Goal: Task Accomplishment & Management: Complete application form

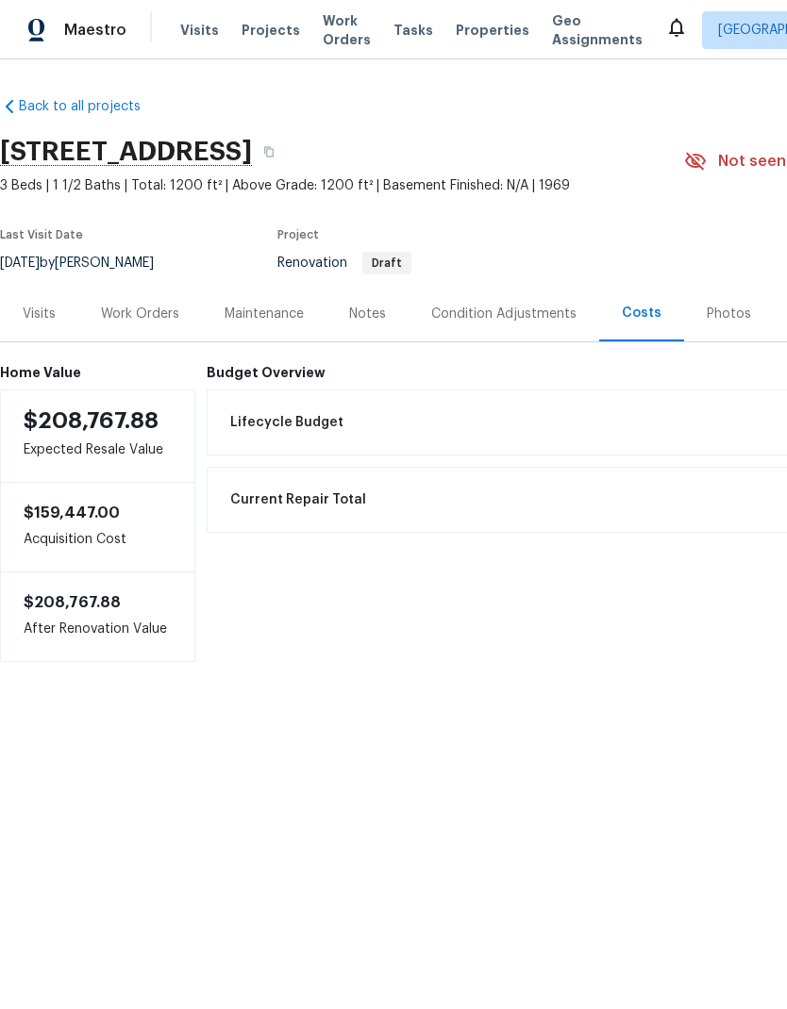
click at [155, 309] on div "Work Orders" at bounding box center [140, 314] width 78 height 19
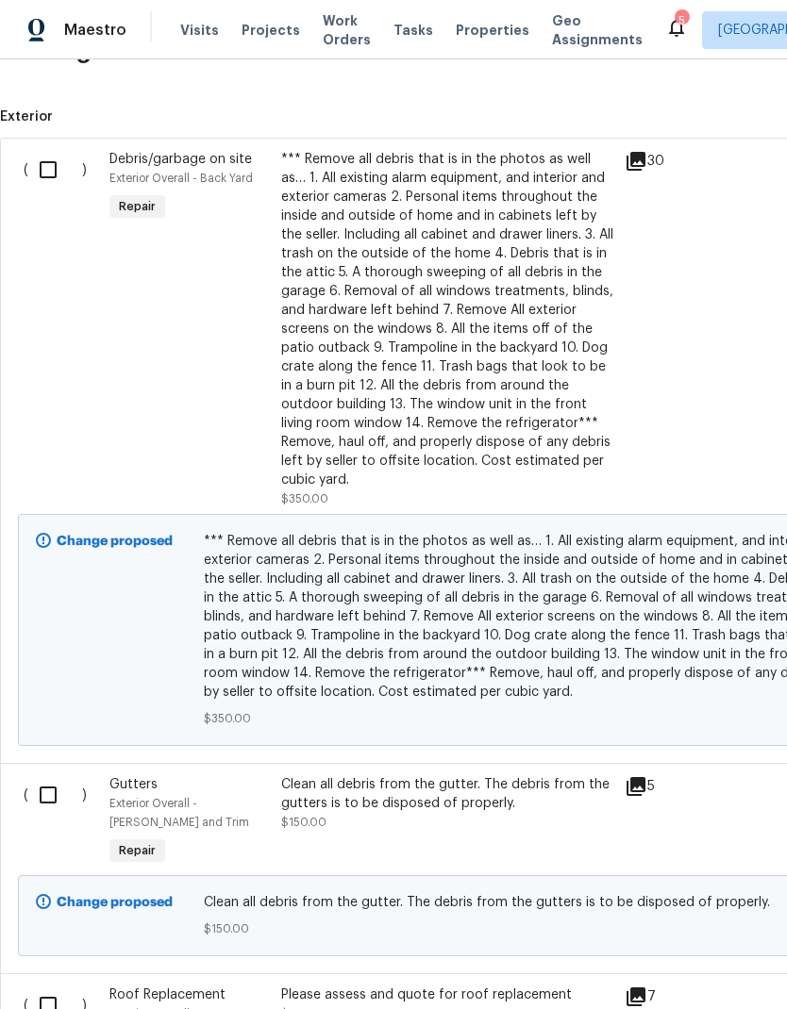
scroll to position [491, 0]
click at [47, 165] on input "checkbox" at bounding box center [55, 170] width 54 height 40
checkbox input "true"
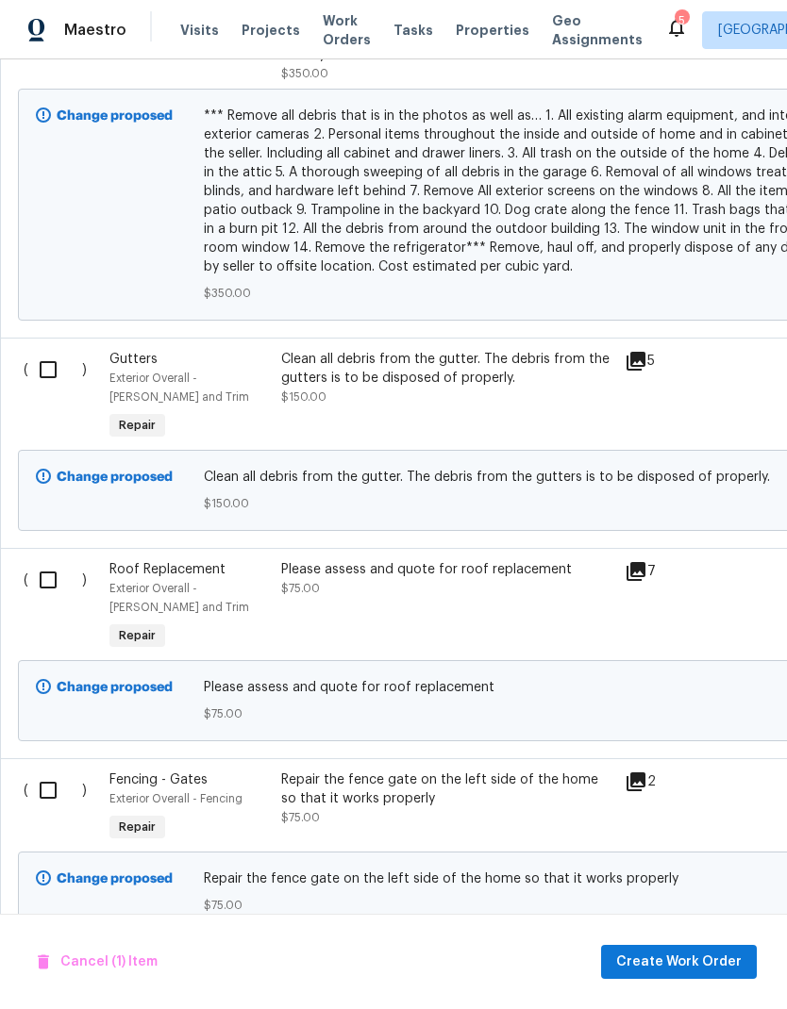
scroll to position [919, 0]
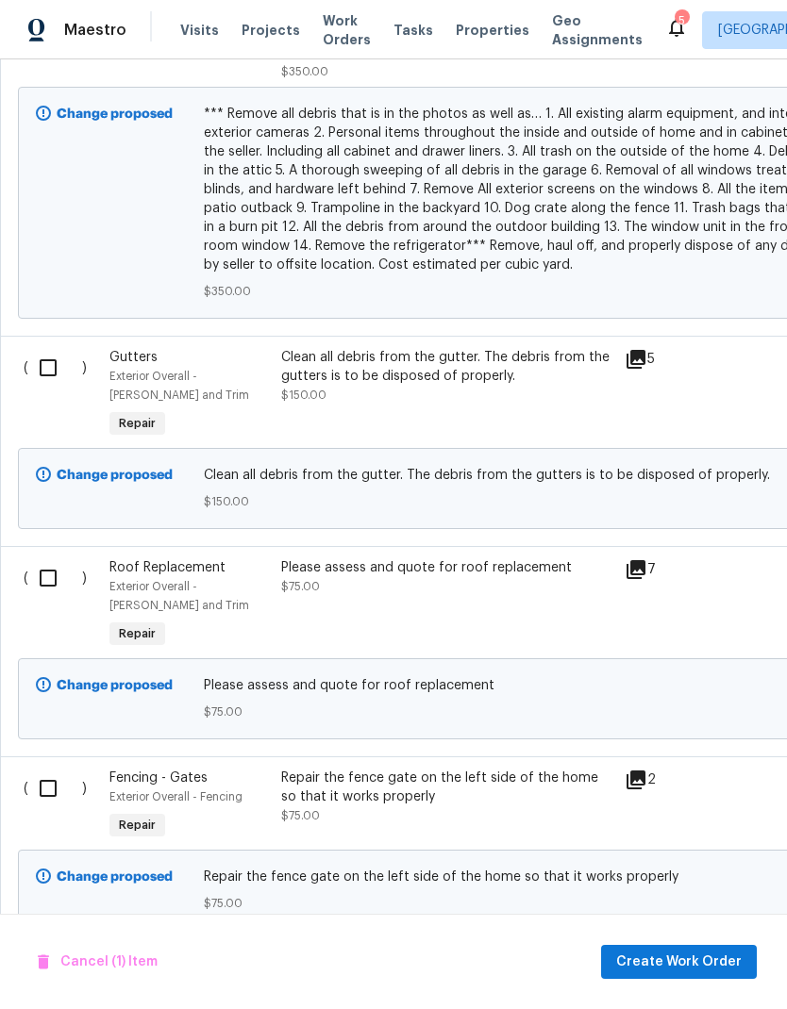
click at [58, 348] on input "checkbox" at bounding box center [55, 368] width 54 height 40
checkbox input "true"
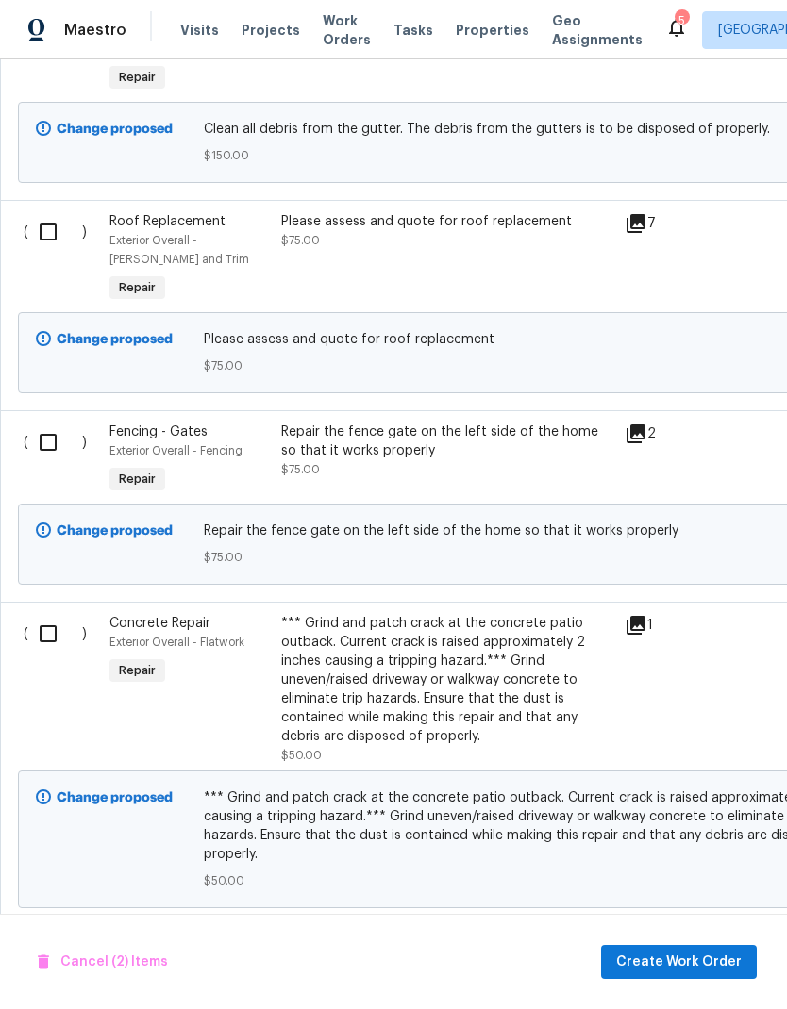
scroll to position [1266, 0]
click at [58, 426] on input "checkbox" at bounding box center [55, 442] width 54 height 40
checkbox input "true"
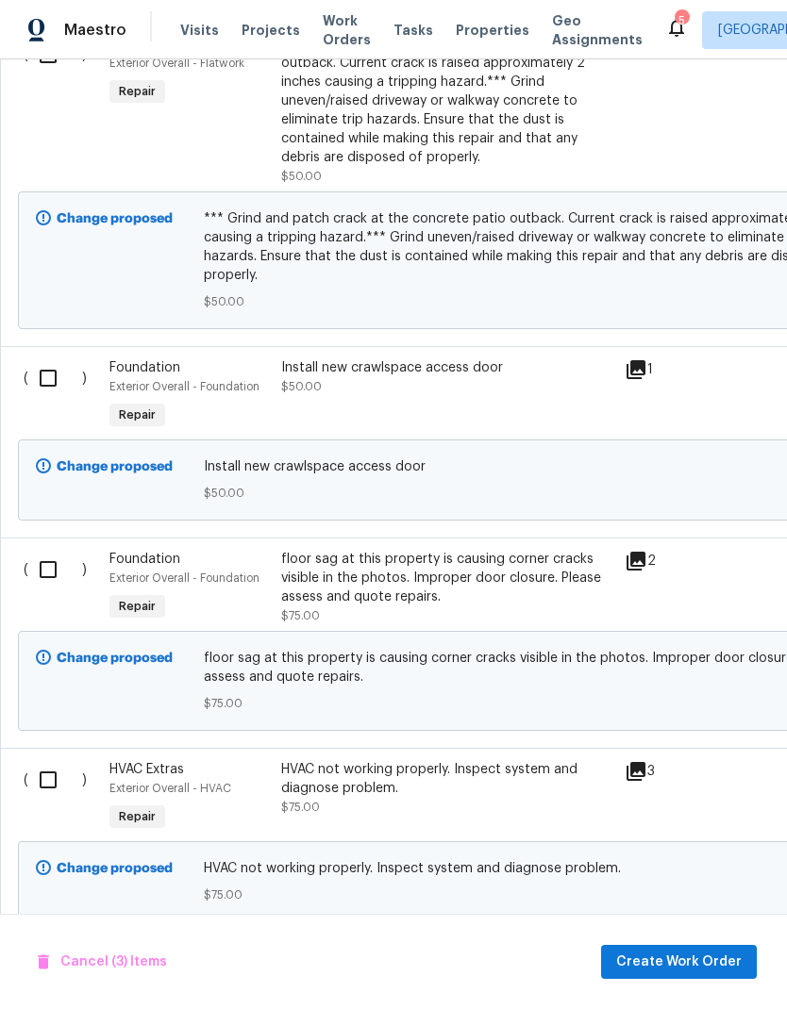
scroll to position [1848, 0]
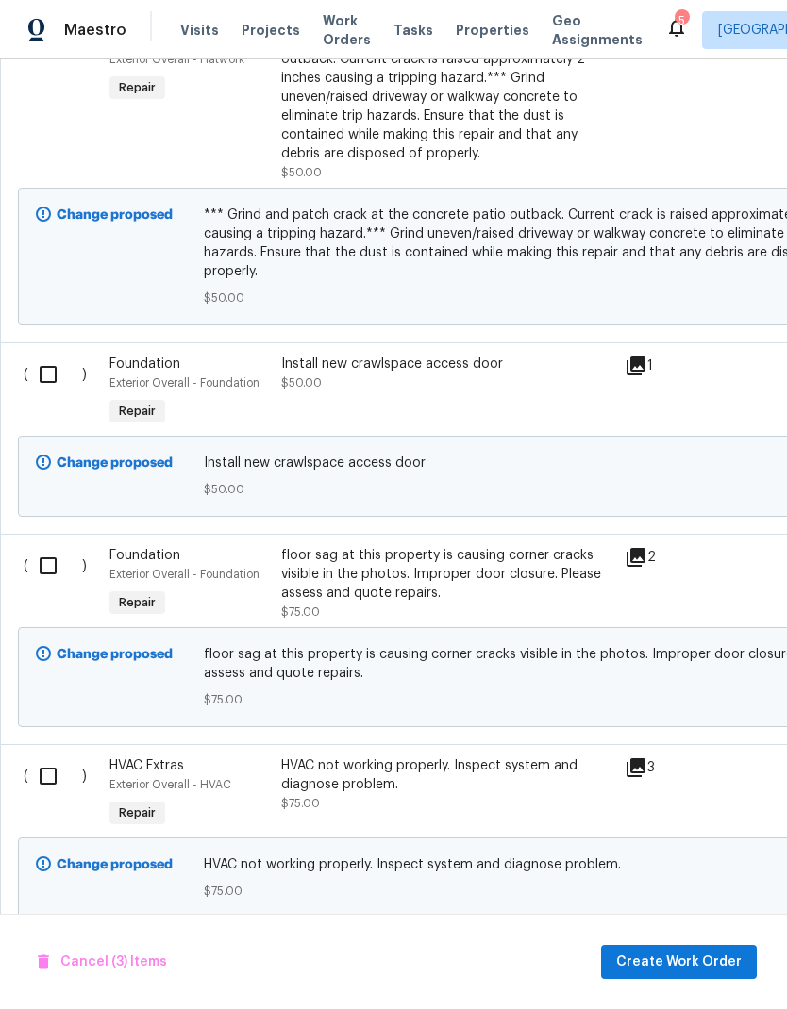
click at [52, 355] on input "checkbox" at bounding box center [55, 375] width 54 height 40
checkbox input "true"
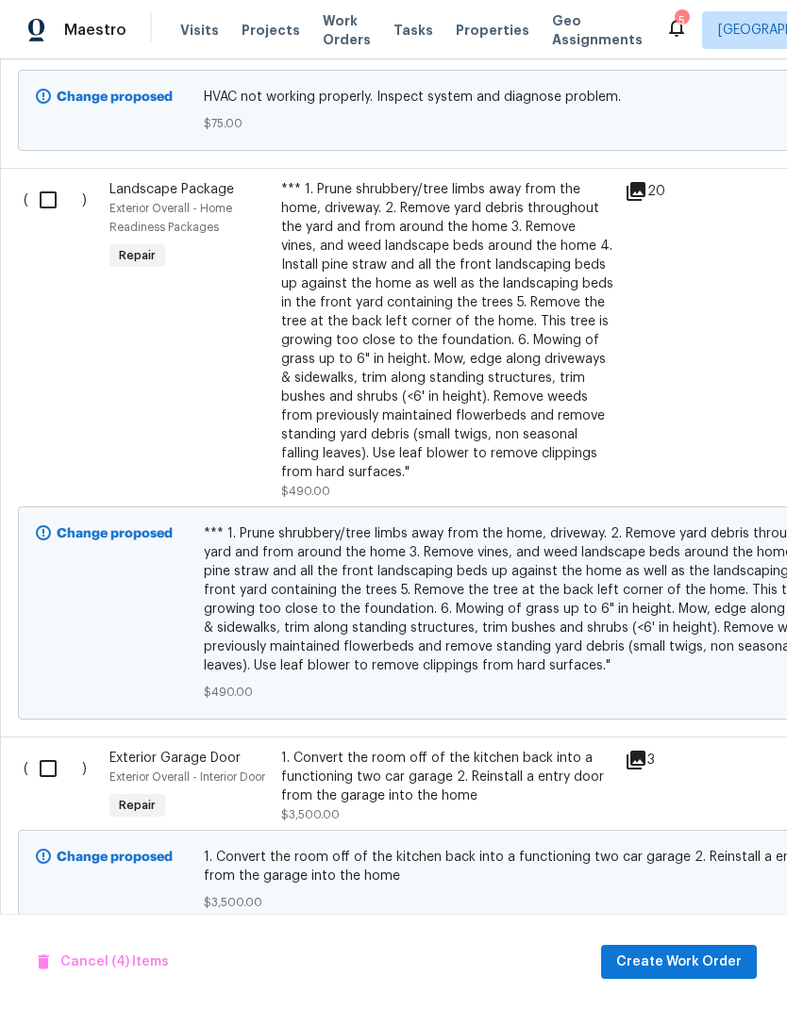
scroll to position [2617, 0]
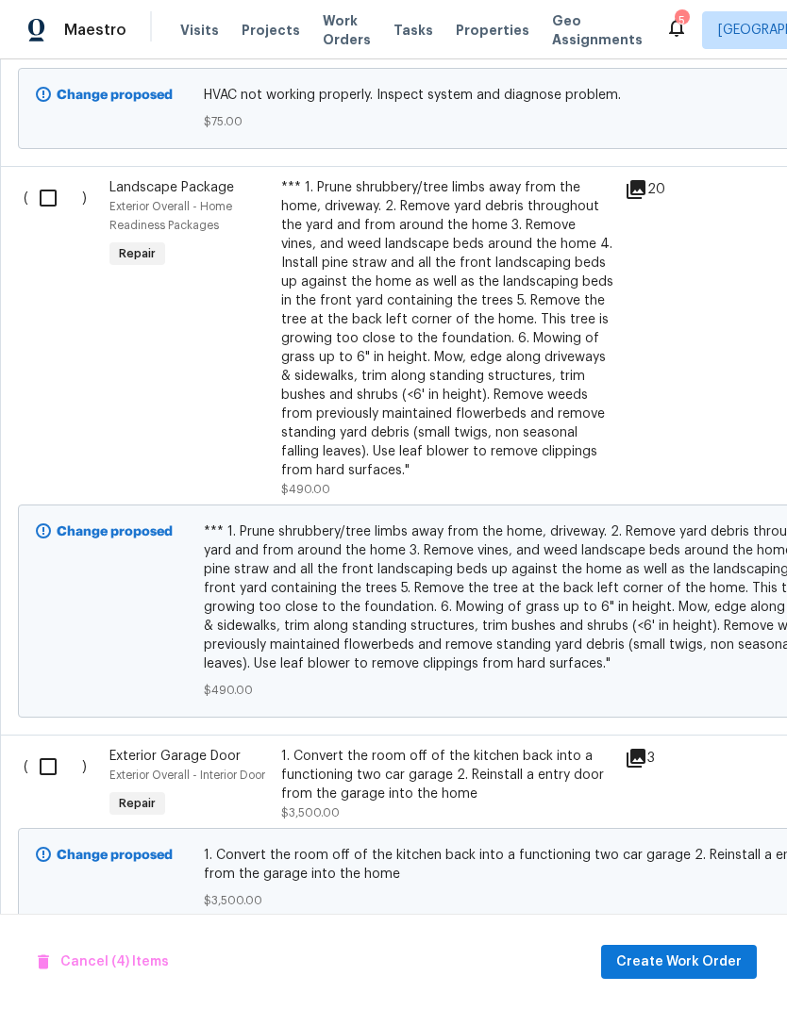
click at [52, 178] on input "checkbox" at bounding box center [55, 198] width 54 height 40
checkbox input "true"
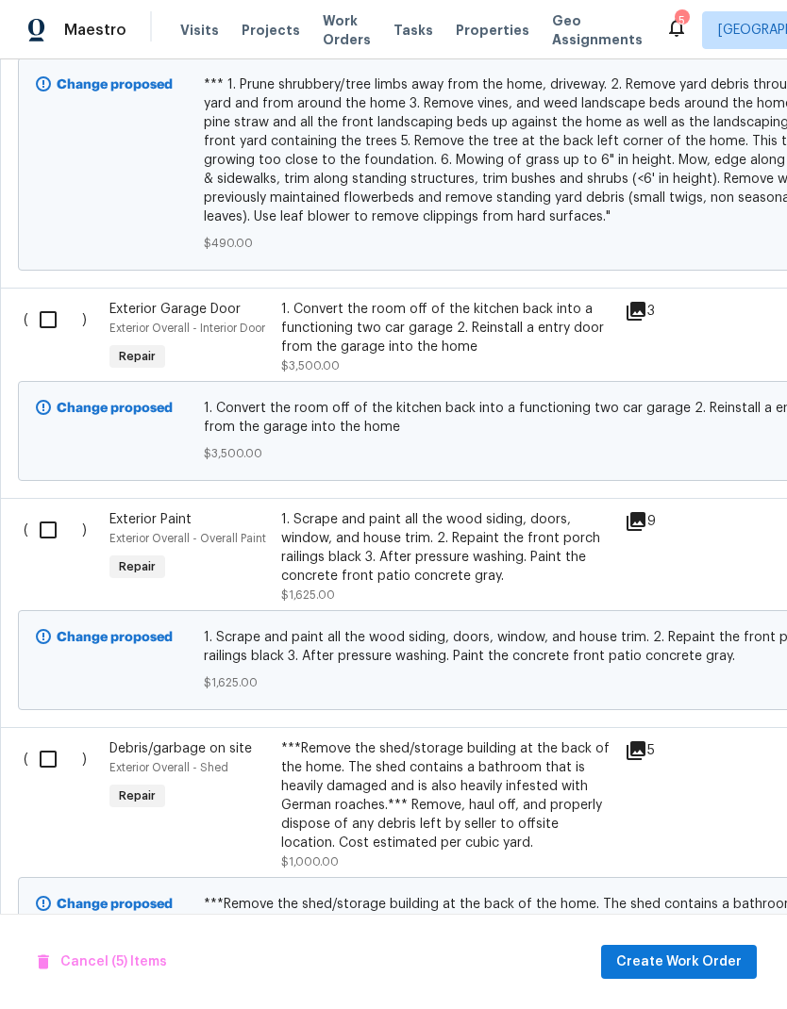
scroll to position [3066, 0]
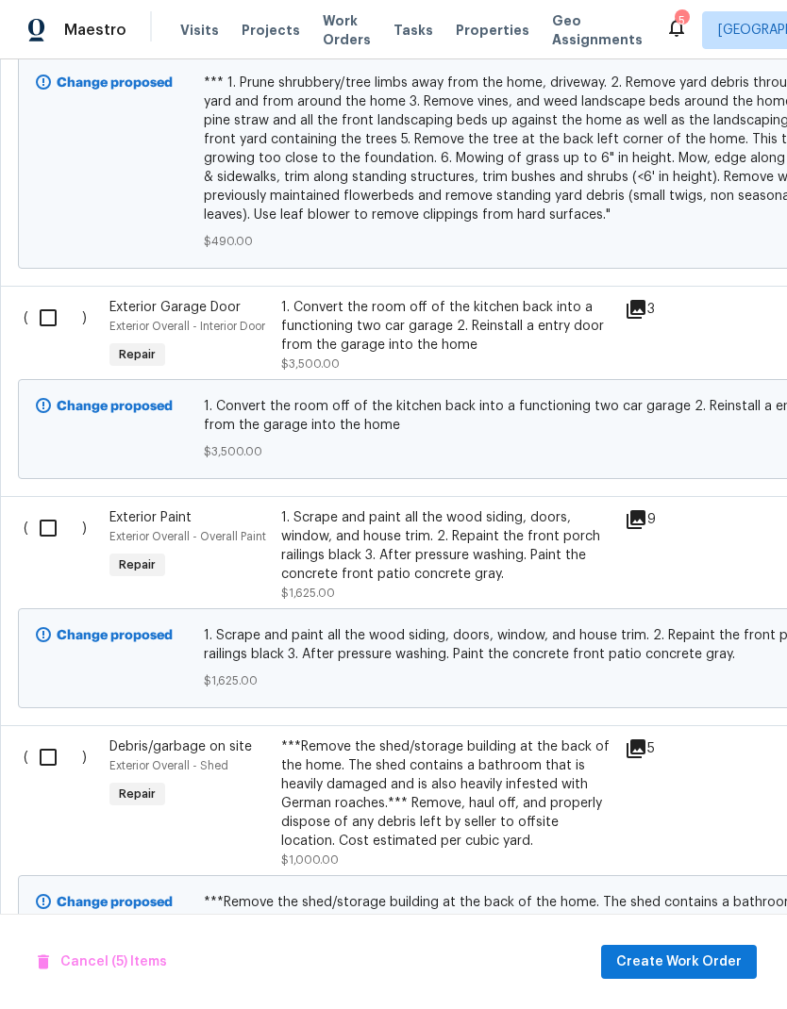
click at [49, 298] on input "checkbox" at bounding box center [55, 318] width 54 height 40
checkbox input "true"
click at [53, 508] on input "checkbox" at bounding box center [55, 528] width 54 height 40
checkbox input "true"
click at [54, 740] on input "checkbox" at bounding box center [55, 758] width 54 height 40
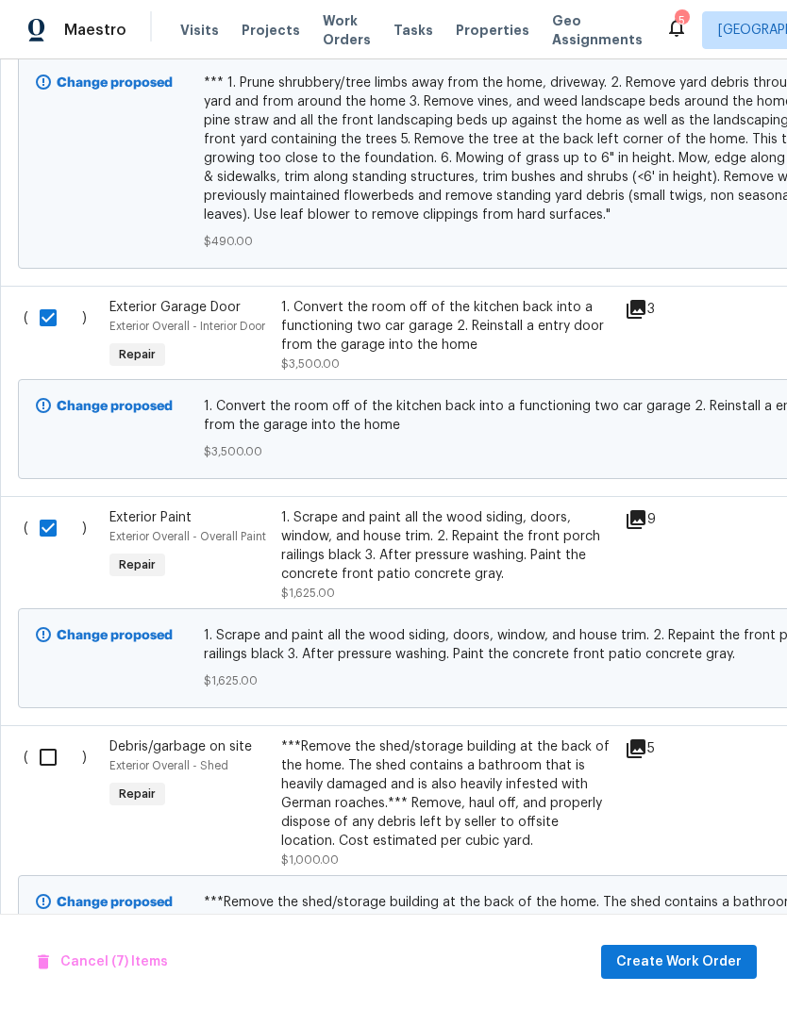
checkbox input "true"
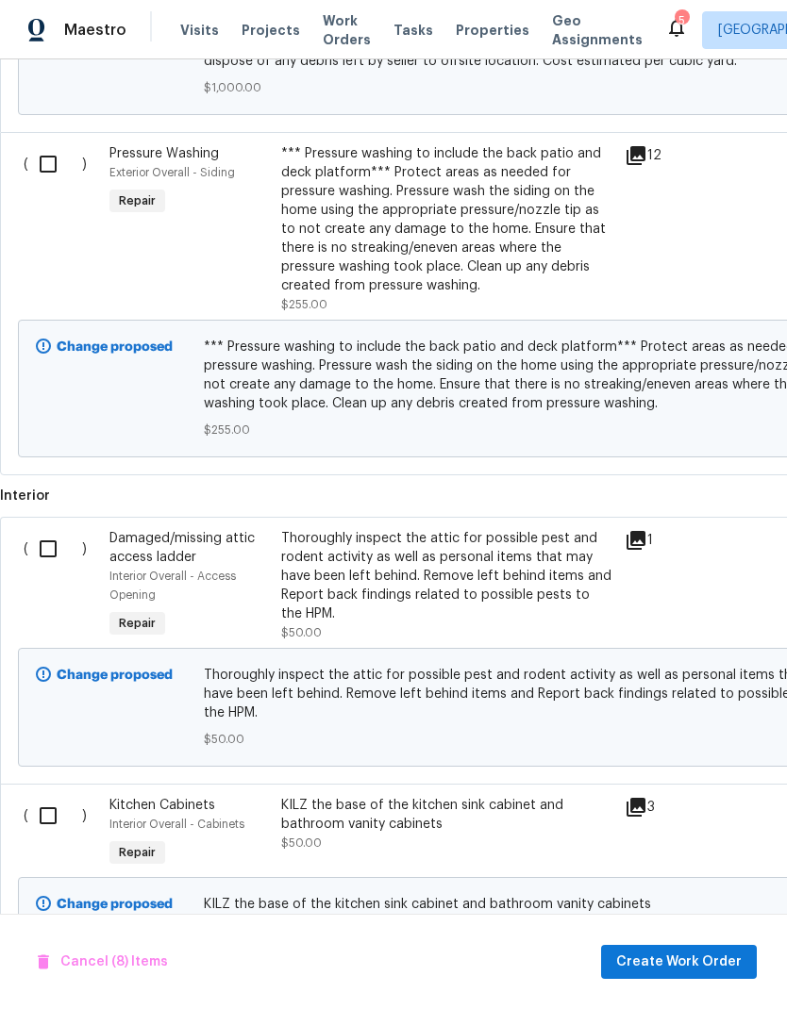
scroll to position [3944, 0]
click at [49, 145] on input "checkbox" at bounding box center [55, 165] width 54 height 40
checkbox input "true"
click at [56, 530] on input "checkbox" at bounding box center [55, 550] width 54 height 40
checkbox input "true"
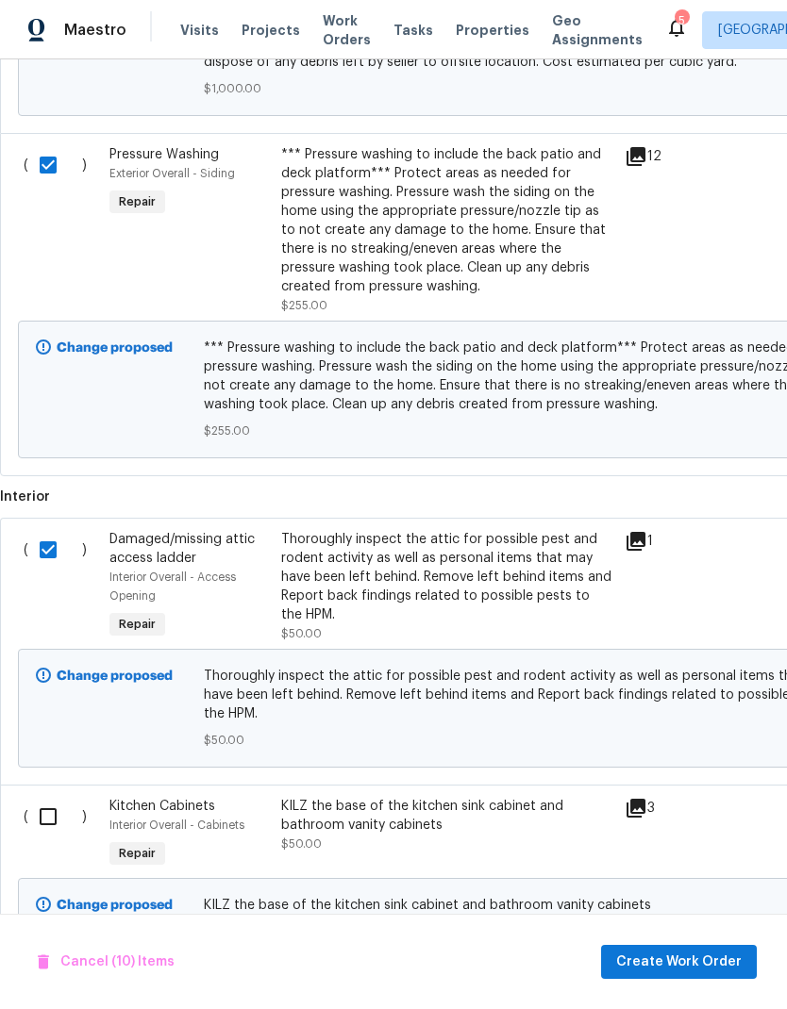
click at [56, 797] on input "checkbox" at bounding box center [55, 817] width 54 height 40
checkbox input "true"
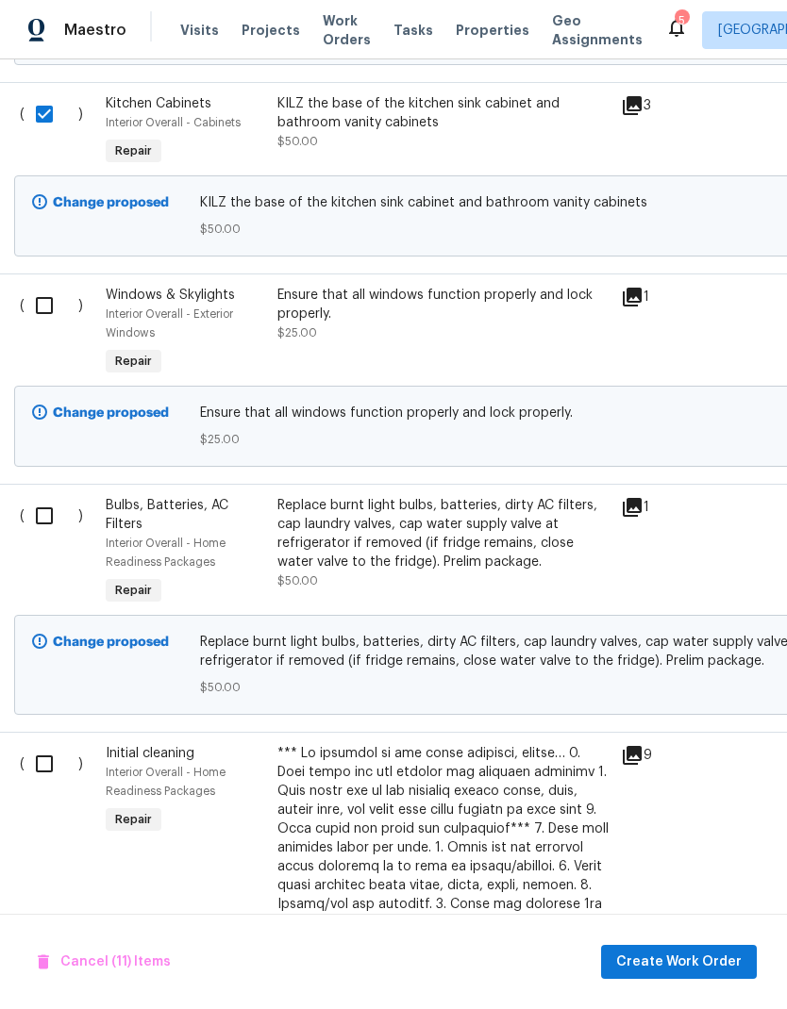
scroll to position [4646, 4]
click at [57, 287] on input "checkbox" at bounding box center [52, 307] width 54 height 40
checkbox input "true"
click at [53, 497] on input "checkbox" at bounding box center [52, 517] width 54 height 40
checkbox input "true"
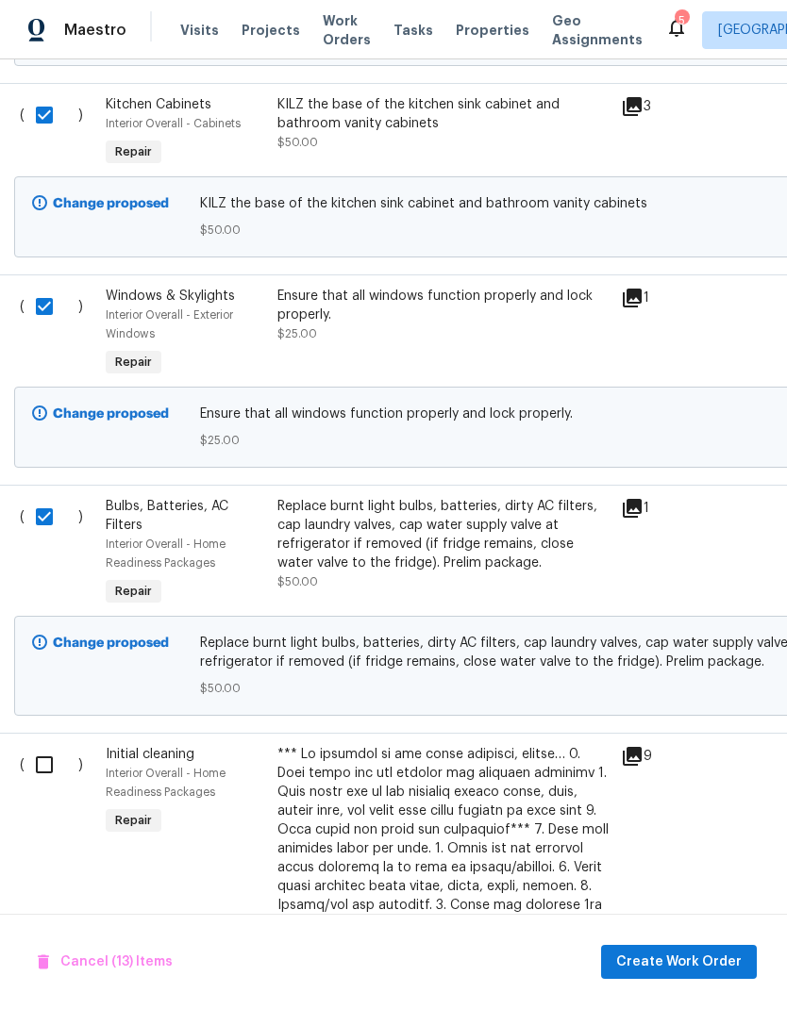
click at [50, 745] on input "checkbox" at bounding box center [52, 765] width 54 height 40
checkbox input "true"
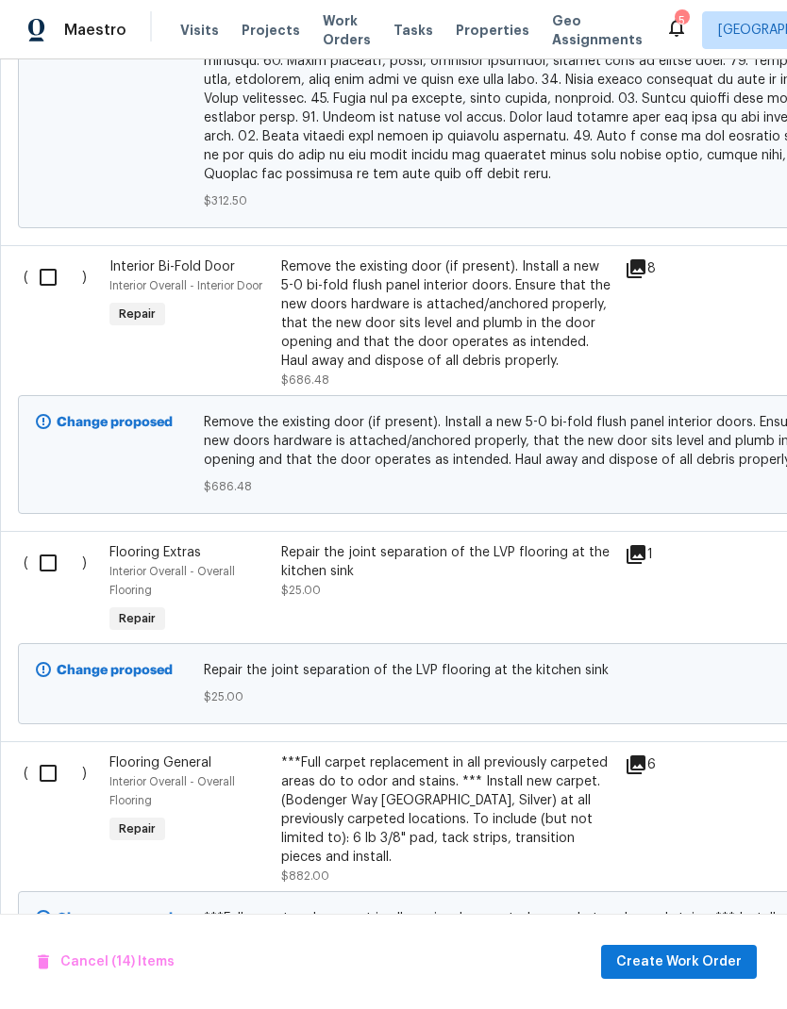
scroll to position [6156, 0]
click at [52, 257] on input "checkbox" at bounding box center [55, 277] width 54 height 40
checkbox input "true"
click at [55, 542] on input "checkbox" at bounding box center [55, 562] width 54 height 40
checkbox input "true"
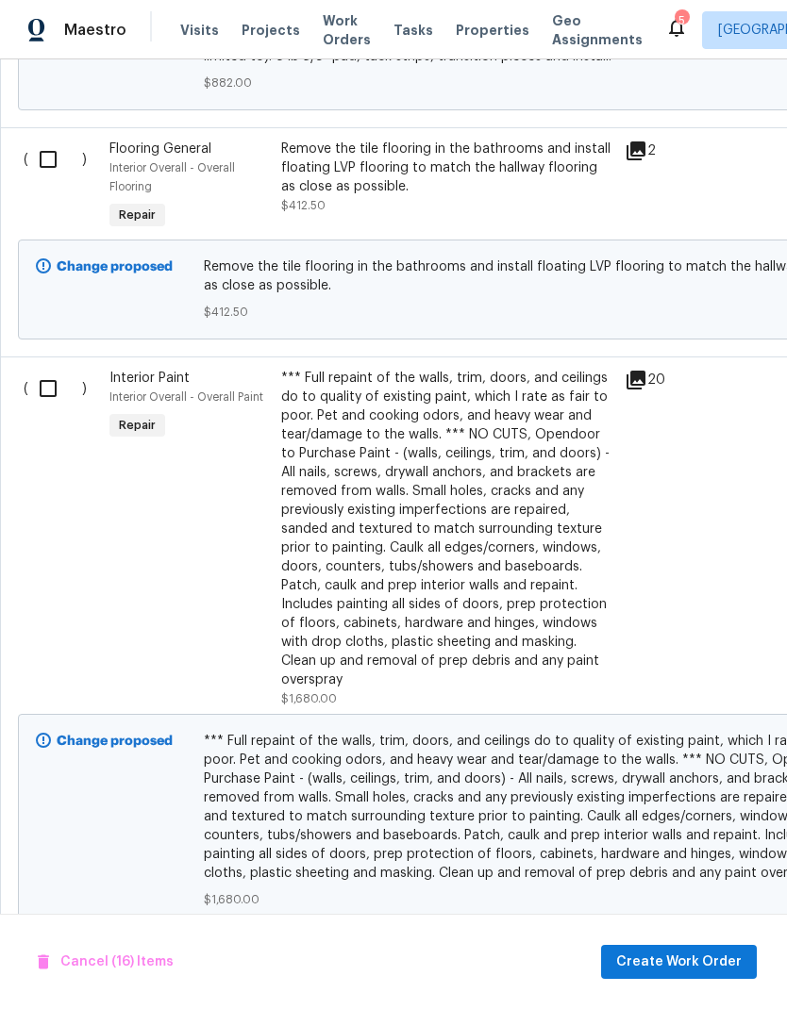
scroll to position [7054, 0]
click at [56, 370] on input "checkbox" at bounding box center [55, 390] width 54 height 40
checkbox input "true"
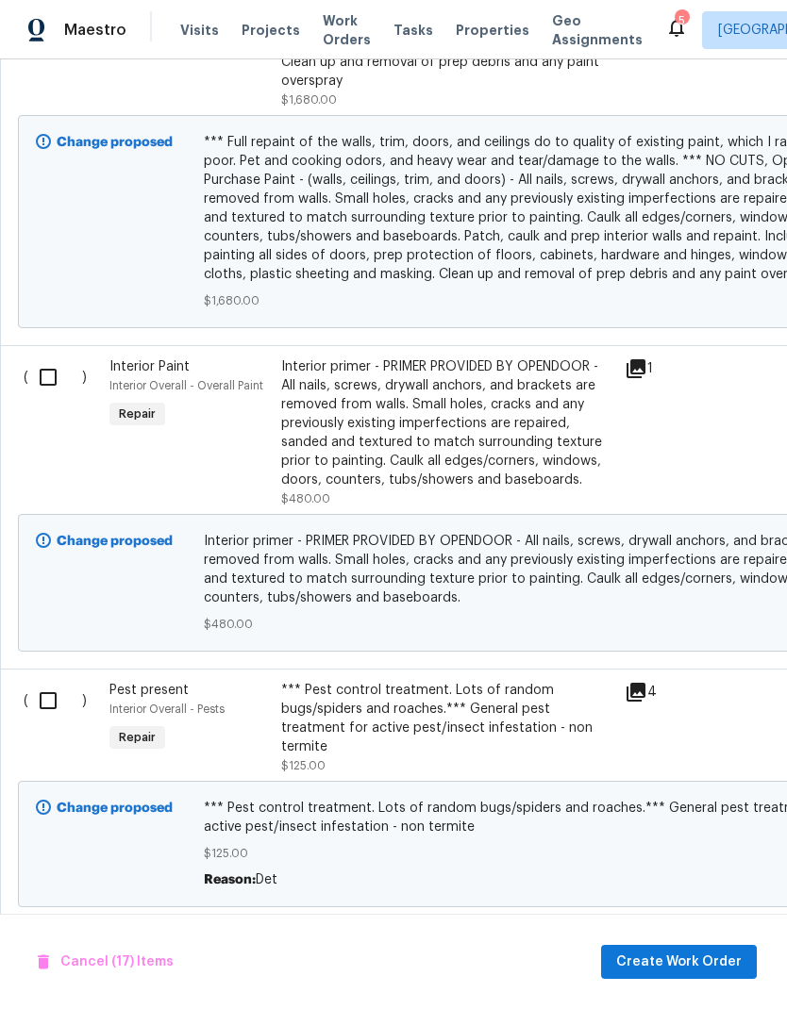
scroll to position [7721, 2]
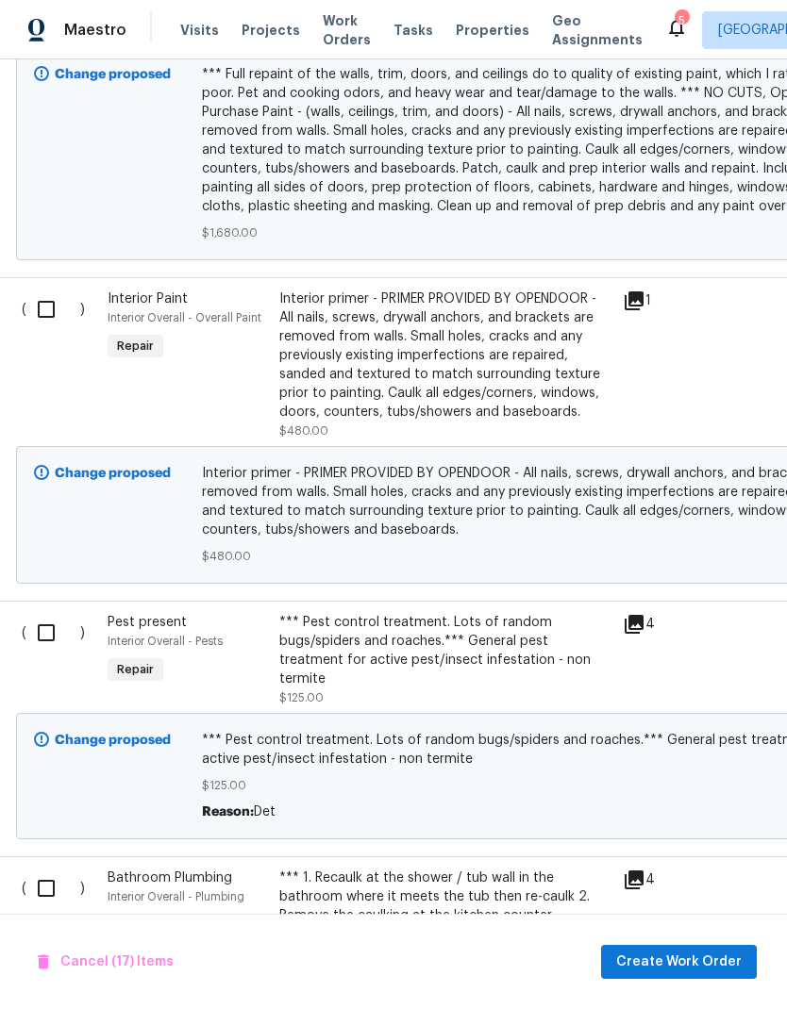
click at [48, 290] on input "checkbox" at bounding box center [53, 310] width 54 height 40
checkbox input "true"
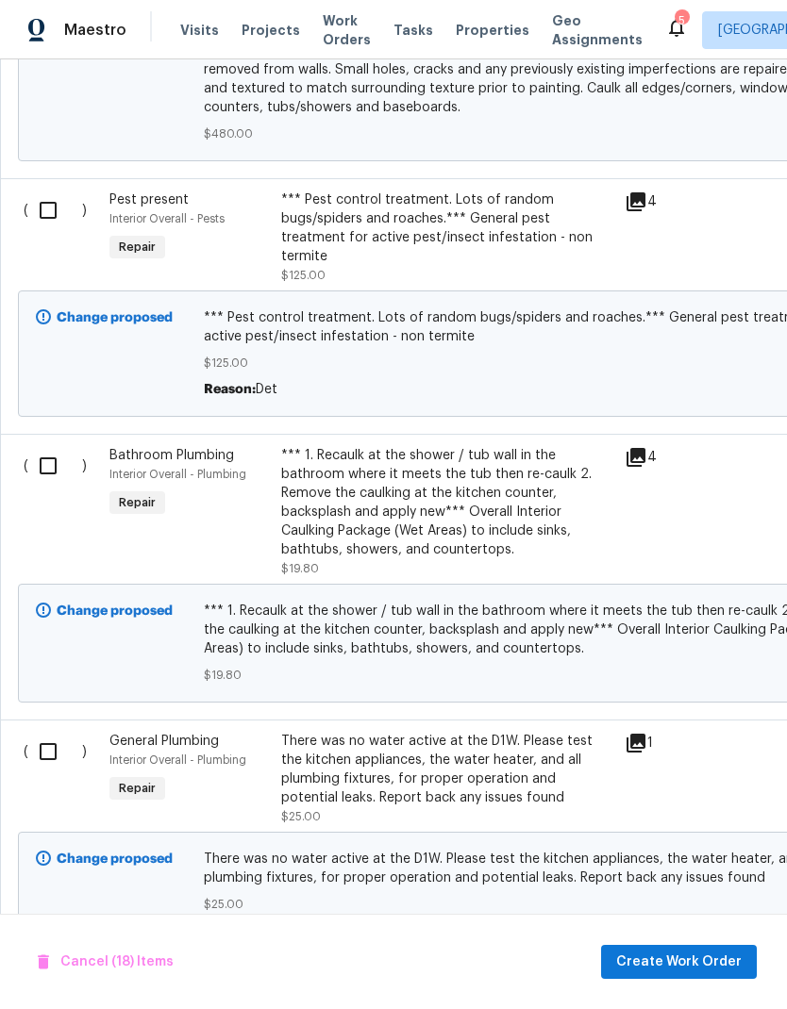
scroll to position [8145, 0]
click at [54, 445] on input "checkbox" at bounding box center [55, 465] width 54 height 40
checkbox input "true"
click at [60, 731] on input "checkbox" at bounding box center [55, 751] width 54 height 40
checkbox input "true"
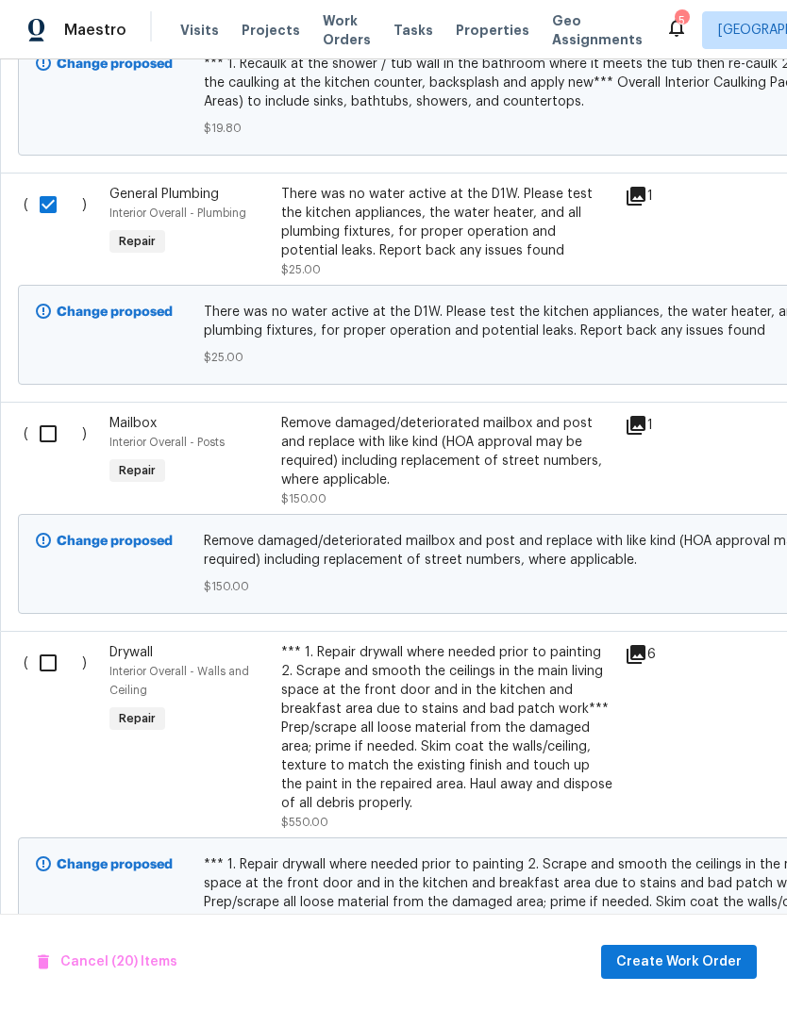
scroll to position [0, 0]
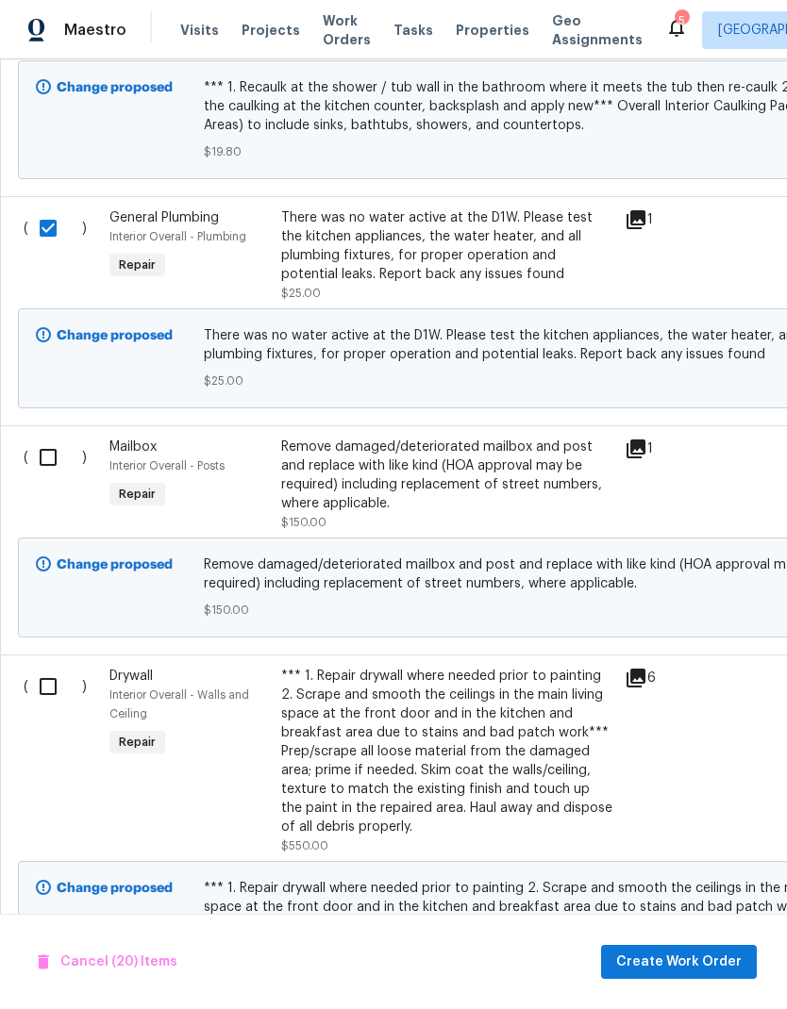
click at [56, 438] on input "checkbox" at bounding box center [55, 458] width 54 height 40
checkbox input "true"
click at [54, 667] on input "checkbox" at bounding box center [55, 687] width 54 height 40
checkbox input "true"
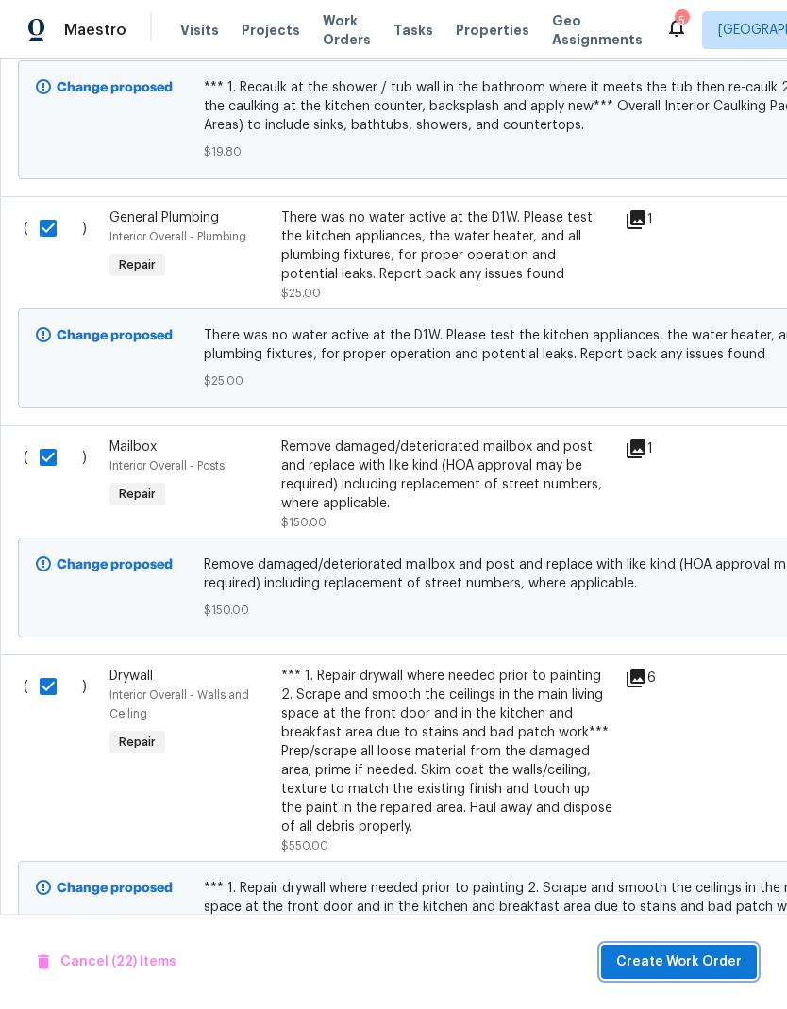
click at [730, 958] on span "Create Work Order" at bounding box center [678, 963] width 125 height 24
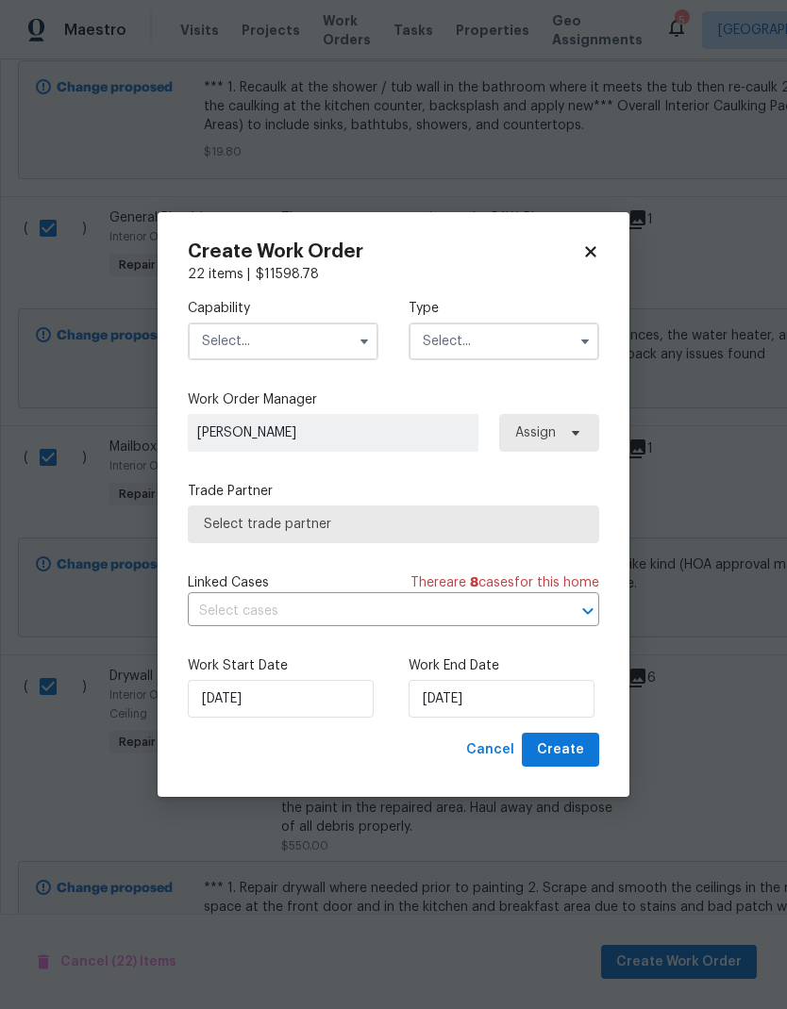
click at [363, 334] on icon "button" at bounding box center [364, 341] width 15 height 15
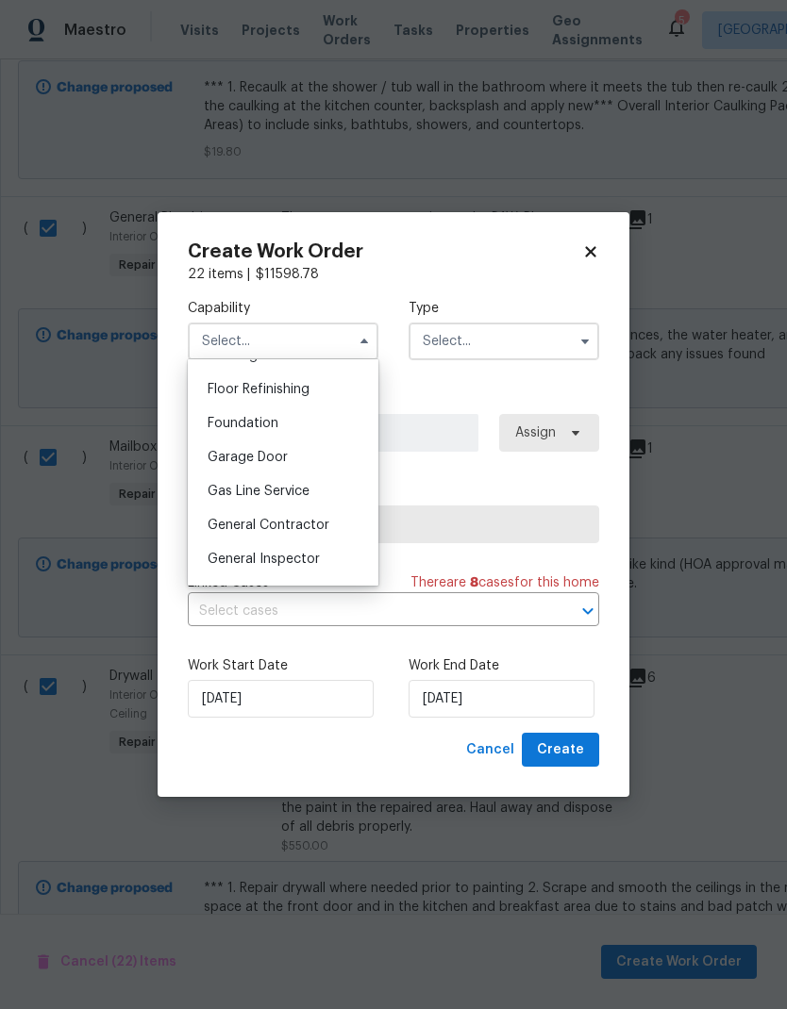
scroll to position [764, 0]
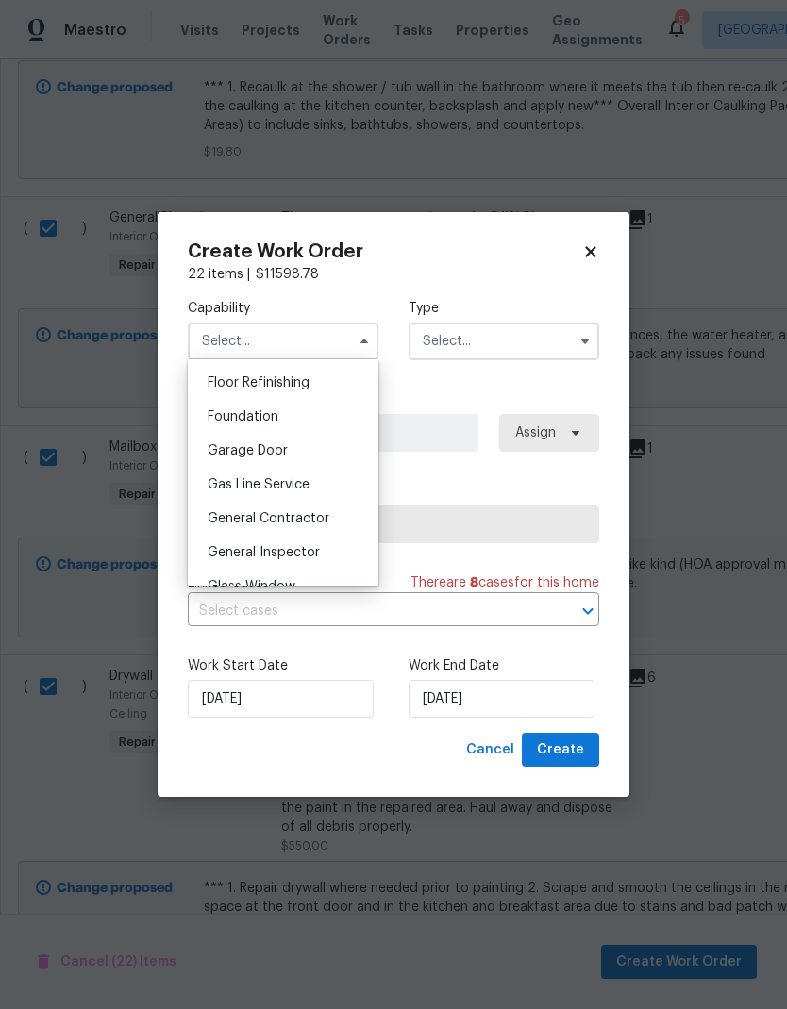
click at [324, 518] on span "General Contractor" at bounding box center [268, 518] width 122 height 13
type input "General Contractor"
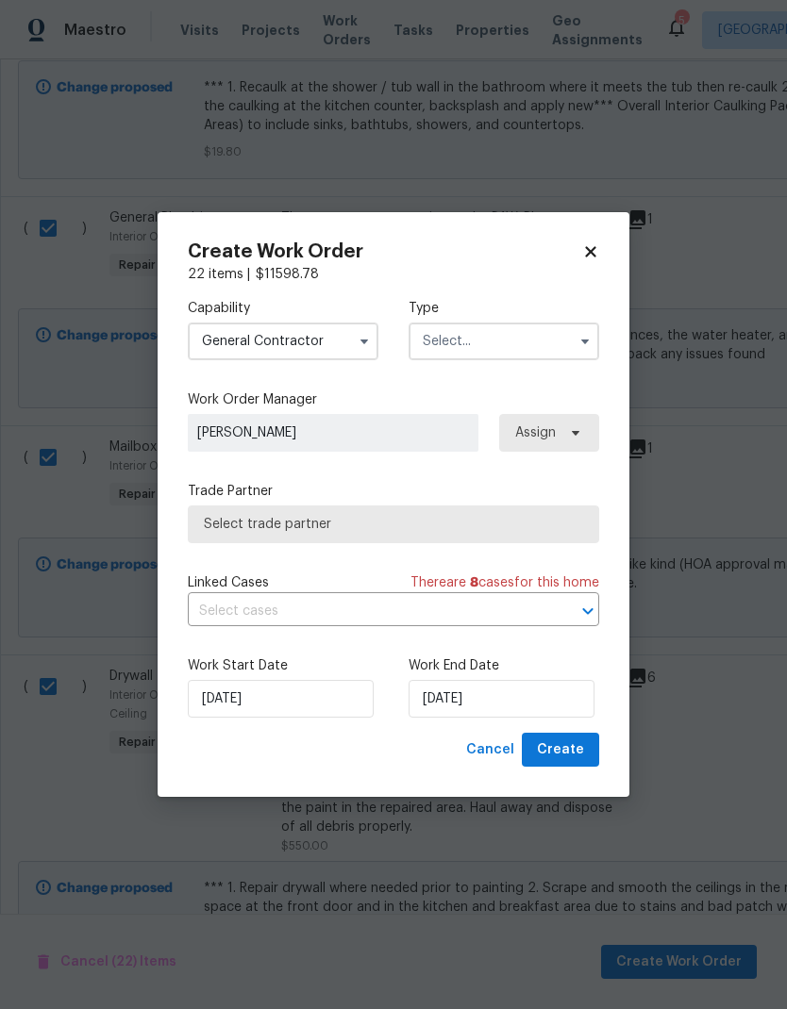
click at [514, 345] on input "text" at bounding box center [503, 342] width 191 height 38
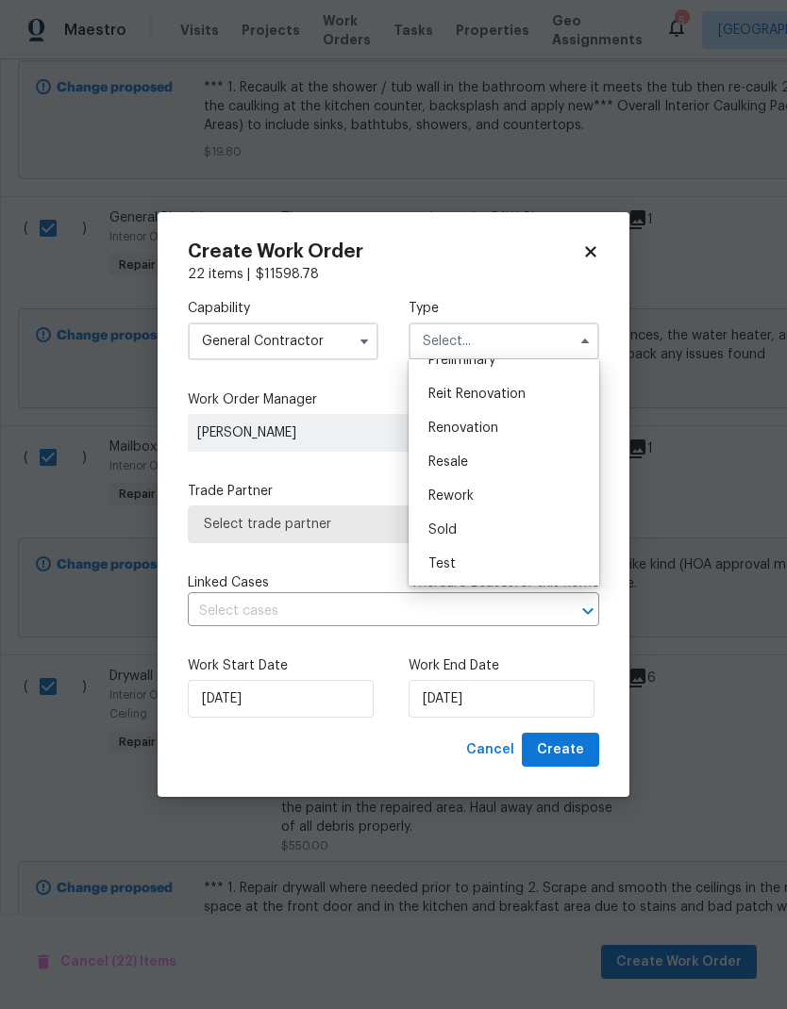
scroll to position [428, 0]
click at [502, 434] on div "Renovation" at bounding box center [503, 428] width 181 height 34
type input "Renovation"
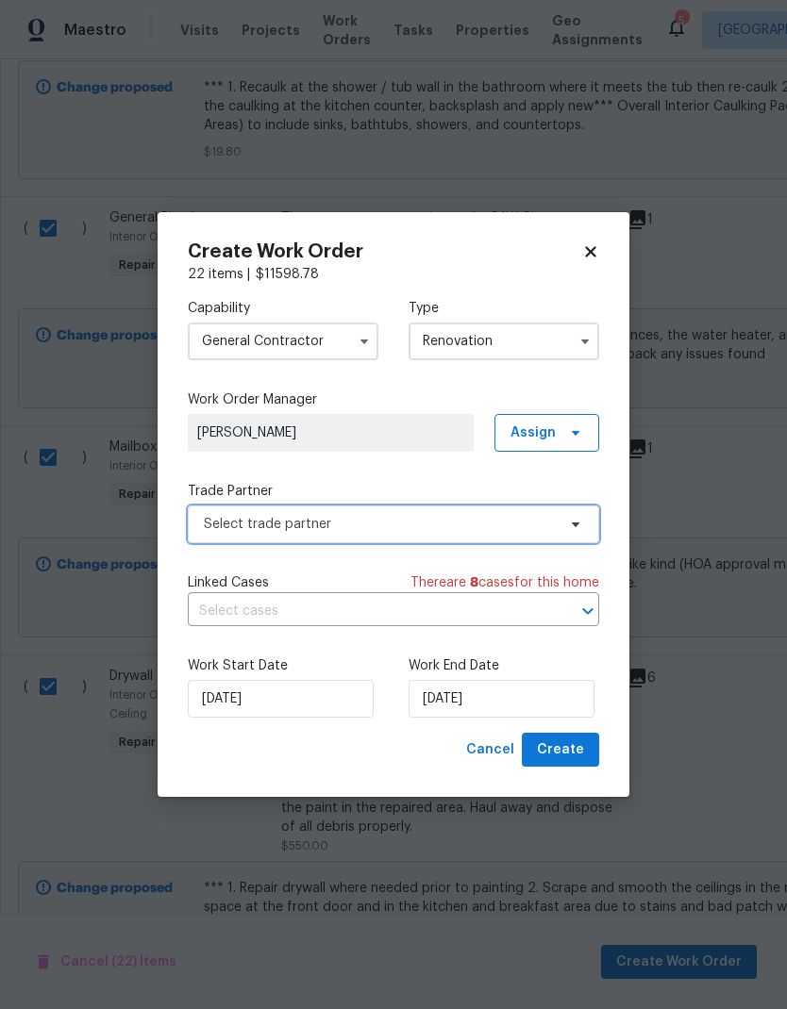
click at [577, 525] on icon at bounding box center [575, 524] width 15 height 15
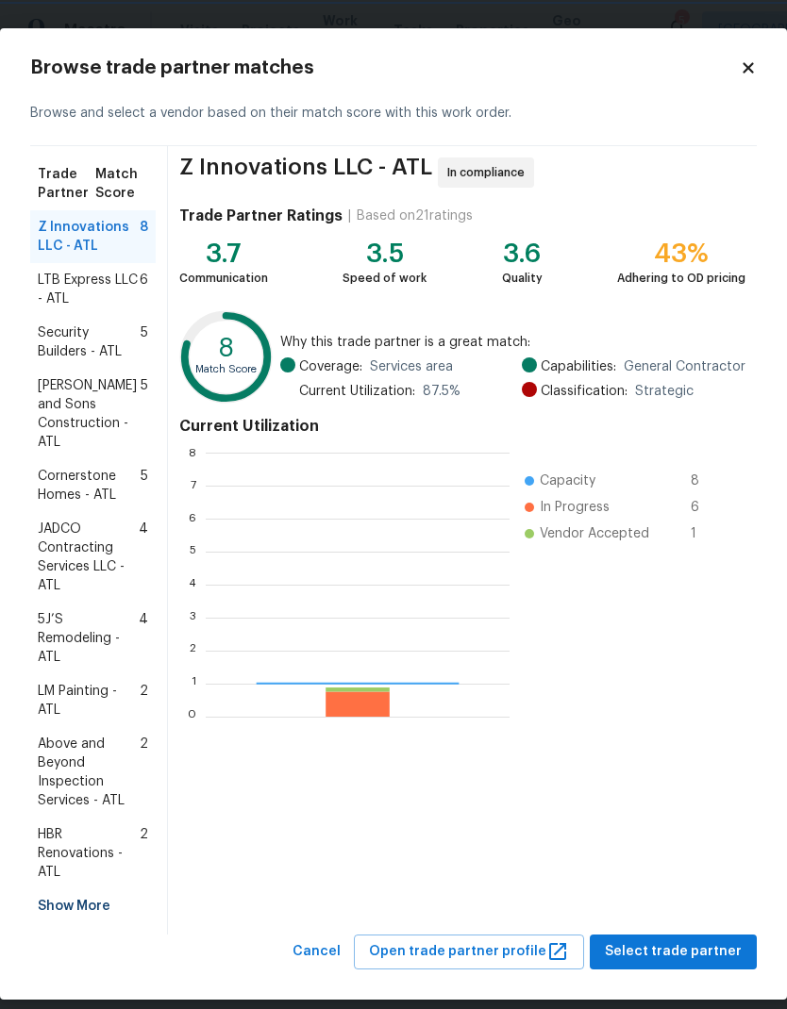
scroll to position [264, 304]
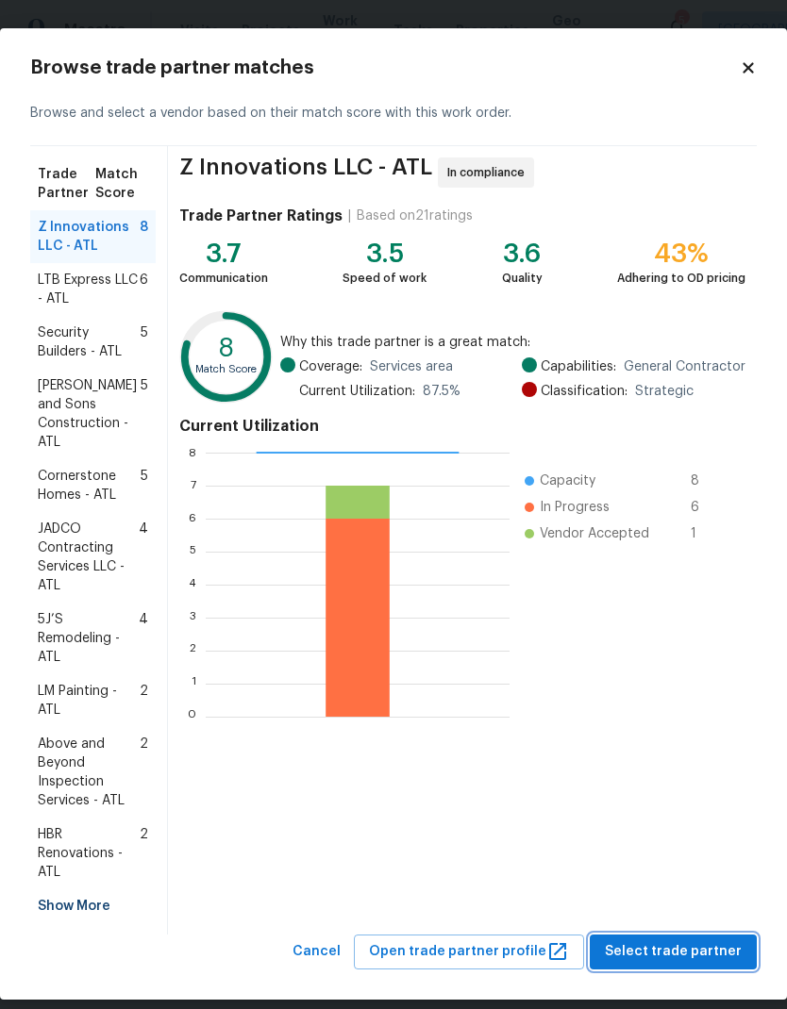
click at [719, 940] on span "Select trade partner" at bounding box center [673, 952] width 137 height 24
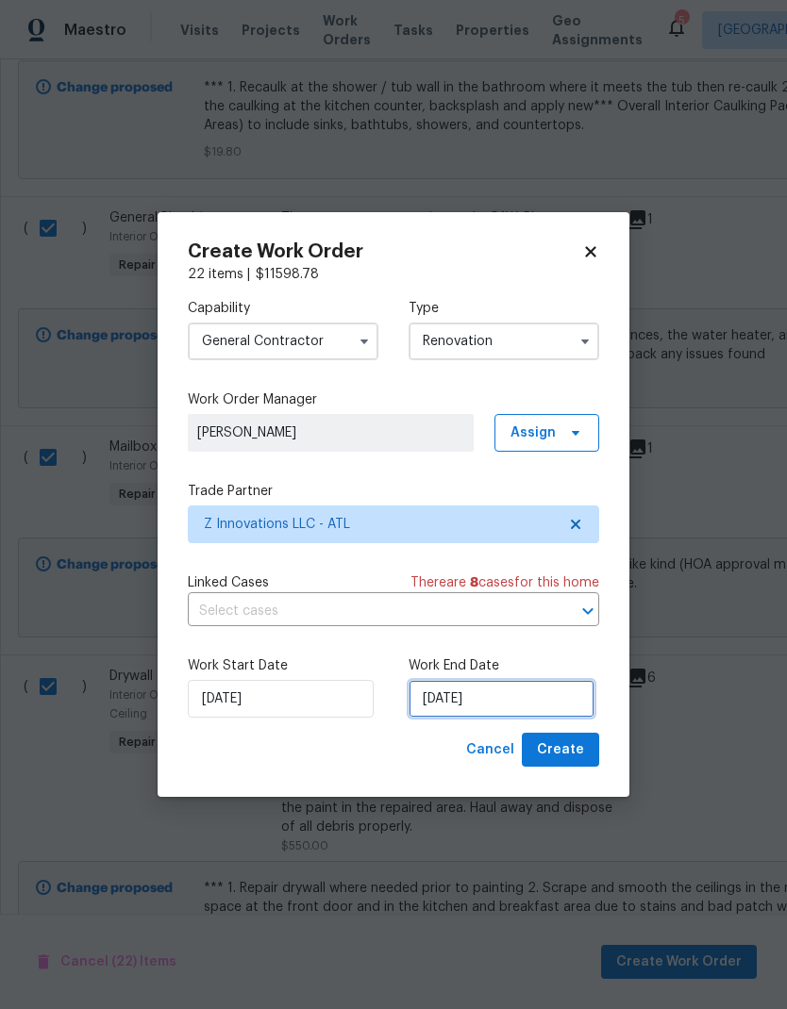
click at [534, 695] on input "[DATE]" at bounding box center [501, 699] width 186 height 38
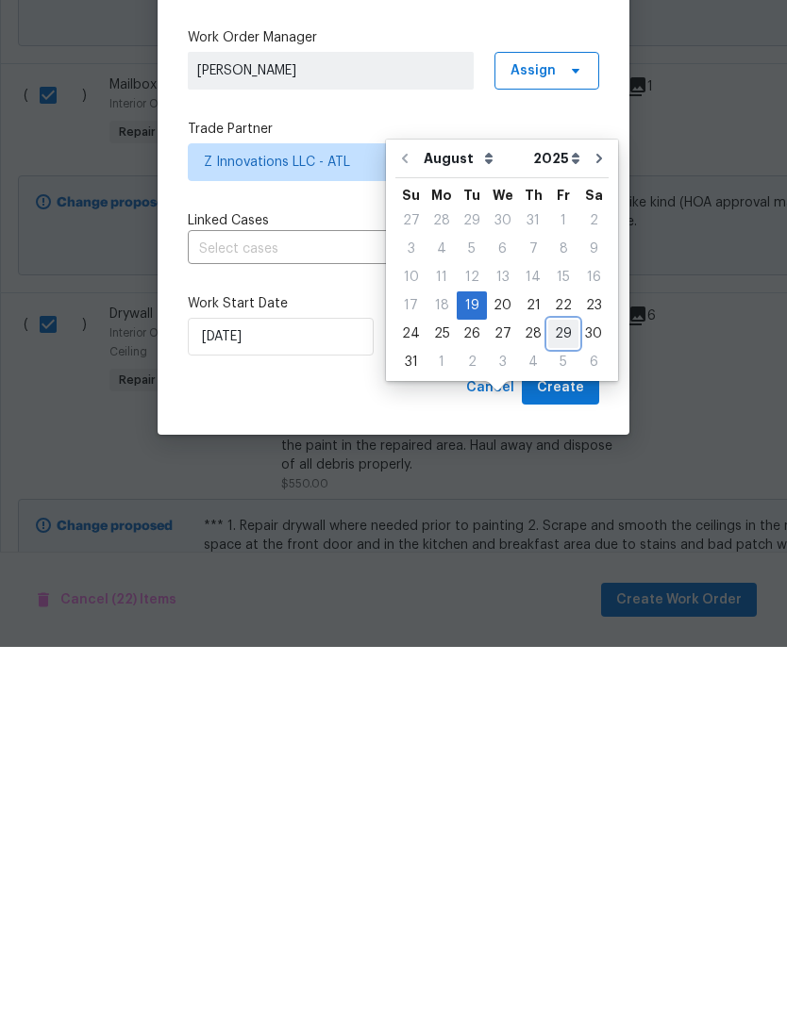
click at [562, 683] on div "29" at bounding box center [563, 696] width 30 height 26
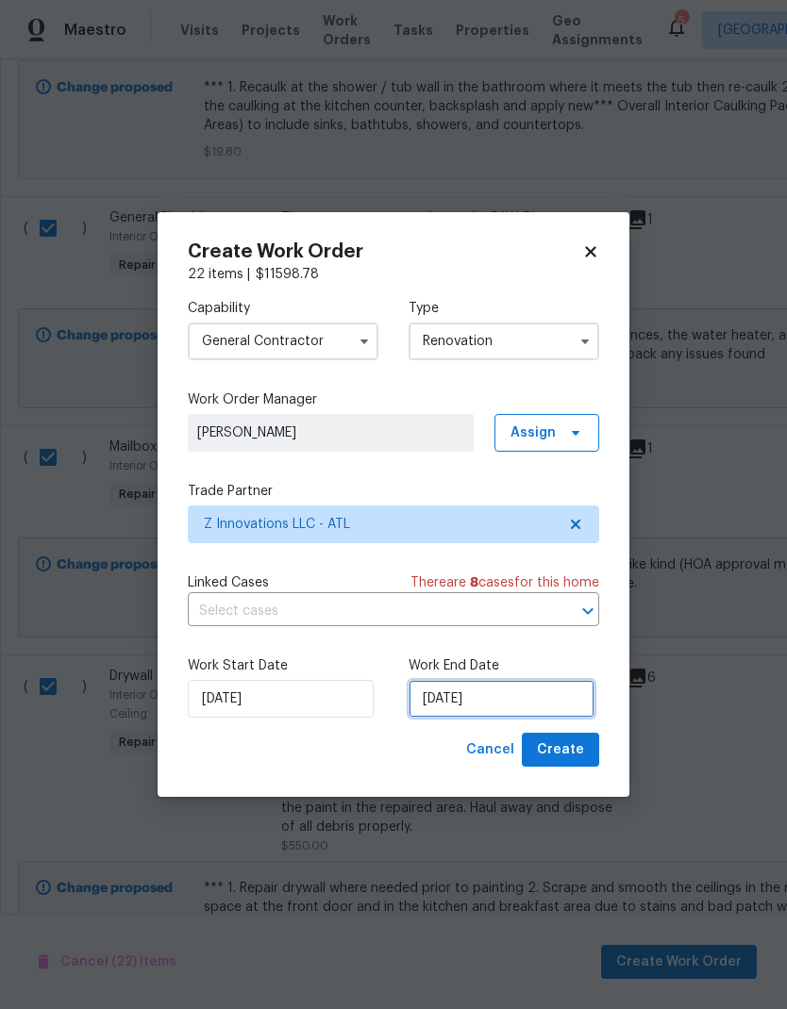
click at [523, 701] on input "8/29/2025" at bounding box center [501, 699] width 186 height 38
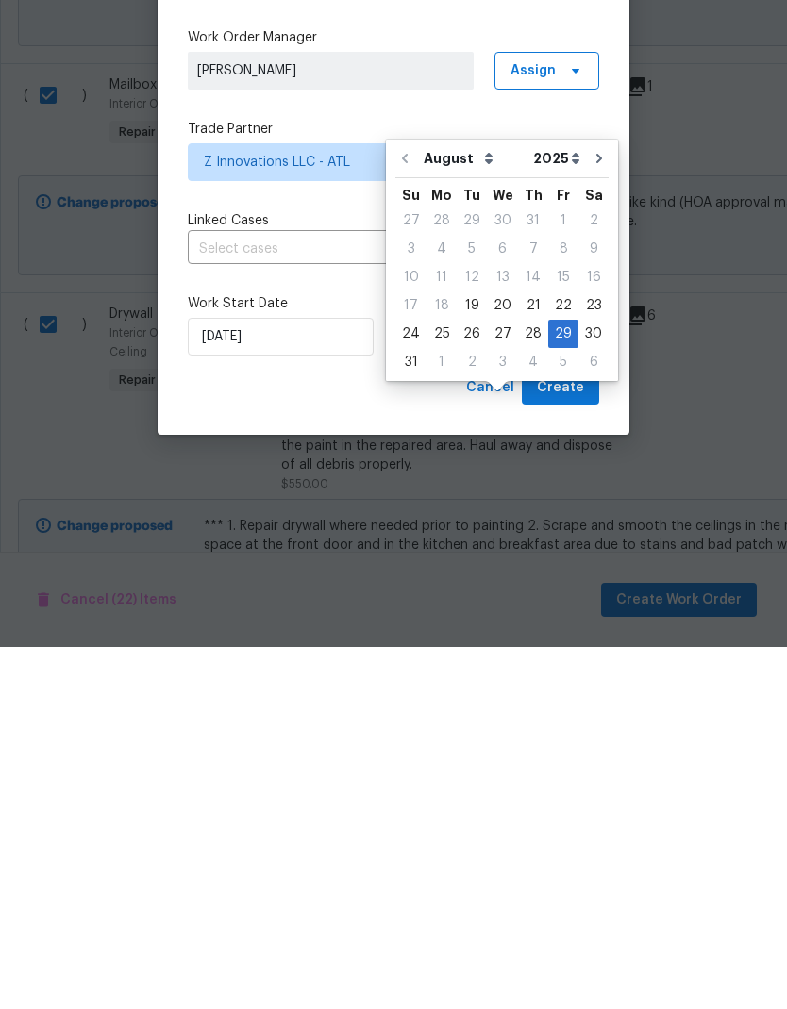
click at [441, 711] on div "1" at bounding box center [441, 724] width 30 height 26
type input "9/1/2025"
select select "8"
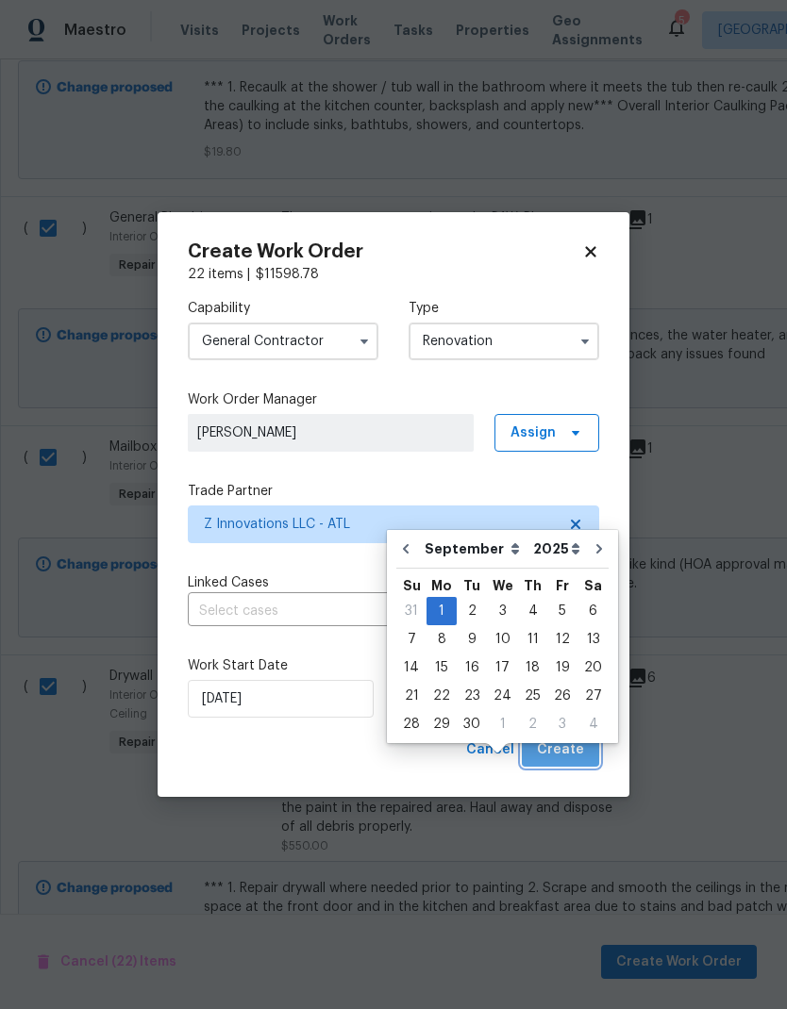
click at [583, 748] on span "Create" at bounding box center [560, 750] width 47 height 24
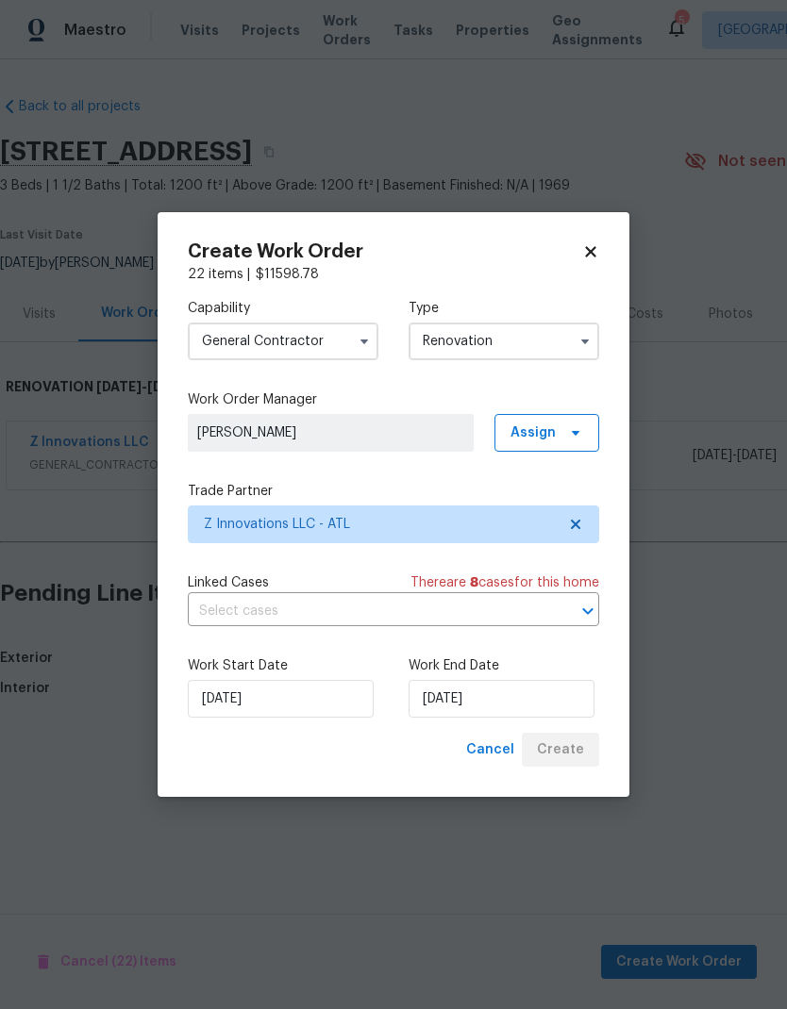
scroll to position [0, 0]
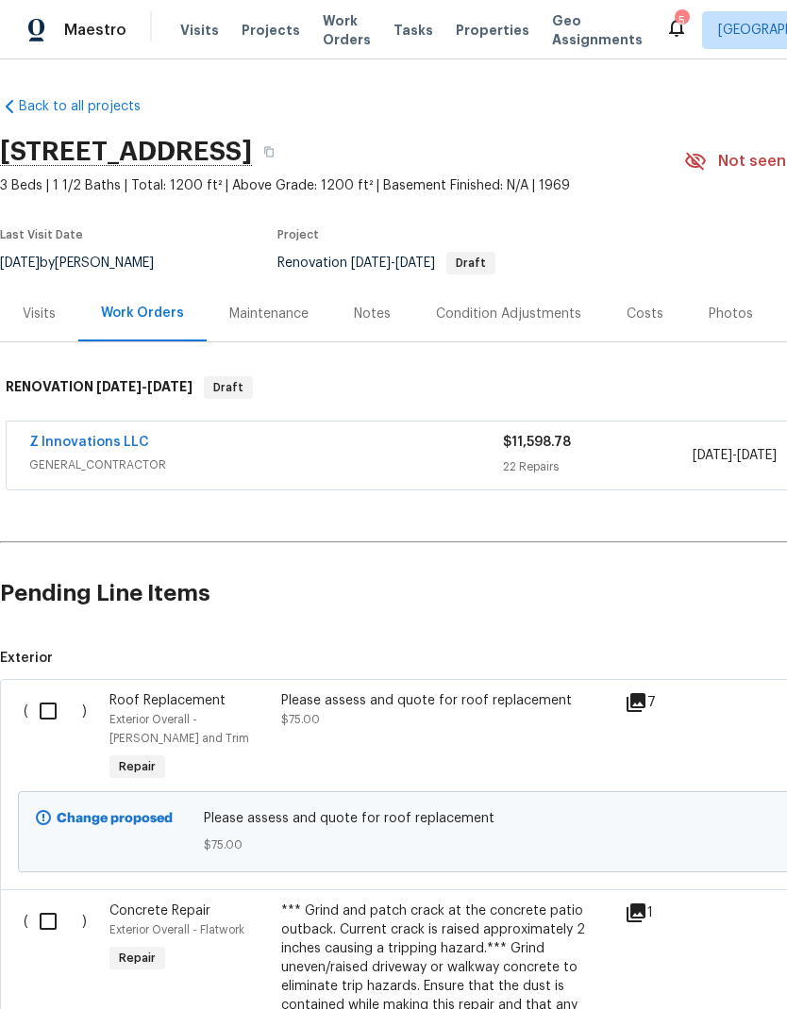
click at [55, 716] on input "checkbox" at bounding box center [55, 711] width 54 height 40
checkbox input "true"
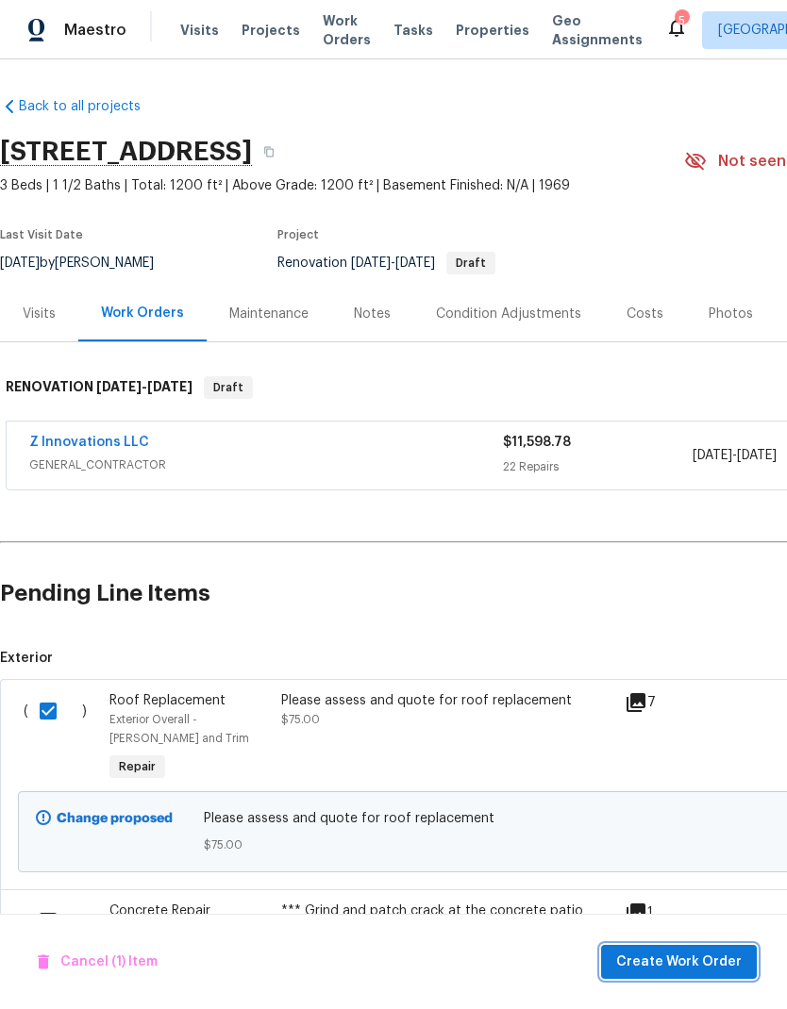
click at [712, 959] on span "Create Work Order" at bounding box center [678, 963] width 125 height 24
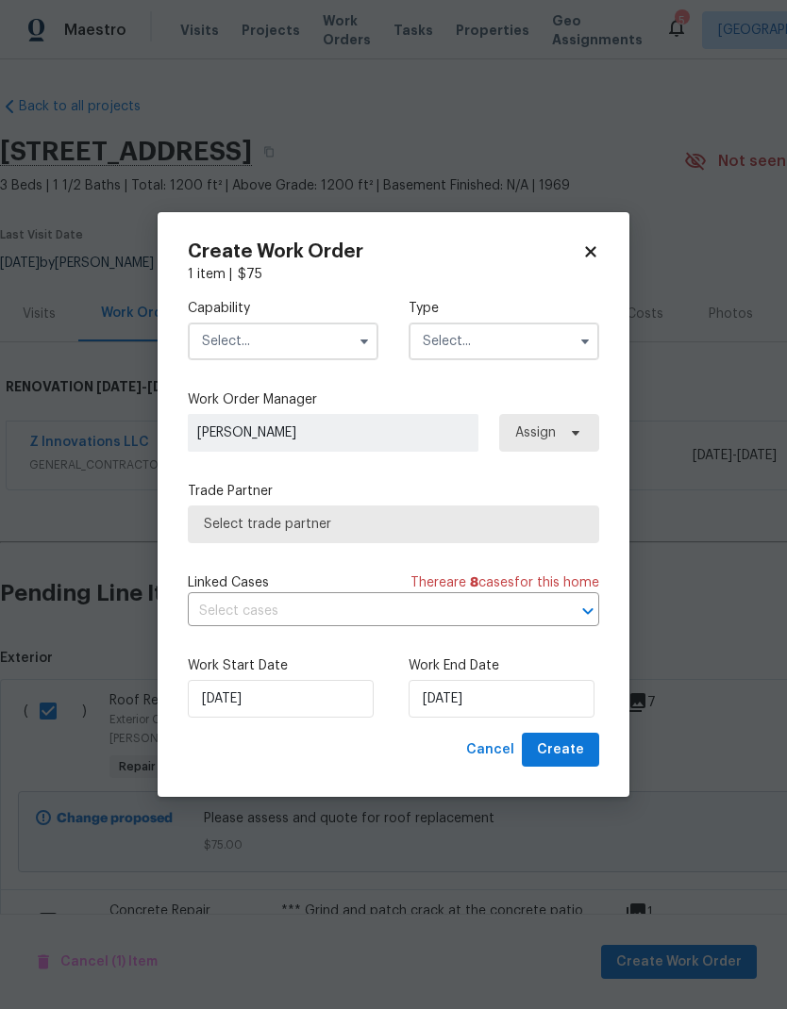
click at [363, 346] on icon "button" at bounding box center [364, 341] width 15 height 15
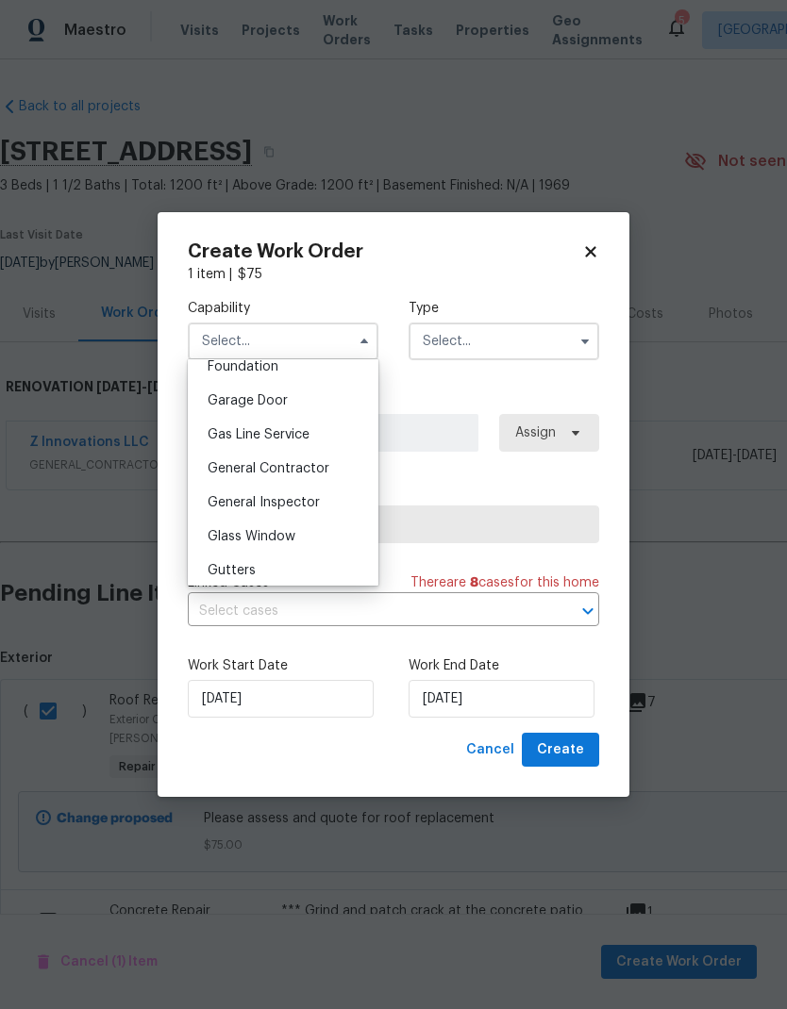
scroll to position [834, 0]
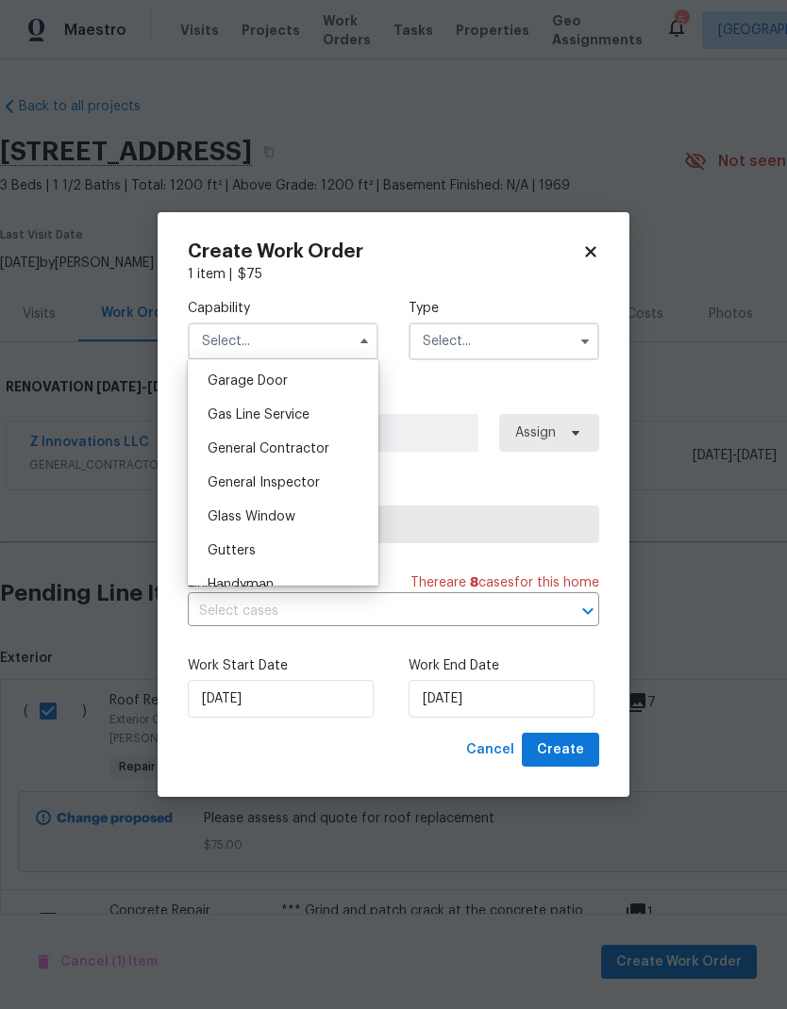
click at [326, 449] on span "General Contractor" at bounding box center [268, 448] width 122 height 13
type input "General Contractor"
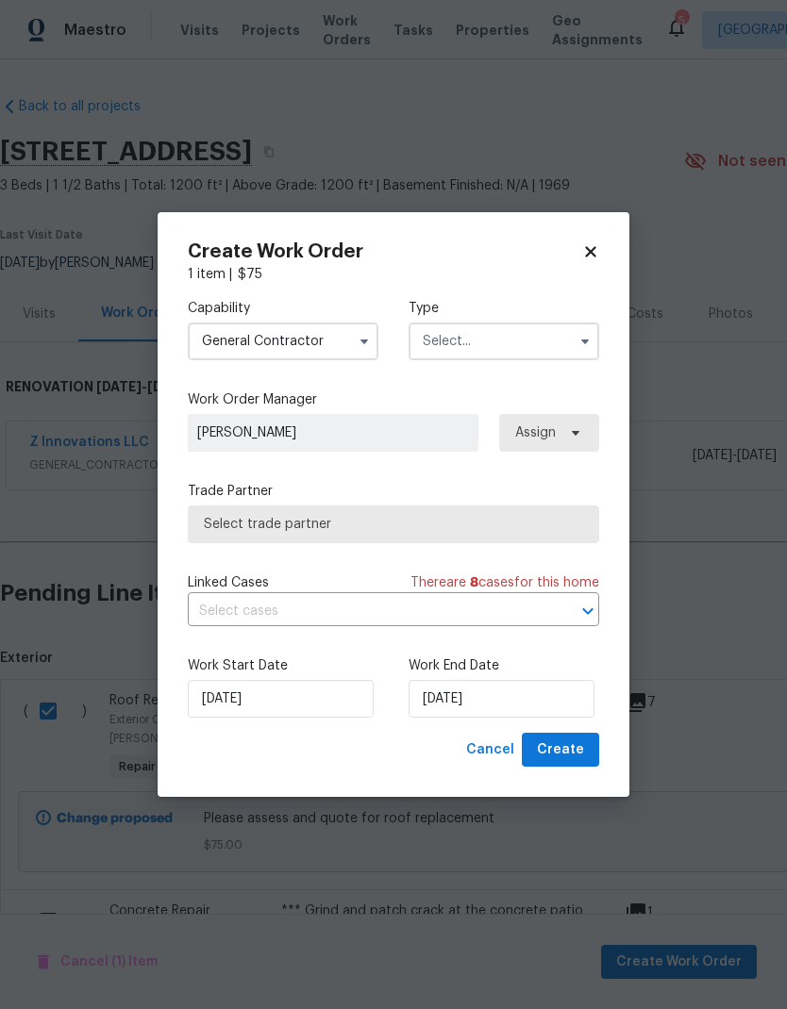
click at [528, 341] on input "text" at bounding box center [503, 342] width 191 height 38
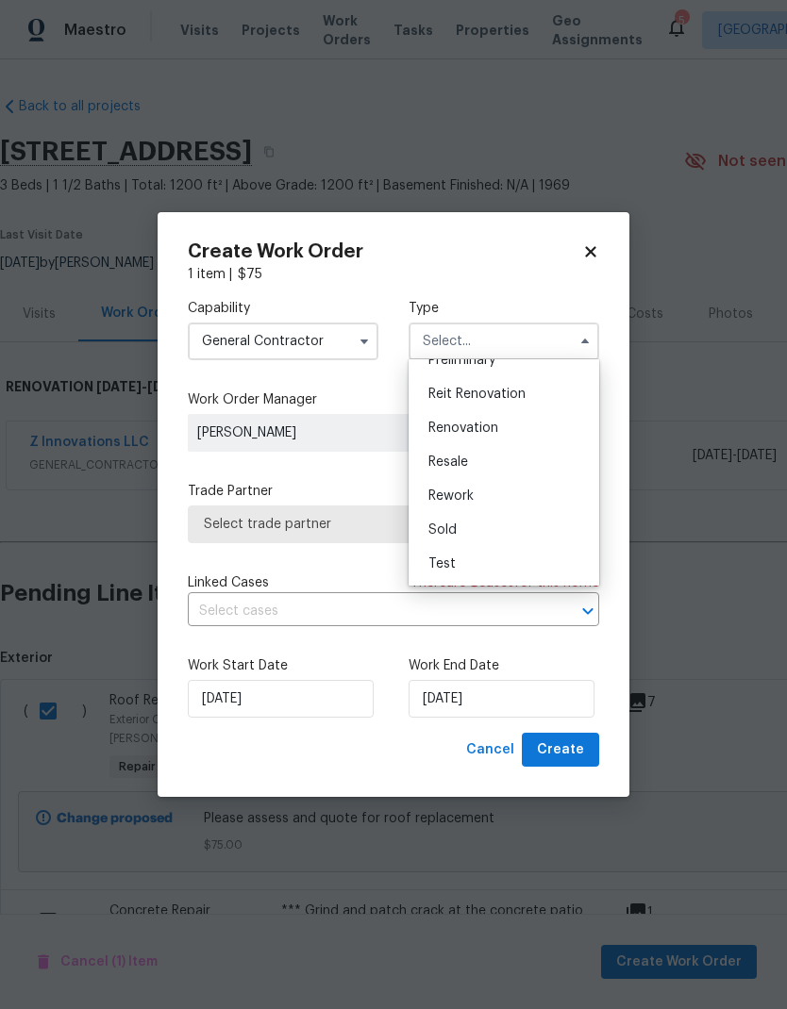
scroll to position [428, 0]
click at [492, 428] on span "Renovation" at bounding box center [463, 428] width 70 height 13
type input "Renovation"
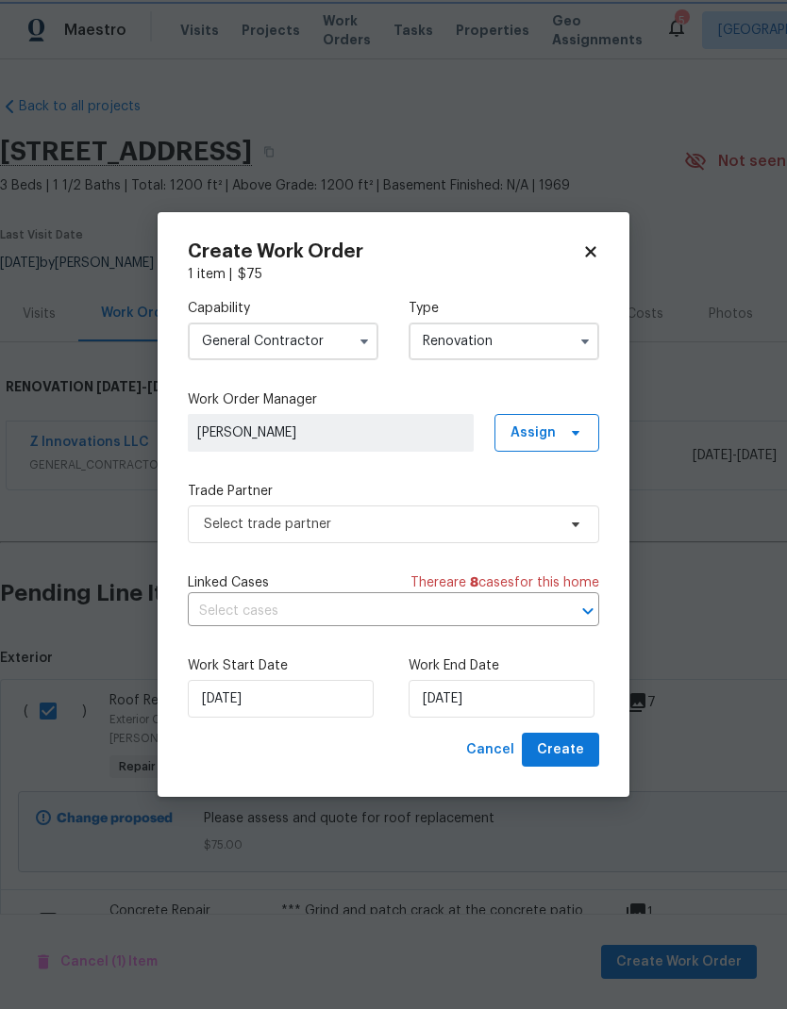
scroll to position [0, 0]
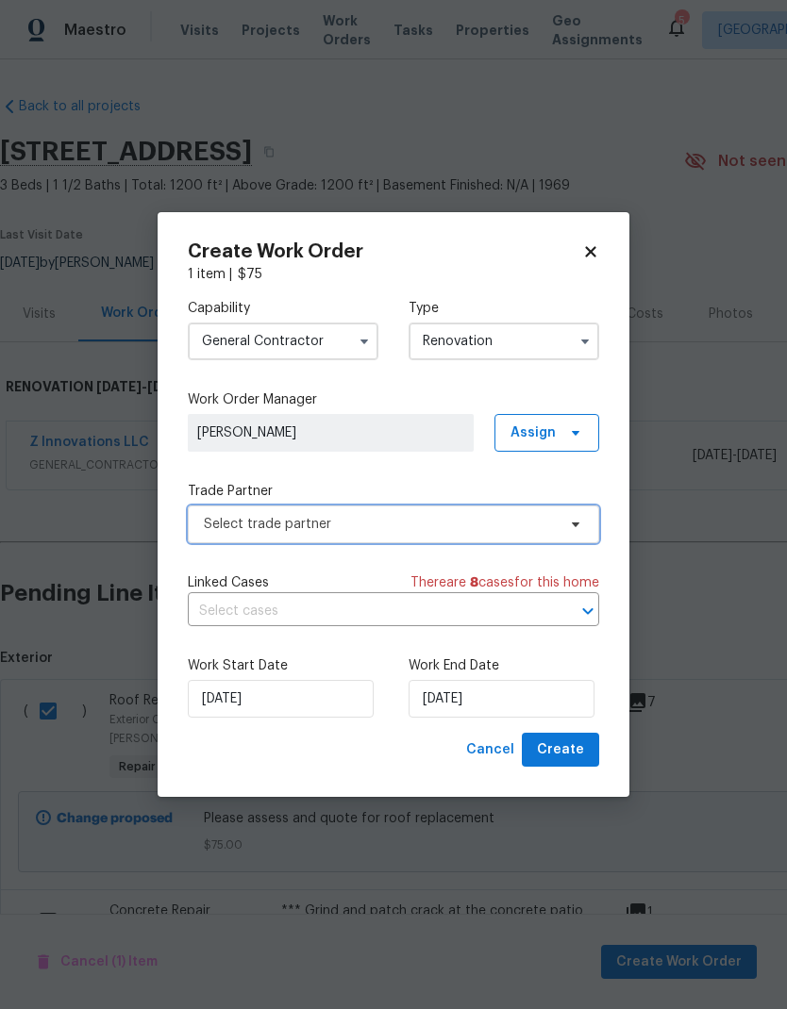
click at [583, 525] on span "Select trade partner" at bounding box center [393, 525] width 411 height 38
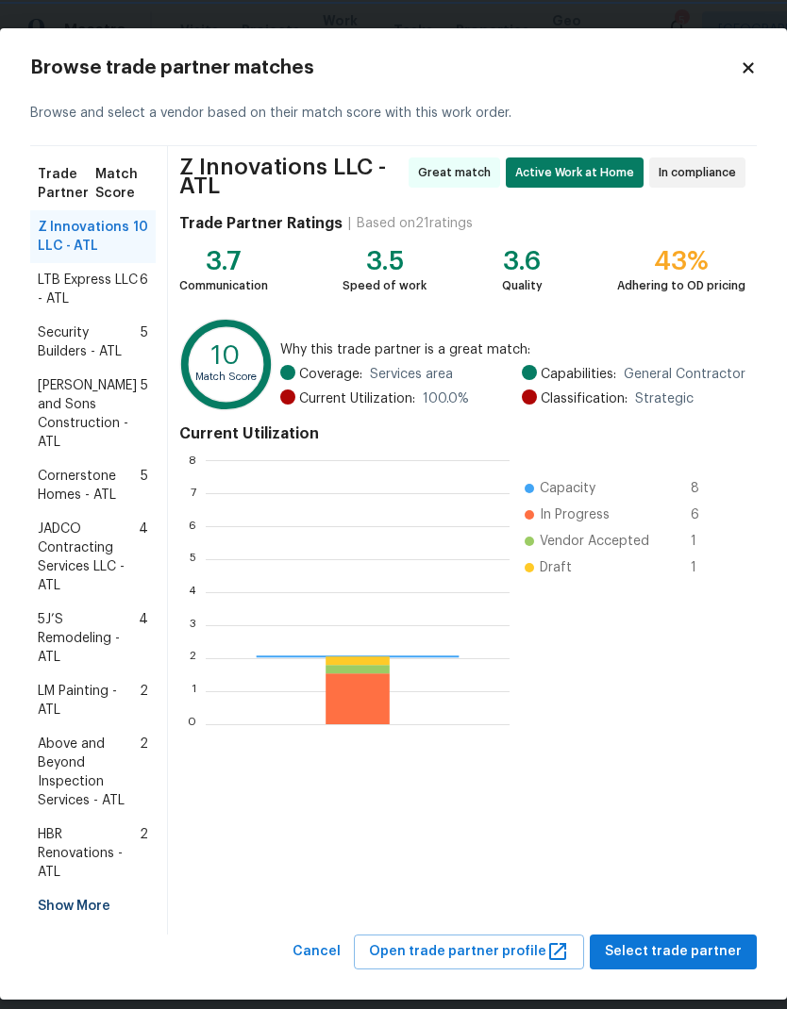
scroll to position [264, 304]
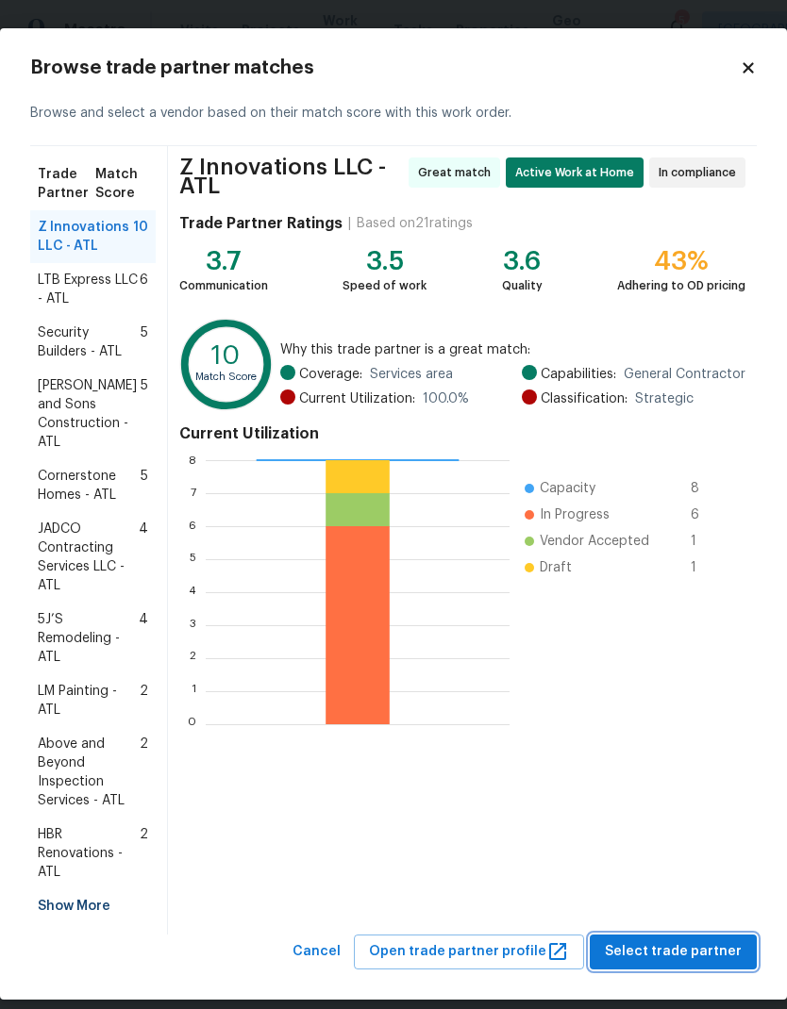
click at [732, 940] on span "Select trade partner" at bounding box center [673, 952] width 137 height 24
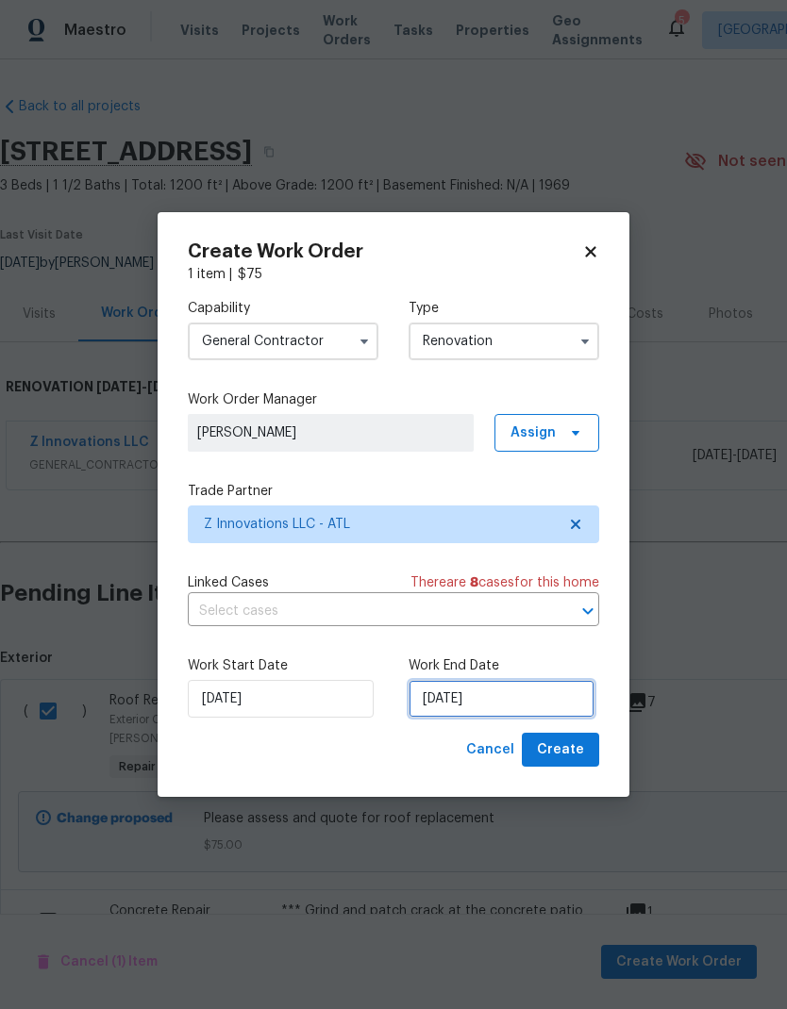
click at [533, 696] on input "8/19/2025" at bounding box center [501, 699] width 186 height 38
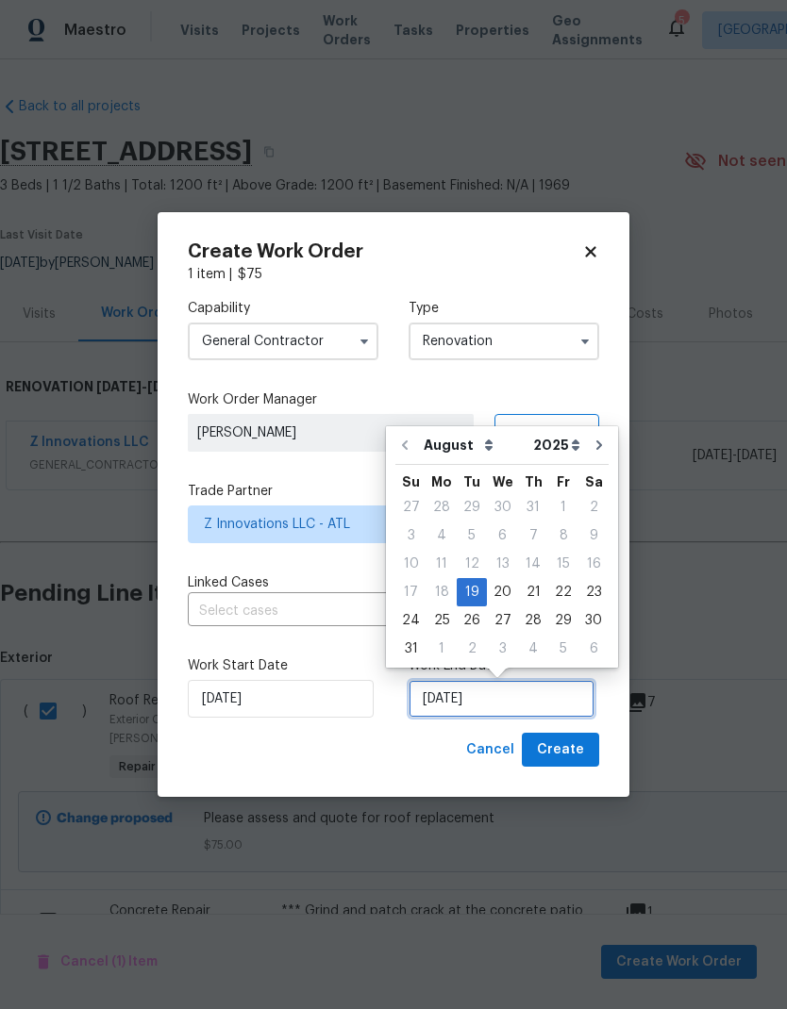
scroll to position [14, 0]
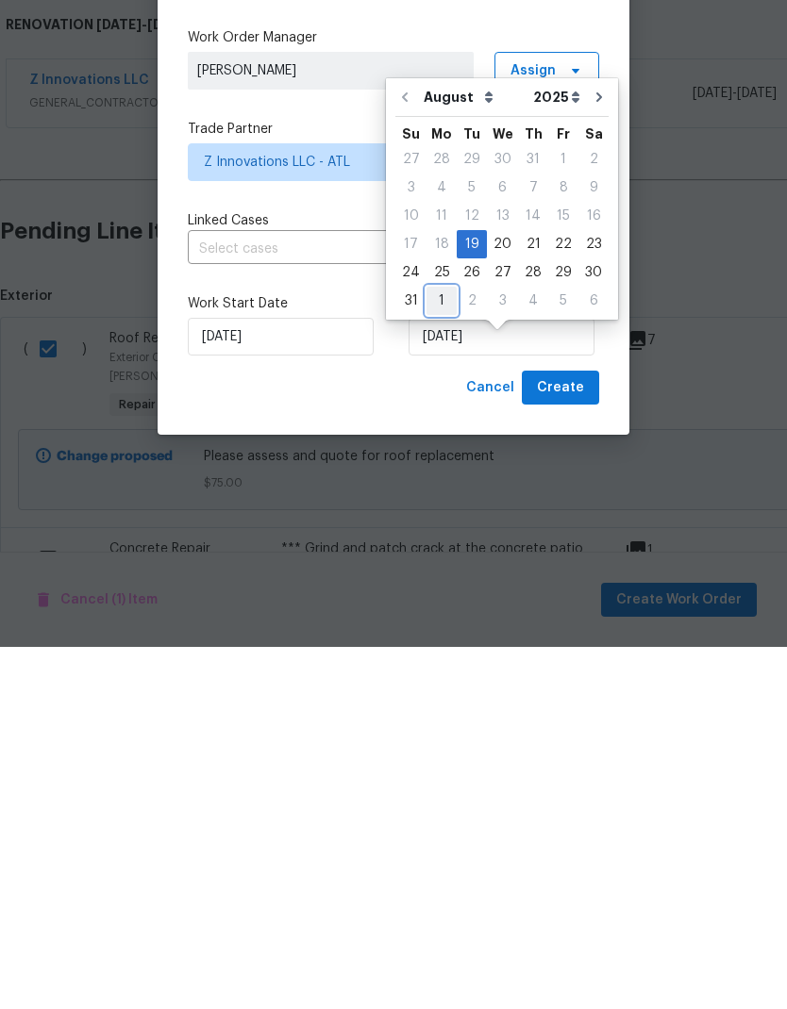
click at [447, 650] on div "1" at bounding box center [441, 663] width 30 height 26
type input "9/1/2025"
select select "8"
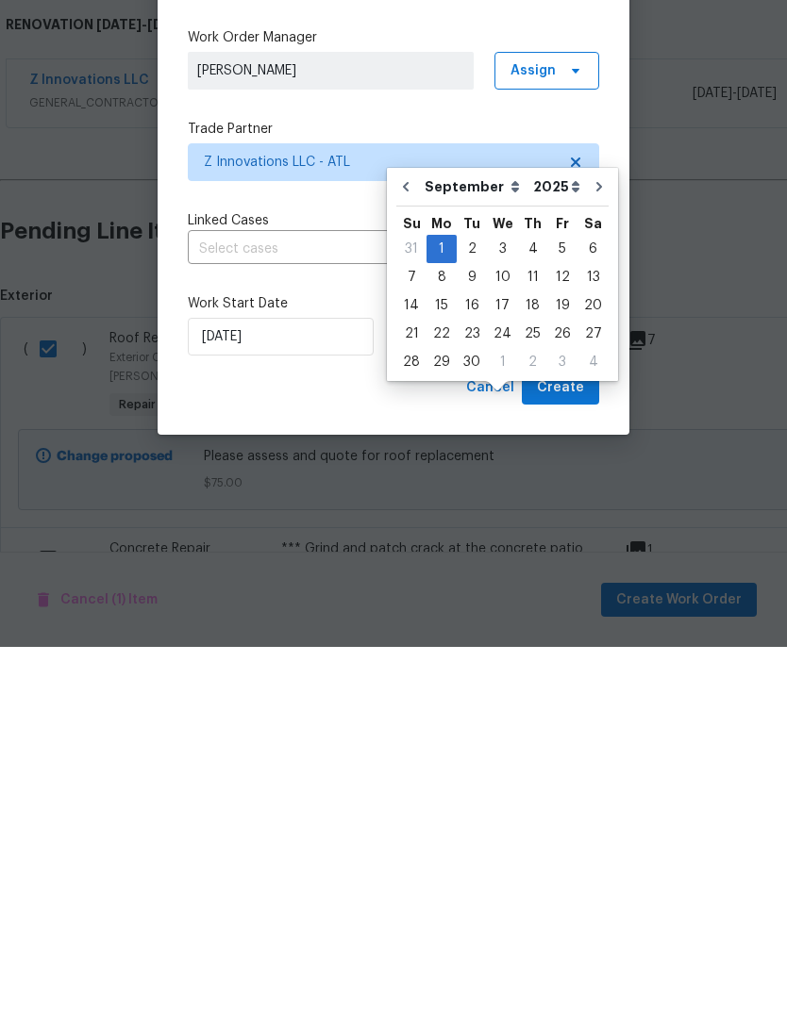
scroll to position [75, 0]
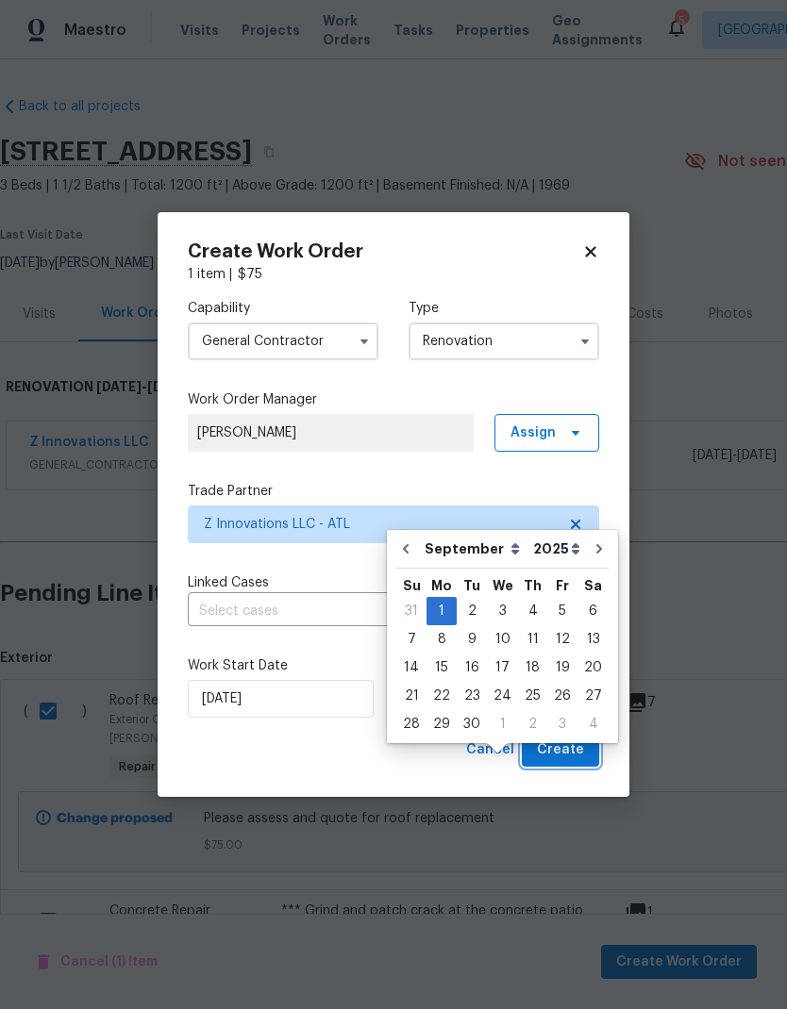
click at [584, 742] on button "Create" at bounding box center [560, 750] width 77 height 35
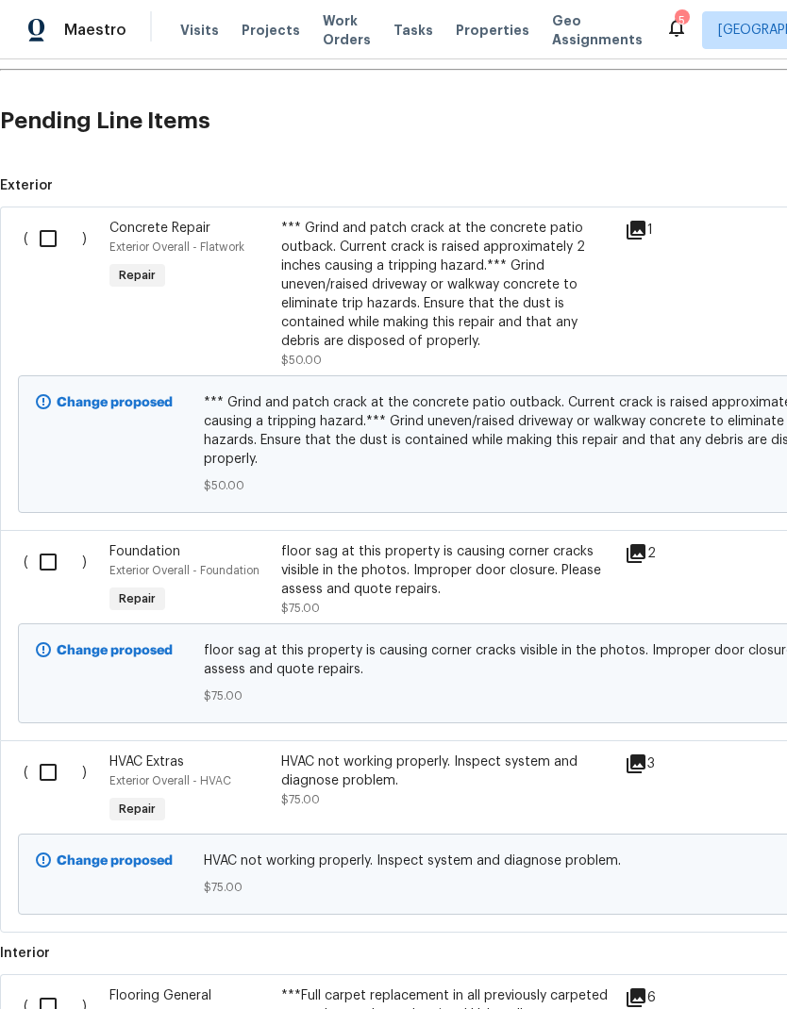
scroll to position [543, 0]
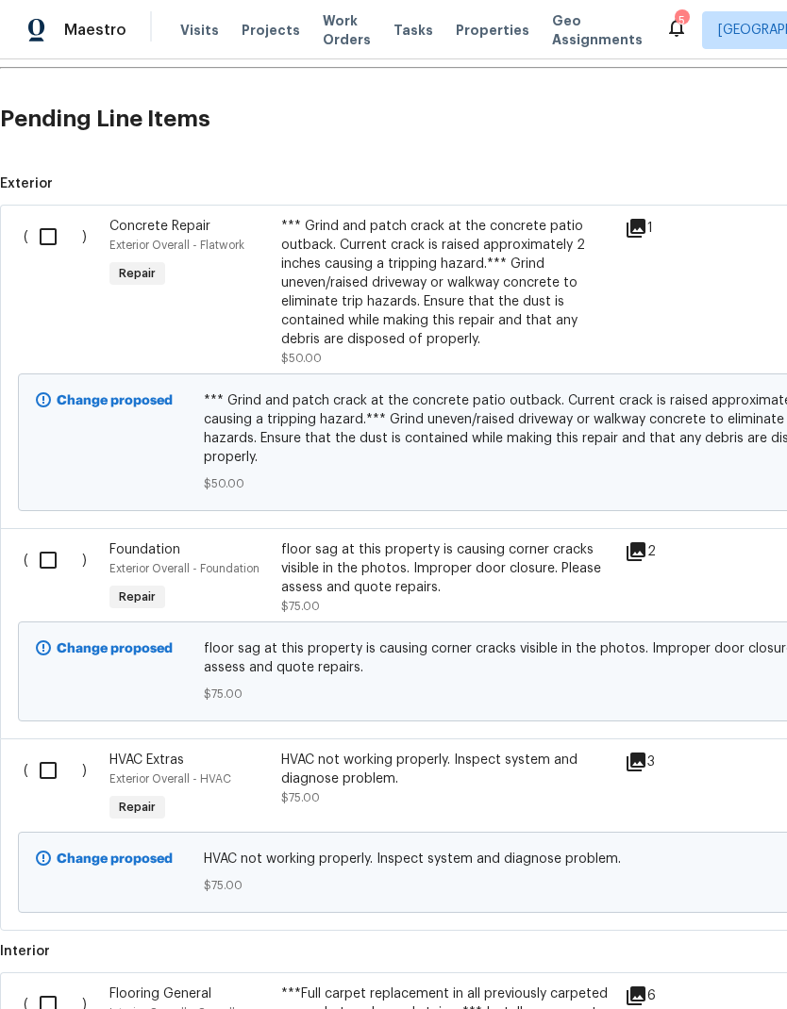
click at [53, 237] on input "checkbox" at bounding box center [55, 237] width 54 height 40
checkbox input "true"
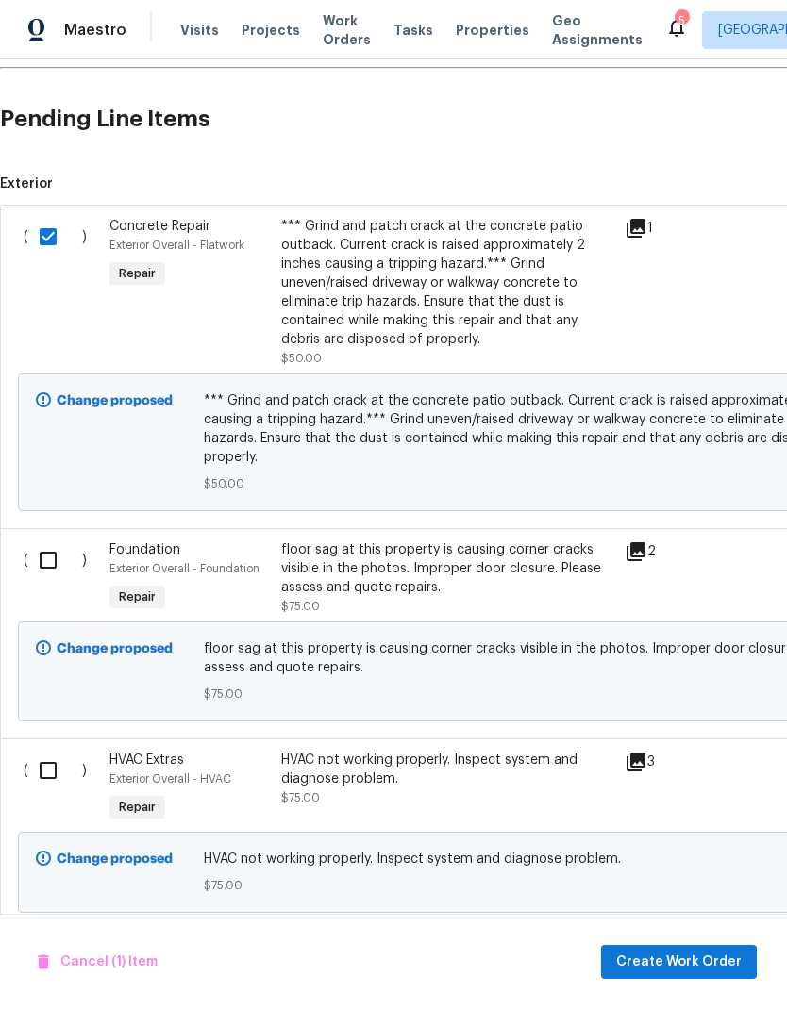
click at [57, 550] on input "checkbox" at bounding box center [55, 560] width 54 height 40
checkbox input "true"
click at [729, 959] on span "Create Work Order" at bounding box center [678, 963] width 125 height 24
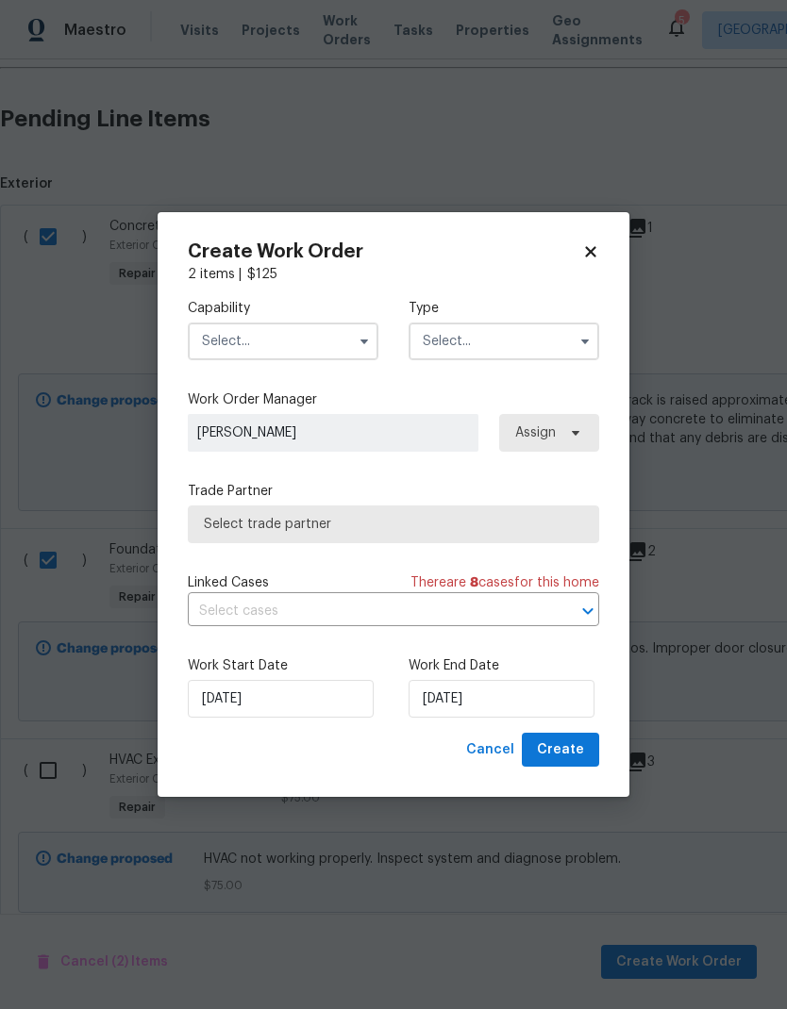
click at [372, 336] on button "button" at bounding box center [364, 341] width 23 height 23
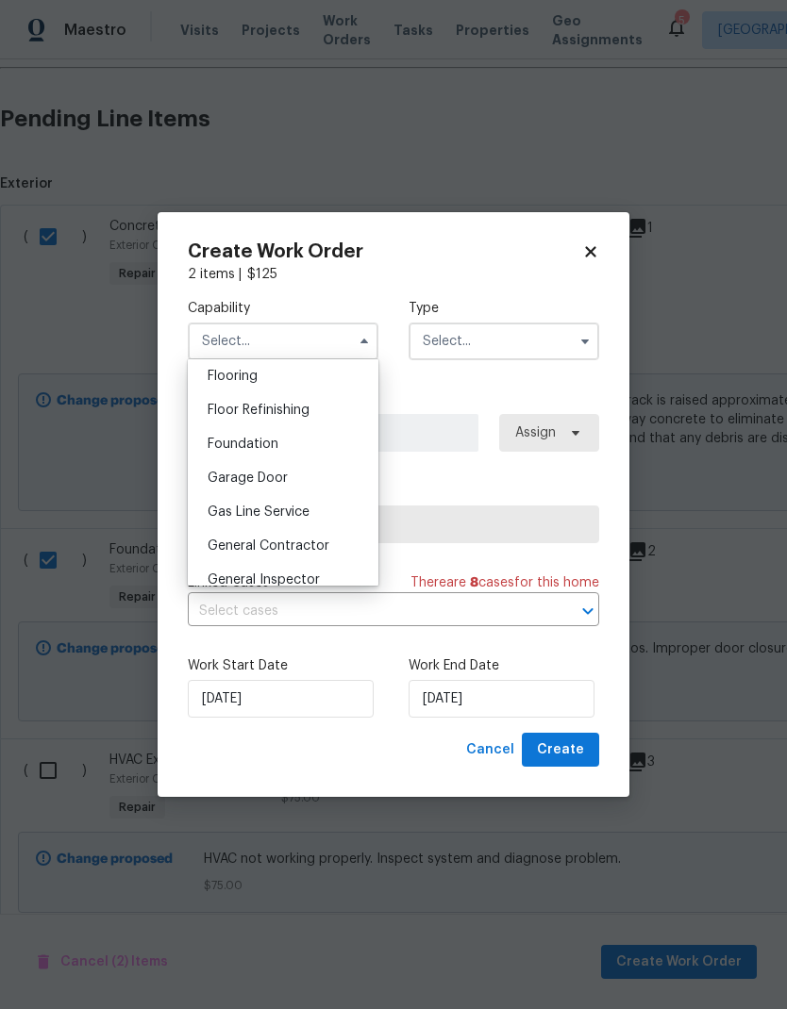
scroll to position [738, 0]
click at [308, 449] on div "Foundation" at bounding box center [282, 443] width 181 height 34
type input "Foundation"
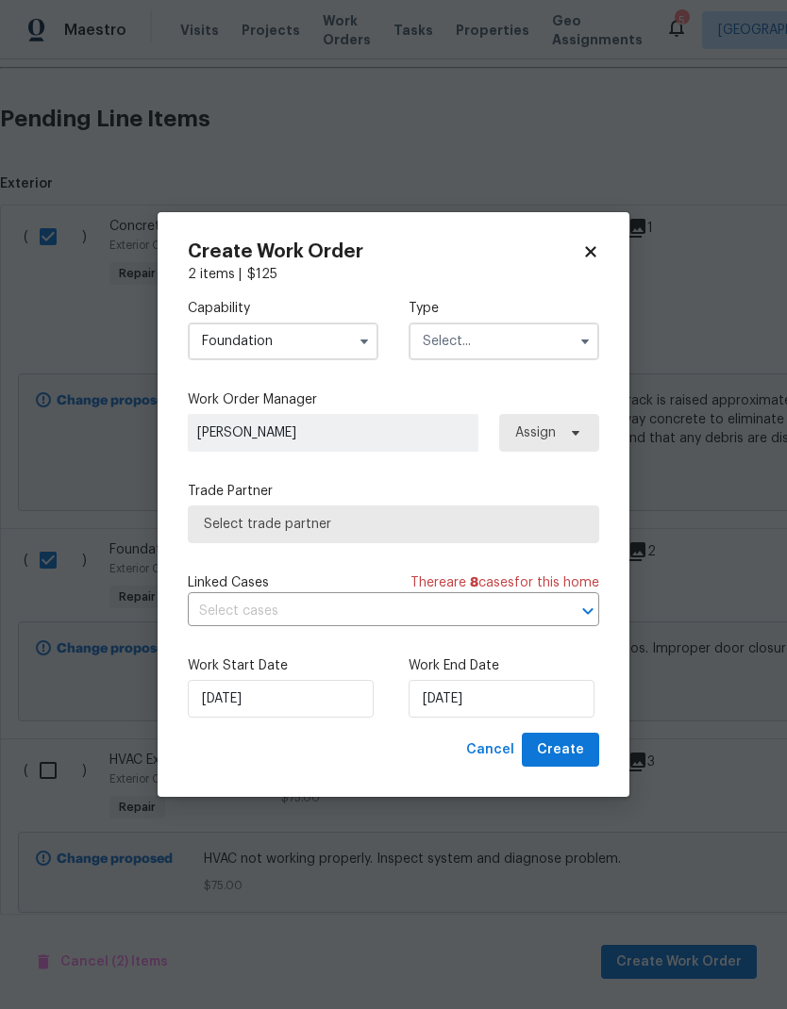
click at [522, 343] on input "text" at bounding box center [503, 342] width 191 height 38
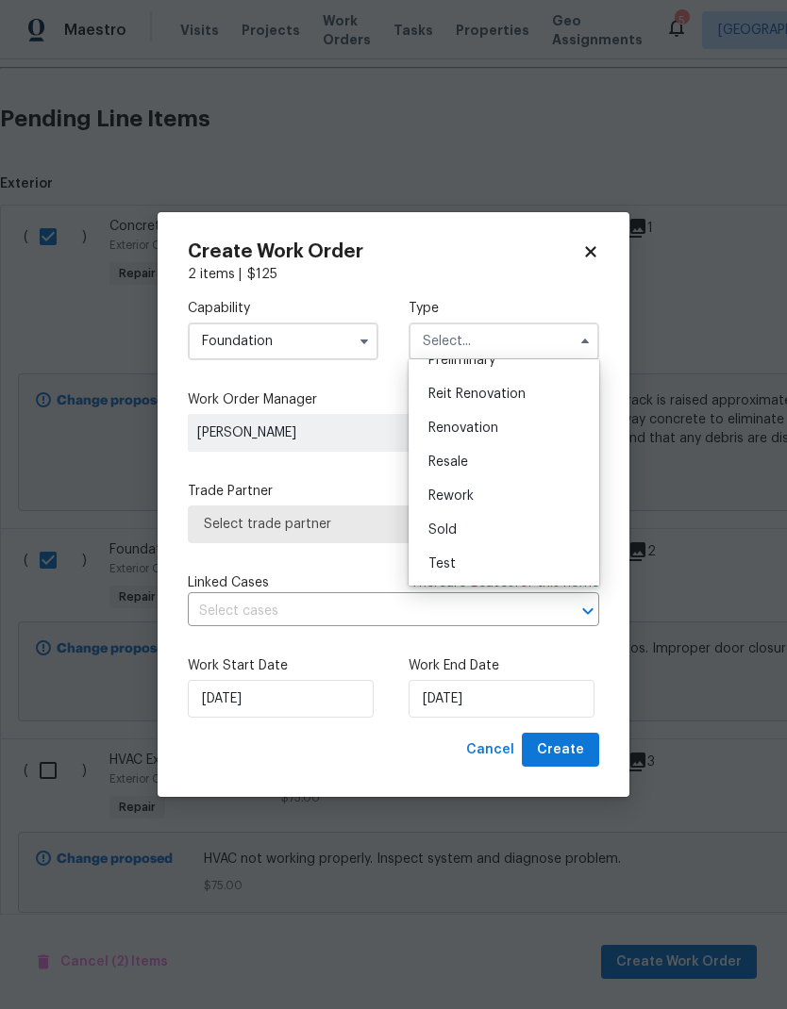
scroll to position [428, 0]
click at [504, 431] on div "Renovation" at bounding box center [503, 428] width 181 height 34
type input "Renovation"
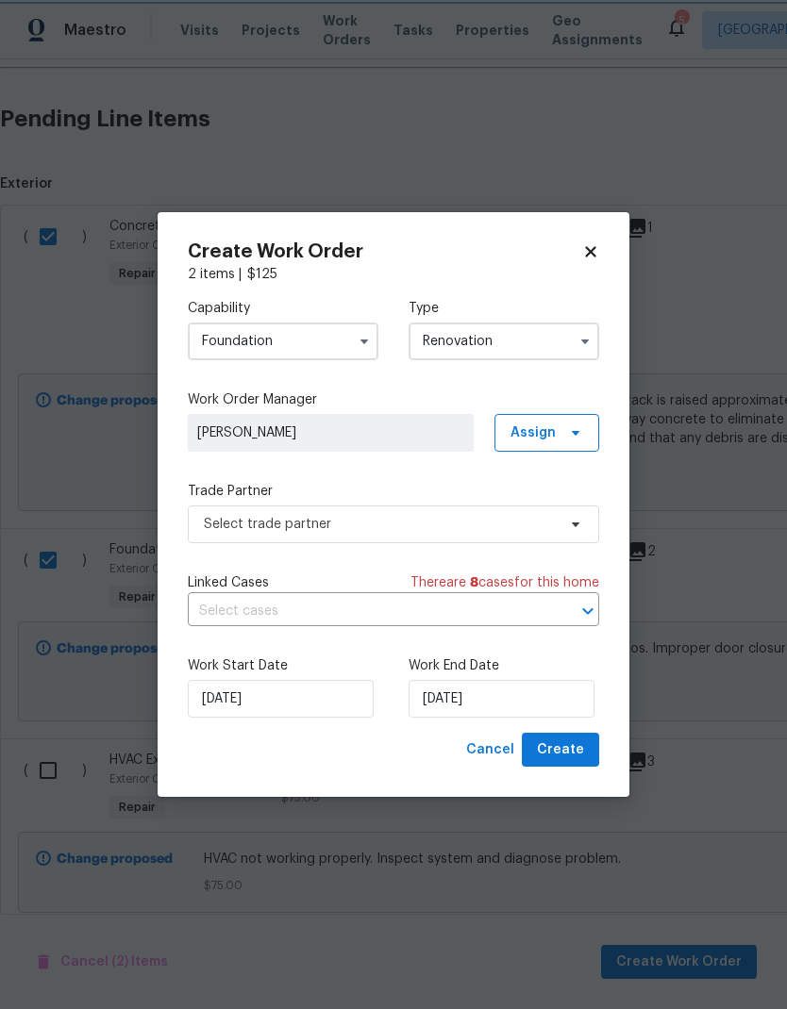
scroll to position [0, 0]
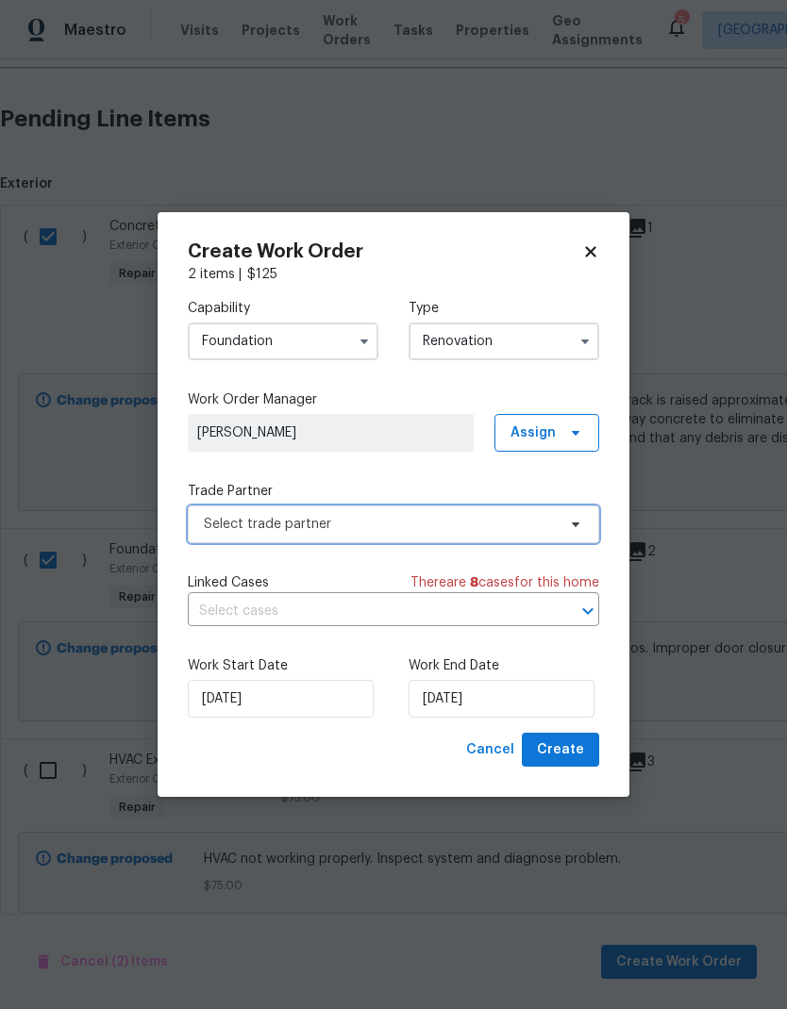
click at [578, 527] on icon at bounding box center [575, 524] width 15 height 15
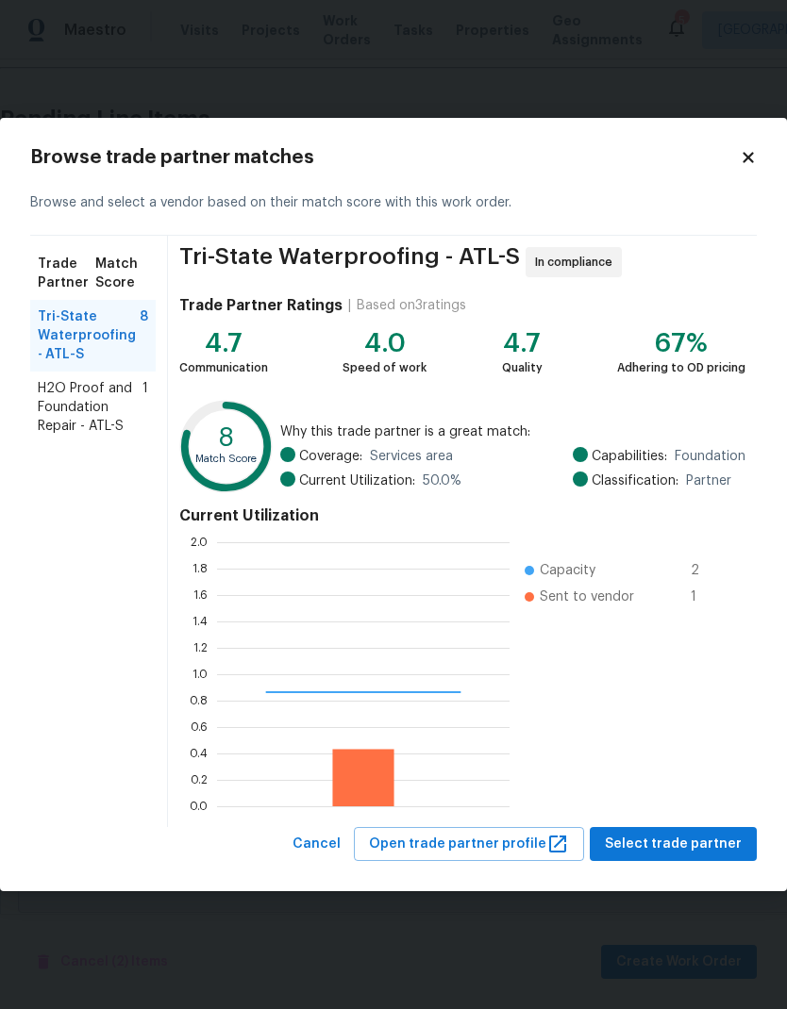
scroll to position [264, 292]
click at [101, 413] on span "H2O Proof and Foundation Repair - ATL-S" at bounding box center [90, 407] width 105 height 57
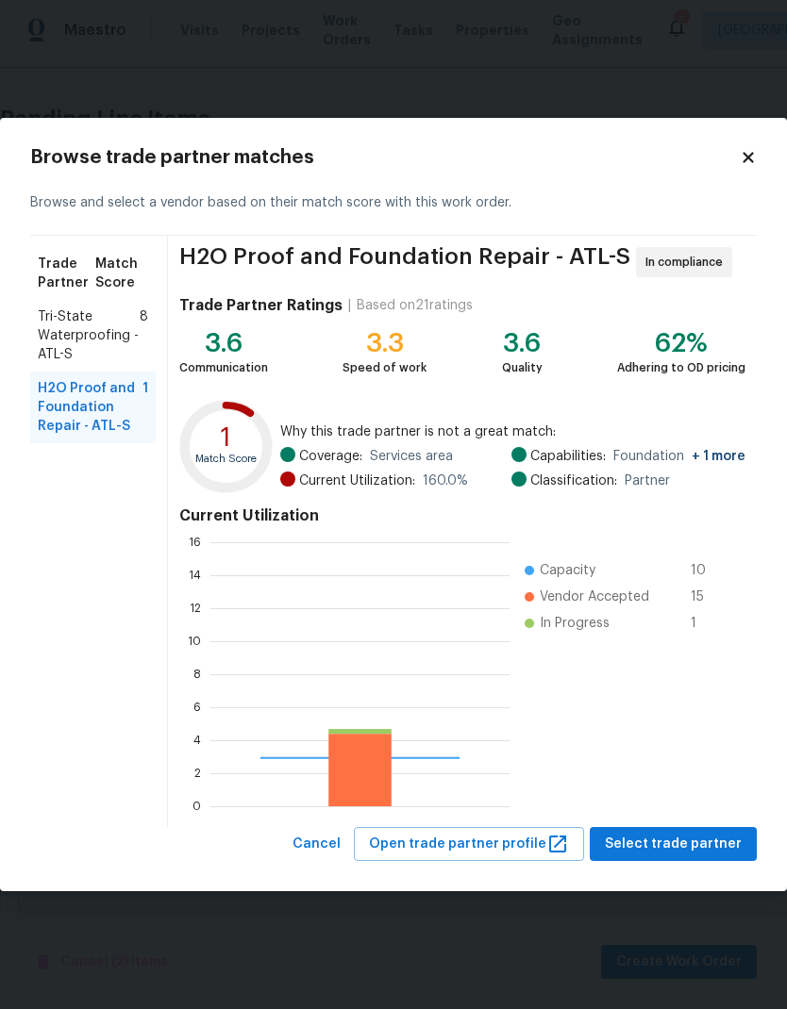
scroll to position [264, 299]
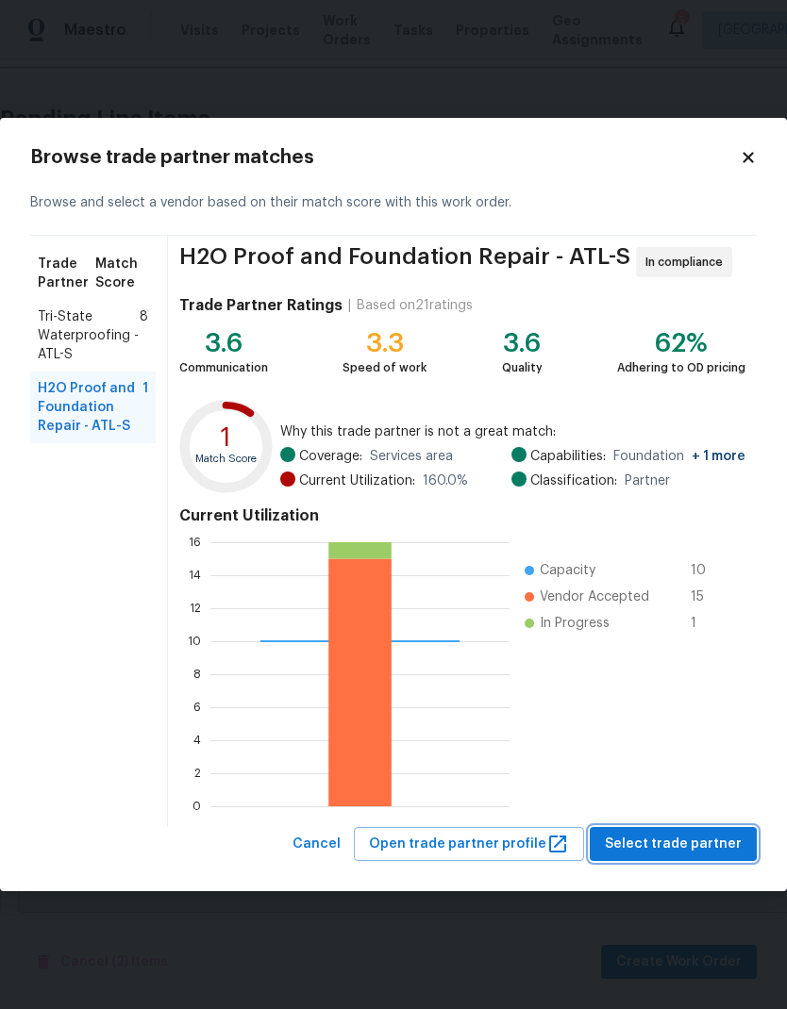
click at [666, 848] on span "Select trade partner" at bounding box center [673, 845] width 137 height 24
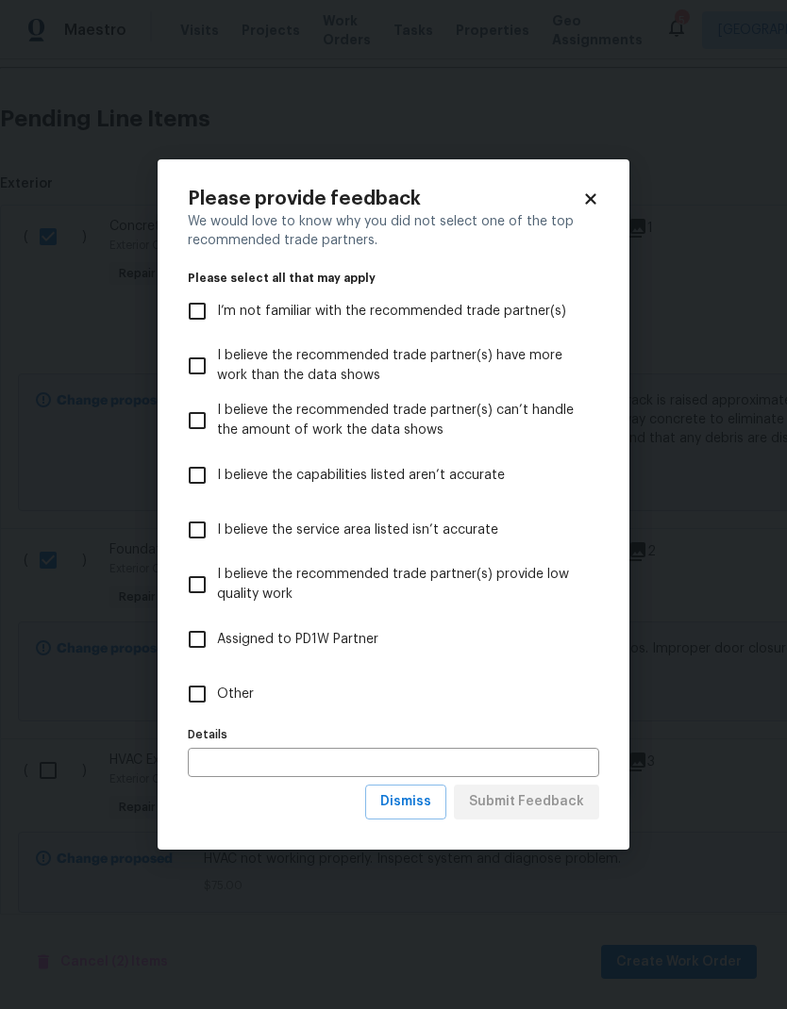
click at [208, 692] on input "Other" at bounding box center [197, 694] width 40 height 40
checkbox input "true"
click at [583, 805] on span "Submit Feedback" at bounding box center [526, 802] width 115 height 24
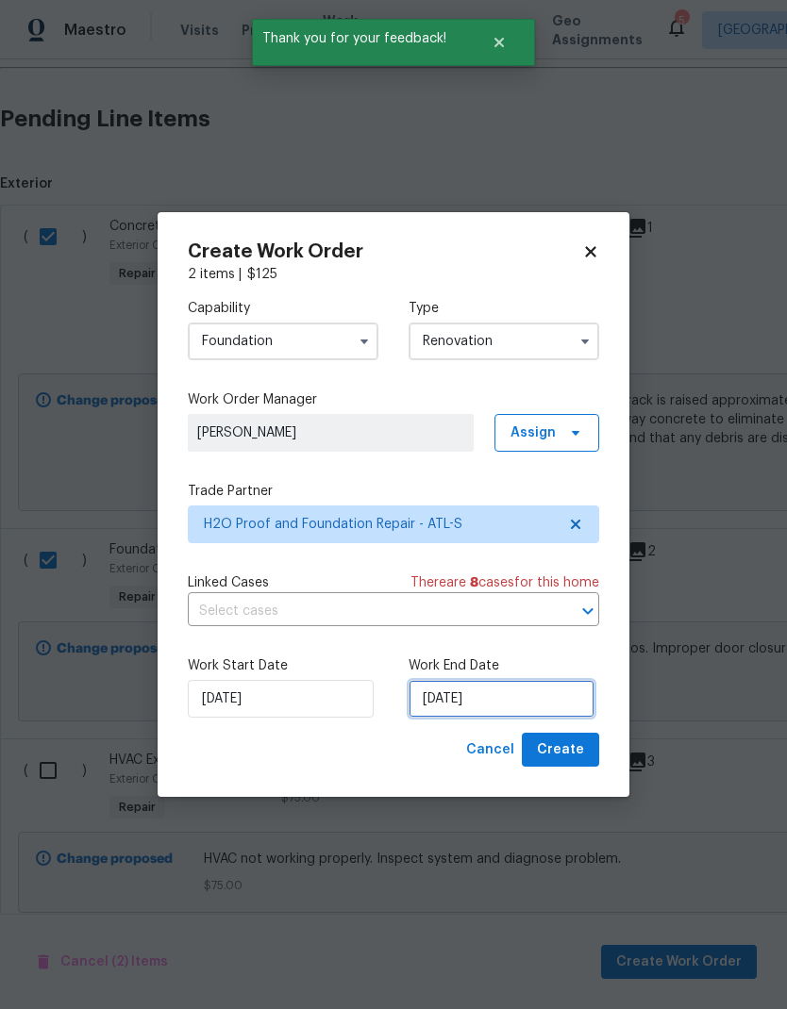
click at [517, 702] on input "[DATE]" at bounding box center [501, 699] width 186 height 38
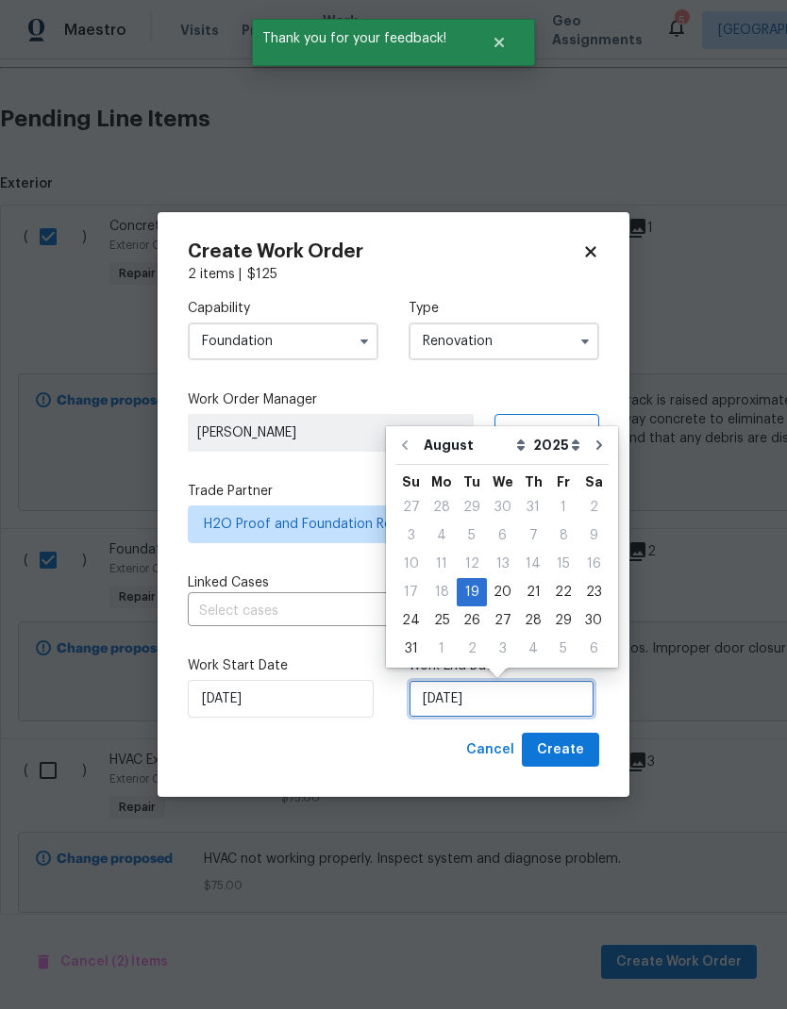
scroll to position [14, 0]
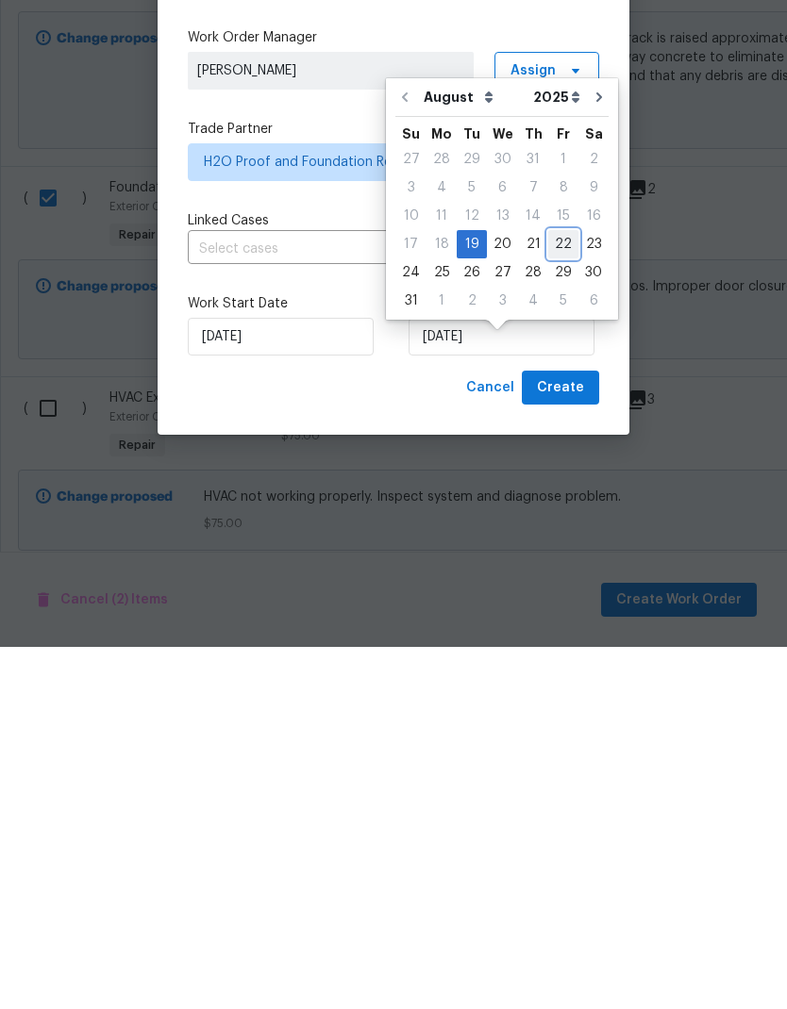
click at [560, 593] on div "22" at bounding box center [563, 606] width 30 height 26
type input "8/22/2025"
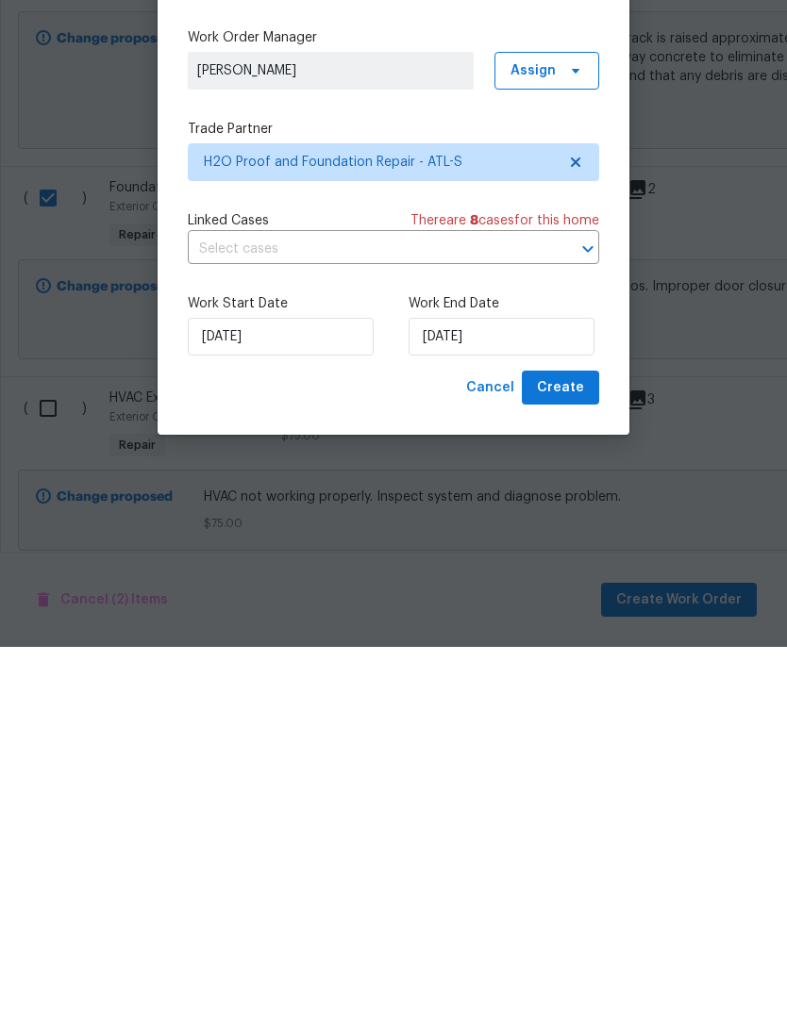
scroll to position [75, 0]
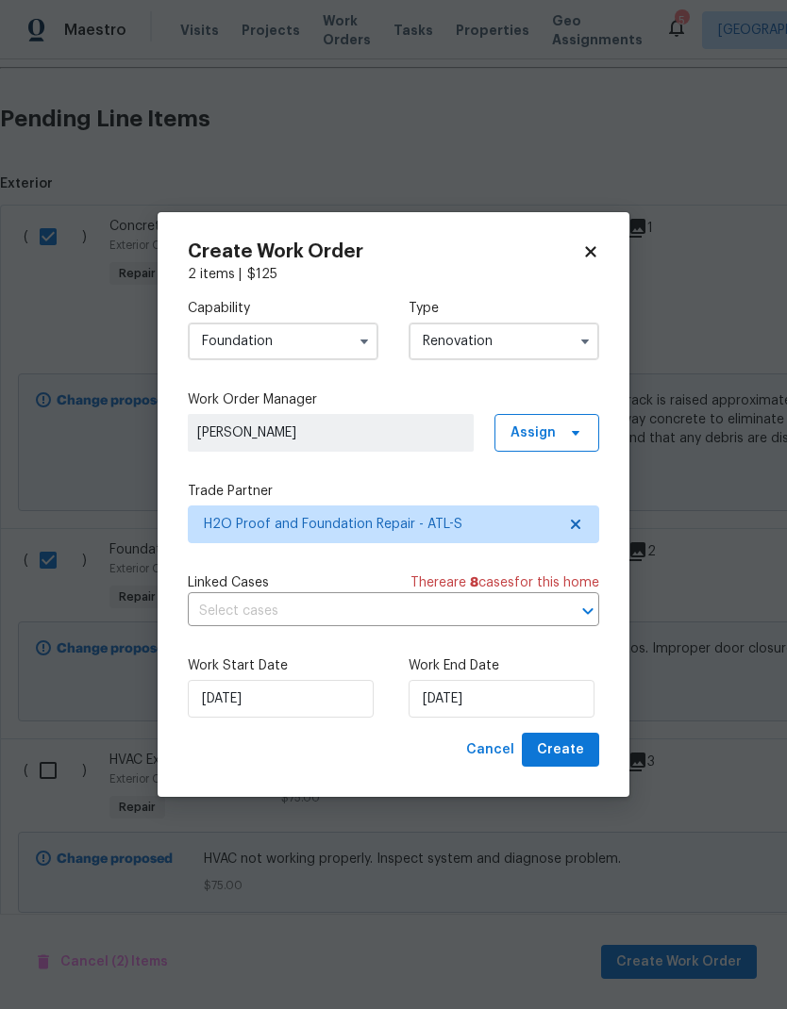
click at [585, 752] on button "Create" at bounding box center [560, 750] width 77 height 35
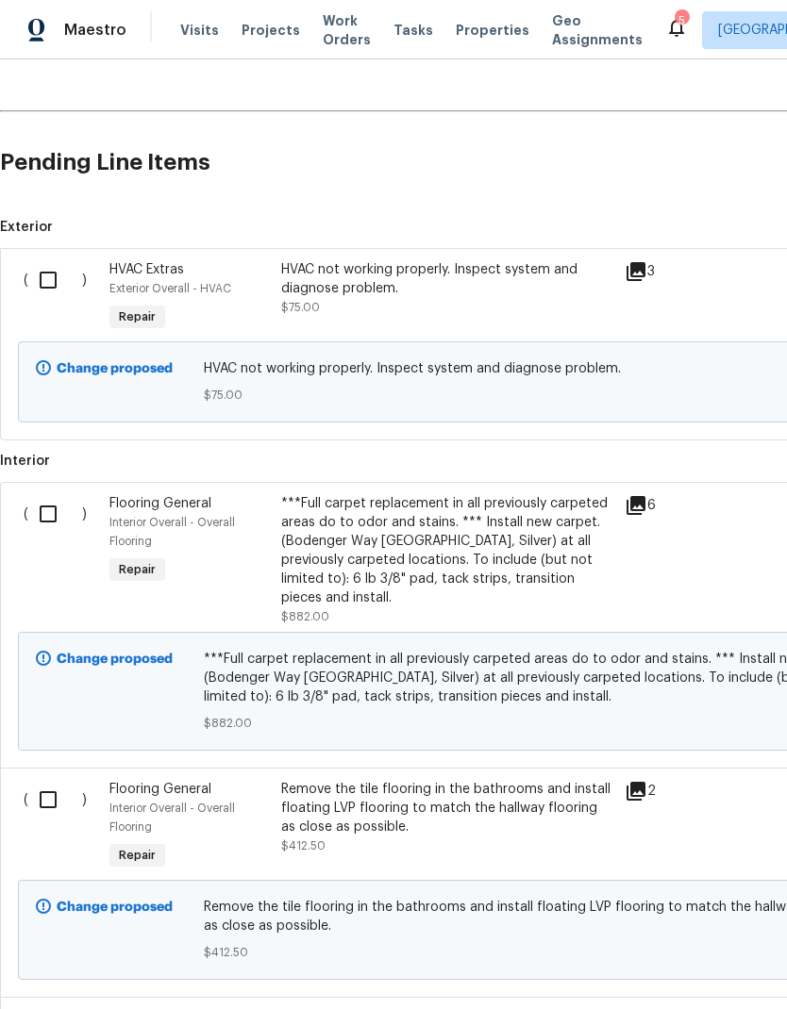
scroll to position [568, 0]
click at [54, 261] on input "checkbox" at bounding box center [55, 281] width 54 height 40
checkbox input "true"
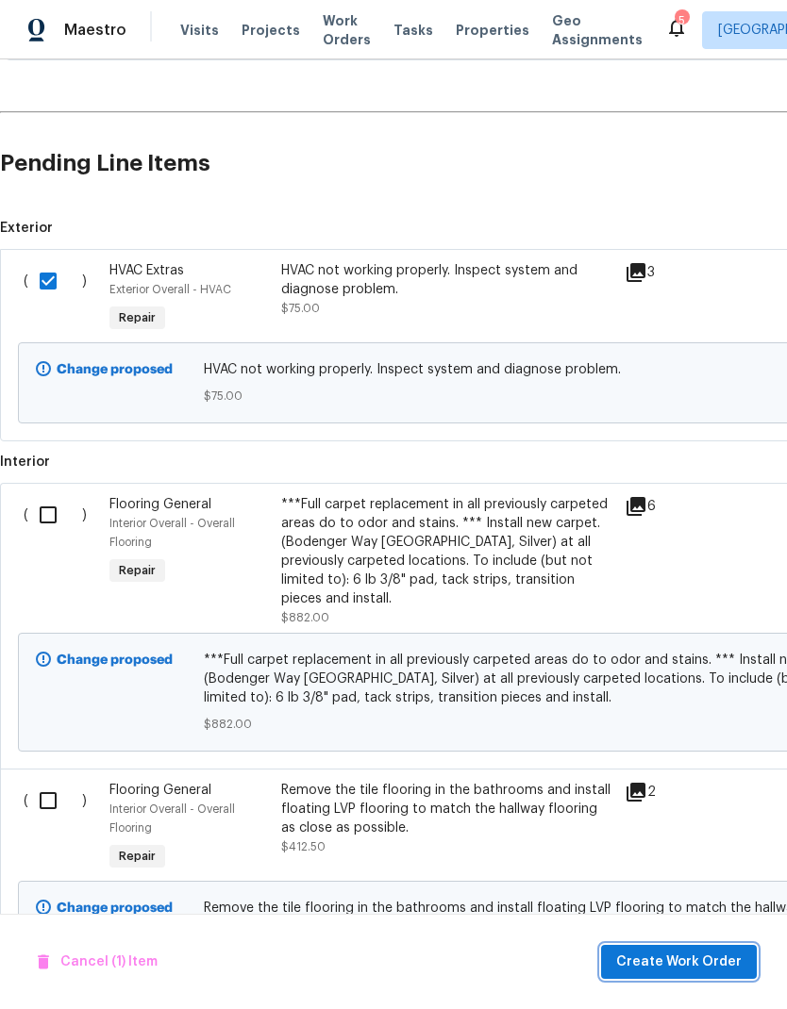
click at [724, 963] on span "Create Work Order" at bounding box center [678, 963] width 125 height 24
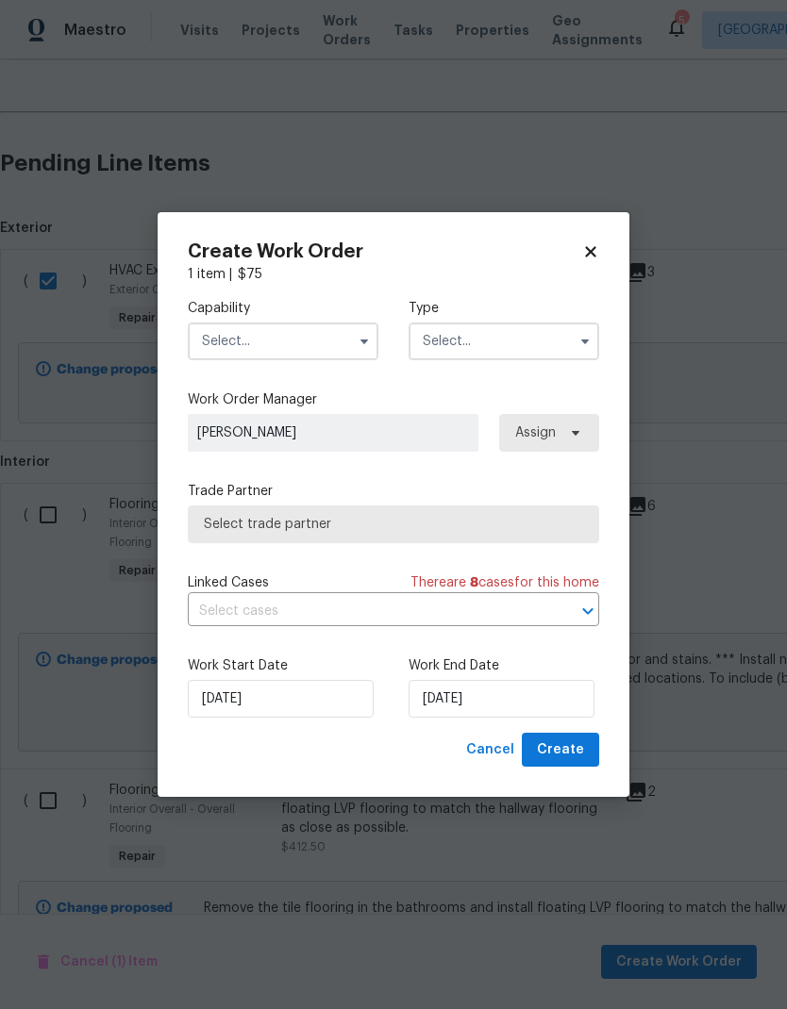
click at [360, 335] on icon "button" at bounding box center [364, 341] width 15 height 15
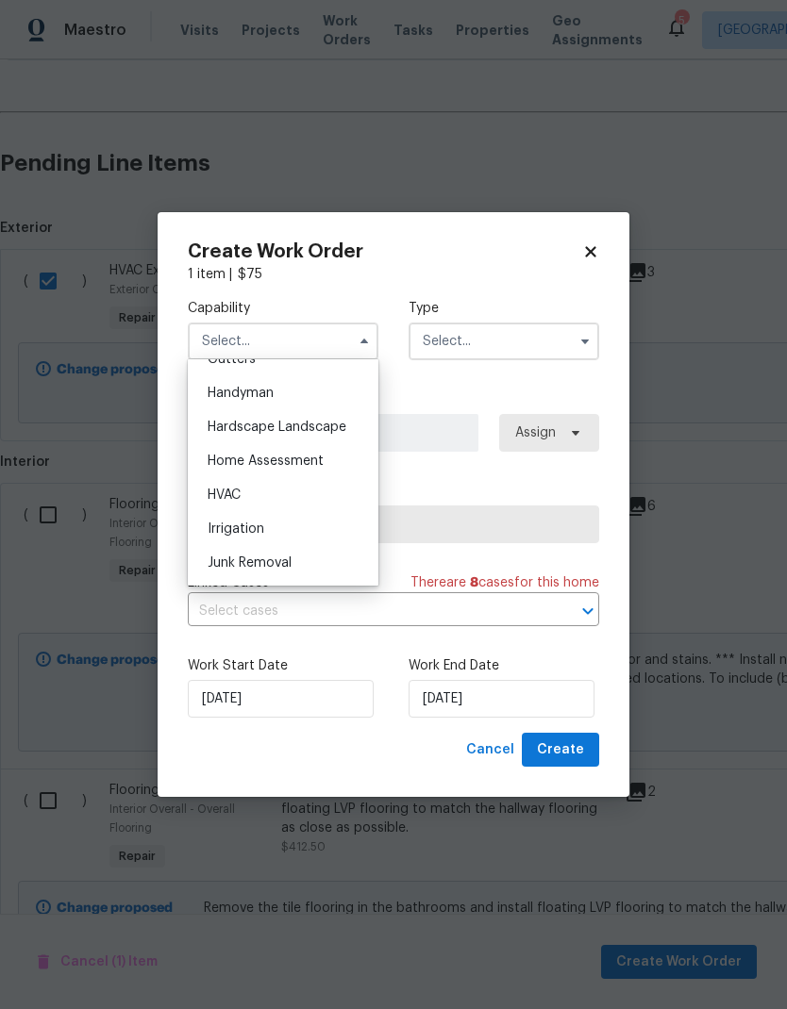
scroll to position [1032, 0]
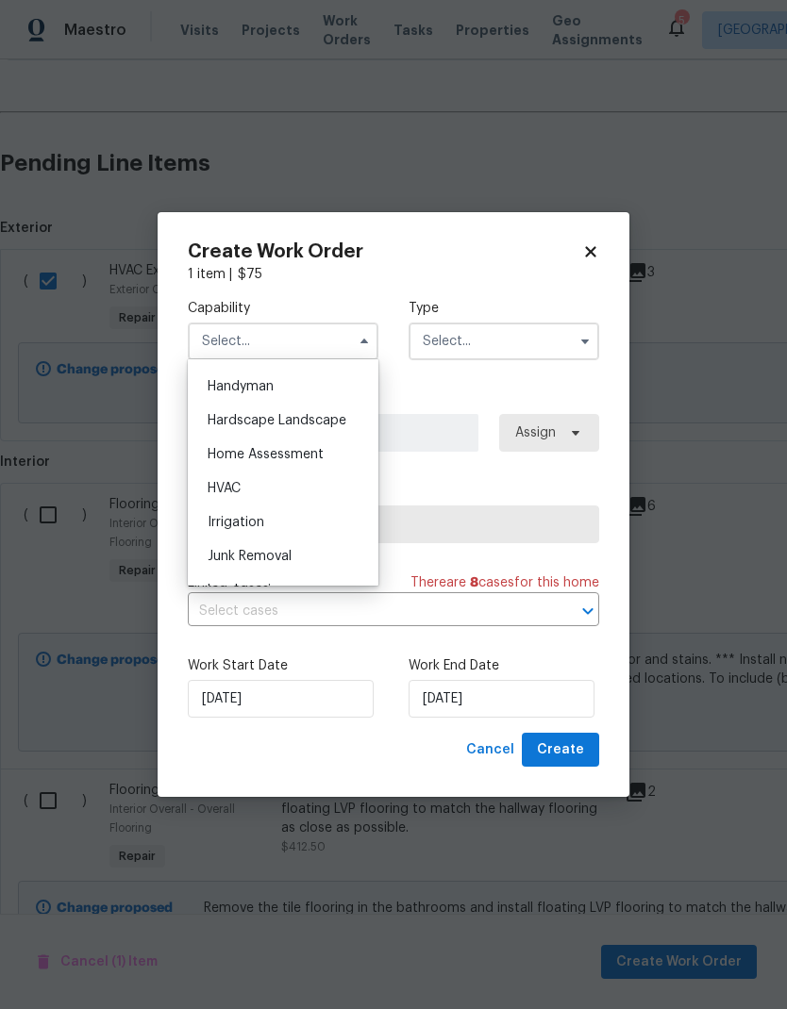
click at [302, 490] on div "HVAC" at bounding box center [282, 489] width 181 height 34
type input "HVAC"
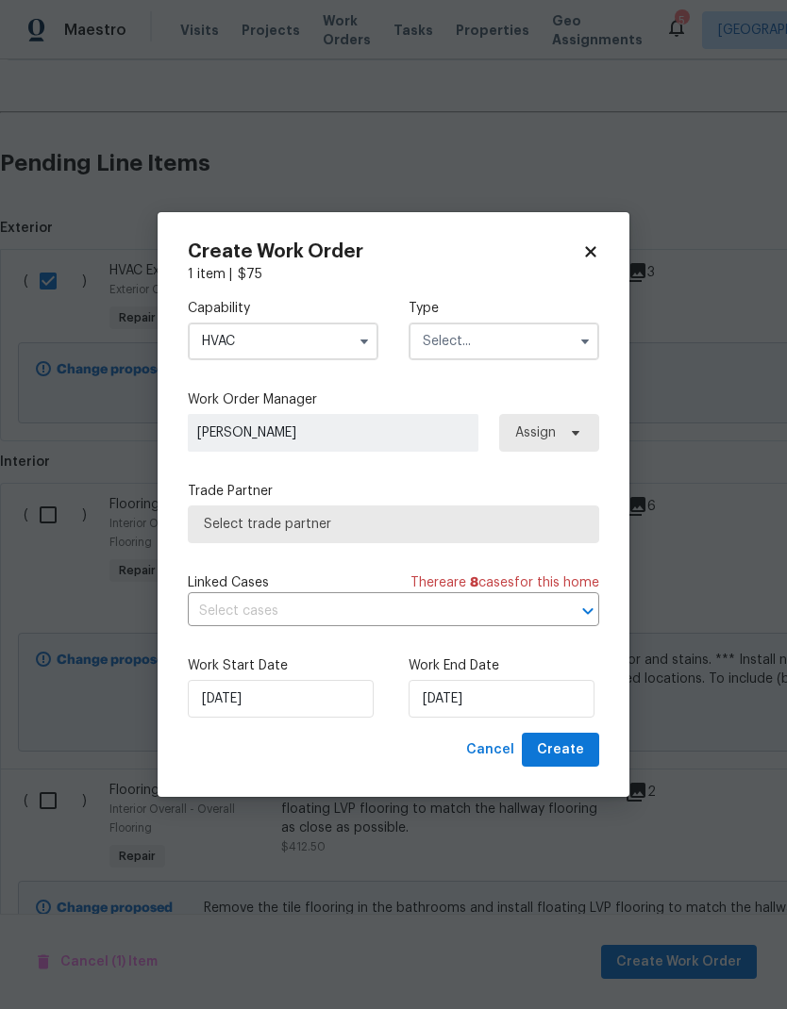
click at [524, 341] on input "text" at bounding box center [503, 342] width 191 height 38
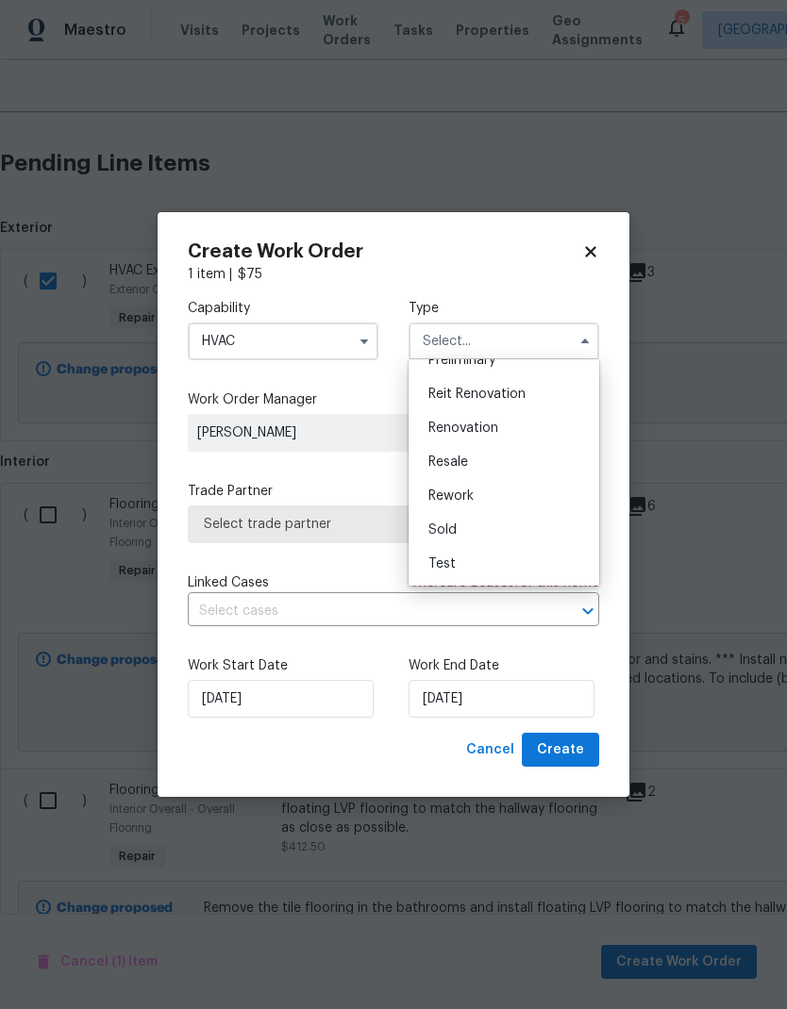
scroll to position [428, 0]
click at [505, 433] on div "Renovation" at bounding box center [503, 428] width 181 height 34
type input "Renovation"
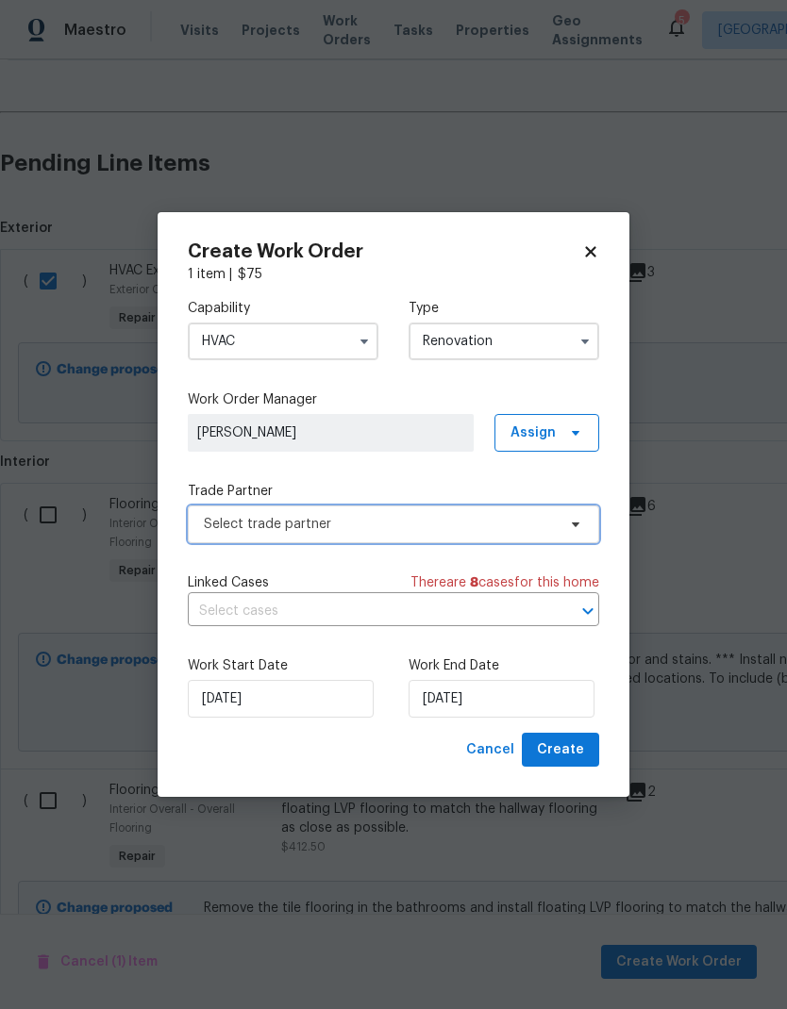
click at [556, 527] on span "Select trade partner" at bounding box center [393, 525] width 411 height 38
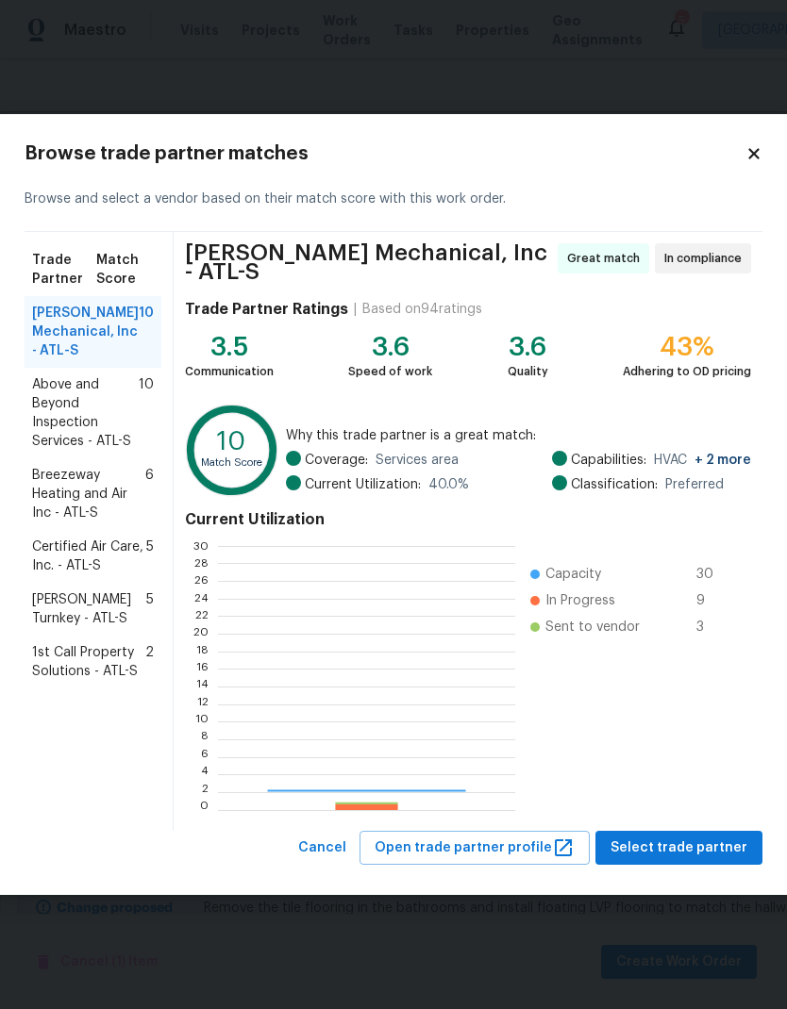
scroll to position [264, 296]
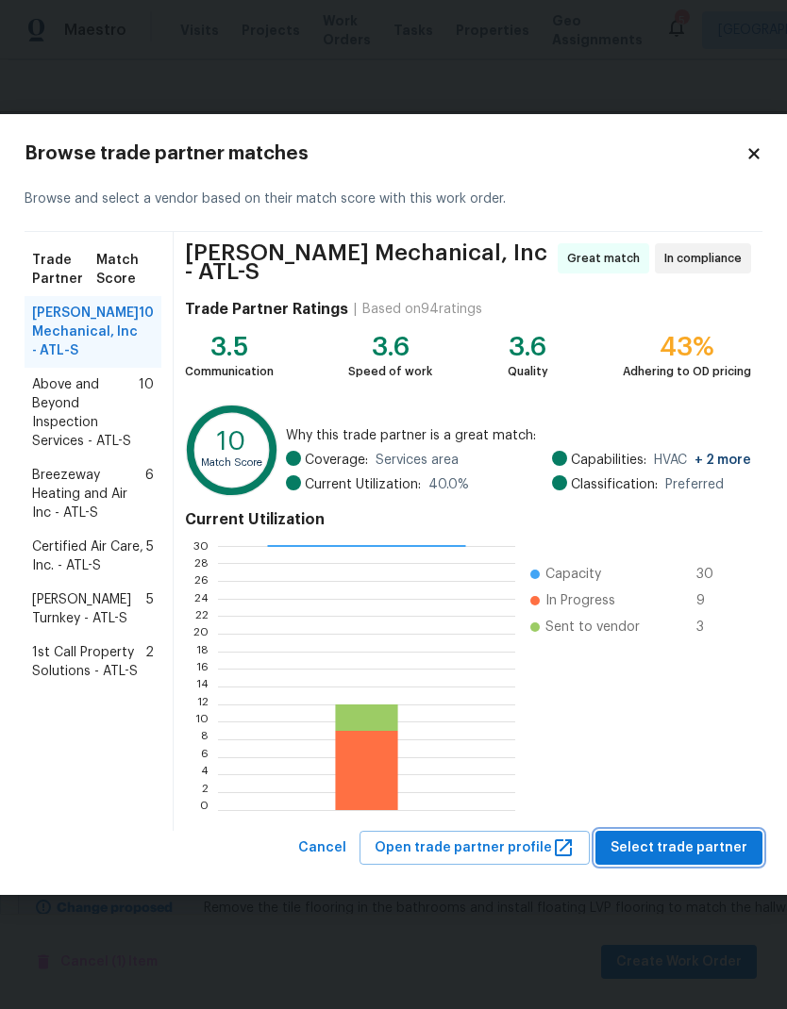
click at [662, 841] on span "Select trade partner" at bounding box center [678, 849] width 137 height 24
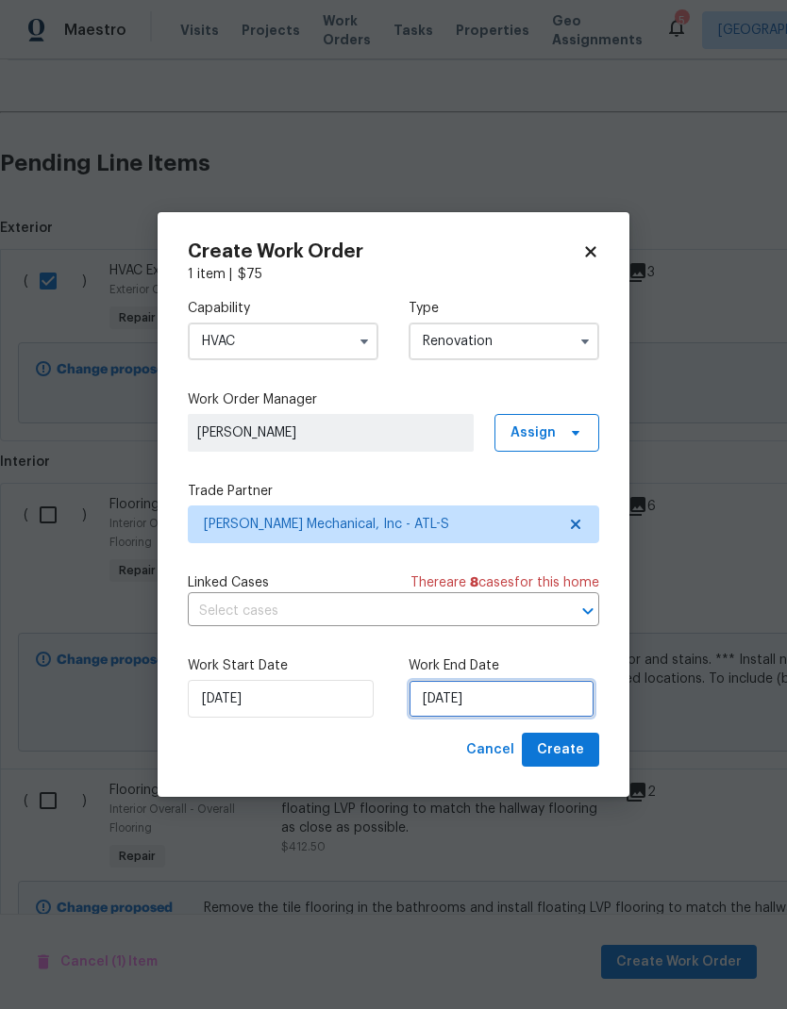
click at [550, 705] on input "[DATE]" at bounding box center [501, 699] width 186 height 38
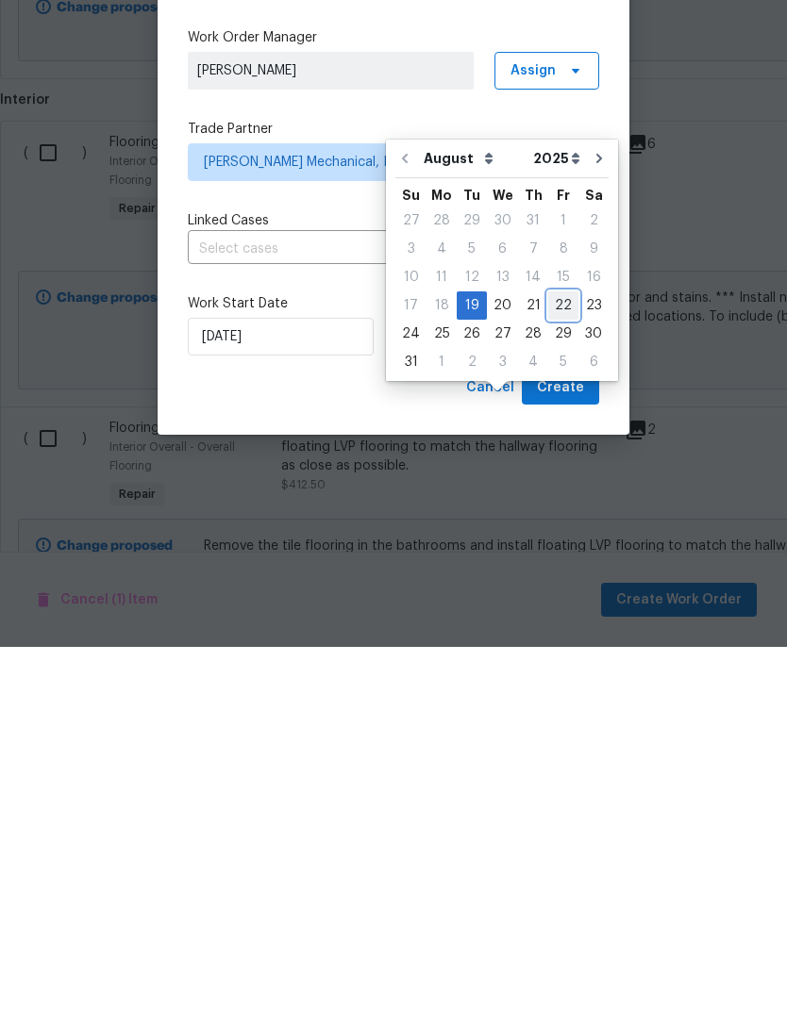
click at [555, 655] on div "22" at bounding box center [563, 668] width 30 height 26
type input "8/22/2025"
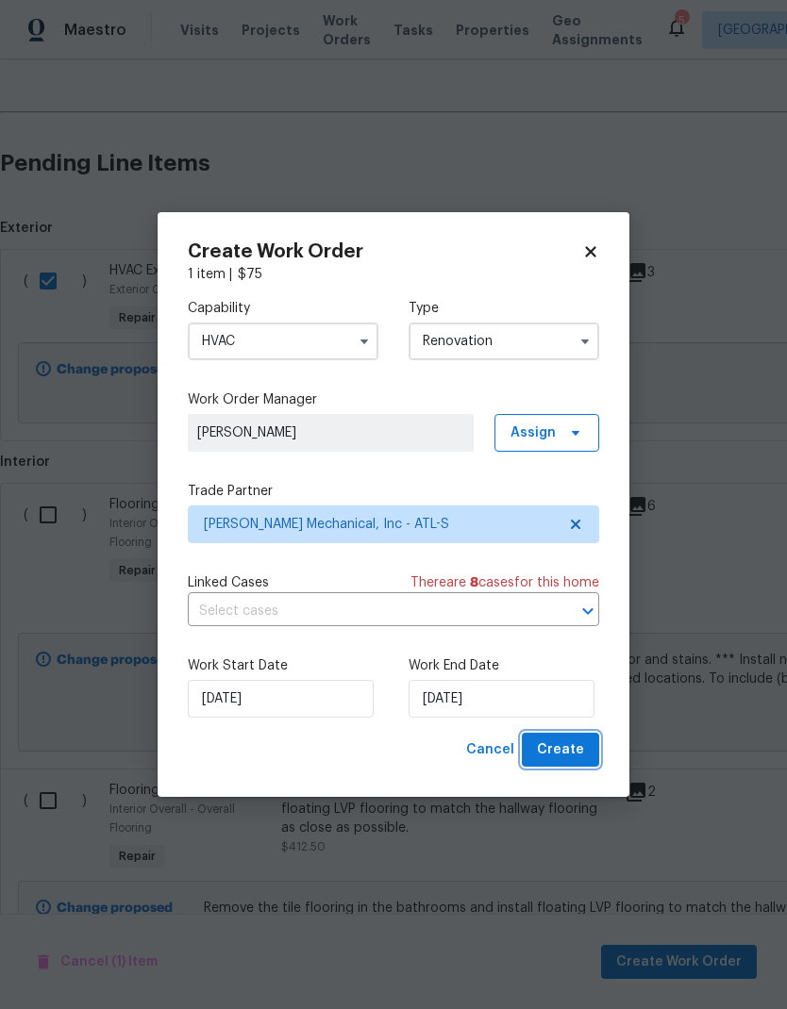
click at [585, 755] on button "Create" at bounding box center [560, 750] width 77 height 35
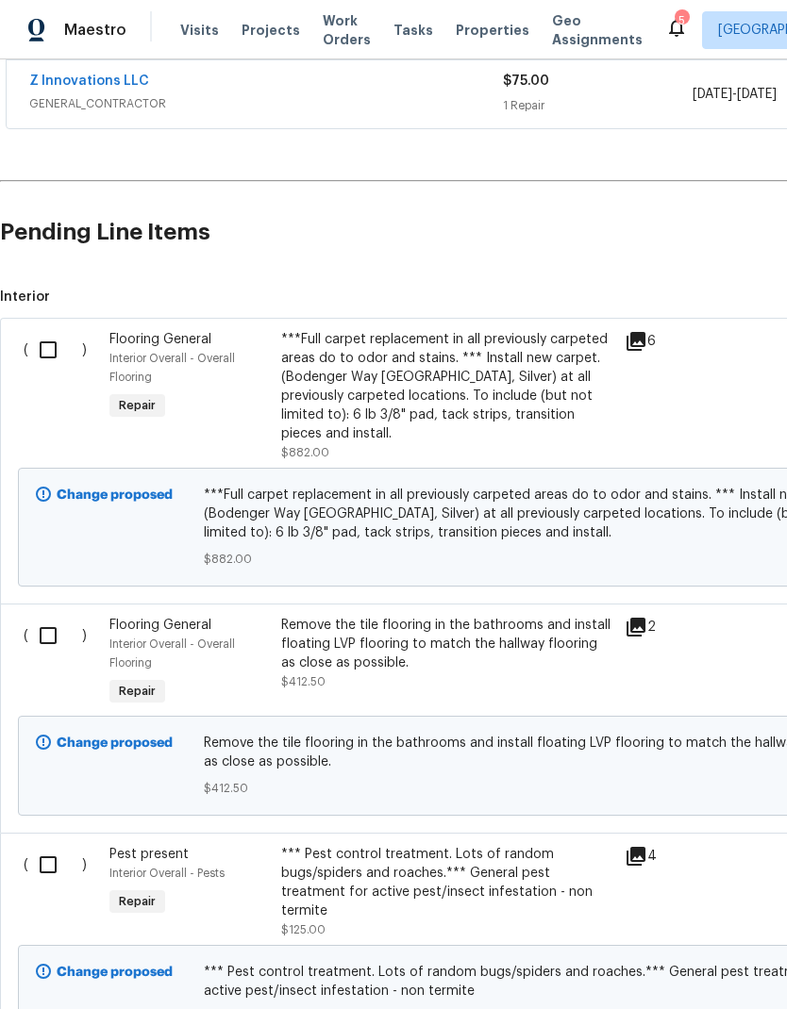
click at [57, 330] on input "checkbox" at bounding box center [55, 350] width 54 height 40
checkbox input "true"
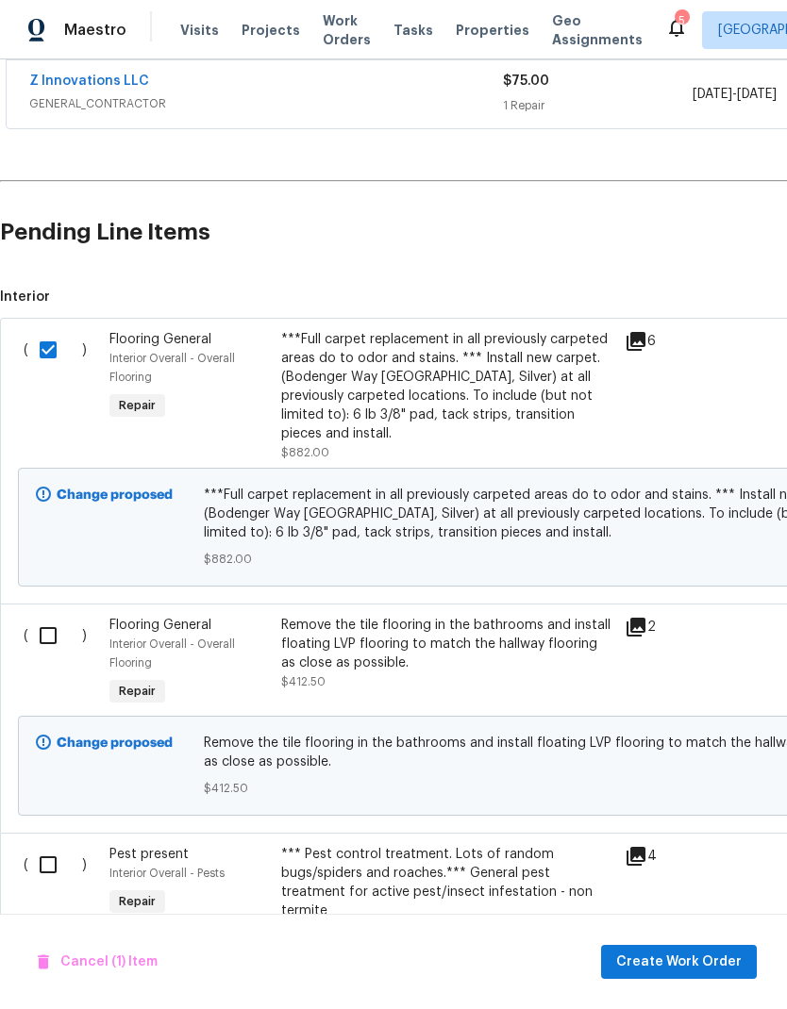
click at [56, 616] on input "checkbox" at bounding box center [55, 636] width 54 height 40
checkbox input "true"
click at [718, 959] on span "Create Work Order" at bounding box center [678, 963] width 125 height 24
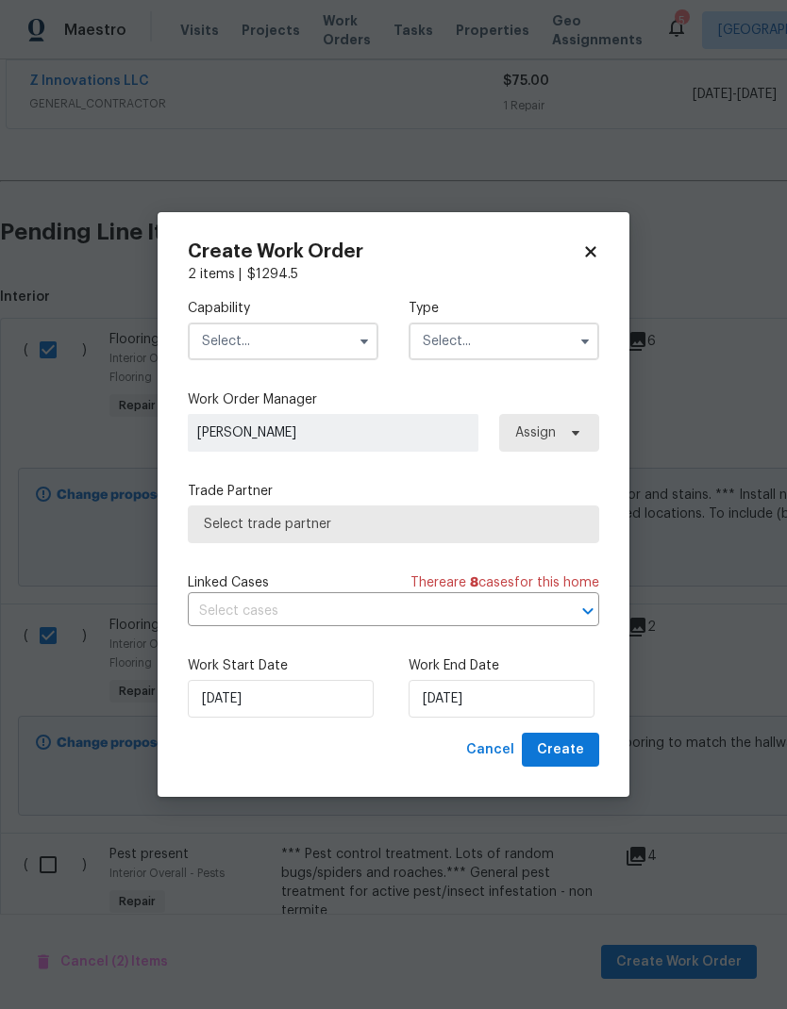
click at [361, 334] on icon "button" at bounding box center [364, 341] width 15 height 15
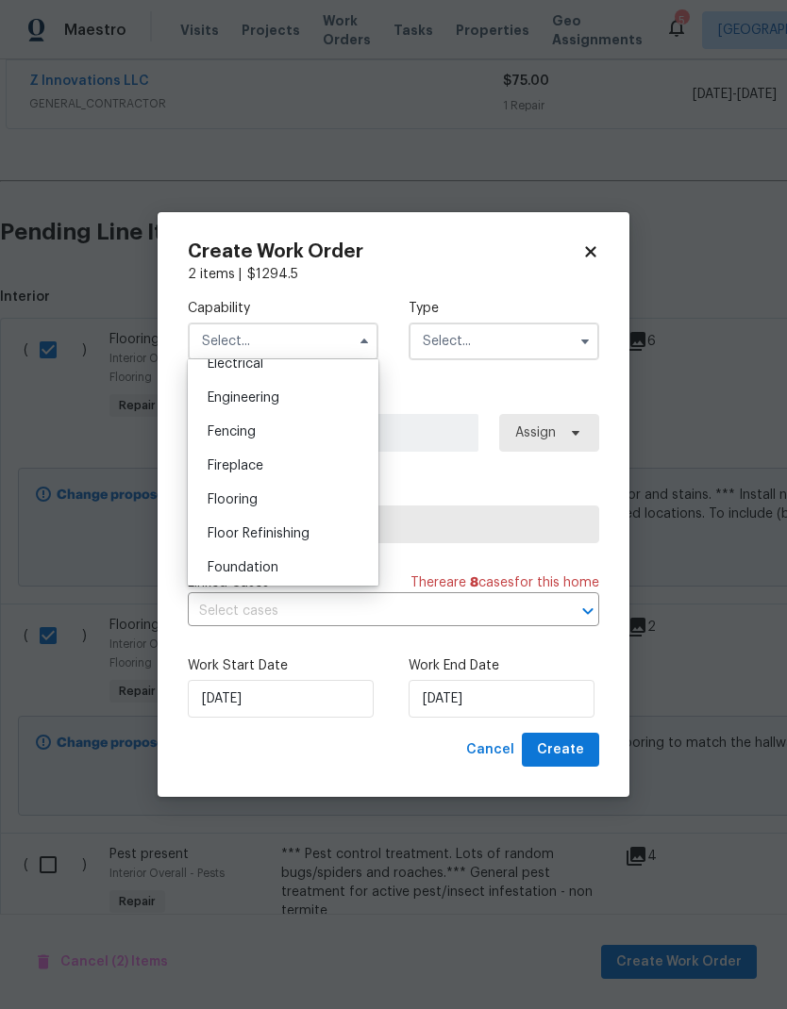
scroll to position [625, 0]
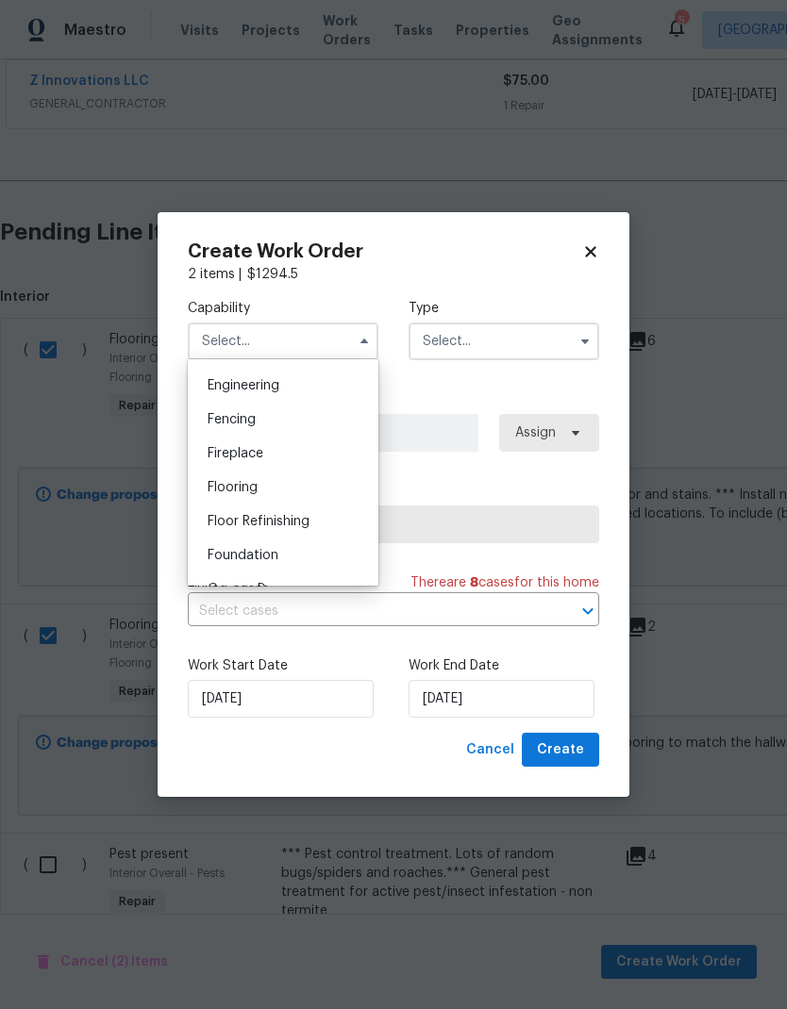
click at [308, 488] on div "Flooring" at bounding box center [282, 488] width 181 height 34
type input "Flooring"
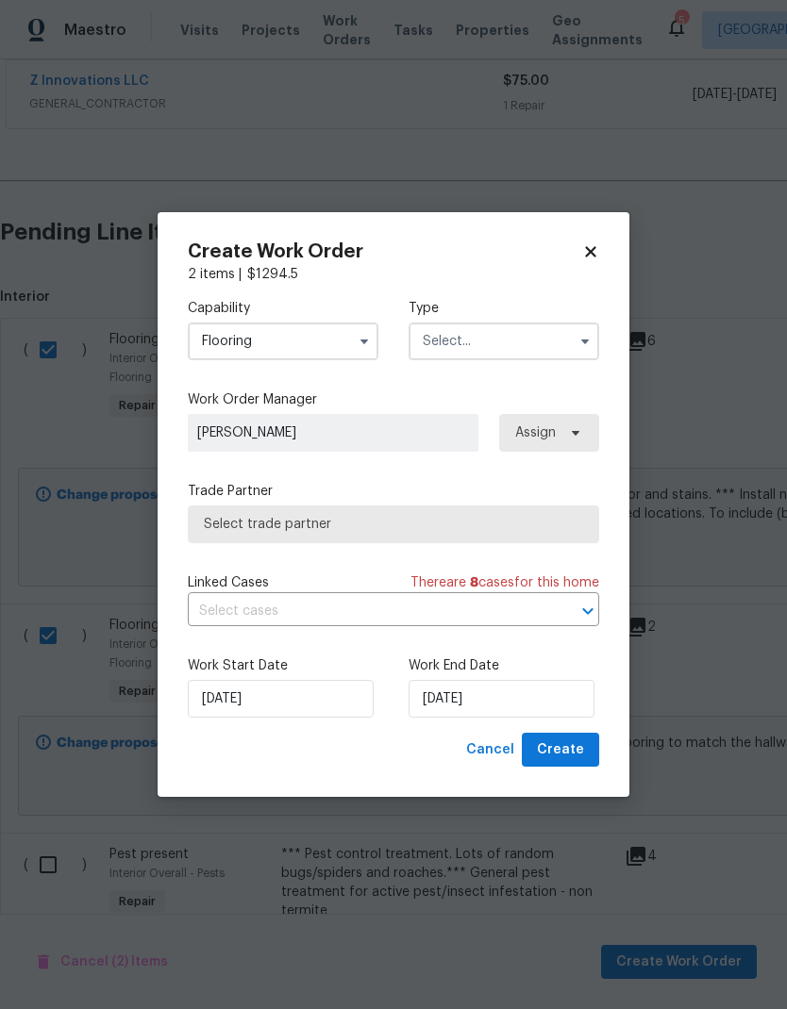
click at [514, 337] on input "text" at bounding box center [503, 342] width 191 height 38
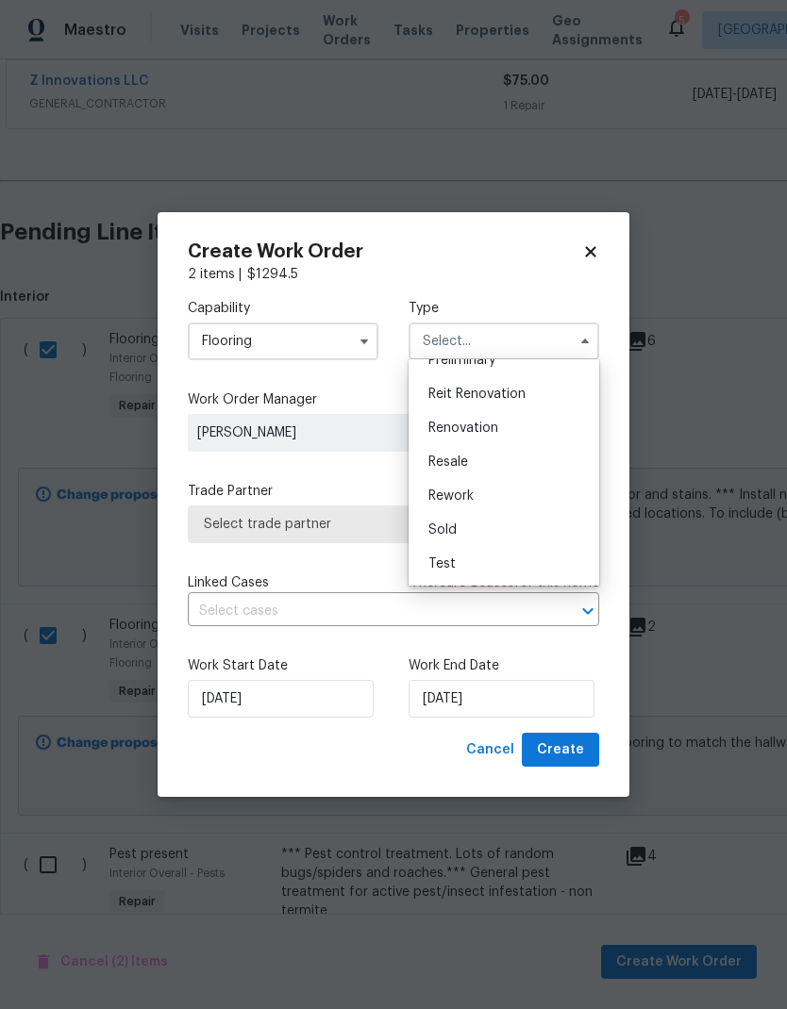
scroll to position [428, 0]
click at [500, 432] on div "Renovation" at bounding box center [503, 428] width 181 height 34
type input "Renovation"
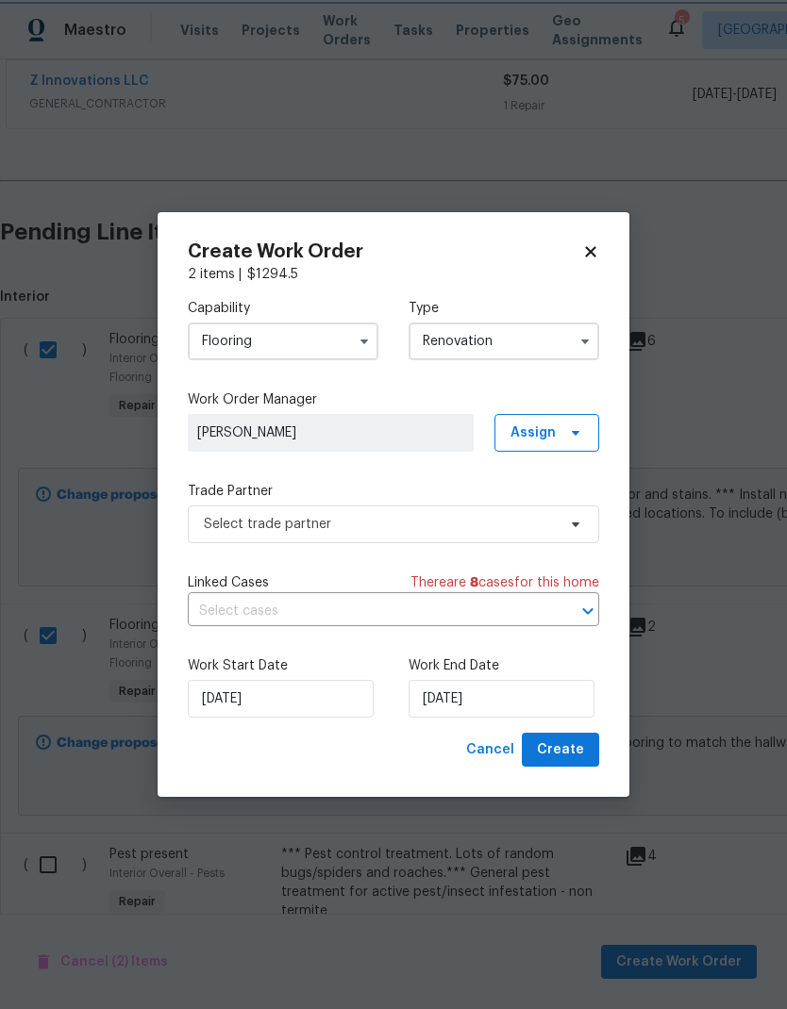
scroll to position [0, 0]
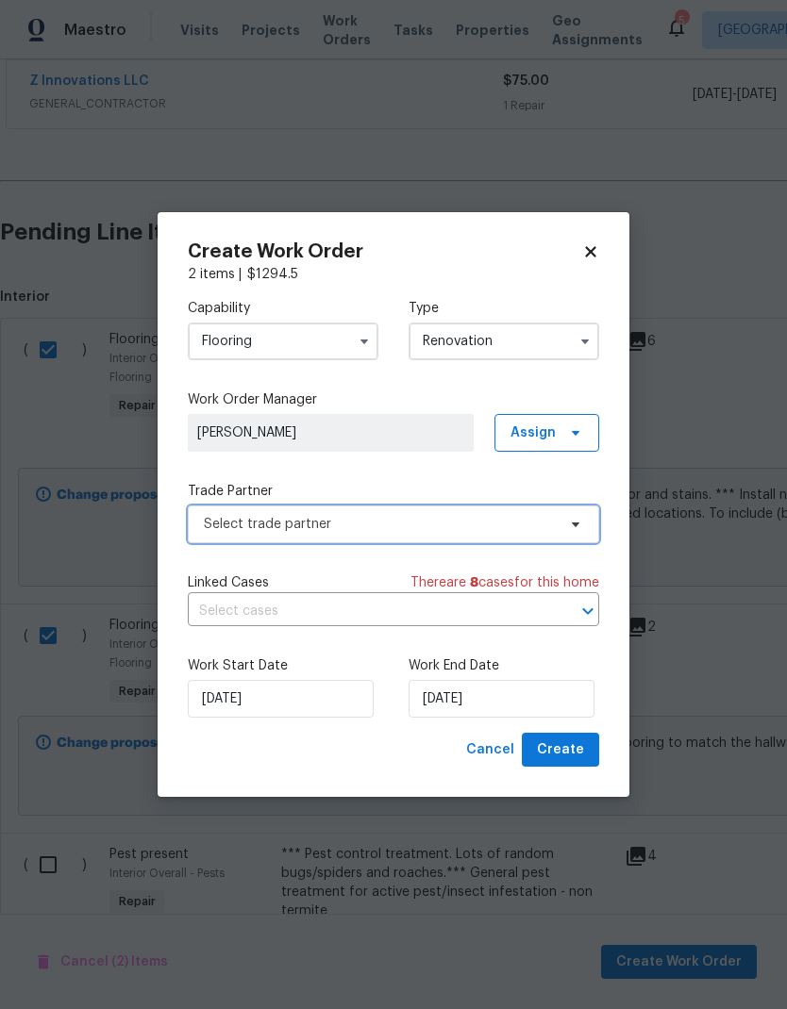
click at [585, 527] on span "Select trade partner" at bounding box center [393, 525] width 411 height 38
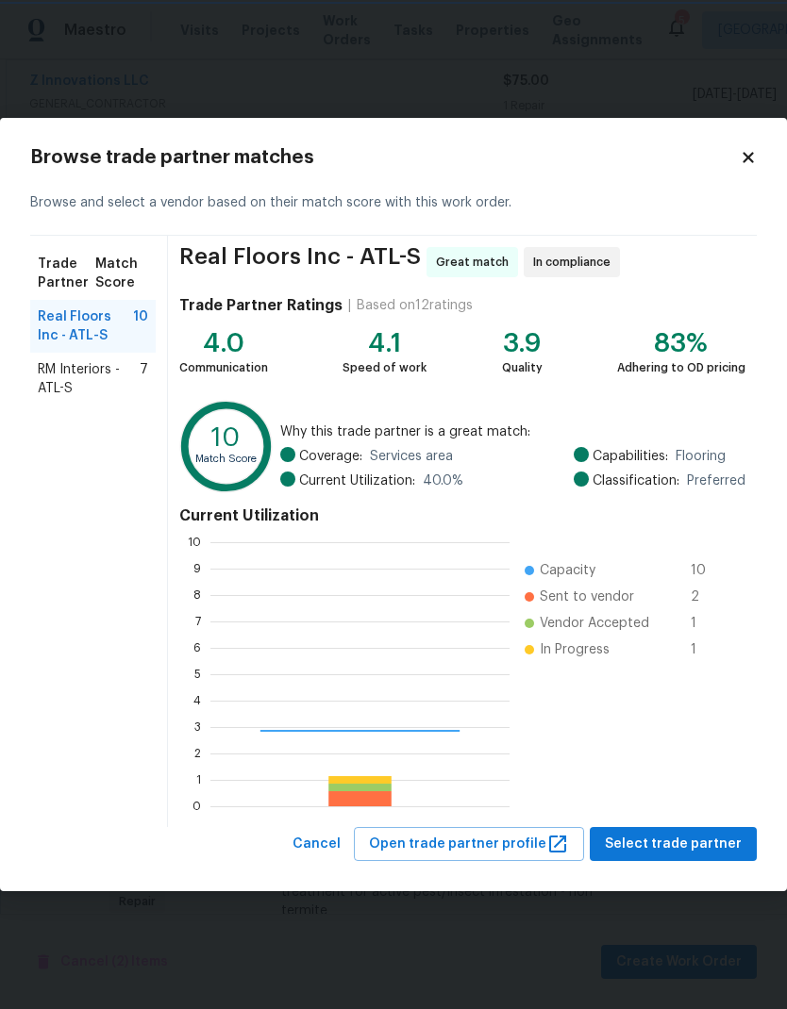
scroll to position [264, 299]
click at [110, 380] on span "RM Interiors - ATL-S" at bounding box center [89, 379] width 102 height 38
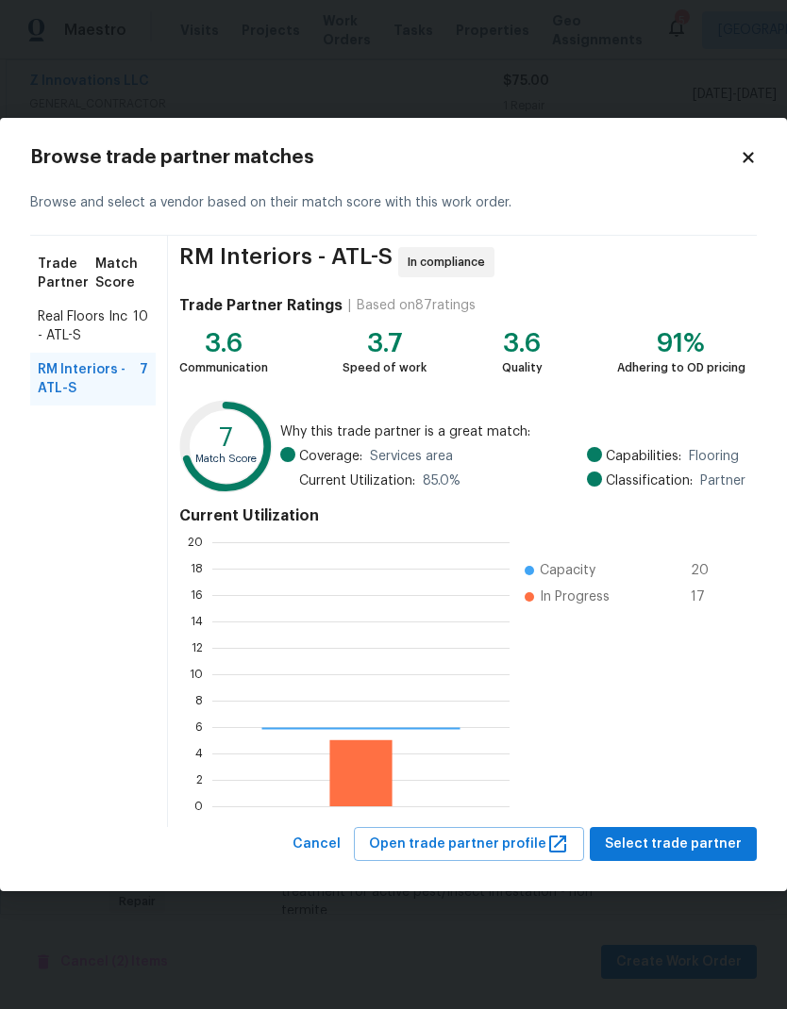
scroll to position [264, 297]
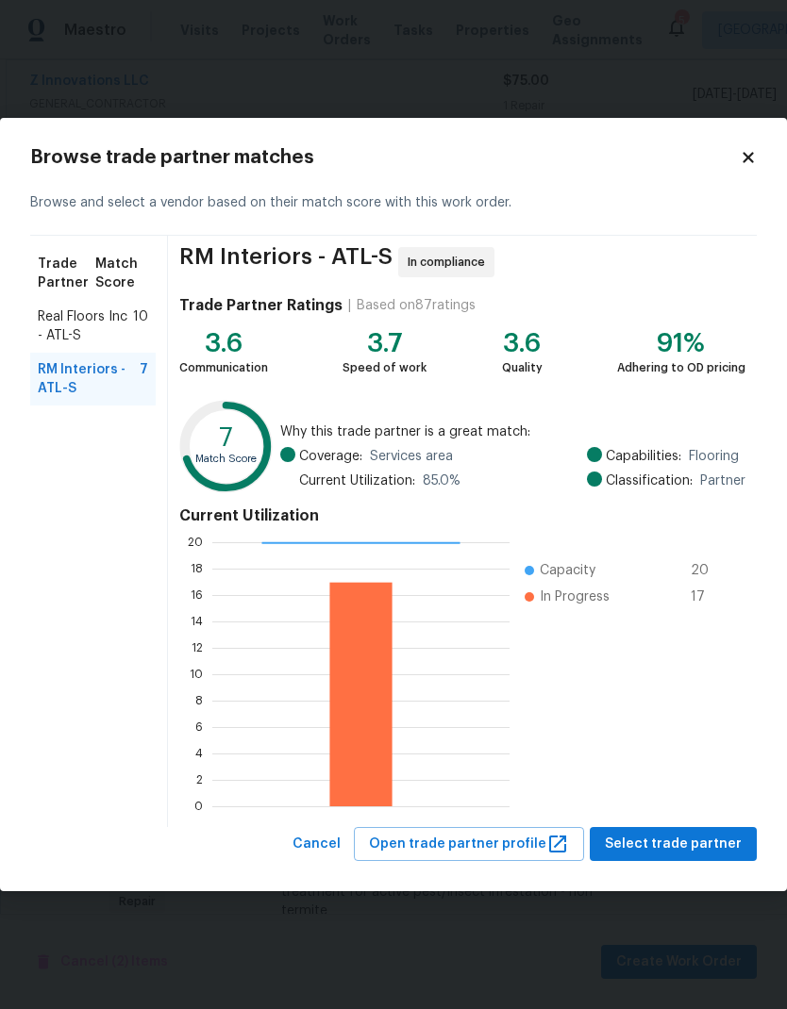
click at [672, 840] on span "Select trade partner" at bounding box center [673, 845] width 137 height 24
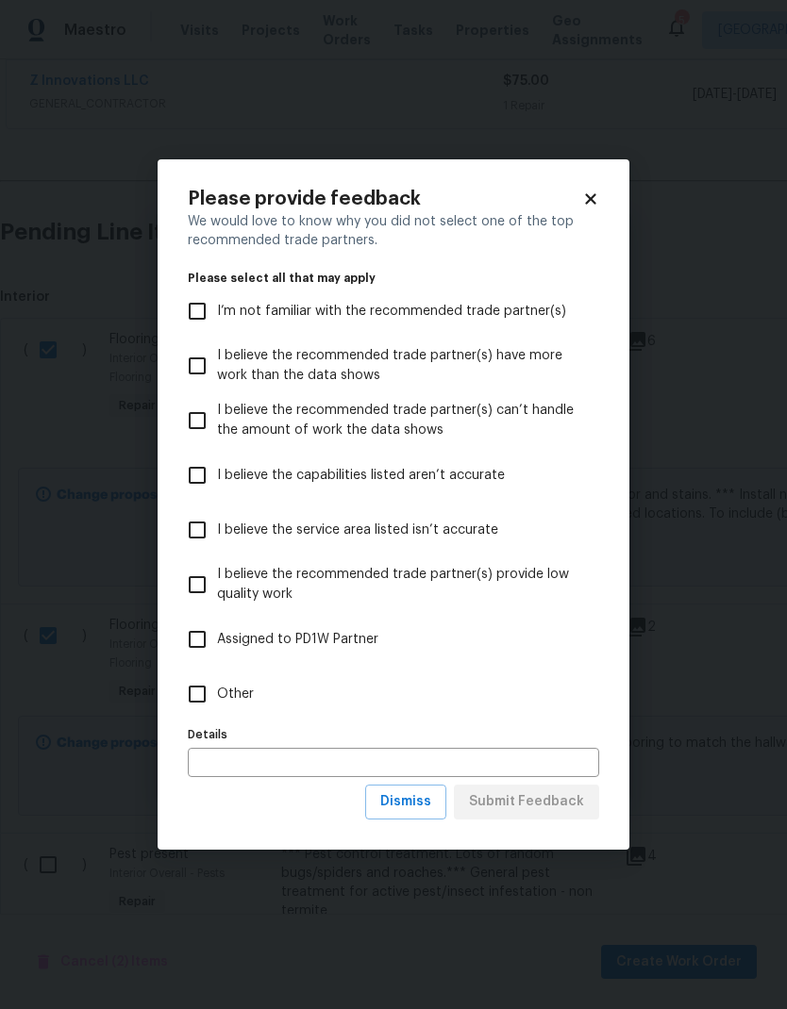
click at [206, 701] on input "Other" at bounding box center [197, 694] width 40 height 40
checkbox input "true"
click at [568, 811] on span "Submit Feedback" at bounding box center [526, 802] width 115 height 24
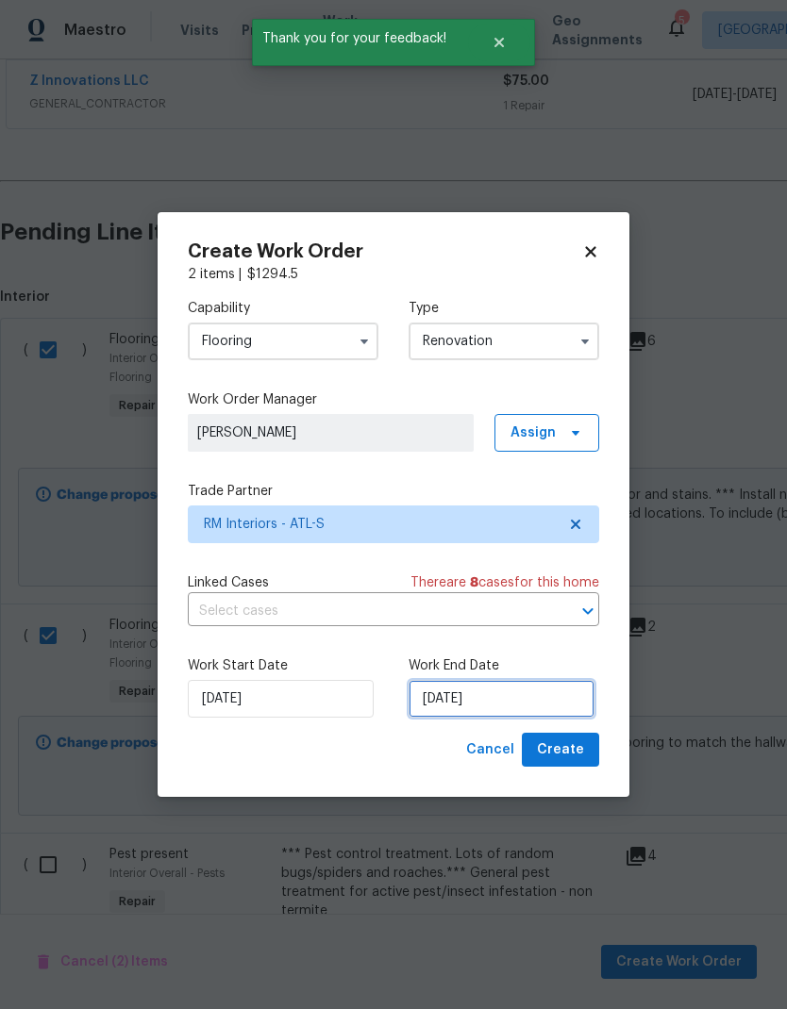
click at [518, 694] on input "[DATE]" at bounding box center [501, 699] width 186 height 38
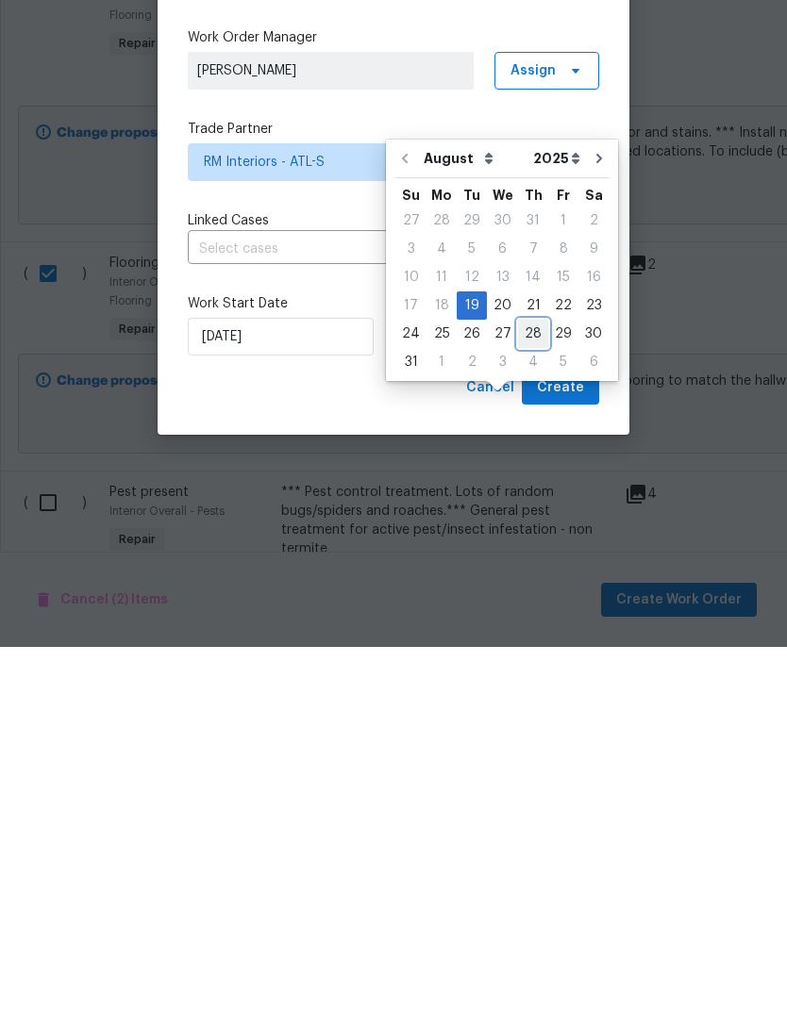
click at [531, 683] on div "28" at bounding box center [533, 696] width 30 height 26
type input "8/28/2025"
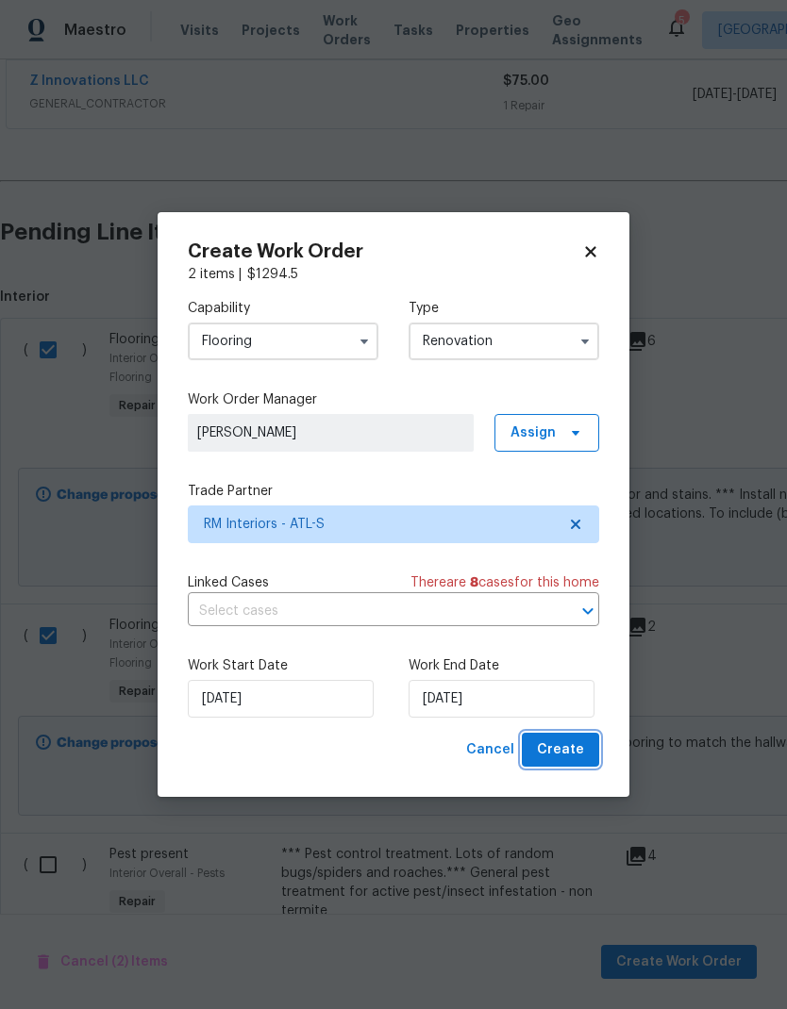
click at [581, 762] on span "Create" at bounding box center [560, 750] width 47 height 24
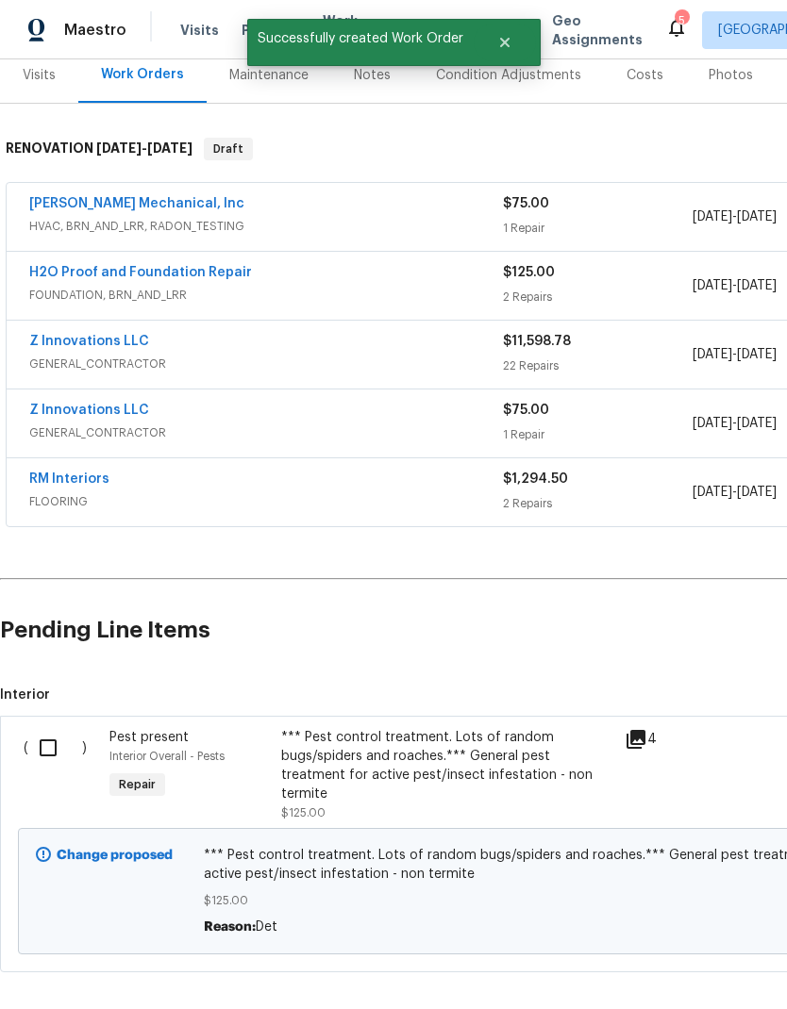
scroll to position [237, 0]
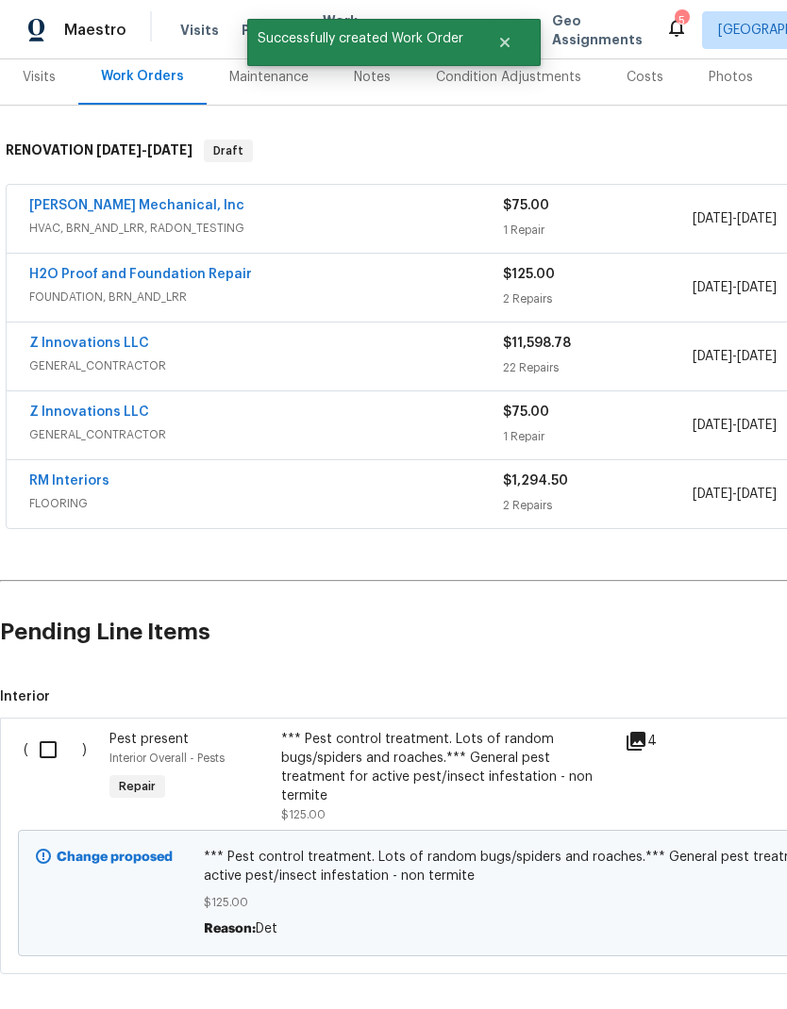
click at [60, 730] on input "checkbox" at bounding box center [55, 750] width 54 height 40
checkbox input "true"
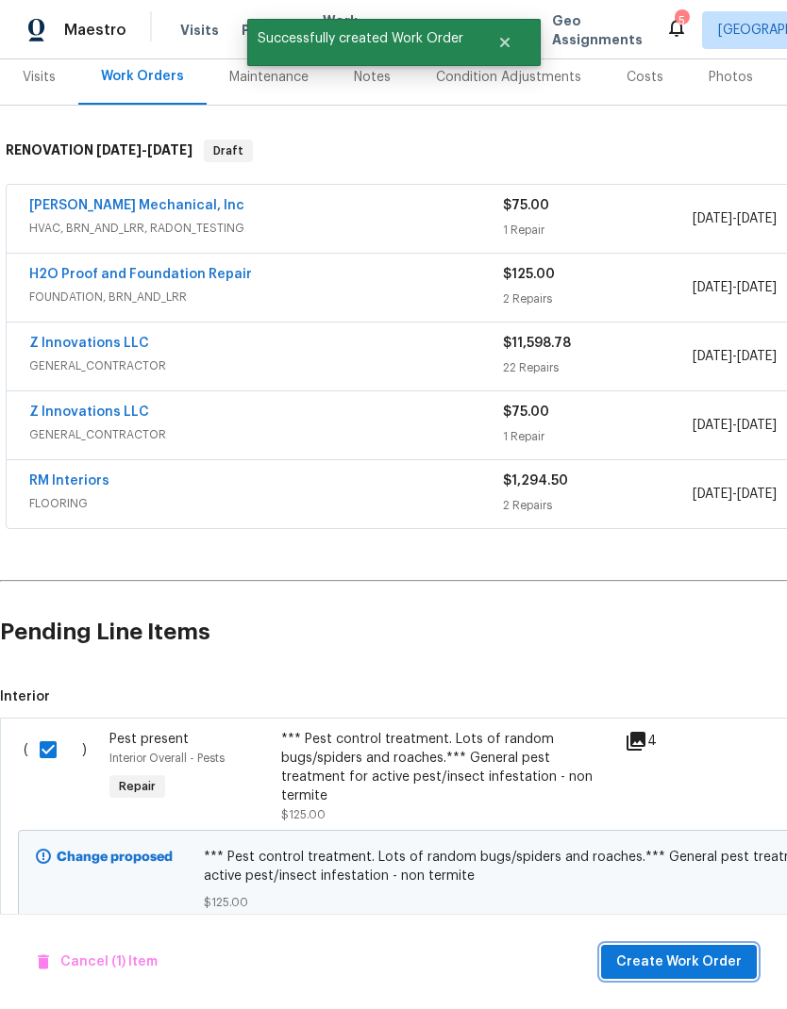
click at [716, 958] on span "Create Work Order" at bounding box center [678, 963] width 125 height 24
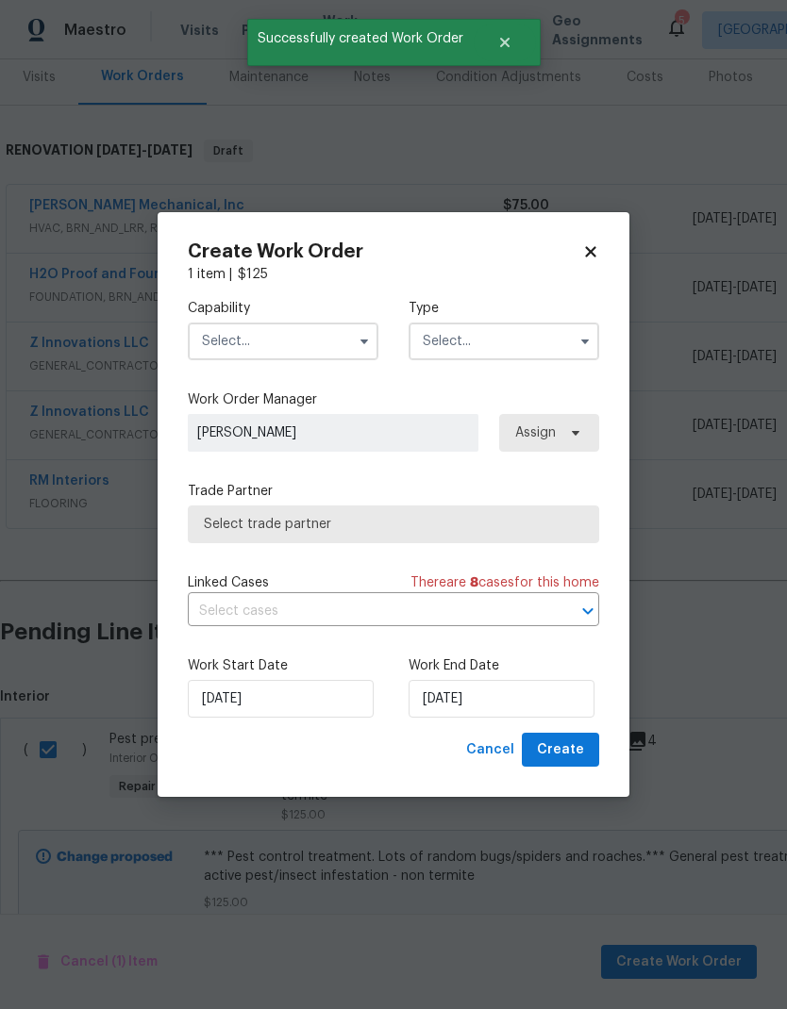
click at [343, 338] on input "text" at bounding box center [283, 342] width 191 height 38
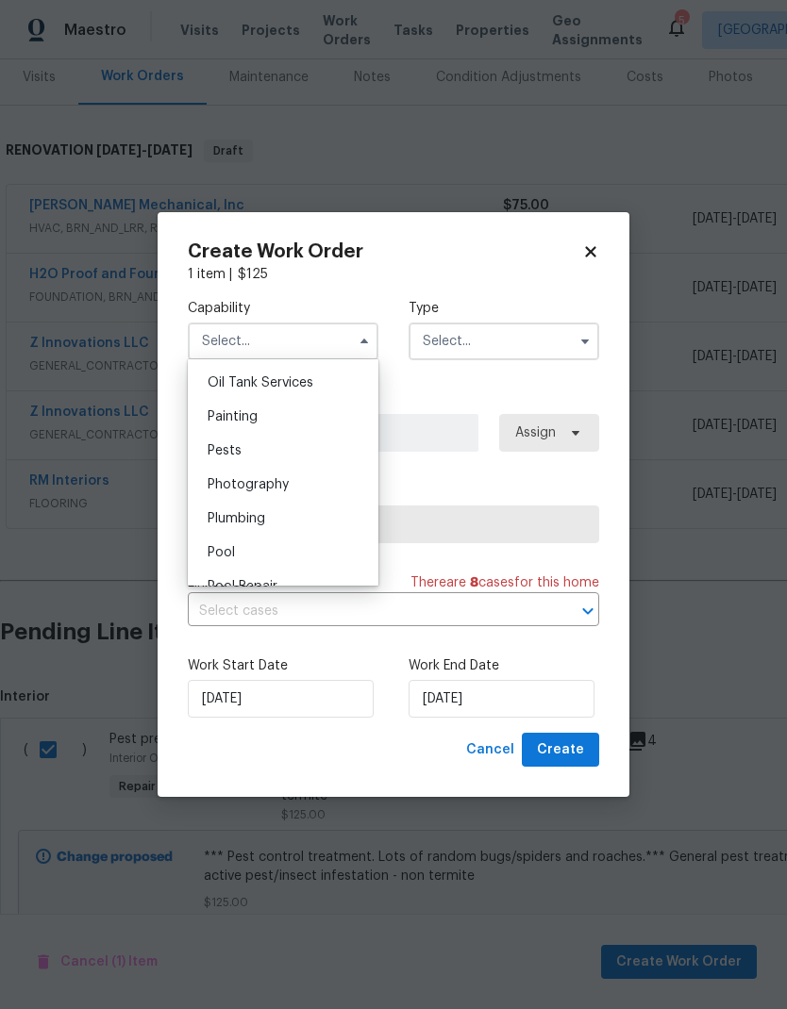
scroll to position [1534, 0]
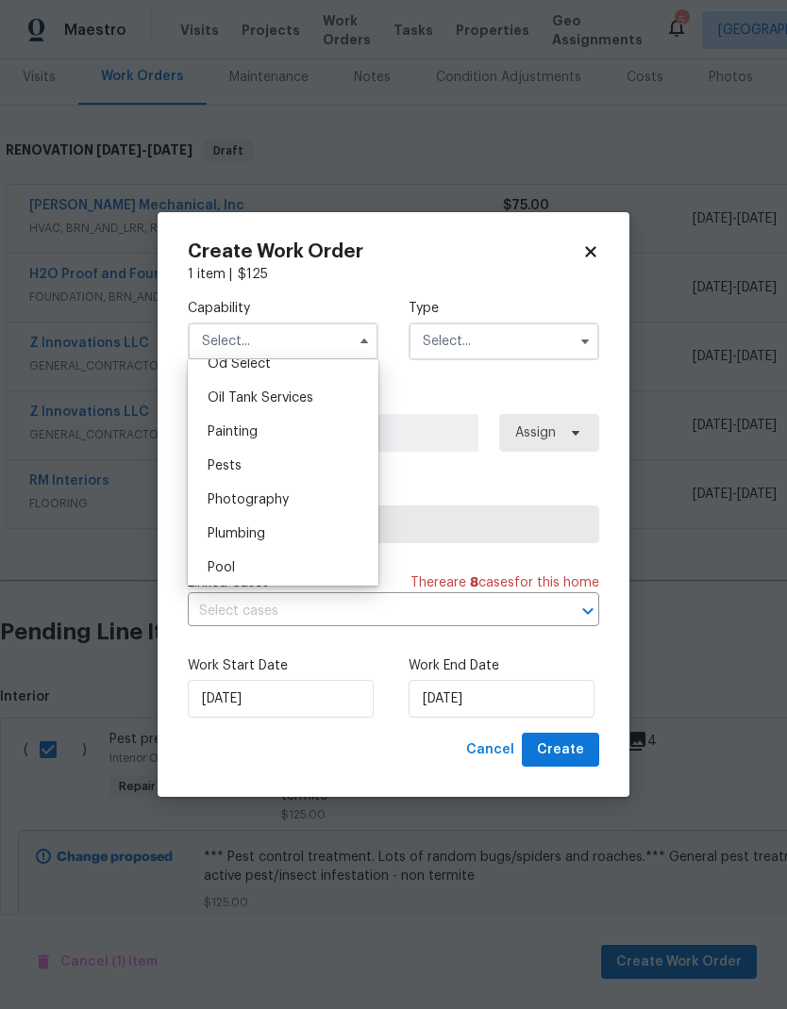
click at [325, 459] on div "Pests" at bounding box center [282, 466] width 181 height 34
type input "Pests"
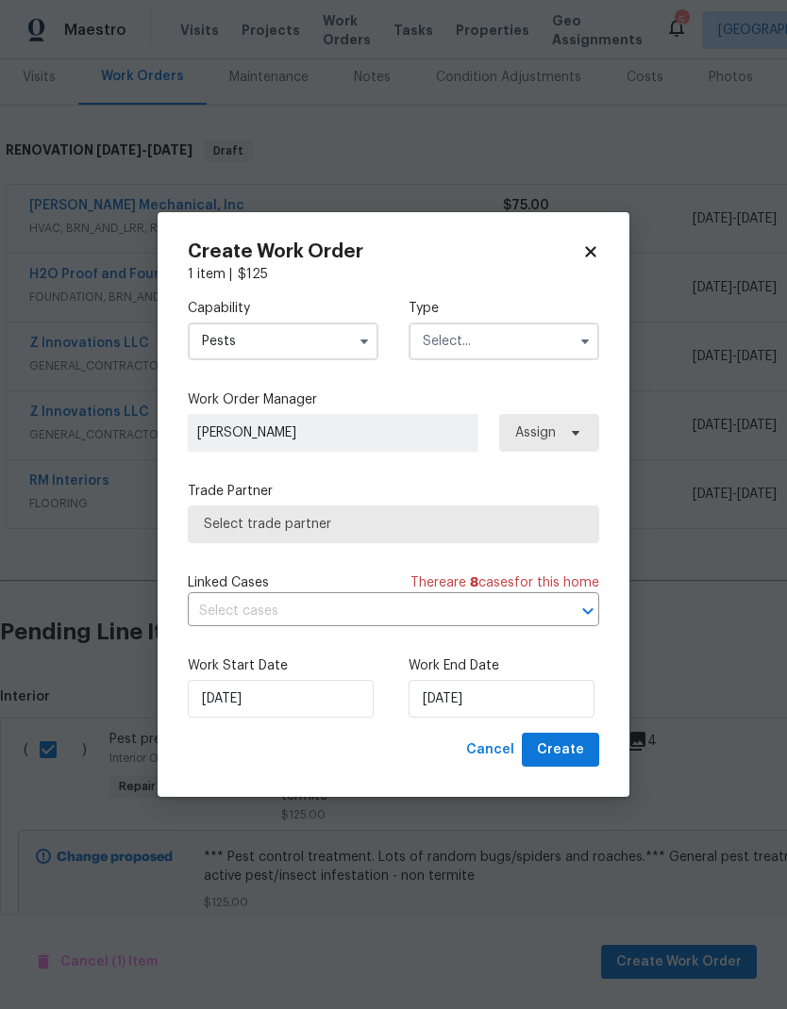
click at [507, 342] on input "text" at bounding box center [503, 342] width 191 height 38
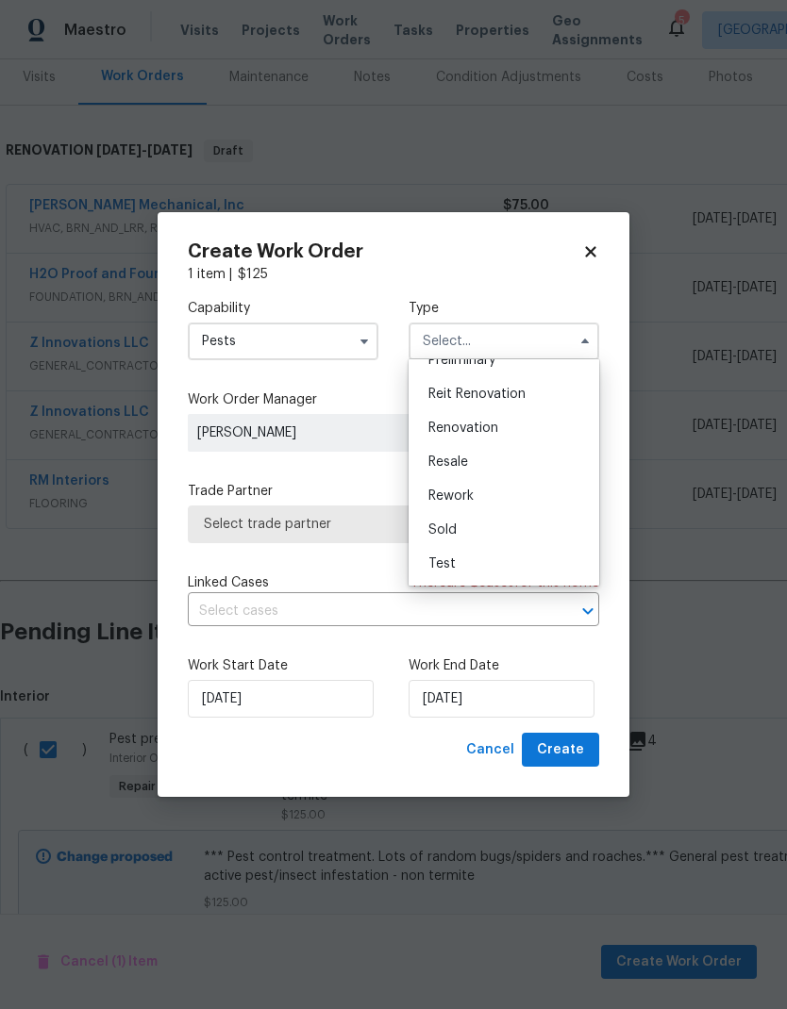
scroll to position [428, 0]
click at [519, 431] on div "Renovation" at bounding box center [503, 428] width 181 height 34
type input "Renovation"
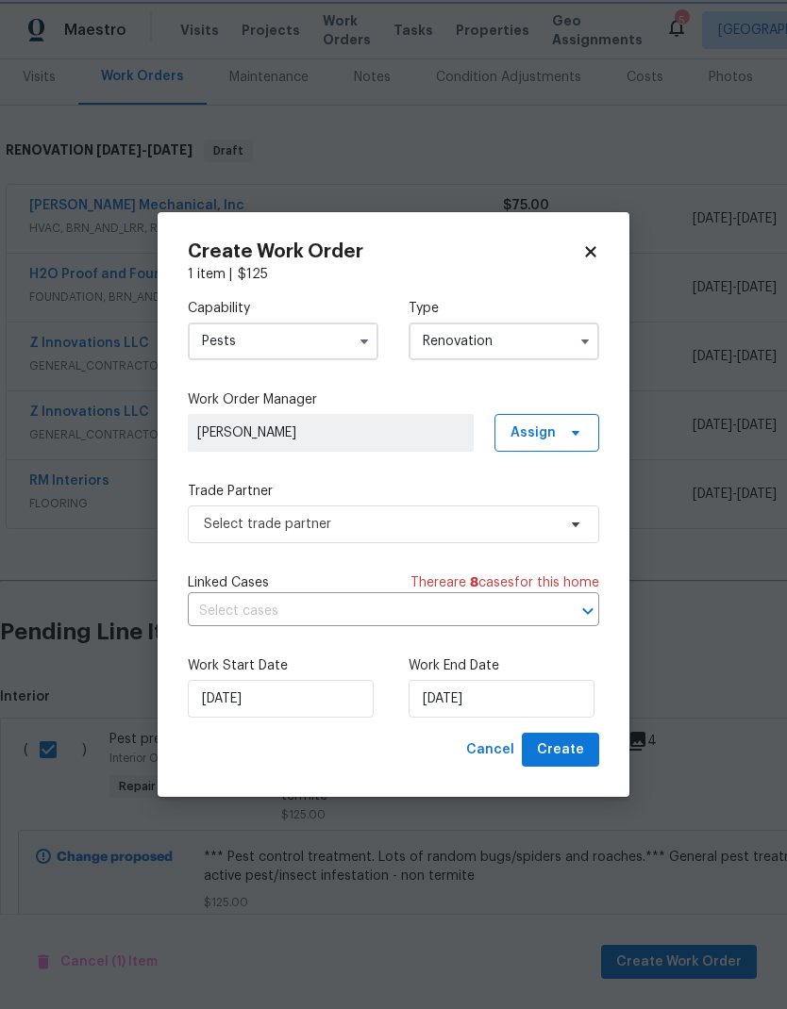
scroll to position [0, 0]
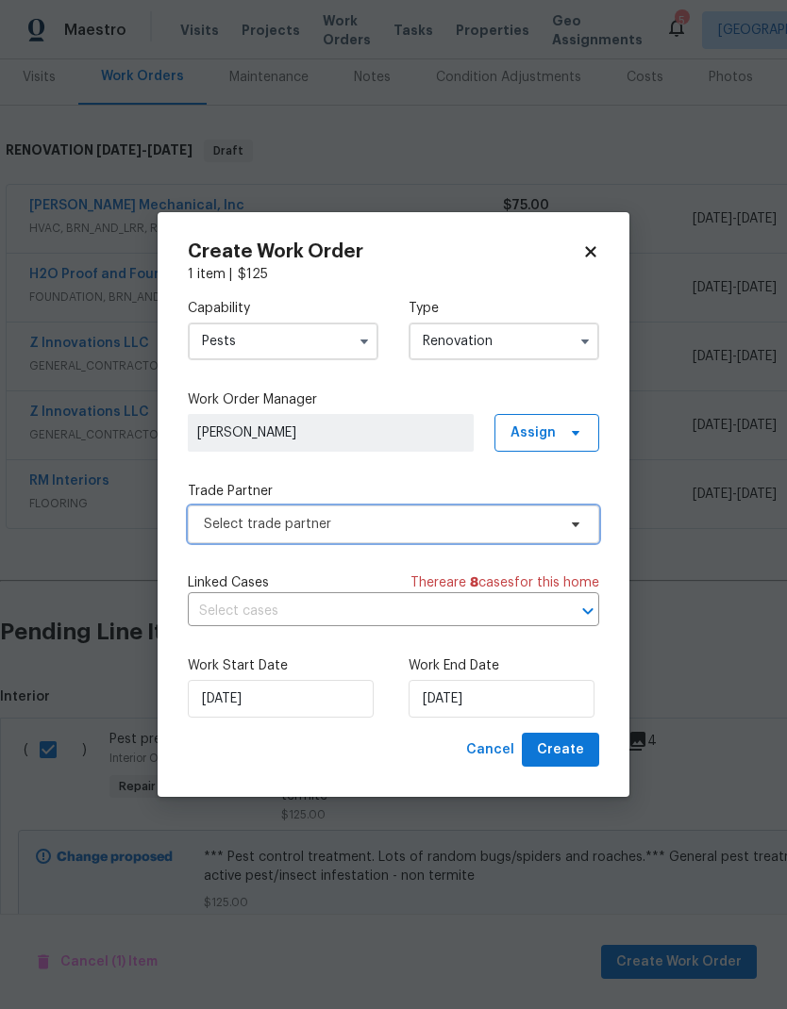
click at [583, 527] on span "Select trade partner" at bounding box center [393, 525] width 411 height 38
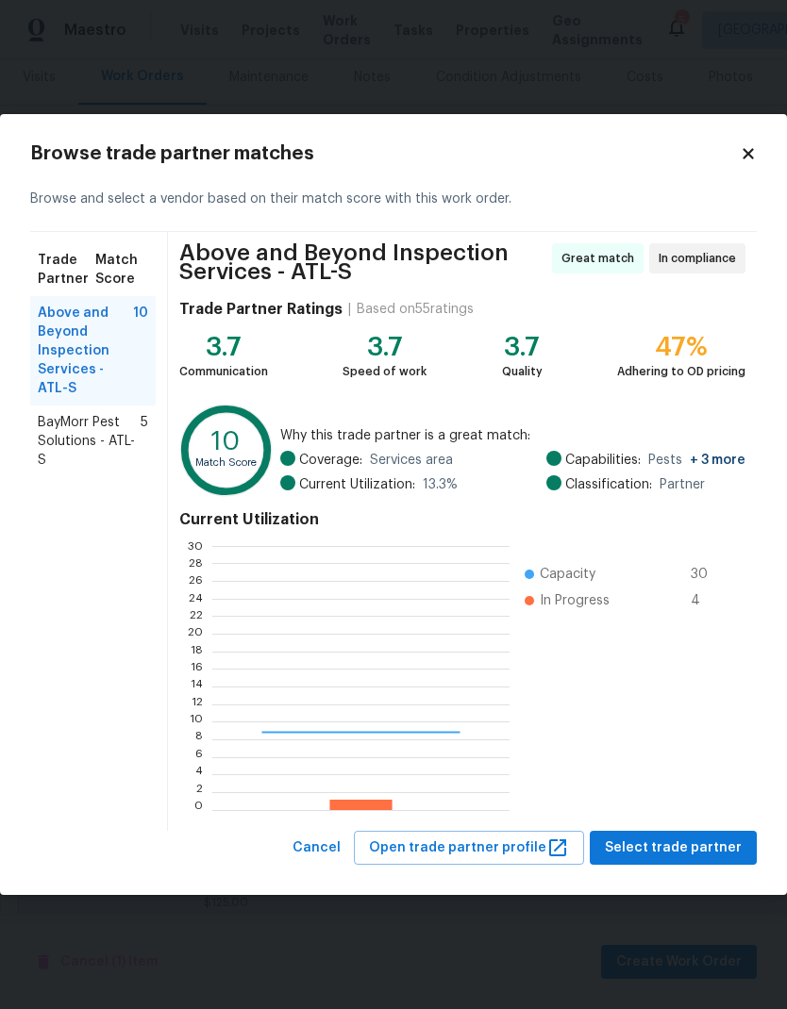
scroll to position [264, 296]
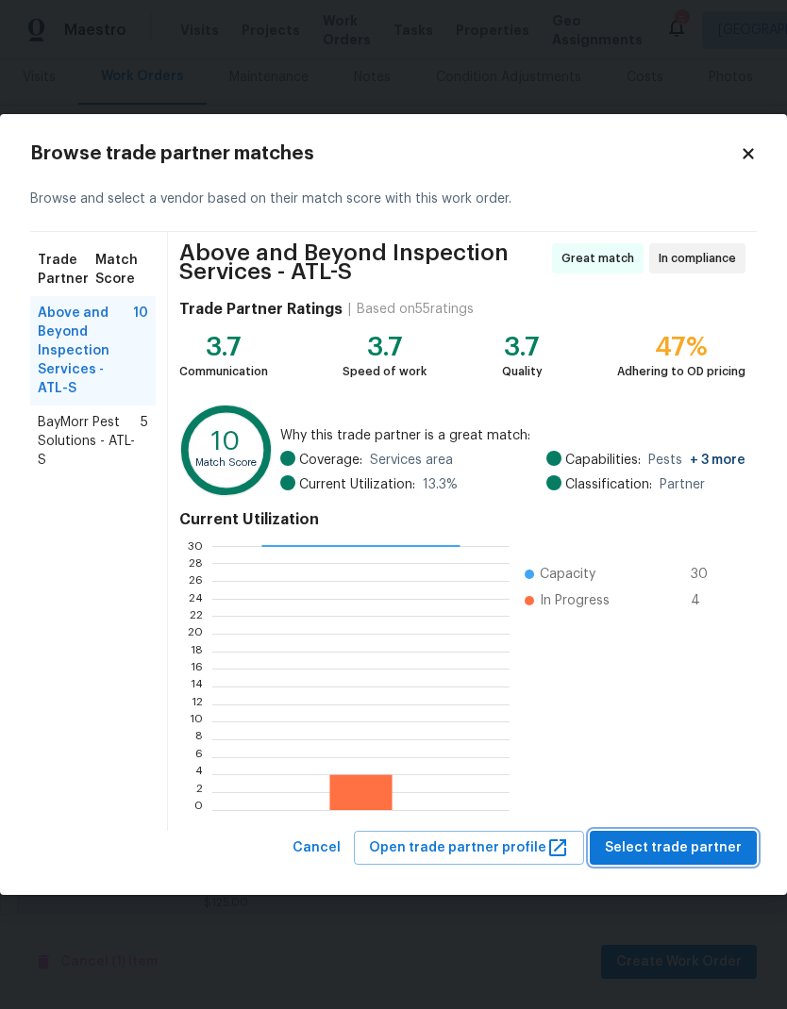
click at [662, 850] on span "Select trade partner" at bounding box center [673, 849] width 137 height 24
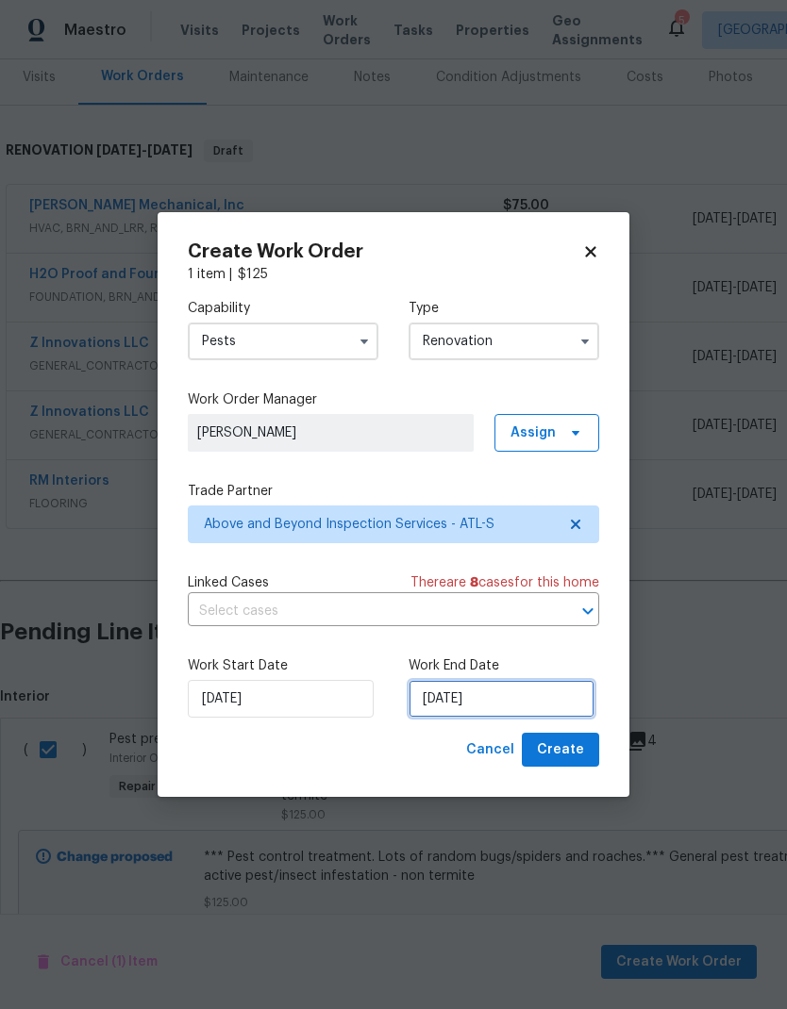
click at [547, 699] on input "[DATE]" at bounding box center [501, 699] width 186 height 38
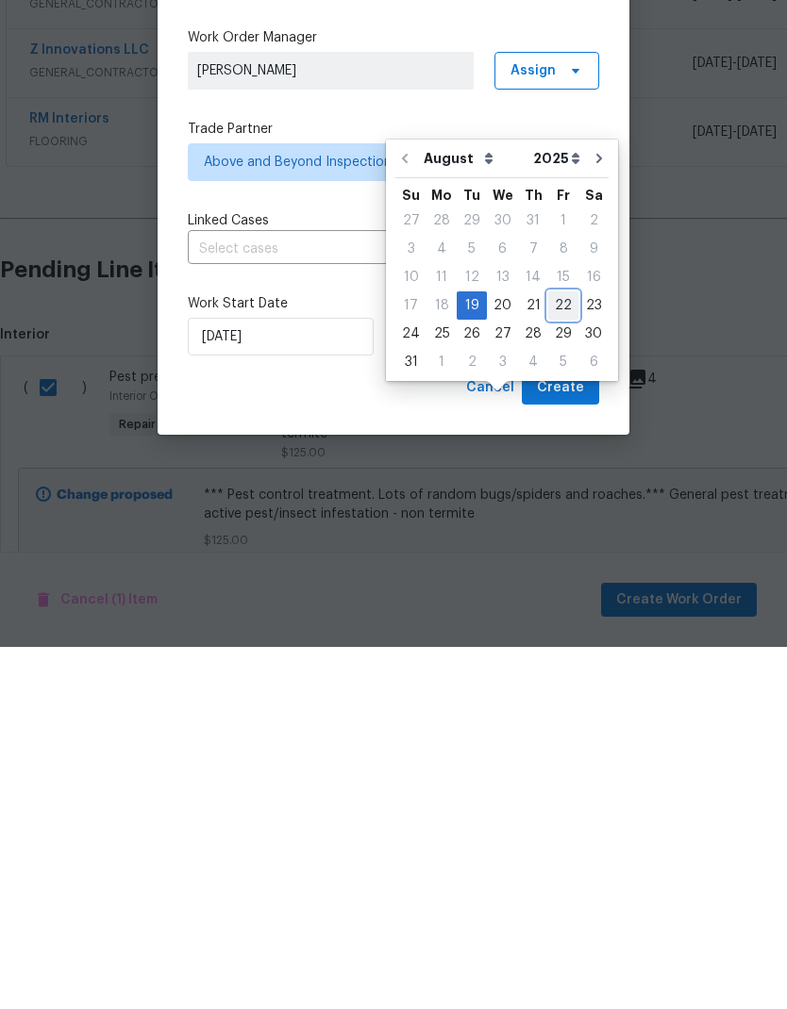
click at [554, 655] on div "22" at bounding box center [563, 668] width 30 height 26
type input "8/22/2025"
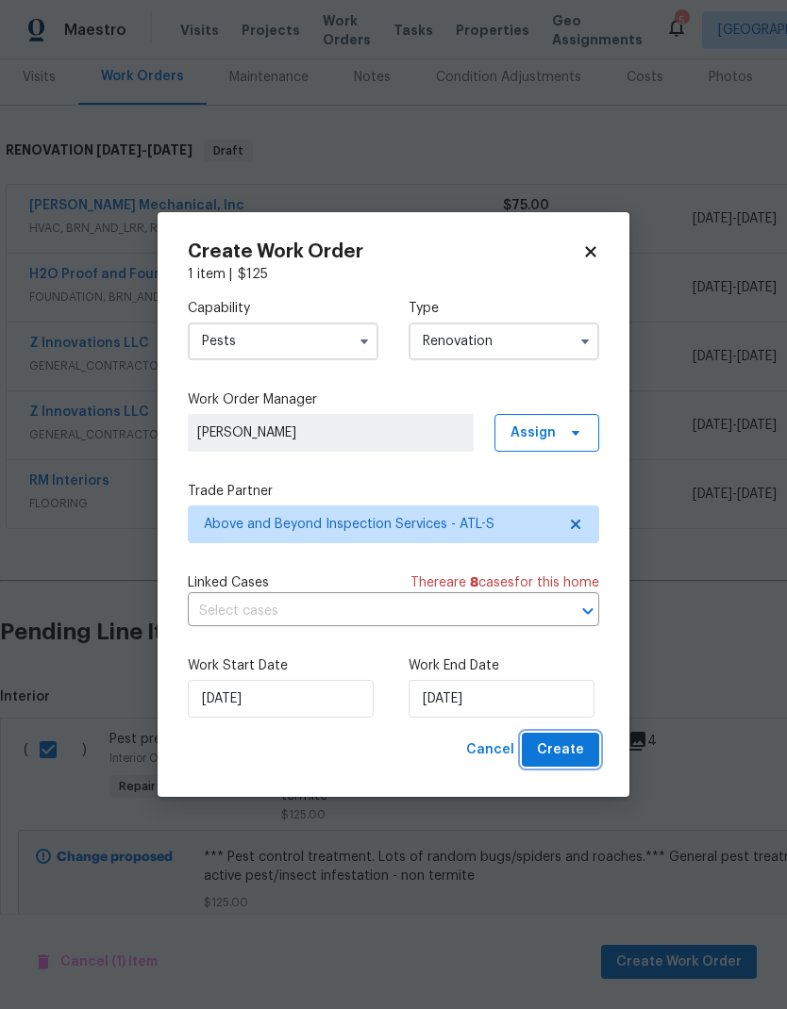
click at [582, 750] on span "Create" at bounding box center [560, 750] width 47 height 24
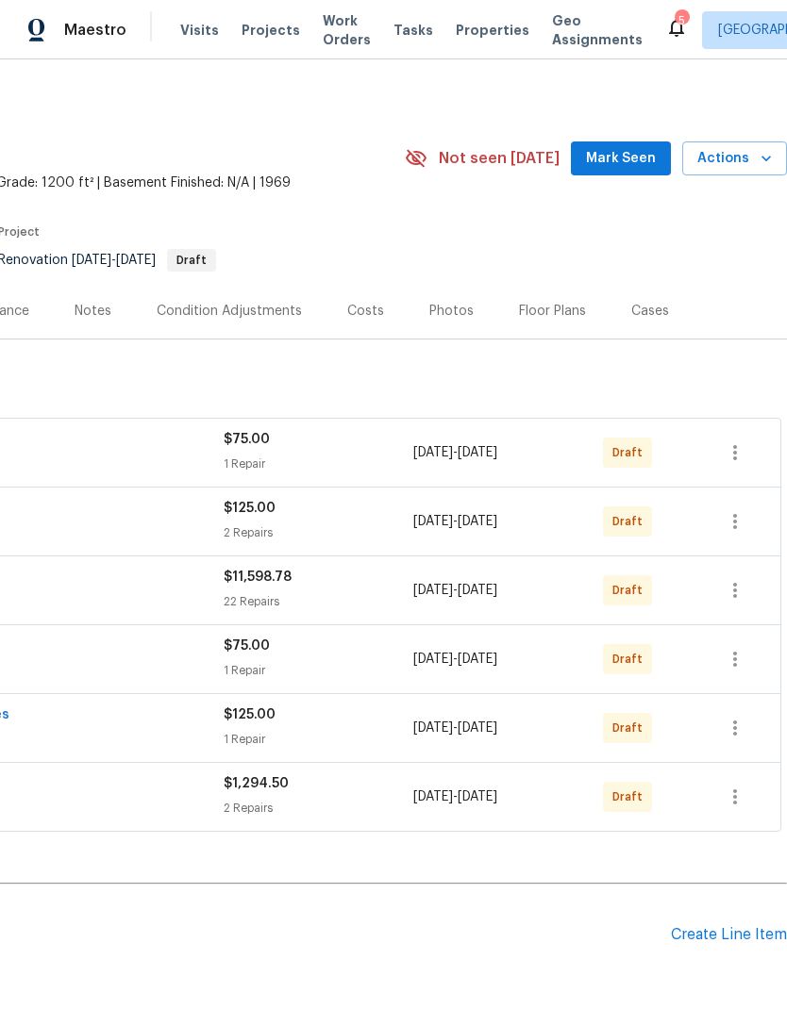
scroll to position [2, 279]
click at [740, 718] on icon "button" at bounding box center [734, 729] width 23 height 23
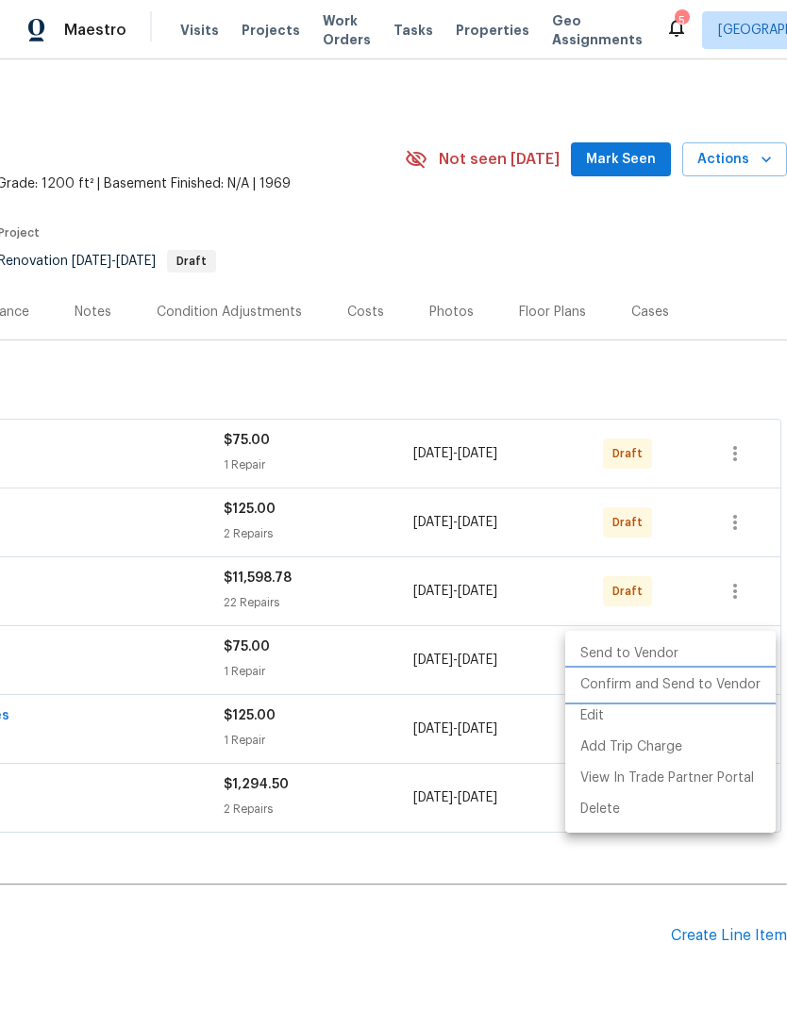
click at [701, 683] on li "Confirm and Send to Vendor" at bounding box center [670, 685] width 210 height 31
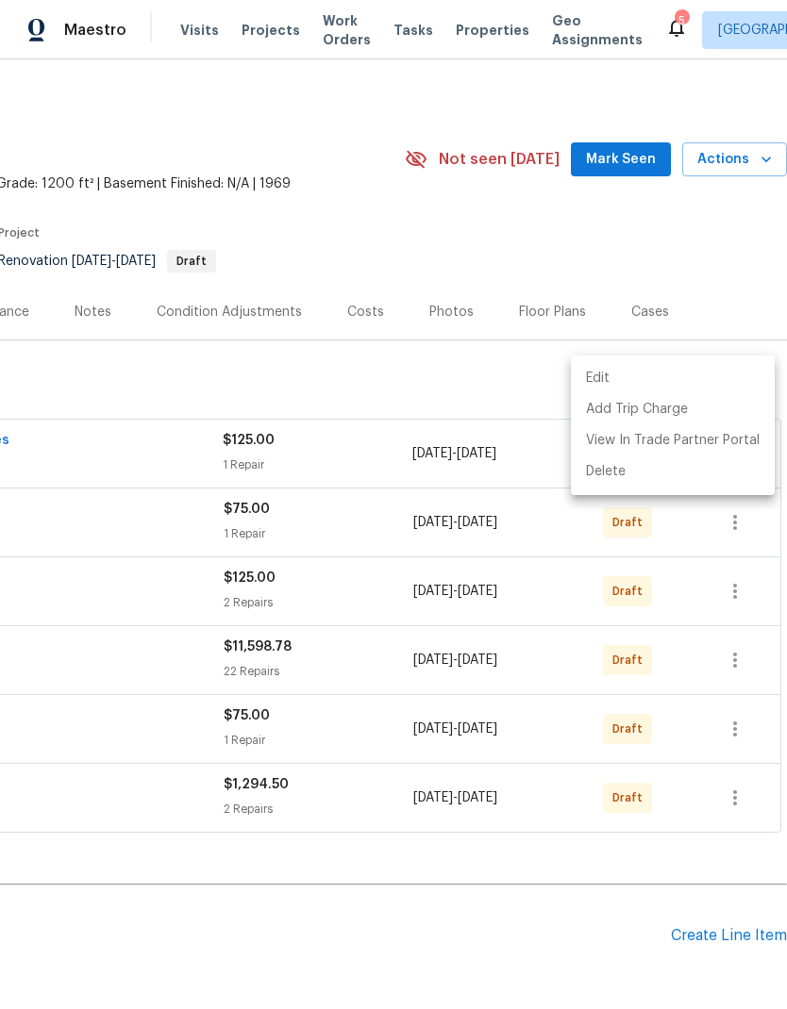
click at [406, 862] on div at bounding box center [393, 504] width 787 height 1009
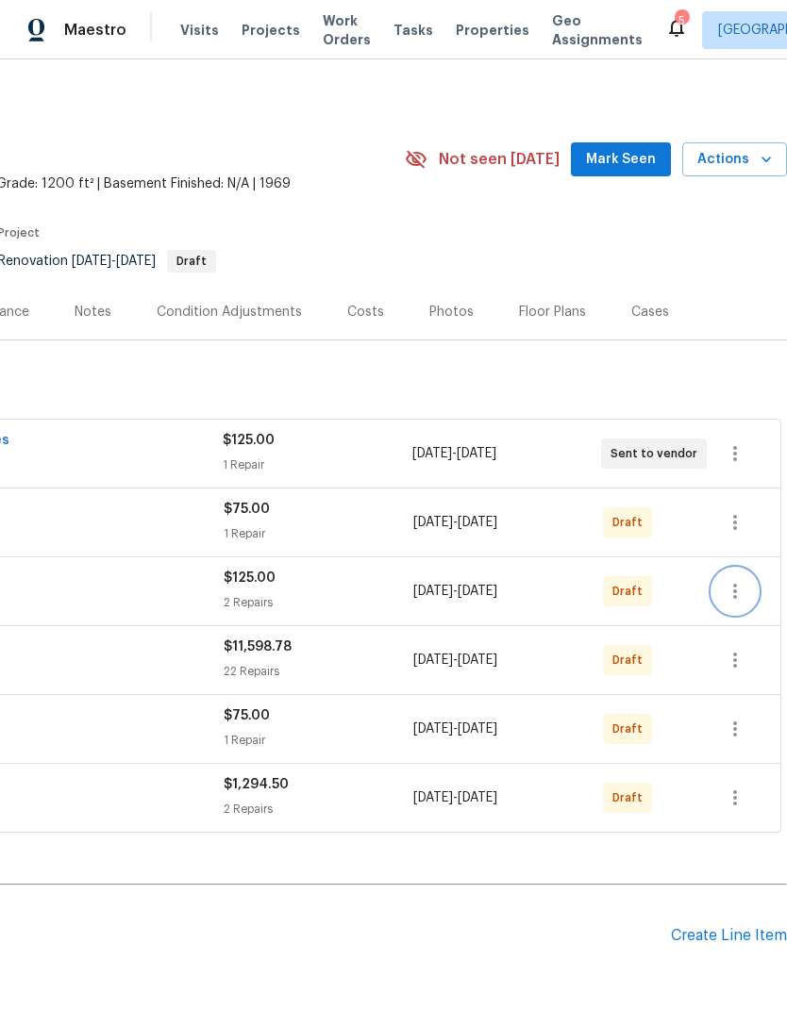
click at [748, 569] on button "button" at bounding box center [734, 591] width 45 height 45
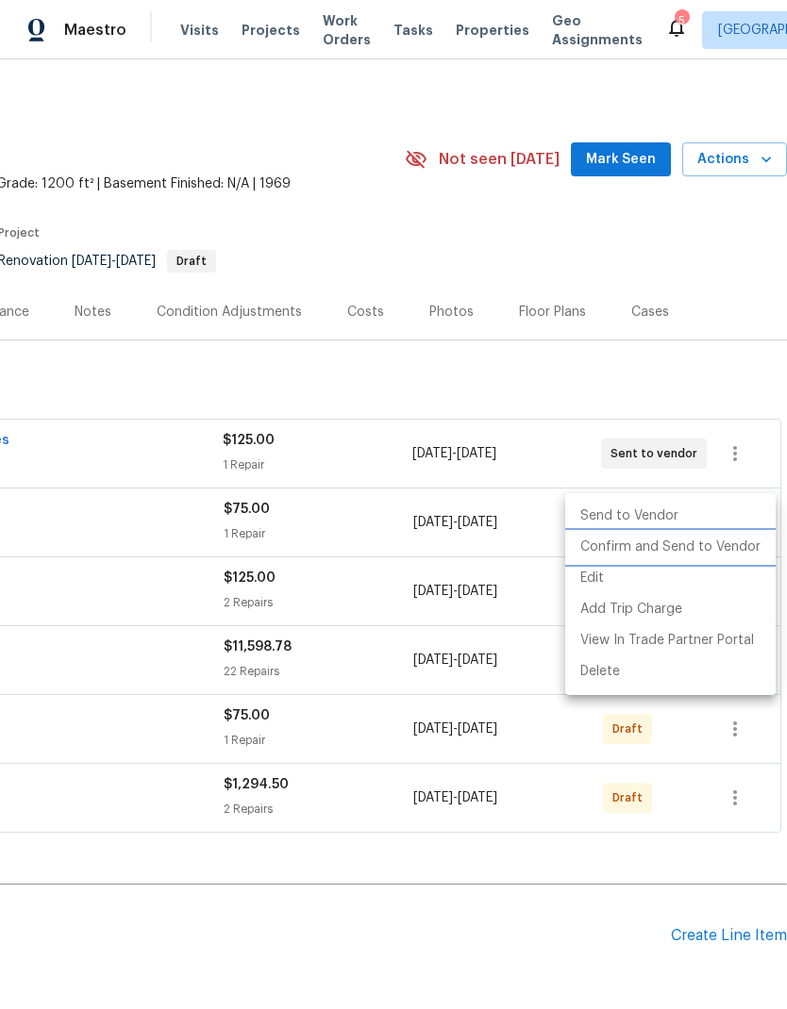
click at [719, 545] on li "Confirm and Send to Vendor" at bounding box center [670, 547] width 210 height 31
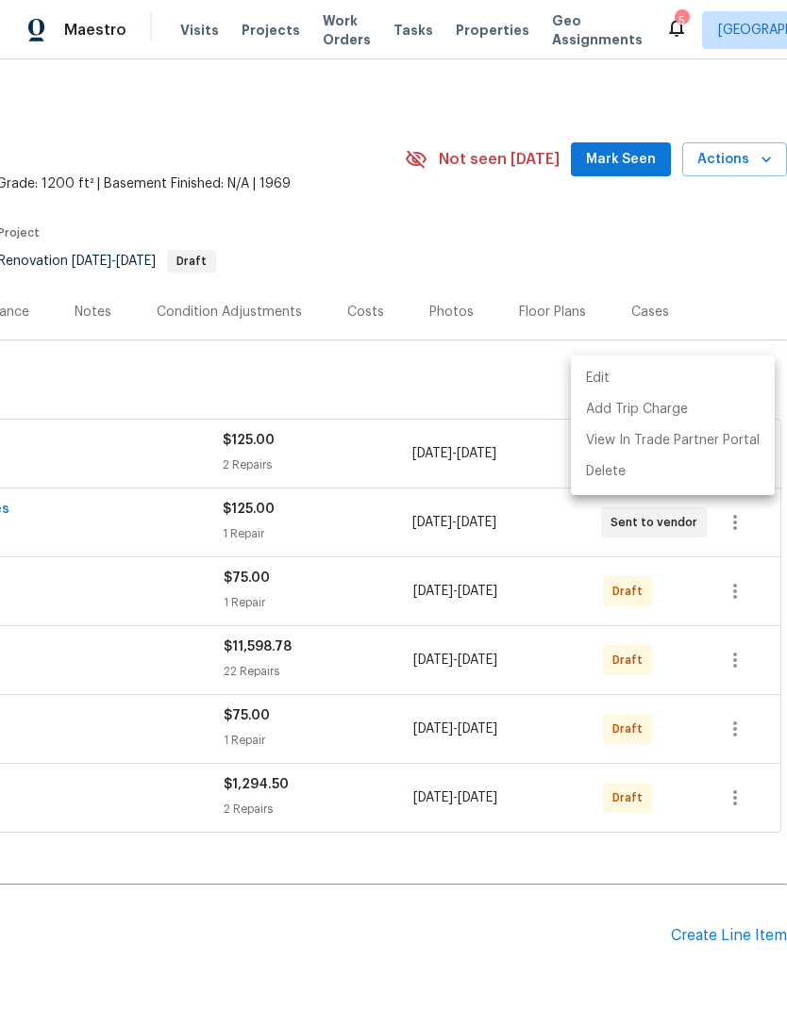
click at [508, 854] on div at bounding box center [393, 504] width 787 height 1009
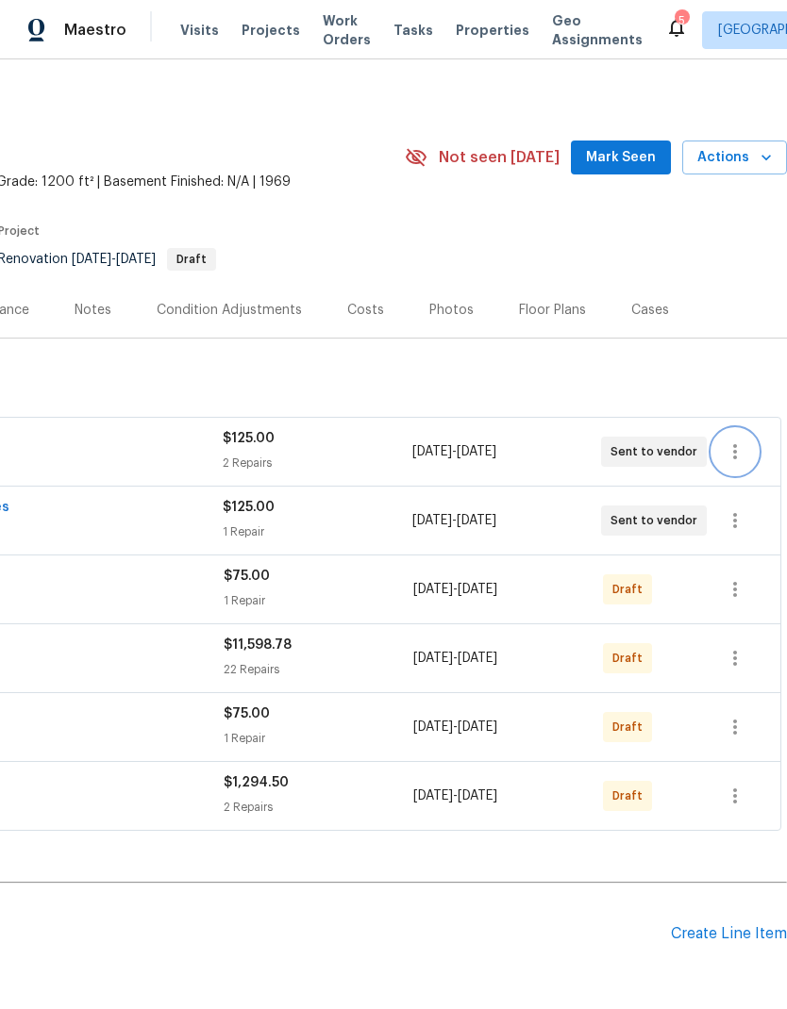
scroll to position [3, 279]
click at [743, 579] on icon "button" at bounding box center [734, 590] width 23 height 23
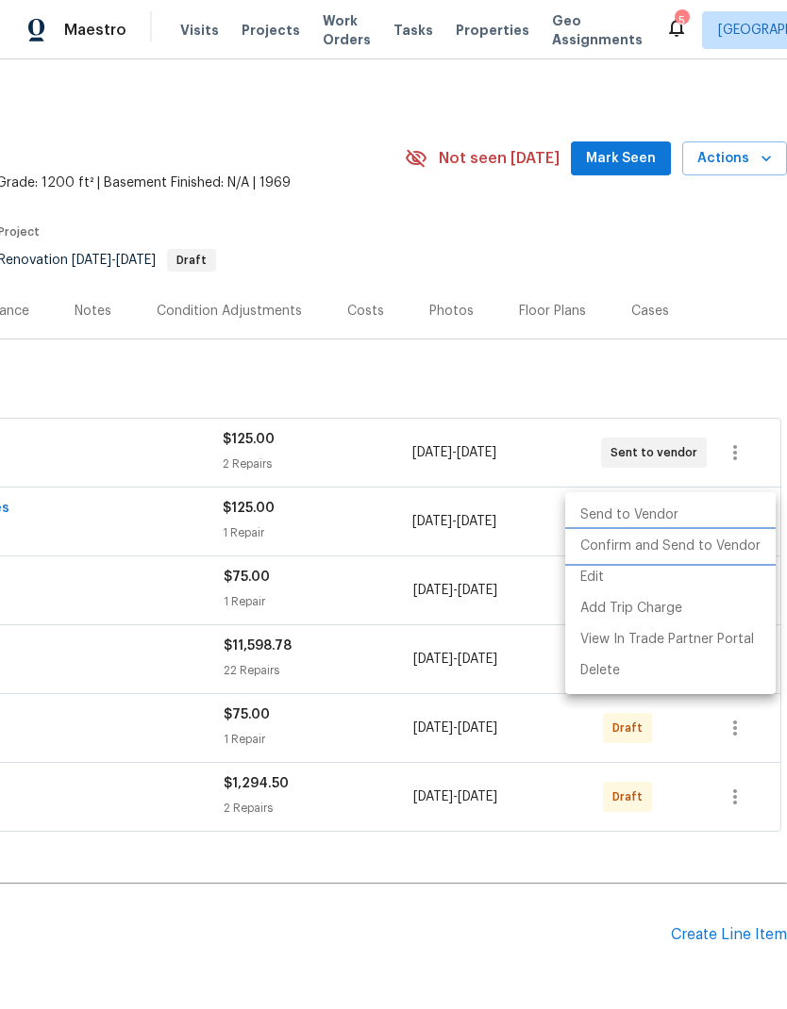
click at [707, 545] on li "Confirm and Send to Vendor" at bounding box center [670, 546] width 210 height 31
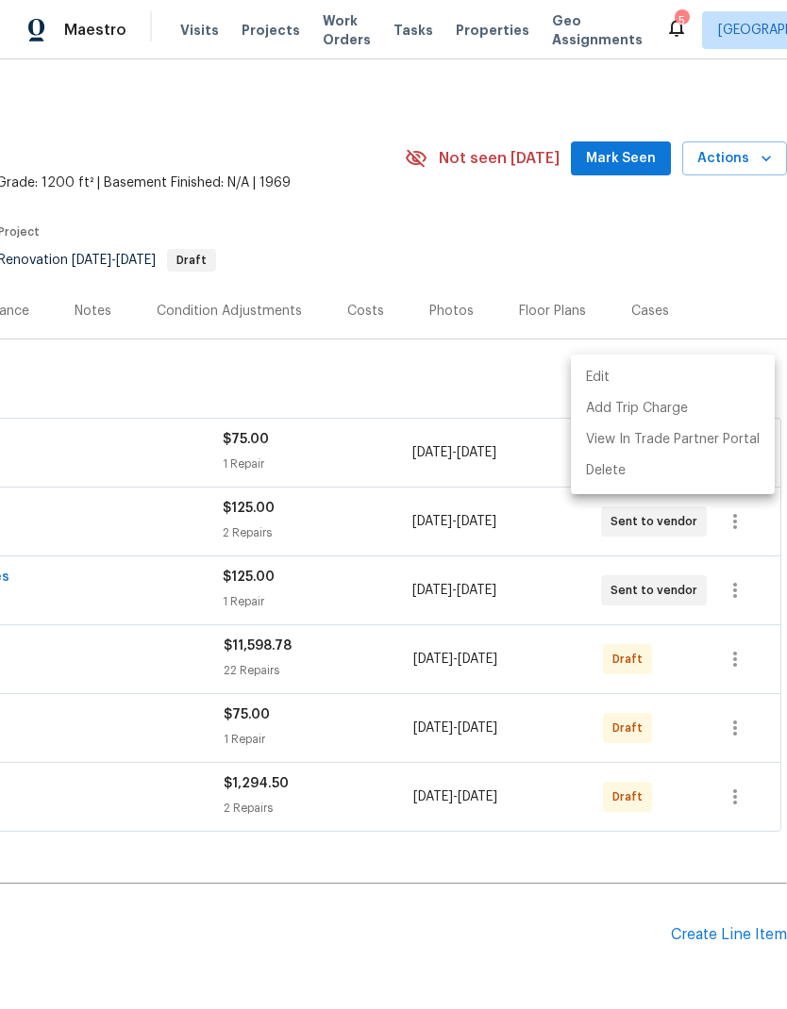
click at [425, 878] on div at bounding box center [393, 504] width 787 height 1009
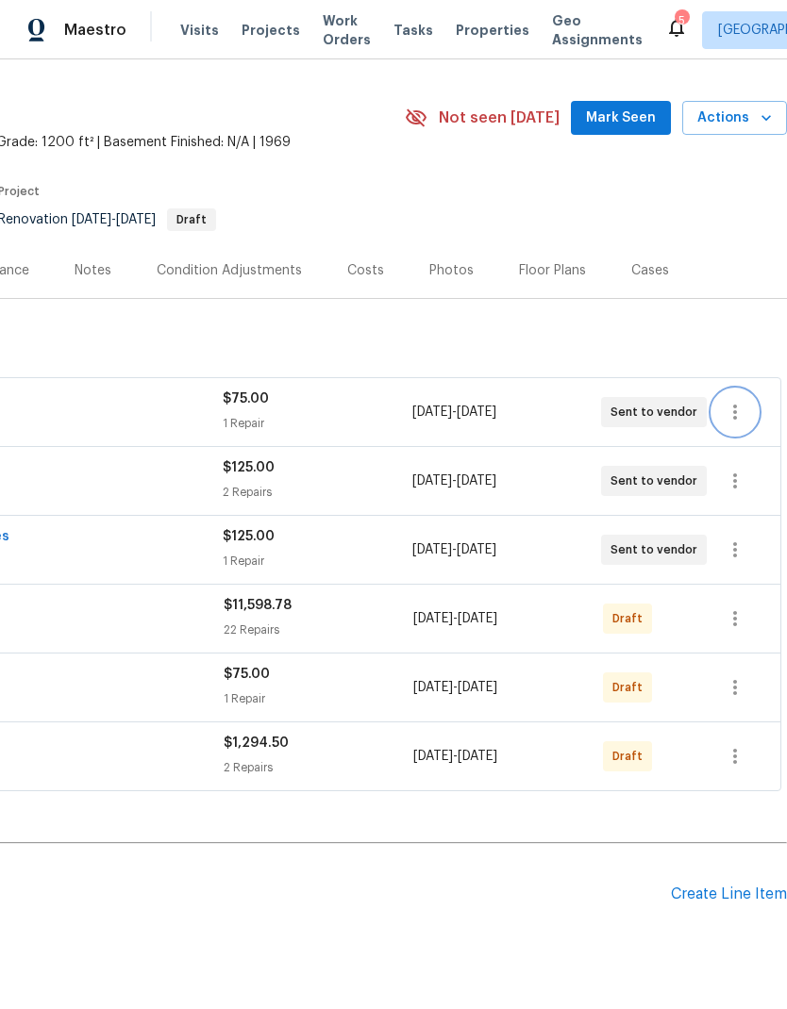
scroll to position [43, 279]
click at [741, 676] on icon "button" at bounding box center [734, 687] width 23 height 23
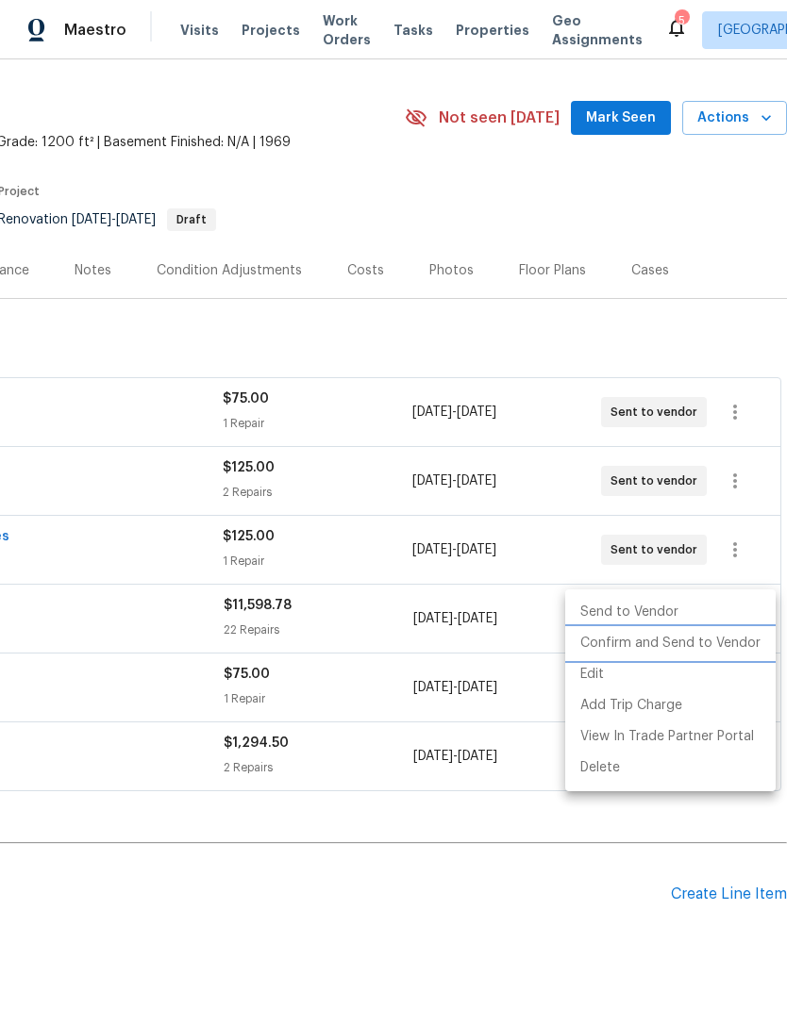
click at [707, 644] on li "Confirm and Send to Vendor" at bounding box center [670, 643] width 210 height 31
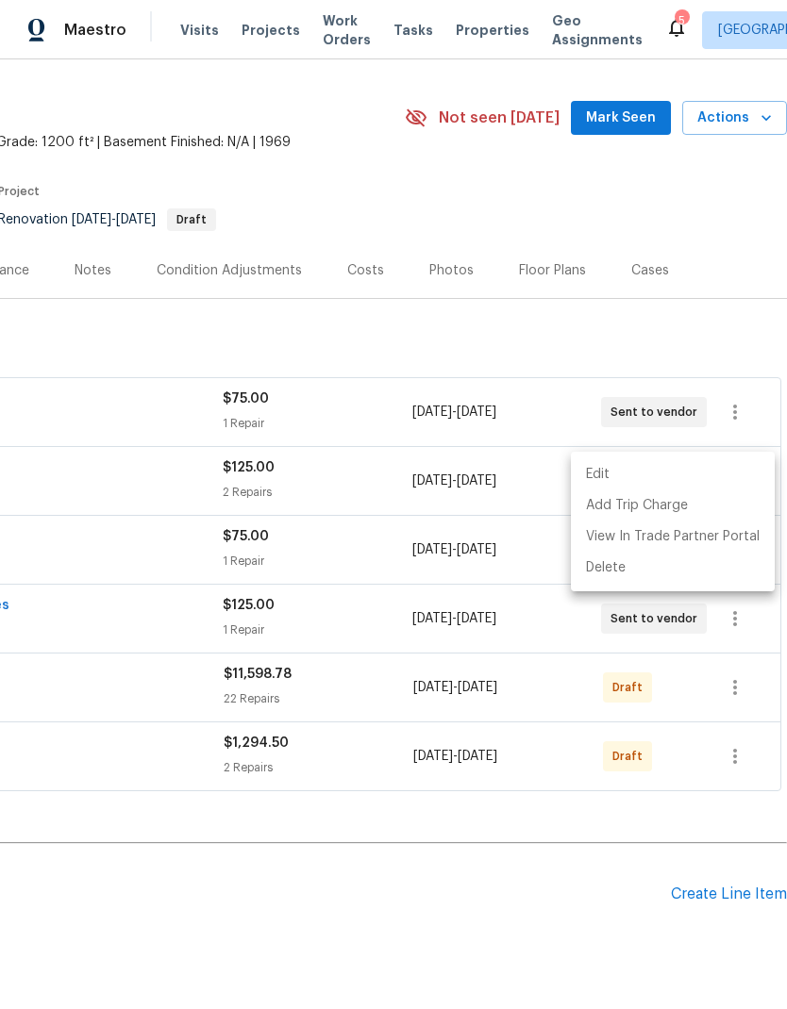
click at [517, 831] on div at bounding box center [393, 504] width 787 height 1009
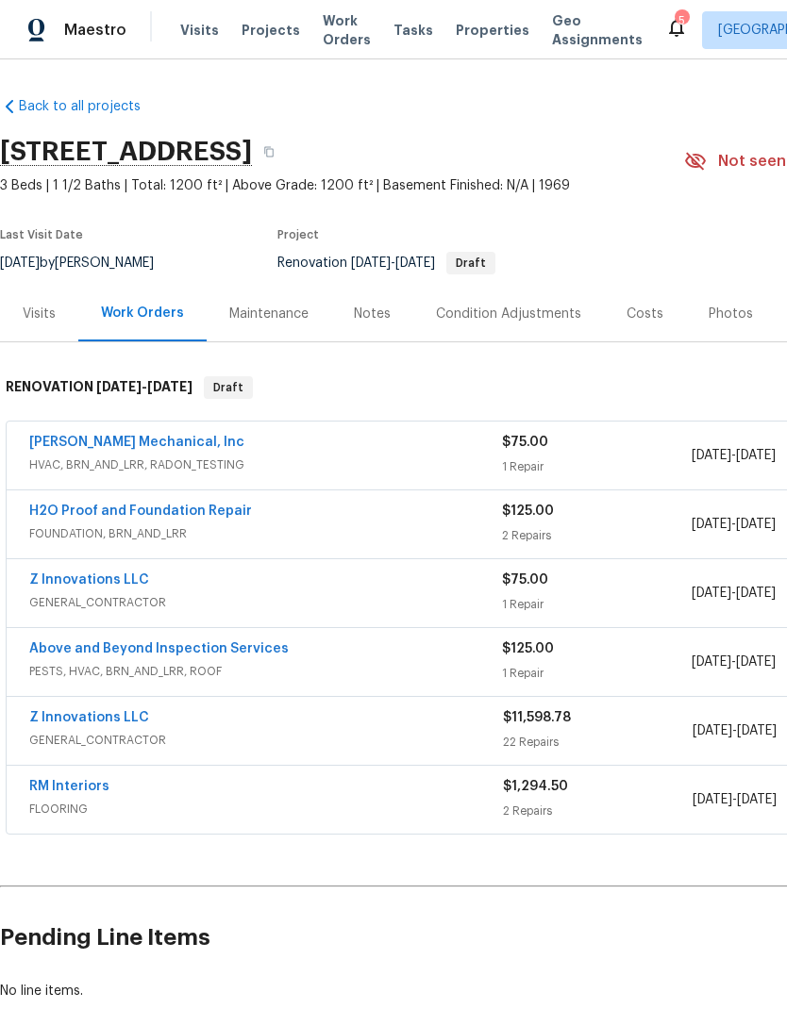
scroll to position [0, 0]
click at [510, 305] on div "Condition Adjustments" at bounding box center [508, 314] width 145 height 19
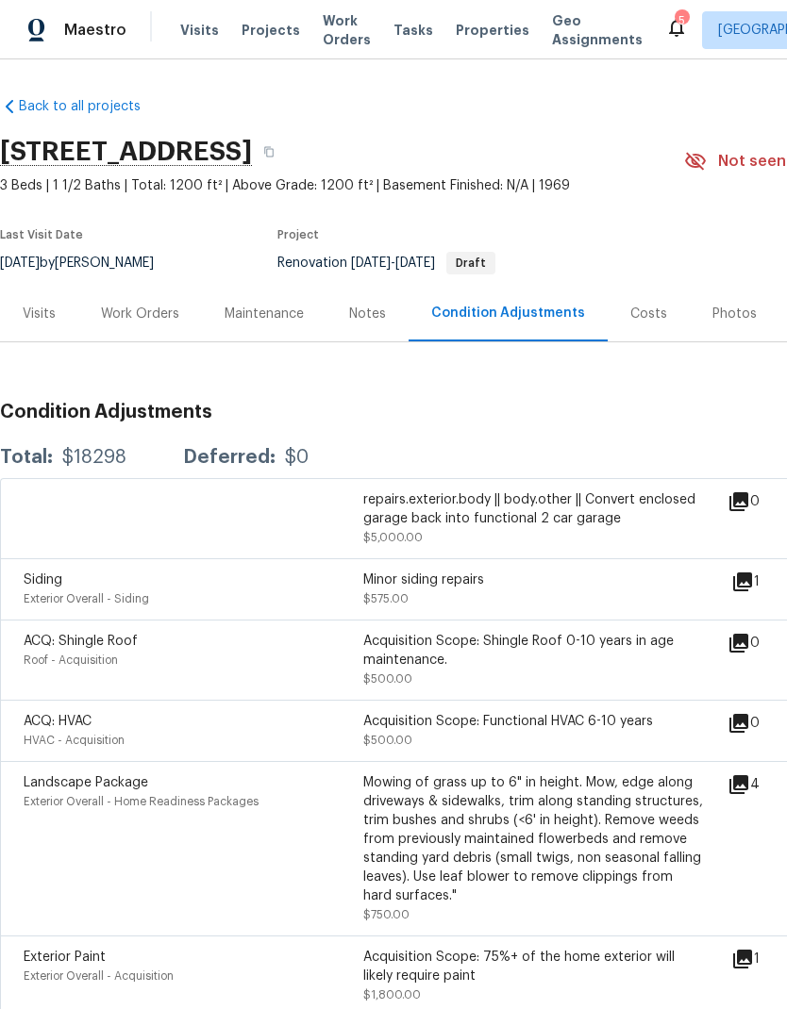
click at [153, 323] on div "Work Orders" at bounding box center [140, 314] width 124 height 56
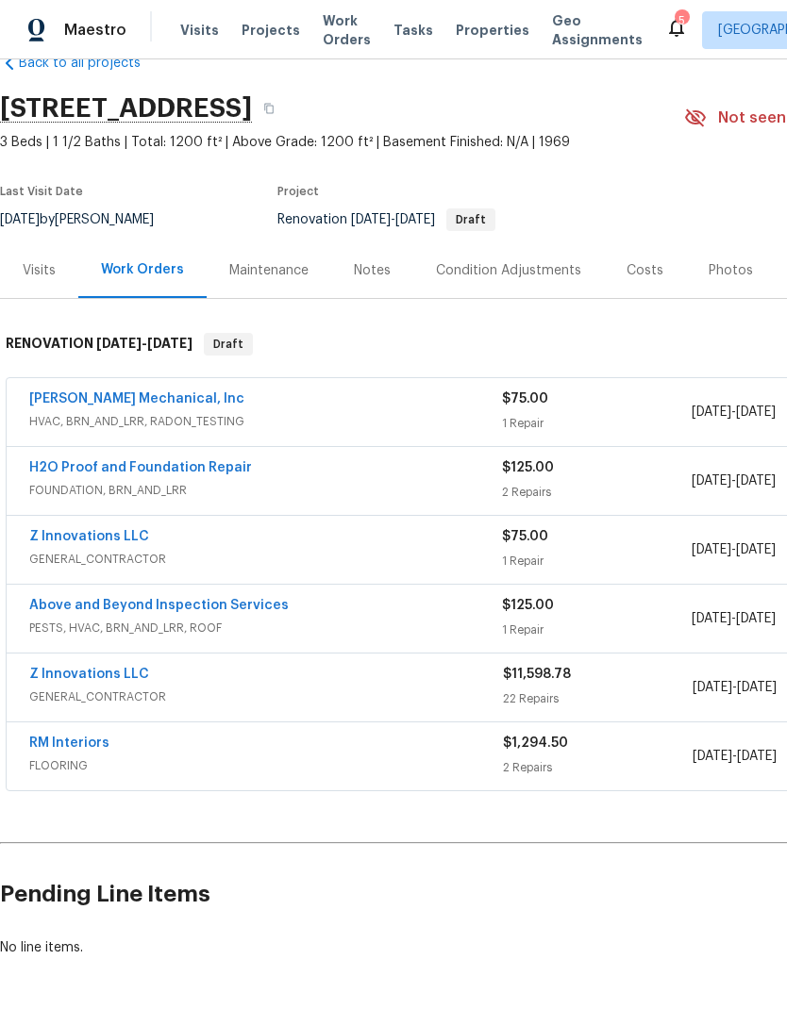
scroll to position [43, 0]
click at [123, 679] on link "Z Innovations LLC" at bounding box center [89, 674] width 120 height 13
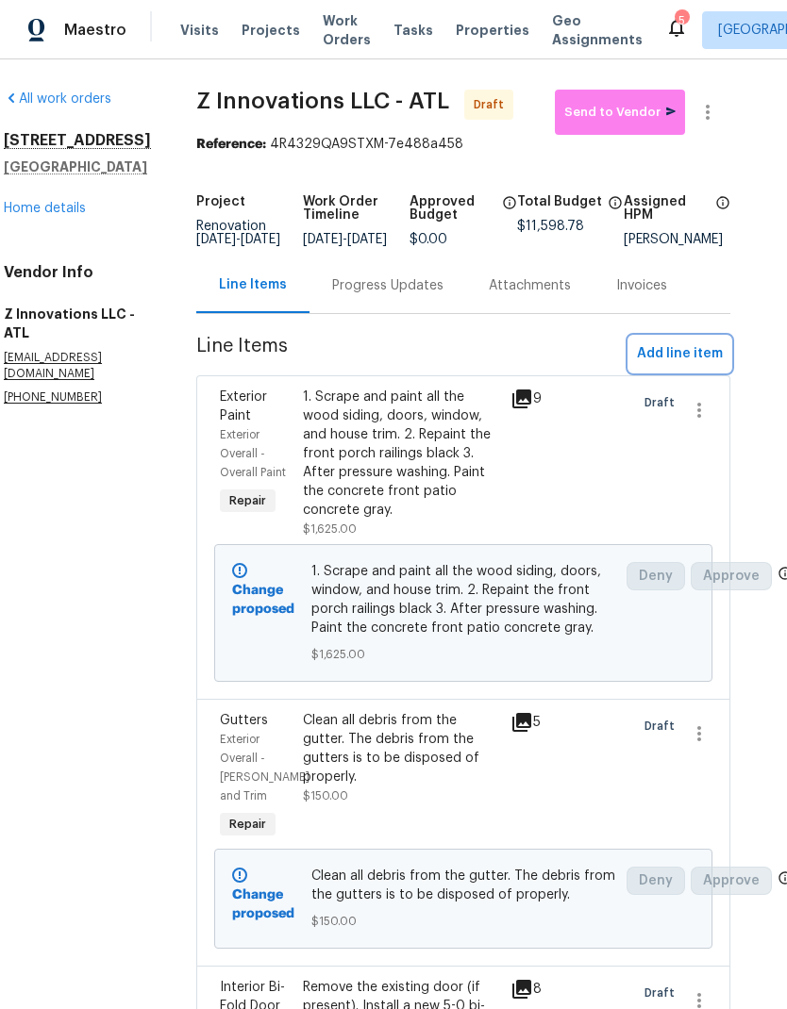
click at [696, 366] on span "Add line item" at bounding box center [680, 354] width 86 height 24
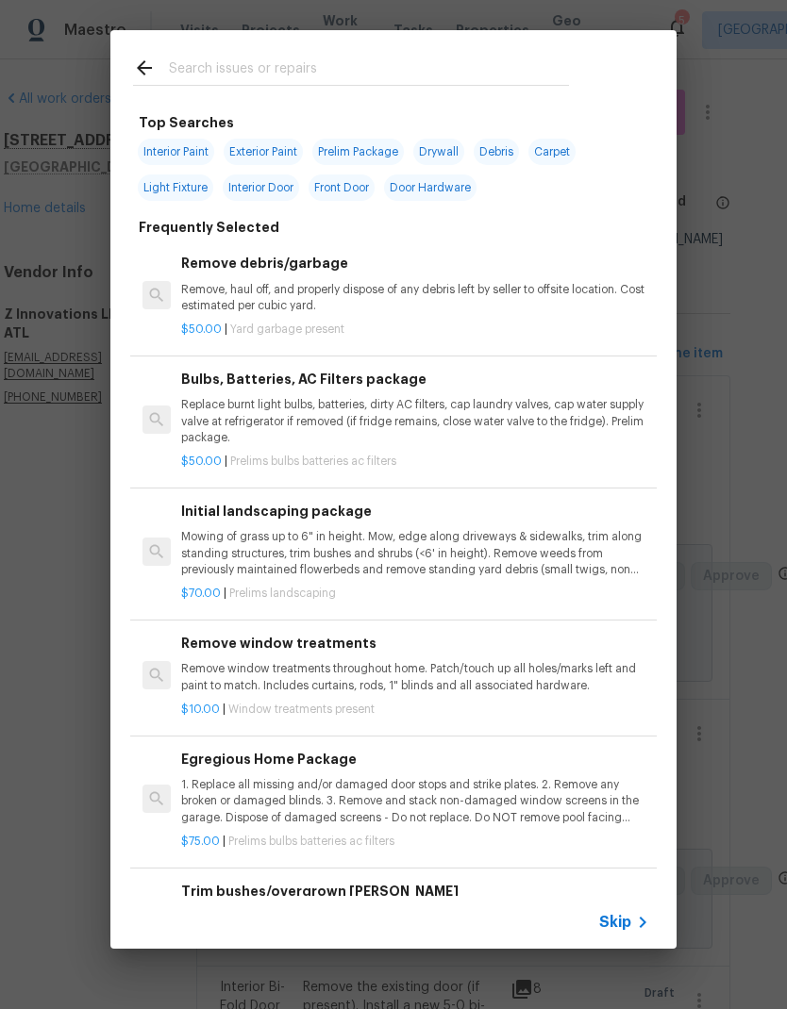
click at [264, 63] on input "text" at bounding box center [369, 71] width 400 height 28
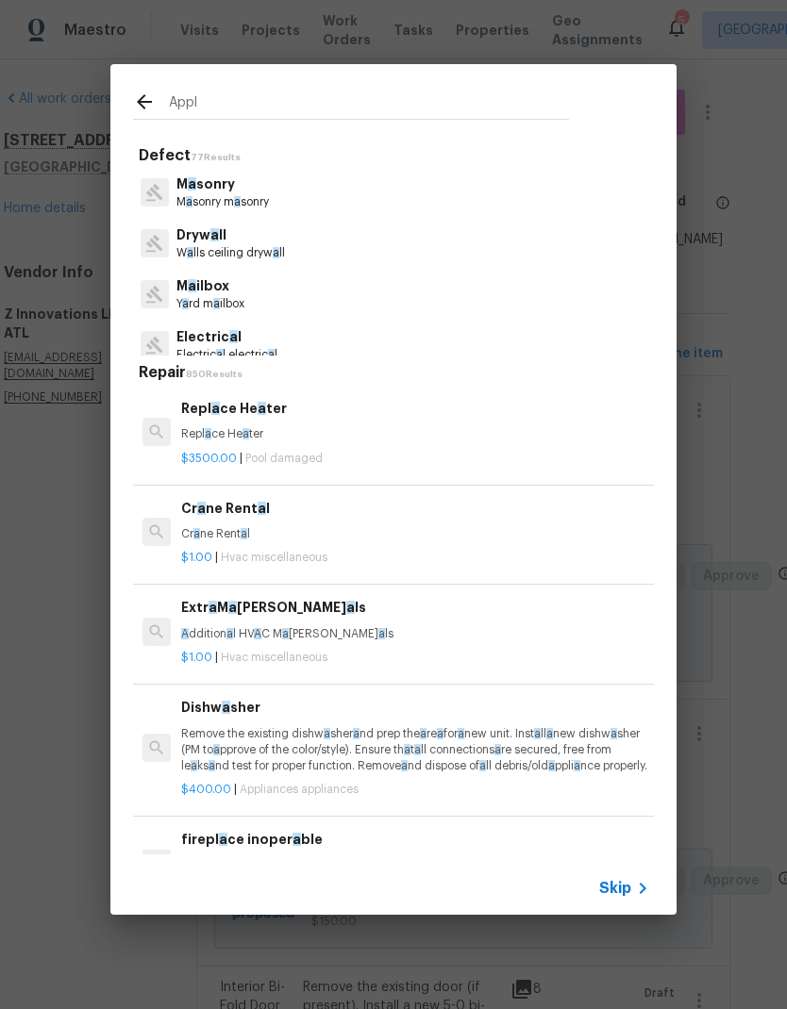
type input "Appli"
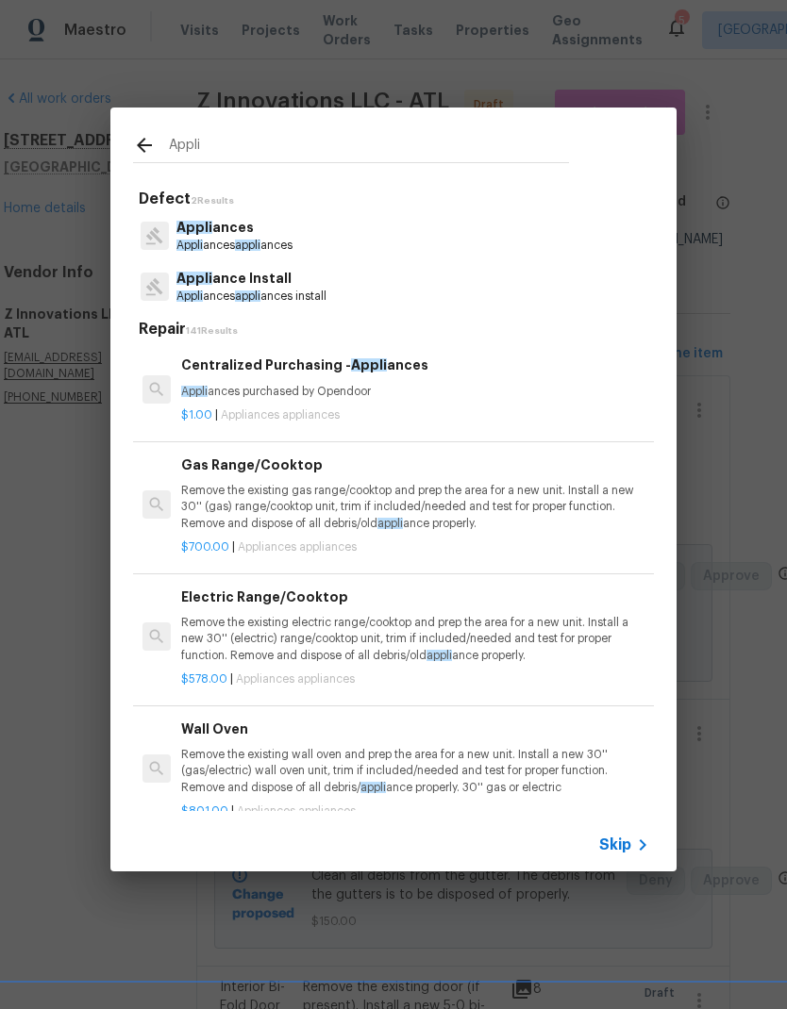
click at [292, 289] on p "Appli ances appli ances install" at bounding box center [251, 297] width 150 height 16
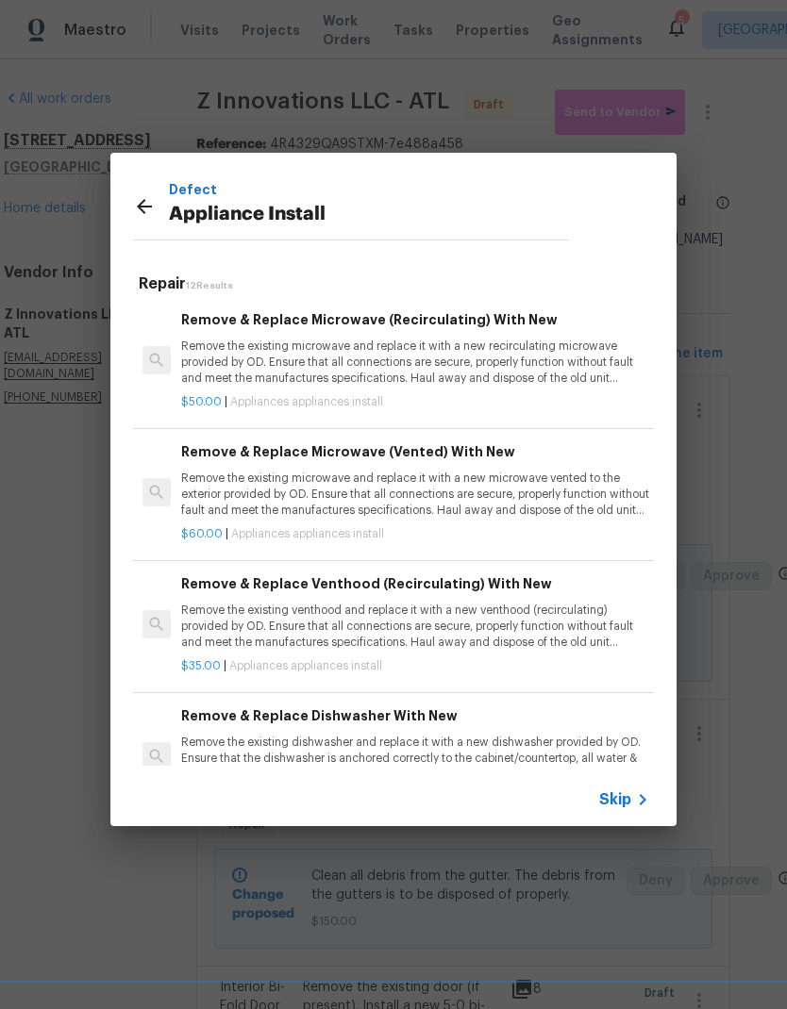
scroll to position [-2, -1]
click at [527, 351] on p "Remove the existing microwave and replace it with a new recirculating microwave…" at bounding box center [415, 363] width 468 height 48
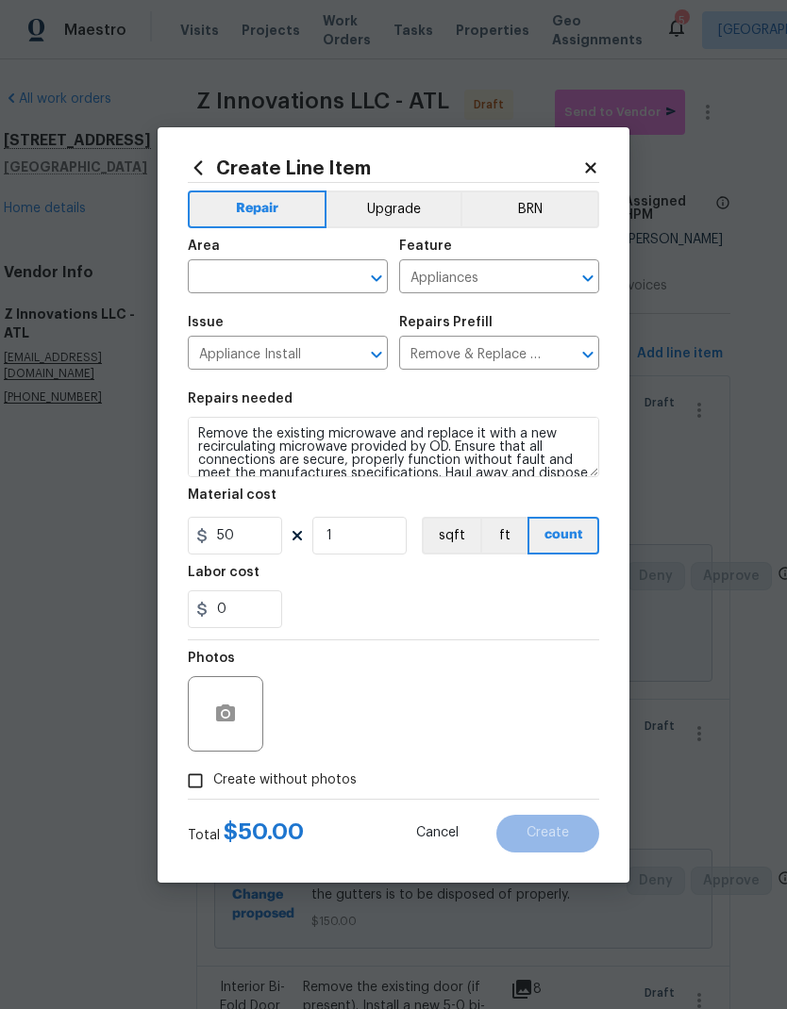
click at [305, 289] on input "text" at bounding box center [261, 278] width 147 height 29
click at [315, 361] on li "Interior Overall" at bounding box center [288, 351] width 200 height 31
type input "Interior Overall"
click at [239, 726] on button "button" at bounding box center [225, 713] width 45 height 45
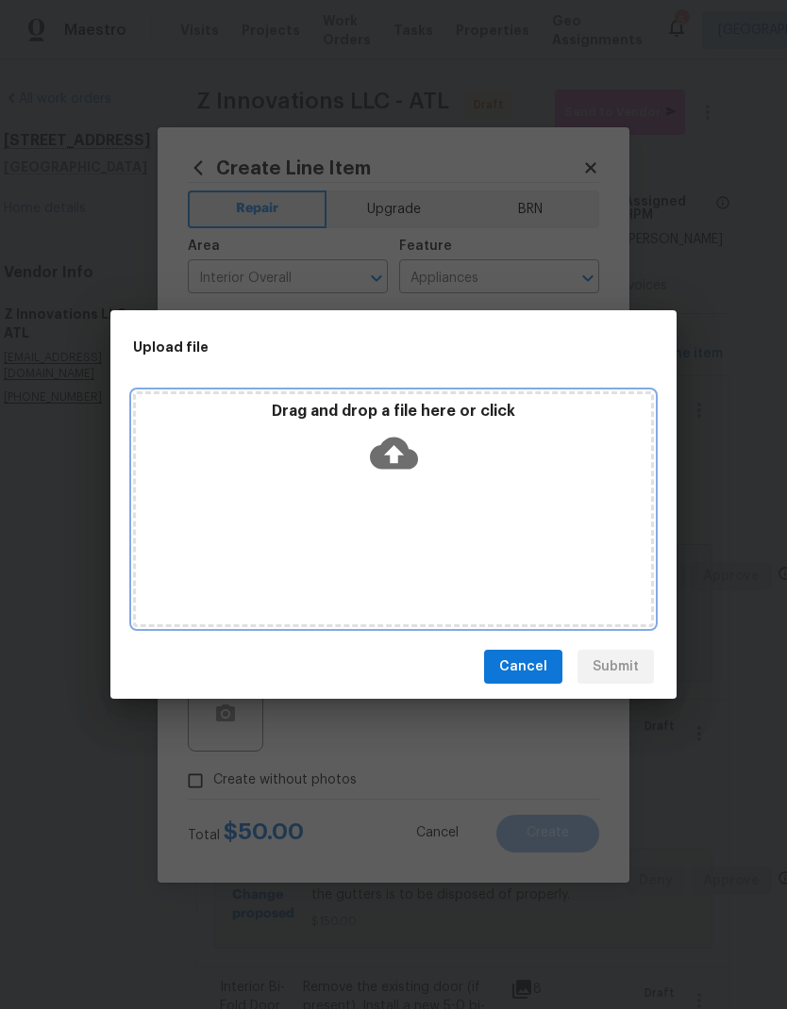
click at [408, 469] on icon at bounding box center [394, 454] width 48 height 32
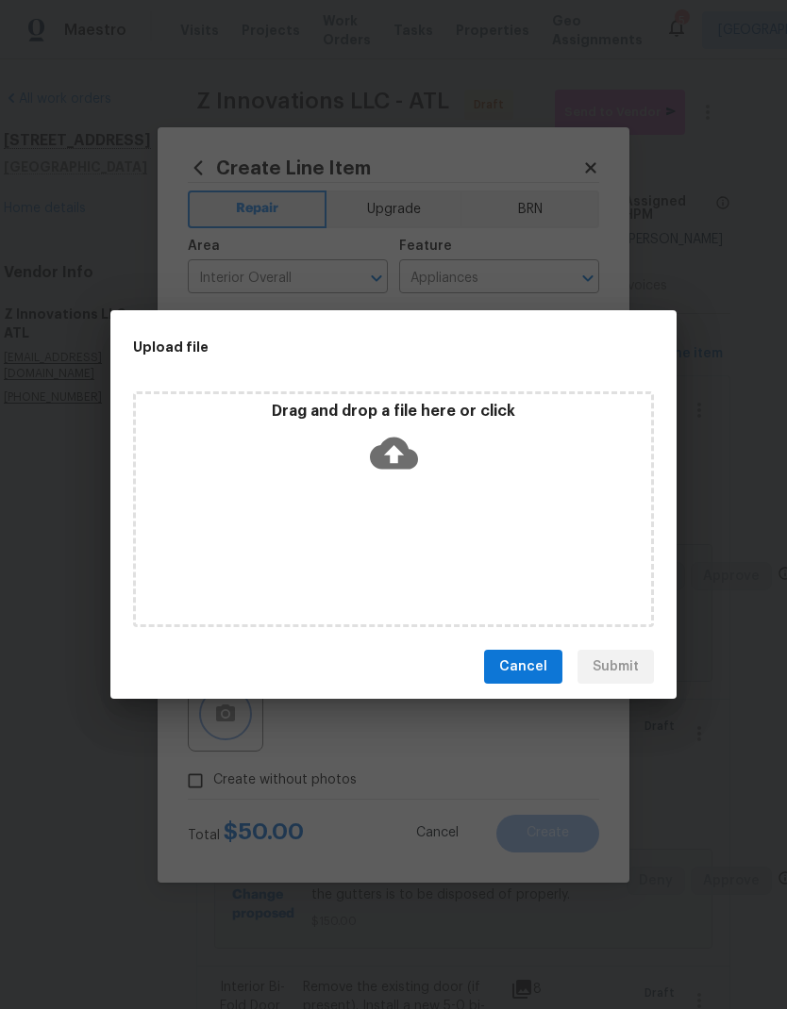
click at [633, 89] on div "Upload file Drag and drop a file here or click Cancel Submit" at bounding box center [393, 504] width 787 height 1009
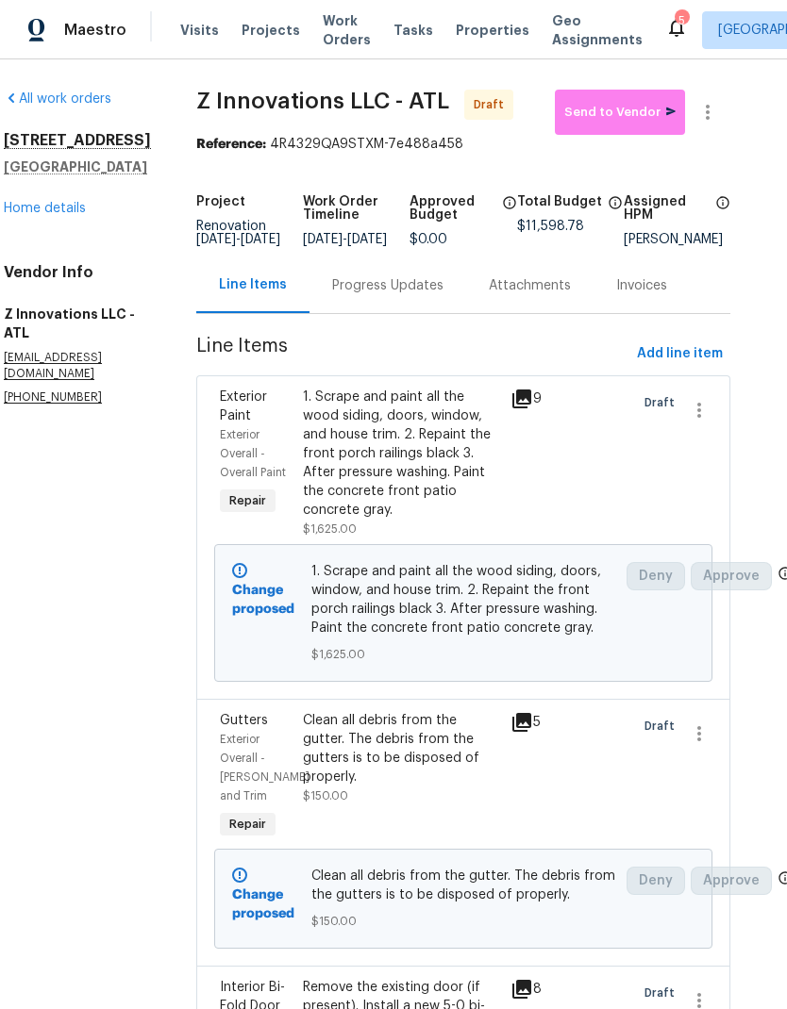
click at [78, 215] on link "Home details" at bounding box center [45, 208] width 82 height 13
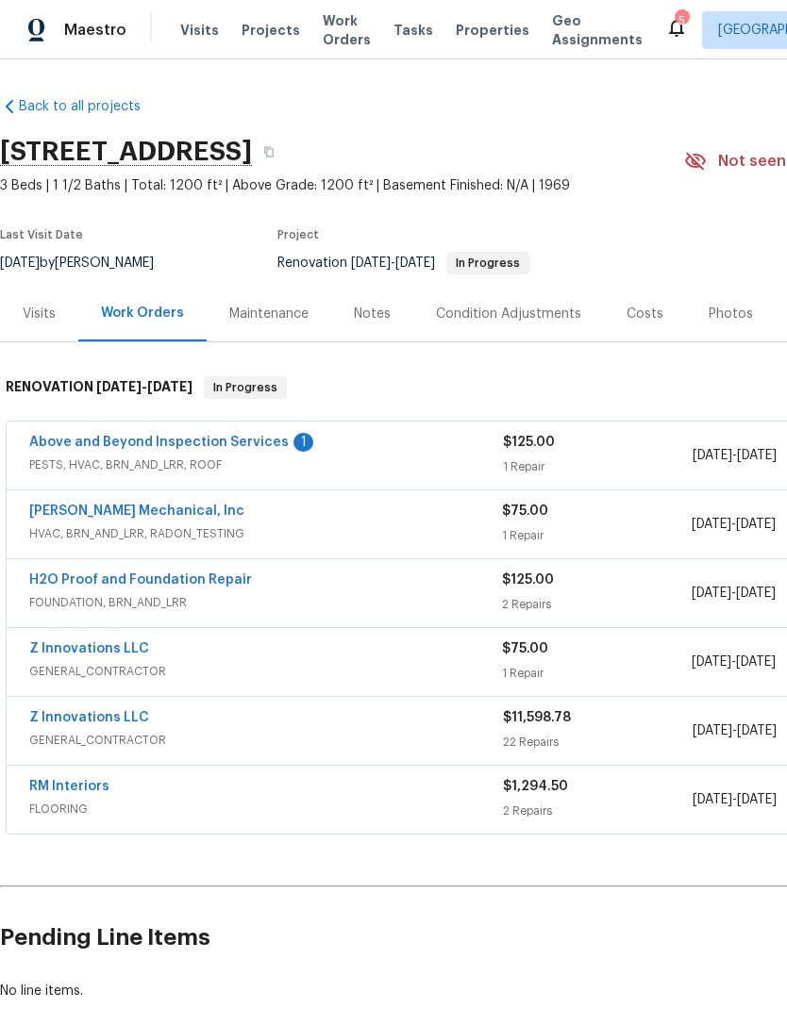
click at [56, 320] on div "Visits" at bounding box center [39, 314] width 78 height 56
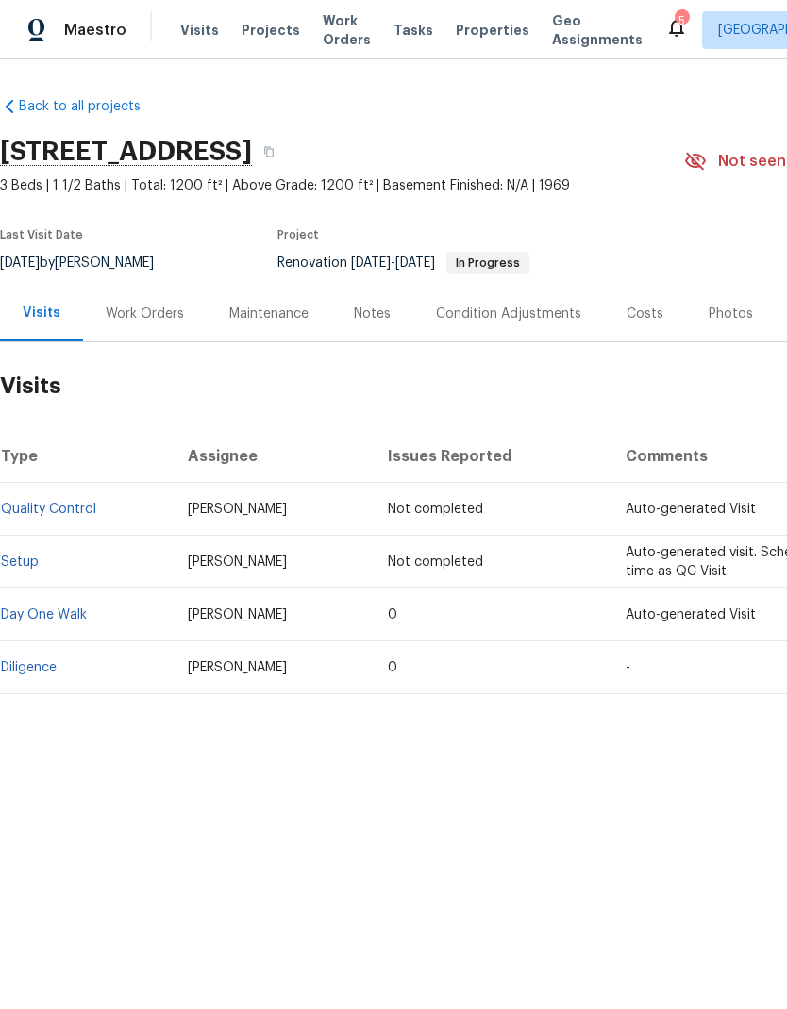
click at [49, 671] on link "Diligence" at bounding box center [29, 667] width 56 height 13
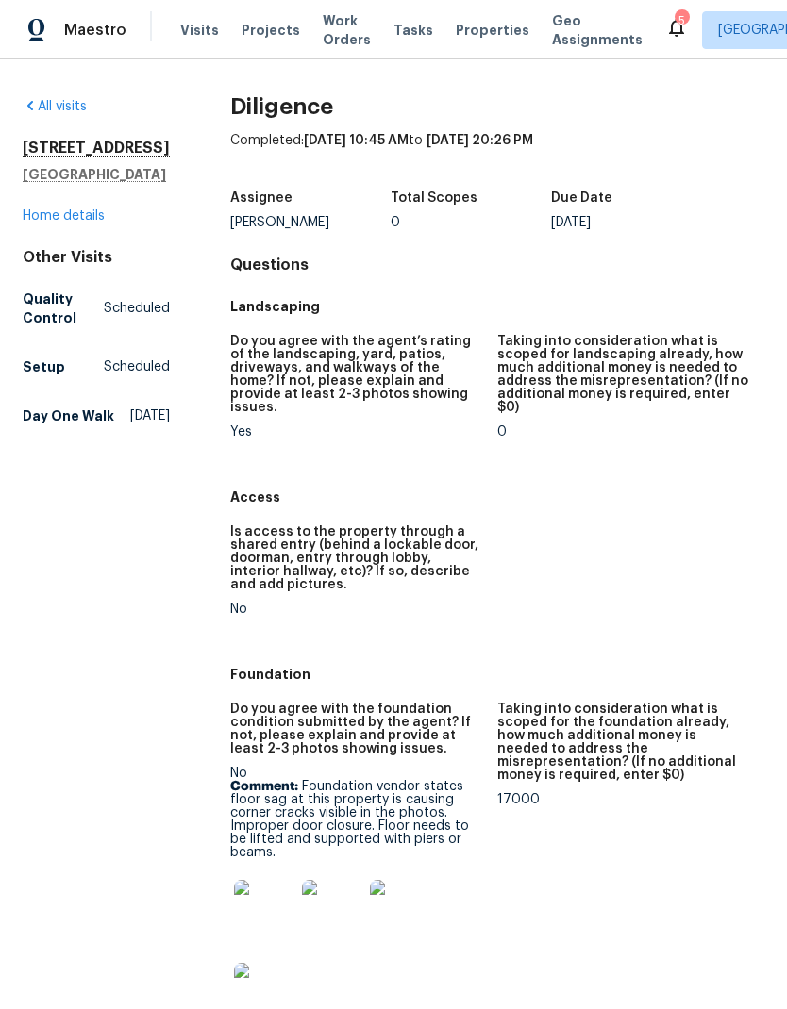
click at [104, 223] on link "Home details" at bounding box center [64, 215] width 82 height 13
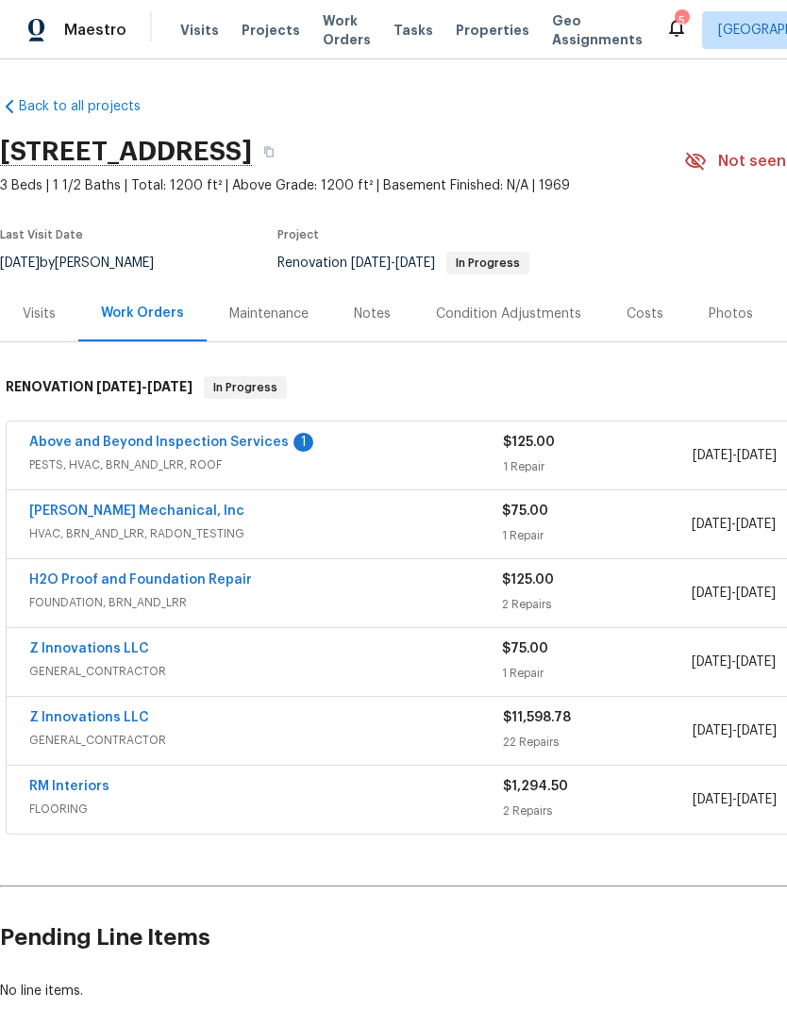
click at [557, 313] on div "Condition Adjustments" at bounding box center [508, 314] width 145 height 19
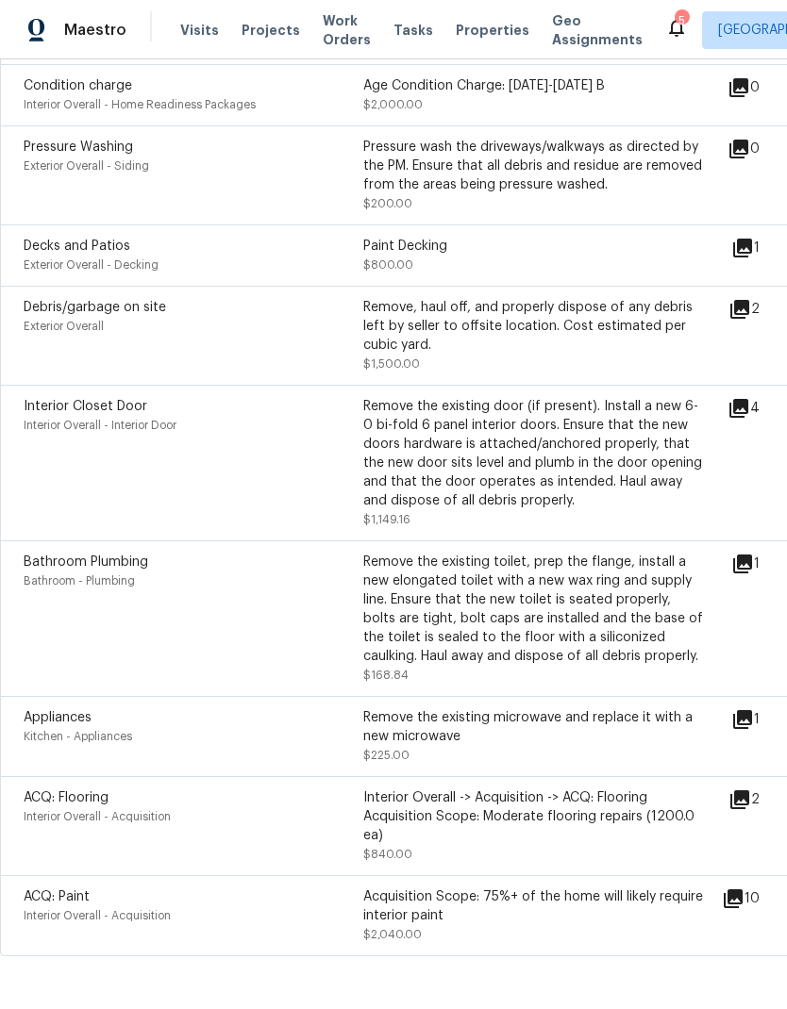
scroll to position [951, 0]
click at [486, 745] on div "Remove the existing microwave and replace it with a new microwave" at bounding box center [533, 728] width 340 height 38
click at [754, 730] on icon at bounding box center [742, 720] width 23 height 23
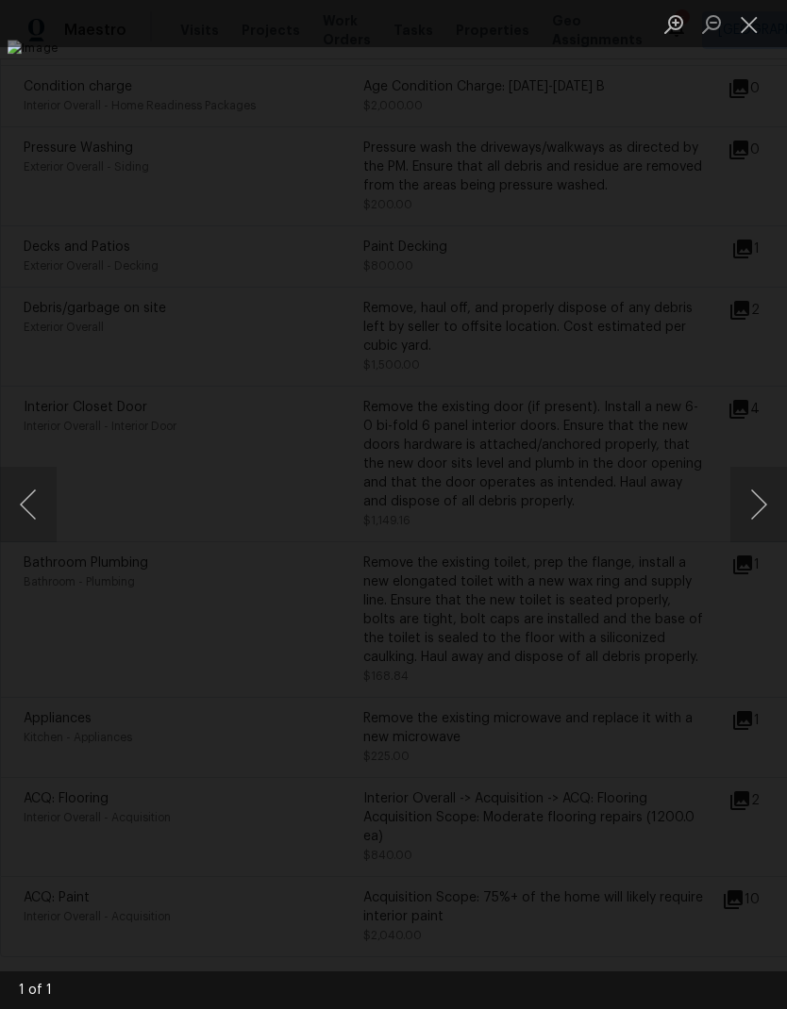
click at [752, 24] on button "Close lightbox" at bounding box center [749, 24] width 38 height 33
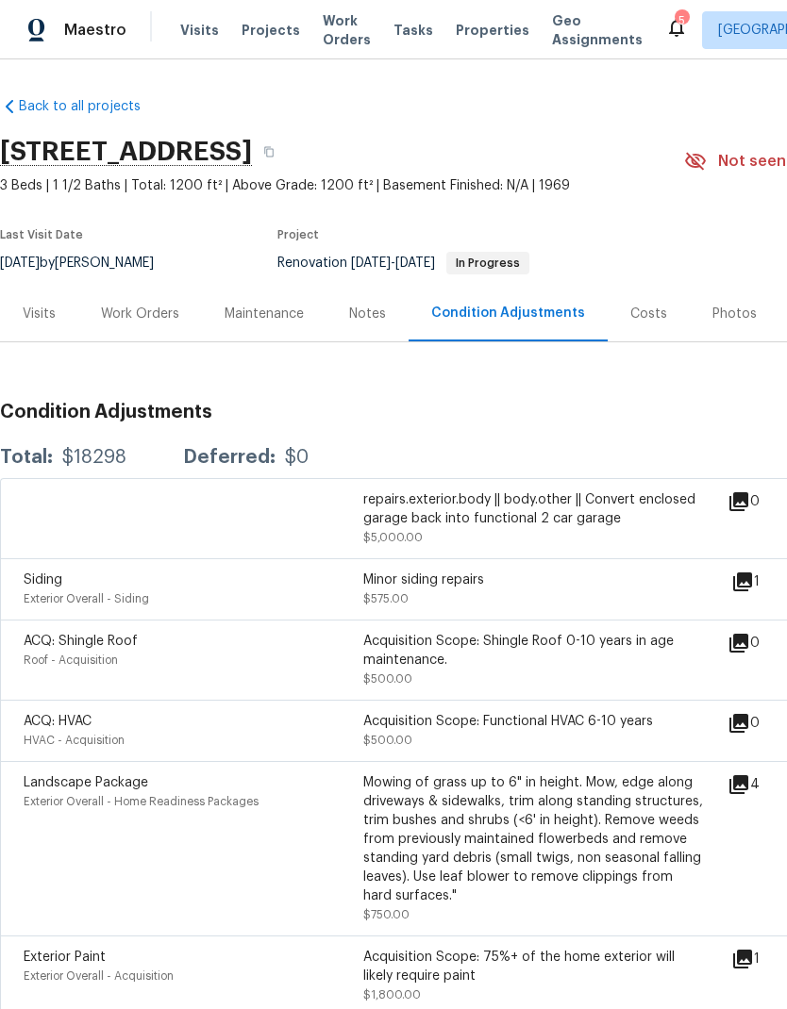
scroll to position [0, 0]
click at [158, 311] on div "Work Orders" at bounding box center [140, 314] width 78 height 19
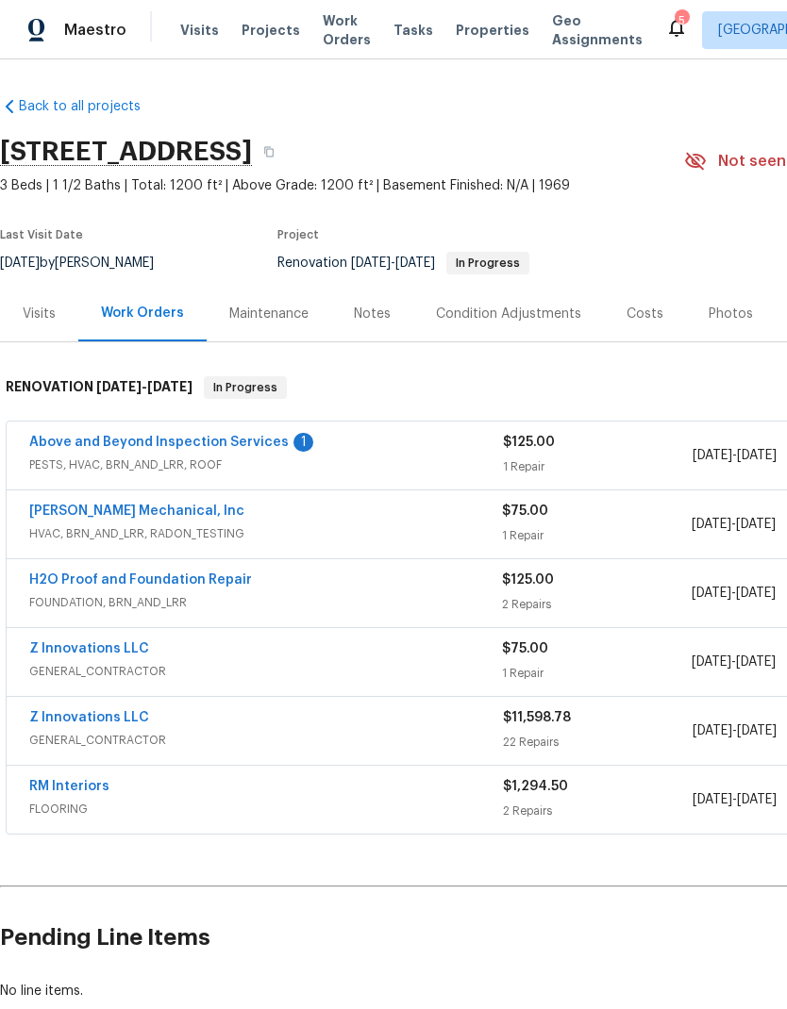
click at [130, 716] on link "Z Innovations LLC" at bounding box center [89, 717] width 120 height 13
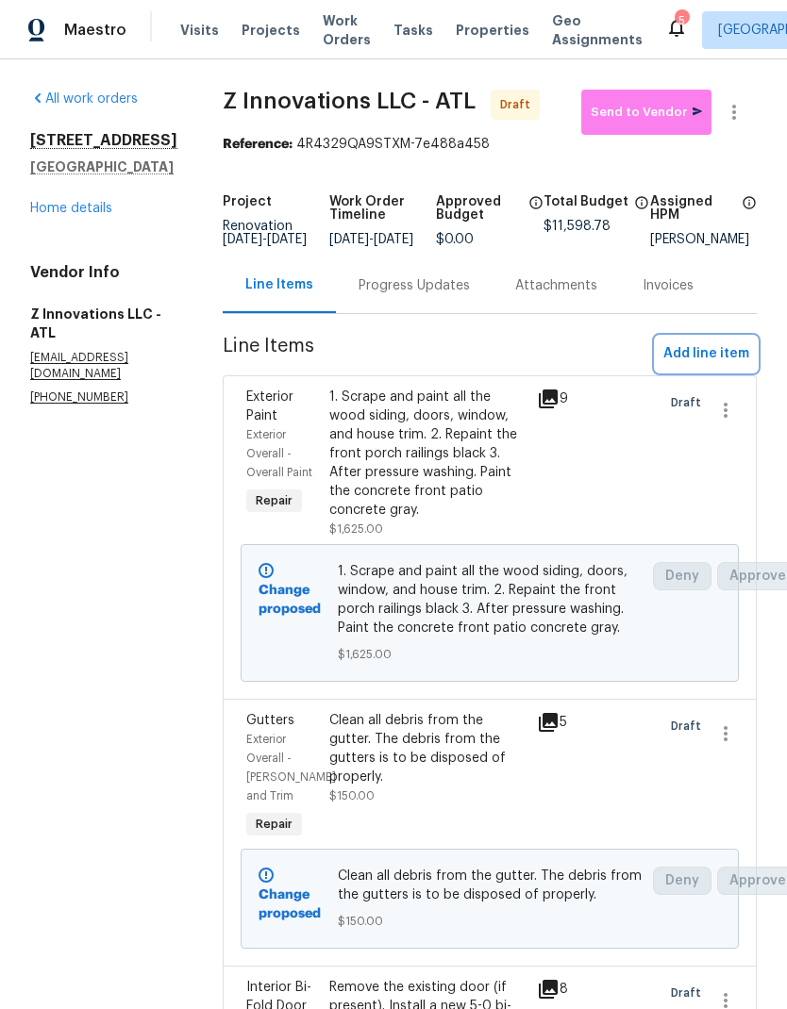
click at [713, 366] on span "Add line item" at bounding box center [706, 354] width 86 height 24
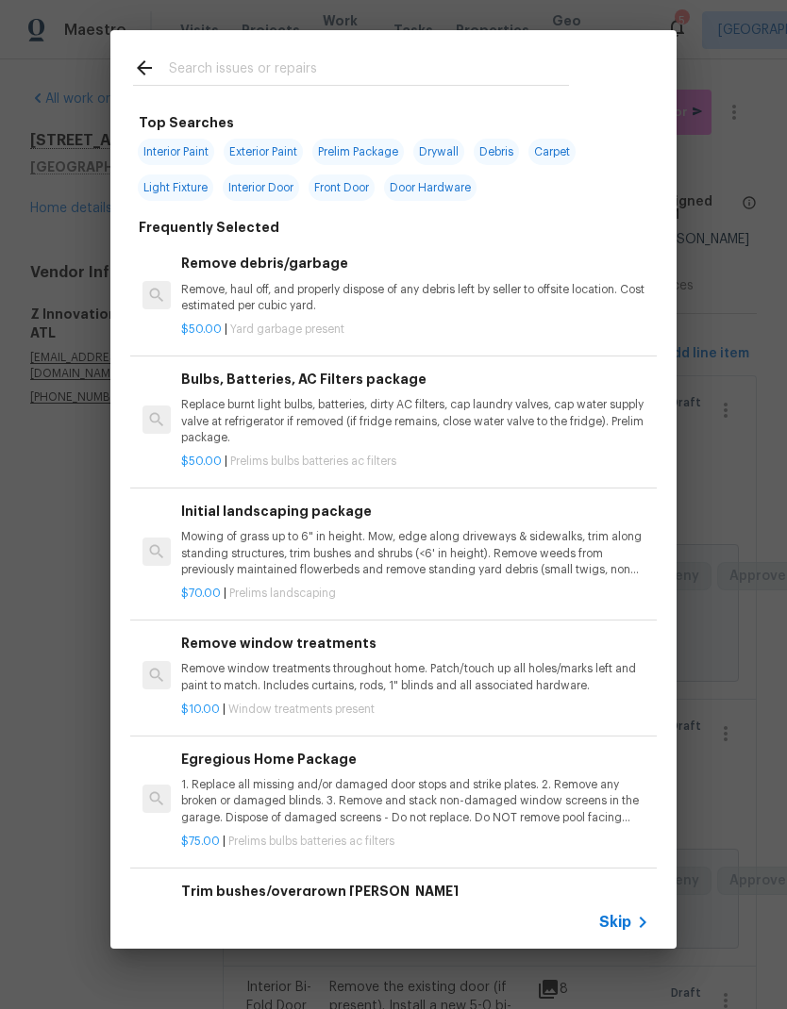
click at [301, 67] on input "text" at bounding box center [369, 71] width 400 height 28
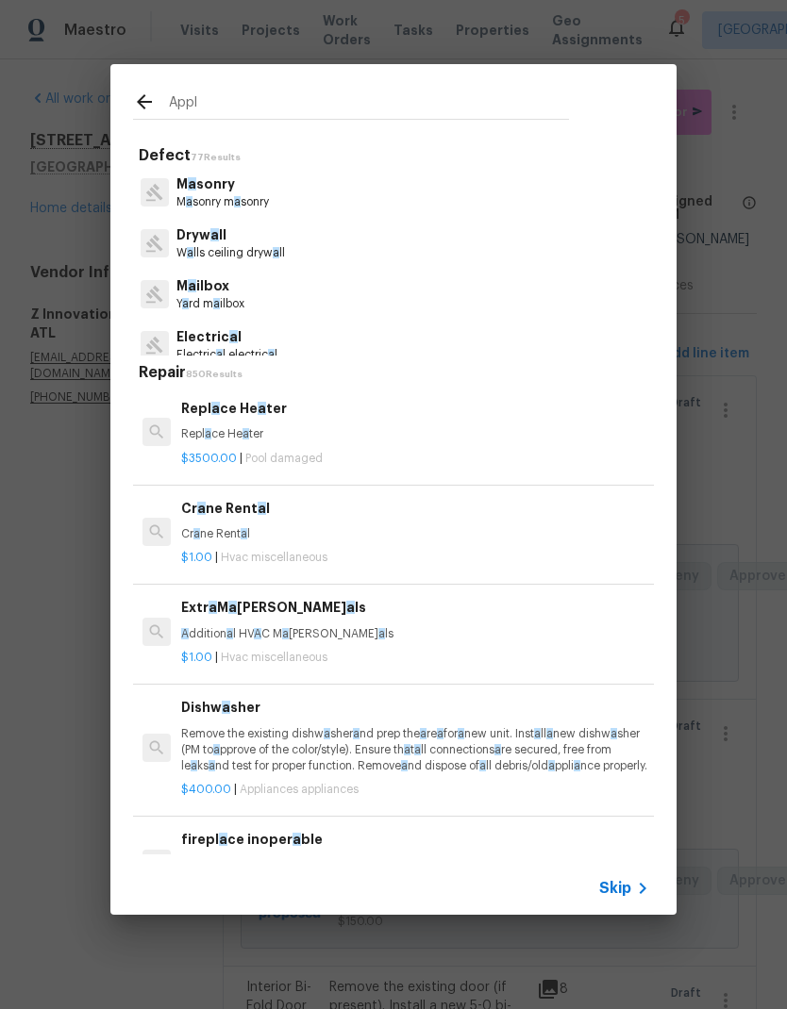
type input "Appli"
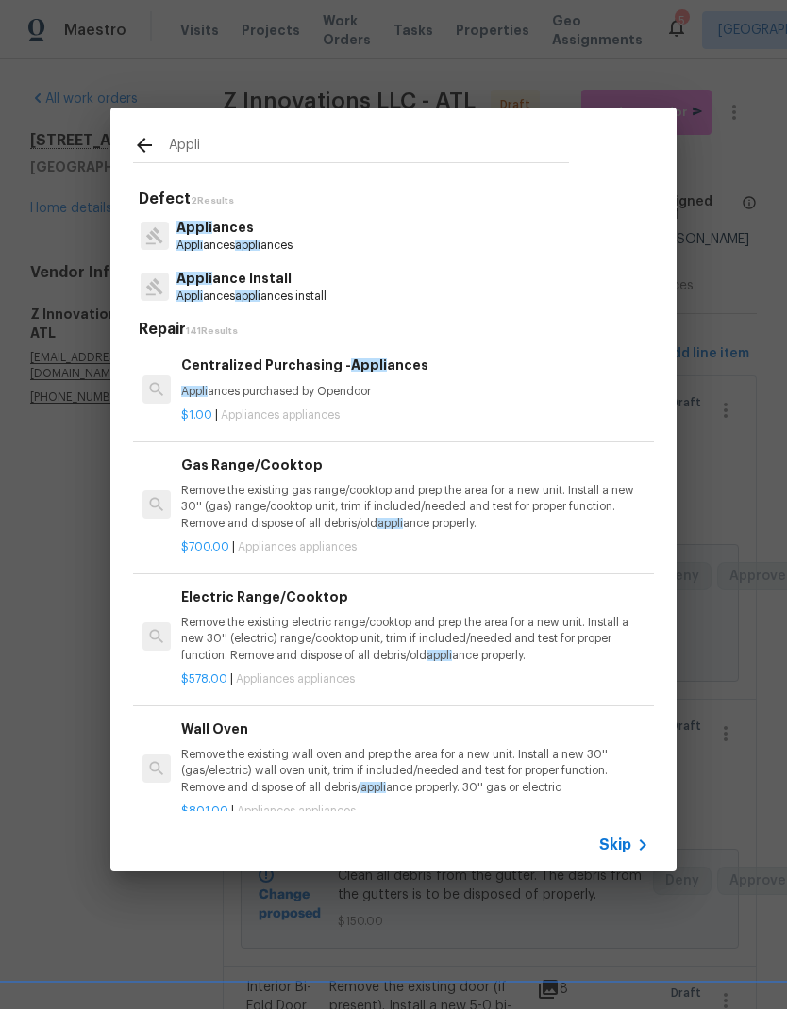
click at [283, 286] on p "Appli ance Install" at bounding box center [251, 279] width 150 height 20
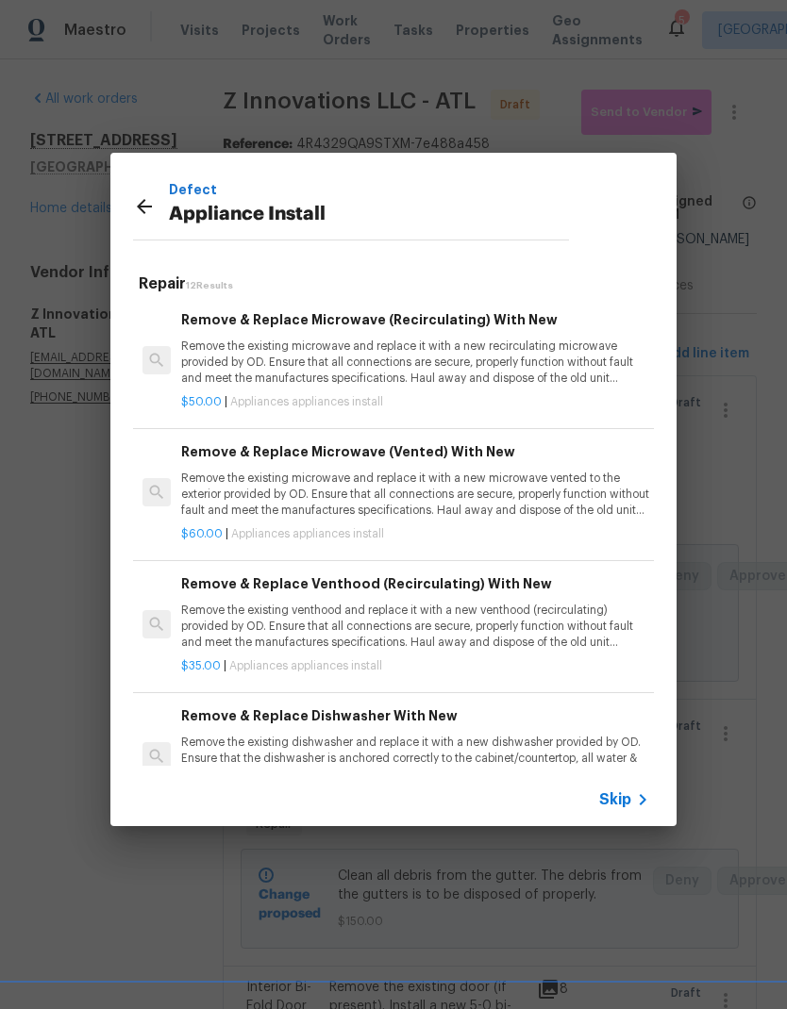
click at [536, 358] on p "Remove the existing microwave and replace it with a new recirculating microwave…" at bounding box center [415, 363] width 468 height 48
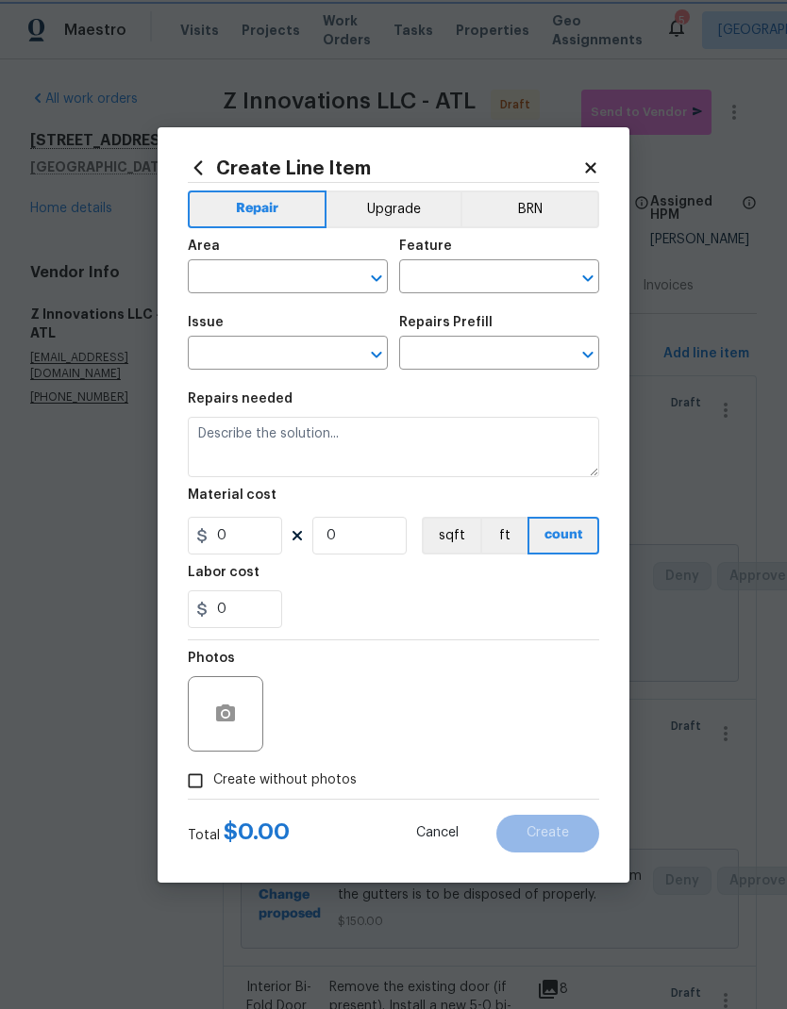
type input "Appliances"
type input "Appliance Install"
type input "Remove & Replace Microwave (Recirculating) With New $50.00"
type textarea "Remove the existing microwave and replace it with a new recirculating microwave…"
type input "50"
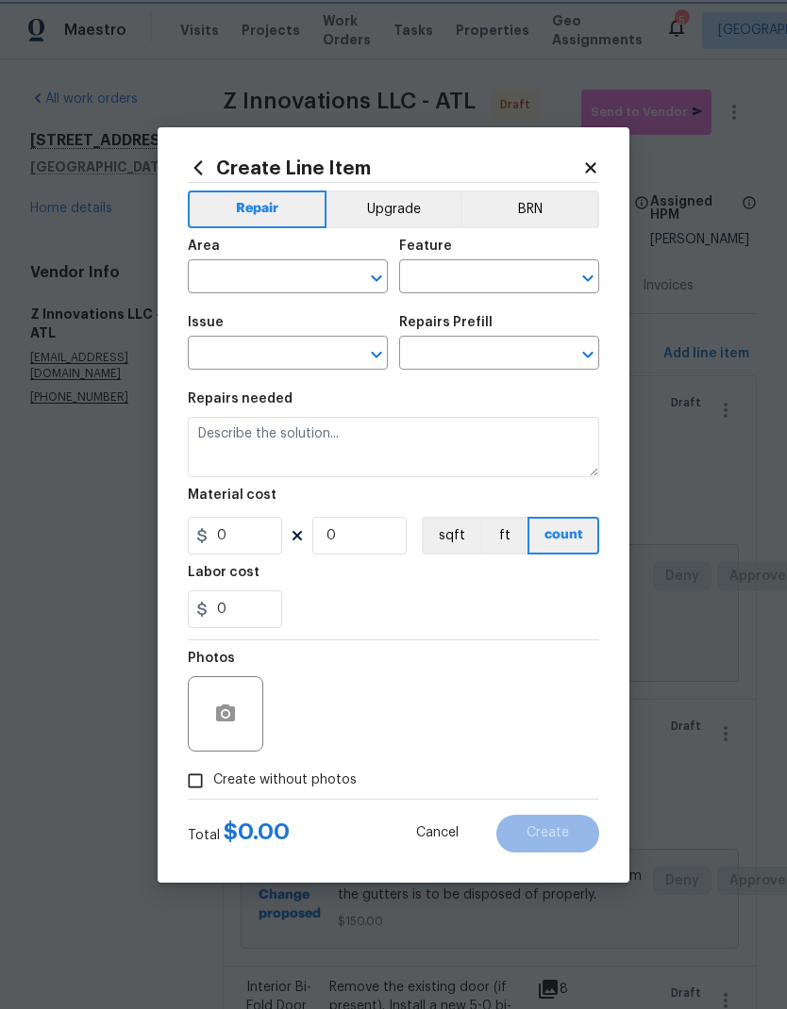
type input "1"
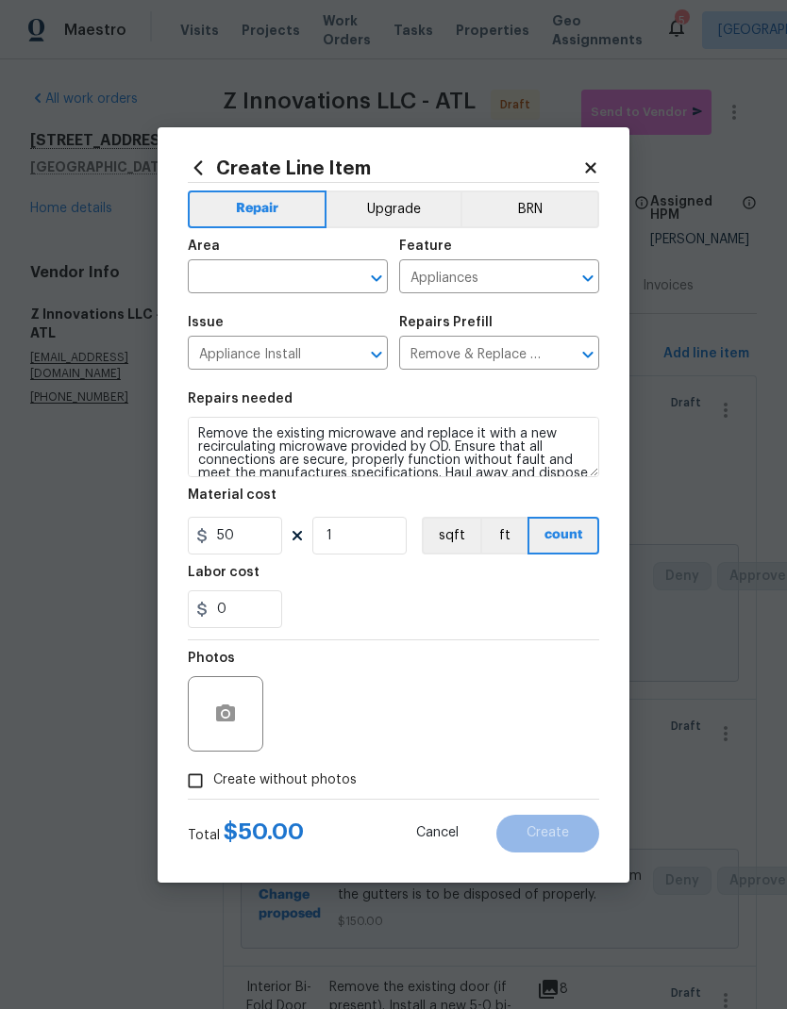
click at [324, 265] on input "text" at bounding box center [261, 278] width 147 height 29
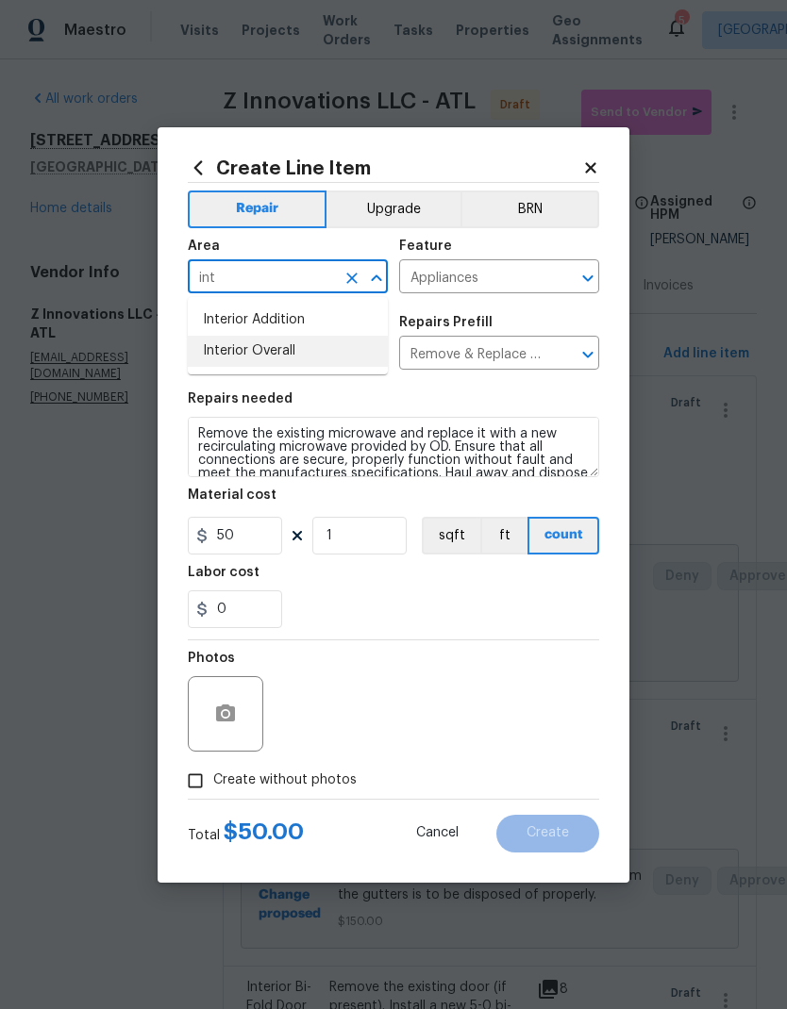
click at [295, 356] on li "Interior Overall" at bounding box center [288, 351] width 200 height 31
type input "Interior Overall"
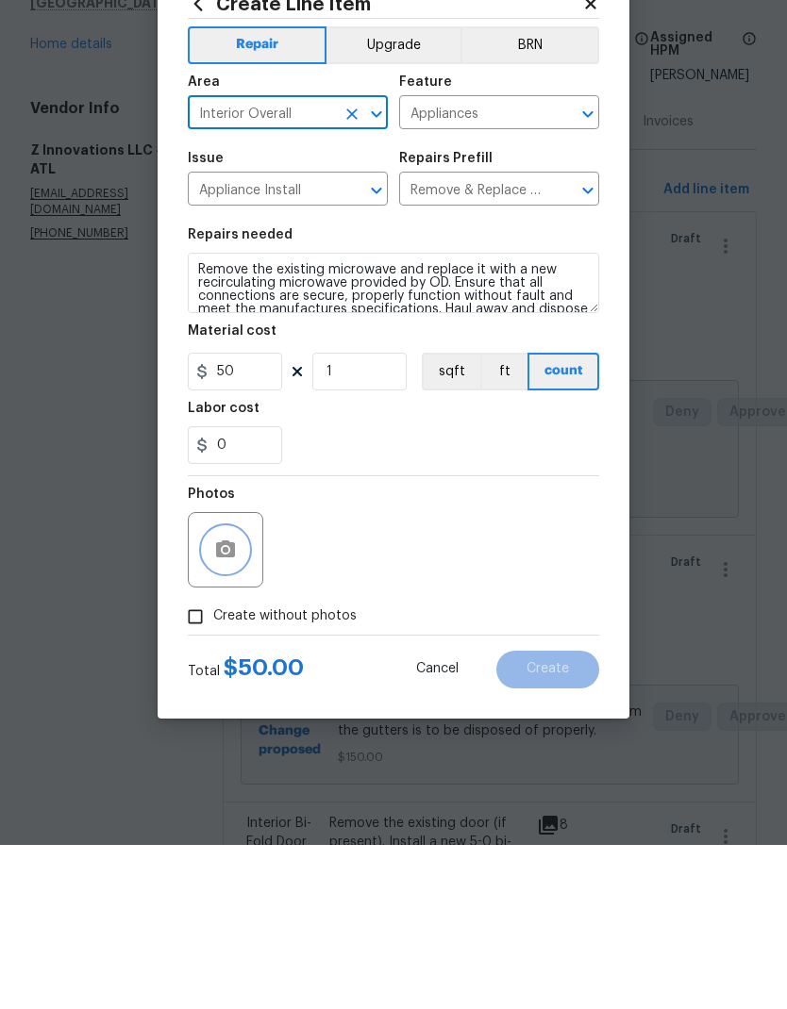
click at [233, 703] on icon "button" at bounding box center [225, 714] width 23 height 23
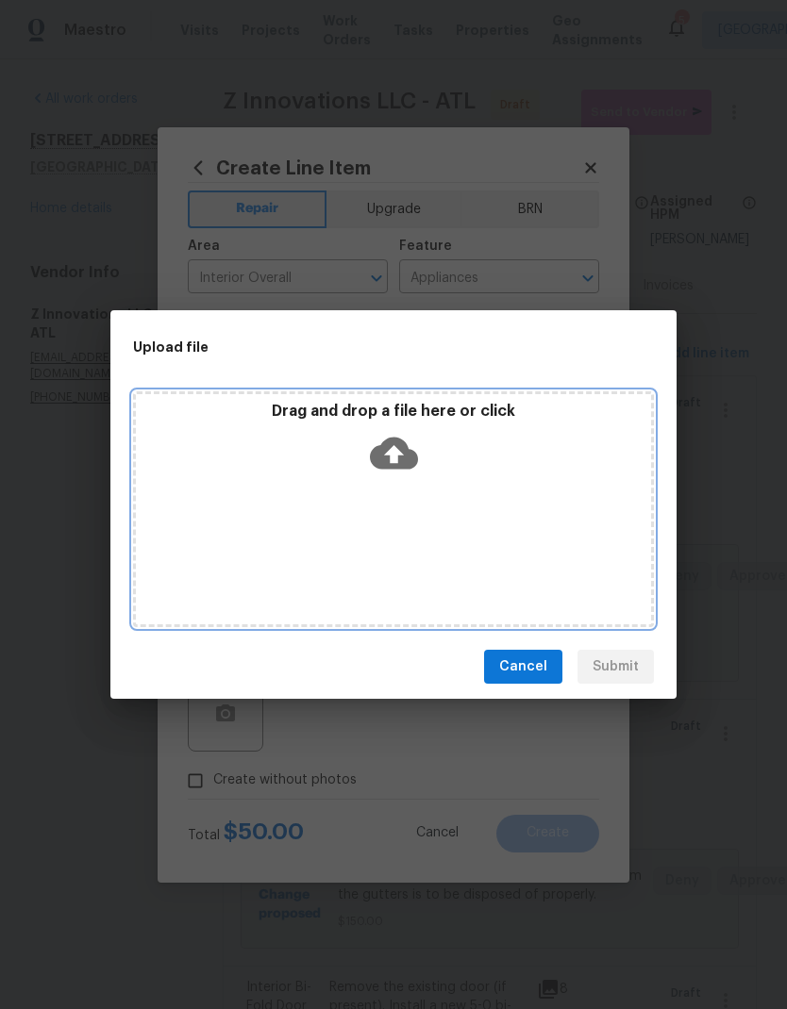
click at [405, 465] on icon at bounding box center [394, 454] width 48 height 32
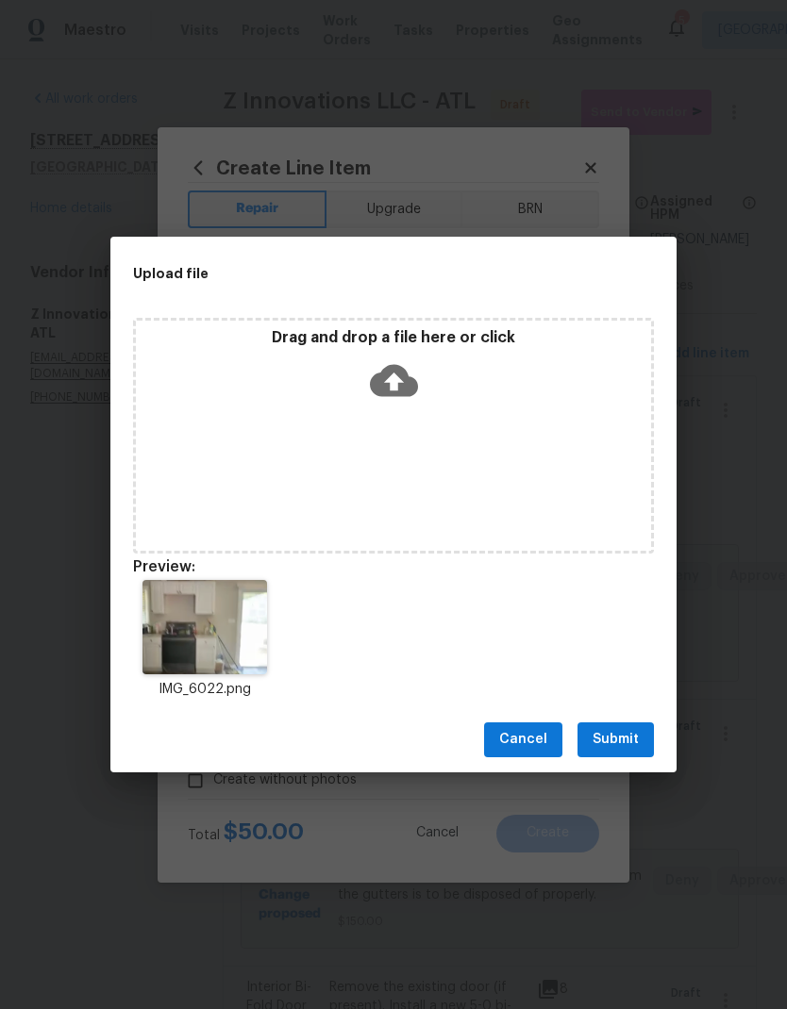
click at [624, 748] on span "Submit" at bounding box center [615, 740] width 46 height 24
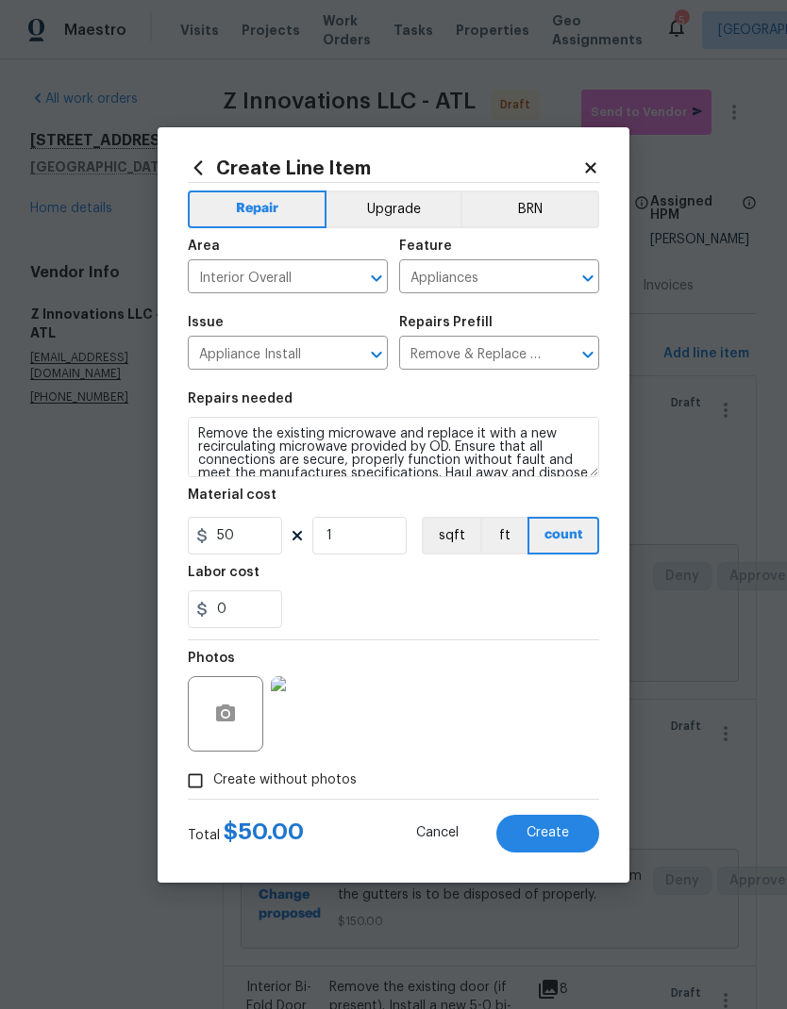
click at [565, 828] on span "Create" at bounding box center [547, 833] width 42 height 14
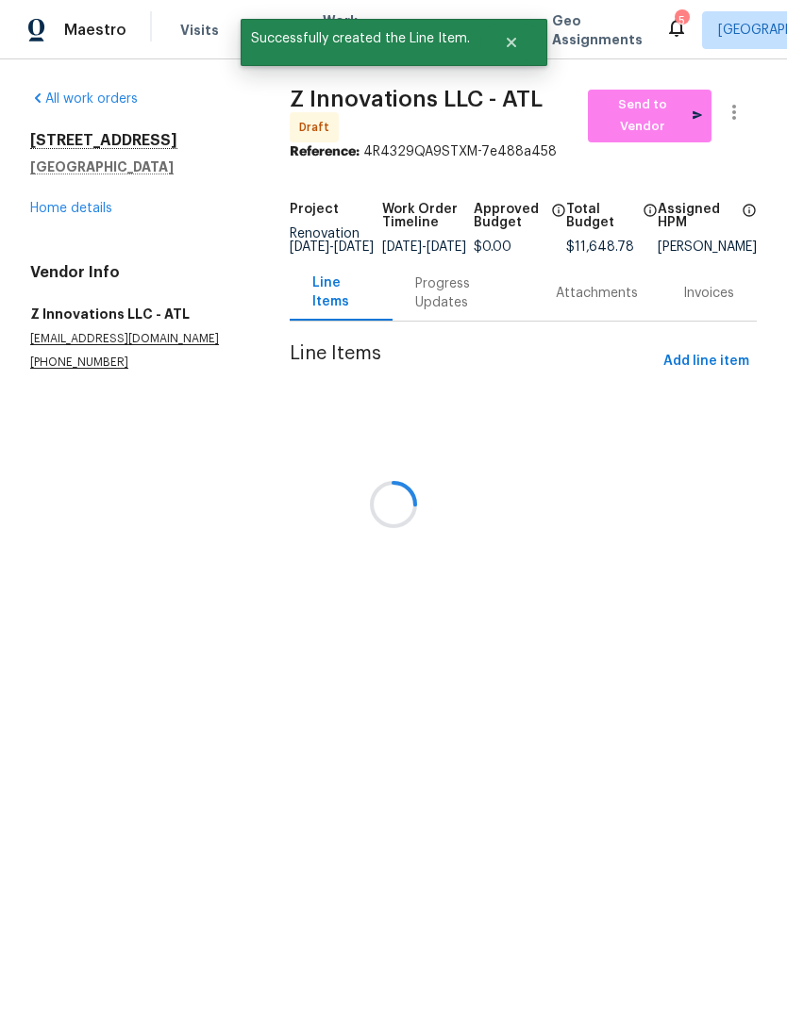
scroll to position [0, 0]
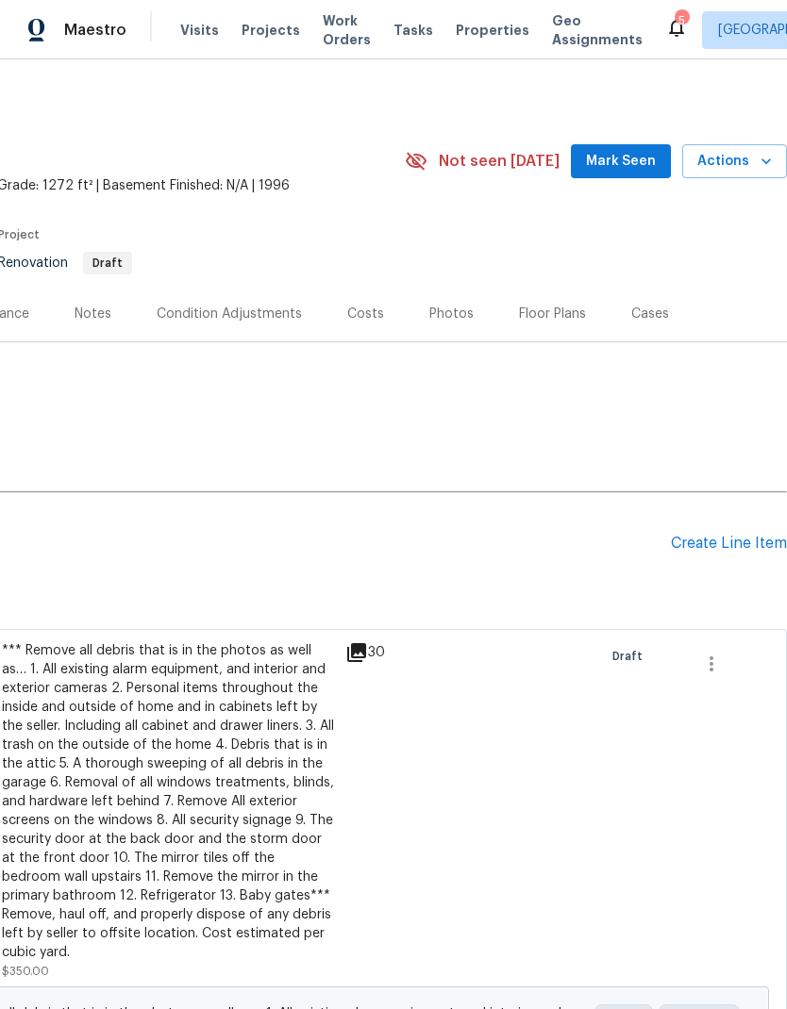
scroll to position [0, 279]
click at [738, 544] on div "Create Line Item" at bounding box center [729, 544] width 116 height 18
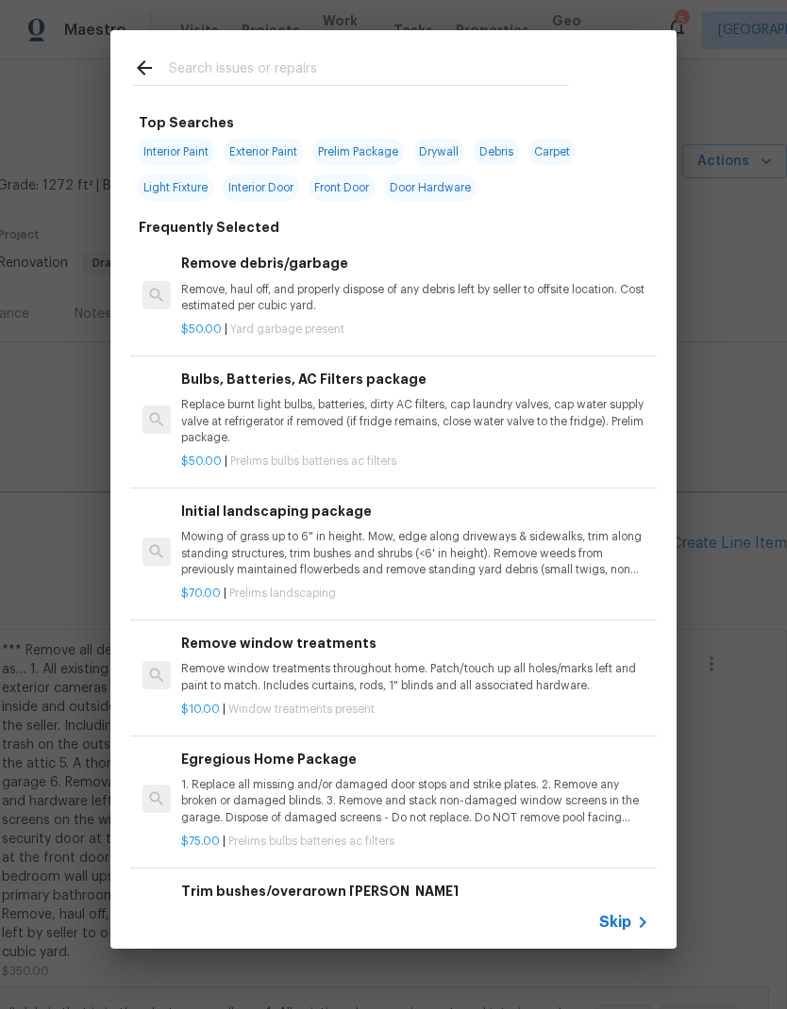
click at [299, 71] on input "text" at bounding box center [369, 71] width 400 height 28
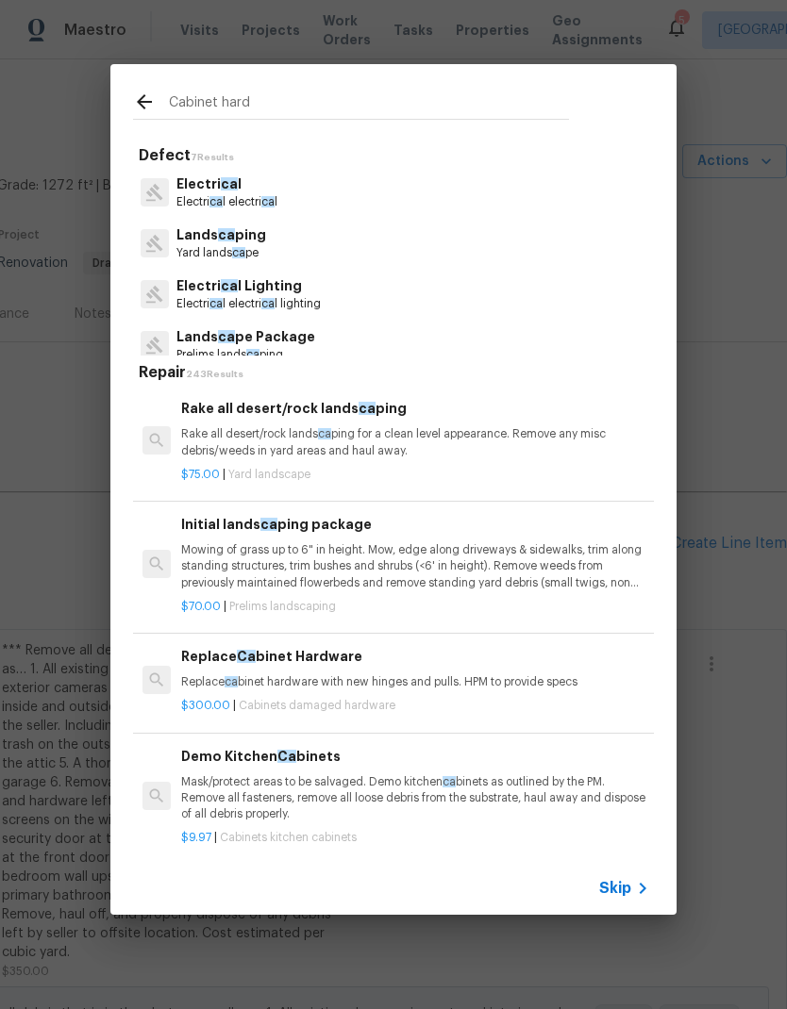
type input "Cabinet hardw"
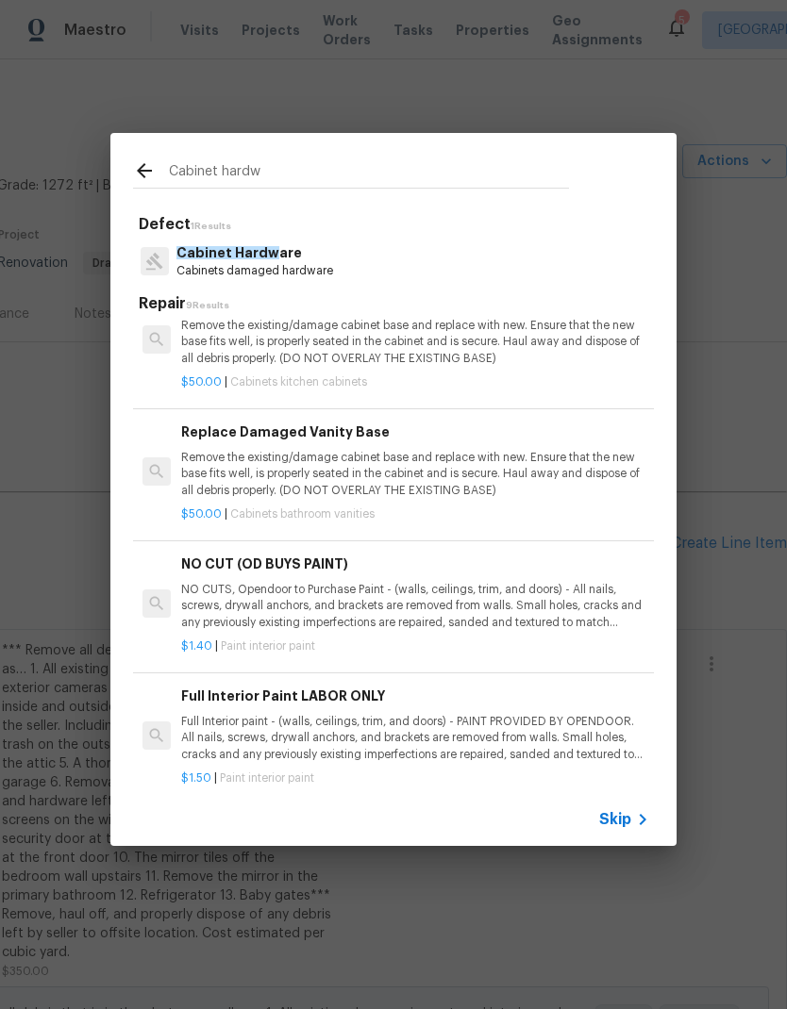
scroll to position [102, -1]
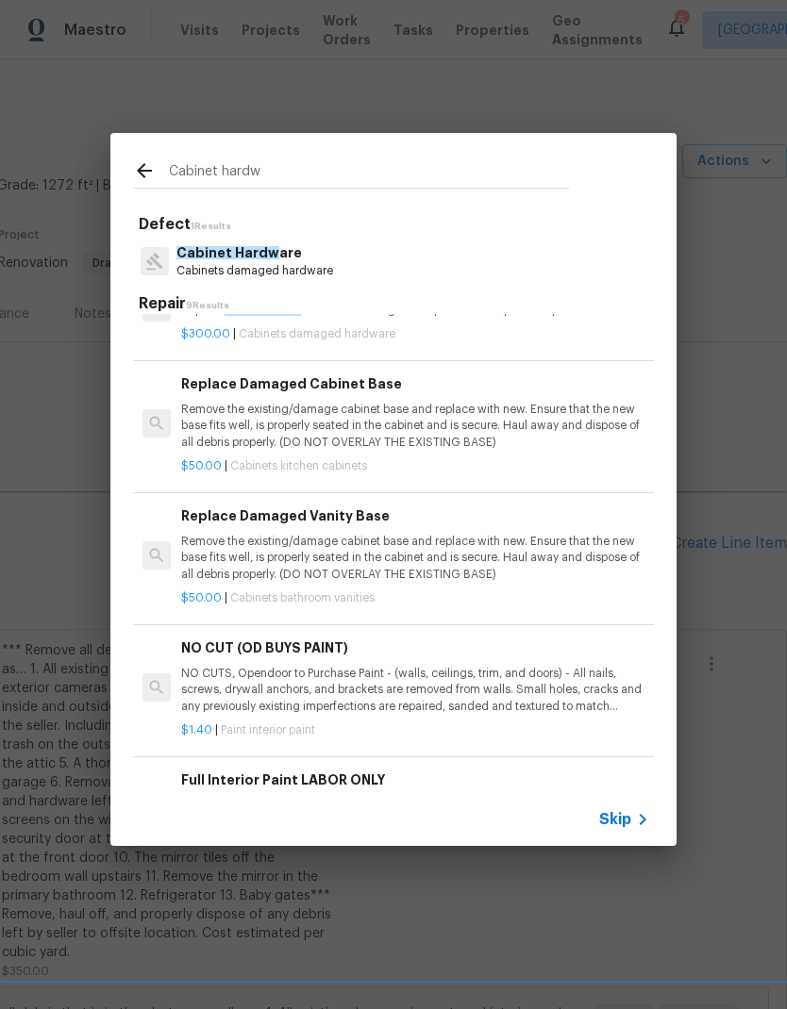
click at [279, 248] on p "Cabinet Hardw are" at bounding box center [254, 253] width 157 height 20
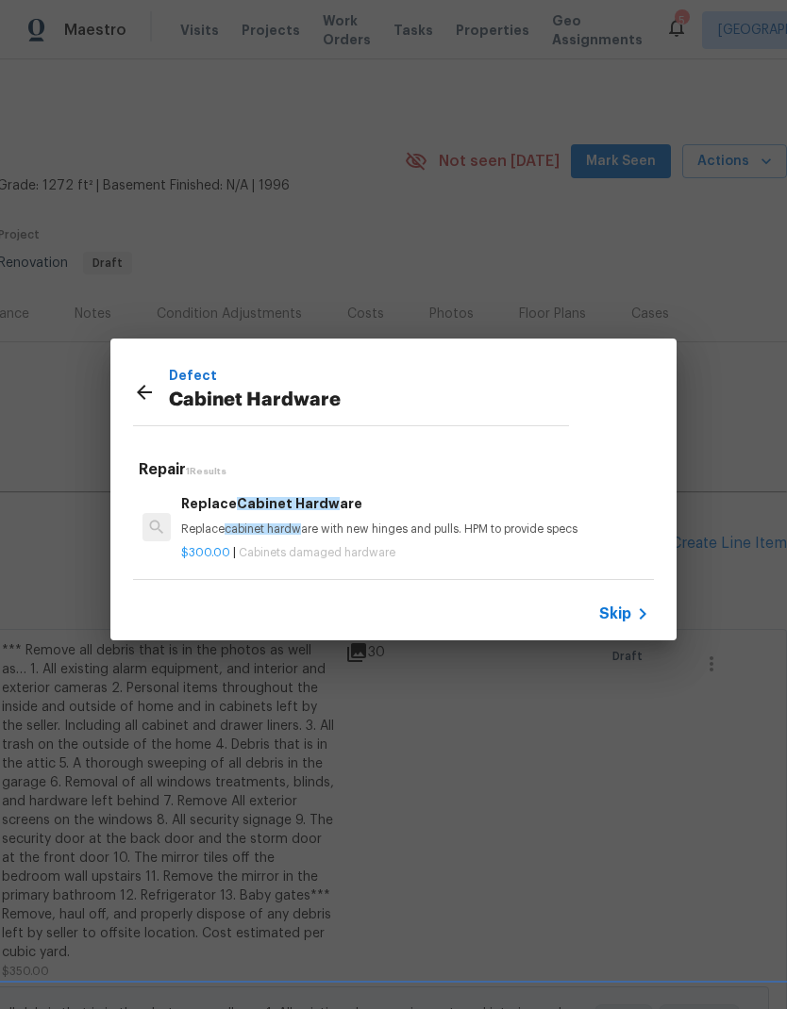
click at [278, 247] on div "Defect Cabinet Hardware Repair 1 Results Replace Cabinet Hardw are Replace cabi…" at bounding box center [393, 489] width 787 height 979
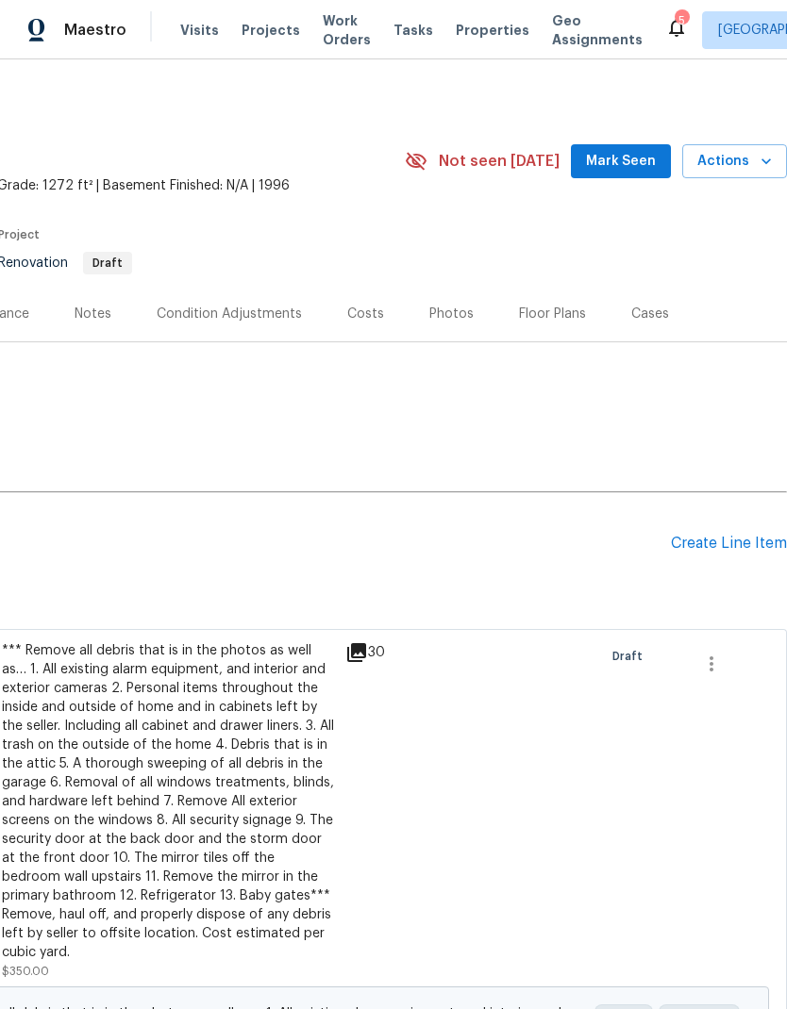
scroll to position [3, 0]
click at [732, 551] on div "Create Line Item" at bounding box center [729, 544] width 116 height 18
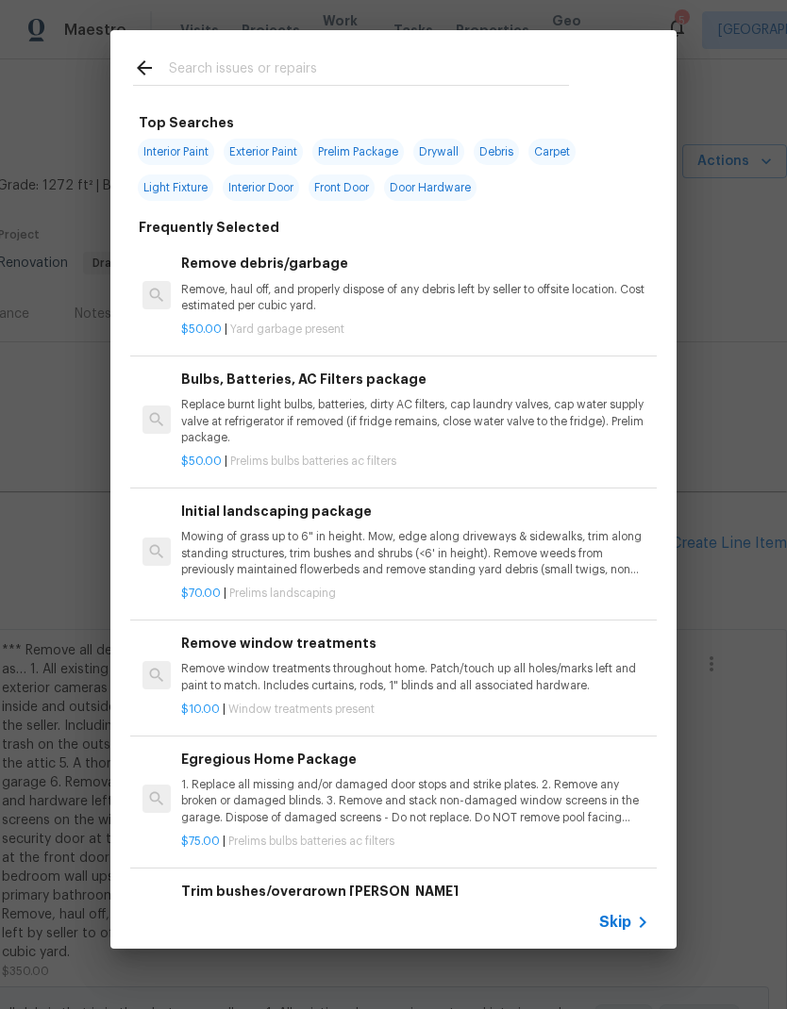
click at [302, 72] on input "text" at bounding box center [369, 71] width 400 height 28
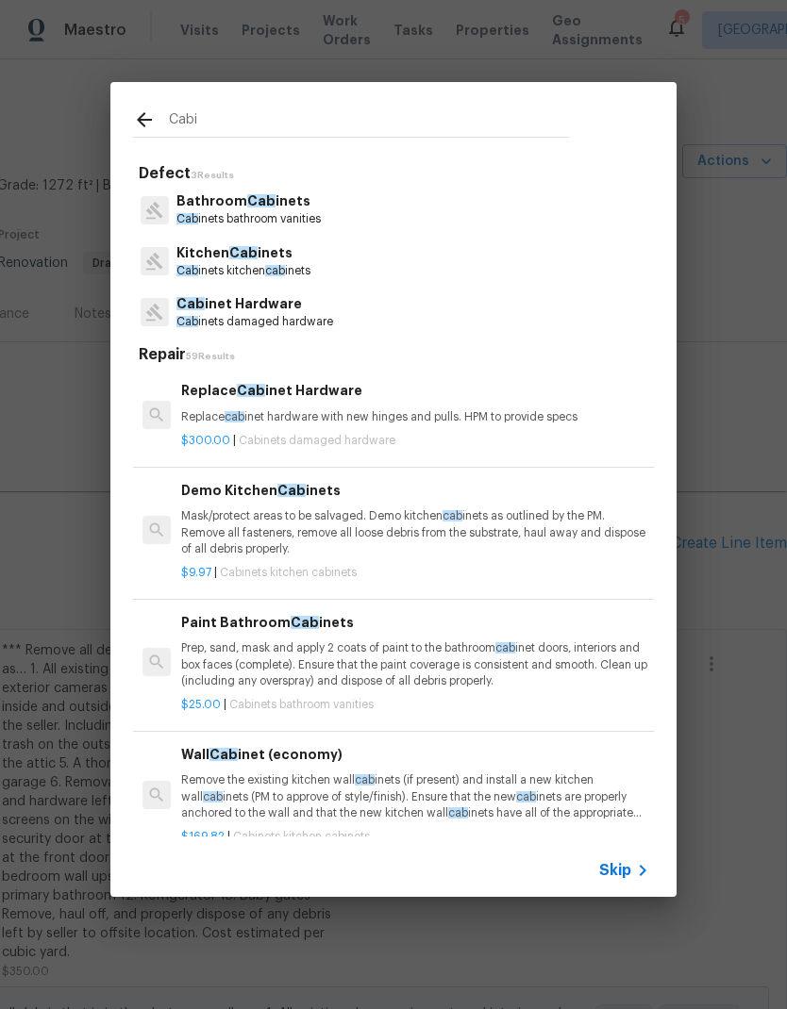
type input "Cabin"
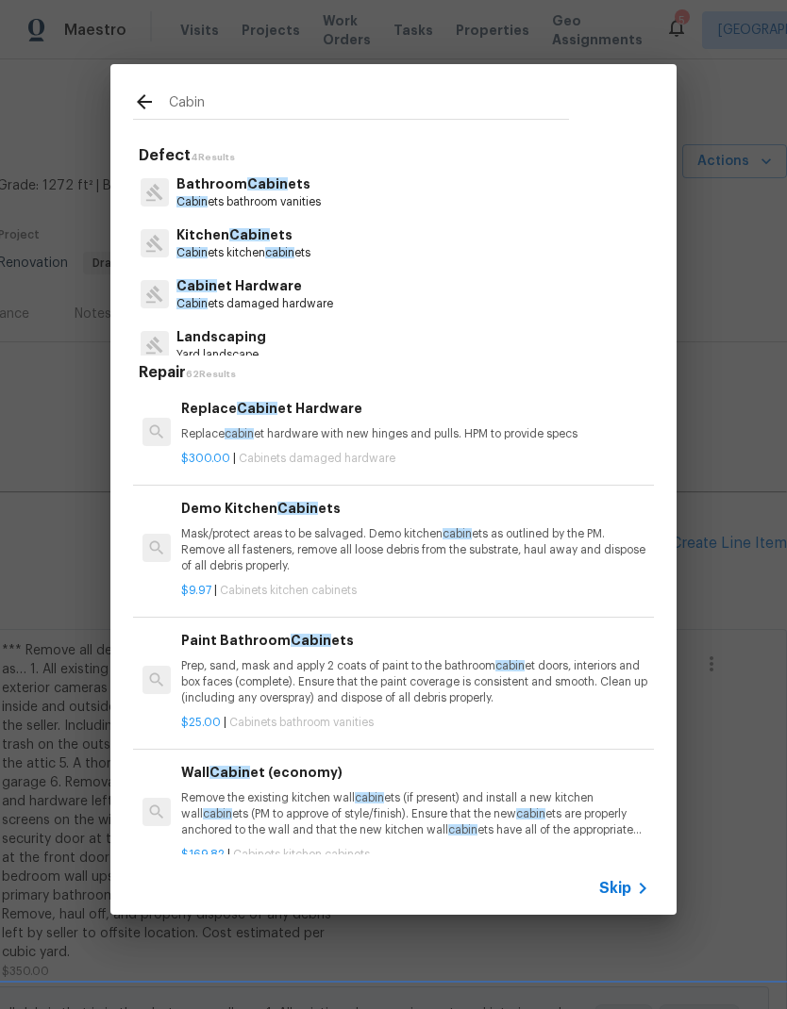
click at [287, 243] on p "Kitchen Cabin ets" at bounding box center [243, 235] width 134 height 20
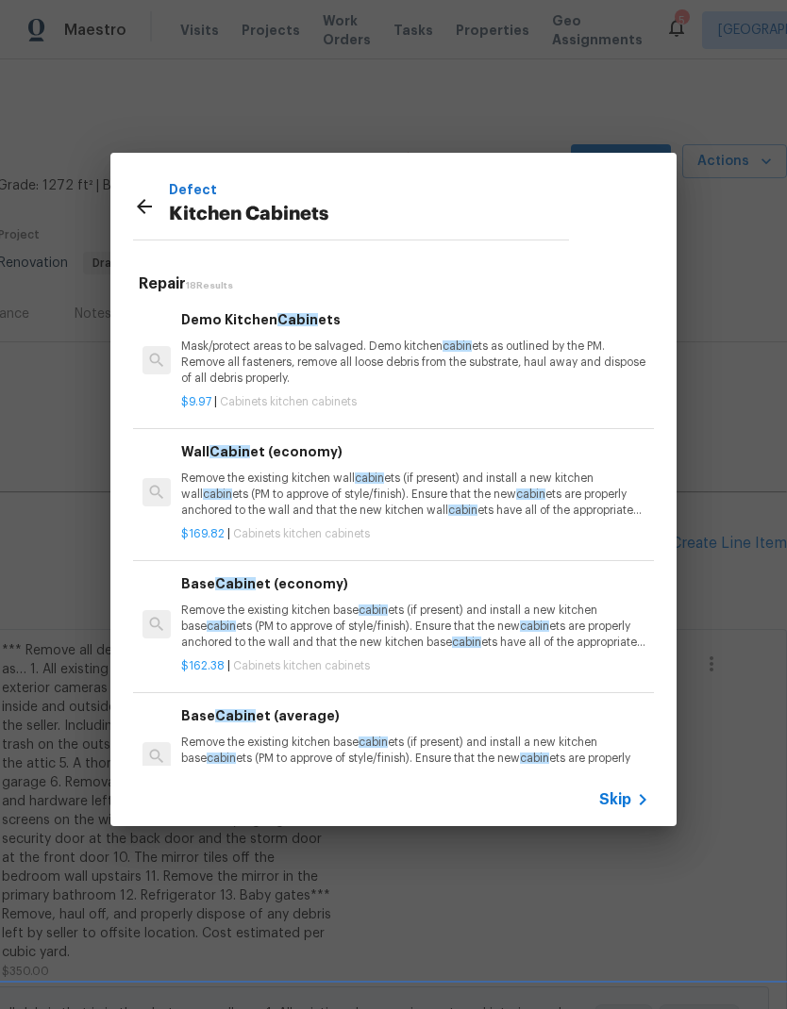
click at [286, 243] on div "Defect Kitchen Cabinets" at bounding box center [350, 206] width 481 height 107
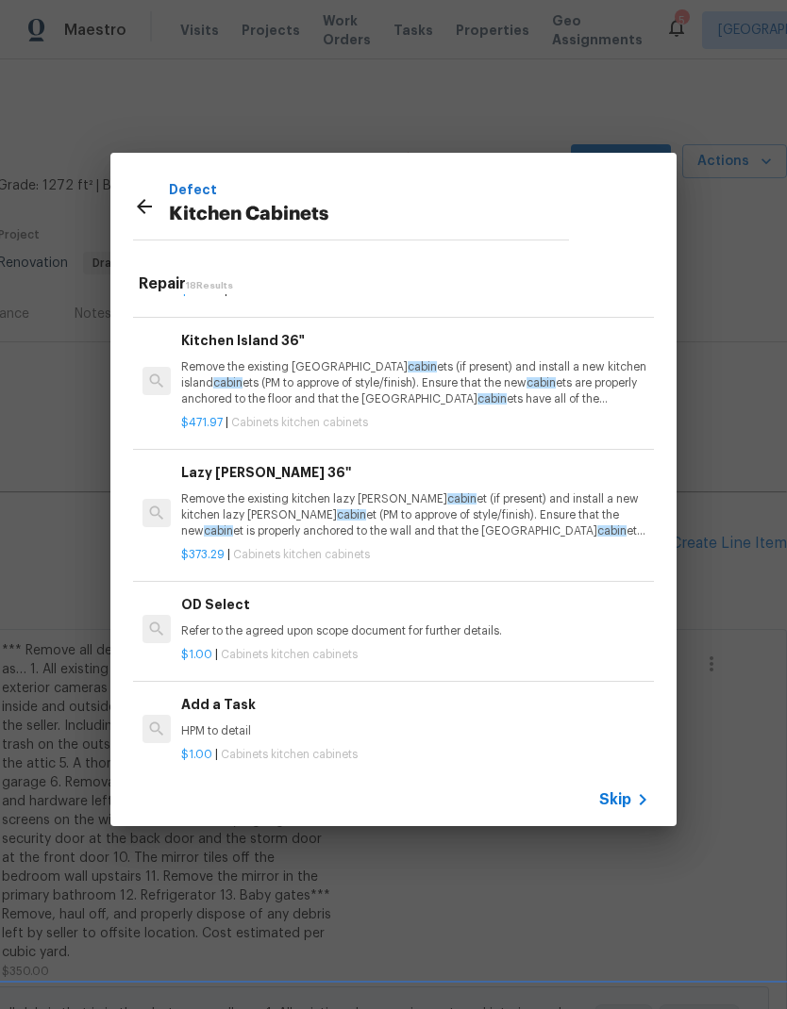
scroll to position [1811, 0]
click at [234, 724] on p "HPM to detail" at bounding box center [415, 732] width 468 height 16
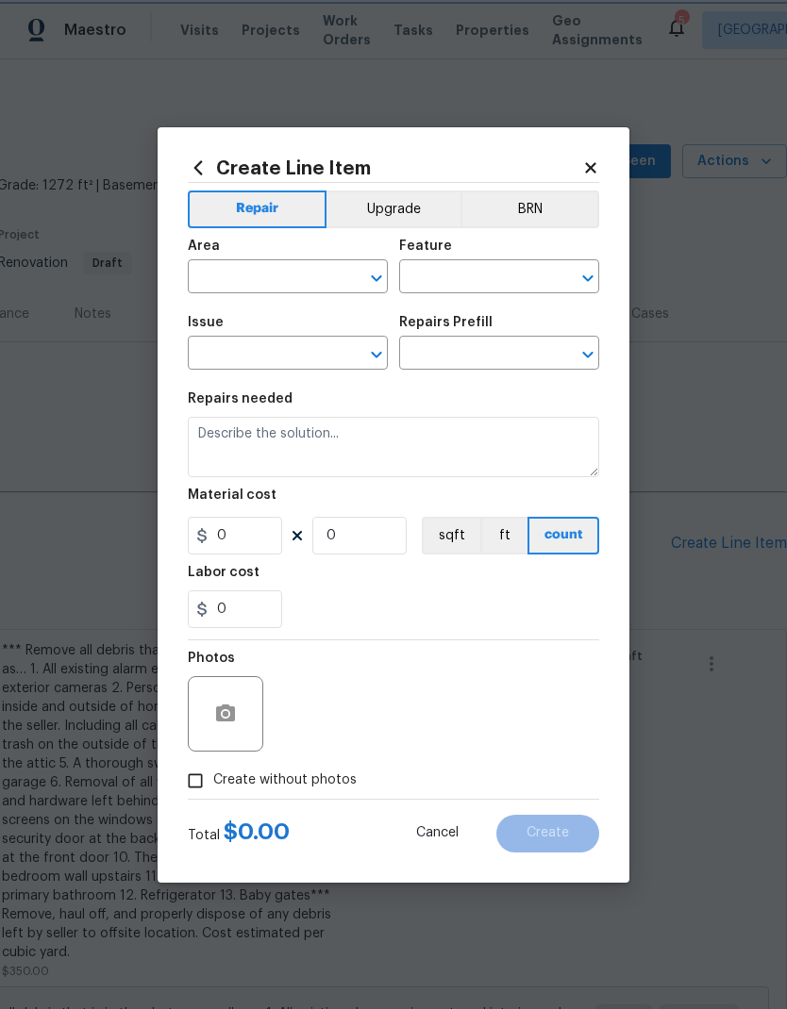
type input "Cabinets"
type input "Kitchen Cabinets"
type textarea "HPM to detail"
type input "1"
type input "Add a Task $1.00"
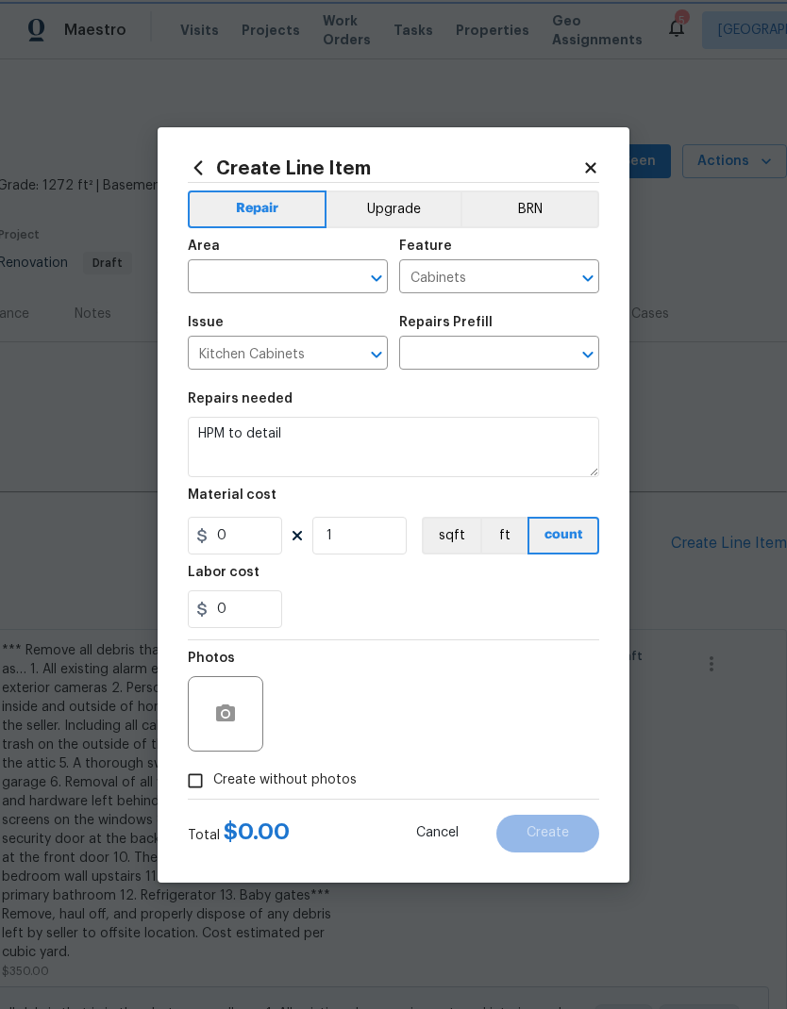
type input "1"
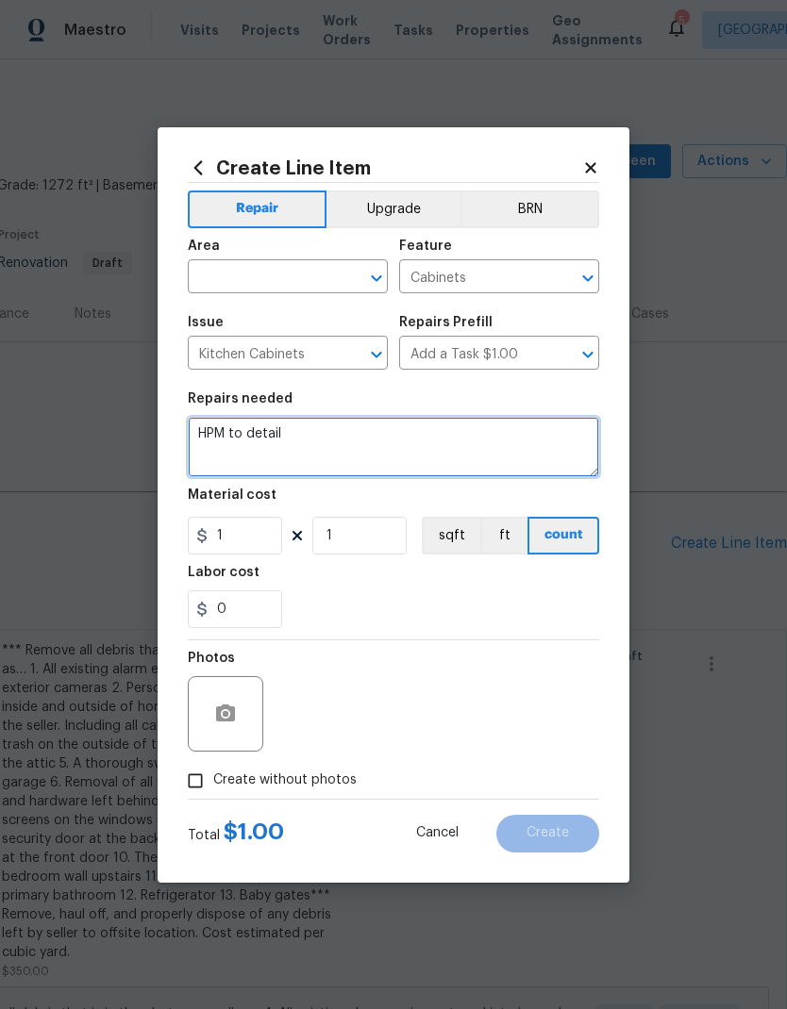
click at [276, 425] on textarea "HPM to detail" at bounding box center [393, 447] width 411 height 60
click at [211, 439] on textarea "HPM to detail" at bounding box center [393, 447] width 411 height 60
click at [211, 438] on textarea "HPM to detail" at bounding box center [393, 447] width 411 height 60
paste textarea "1. Install 30 brushed nickel cabinet knobs on the kitchen and vanity cabinets 2…"
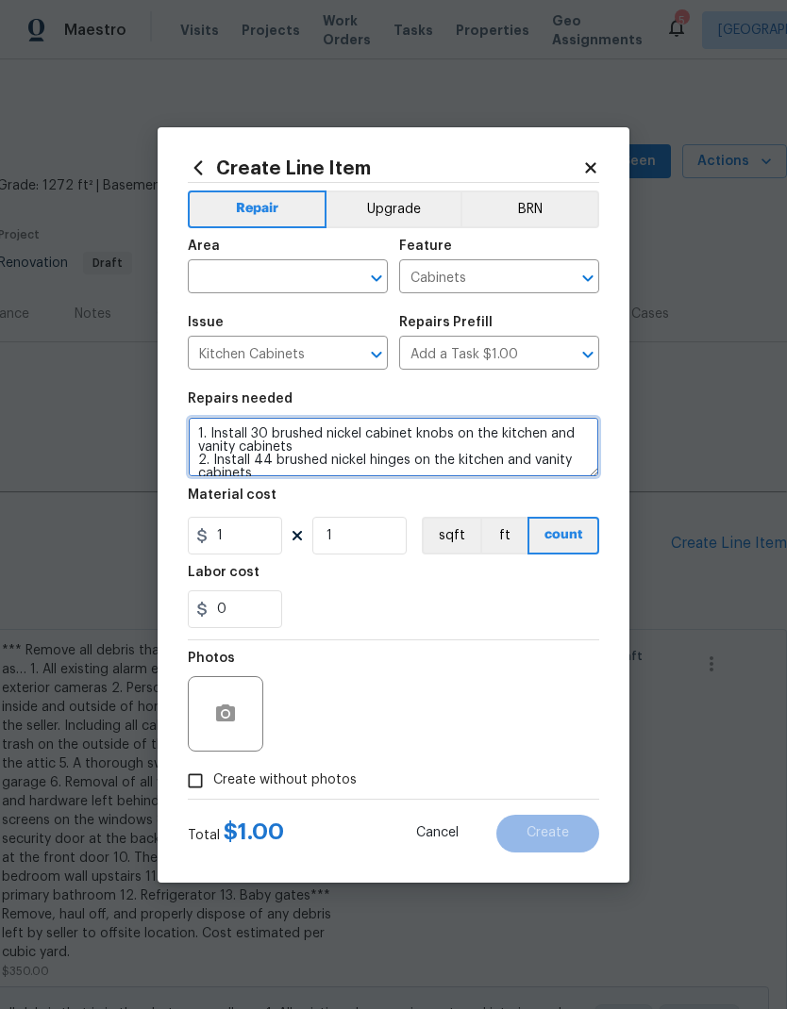
scroll to position [5, 0]
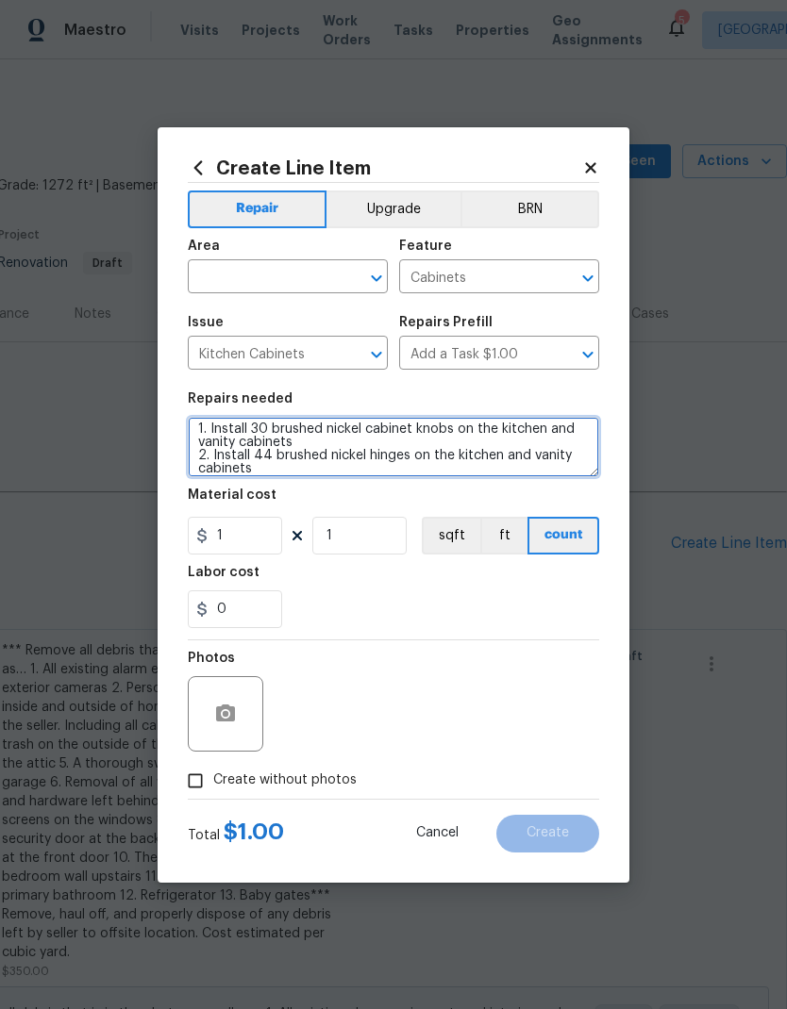
type textarea "1. Install 30 brushed nickel cabinet knobs on the kitchen and vanity cabinets 2…"
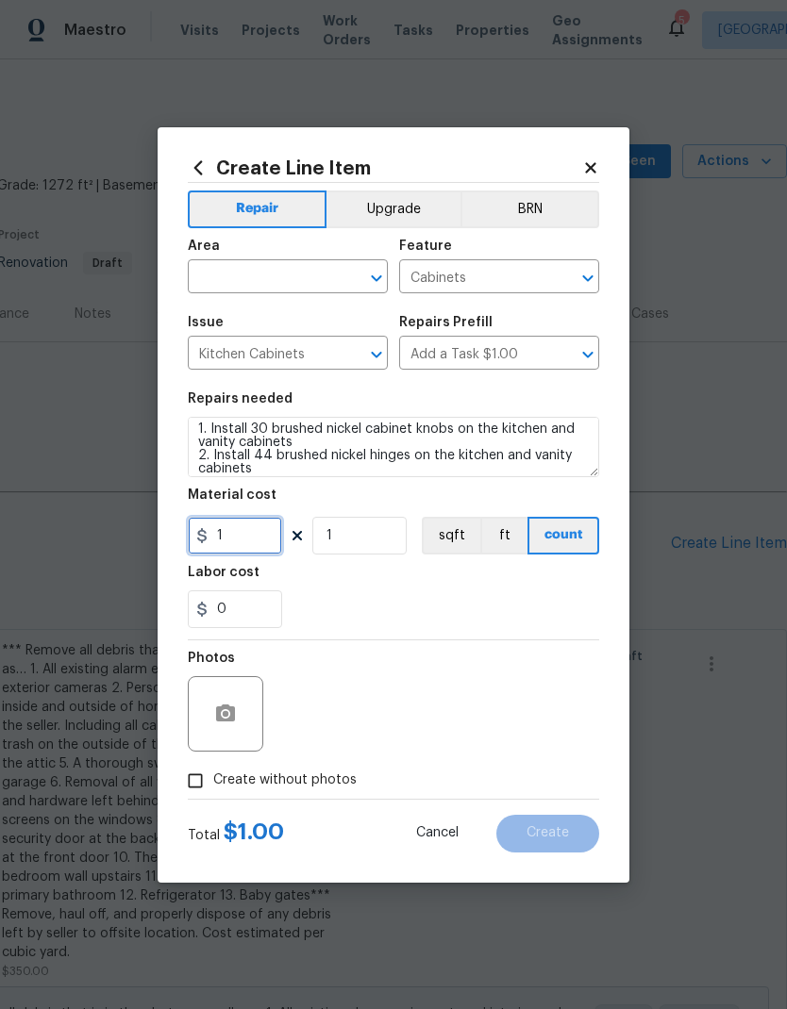
click at [270, 542] on input "1" at bounding box center [235, 536] width 94 height 38
type input "5"
click at [389, 534] on input "1" at bounding box center [359, 536] width 94 height 38
type input "52"
click at [225, 729] on button "button" at bounding box center [225, 713] width 45 height 45
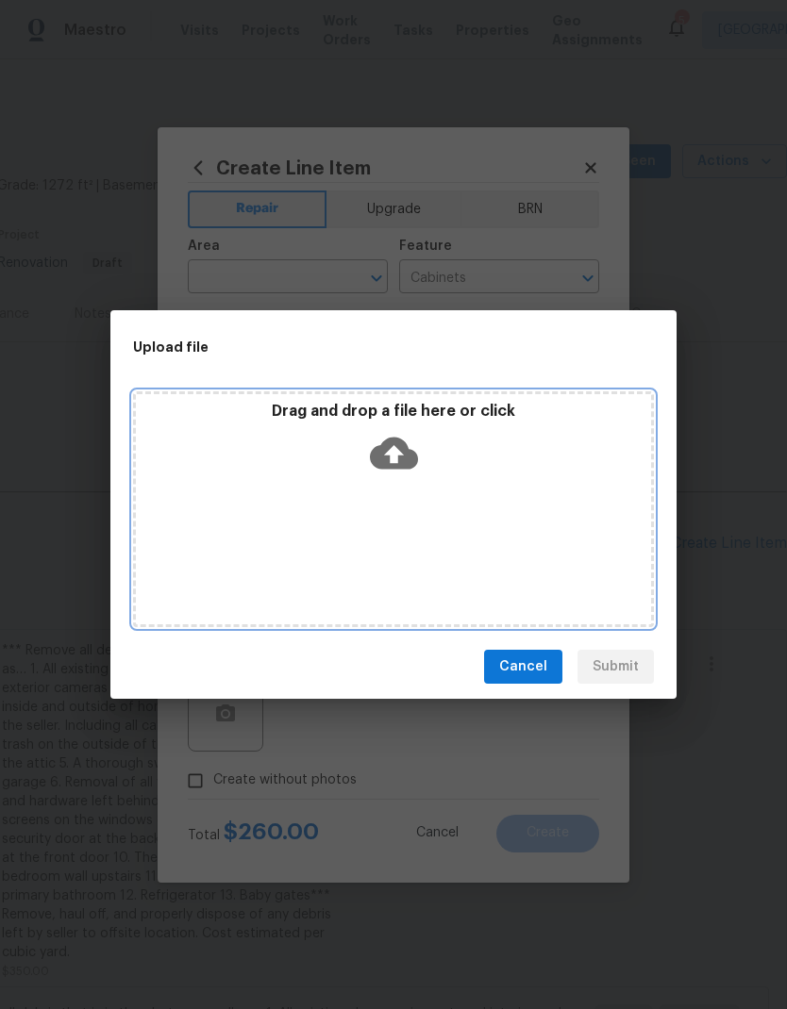
click at [392, 470] on icon at bounding box center [394, 453] width 48 height 48
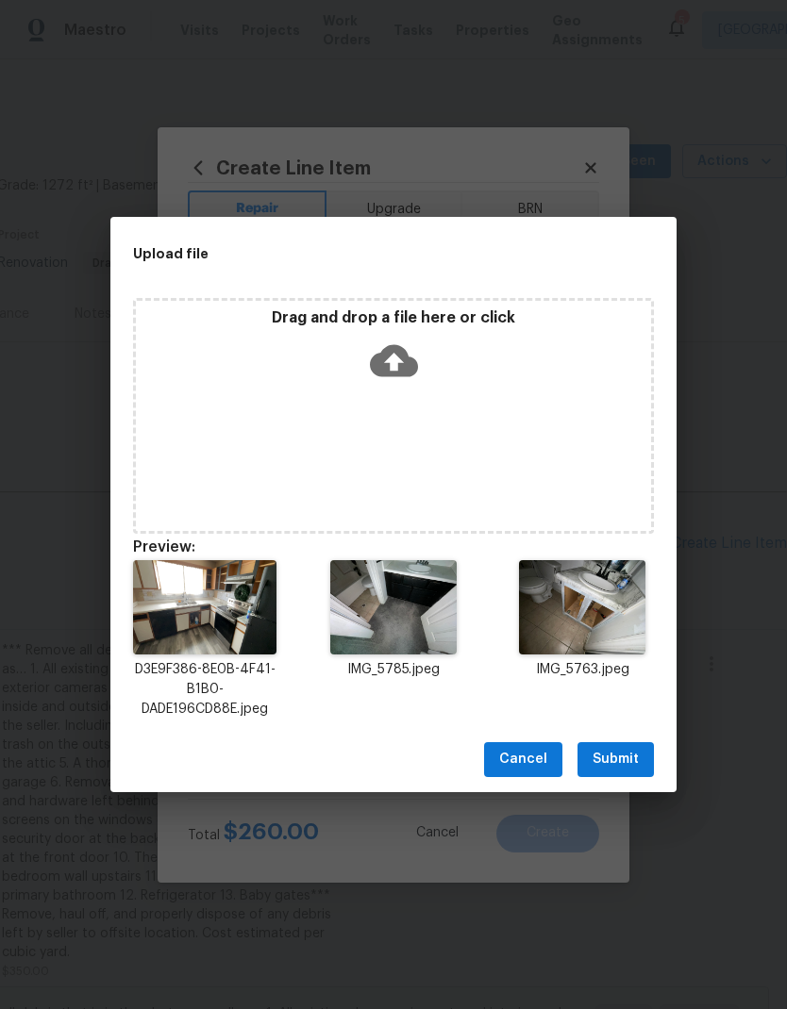
click at [630, 764] on span "Submit" at bounding box center [615, 760] width 46 height 24
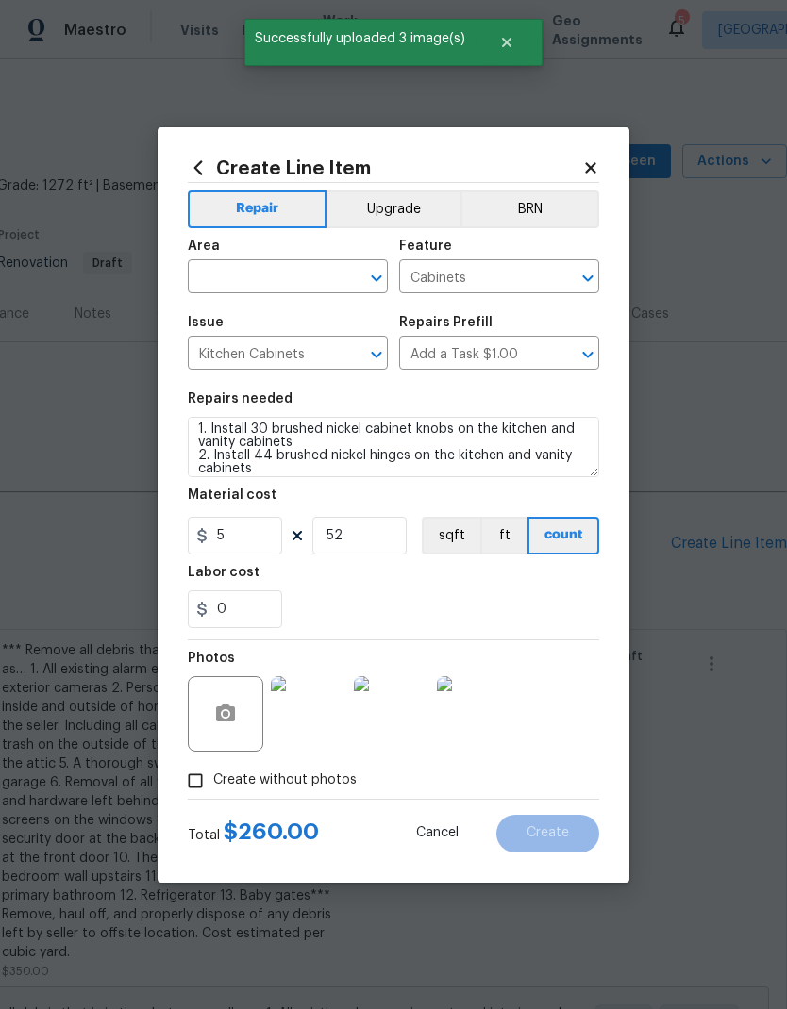
click at [308, 278] on input "text" at bounding box center [261, 278] width 147 height 29
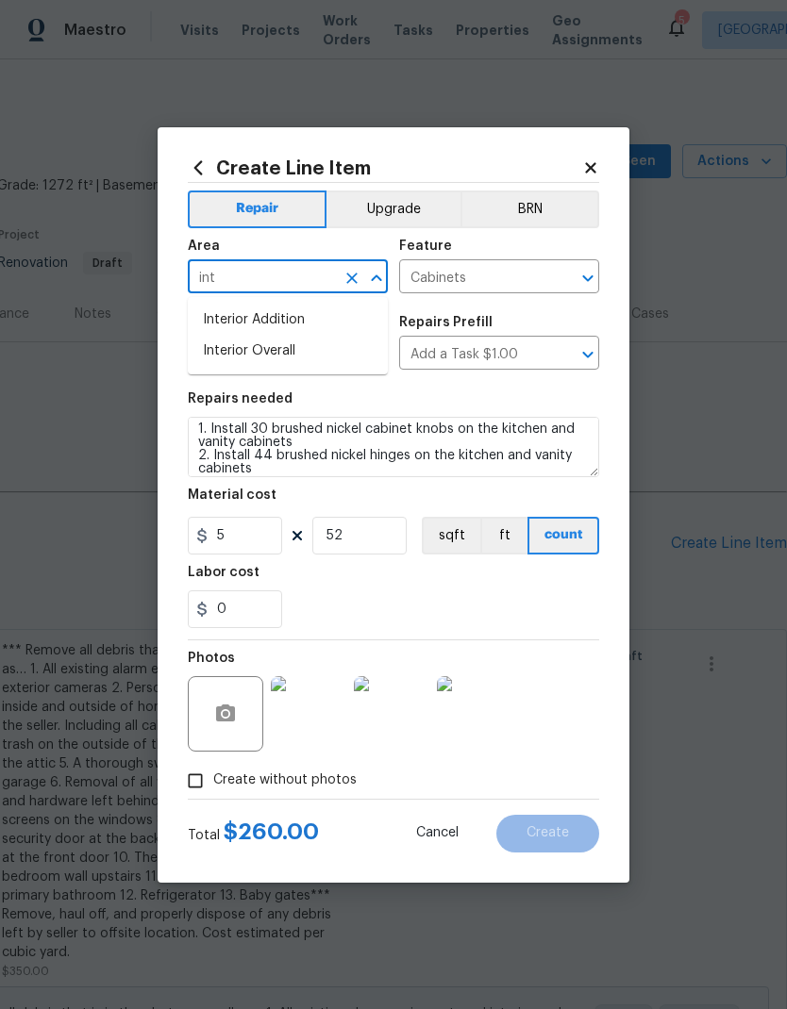
click at [283, 353] on li "Interior Overall" at bounding box center [288, 351] width 200 height 31
type input "Interior Overall"
click at [586, 842] on button "Create" at bounding box center [547, 834] width 103 height 38
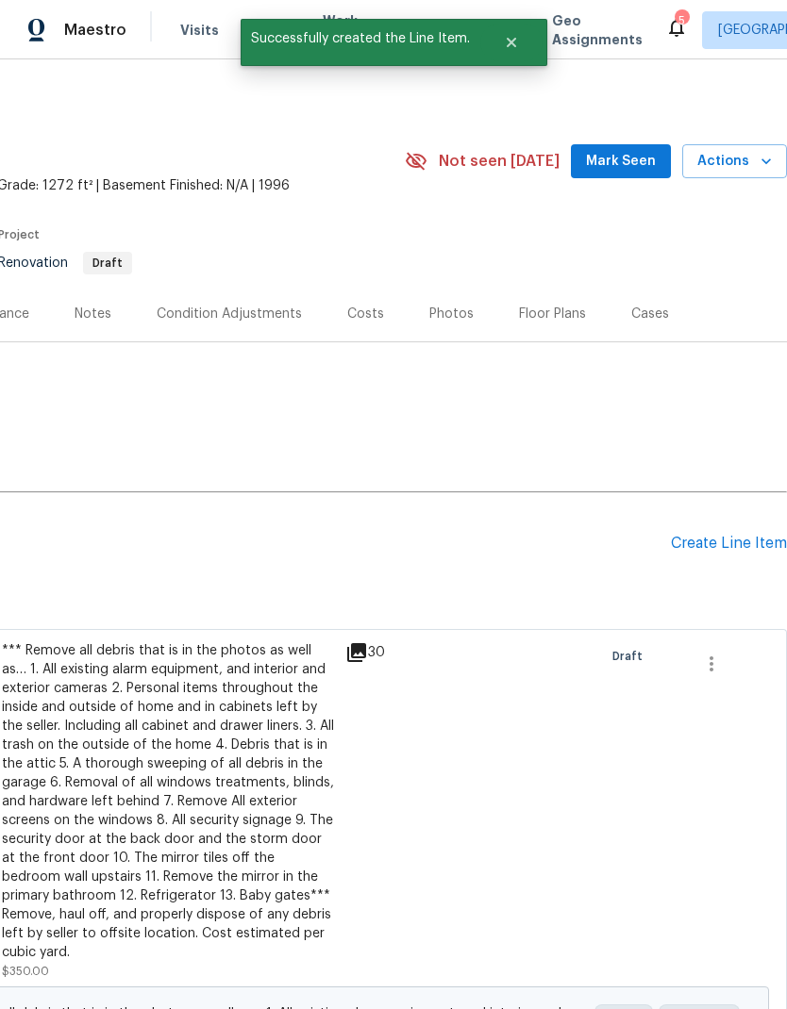
click at [688, 539] on div "Create Line Item" at bounding box center [729, 544] width 116 height 18
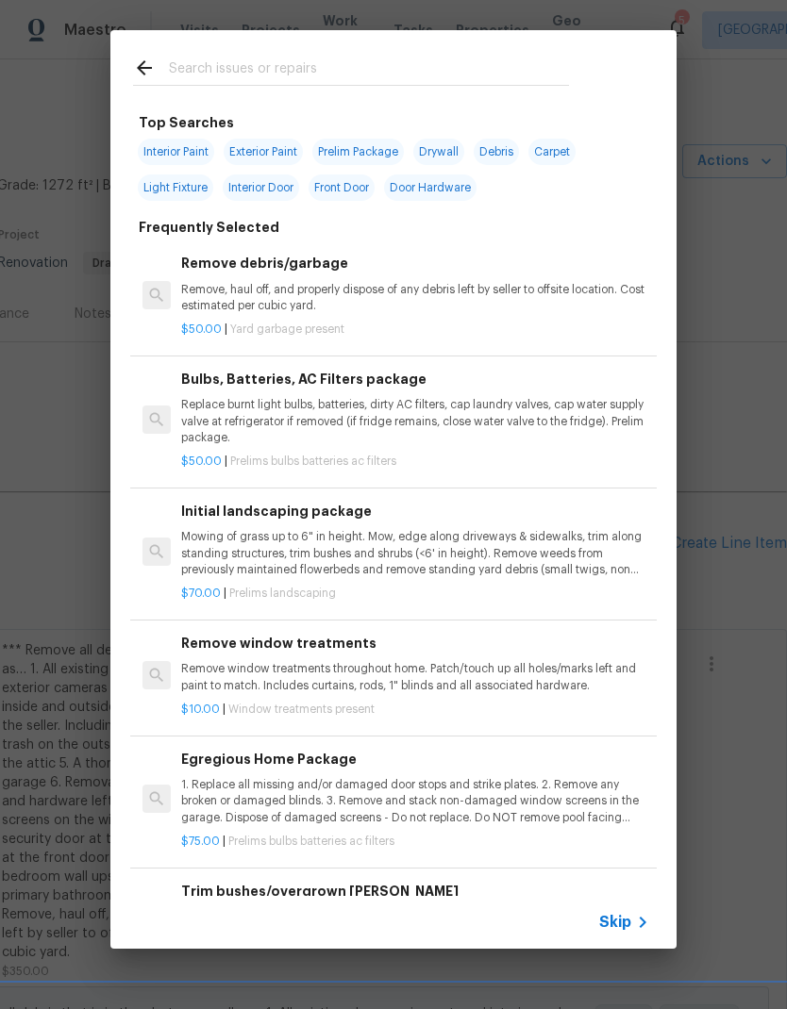
click at [726, 376] on div "Top Searches Interior Paint Exterior Paint Prelim Package Drywall Debris Carpet…" at bounding box center [393, 489] width 787 height 979
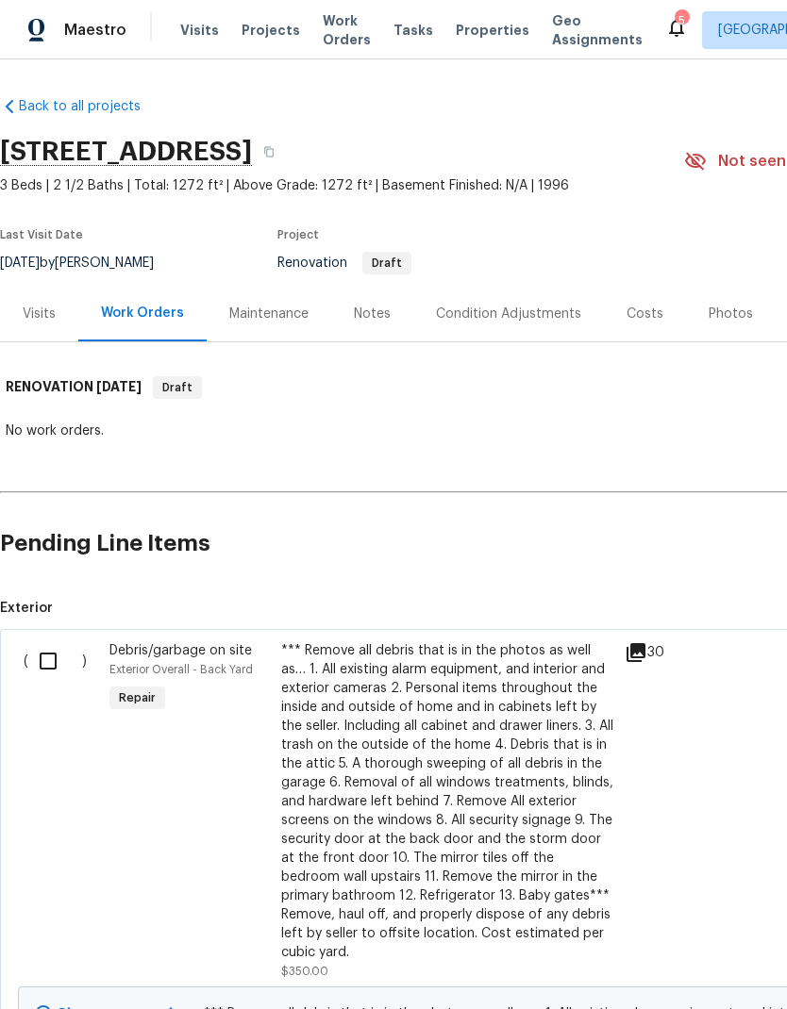
scroll to position [0, 0]
click at [47, 315] on div "Visits" at bounding box center [39, 314] width 33 height 19
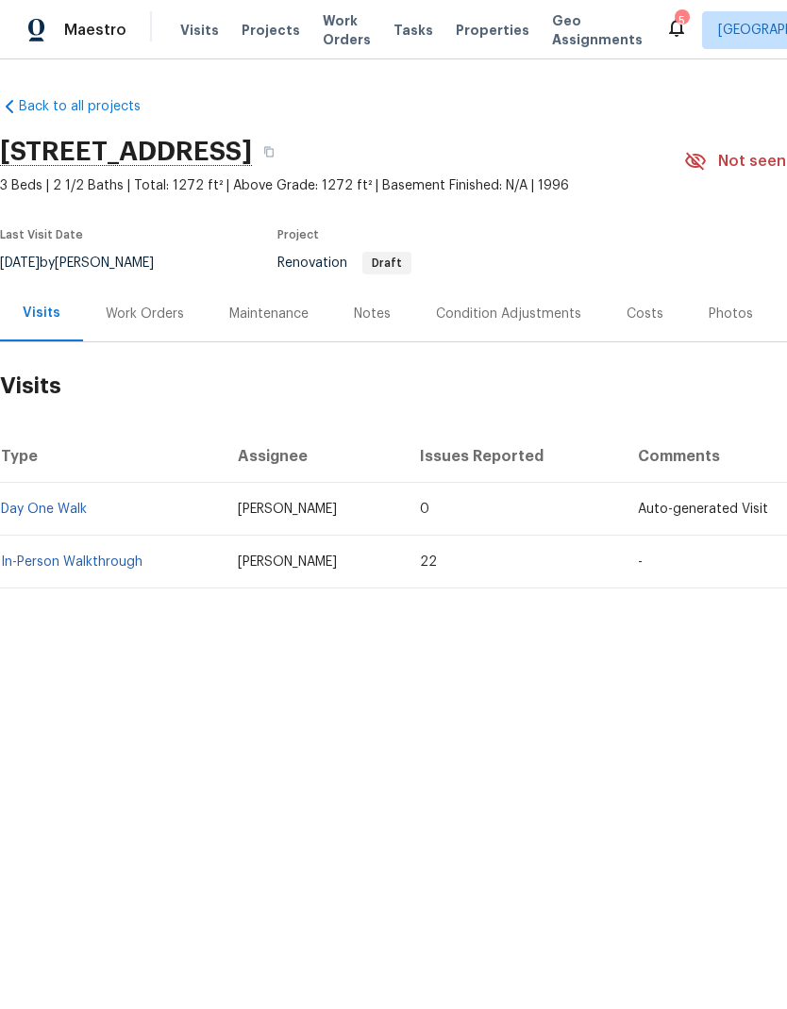
click at [125, 567] on link "In-Person Walkthrough" at bounding box center [71, 562] width 141 height 13
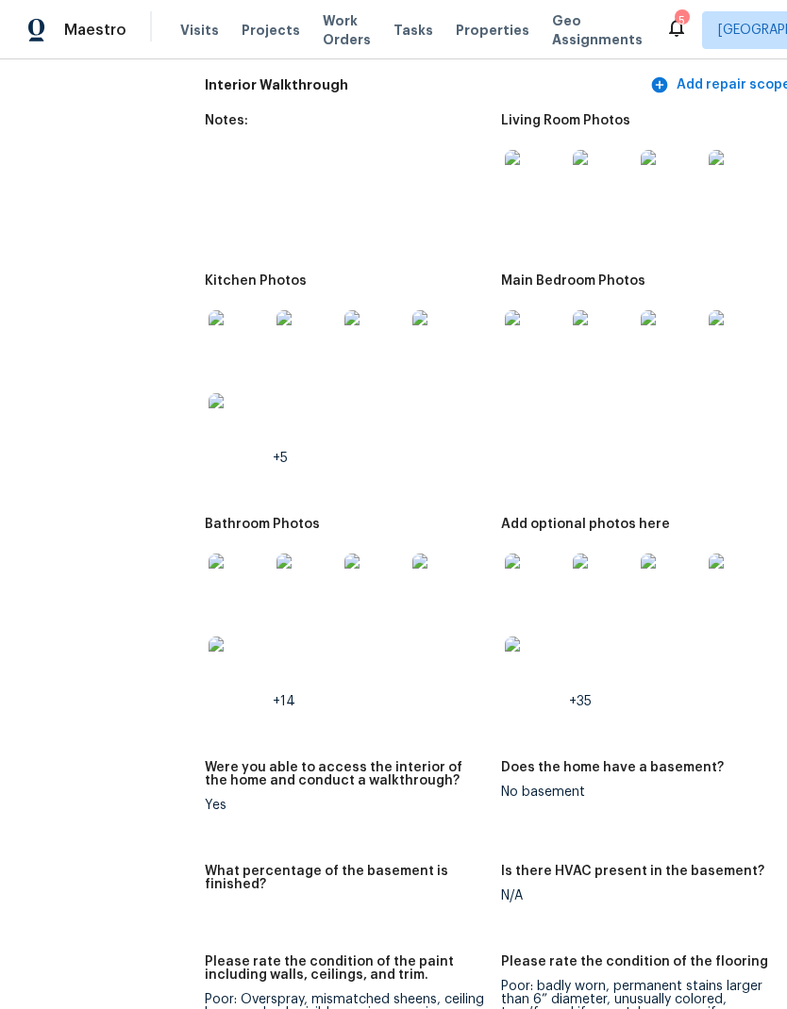
scroll to position [3557, 20]
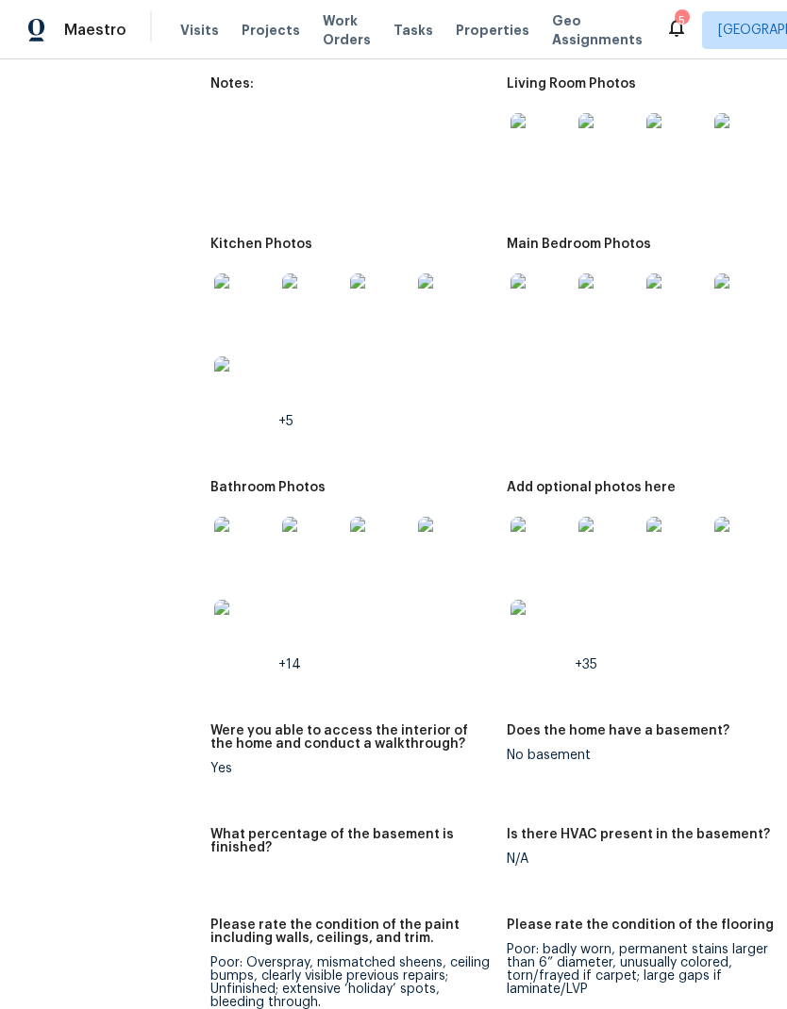
click at [214, 532] on img at bounding box center [244, 547] width 60 height 60
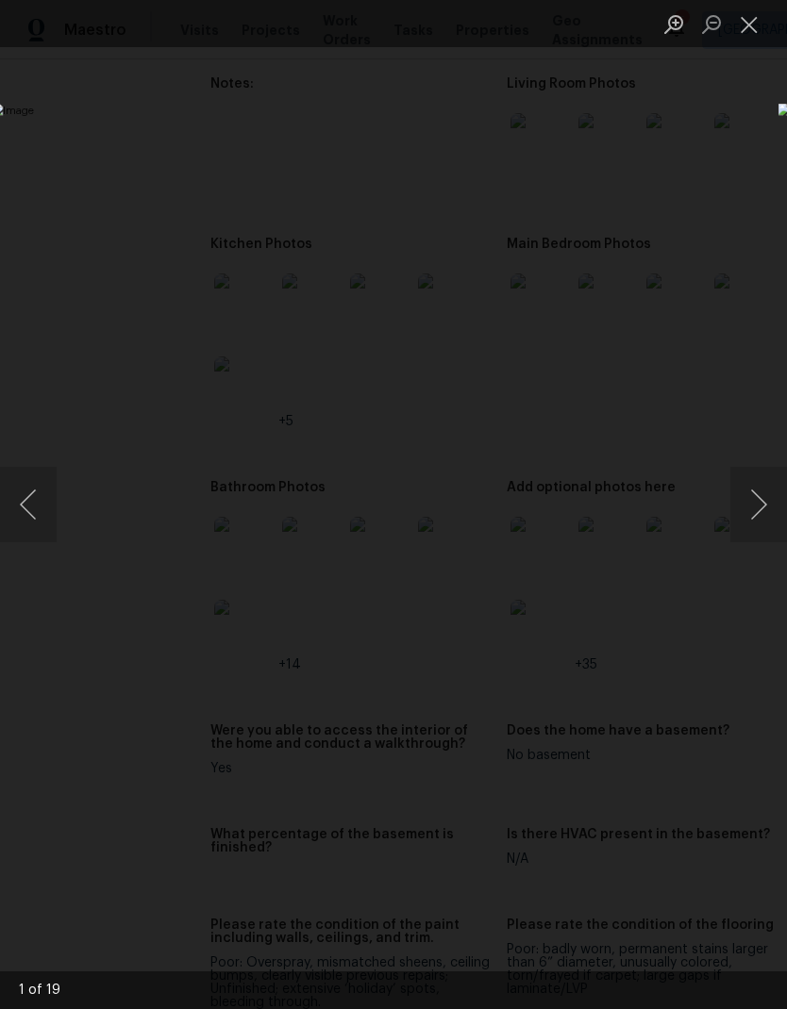
click at [758, 501] on button "Next image" at bounding box center [758, 504] width 57 height 75
click at [762, 501] on button "Next image" at bounding box center [758, 504] width 57 height 75
click at [753, 25] on button "Close lightbox" at bounding box center [749, 24] width 38 height 33
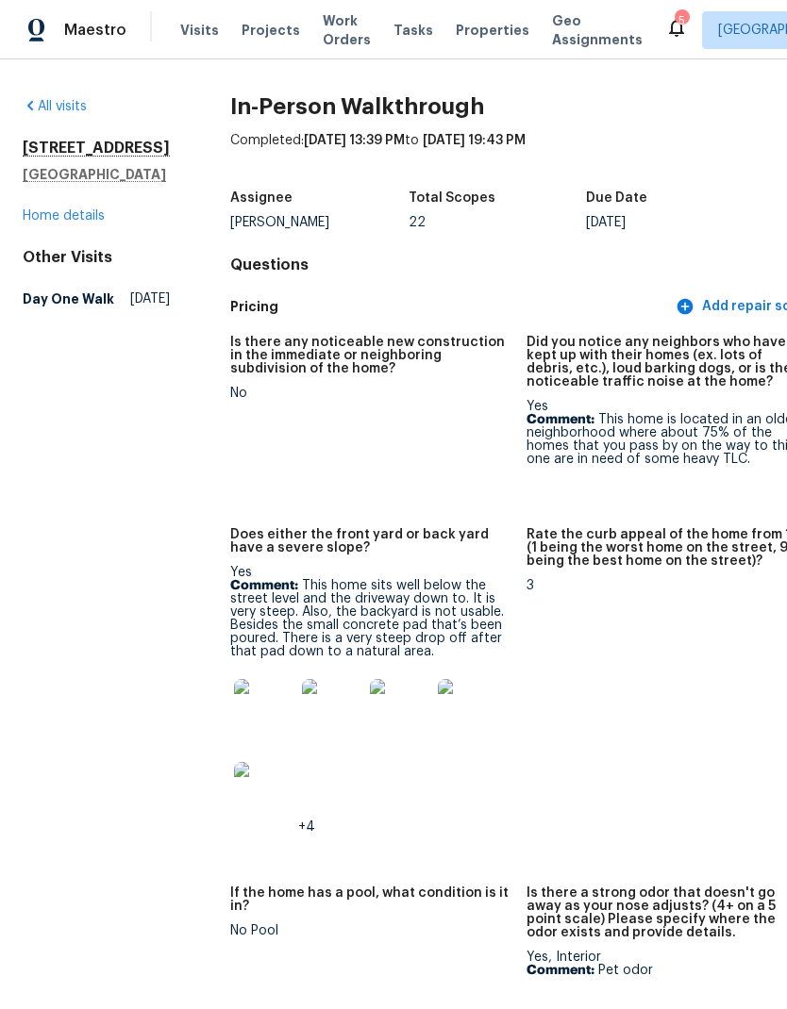
scroll to position [0, 0]
click at [99, 223] on link "Home details" at bounding box center [64, 215] width 82 height 13
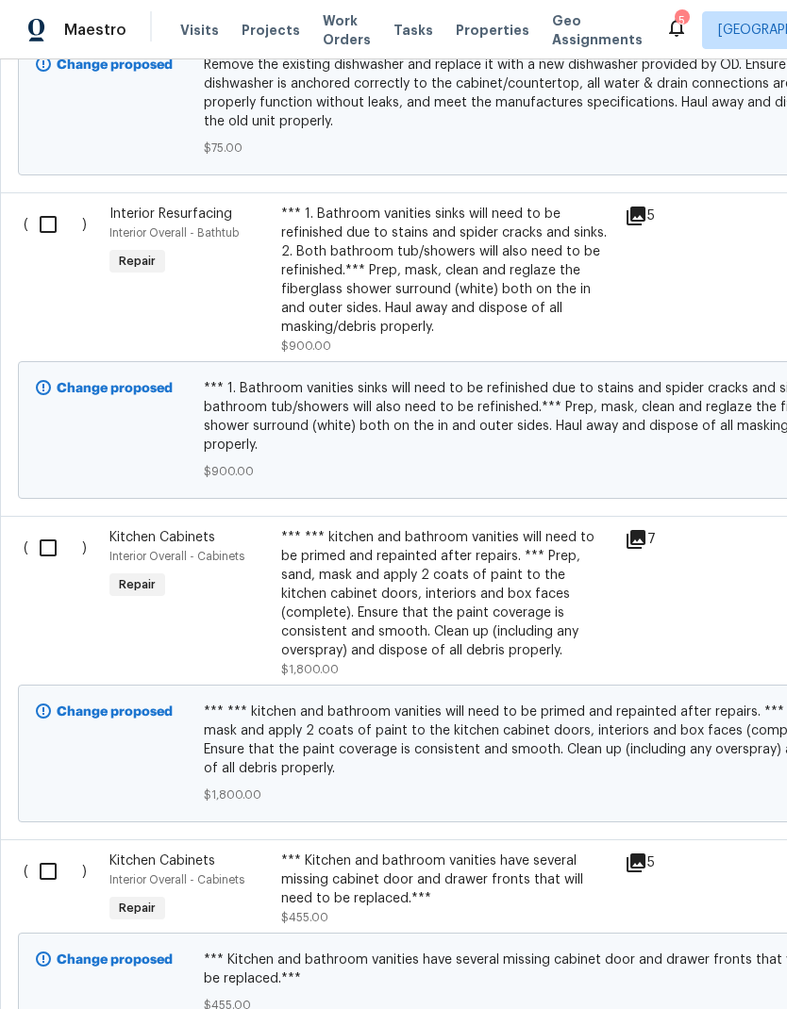
scroll to position [3906, 0]
click at [488, 204] on div "*** 1. Bathroom vanities sinks will need to be refinished due to stains and spi…" at bounding box center [447, 270] width 332 height 132
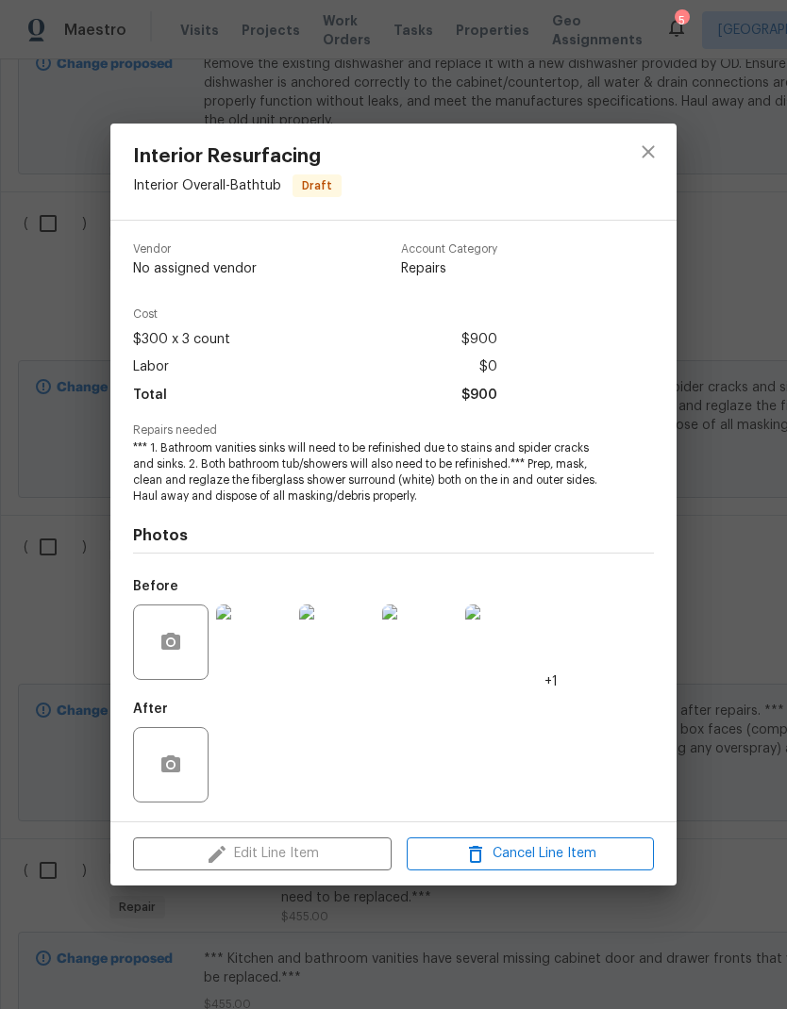
click at [257, 662] on img at bounding box center [253, 642] width 75 height 75
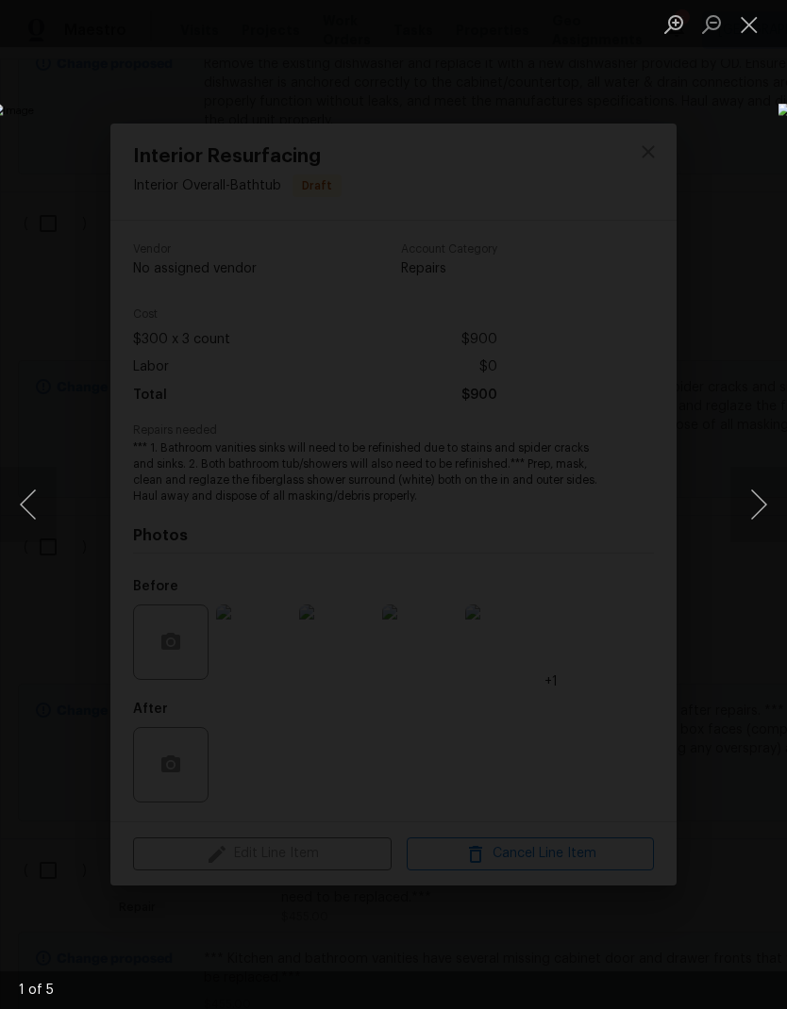
click at [761, 506] on button "Next image" at bounding box center [758, 504] width 57 height 75
click at [764, 513] on button "Next image" at bounding box center [758, 504] width 57 height 75
click at [766, 509] on button "Next image" at bounding box center [758, 504] width 57 height 75
click at [761, 514] on button "Next image" at bounding box center [758, 504] width 57 height 75
click at [763, 509] on button "Next image" at bounding box center [758, 504] width 57 height 75
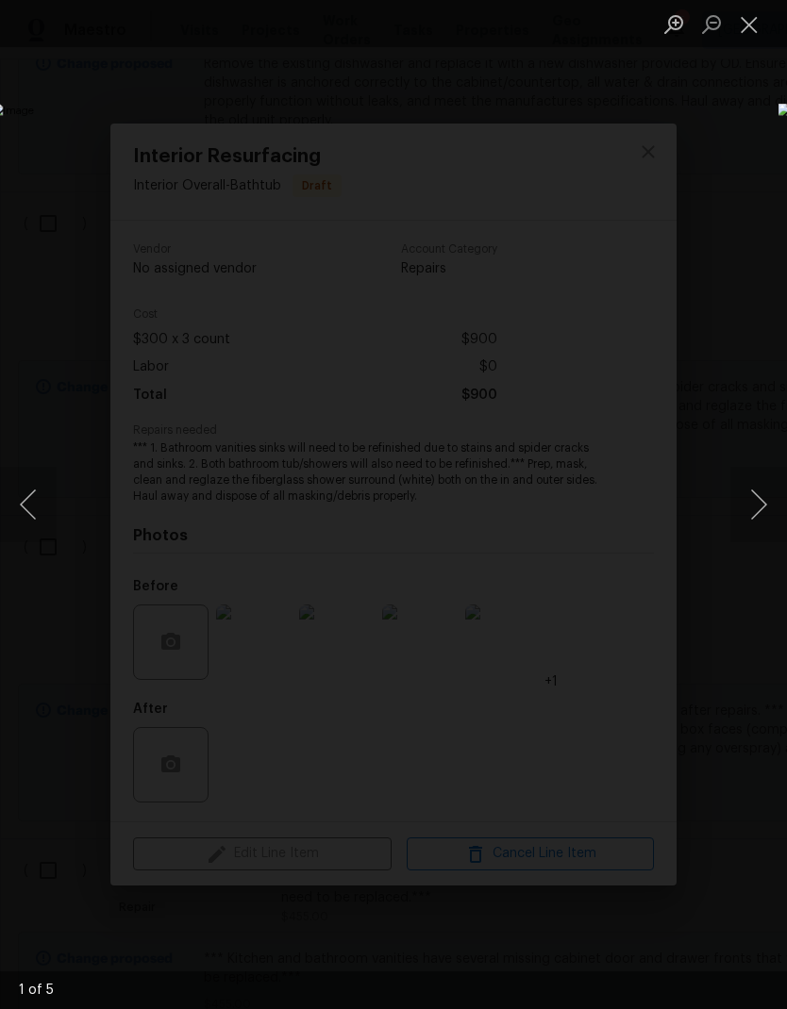
click at [752, 24] on button "Close lightbox" at bounding box center [749, 24] width 38 height 33
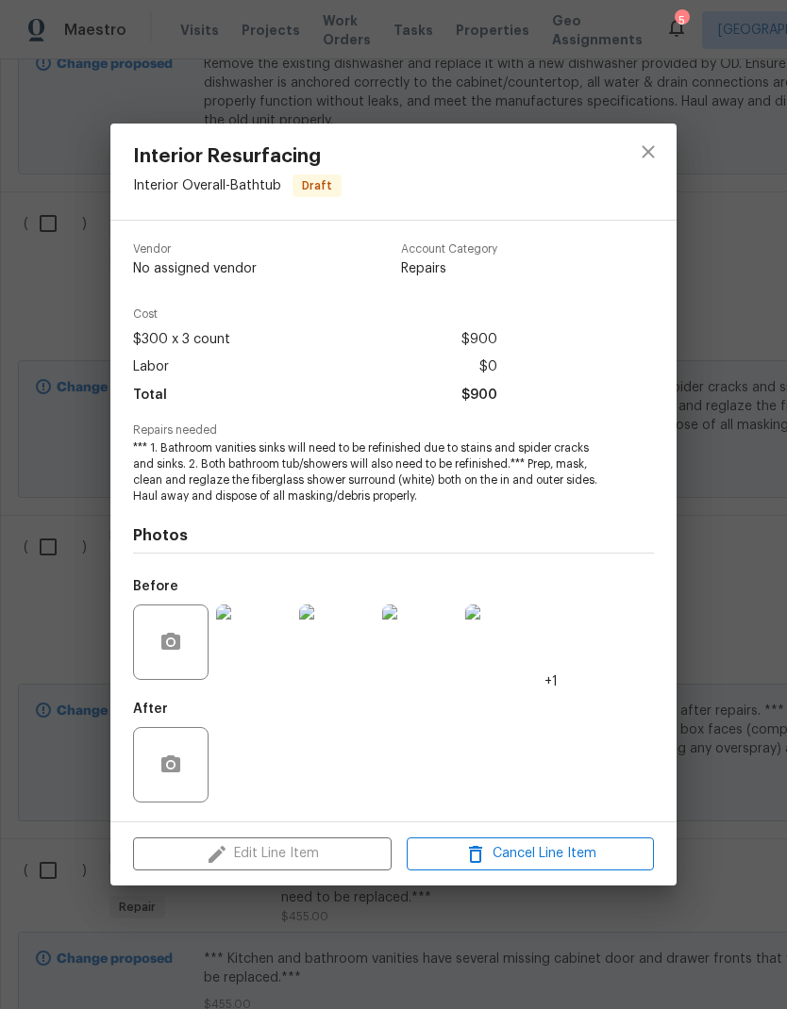
click at [459, 470] on span "*** 1. Bathroom vanities sinks will need to be refinished due to stains and spi…" at bounding box center [367, 471] width 469 height 63
click at [637, 153] on icon "close" at bounding box center [648, 152] width 23 height 23
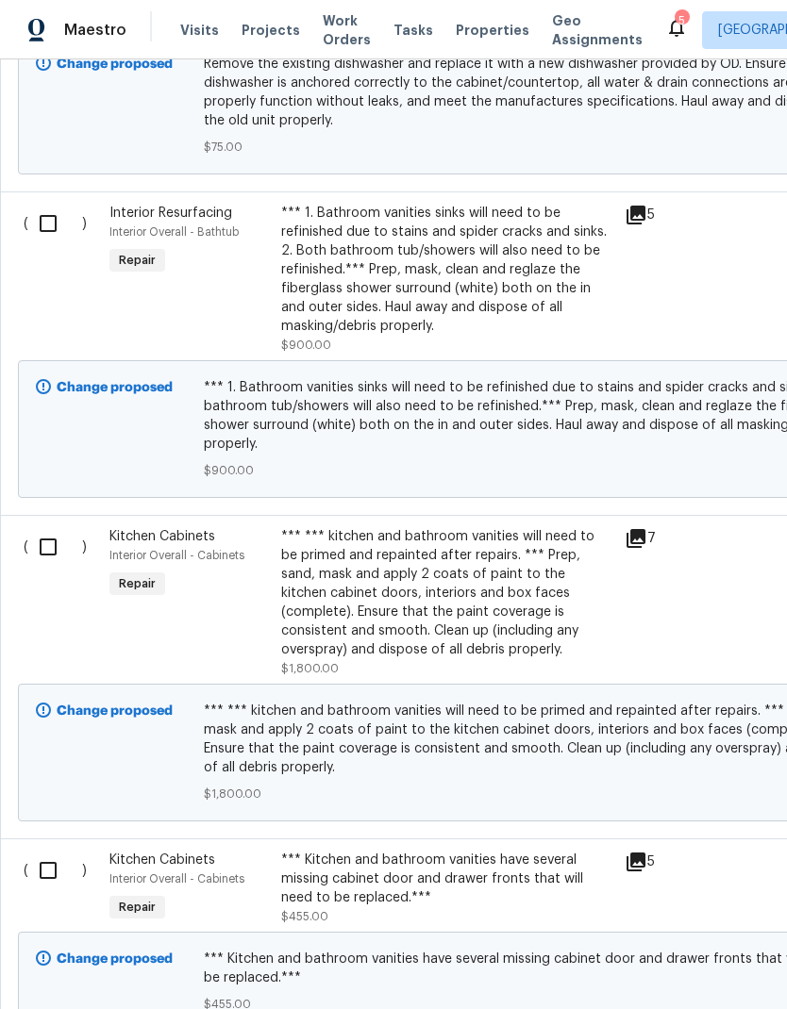
click at [451, 250] on div "*** 1. Bathroom vanities sinks will need to be refinished due to stains and spi…" at bounding box center [447, 270] width 332 height 132
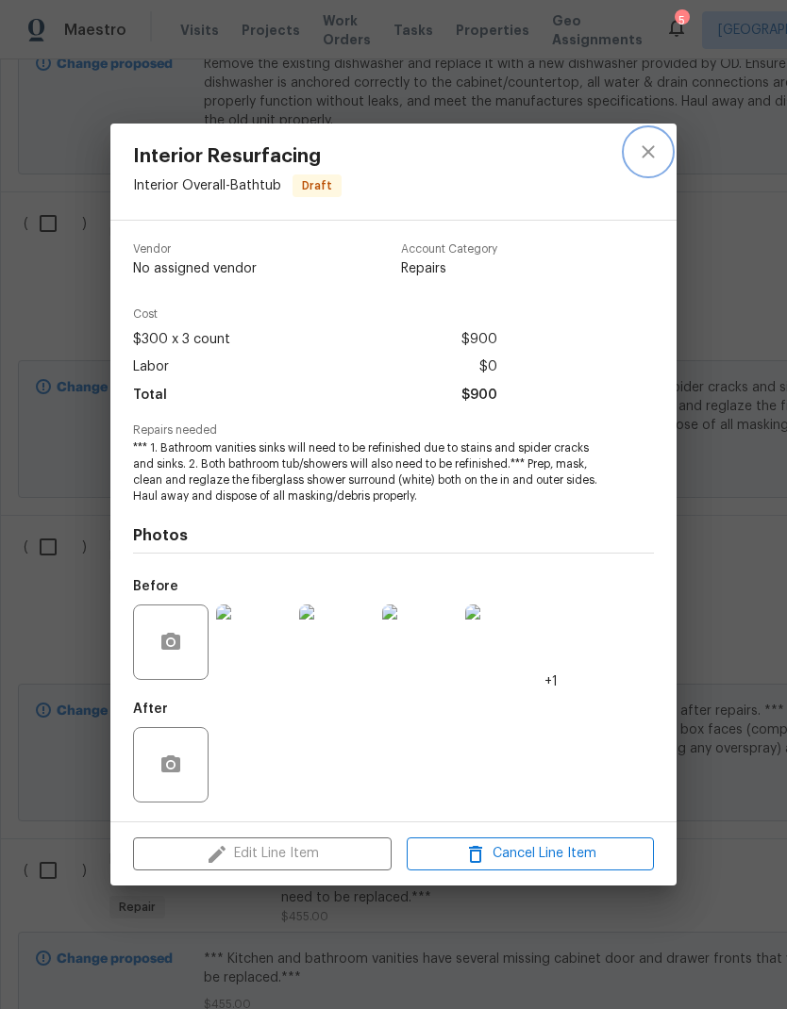
click at [648, 150] on icon "close" at bounding box center [647, 151] width 12 height 12
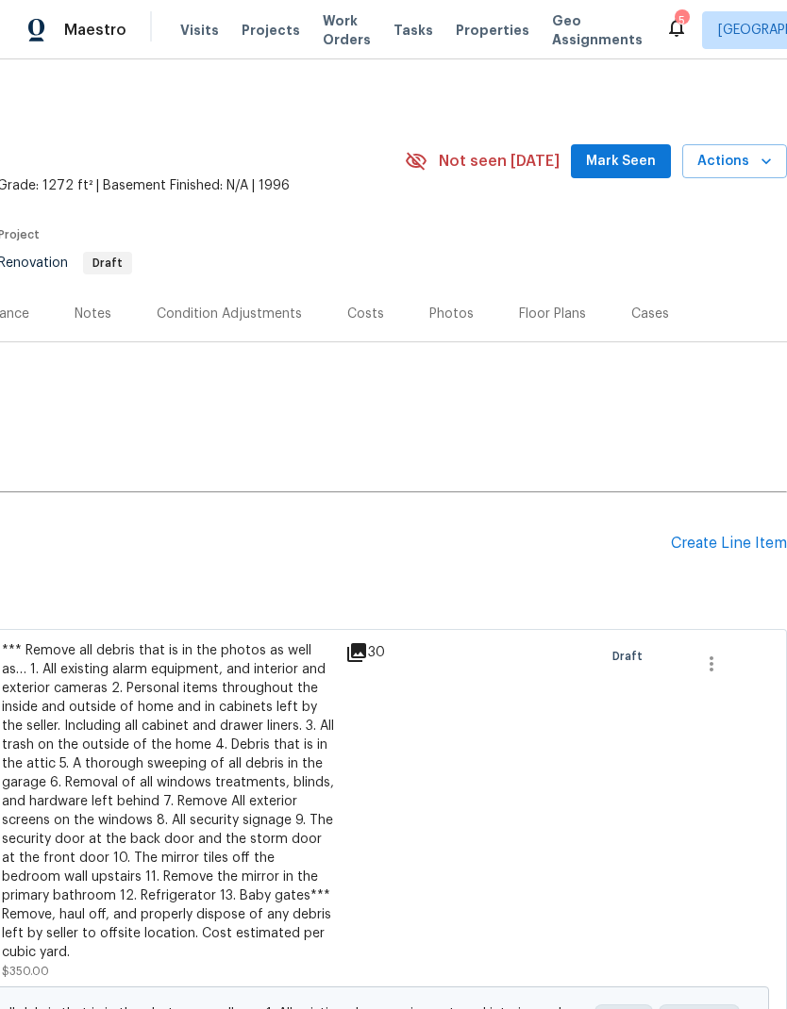
scroll to position [0, 279]
click at [731, 542] on div "Create Line Item" at bounding box center [729, 544] width 116 height 18
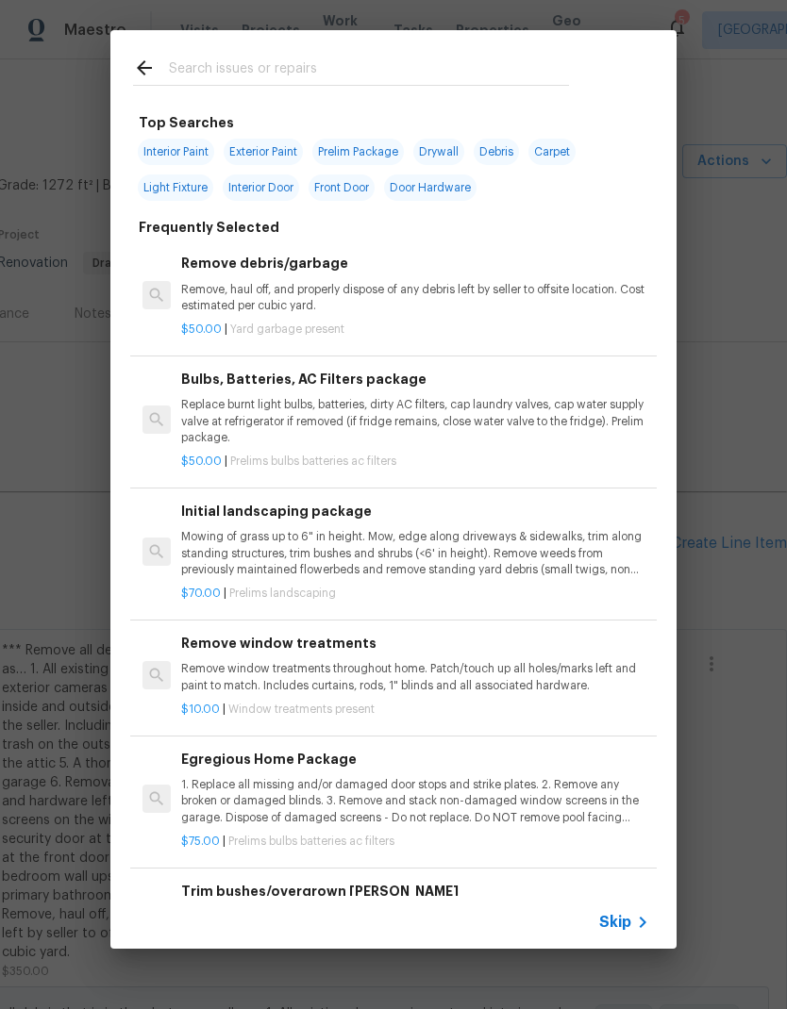
click at [442, 156] on span "Drywall" at bounding box center [438, 152] width 51 height 26
type input "Drywall"
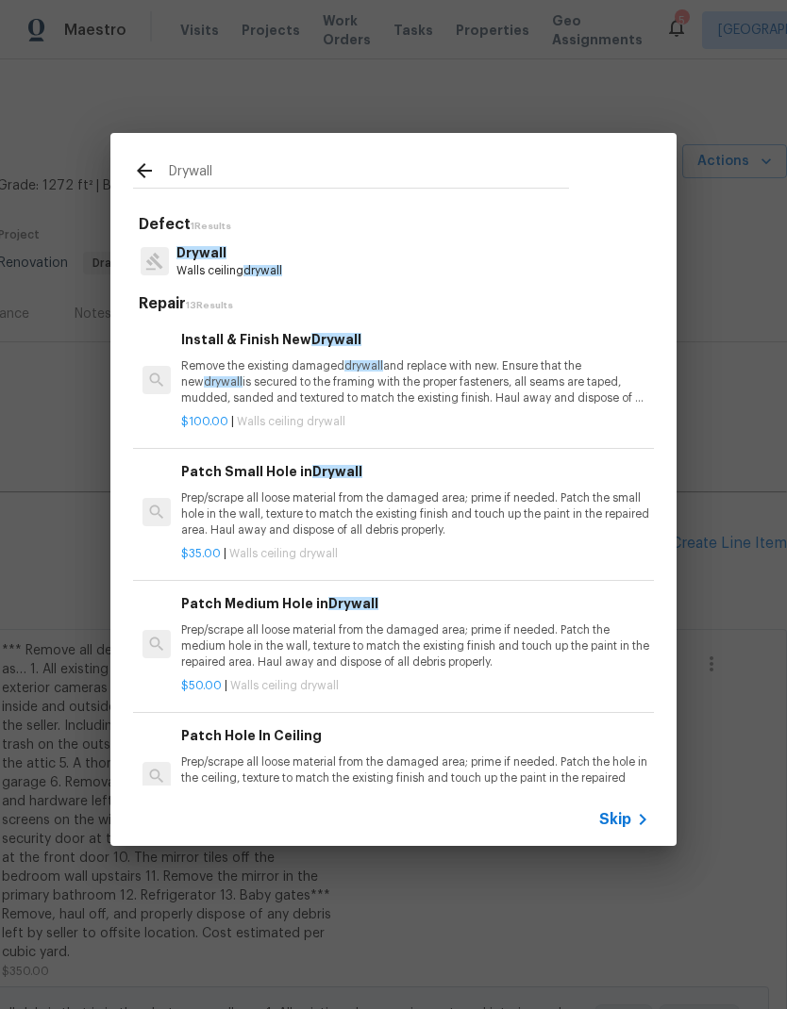
click at [456, 378] on p "Remove the existing damaged drywall and replace with new. Ensure that the new d…" at bounding box center [415, 382] width 468 height 48
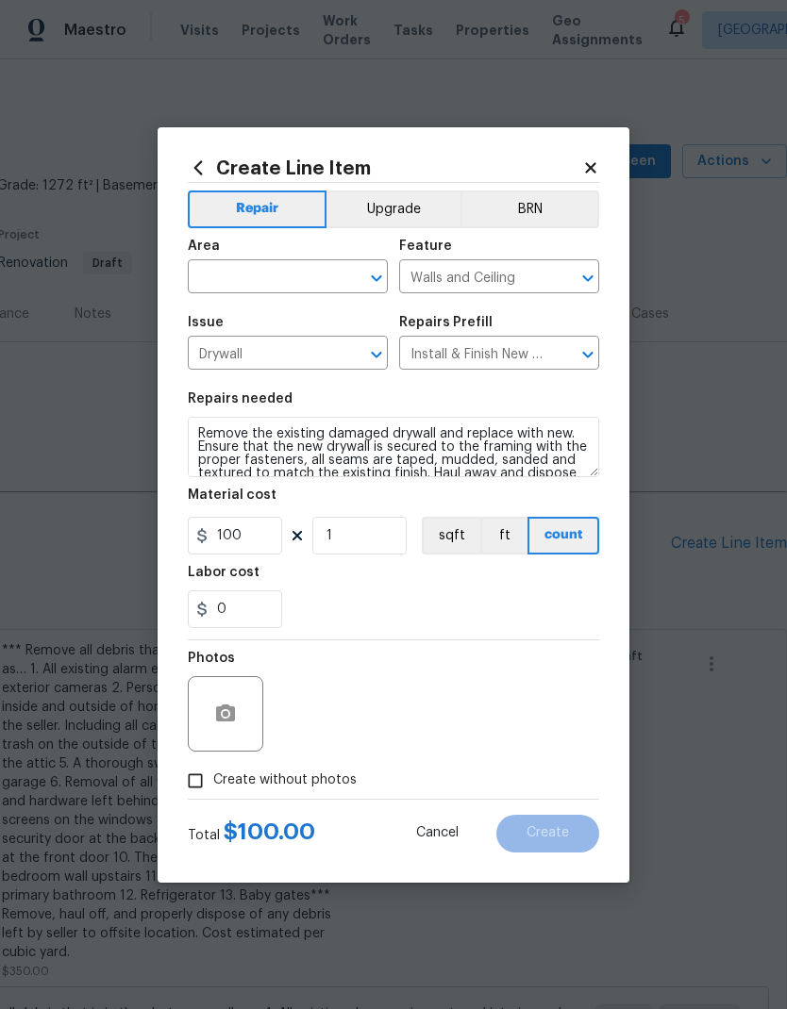
click at [297, 284] on input "text" at bounding box center [261, 278] width 147 height 29
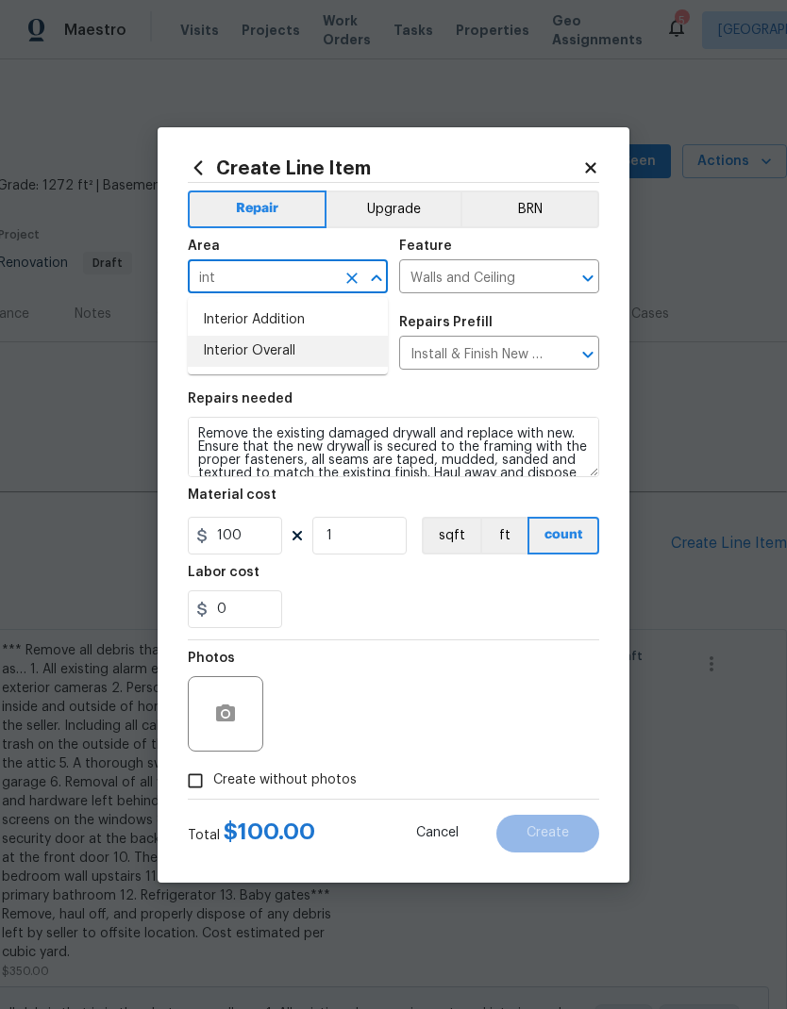
click at [285, 356] on li "Interior Overall" at bounding box center [288, 351] width 200 height 31
type input "Interior Overall"
click at [232, 723] on icon "button" at bounding box center [225, 714] width 23 height 23
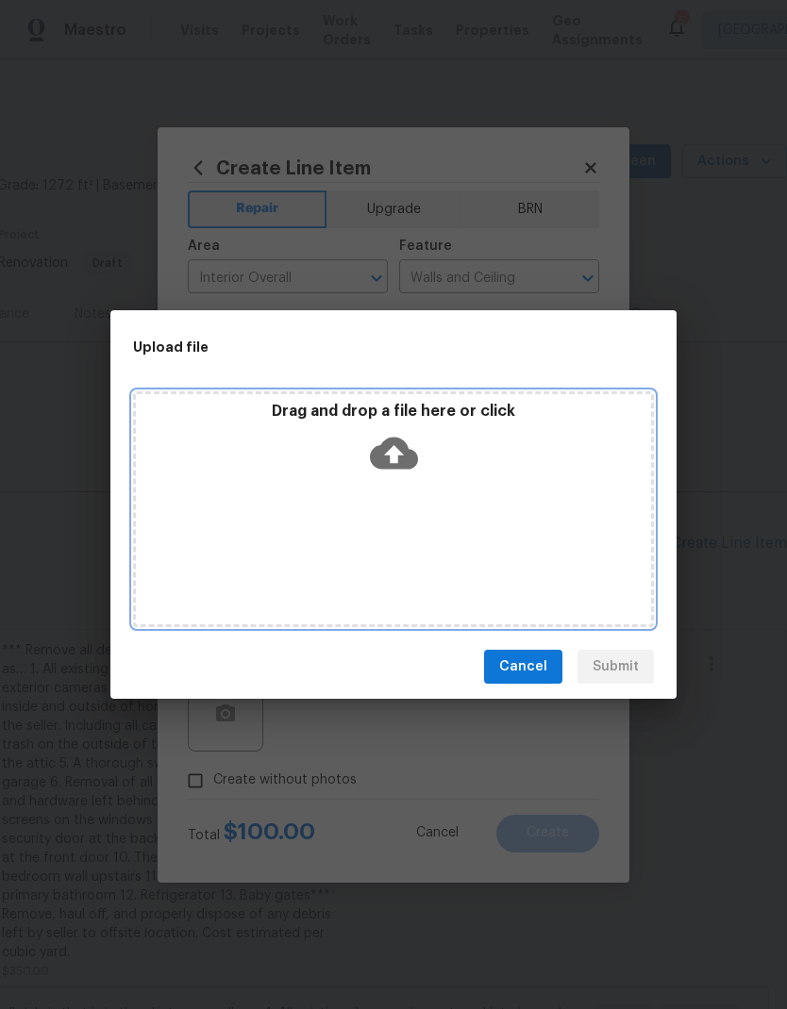
click at [401, 451] on icon at bounding box center [394, 454] width 48 height 32
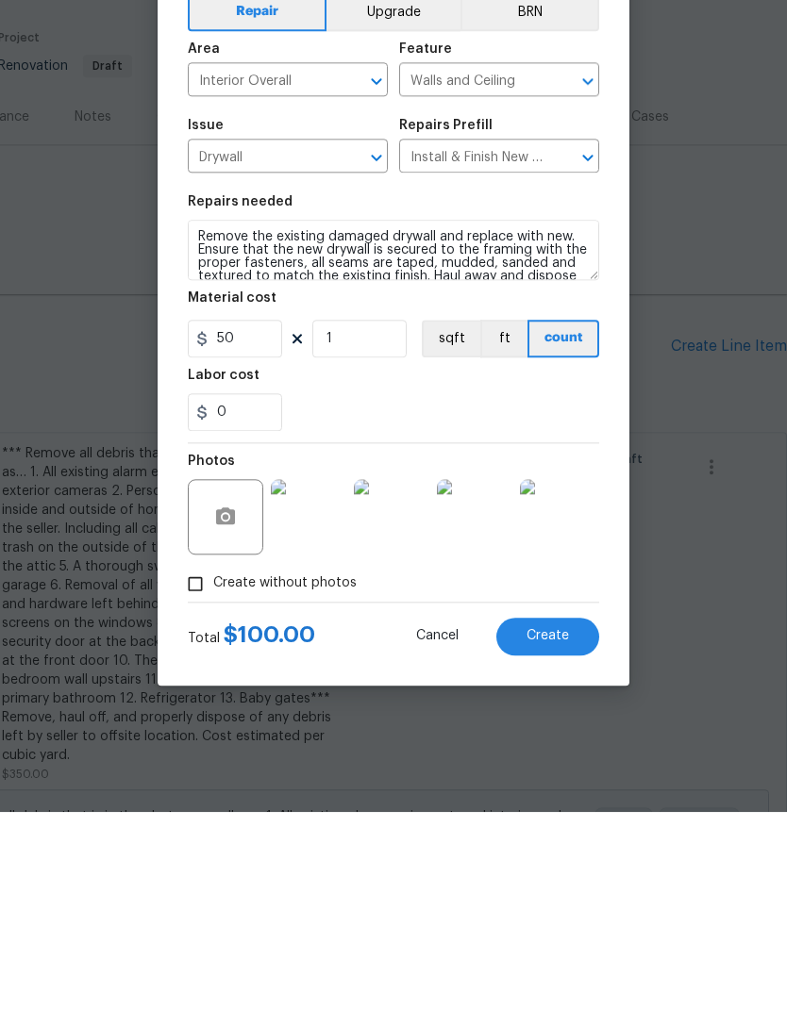
scroll to position [75, 0]
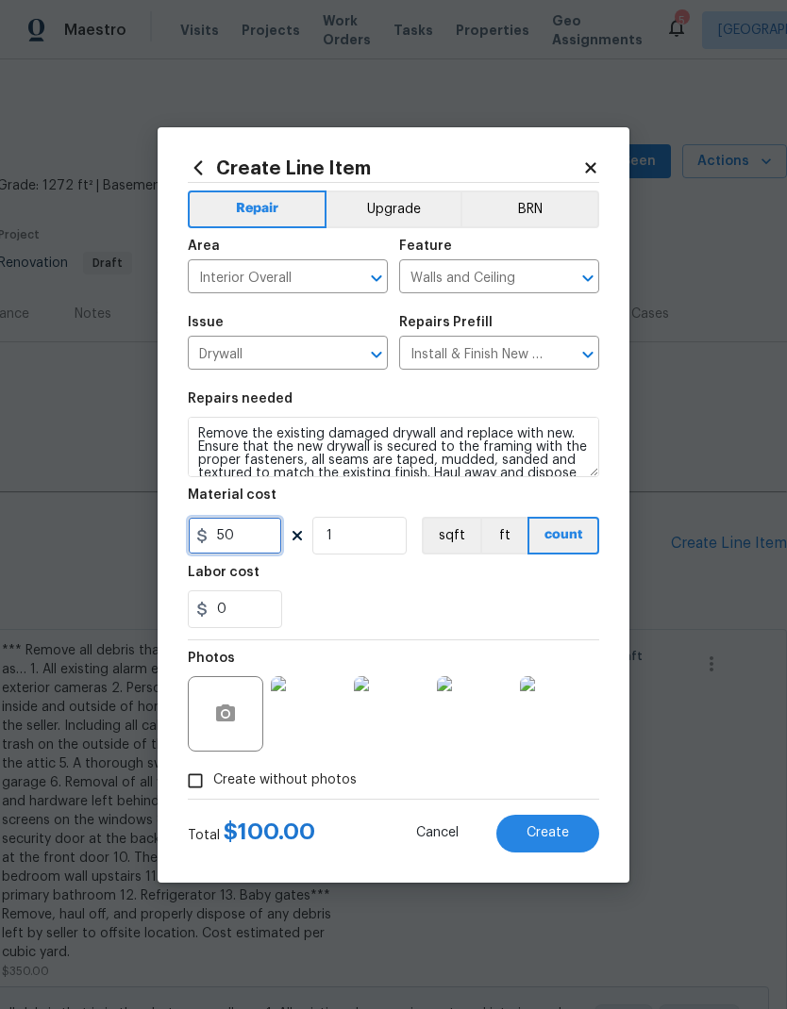
type input "50"
click at [560, 839] on span "Create" at bounding box center [547, 833] width 42 height 14
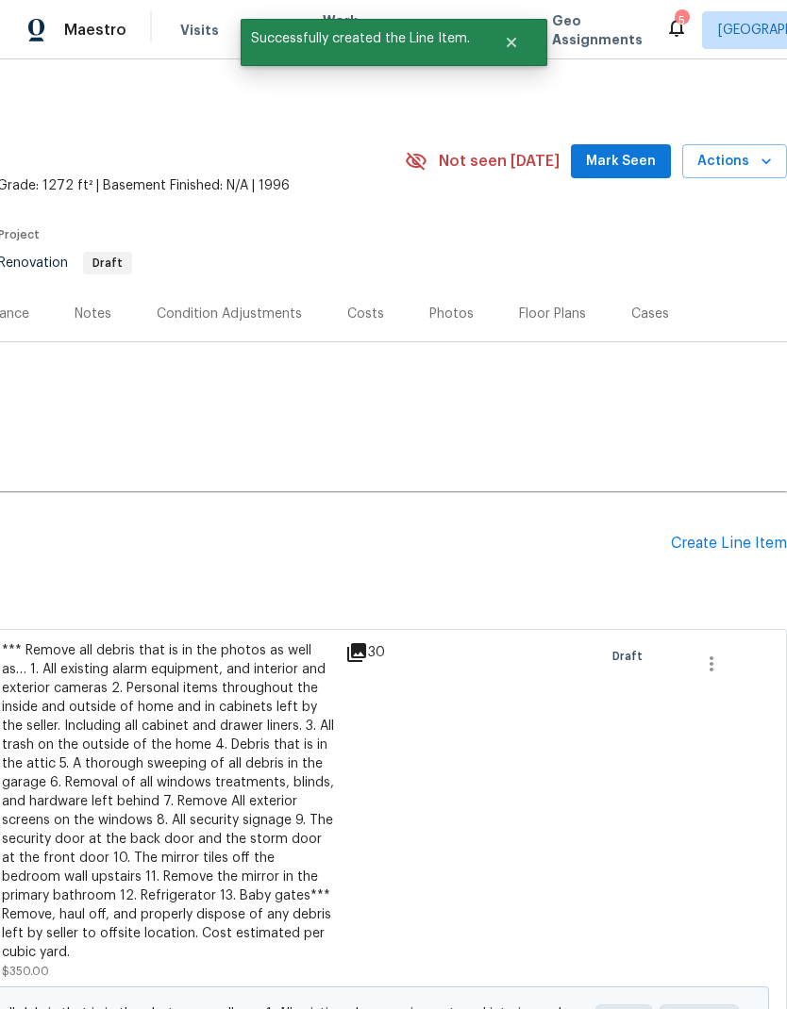
click at [739, 535] on div "Create Line Item" at bounding box center [729, 544] width 116 height 18
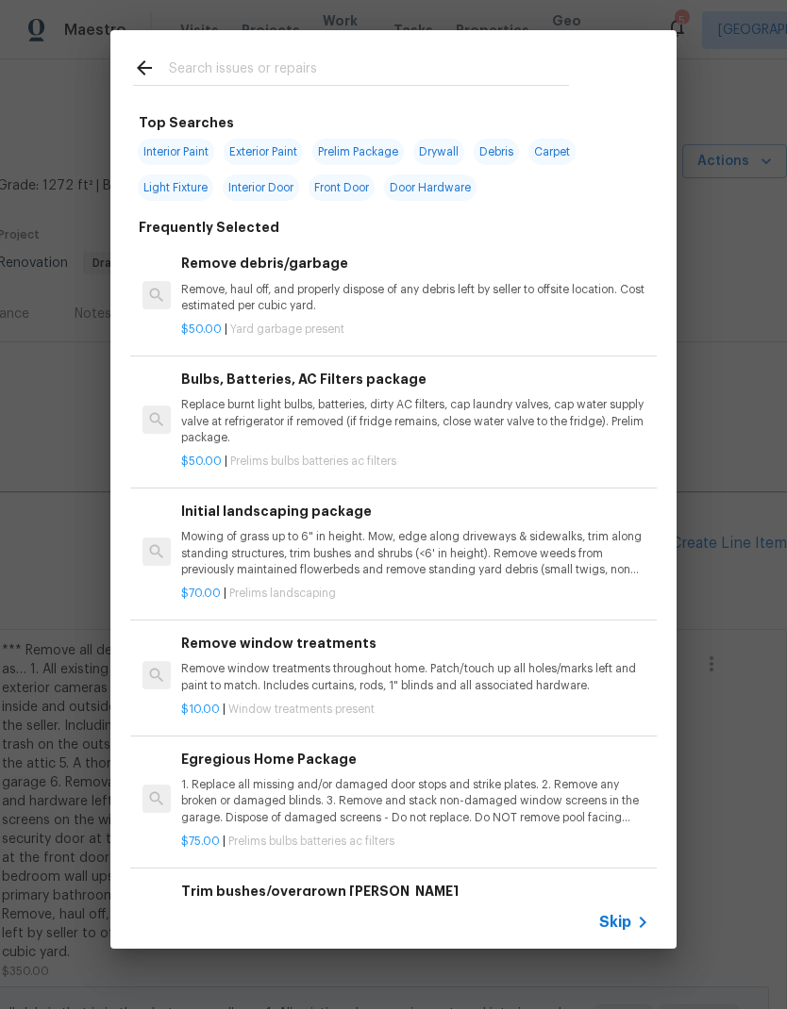
click at [300, 70] on input "text" at bounding box center [369, 71] width 400 height 28
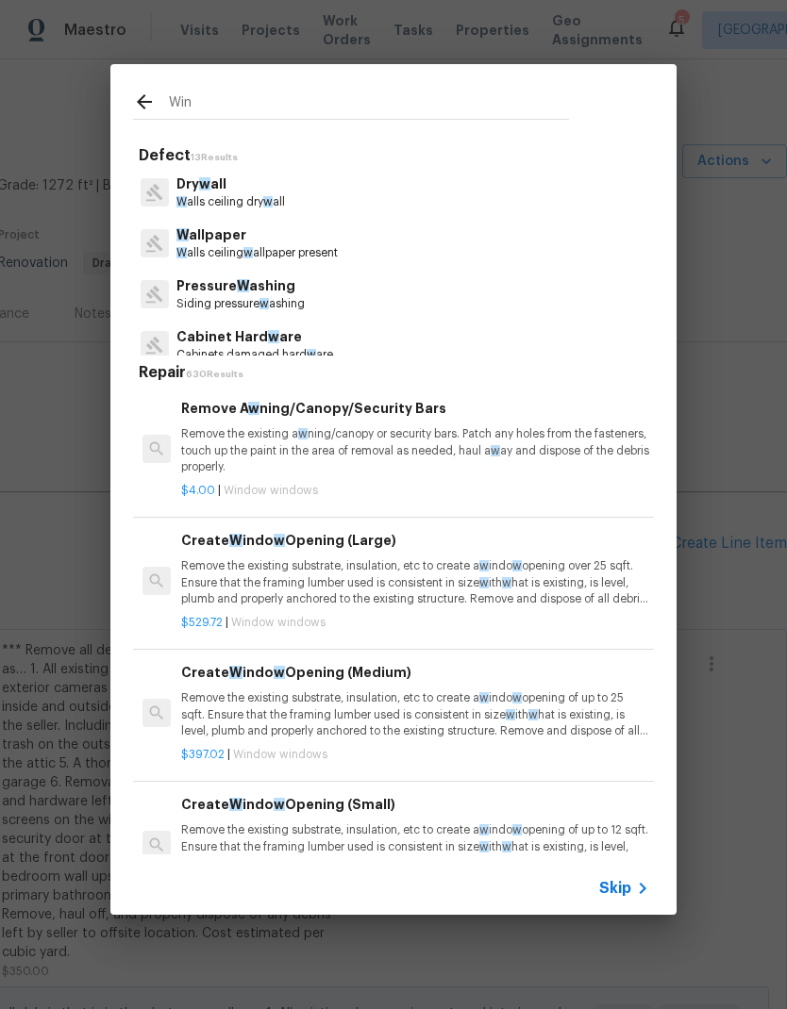
type input "Wind"
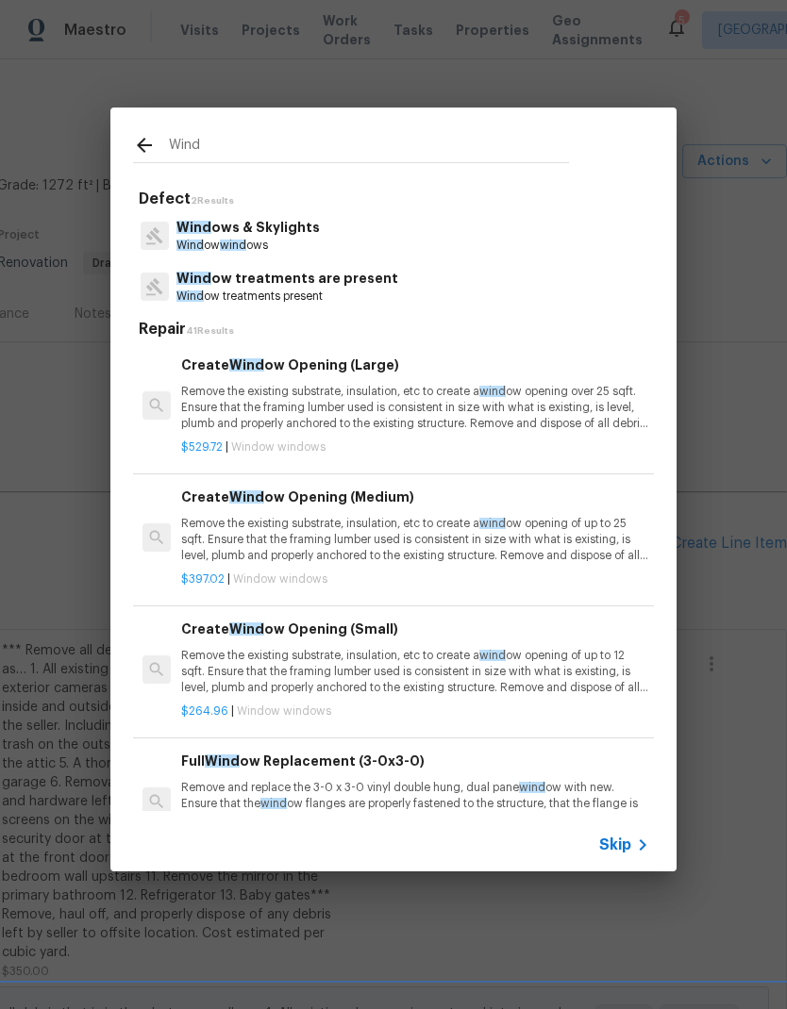
click at [252, 239] on p "Wind ow wind ows" at bounding box center [247, 246] width 143 height 16
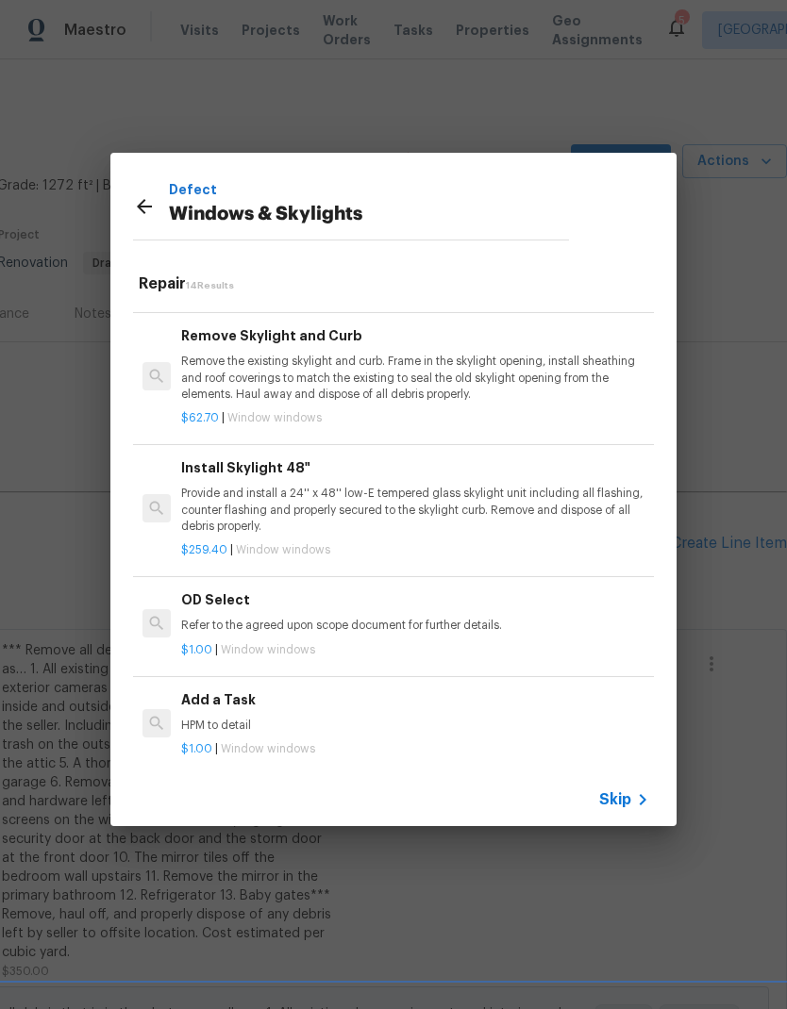
scroll to position [1254, 0]
click at [225, 720] on p "HPM to detail" at bounding box center [415, 728] width 468 height 16
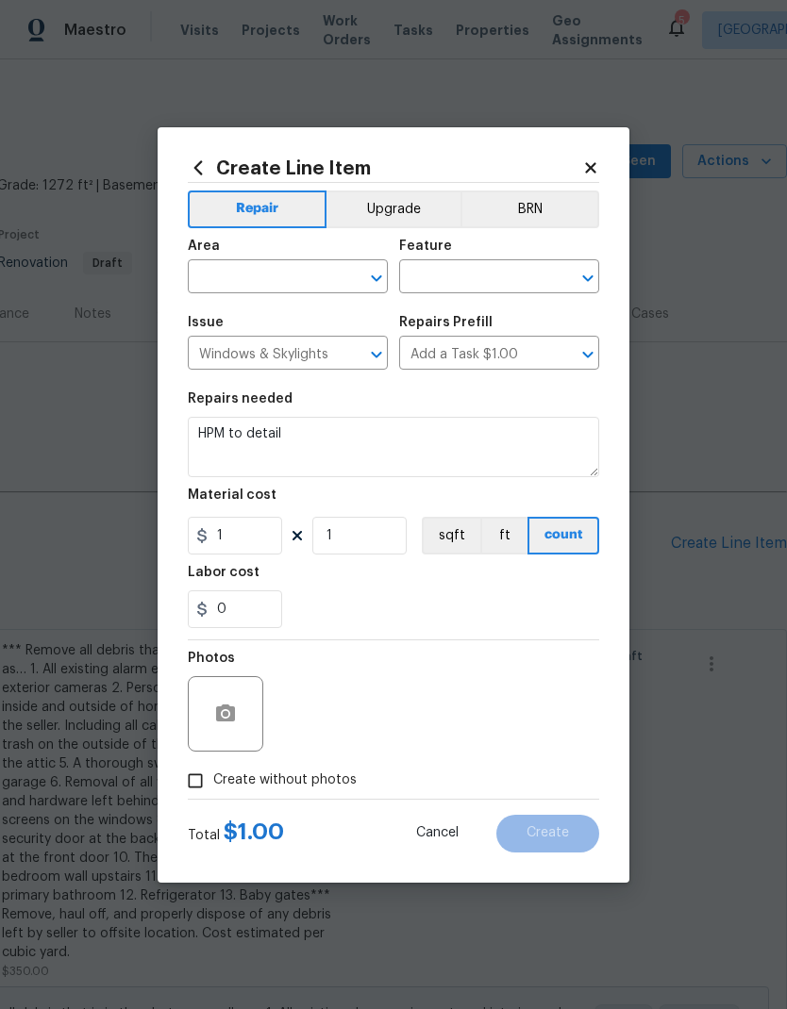
click at [301, 279] on input "text" at bounding box center [261, 278] width 147 height 29
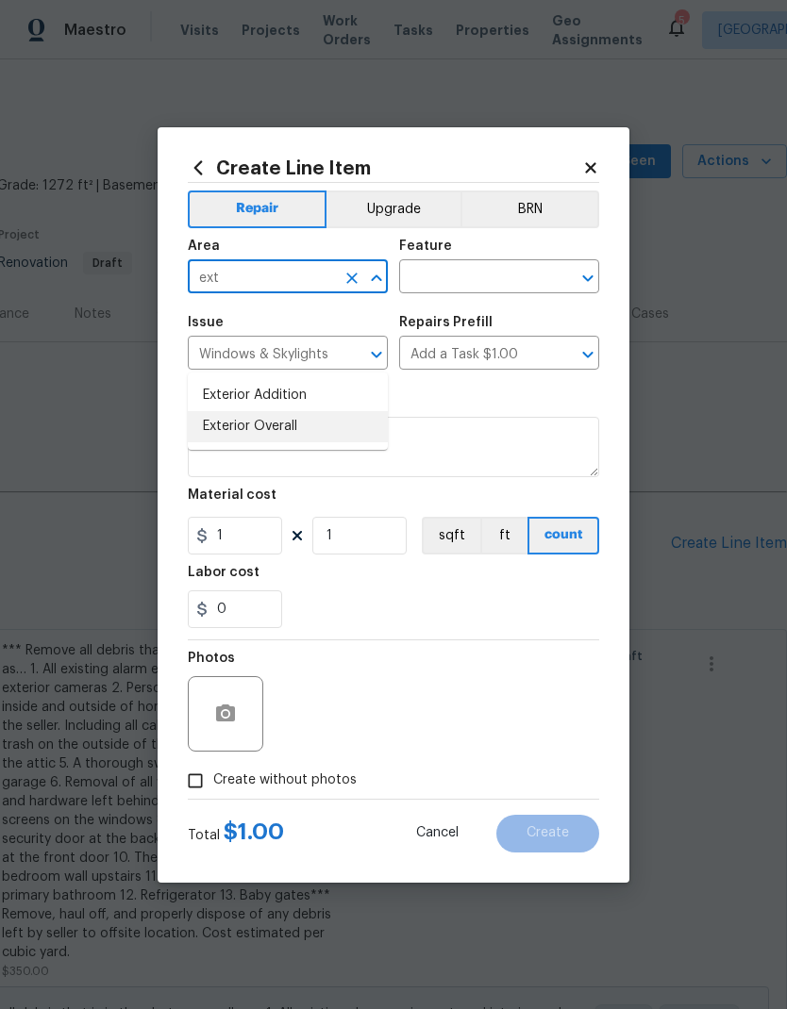
click at [300, 411] on li "Exterior Overall" at bounding box center [288, 426] width 200 height 31
type input "Exterior Overall"
click at [500, 282] on input "text" at bounding box center [472, 278] width 147 height 29
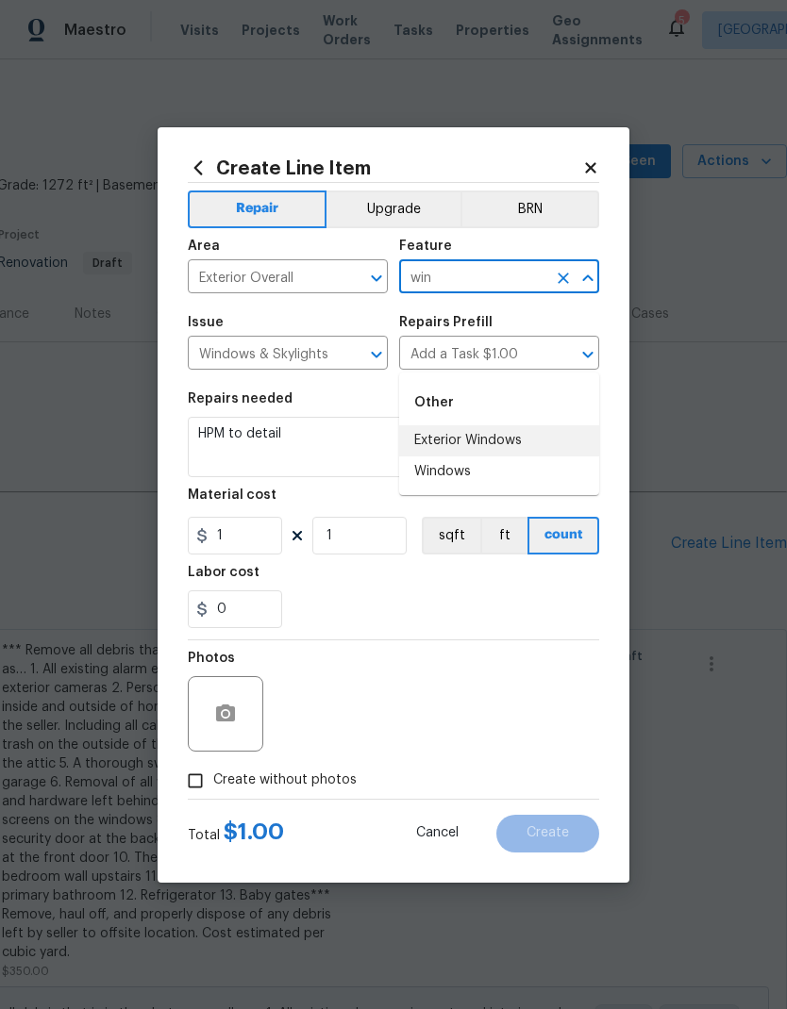
click at [506, 425] on li "Exterior Windows" at bounding box center [499, 440] width 200 height 31
type input "Exterior Windows"
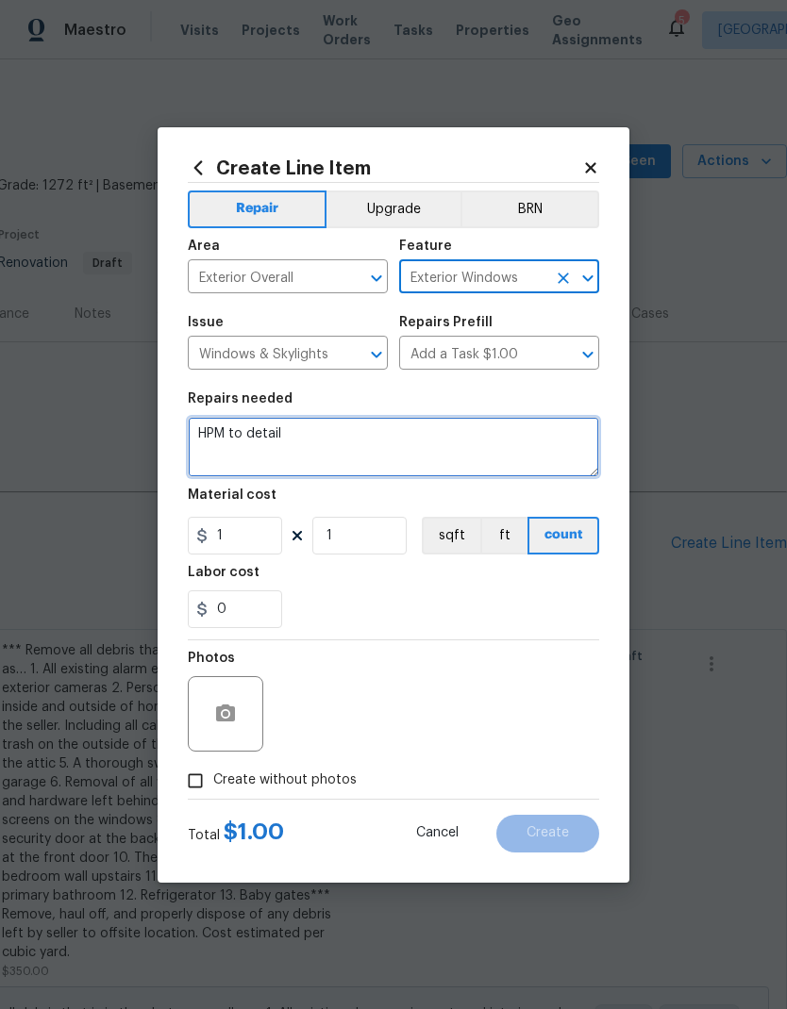
click at [389, 445] on textarea "HPM to detail" at bounding box center [393, 447] width 411 height 60
click at [207, 439] on textarea "HPM to detail" at bounding box center [393, 447] width 411 height 60
paste textarea "1. Repair all windows throughout the home so that they shut properly. Several o…"
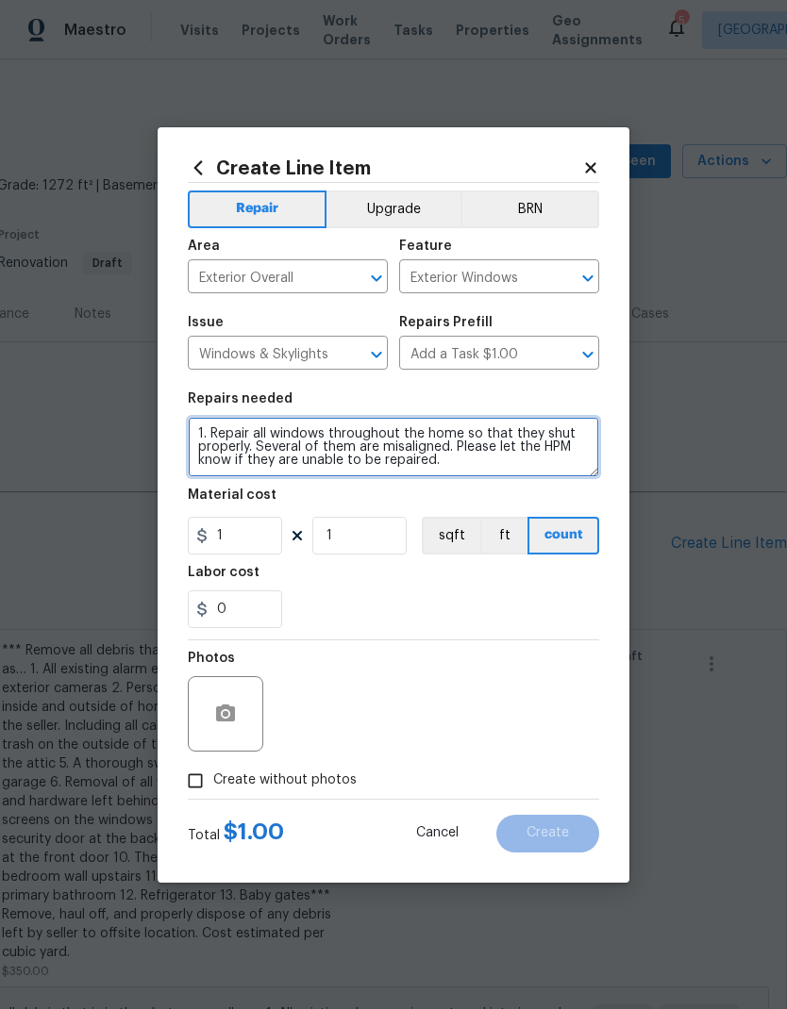
click at [222, 439] on textarea "1. Repair all windows throughout the home so that they shut properly. Several o…" at bounding box center [393, 447] width 411 height 60
type textarea "Repair all windows throughout the home so that they shut properly. Several of t…"
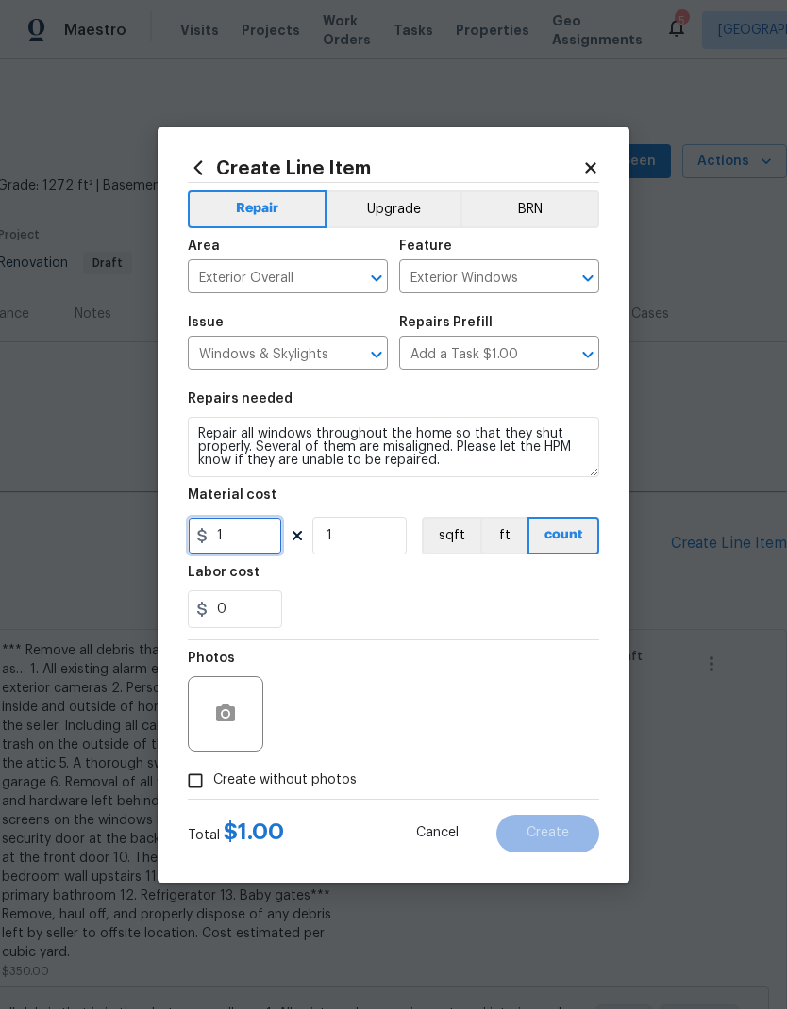
click at [257, 544] on input "1" at bounding box center [235, 536] width 94 height 38
type input "125"
click at [227, 737] on button "button" at bounding box center [225, 713] width 45 height 45
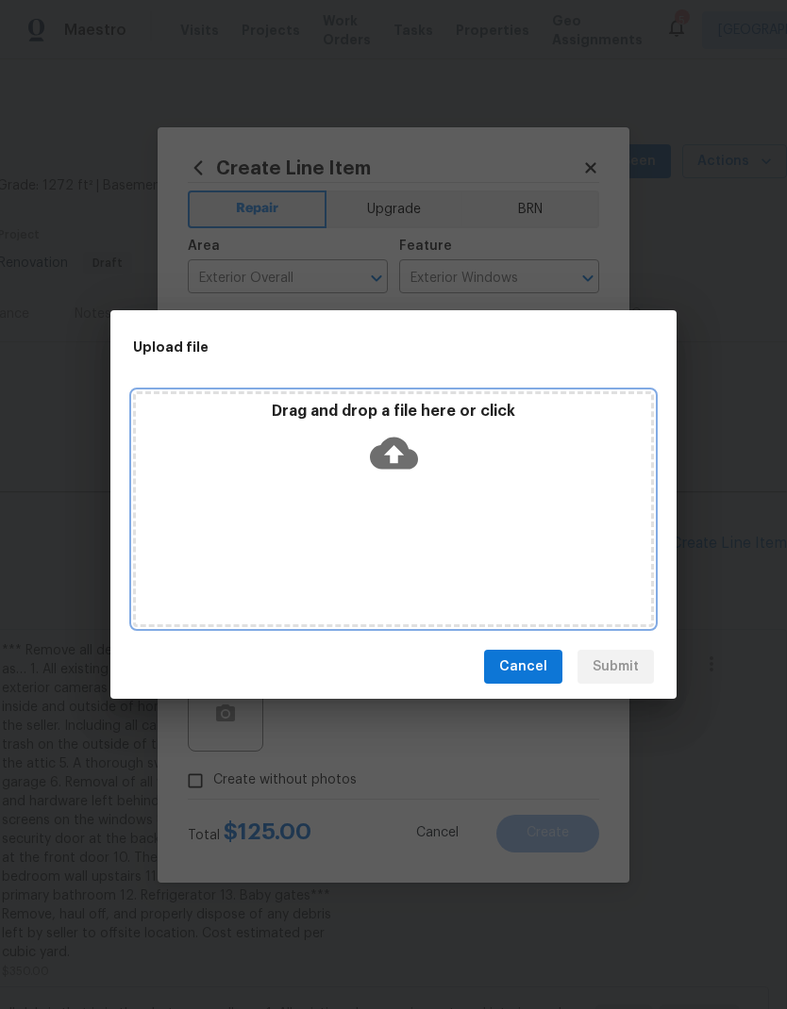
click at [400, 456] on icon at bounding box center [394, 454] width 48 height 32
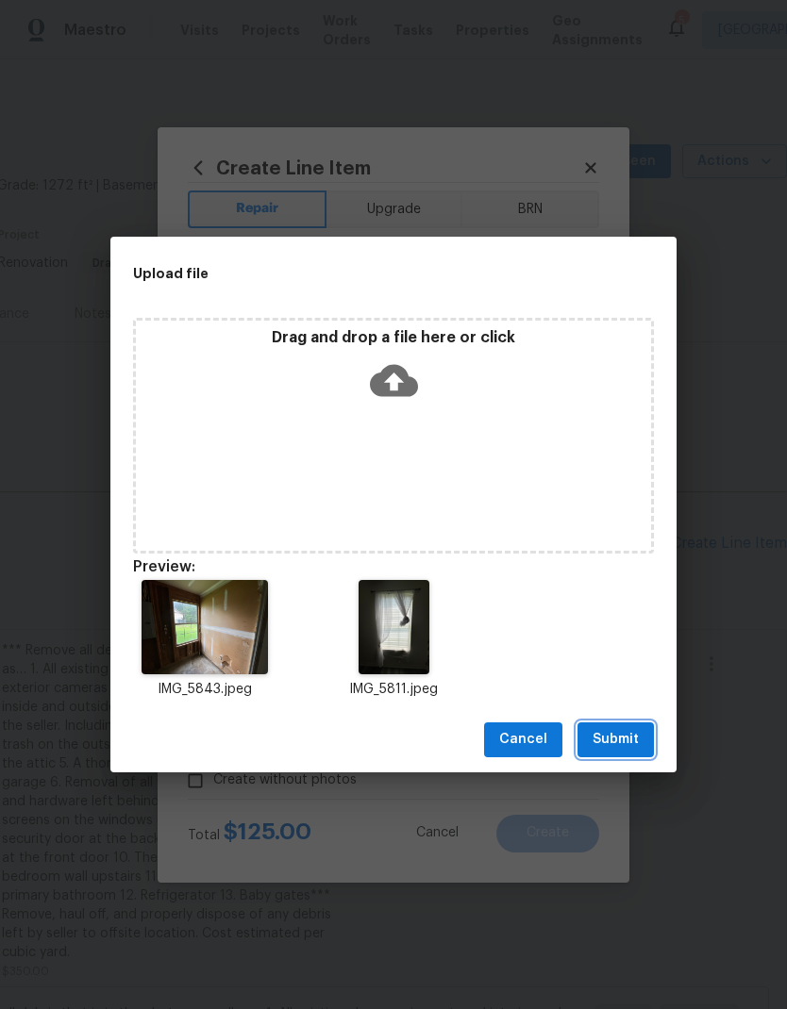
click at [631, 749] on span "Submit" at bounding box center [615, 740] width 46 height 24
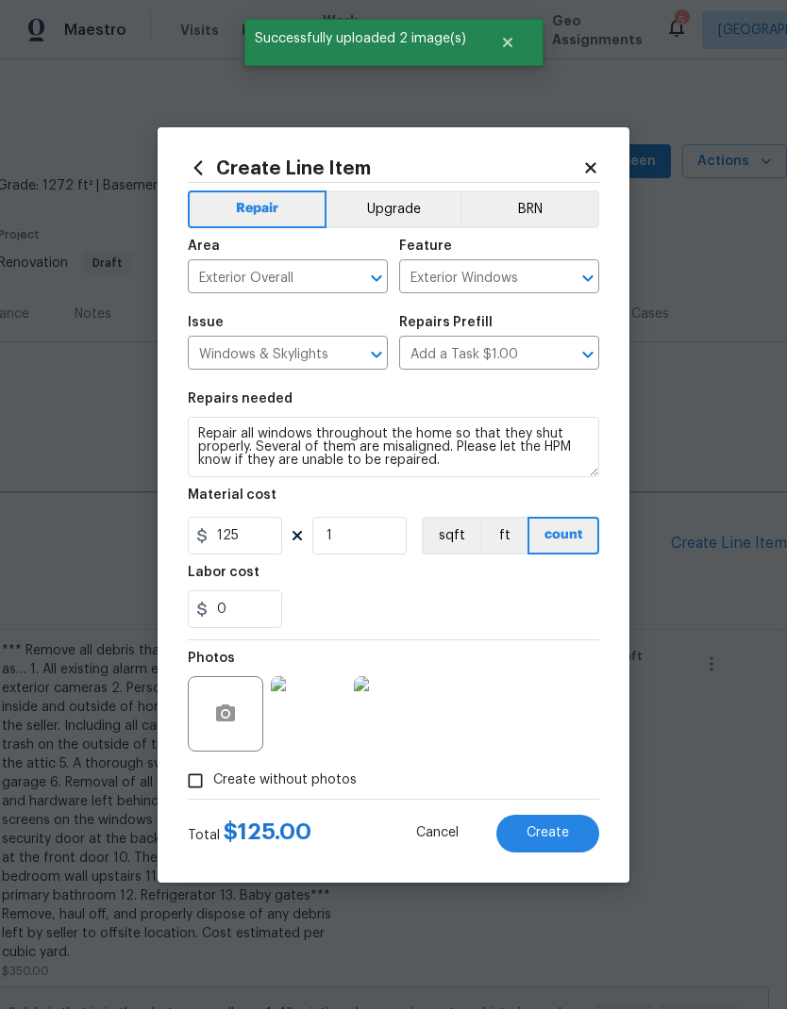
click at [573, 831] on button "Create" at bounding box center [547, 834] width 103 height 38
type input "0"
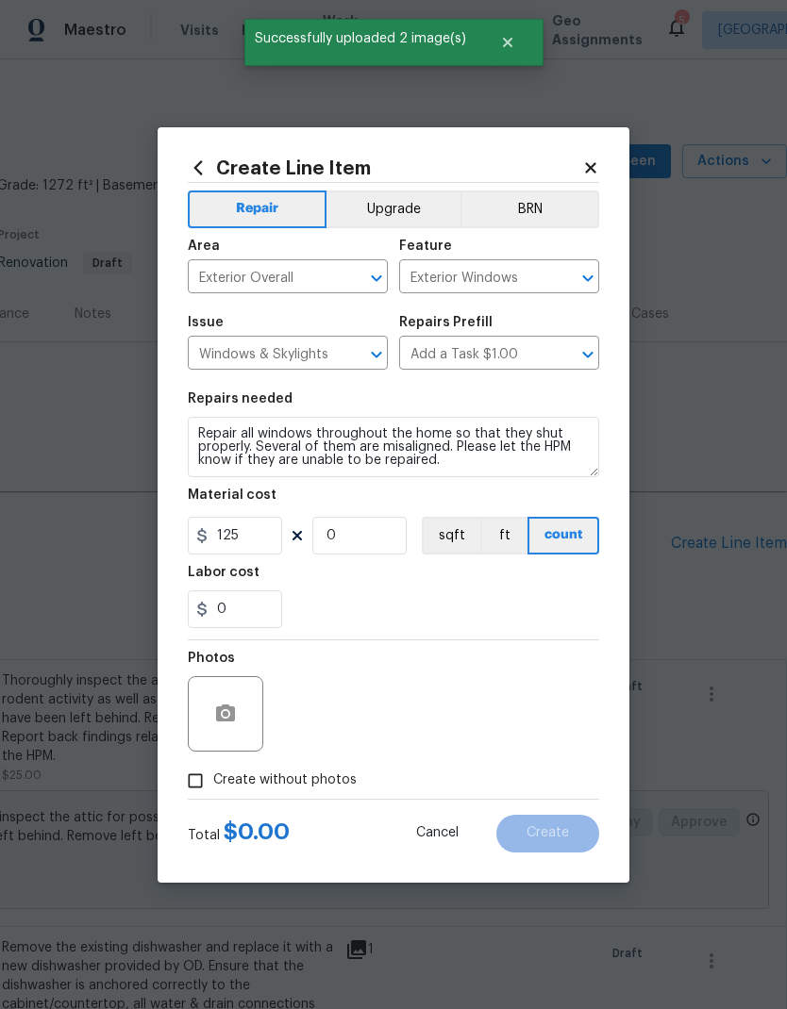
type input "0"
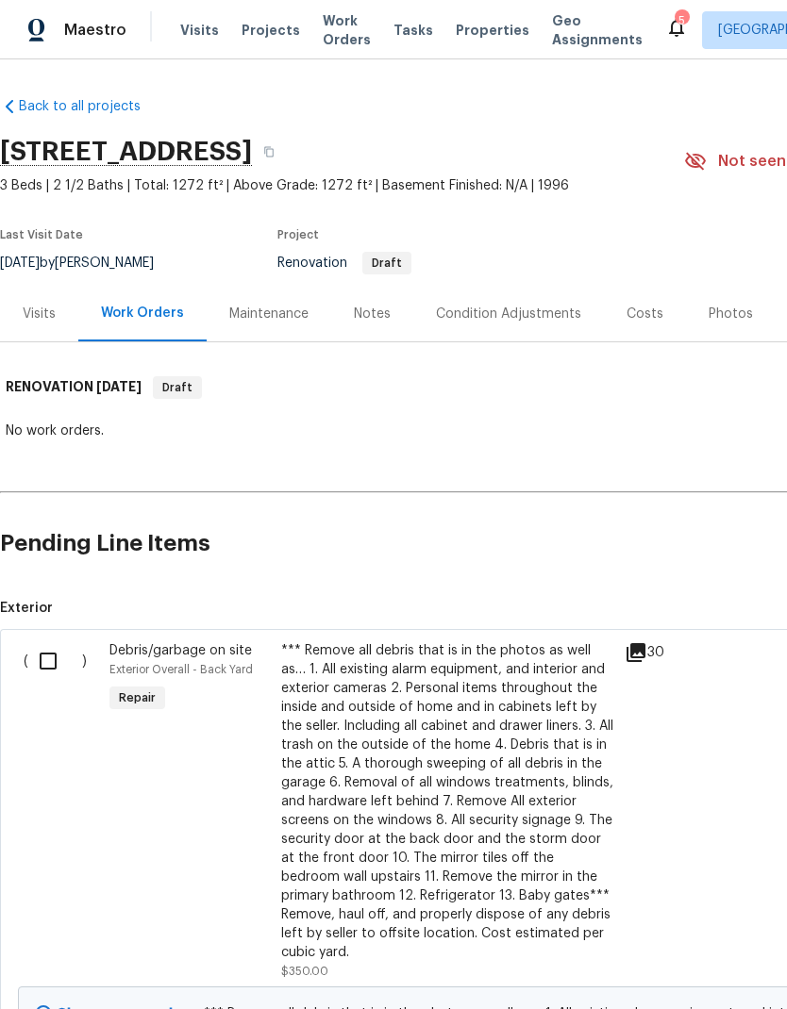
scroll to position [0, 0]
click at [544, 305] on div "Condition Adjustments" at bounding box center [508, 314] width 145 height 19
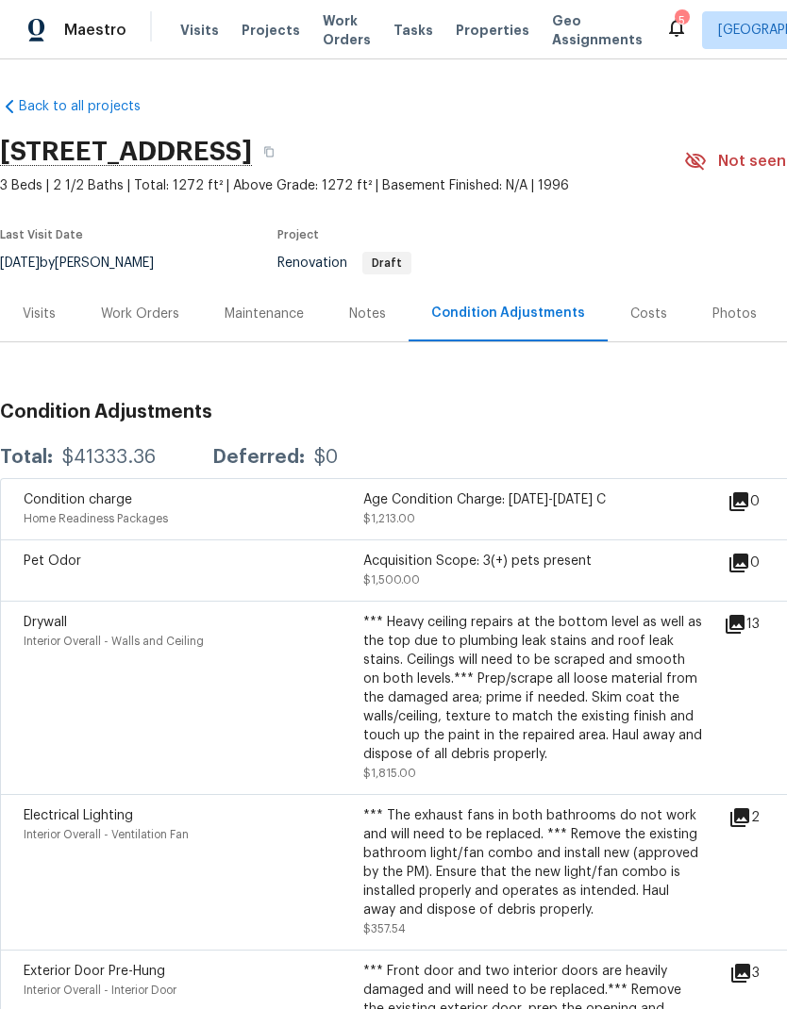
click at [165, 305] on div "Work Orders" at bounding box center [140, 314] width 78 height 19
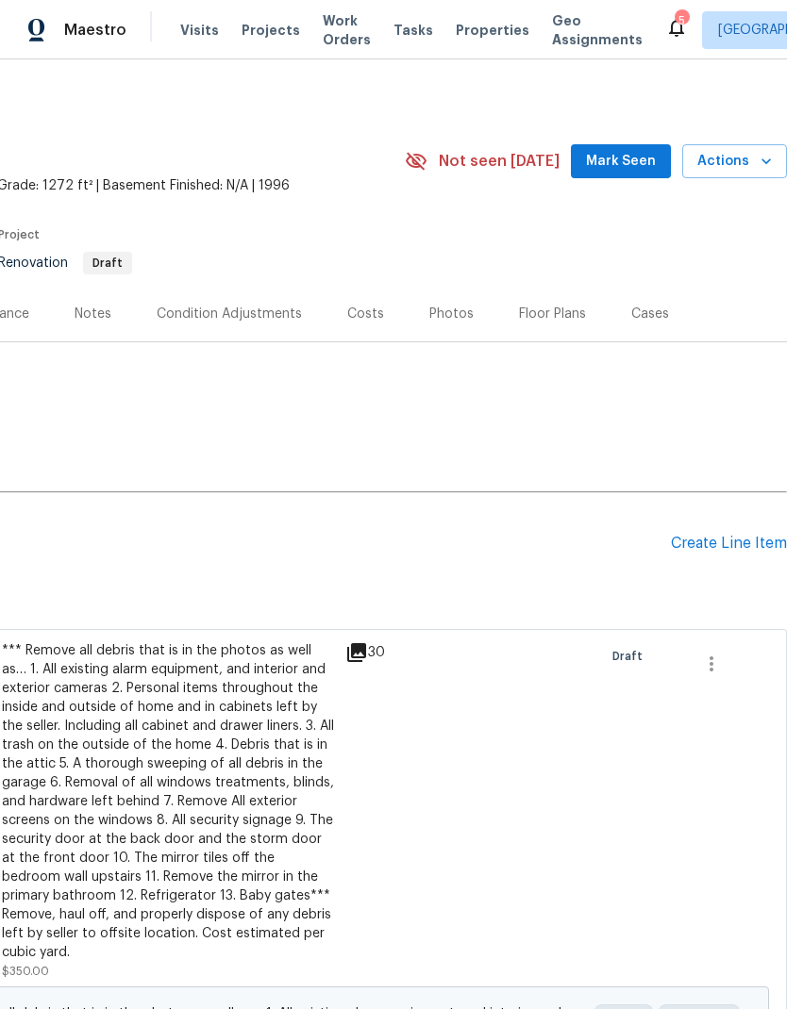
click at [730, 535] on div "Create Line Item" at bounding box center [729, 544] width 116 height 18
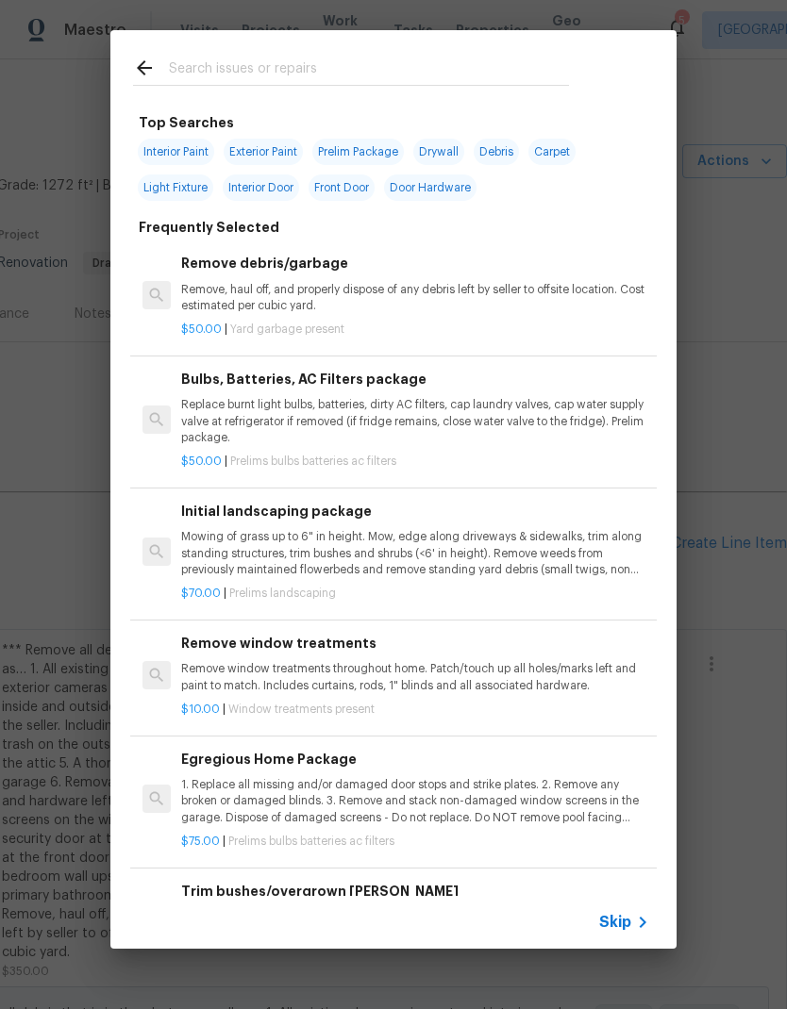
click at [284, 68] on input "text" at bounding box center [369, 71] width 400 height 28
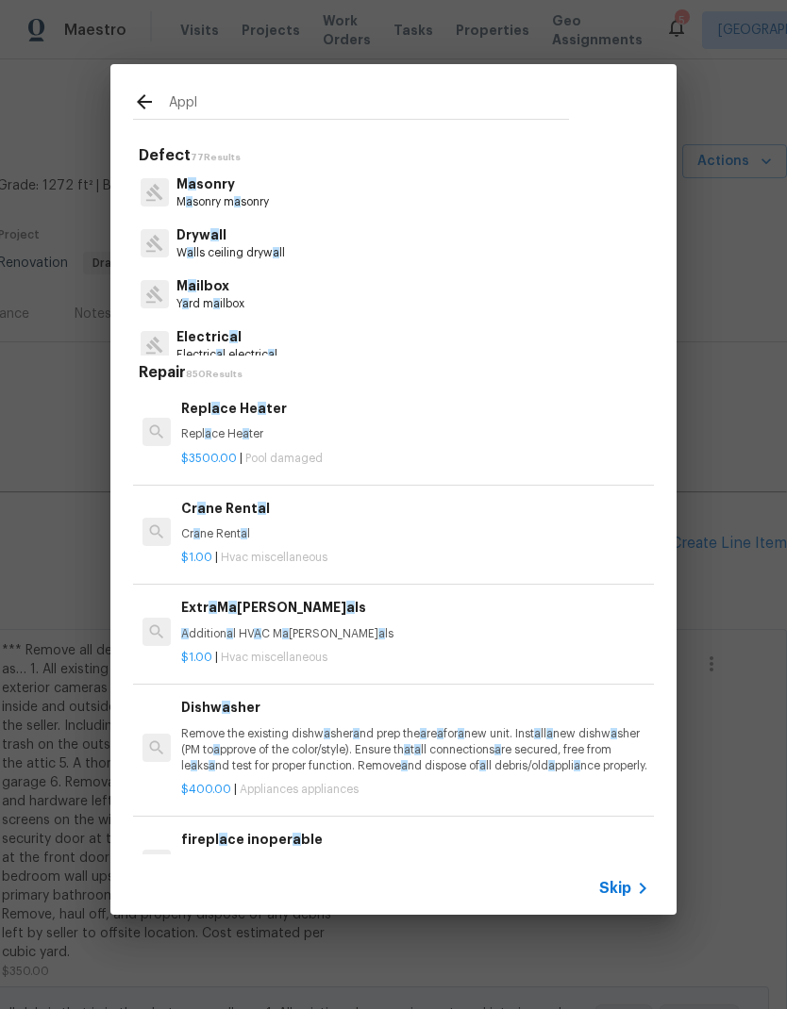
type input "Appli"
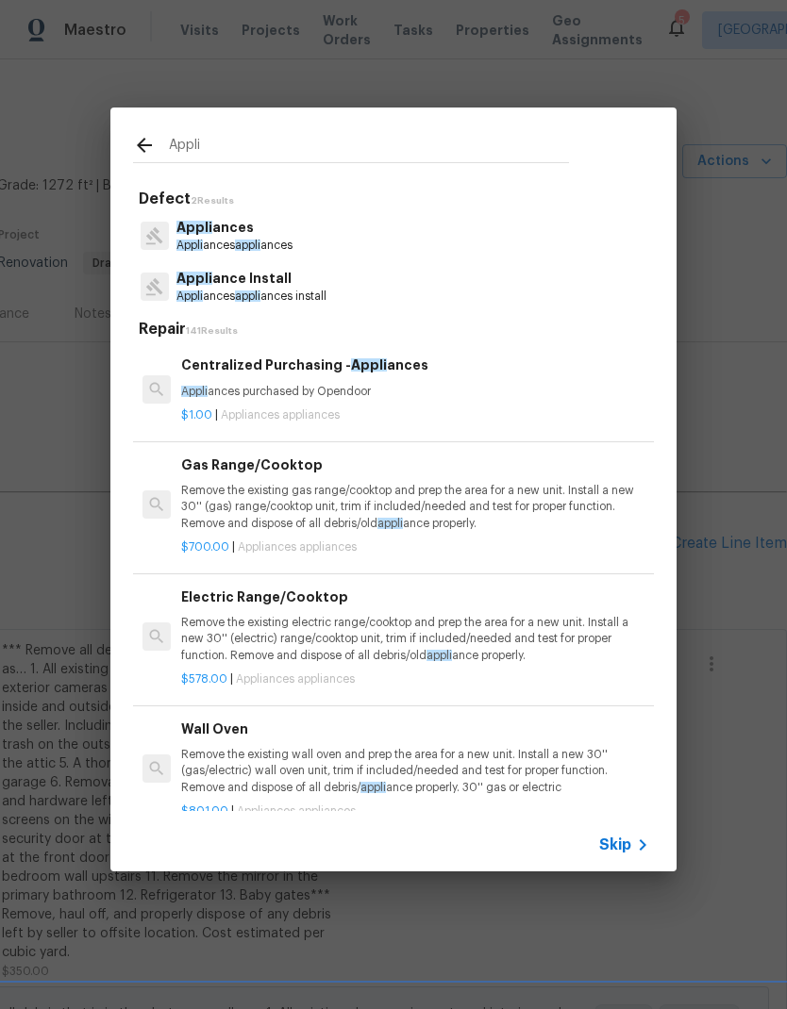
click at [301, 294] on p "Appli ances appli ances install" at bounding box center [251, 297] width 150 height 16
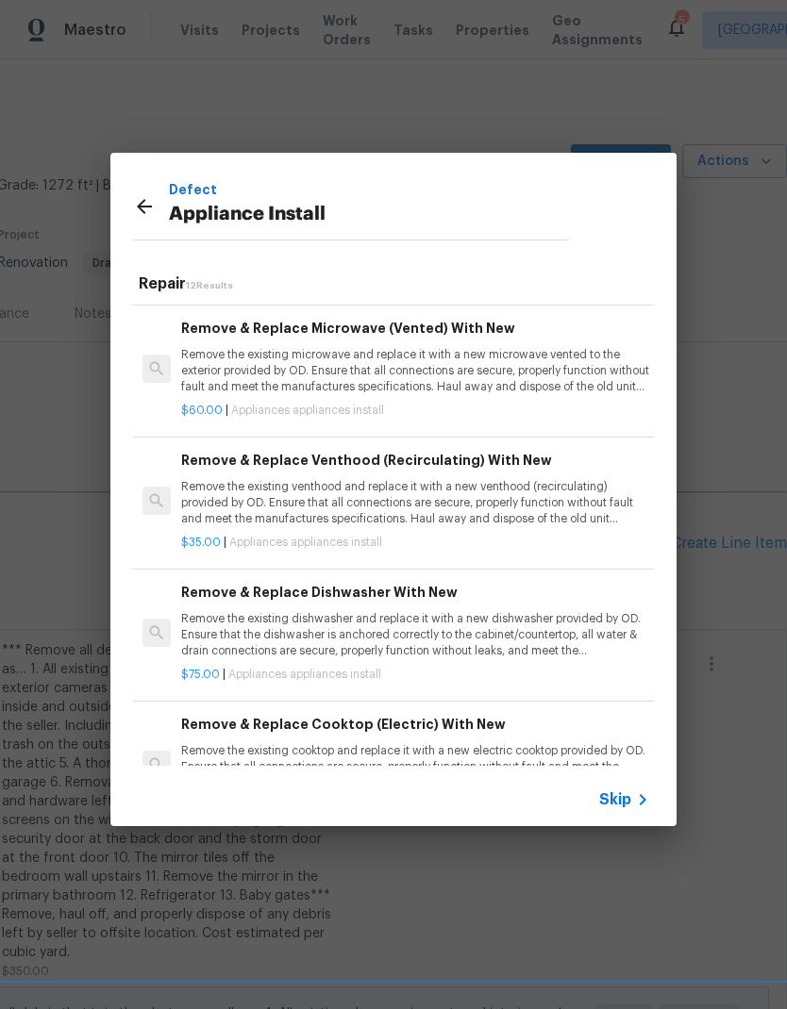
scroll to position [124, 0]
click at [469, 500] on p "Remove the existing venthood and replace it with a new venthood (recirculating)…" at bounding box center [415, 502] width 468 height 48
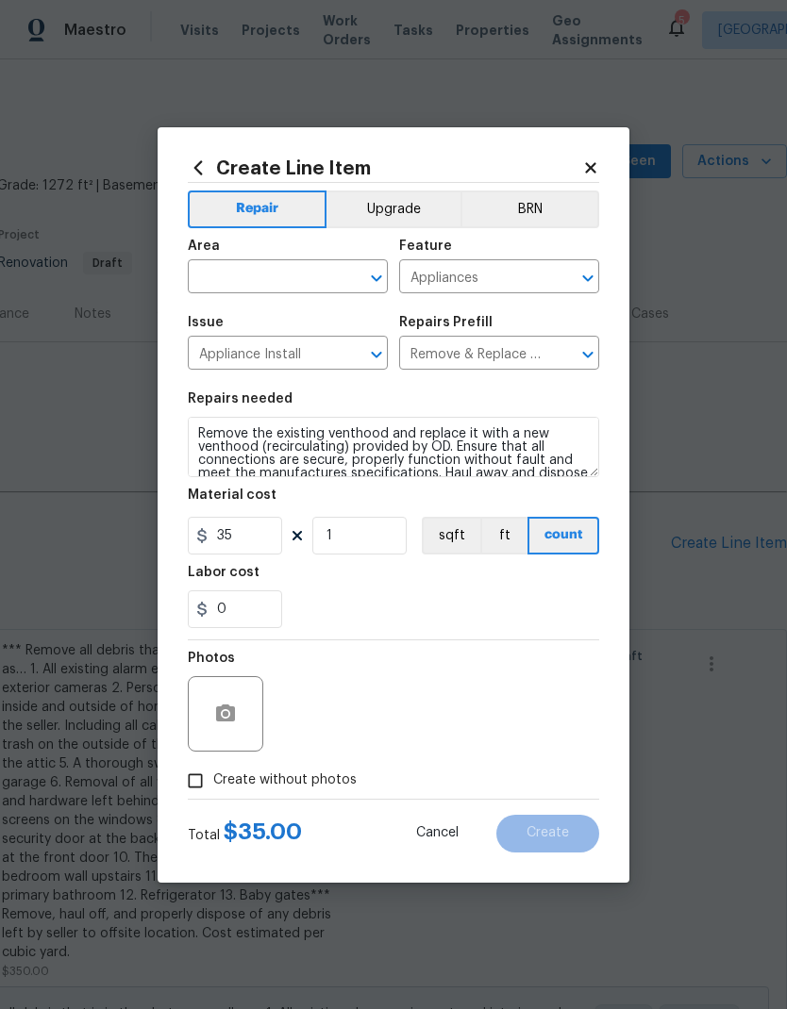
click at [303, 281] on input "text" at bounding box center [261, 278] width 147 height 29
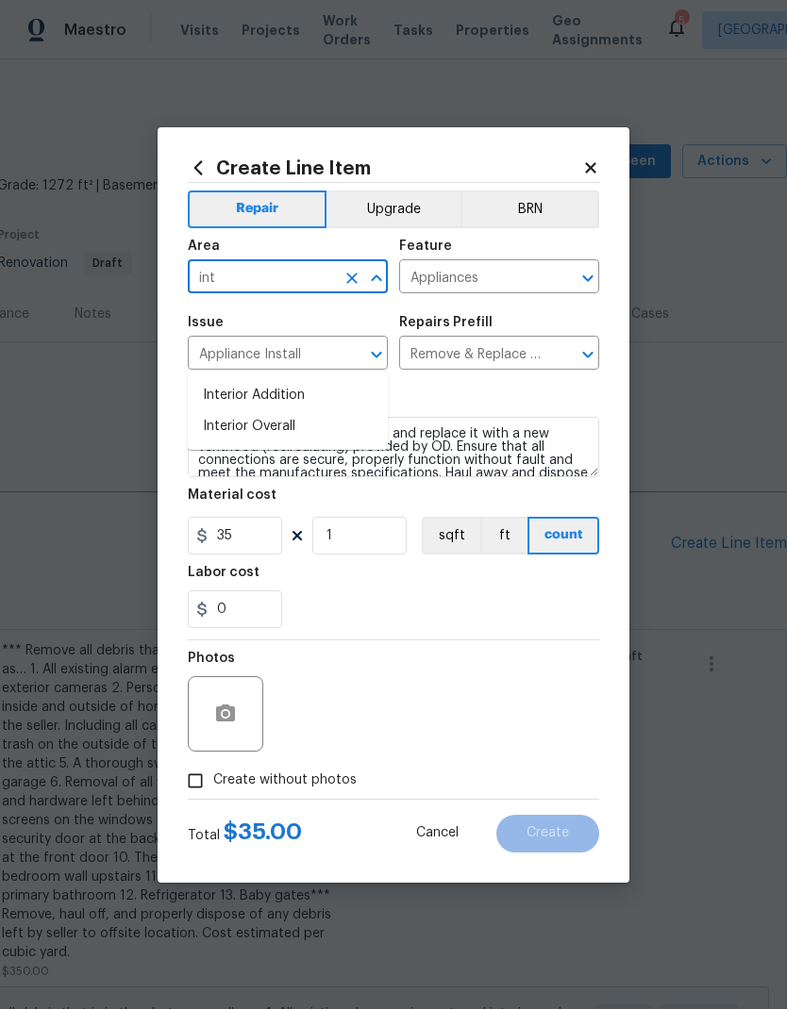
click at [305, 411] on li "Interior Overall" at bounding box center [288, 426] width 200 height 31
type input "Interior Overall"
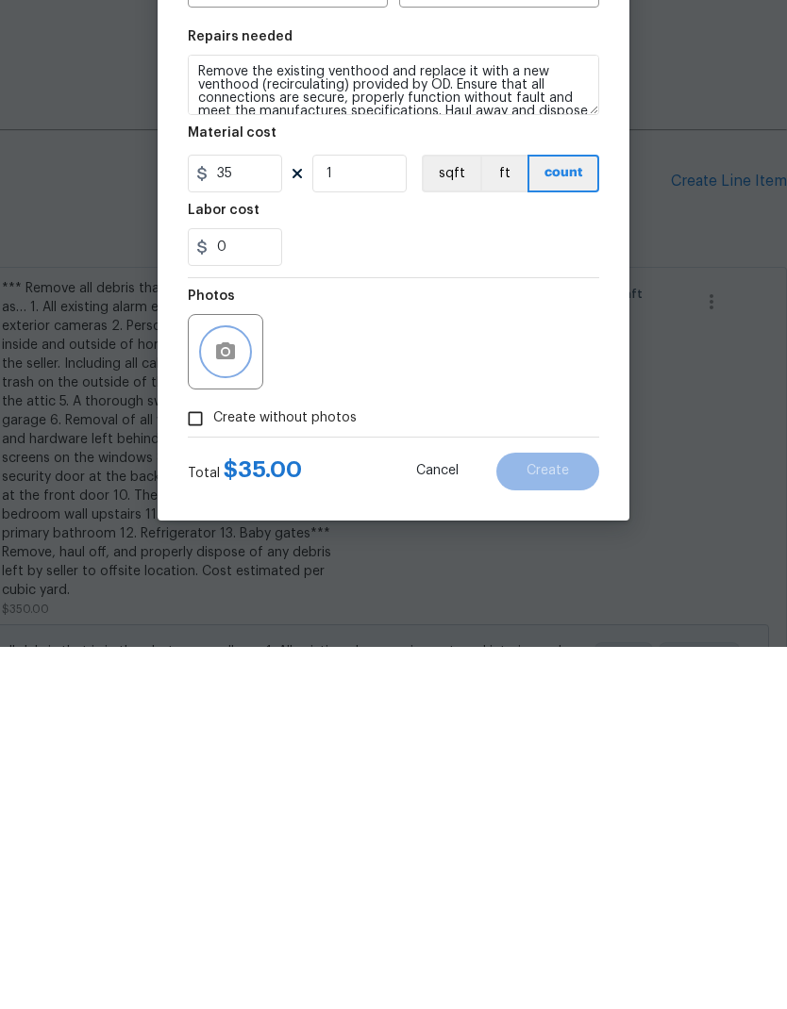
click at [241, 691] on button "button" at bounding box center [225, 713] width 45 height 45
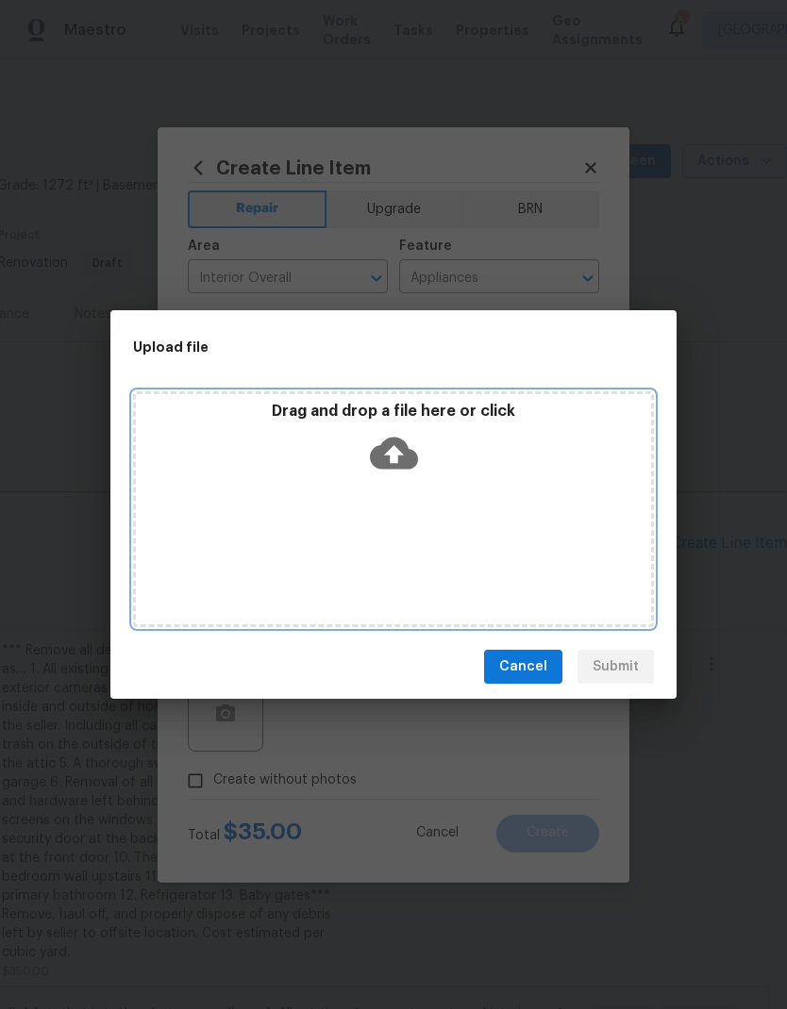
click at [407, 456] on icon at bounding box center [394, 454] width 48 height 32
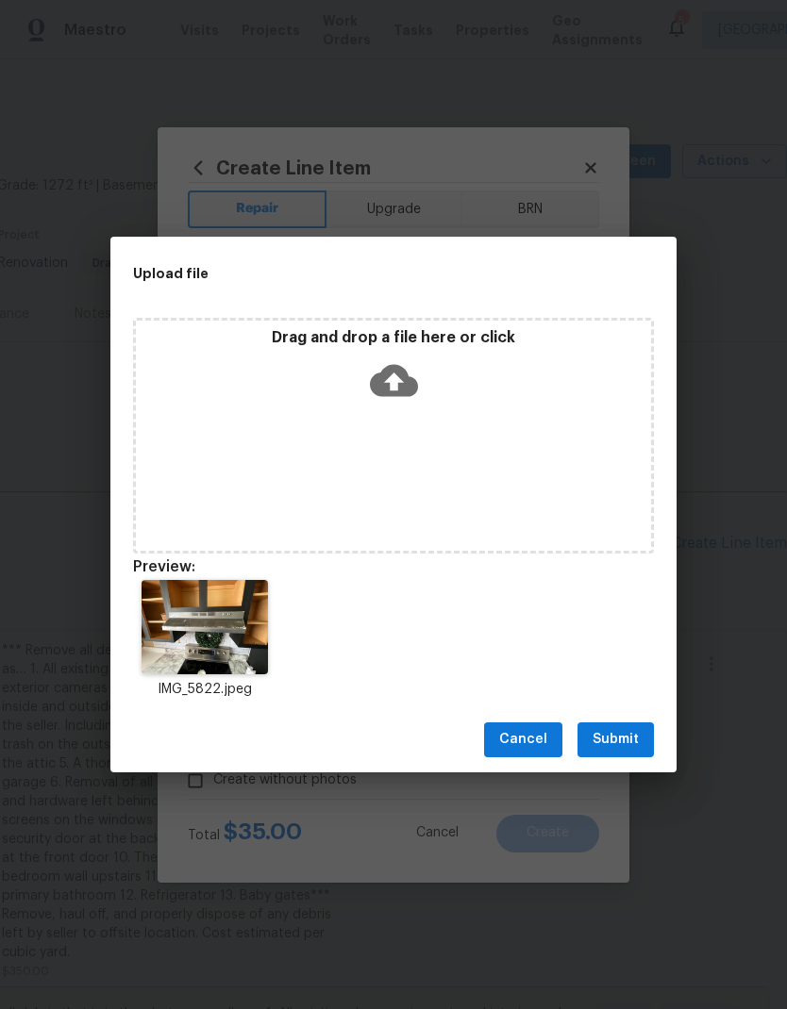
click at [637, 742] on span "Submit" at bounding box center [615, 740] width 46 height 24
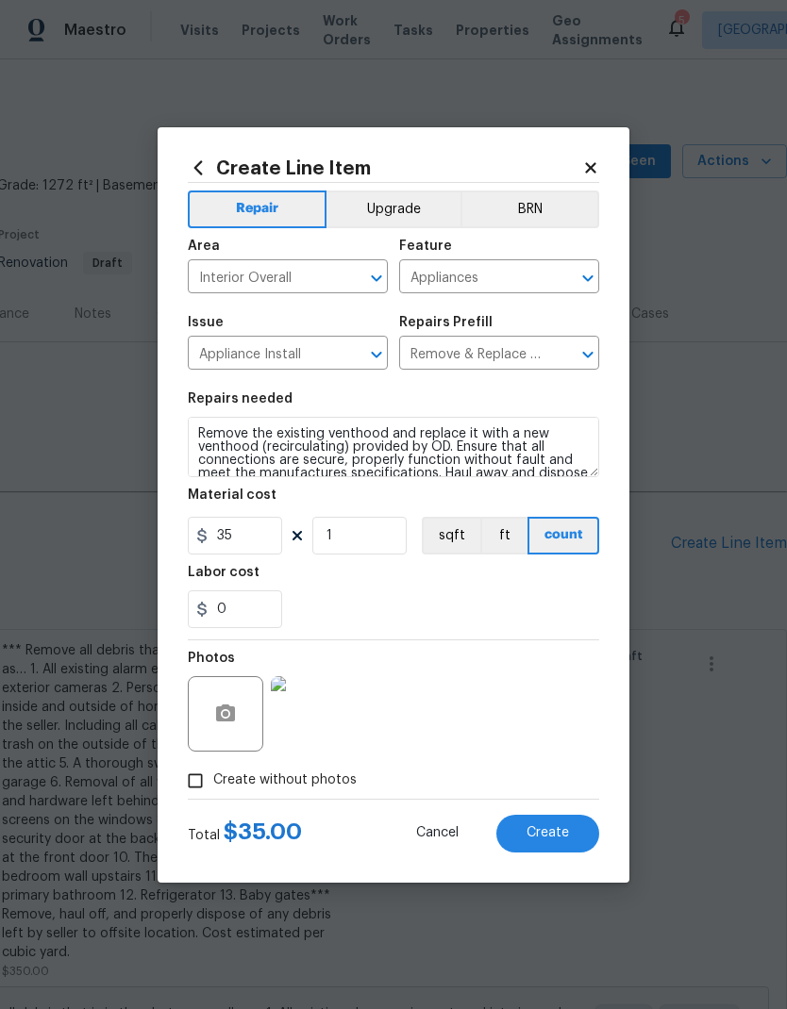
click at [565, 832] on span "Create" at bounding box center [547, 833] width 42 height 14
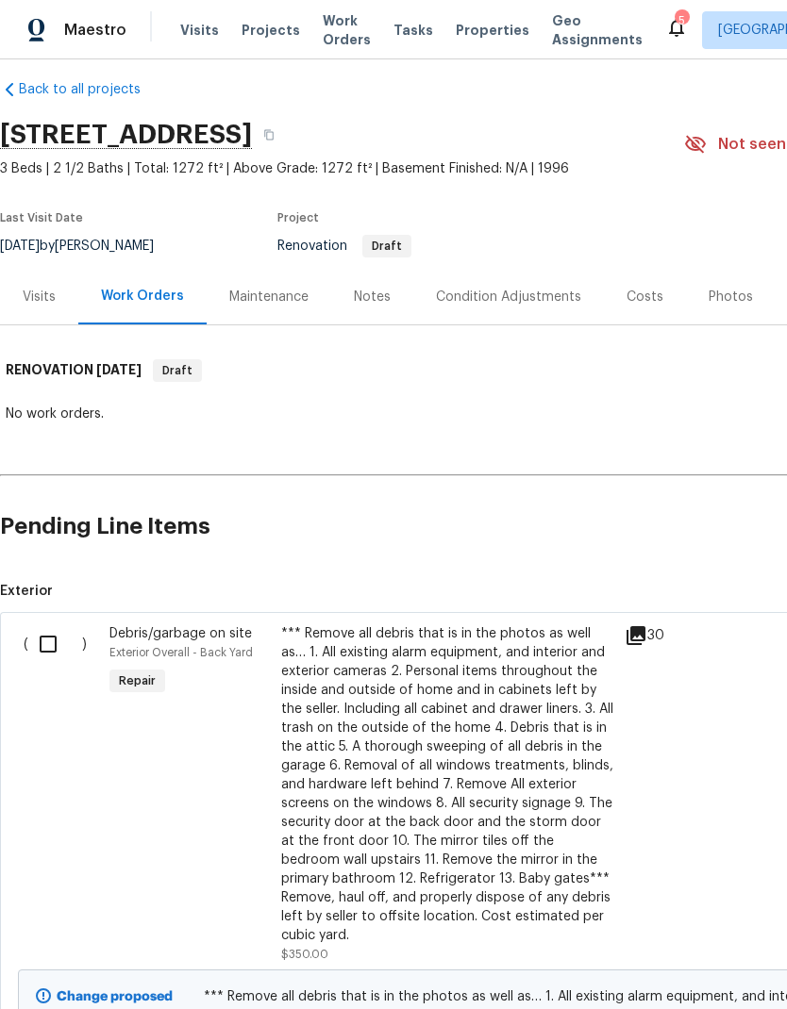
scroll to position [11, 0]
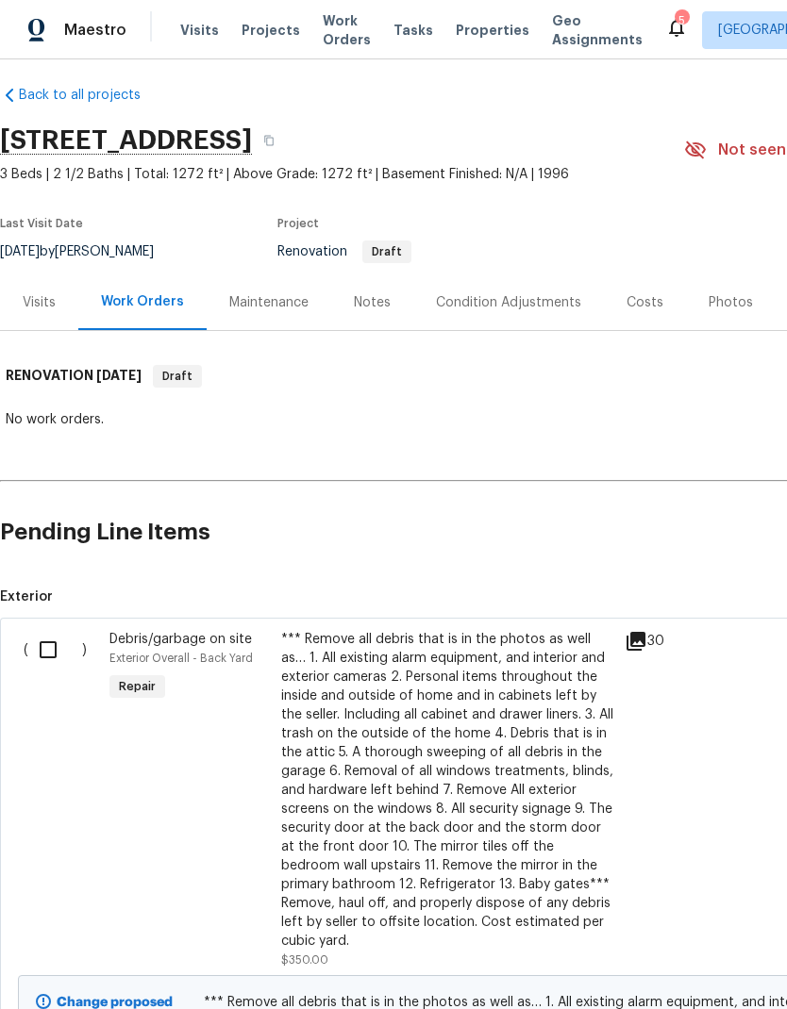
click at [49, 293] on div "Visits" at bounding box center [39, 302] width 33 height 19
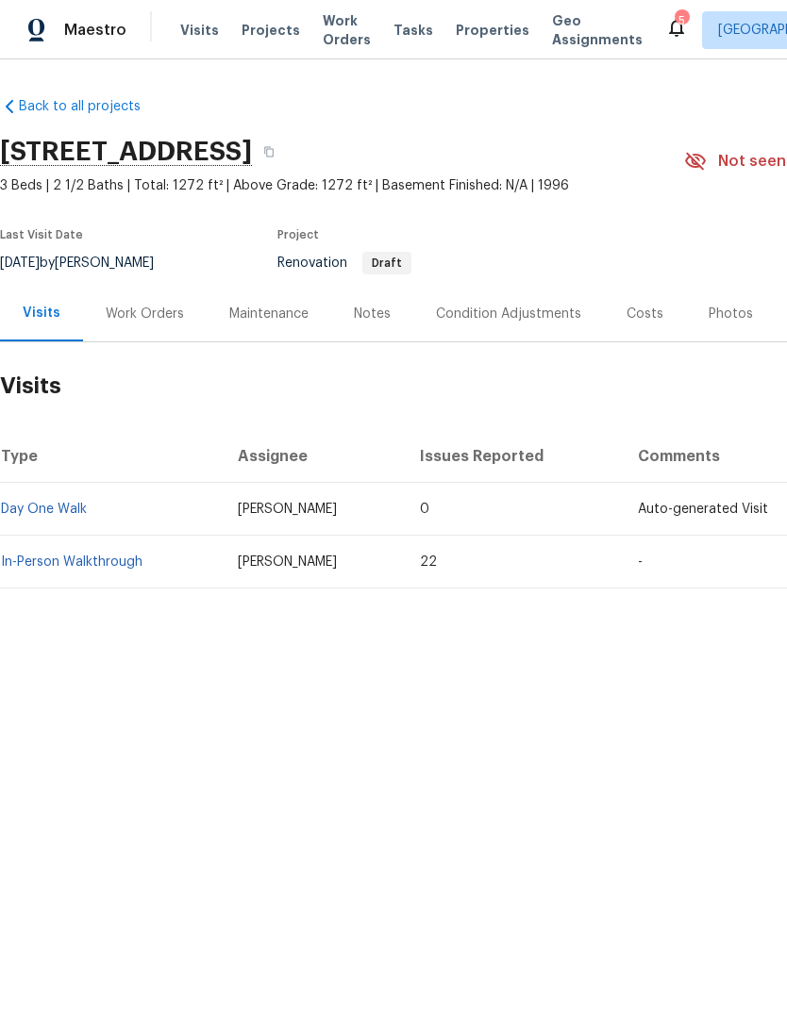
click at [115, 565] on link "In-Person Walkthrough" at bounding box center [71, 562] width 141 height 13
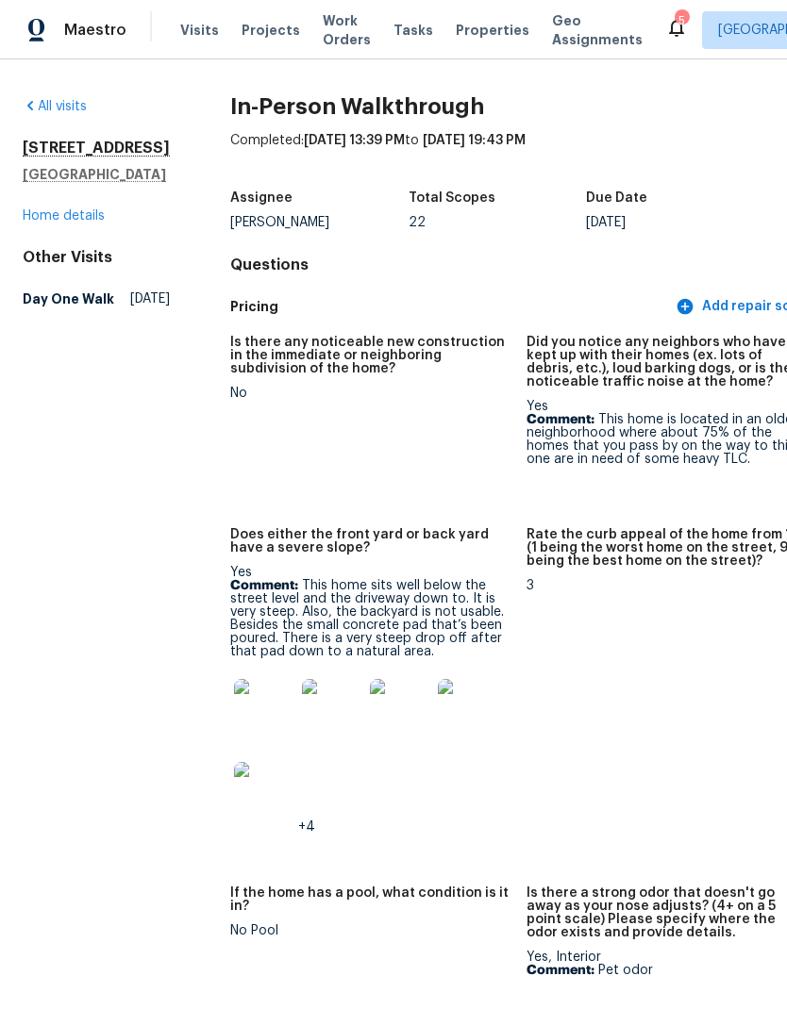
click at [94, 223] on link "Home details" at bounding box center [64, 215] width 82 height 13
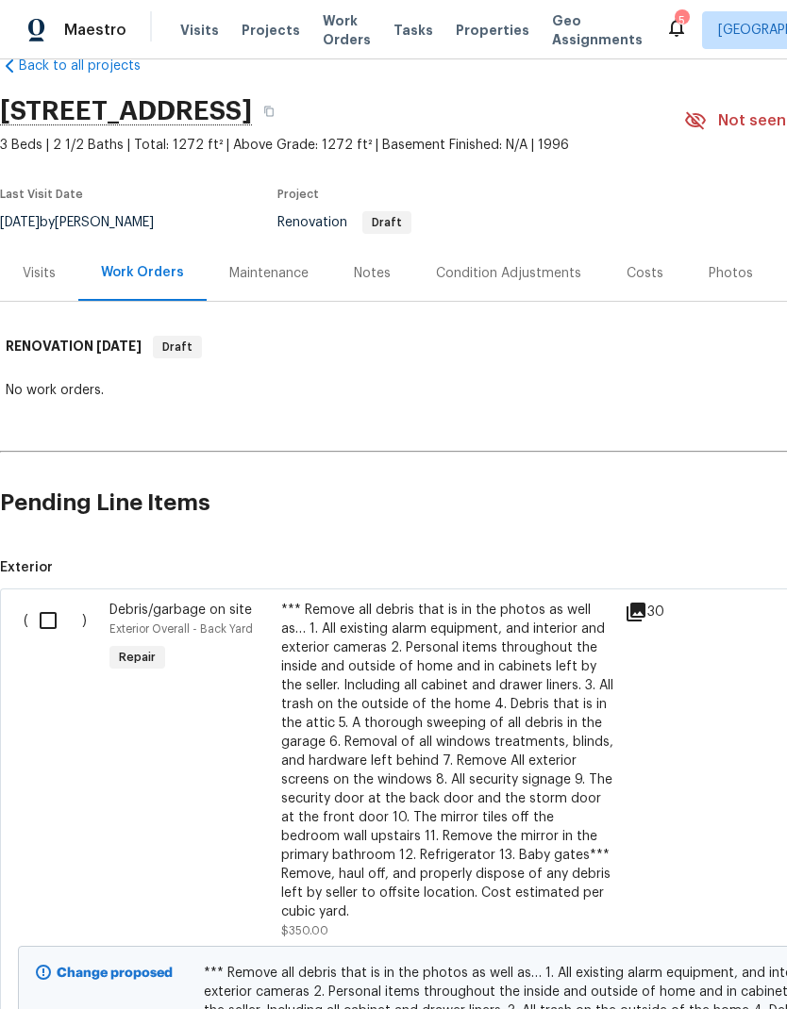
scroll to position [41, 0]
click at [39, 274] on div "Visits" at bounding box center [39, 272] width 33 height 19
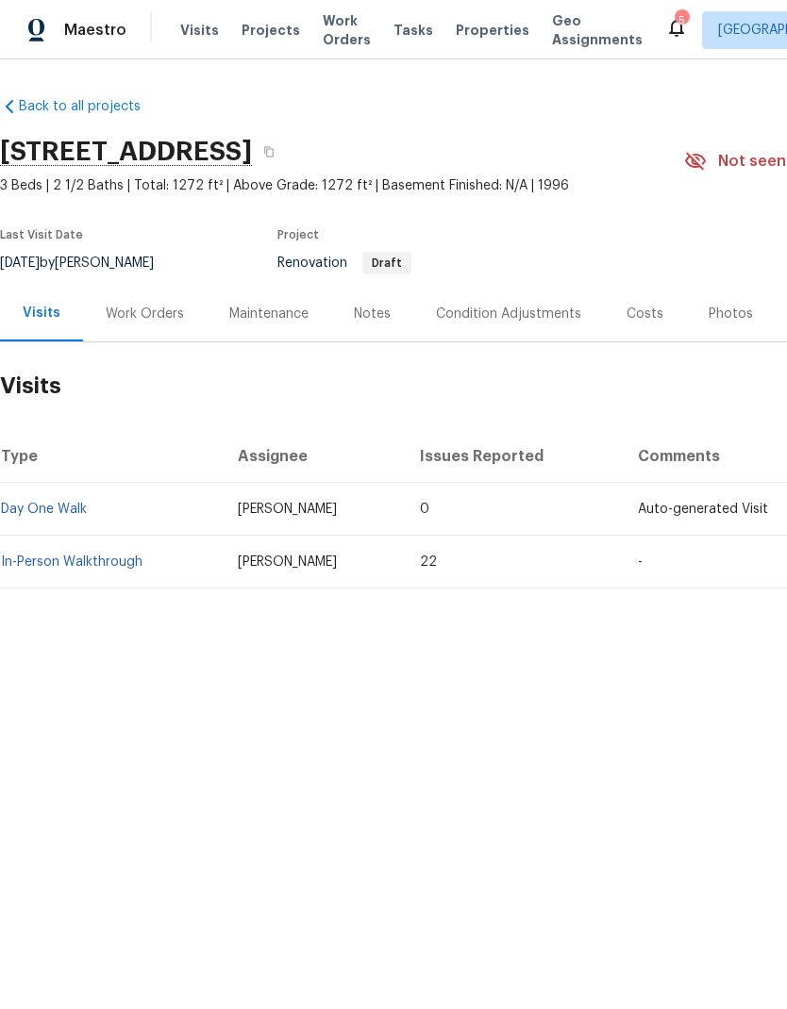
click at [167, 305] on div "Work Orders" at bounding box center [145, 314] width 78 height 19
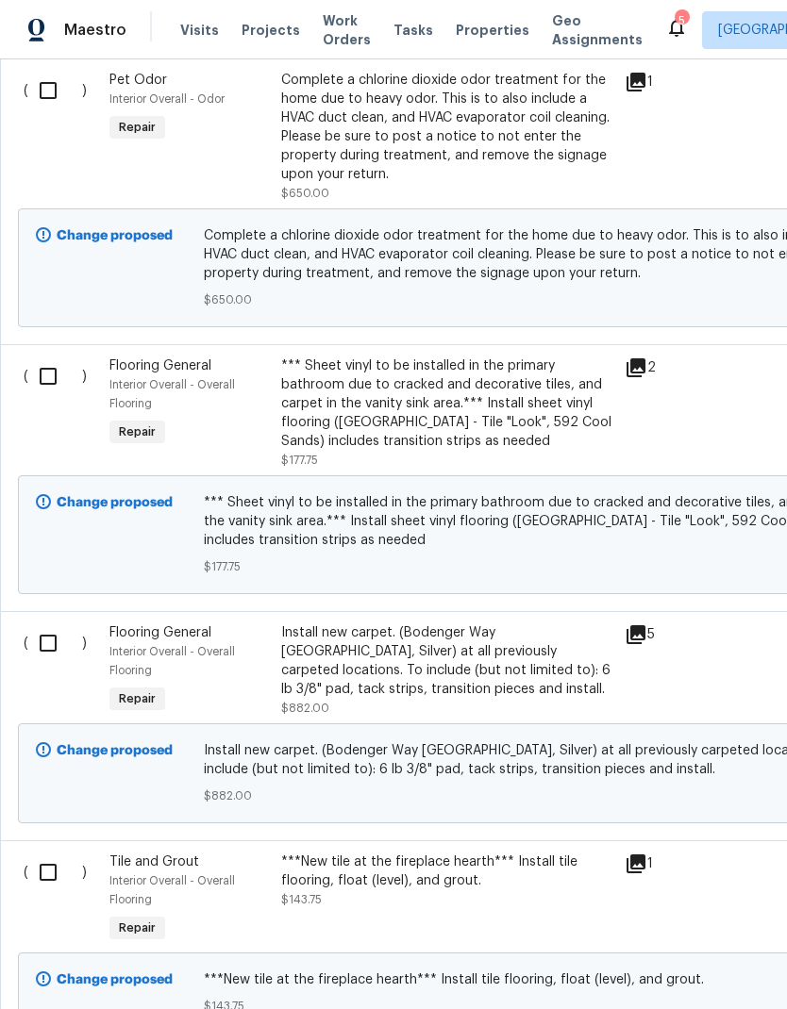
scroll to position [7983, 0]
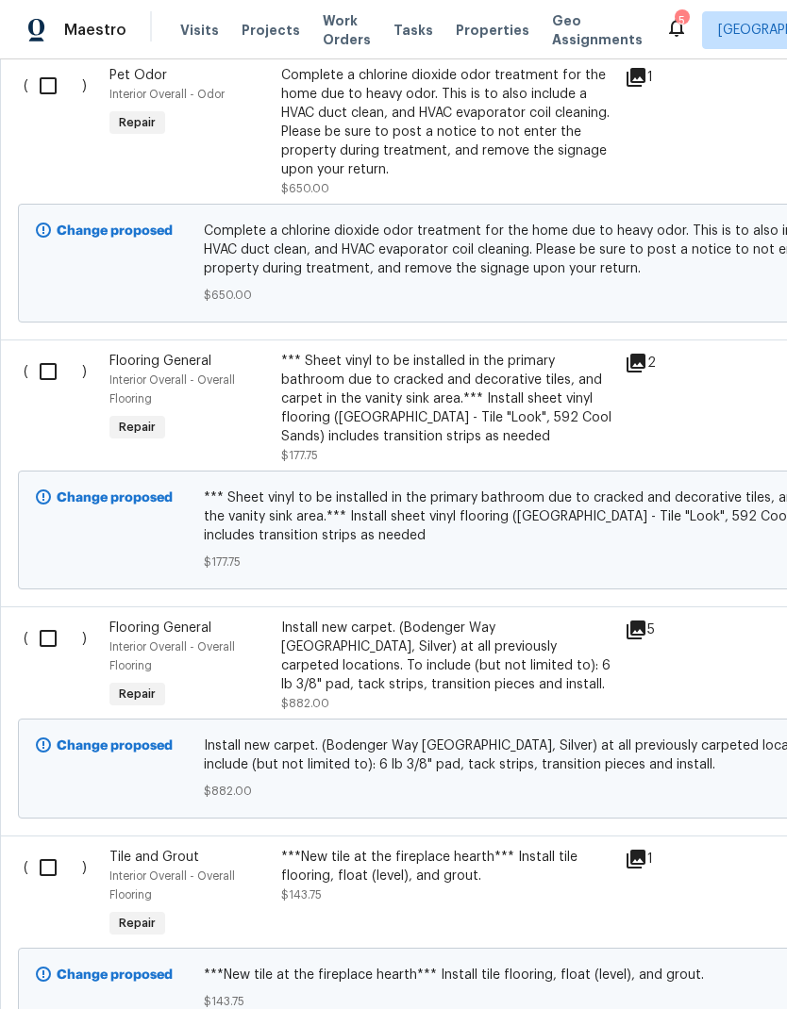
click at [454, 352] on div "*** Sheet vinyl to be installed in the primary bathroom due to cracked and deco…" at bounding box center [447, 399] width 332 height 94
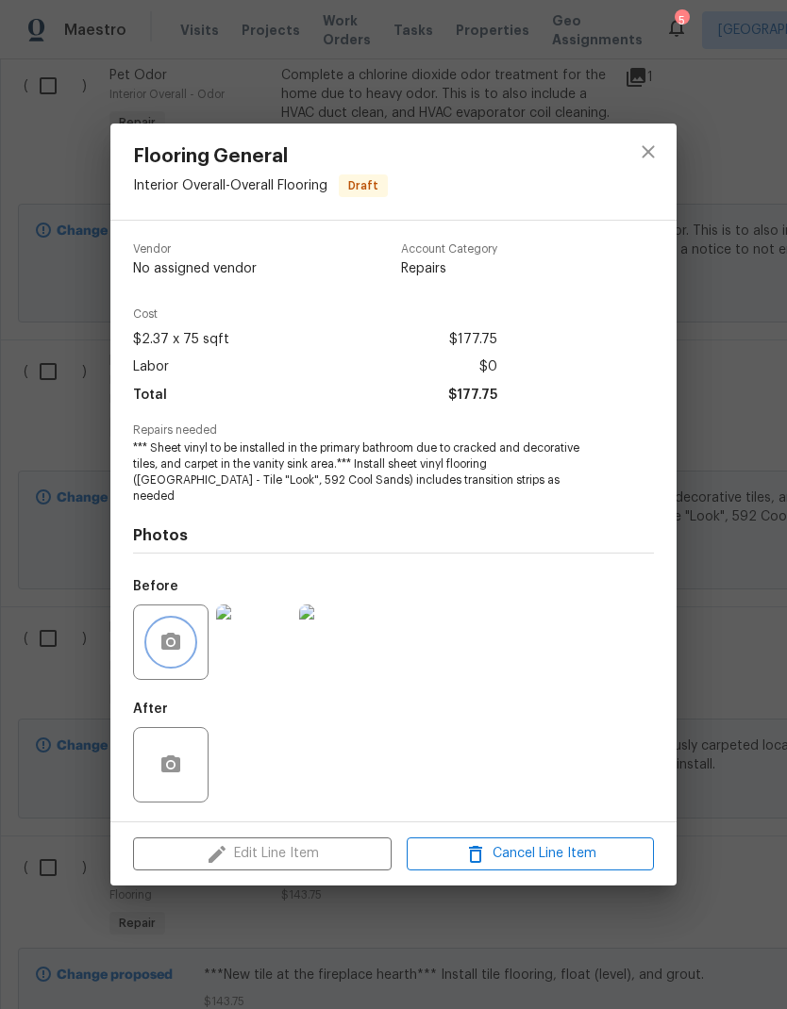
click at [182, 645] on button "button" at bounding box center [170, 642] width 45 height 45
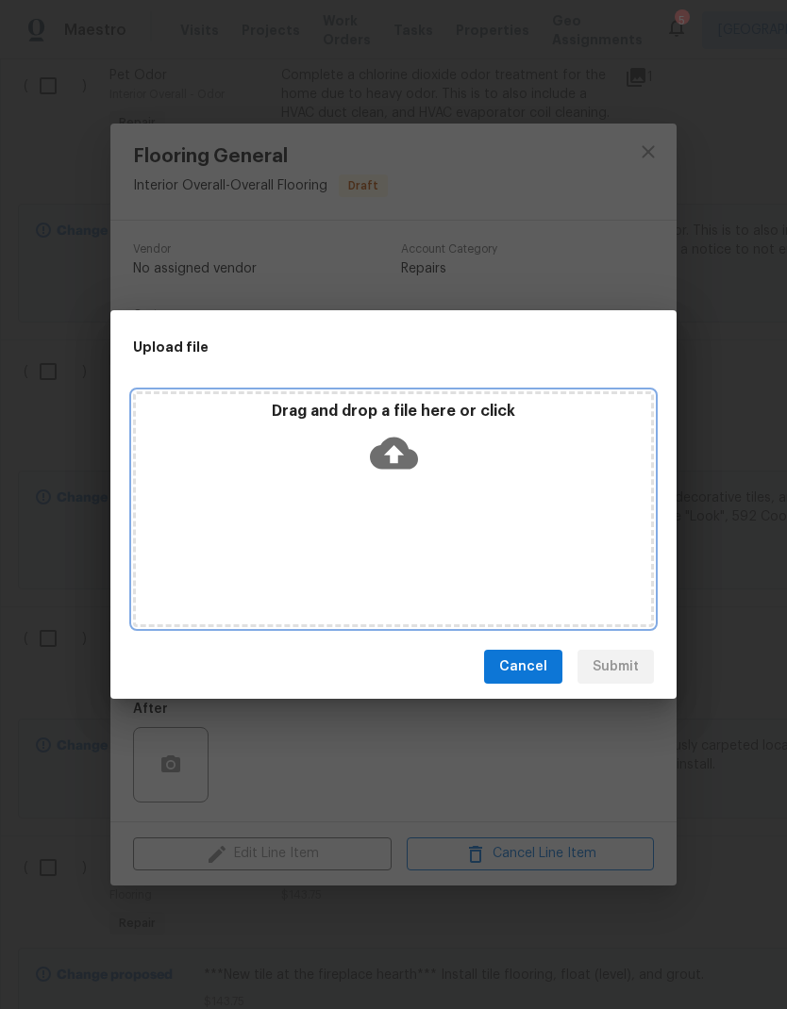
click at [407, 456] on icon at bounding box center [394, 454] width 48 height 32
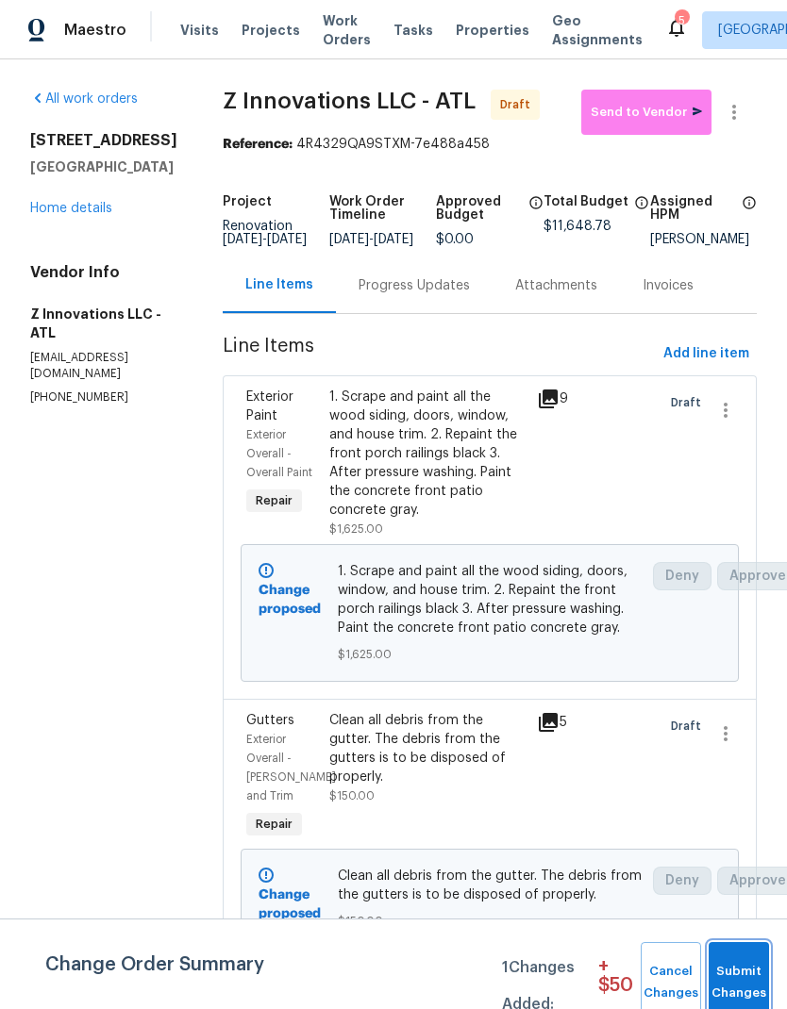
click at [748, 980] on span "Submit Changes" at bounding box center [738, 982] width 41 height 43
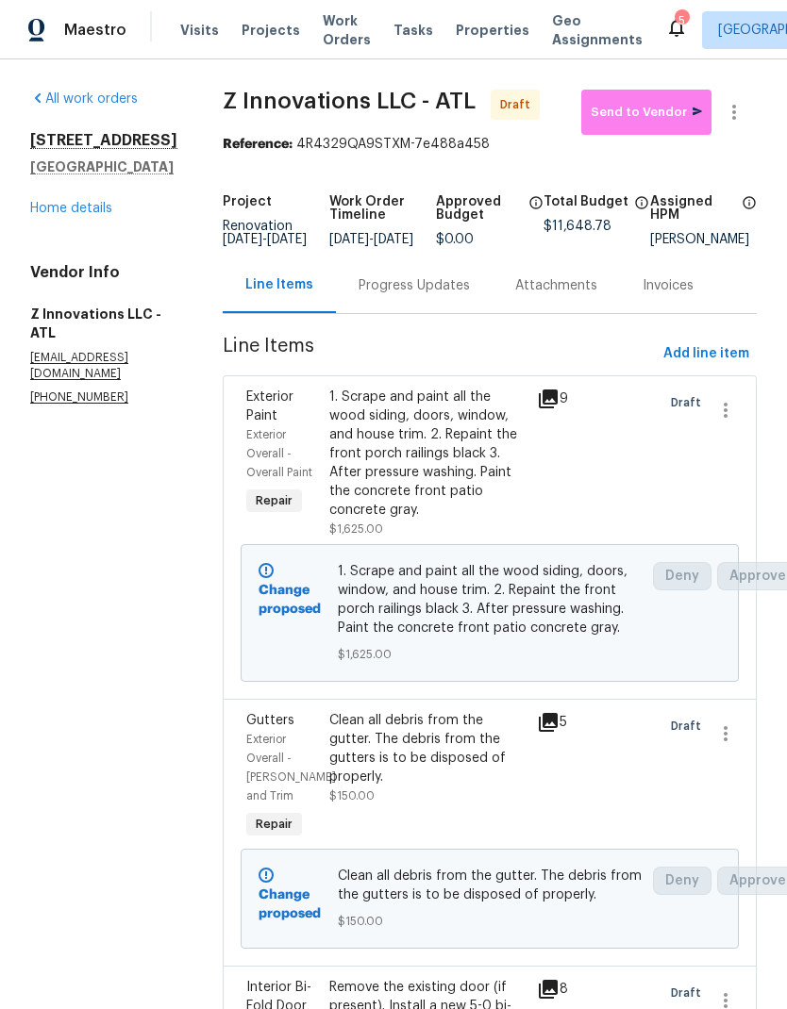
click at [102, 215] on link "Home details" at bounding box center [71, 208] width 82 height 13
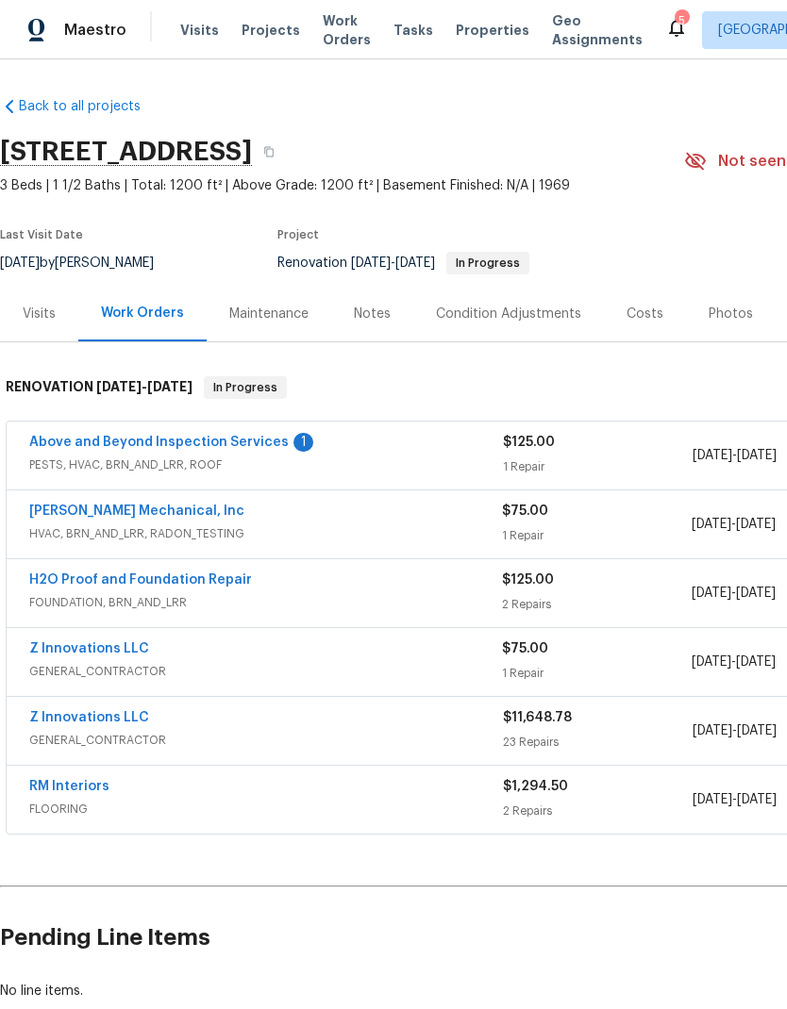
click at [220, 447] on link "Above and Beyond Inspection Services" at bounding box center [158, 442] width 259 height 13
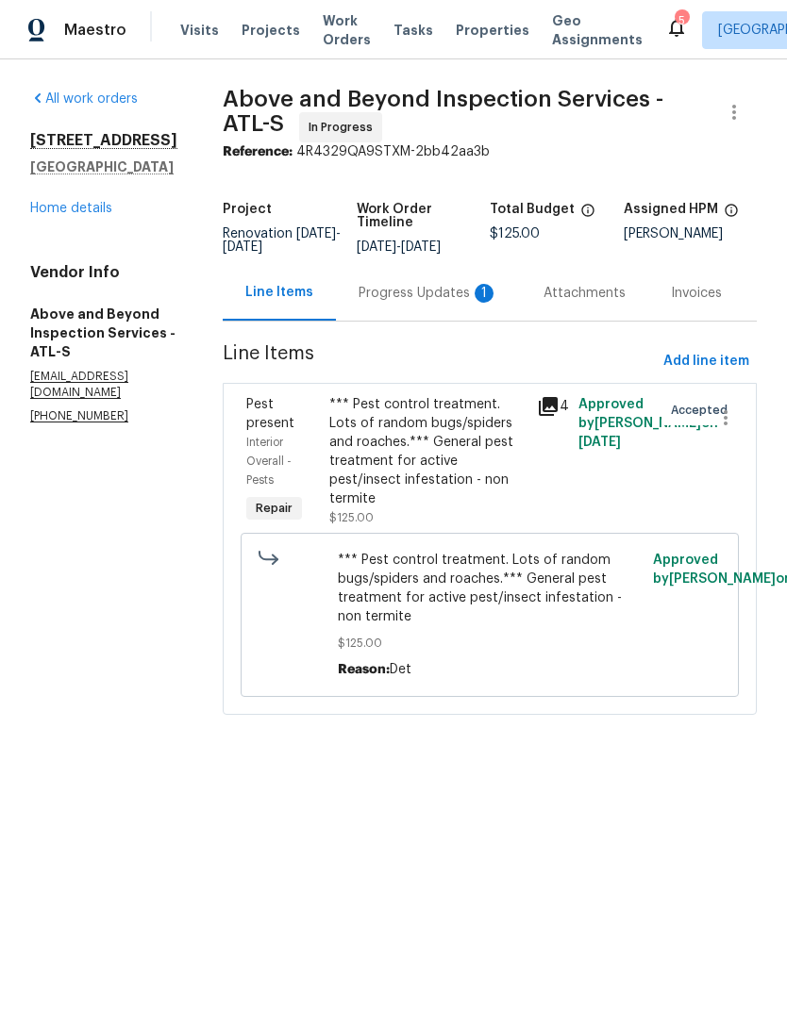
click at [444, 303] on div "Progress Updates 1" at bounding box center [428, 293] width 140 height 19
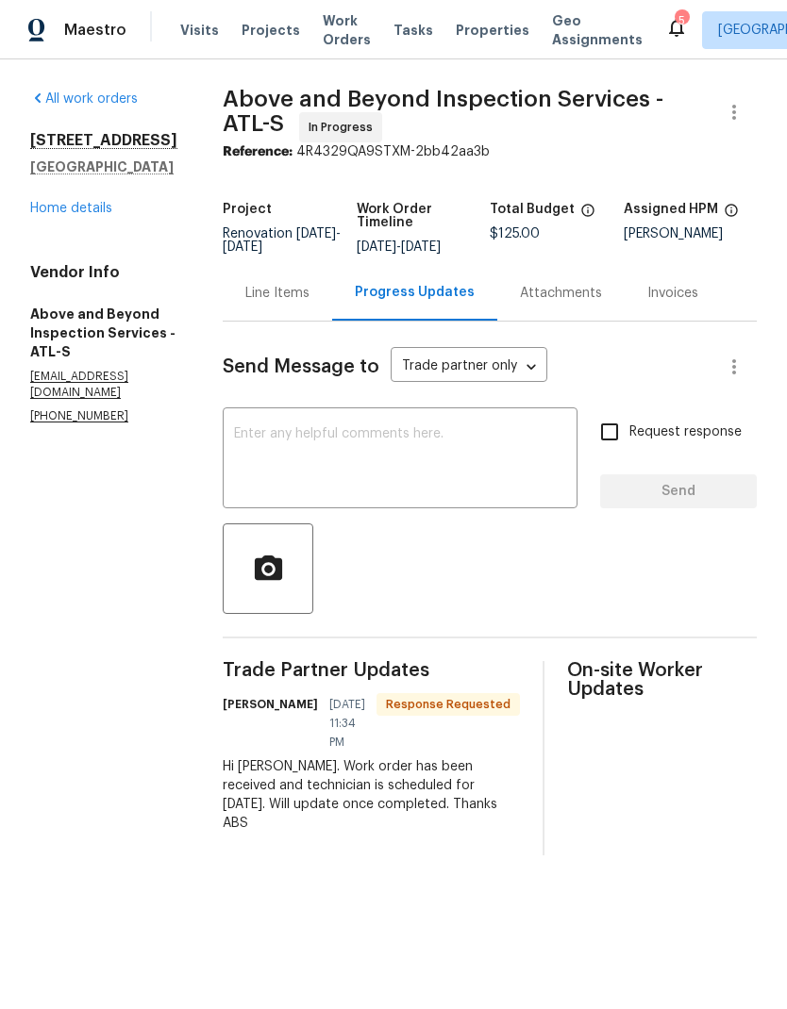
click at [309, 303] on div "Line Items" at bounding box center [277, 293] width 64 height 19
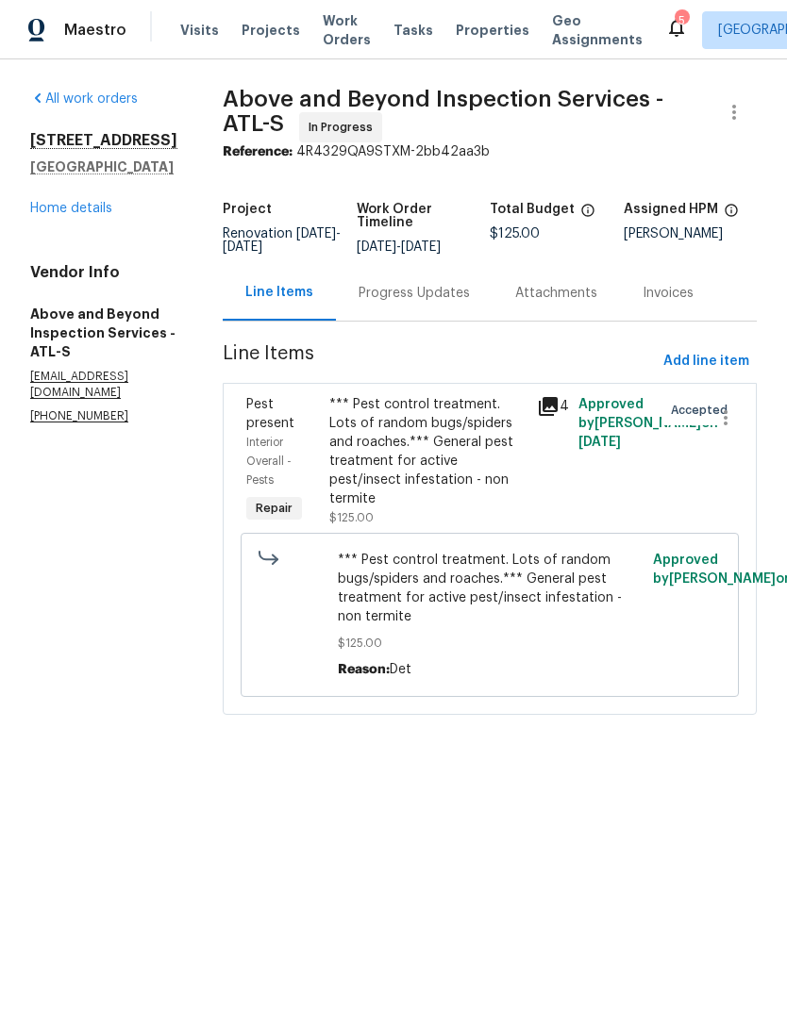
click at [107, 207] on link "Home details" at bounding box center [71, 208] width 82 height 13
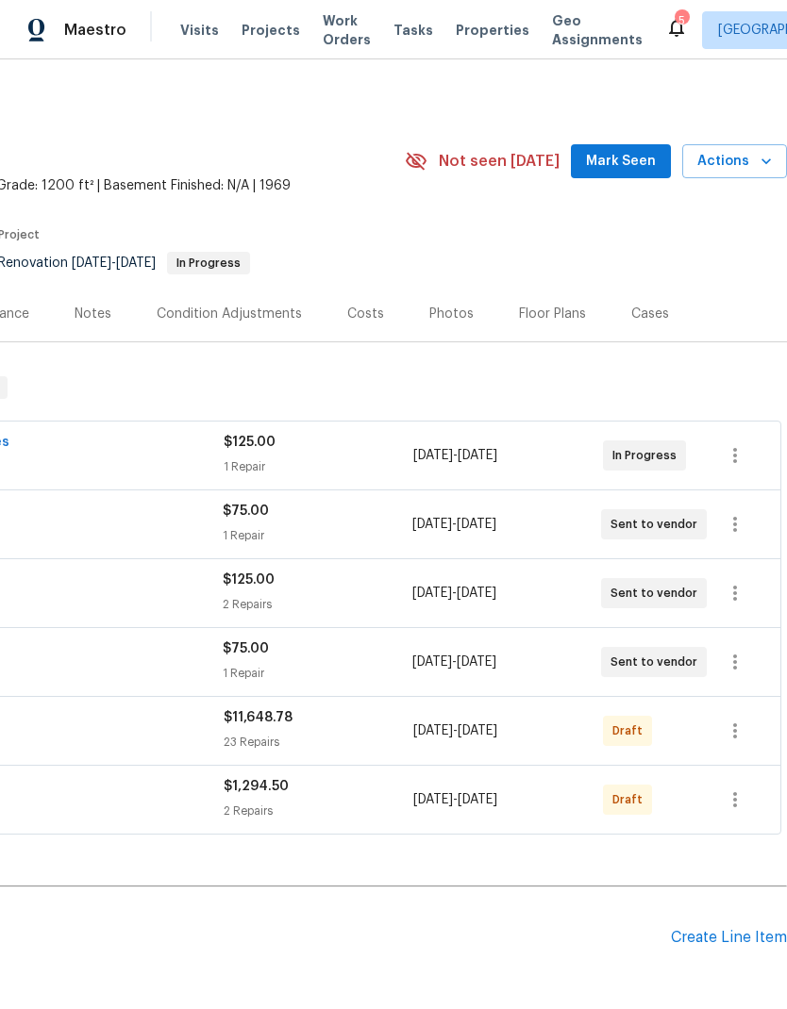
scroll to position [0, 279]
click at [634, 166] on span "Mark Seen" at bounding box center [621, 162] width 70 height 24
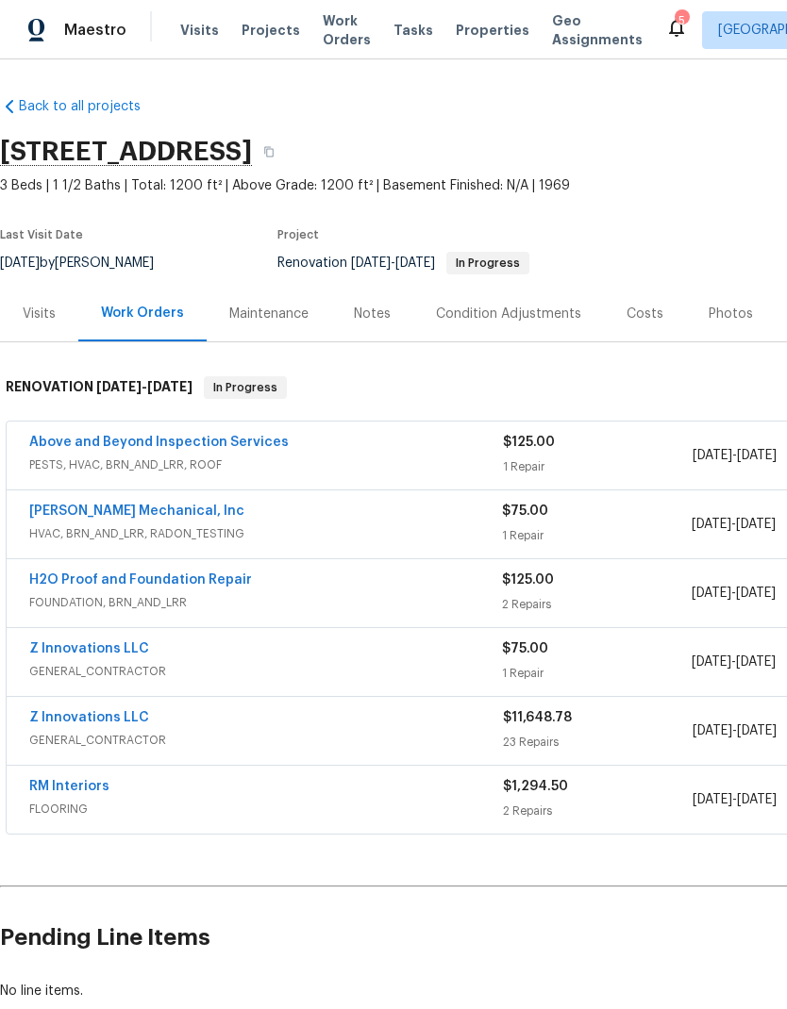
scroll to position [0, 0]
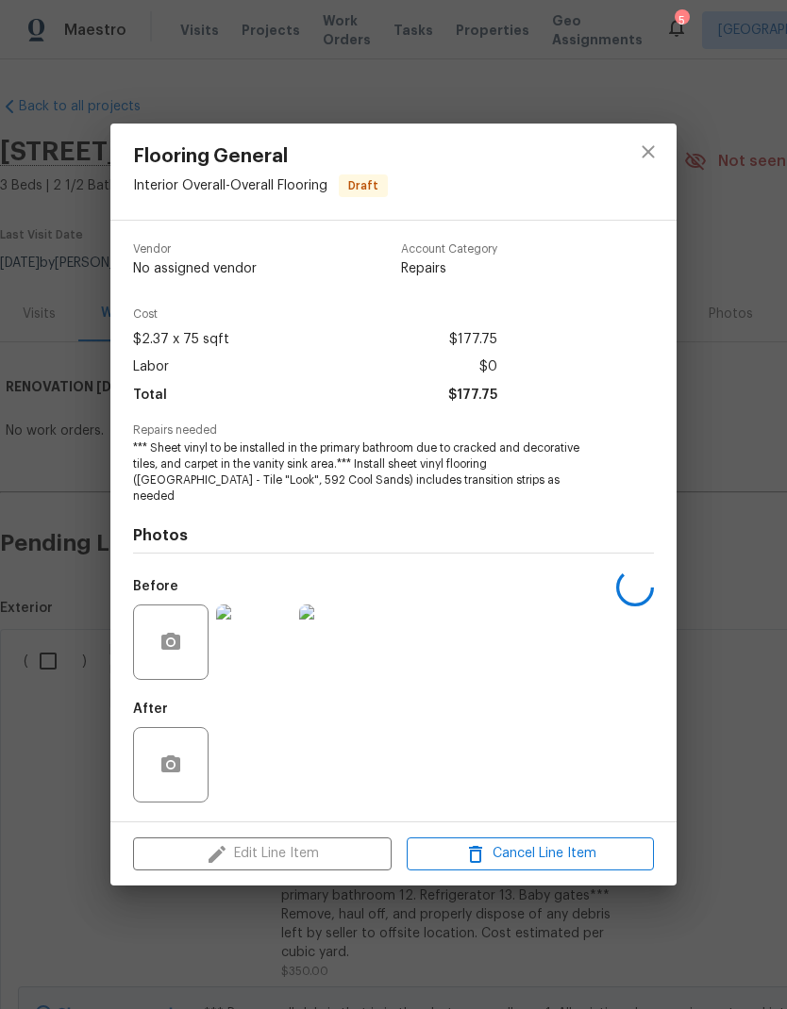
scroll to position [7983, 0]
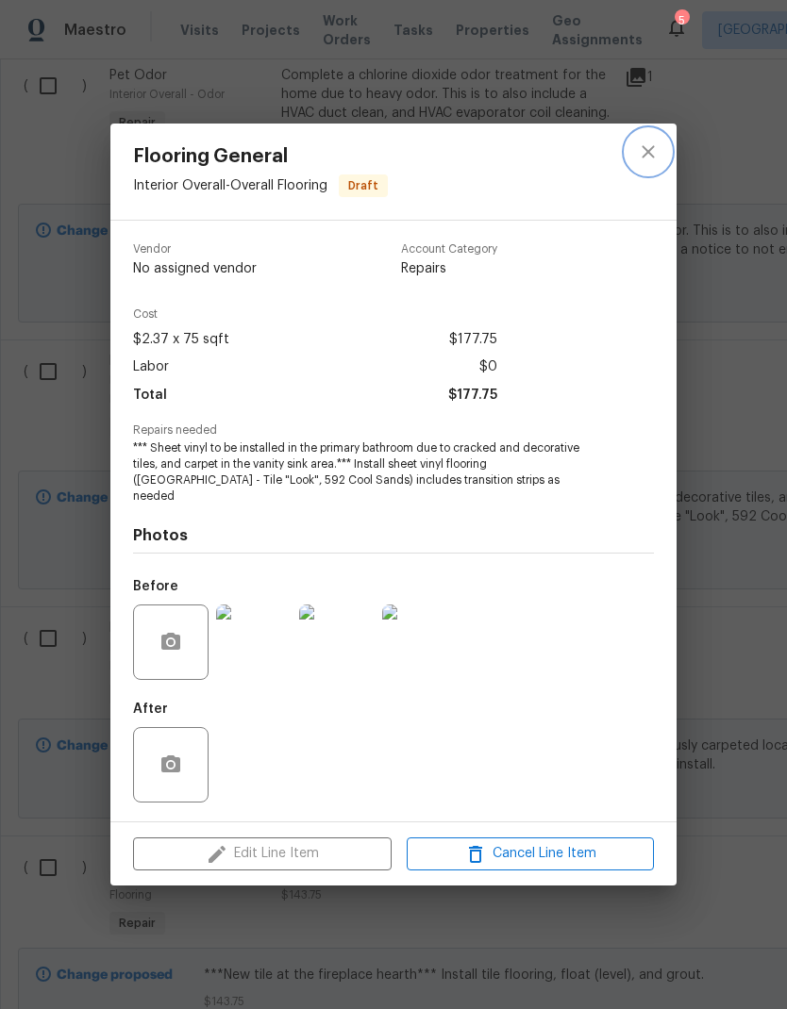
click at [651, 158] on icon "close" at bounding box center [647, 151] width 12 height 12
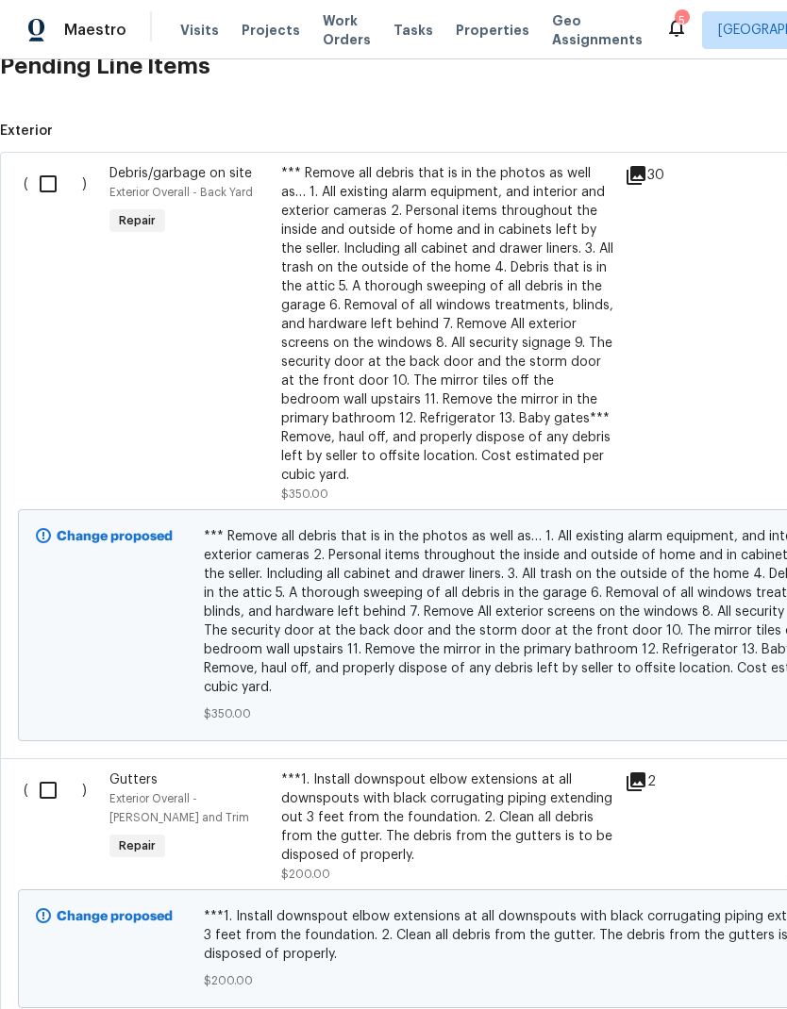
scroll to position [478, 0]
click at [55, 177] on input "checkbox" at bounding box center [55, 183] width 54 height 40
checkbox input "true"
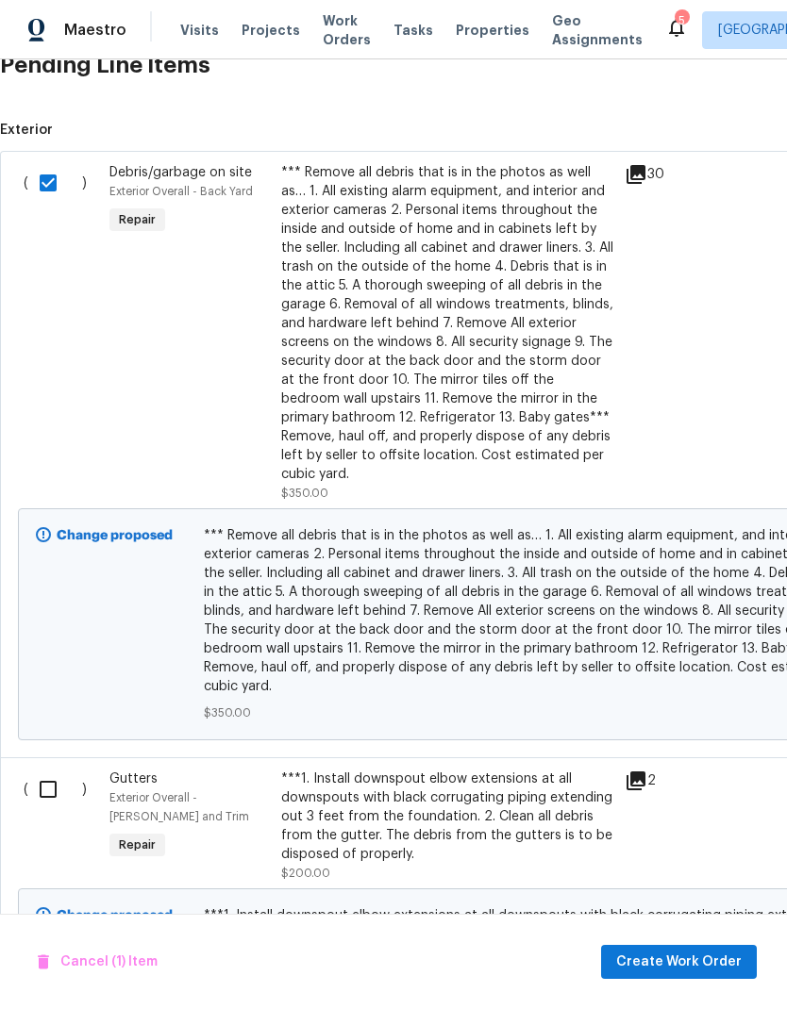
click at [56, 780] on input "checkbox" at bounding box center [55, 790] width 54 height 40
checkbox input "true"
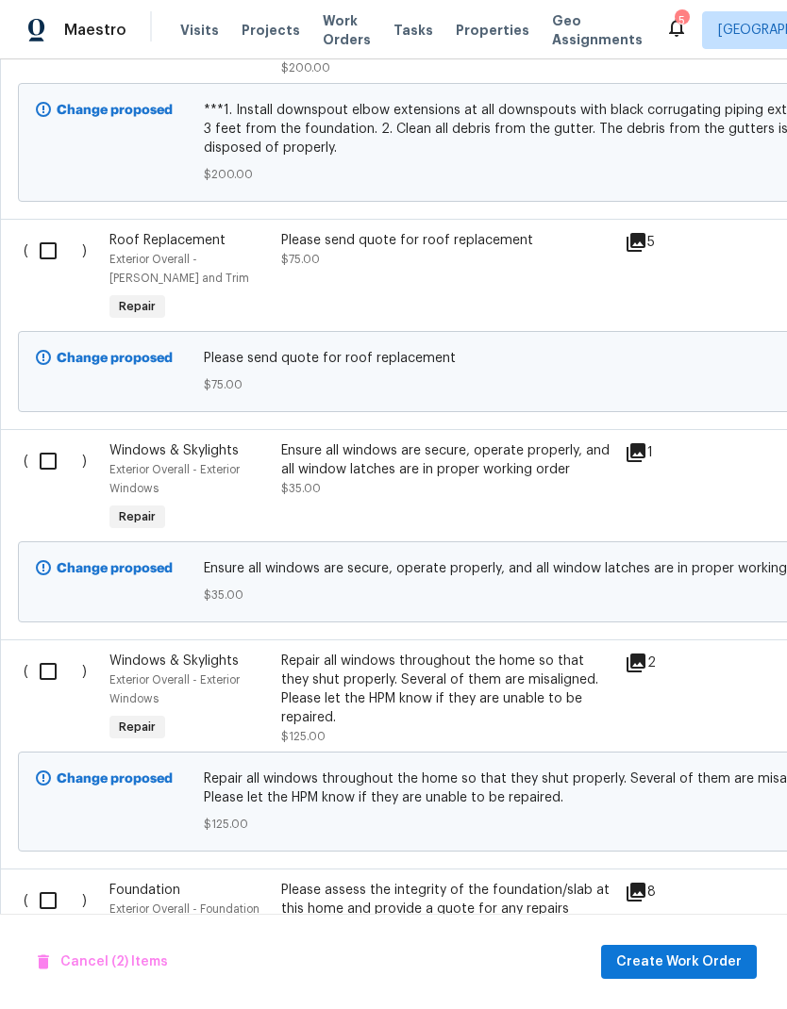
scroll to position [1285, 0]
click at [55, 454] on input "checkbox" at bounding box center [55, 460] width 54 height 40
click at [643, 442] on icon at bounding box center [635, 451] width 19 height 19
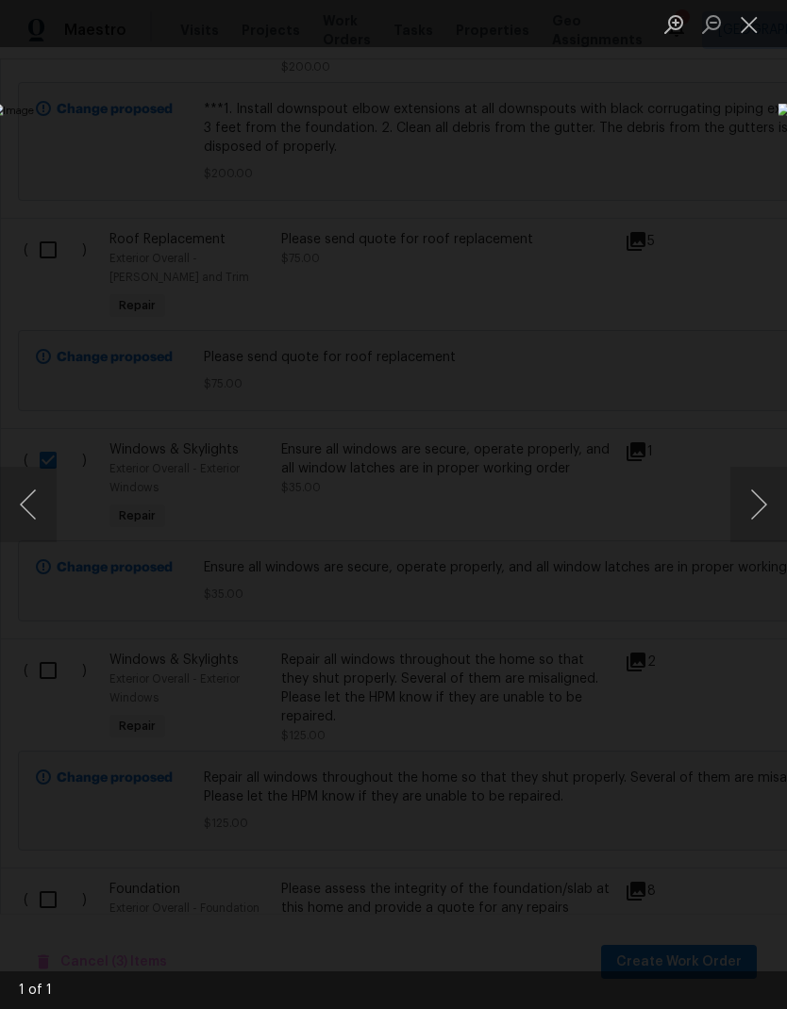
click at [751, 25] on button "Close lightbox" at bounding box center [749, 24] width 38 height 33
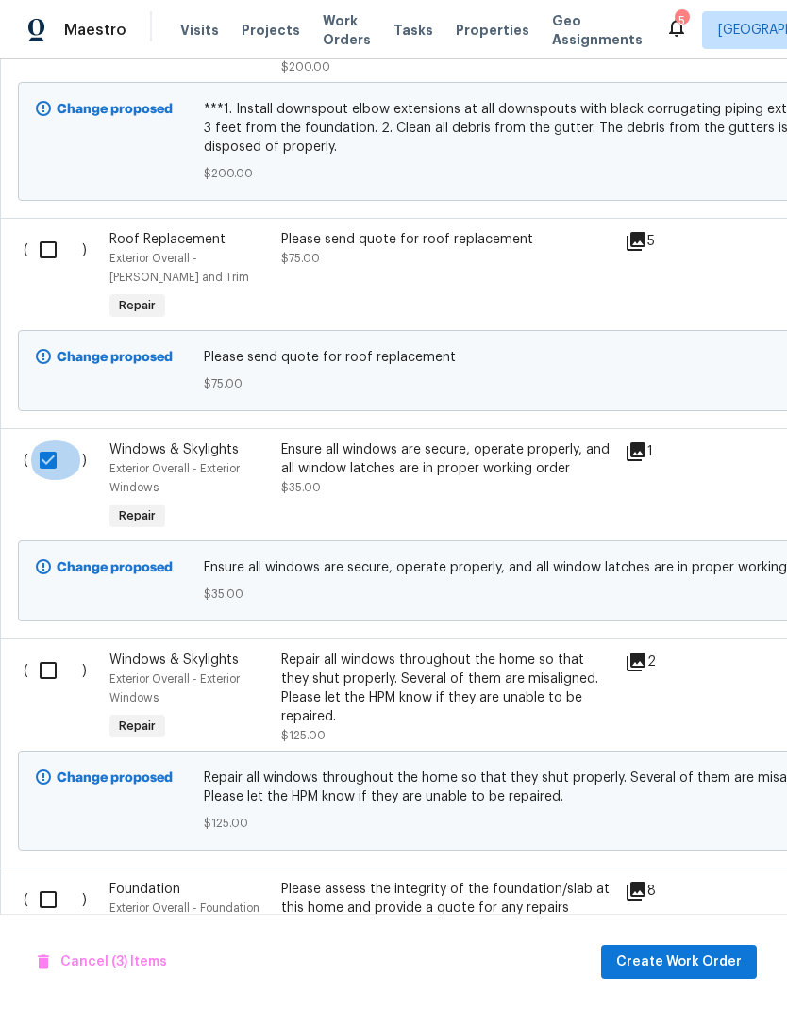
click at [50, 440] on input "checkbox" at bounding box center [55, 460] width 54 height 40
checkbox input "false"
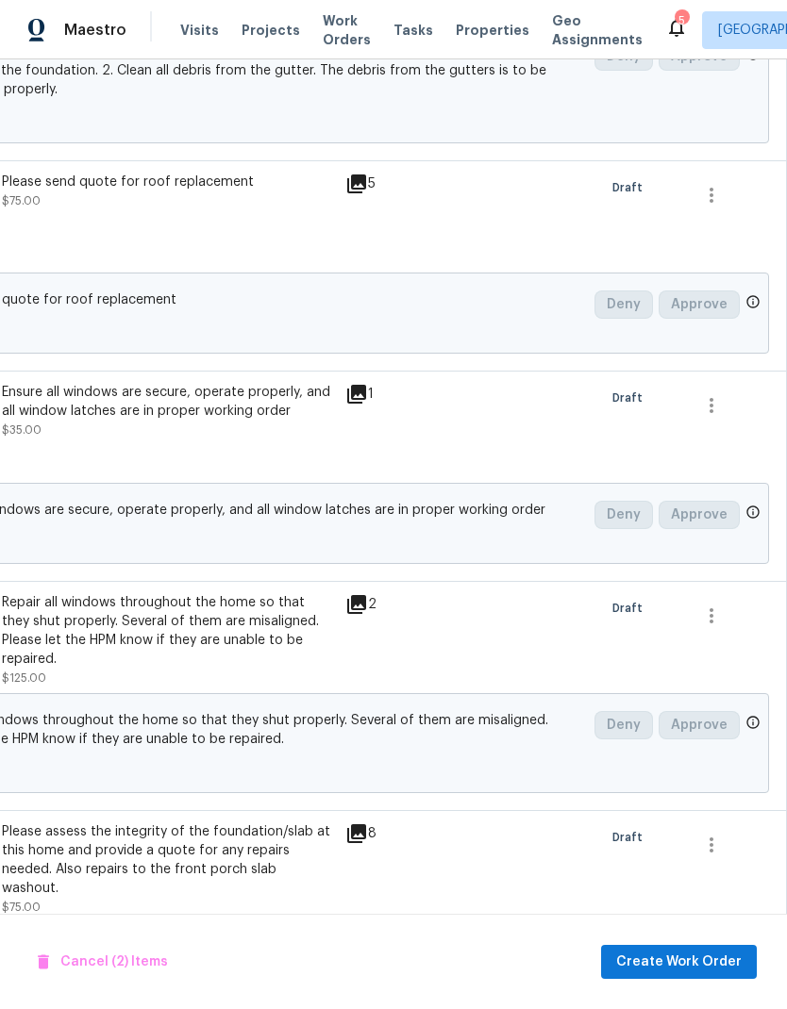
scroll to position [1343, 279]
click at [713, 397] on icon "button" at bounding box center [711, 404] width 4 height 15
click at [728, 390] on li "Cancel" at bounding box center [724, 388] width 73 height 31
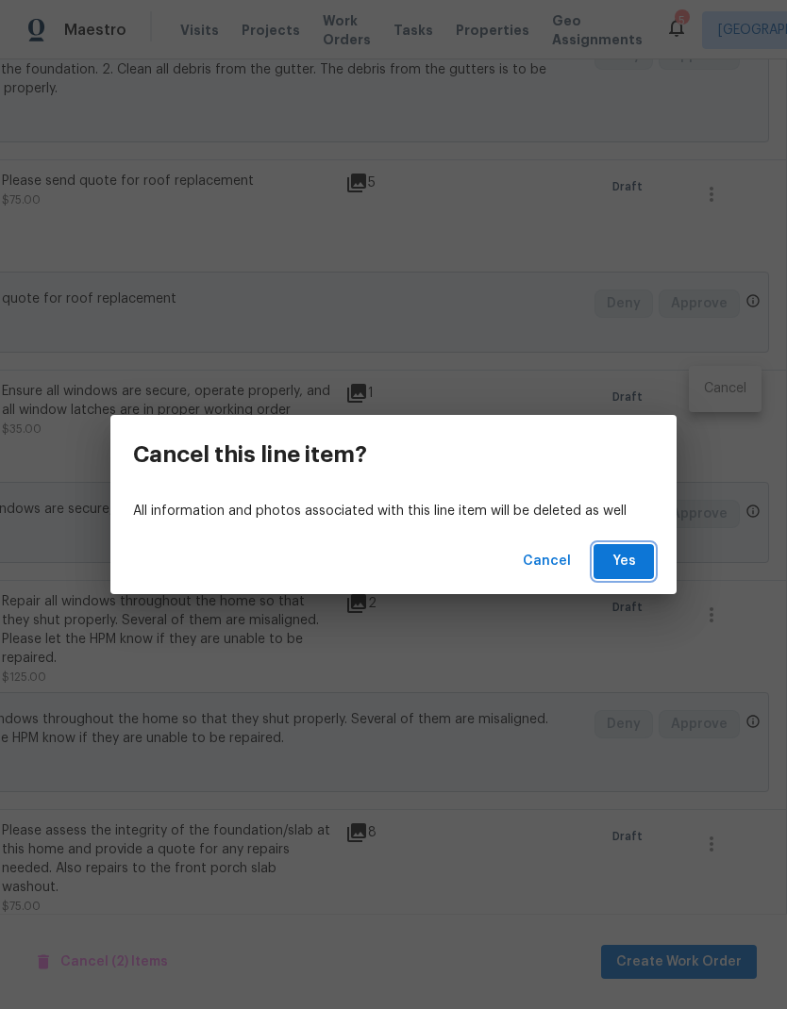
click at [630, 562] on span "Yes" at bounding box center [623, 562] width 30 height 24
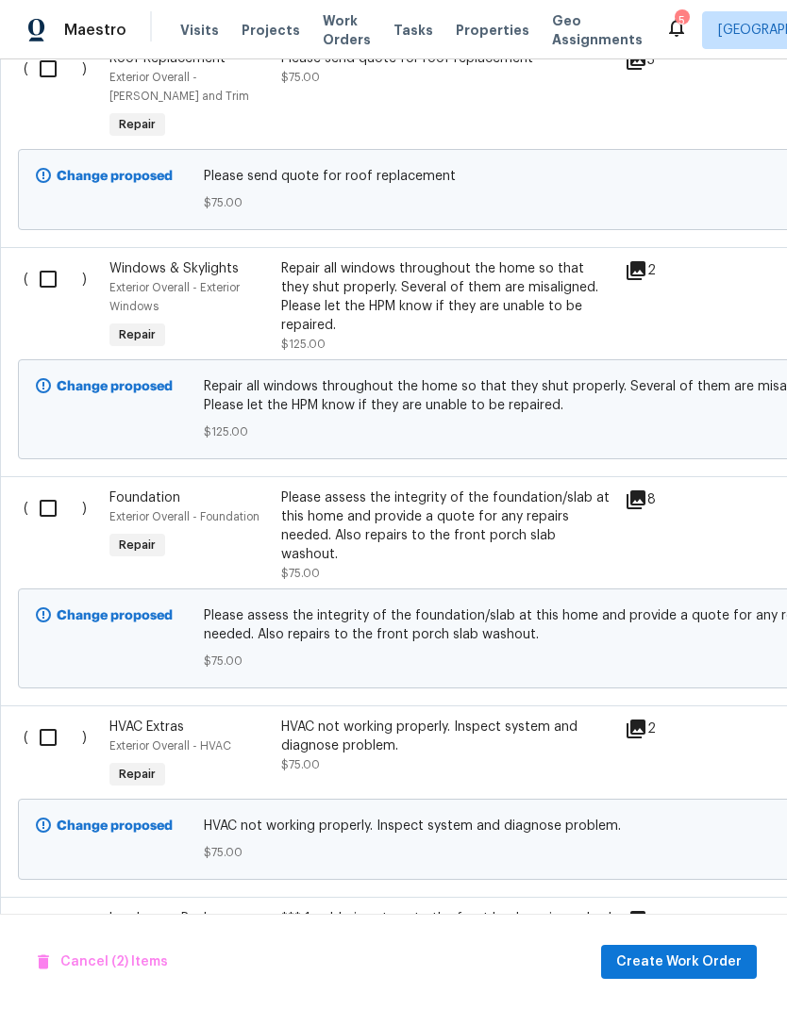
scroll to position [1468, 0]
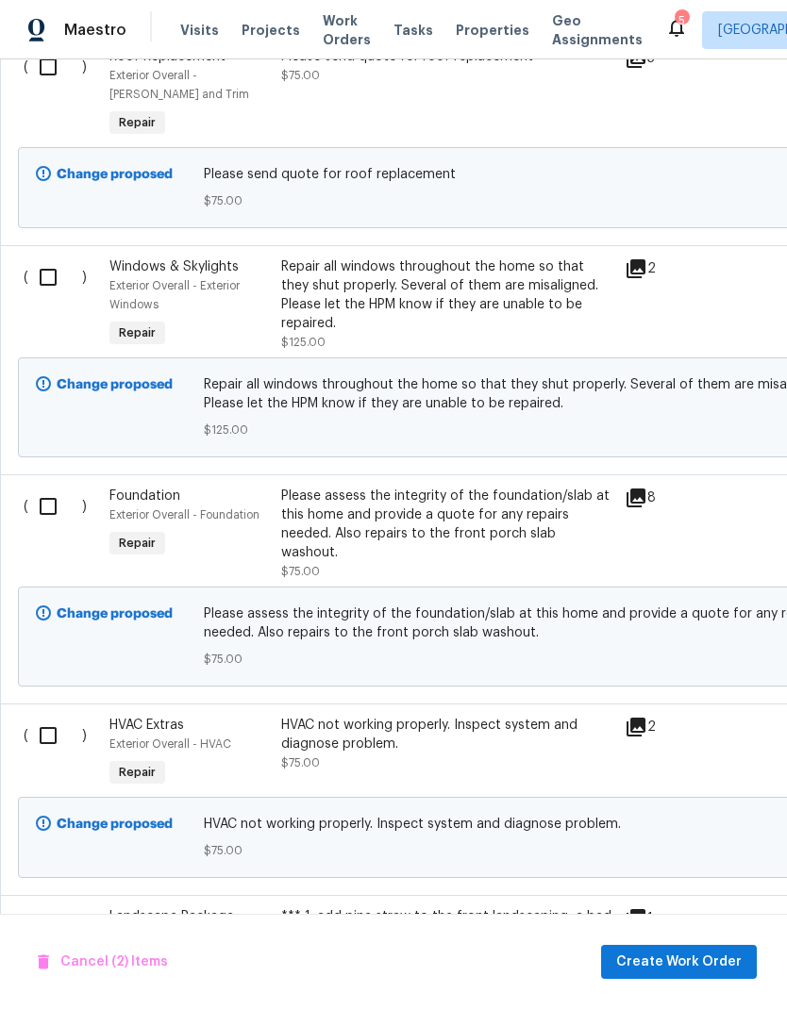
click at [55, 257] on input "checkbox" at bounding box center [55, 277] width 54 height 40
checkbox input "true"
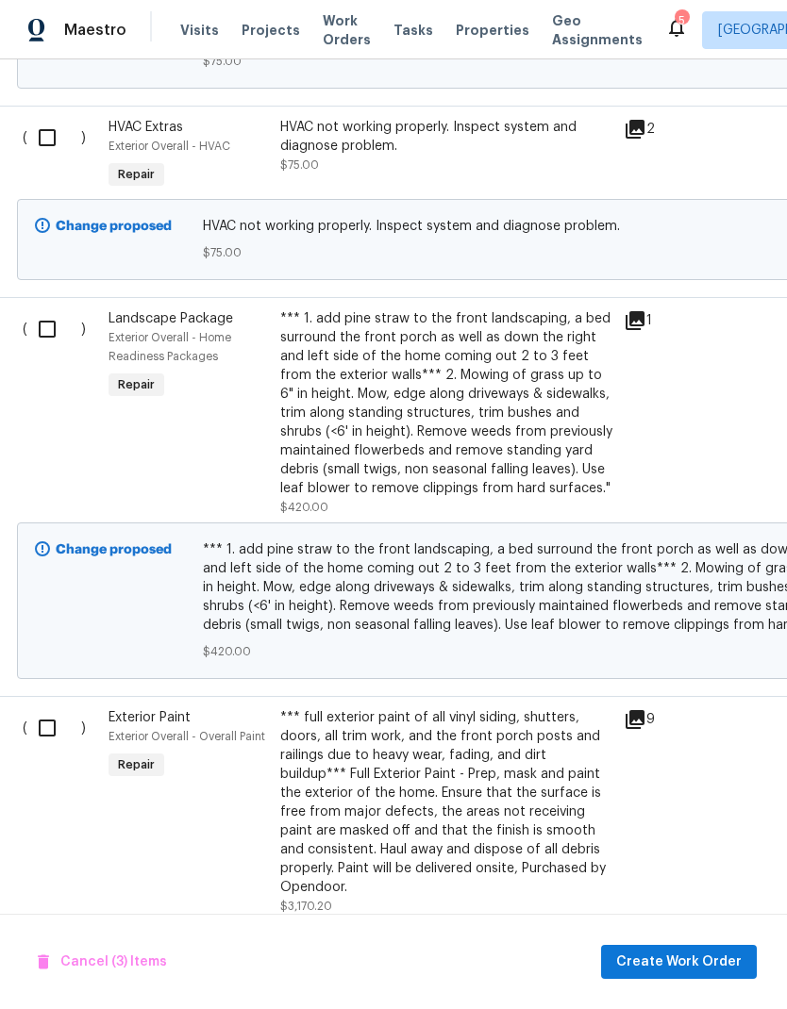
scroll to position [2066, 1]
click at [49, 308] on input "checkbox" at bounding box center [54, 328] width 54 height 40
checkbox input "true"
click at [56, 707] on input "checkbox" at bounding box center [54, 727] width 54 height 40
checkbox input "true"
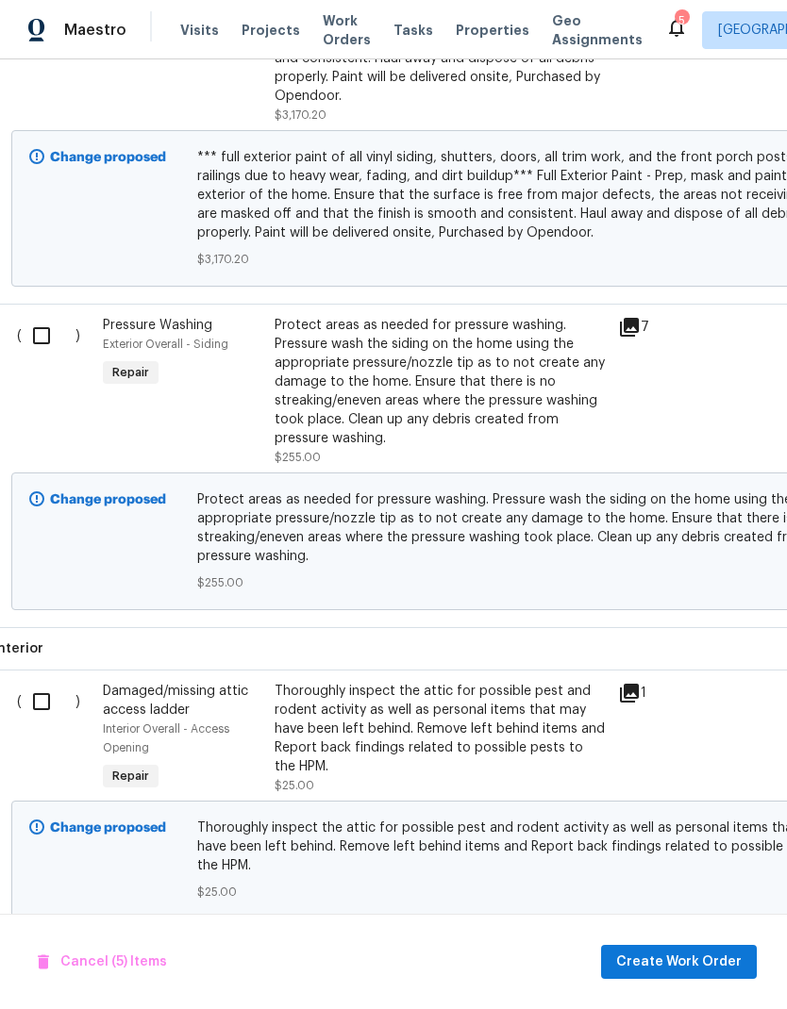
scroll to position [2885, 5]
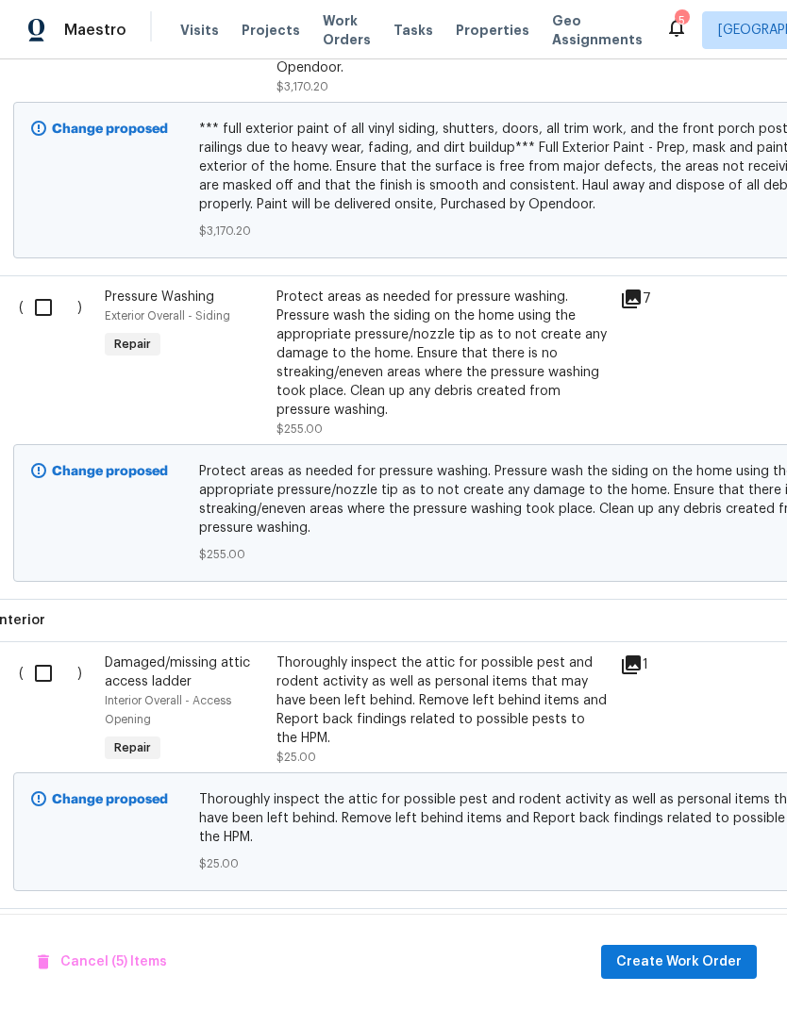
click at [41, 288] on input "checkbox" at bounding box center [51, 308] width 54 height 40
checkbox input "true"
click at [50, 654] on input "checkbox" at bounding box center [51, 674] width 54 height 40
checkbox input "true"
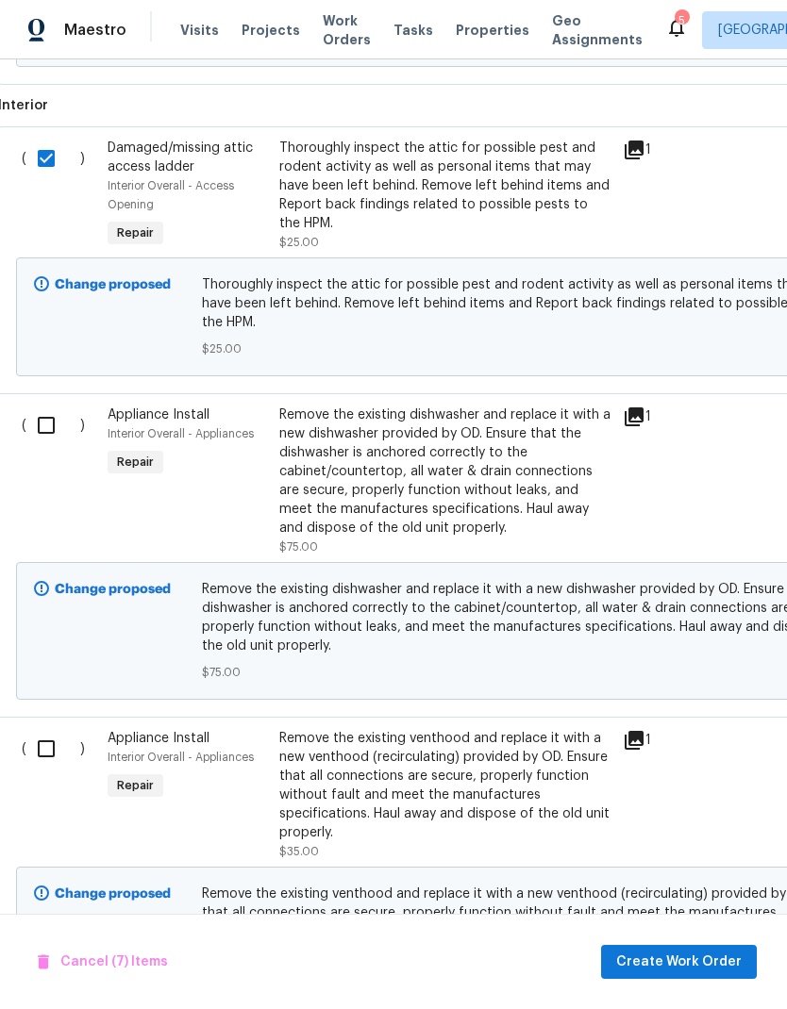
scroll to position [3415, 1]
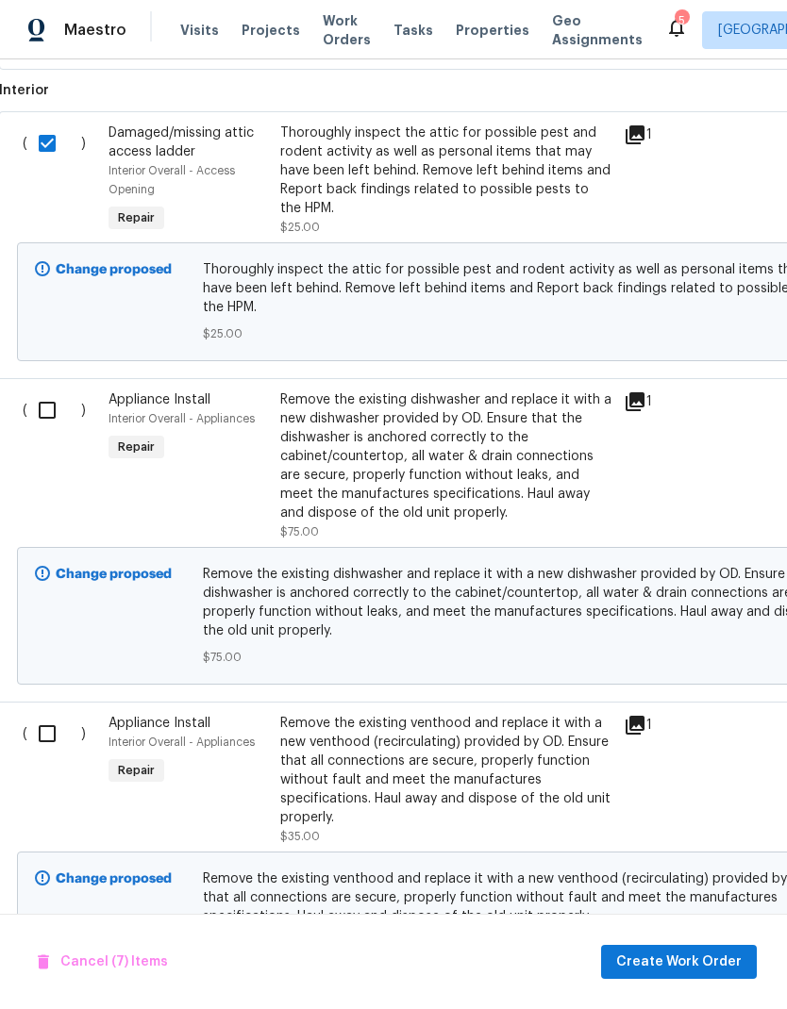
click at [50, 390] on input "checkbox" at bounding box center [54, 410] width 54 height 40
checkbox input "true"
click at [51, 714] on input "checkbox" at bounding box center [54, 734] width 54 height 40
checkbox input "true"
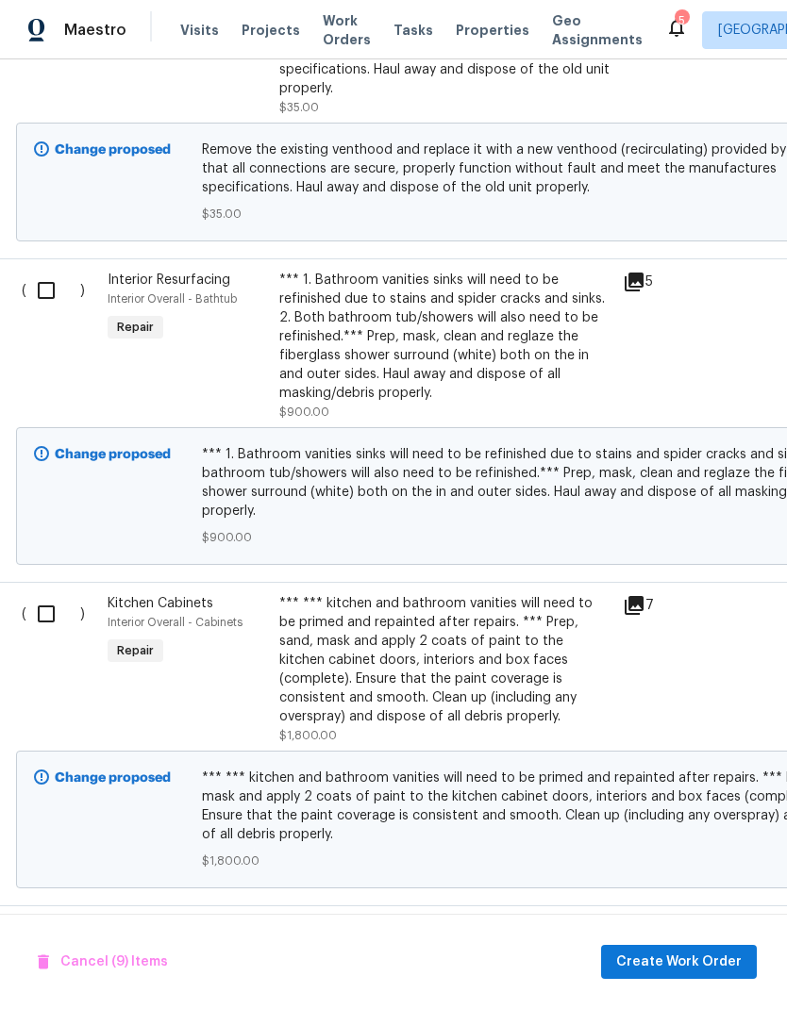
scroll to position [4150, 3]
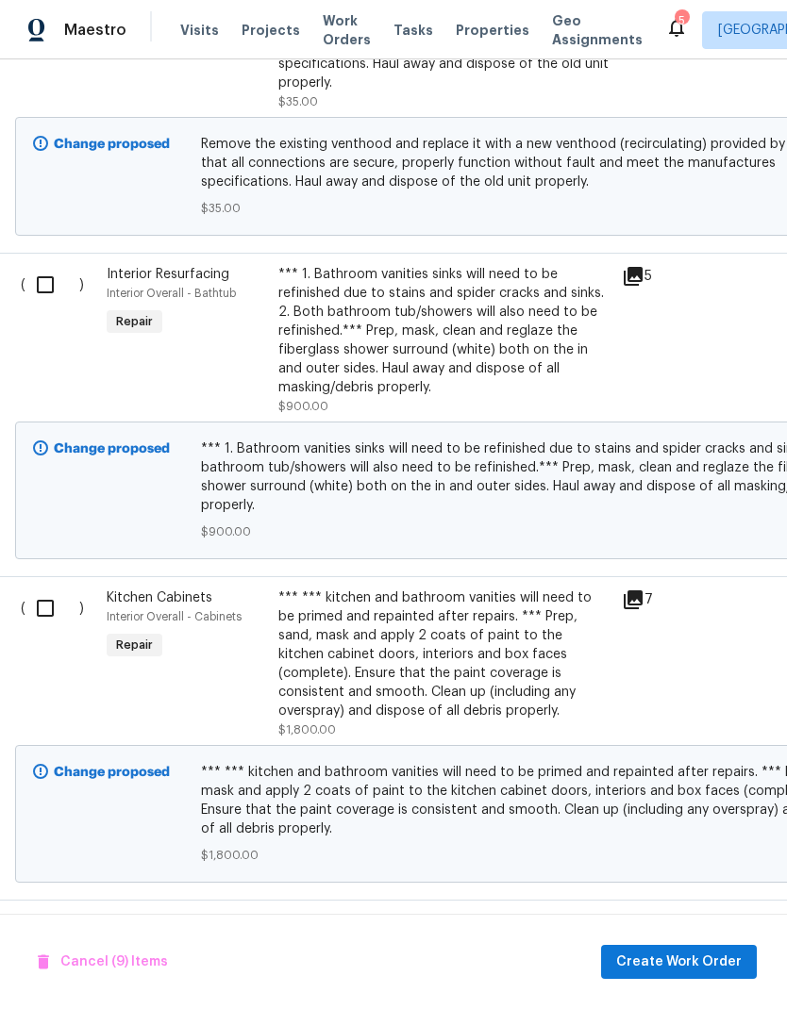
click at [50, 589] on input "checkbox" at bounding box center [52, 609] width 54 height 40
checkbox input "true"
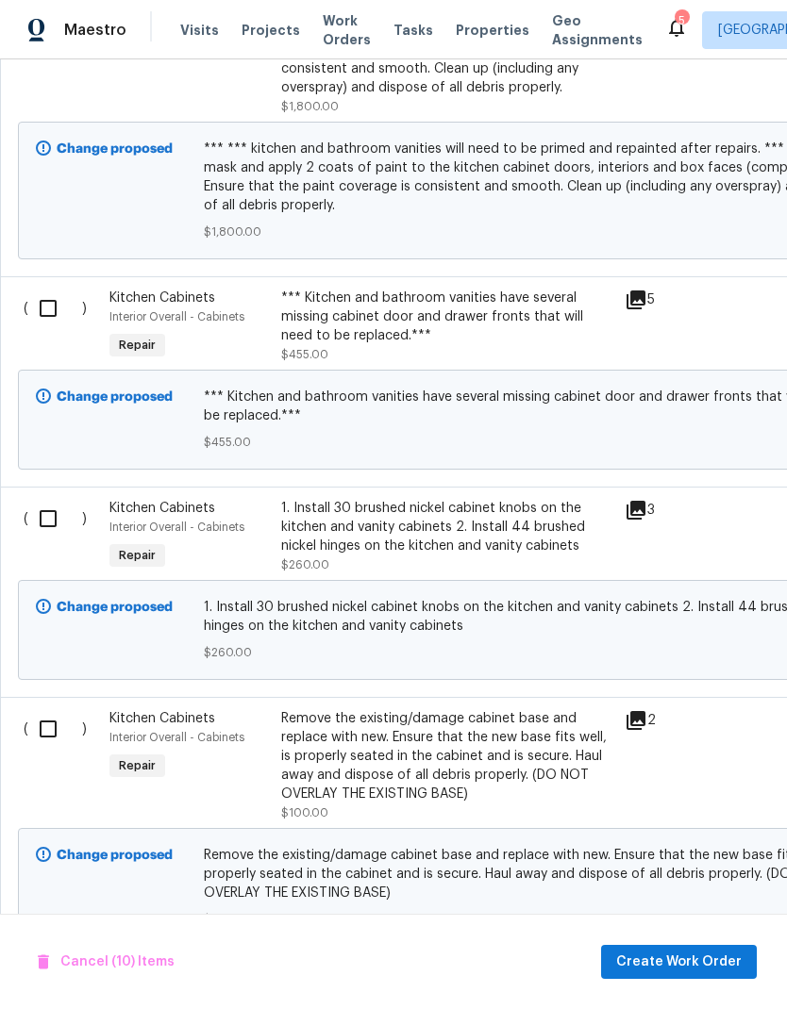
scroll to position [4774, 0]
click at [51, 288] on input "checkbox" at bounding box center [55, 308] width 54 height 40
checkbox input "true"
click at [47, 498] on input "checkbox" at bounding box center [55, 518] width 54 height 40
checkbox input "true"
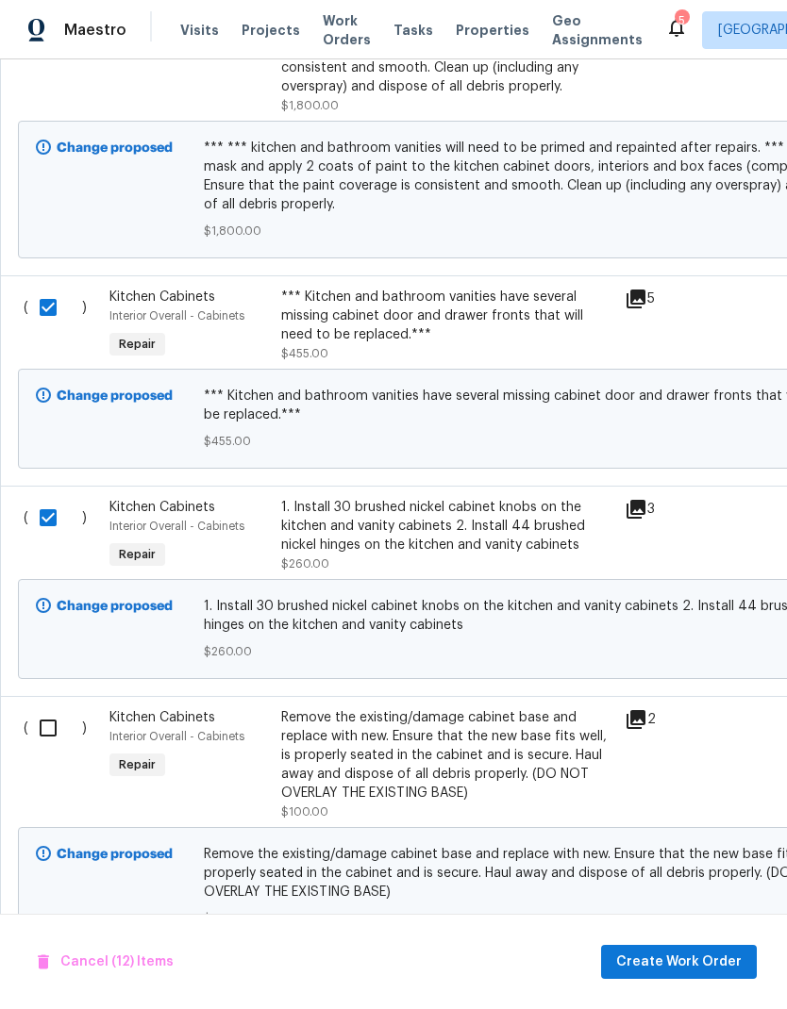
click at [55, 708] on input "checkbox" at bounding box center [55, 728] width 54 height 40
checkbox input "true"
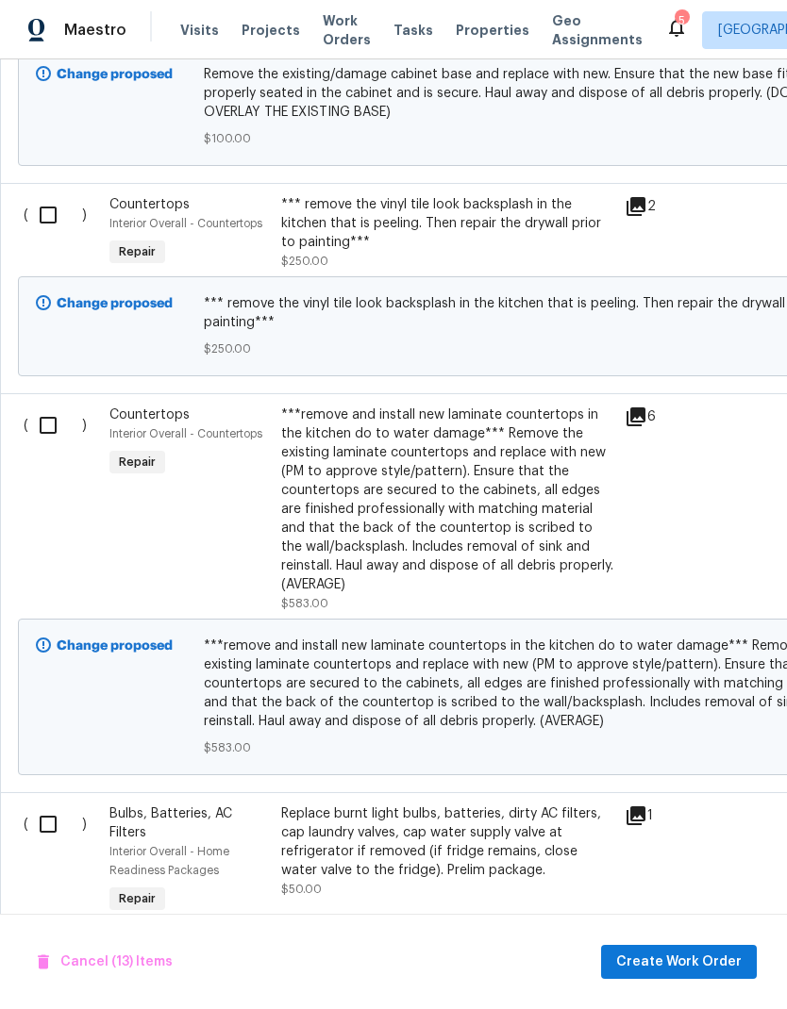
scroll to position [5556, 0]
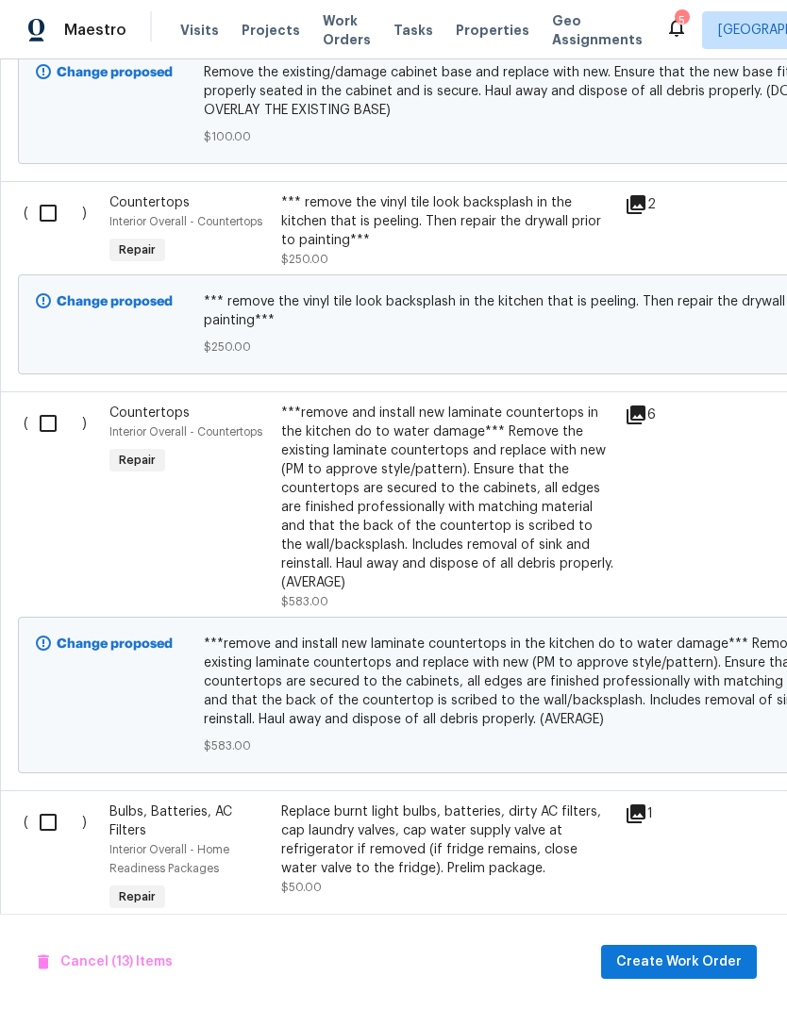
click at [51, 193] on input "checkbox" at bounding box center [55, 213] width 54 height 40
checkbox input "true"
click at [60, 404] on input "checkbox" at bounding box center [55, 424] width 54 height 40
checkbox input "true"
click at [51, 803] on input "checkbox" at bounding box center [55, 823] width 54 height 40
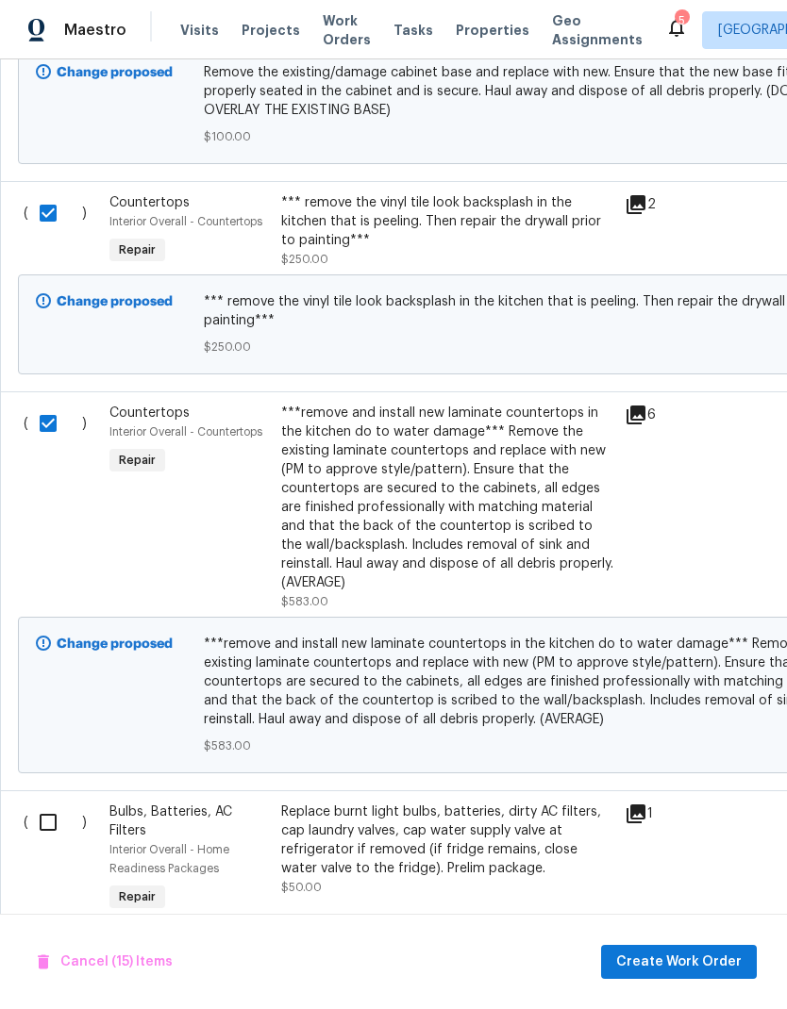
checkbox input "true"
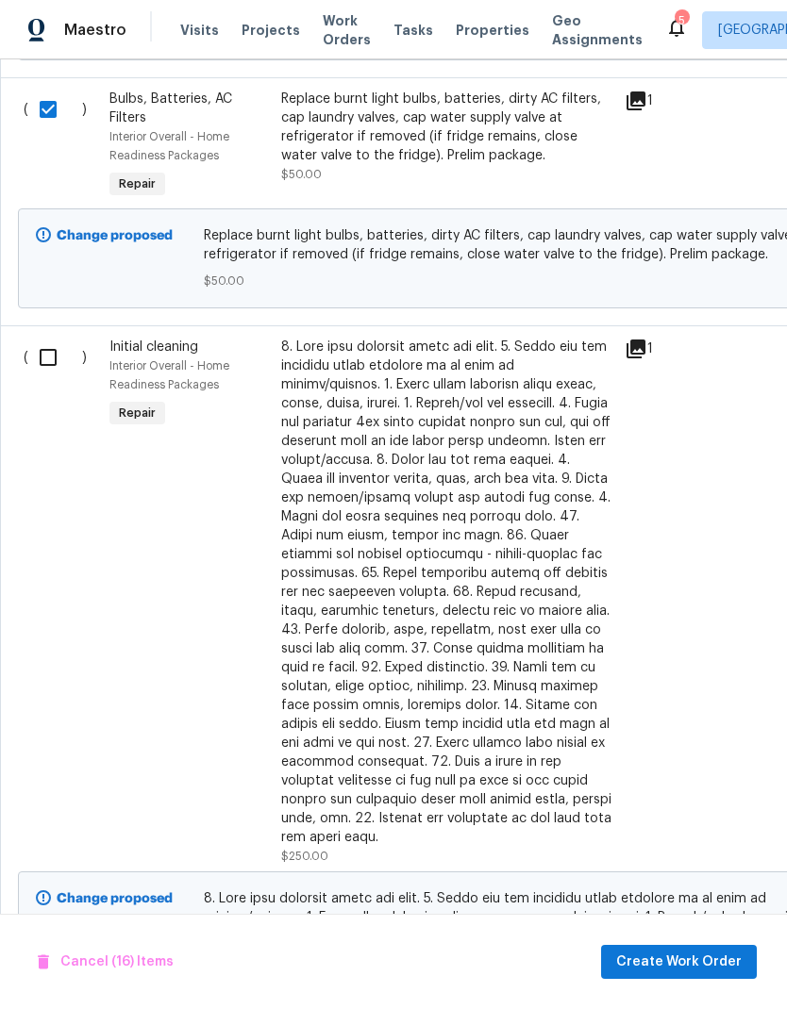
scroll to position [6303, 2]
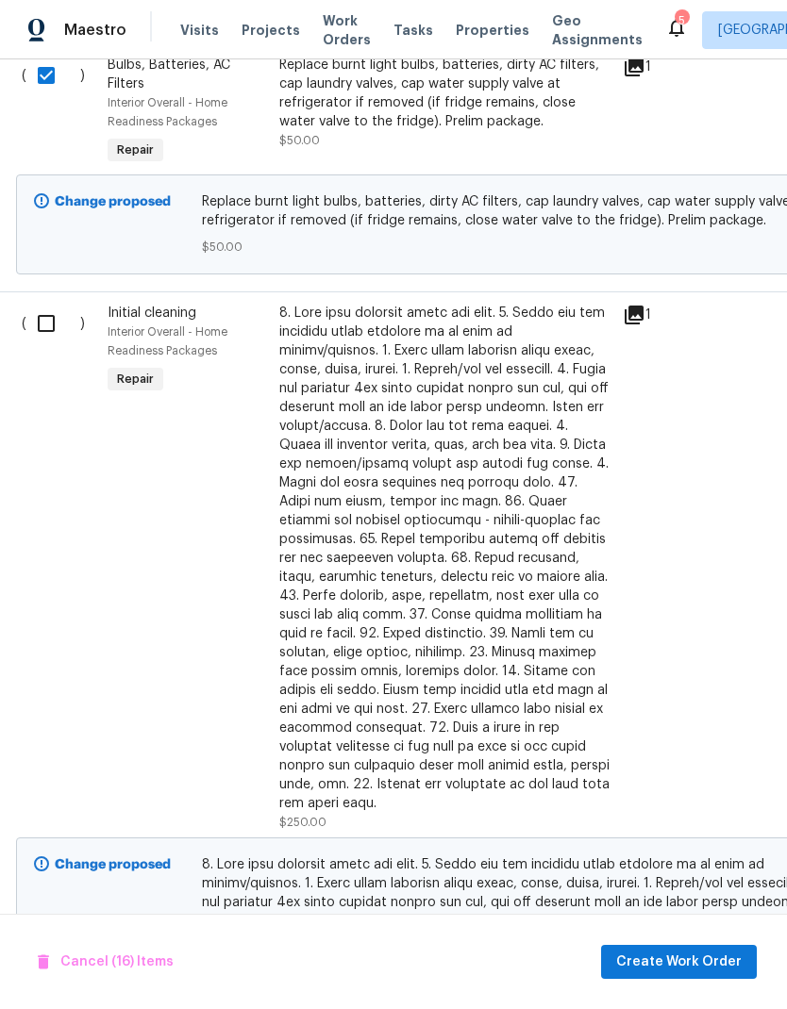
click at [44, 304] on input "checkbox" at bounding box center [53, 324] width 54 height 40
checkbox input "true"
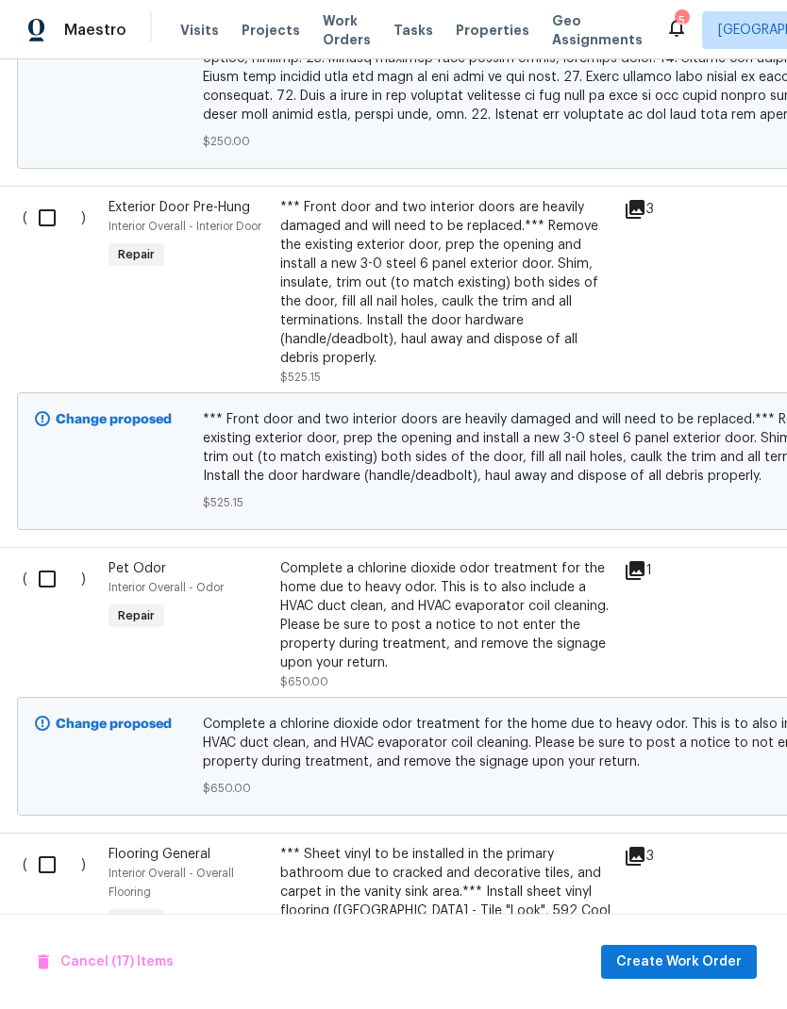
scroll to position [7270, 1]
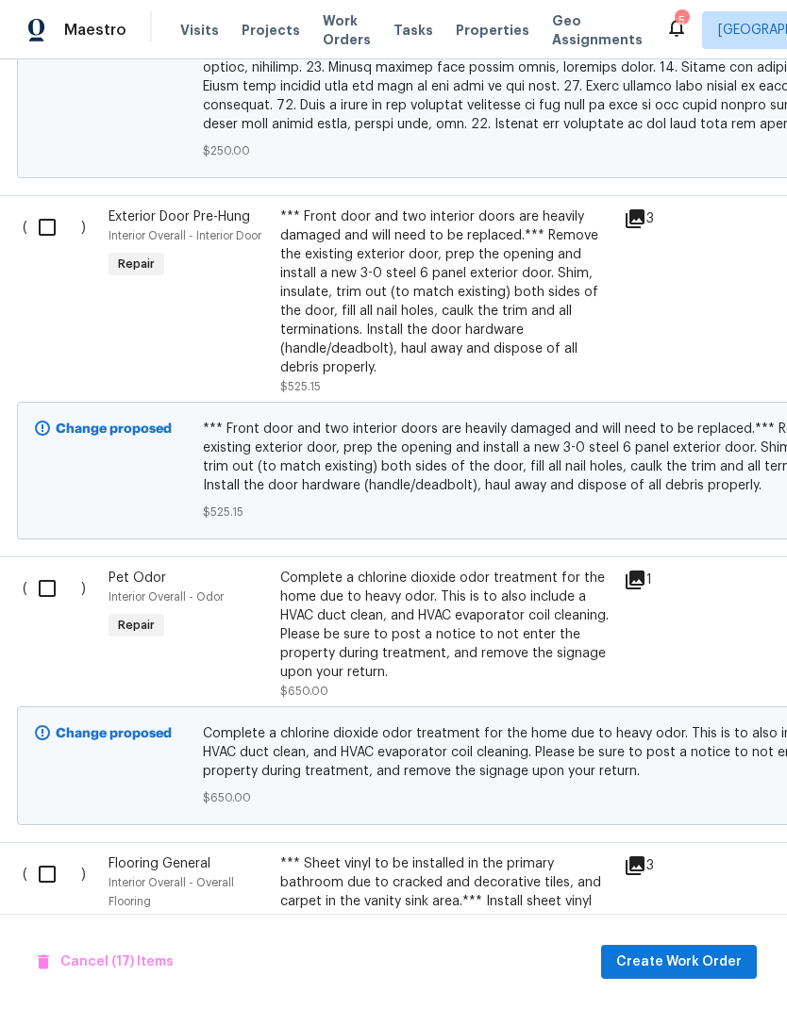
click at [54, 207] on input "checkbox" at bounding box center [54, 227] width 54 height 40
checkbox input "true"
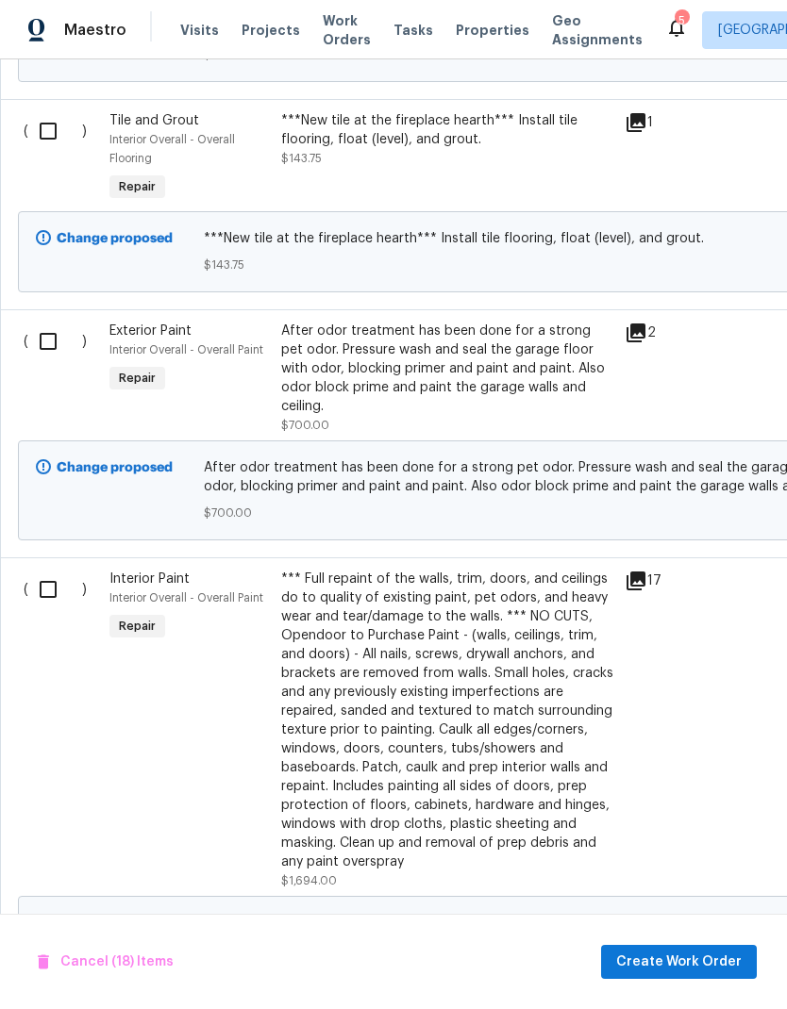
scroll to position [8510, 0]
click at [52, 321] on input "checkbox" at bounding box center [55, 341] width 54 height 40
checkbox input "true"
click at [54, 569] on input "checkbox" at bounding box center [55, 589] width 54 height 40
checkbox input "true"
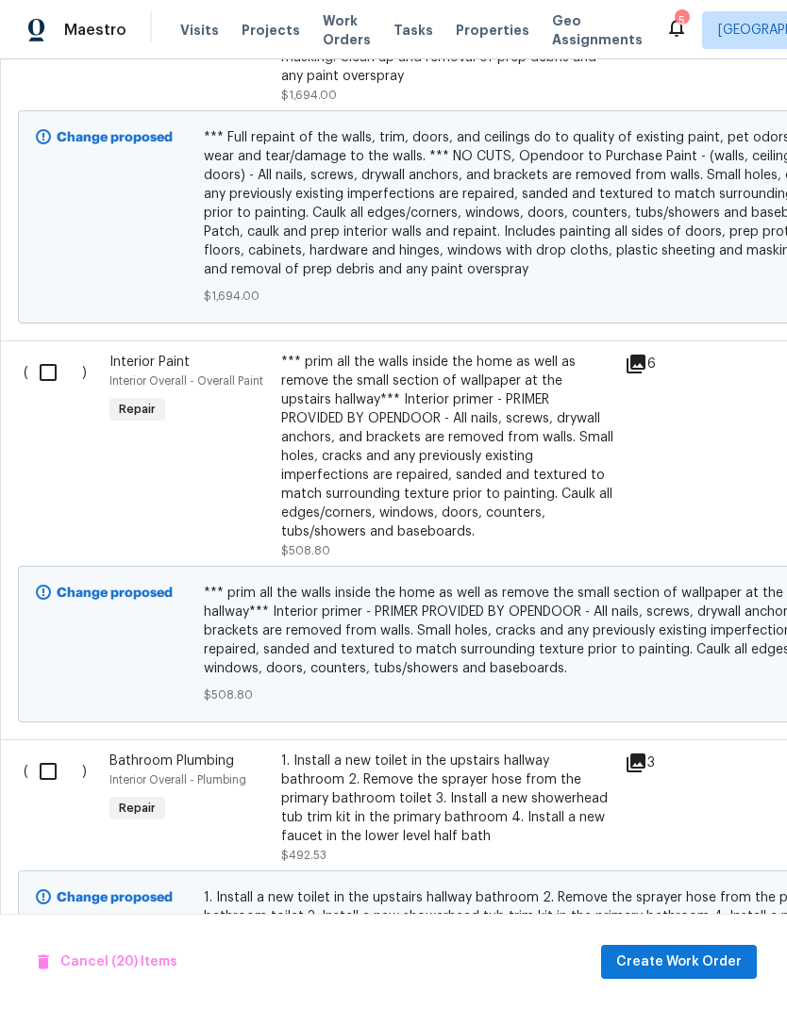
scroll to position [9303, 1]
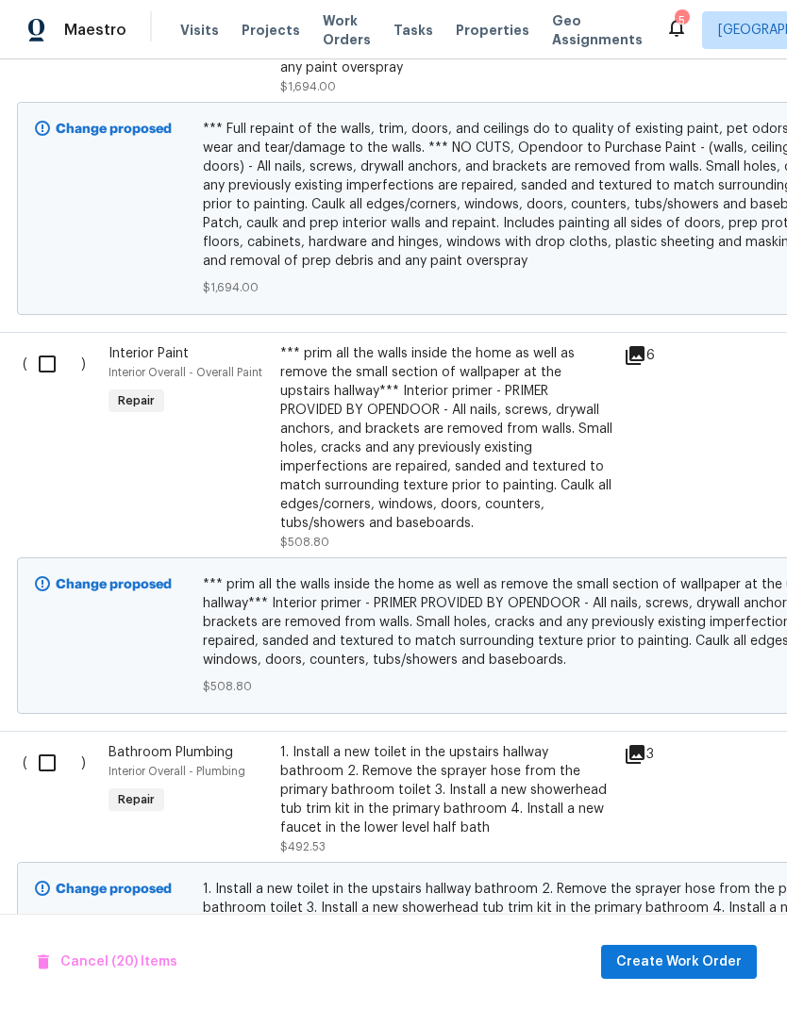
click at [55, 344] on input "checkbox" at bounding box center [54, 364] width 54 height 40
checkbox input "true"
click at [49, 743] on input "checkbox" at bounding box center [54, 763] width 54 height 40
checkbox input "true"
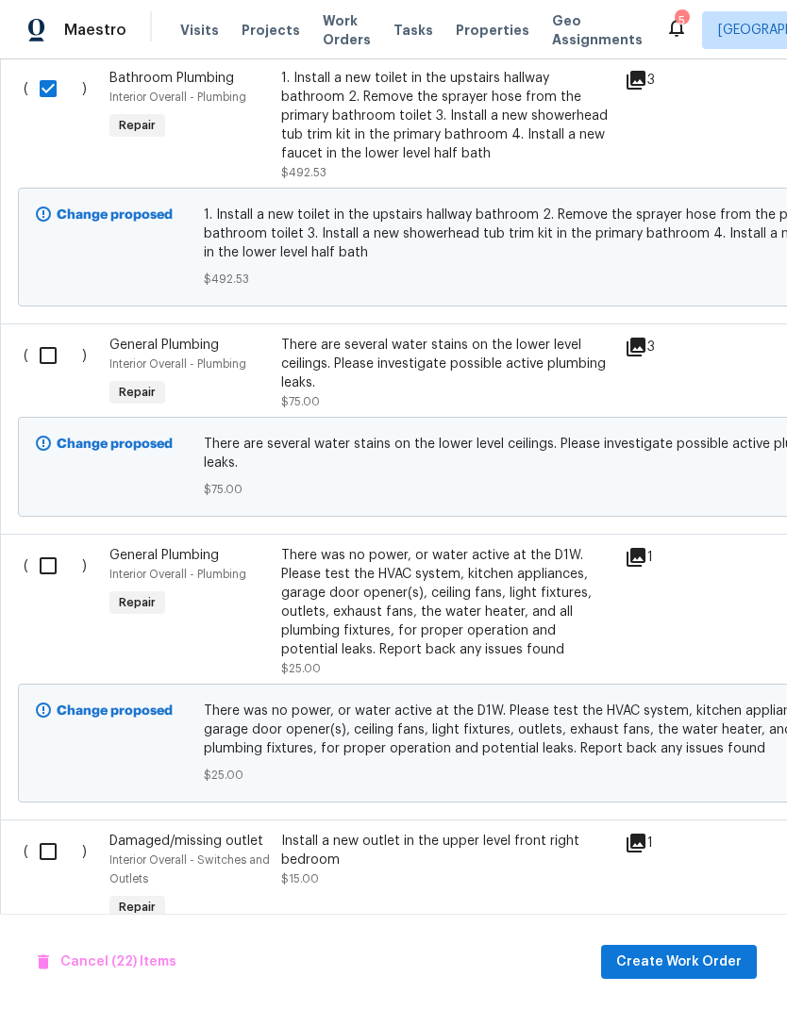
scroll to position [9976, 0]
click at [51, 337] on input "checkbox" at bounding box center [55, 357] width 54 height 40
checkbox input "true"
click at [52, 547] on input "checkbox" at bounding box center [55, 567] width 54 height 40
checkbox input "true"
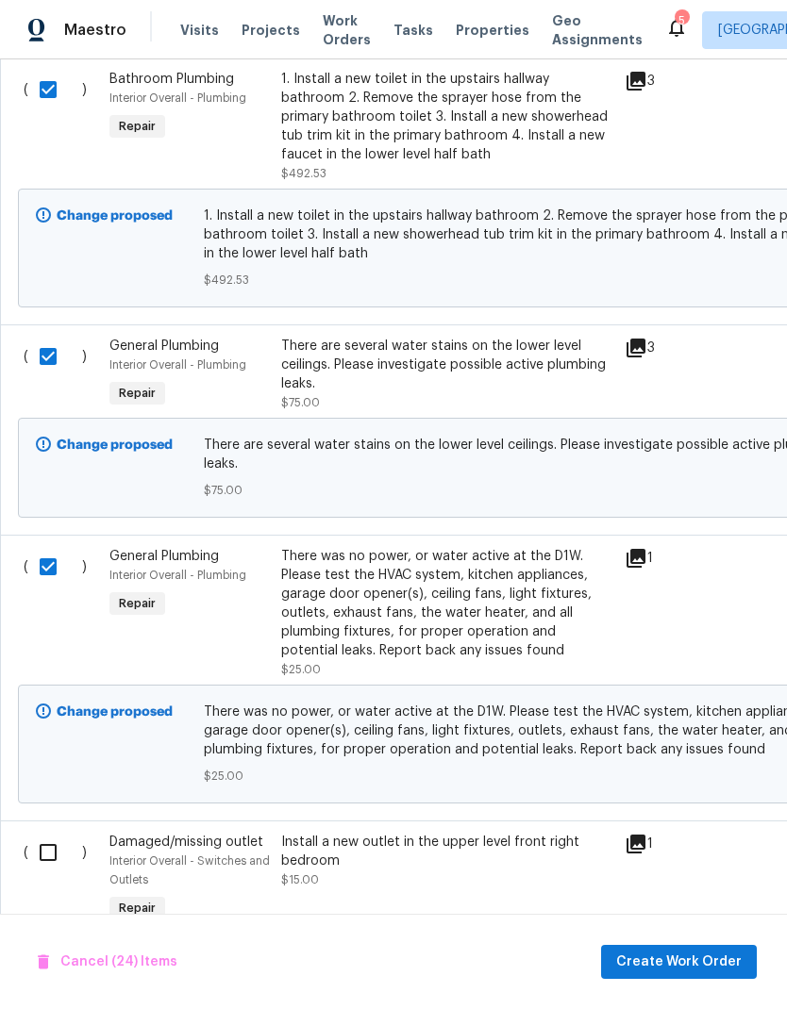
click at [54, 833] on input "checkbox" at bounding box center [55, 853] width 54 height 40
checkbox input "true"
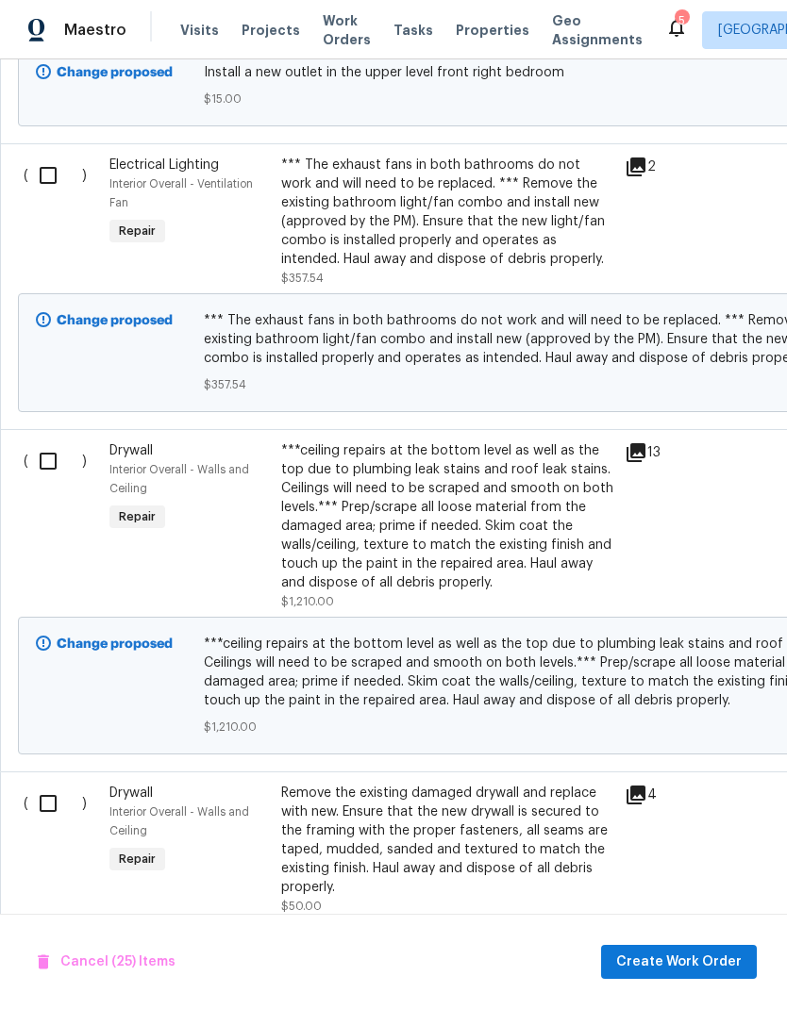
scroll to position [10865, 0]
click at [52, 155] on input "checkbox" at bounding box center [55, 175] width 54 height 40
checkbox input "true"
click at [54, 440] on input "checkbox" at bounding box center [55, 460] width 54 height 40
checkbox input "true"
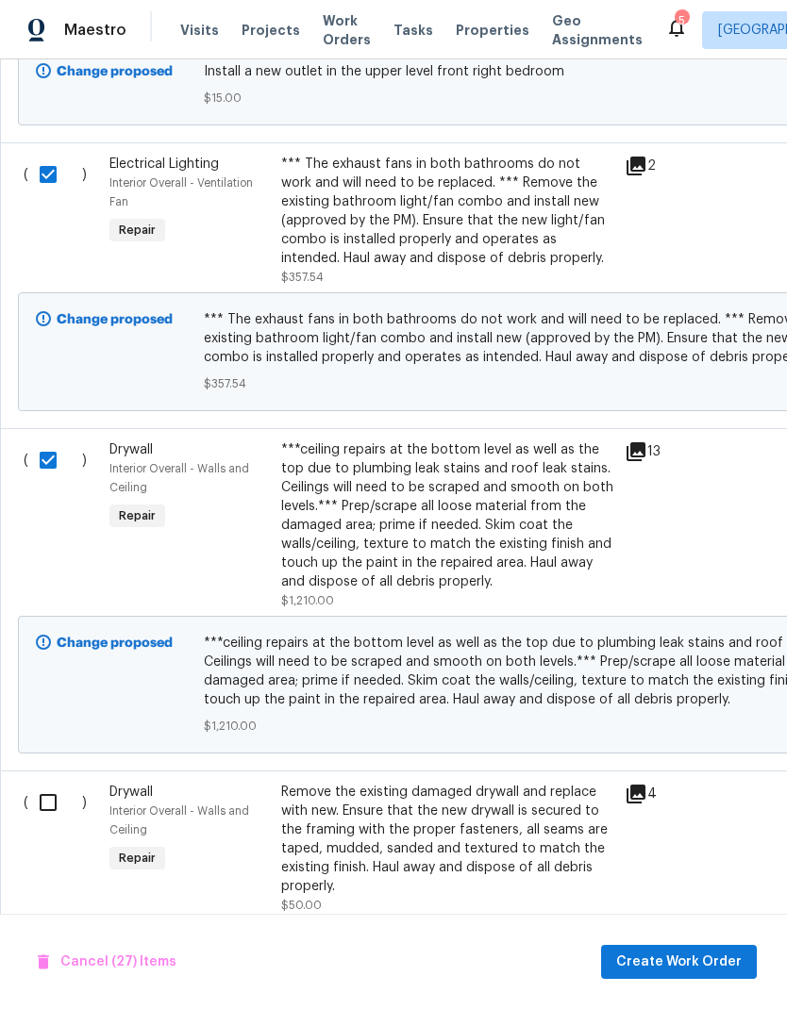
click at [52, 783] on input "checkbox" at bounding box center [55, 803] width 54 height 40
checkbox input "true"
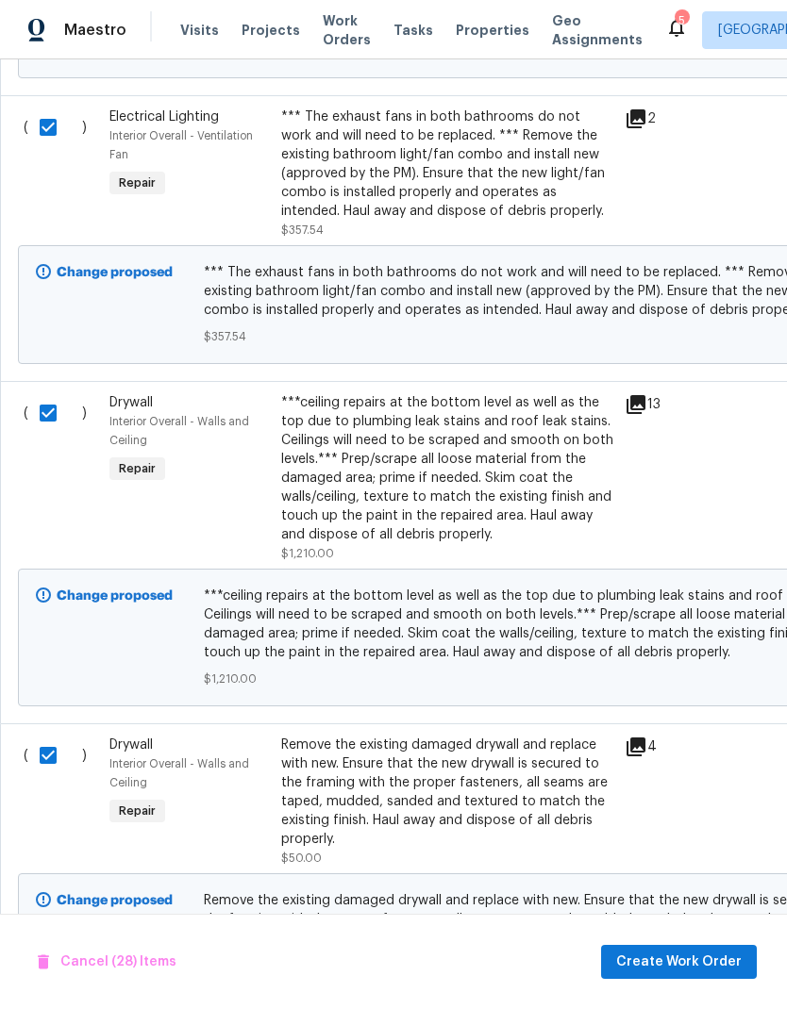
scroll to position [10911, 0]
click at [727, 959] on span "Create Work Order" at bounding box center [678, 963] width 125 height 24
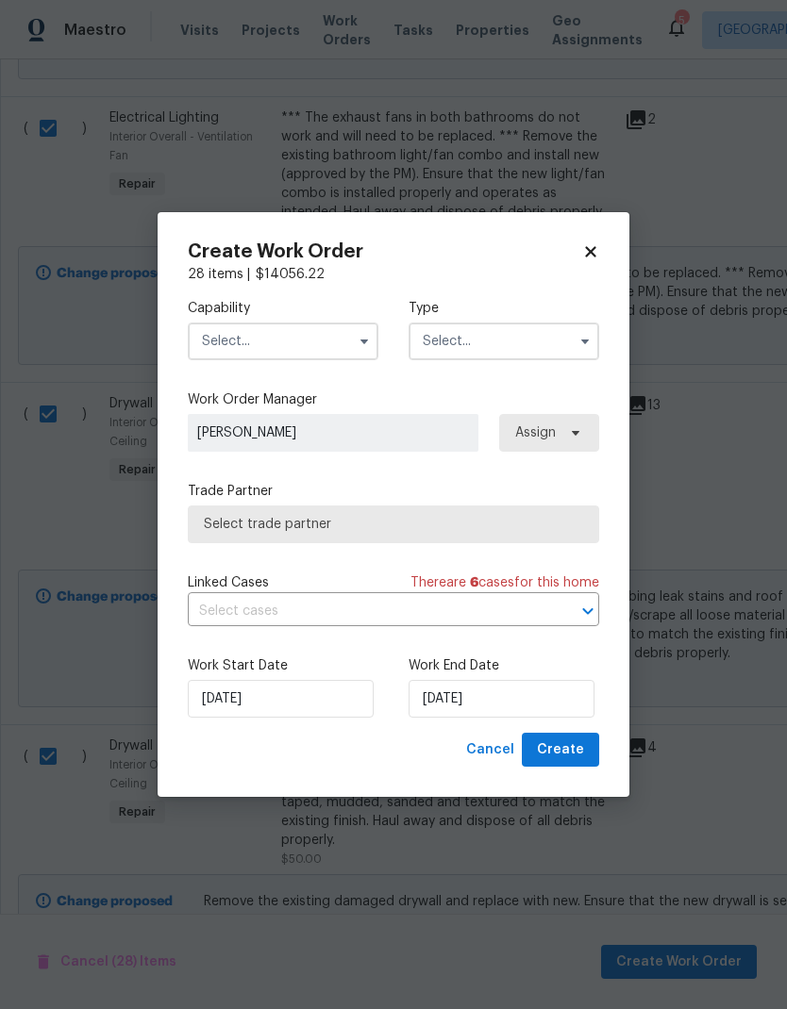
click at [361, 337] on icon "button" at bounding box center [364, 341] width 15 height 15
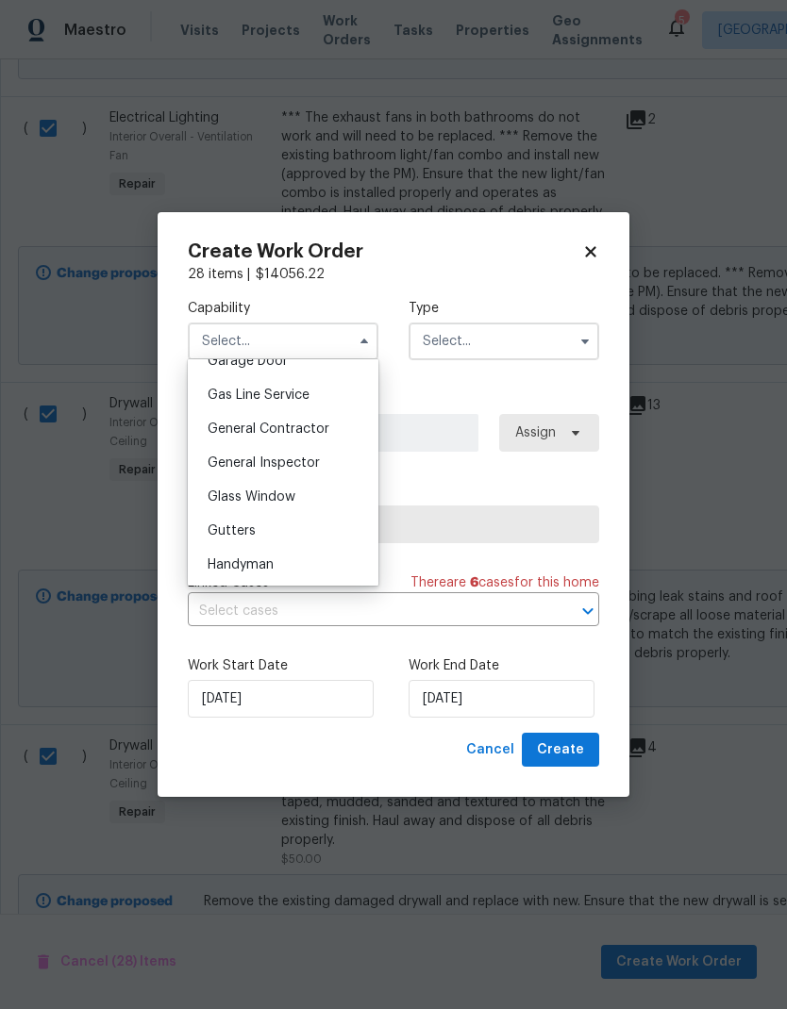
scroll to position [853, 0]
click at [323, 429] on span "General Contractor" at bounding box center [268, 429] width 122 height 13
type input "General Contractor"
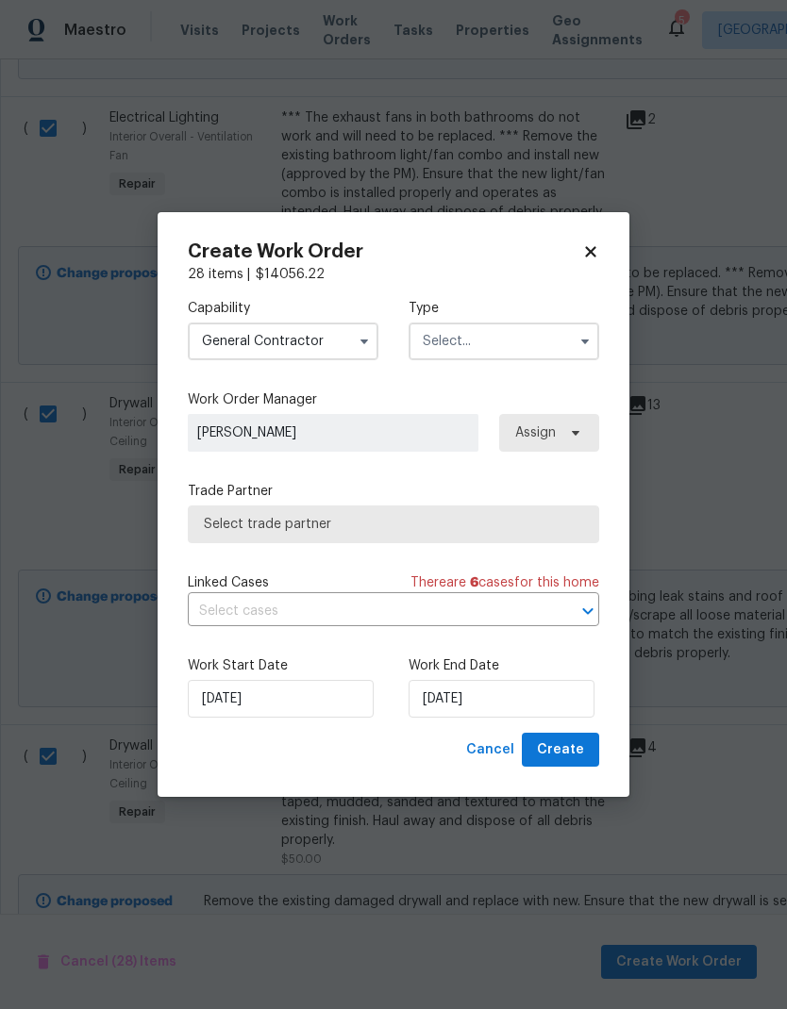
click at [527, 342] on input "text" at bounding box center [503, 342] width 191 height 38
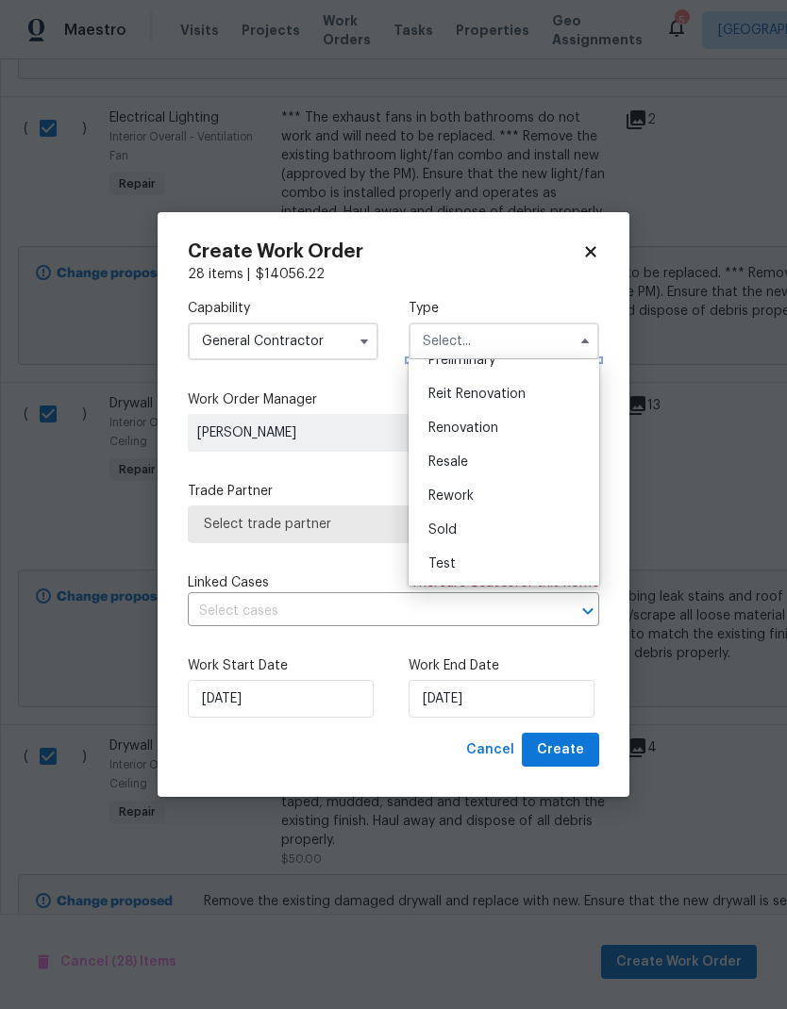
scroll to position [428, 0]
click at [503, 427] on div "Renovation" at bounding box center [503, 428] width 181 height 34
type input "Renovation"
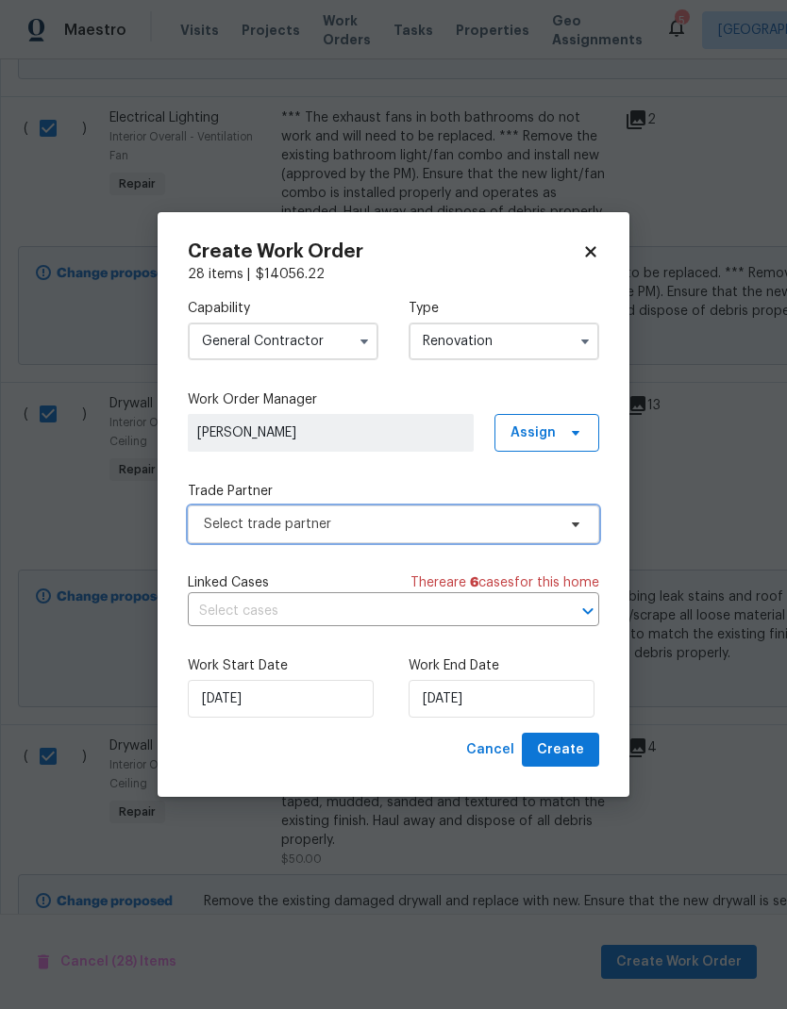
click at [436, 521] on span "Select trade partner" at bounding box center [380, 524] width 352 height 19
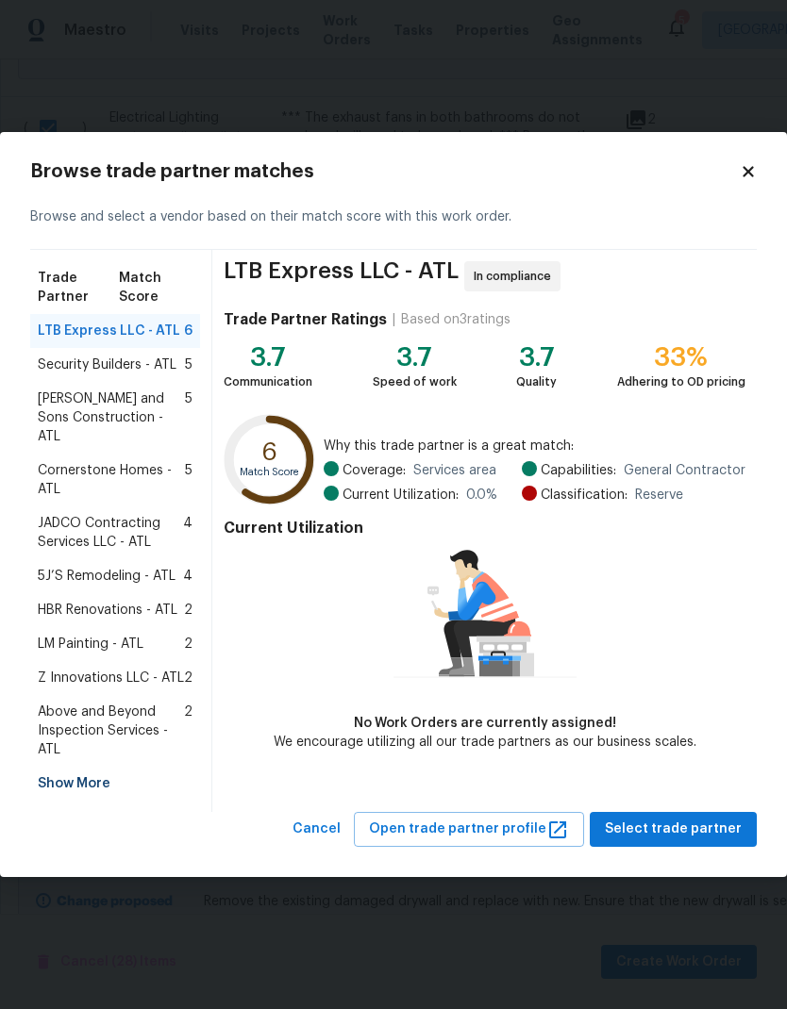
click at [168, 669] on span "Z Innovations LLC - ATL" at bounding box center [111, 678] width 146 height 19
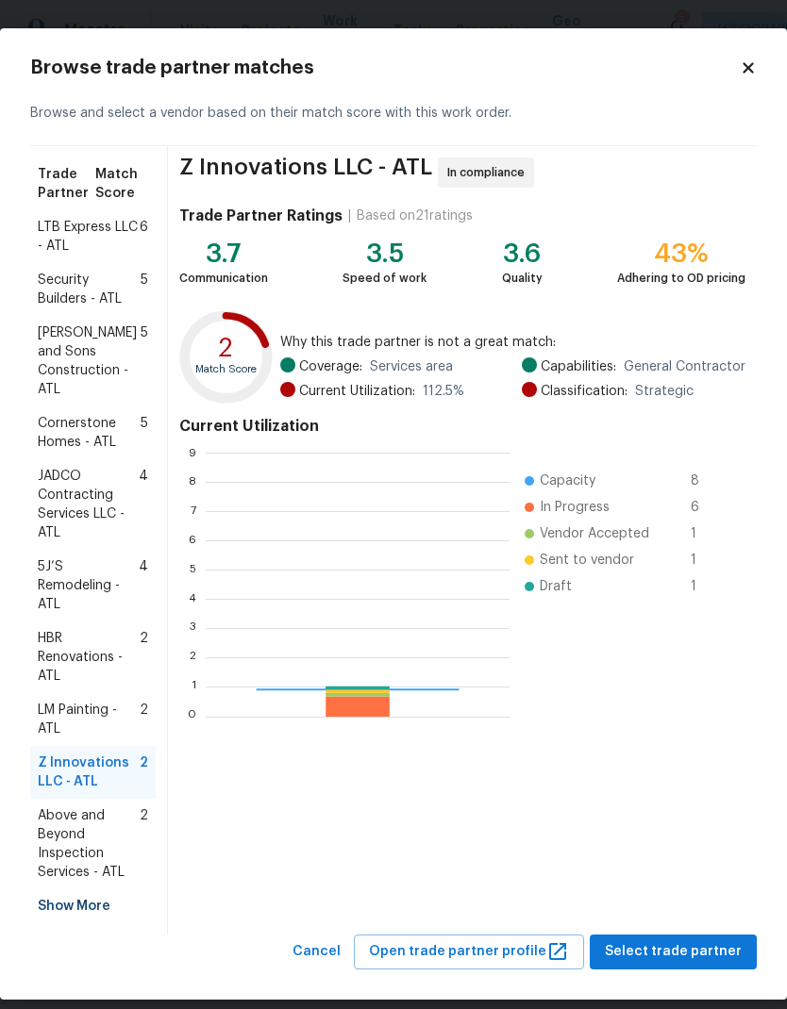
scroll to position [264, 304]
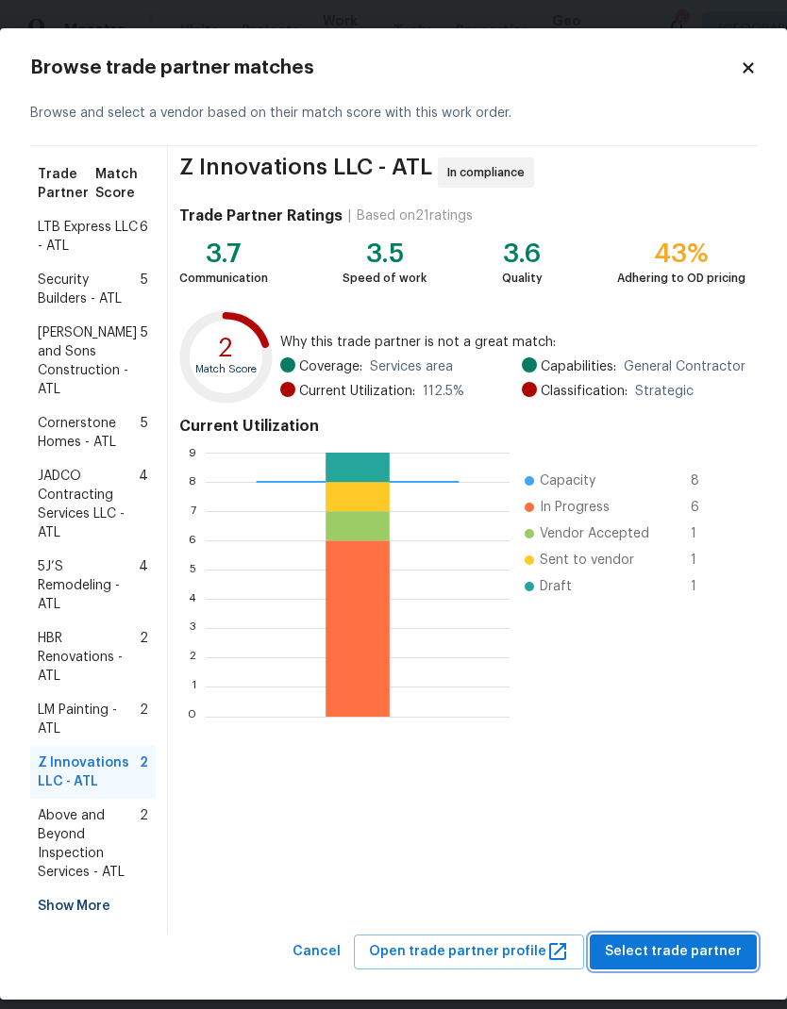
click at [726, 940] on span "Select trade partner" at bounding box center [673, 952] width 137 height 24
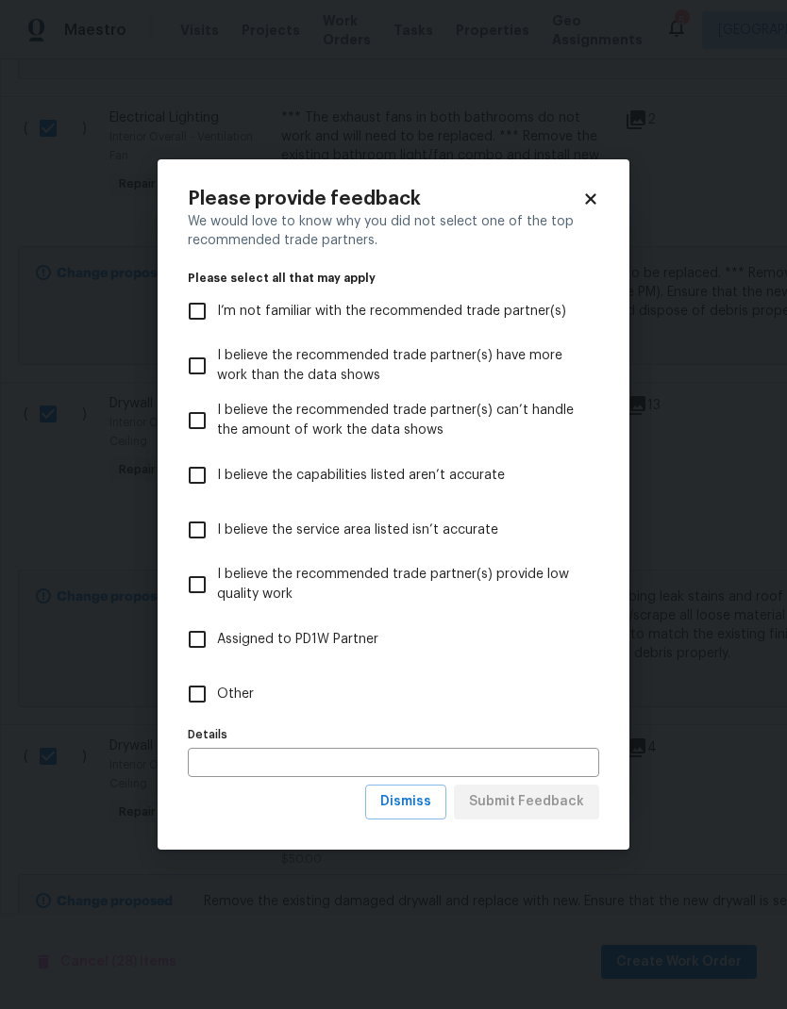
click at [202, 688] on input "Other" at bounding box center [197, 694] width 40 height 40
checkbox input "true"
click at [564, 800] on span "Submit Feedback" at bounding box center [526, 802] width 115 height 24
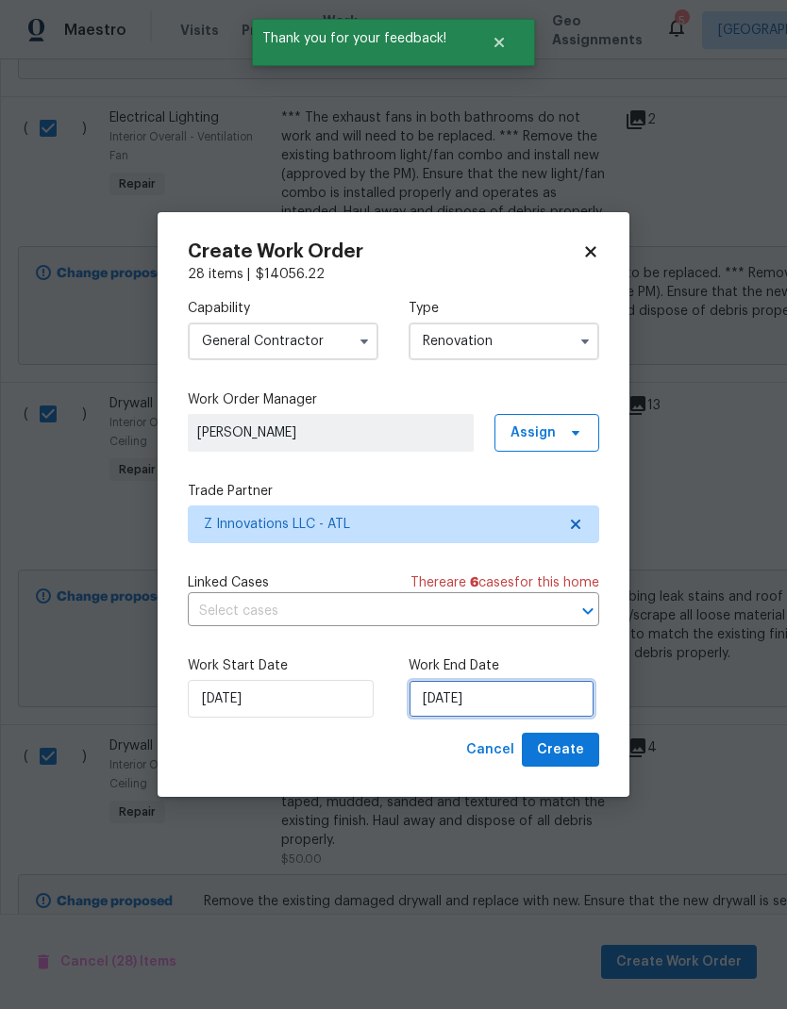
click at [567, 702] on input "8/20/2025" at bounding box center [501, 699] width 186 height 38
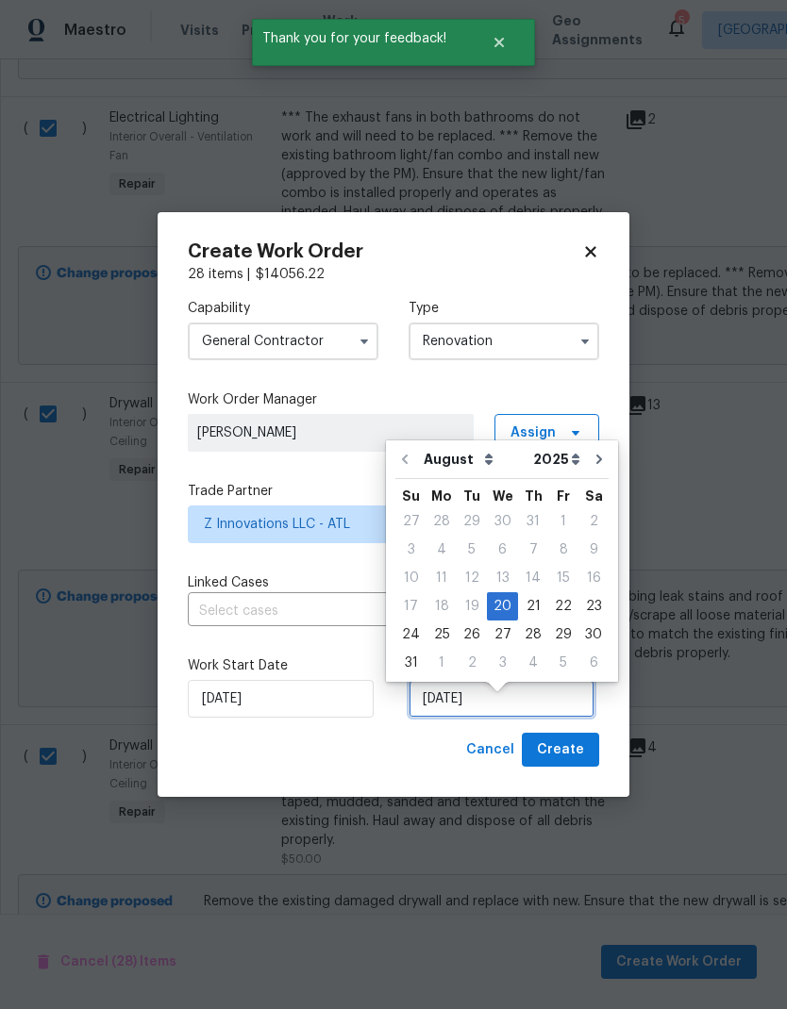
scroll to position [14, 0]
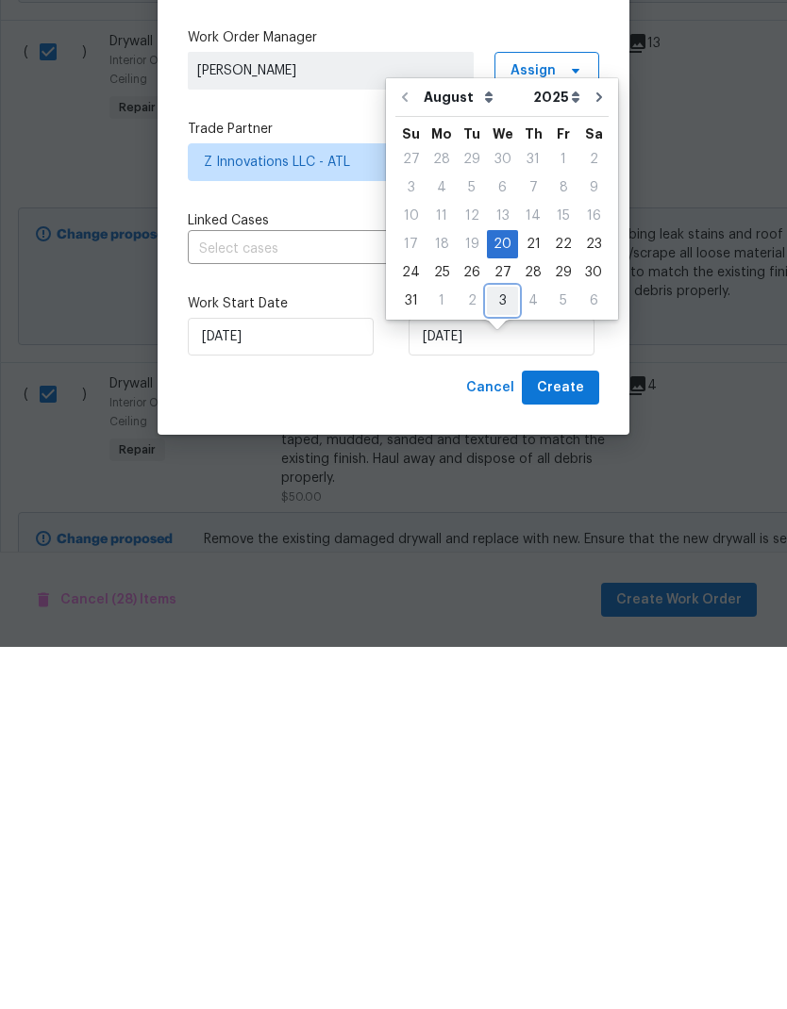
click at [501, 650] on div "3" at bounding box center [502, 663] width 31 height 26
type input "9/3/2025"
select select "8"
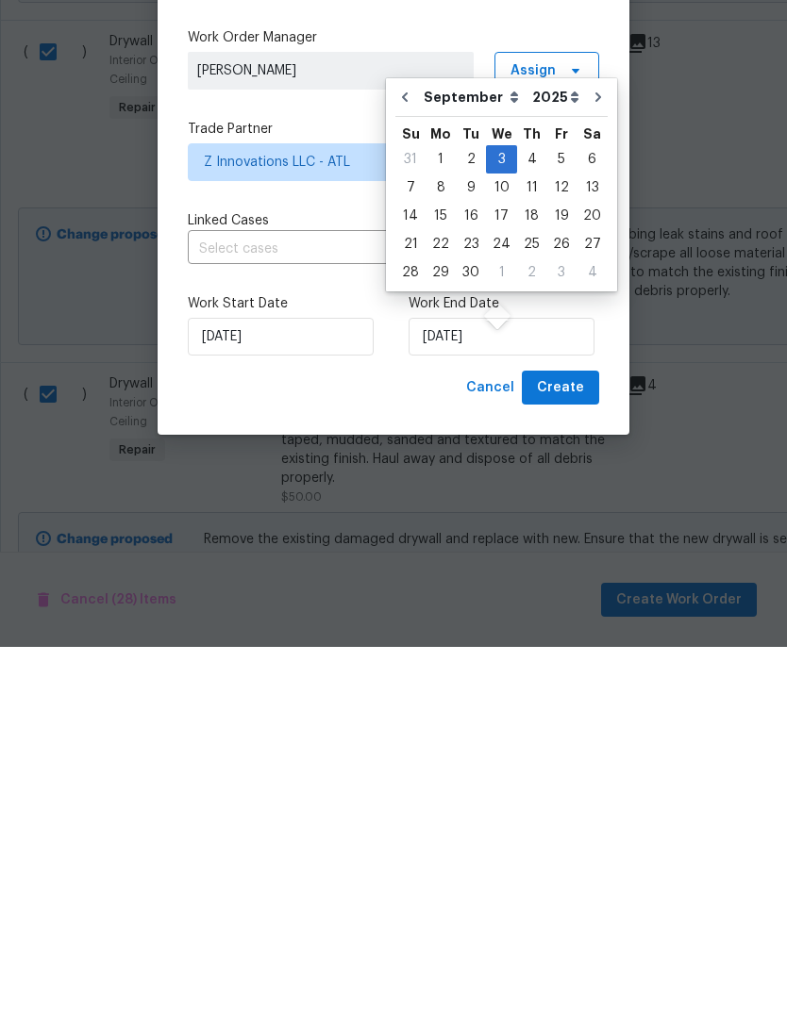
scroll to position [75, 0]
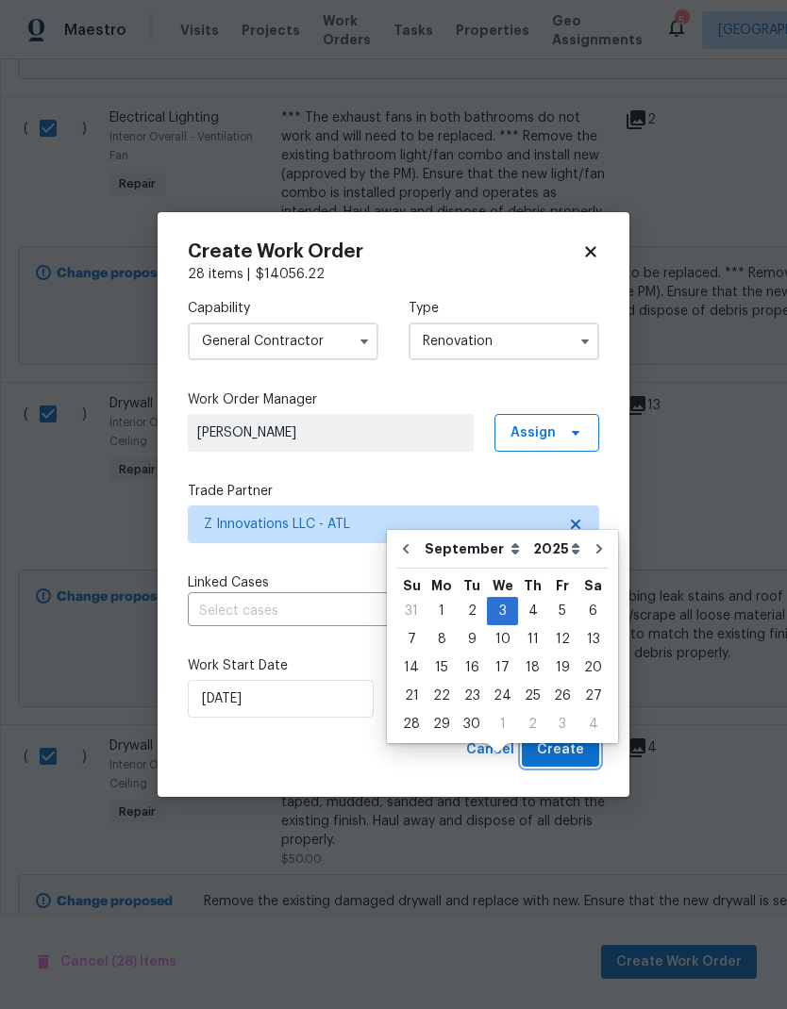
click at [579, 759] on span "Create" at bounding box center [560, 750] width 47 height 24
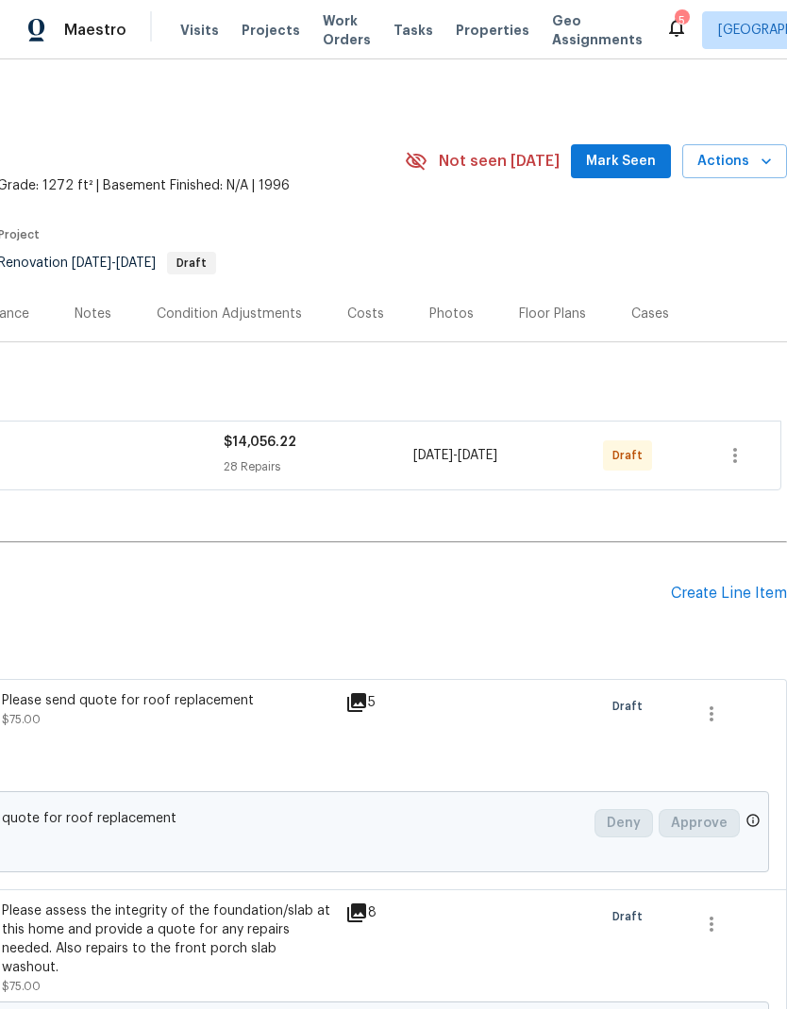
scroll to position [0, 279]
click at [737, 449] on icon "button" at bounding box center [734, 455] width 23 height 23
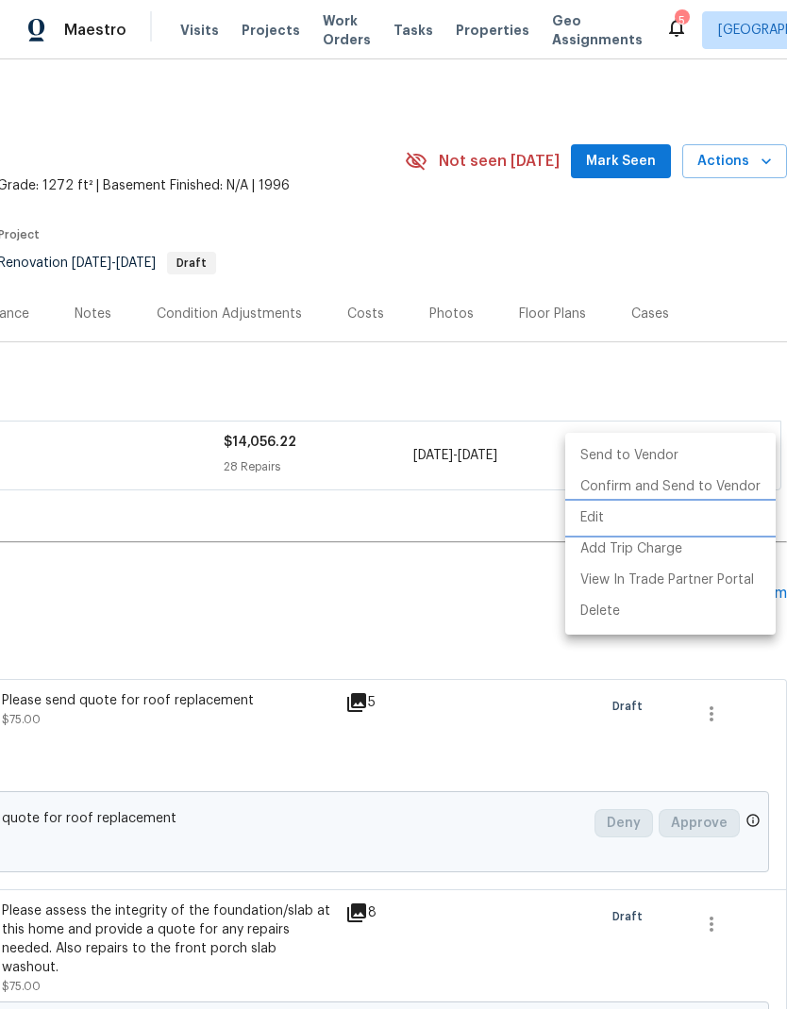
click at [622, 515] on li "Edit" at bounding box center [670, 518] width 210 height 31
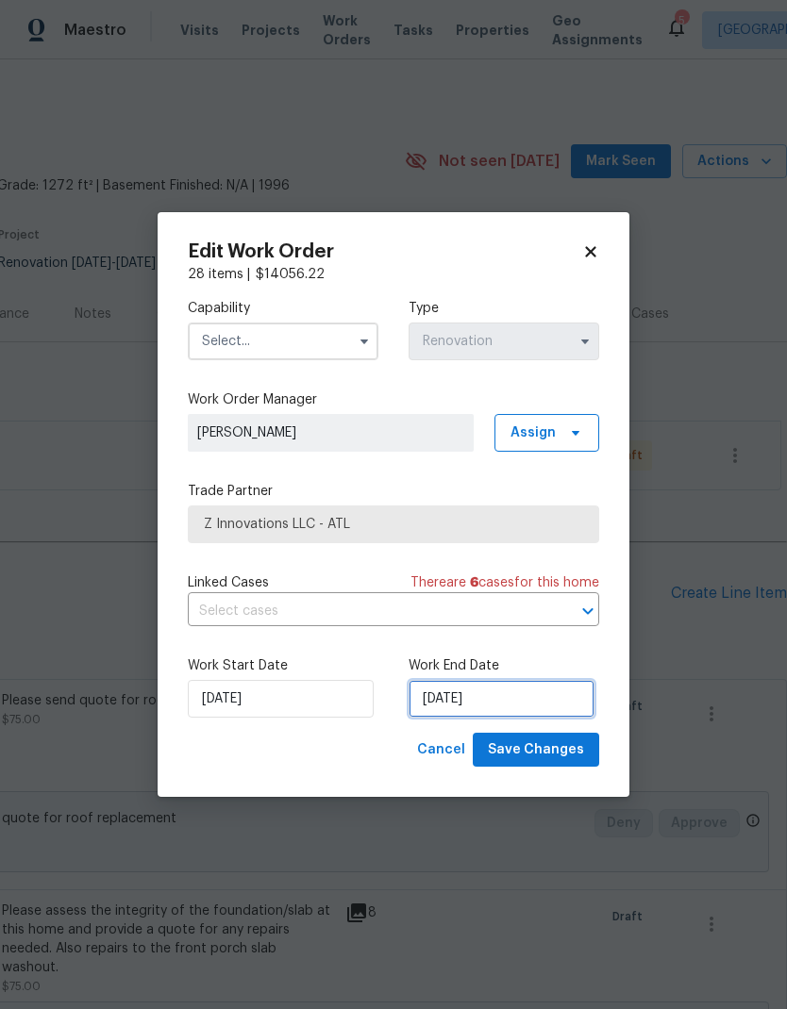
click at [529, 700] on input "9/3/2025" at bounding box center [501, 699] width 186 height 38
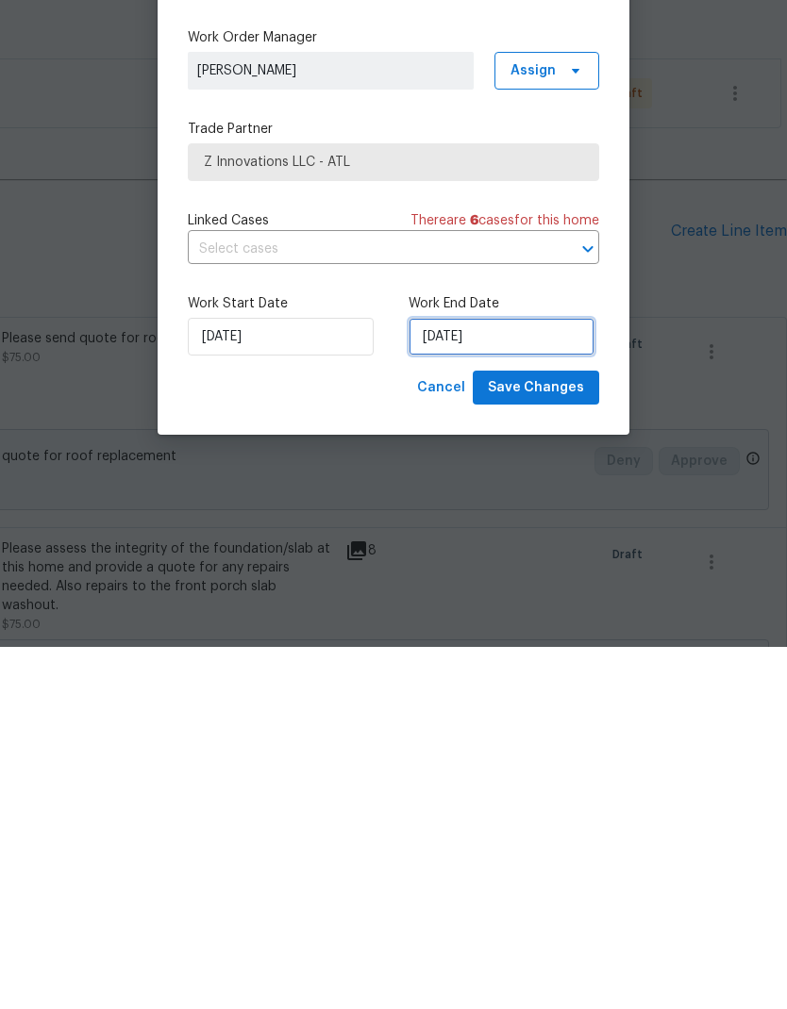
select select "8"
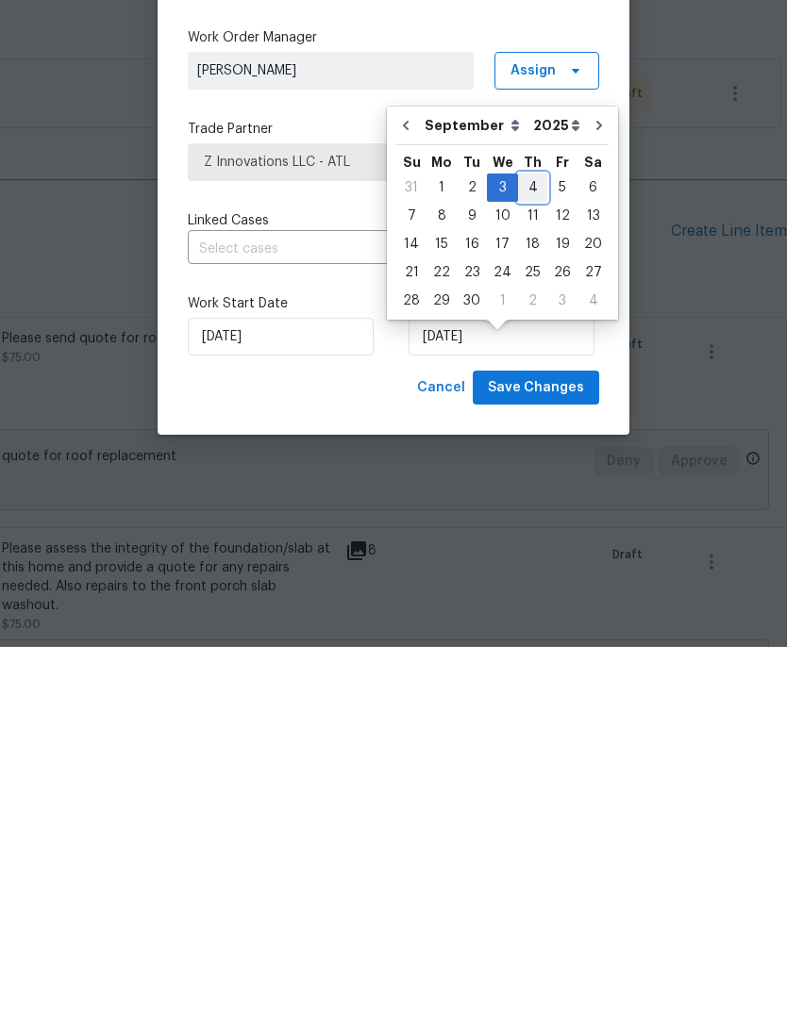
click at [526, 537] on div "4" at bounding box center [532, 550] width 29 height 26
type input "9/4/2025"
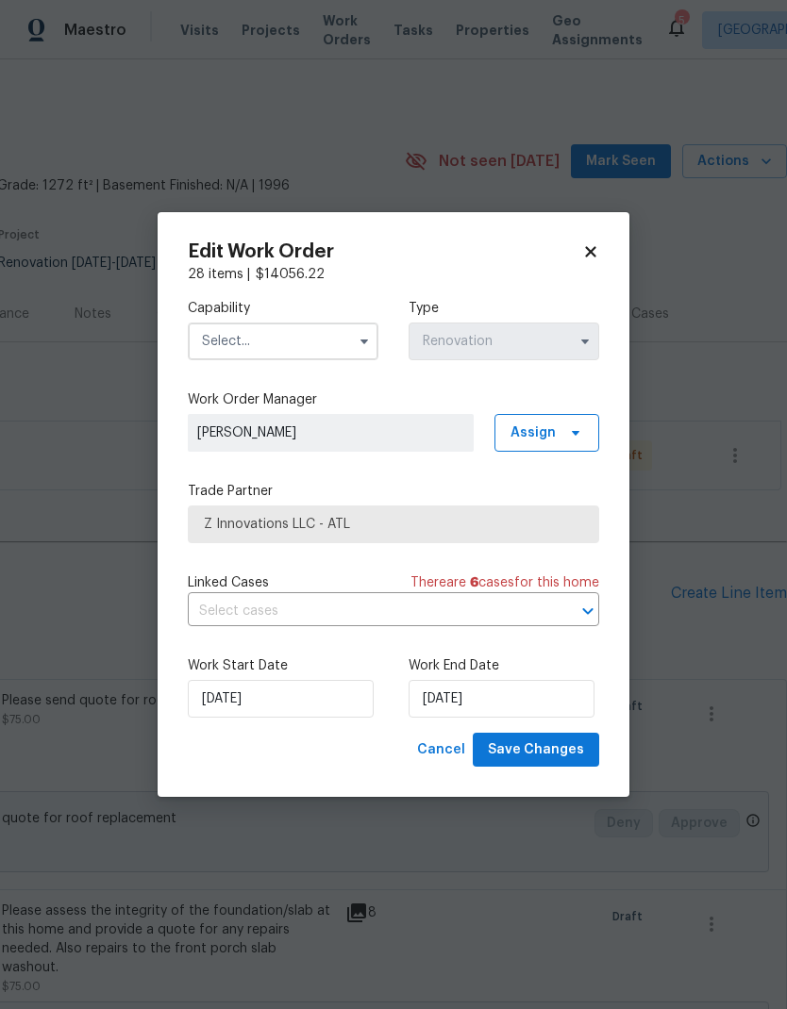
click at [336, 326] on input "text" at bounding box center [283, 342] width 191 height 38
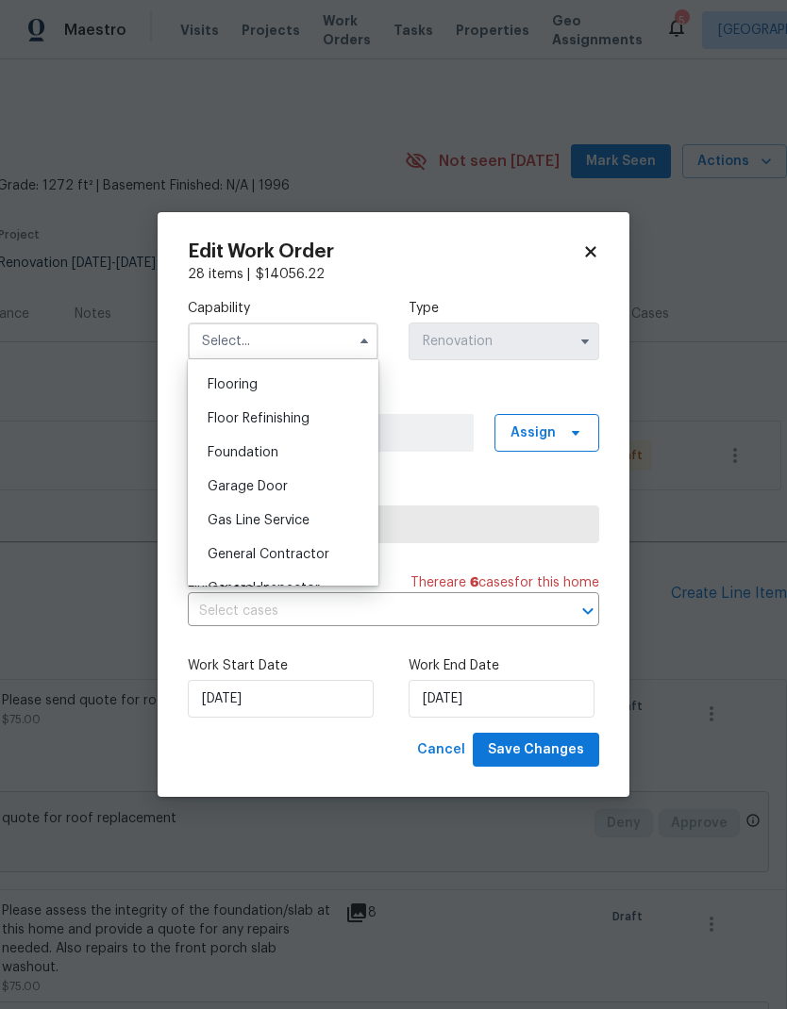
scroll to position [789, 0]
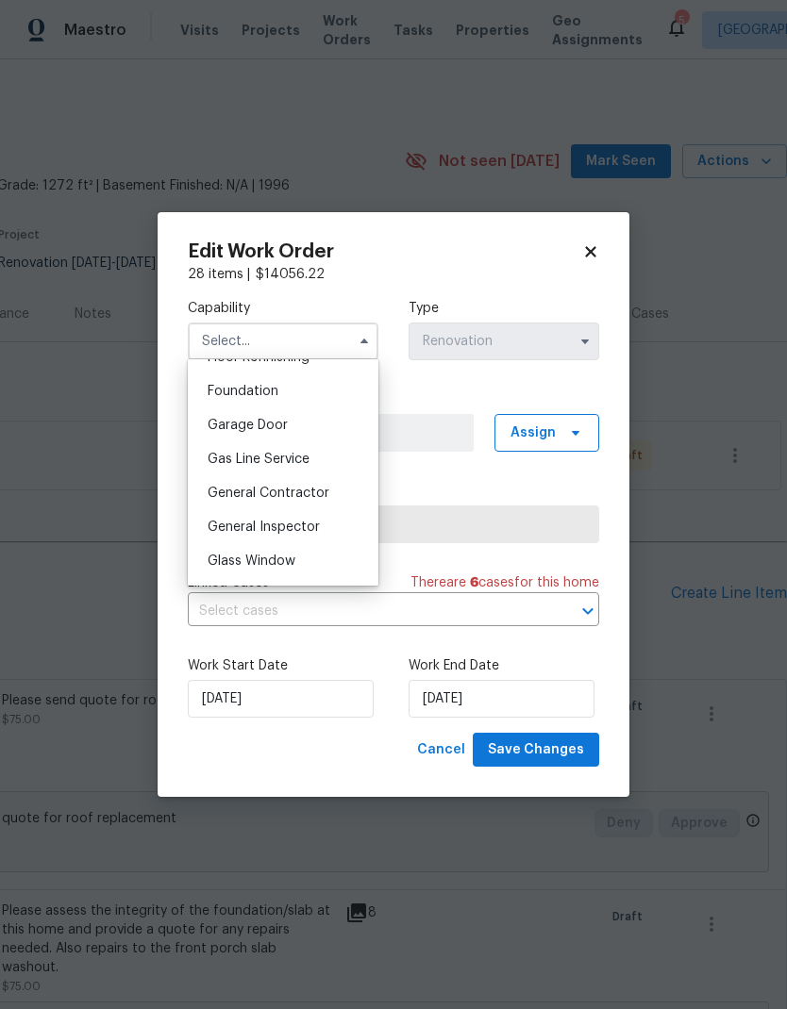
click at [317, 499] on span "General Contractor" at bounding box center [268, 493] width 122 height 13
type input "General Contractor"
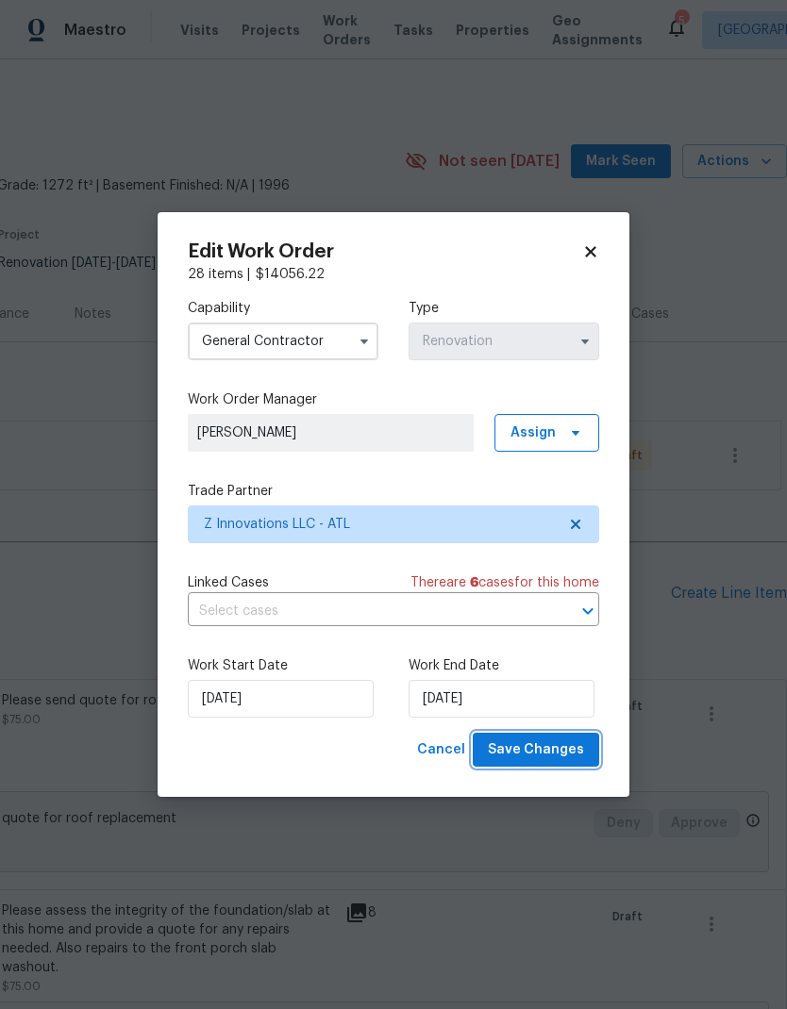
click at [570, 755] on span "Save Changes" at bounding box center [536, 750] width 96 height 24
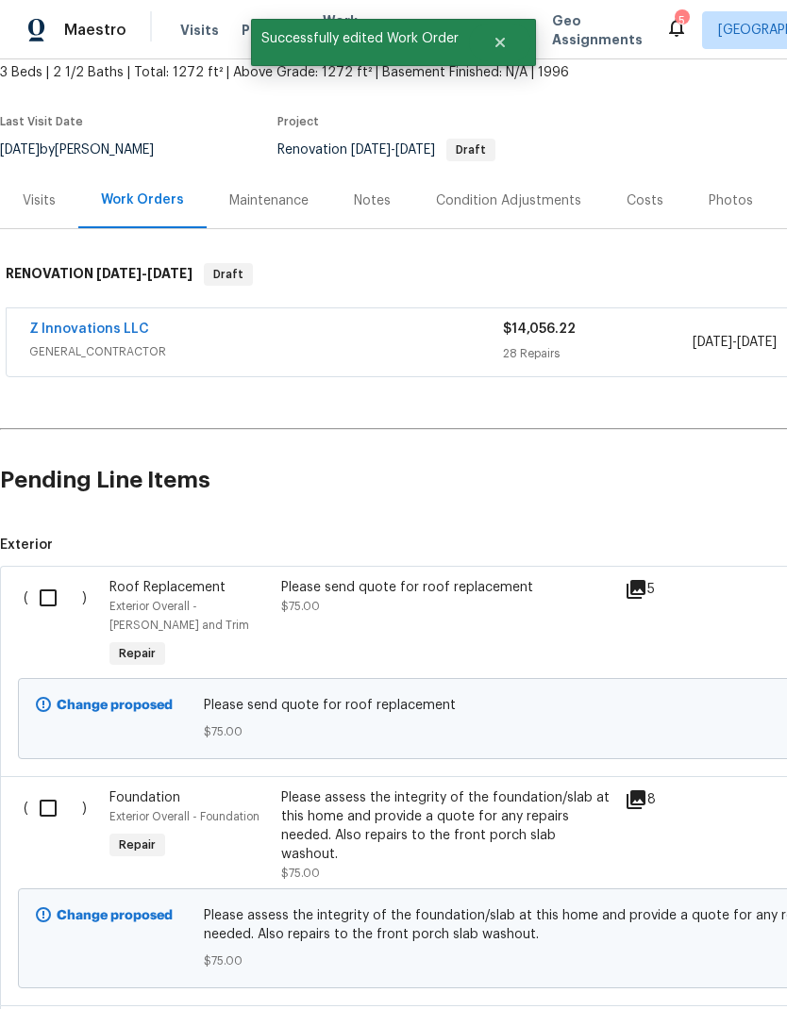
scroll to position [114, 0]
click at [54, 577] on input "checkbox" at bounding box center [55, 597] width 54 height 40
checkbox input "true"
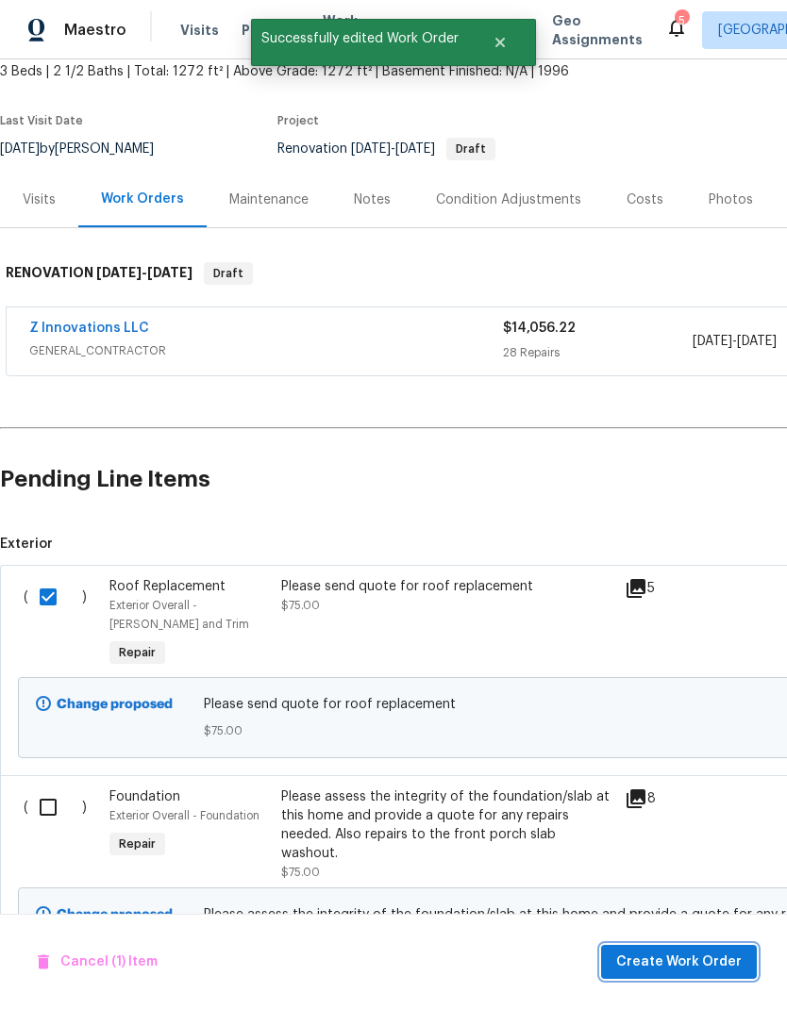
click at [705, 959] on span "Create Work Order" at bounding box center [678, 963] width 125 height 24
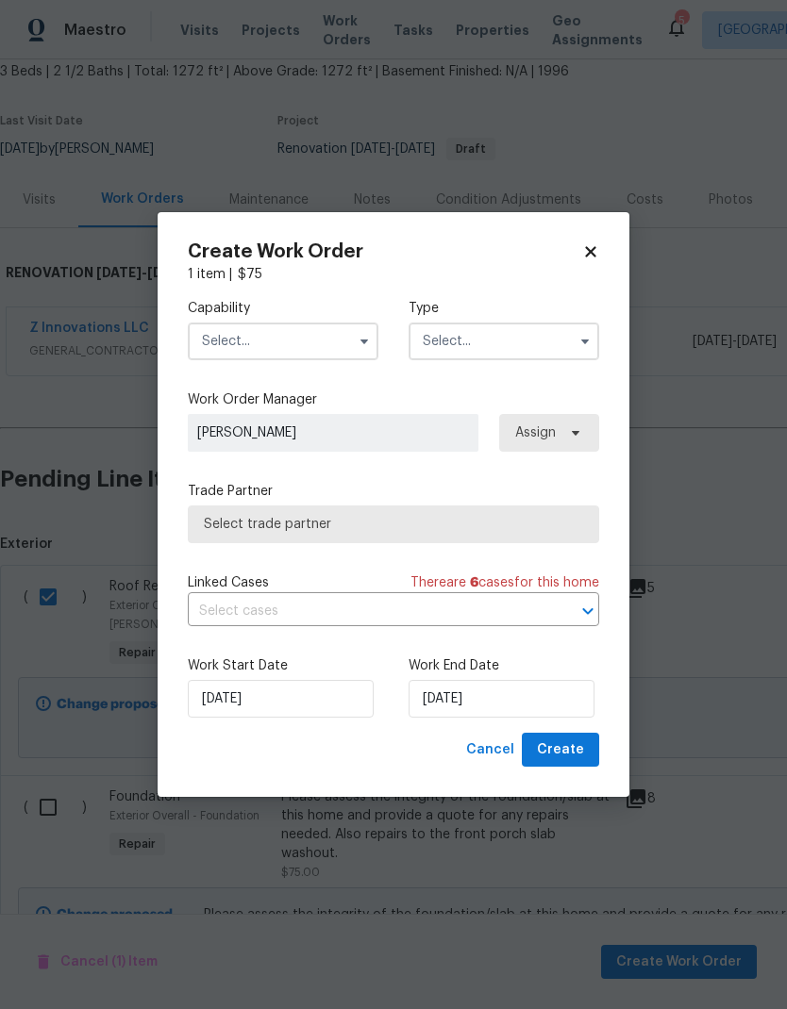
click at [362, 331] on button "button" at bounding box center [364, 341] width 23 height 23
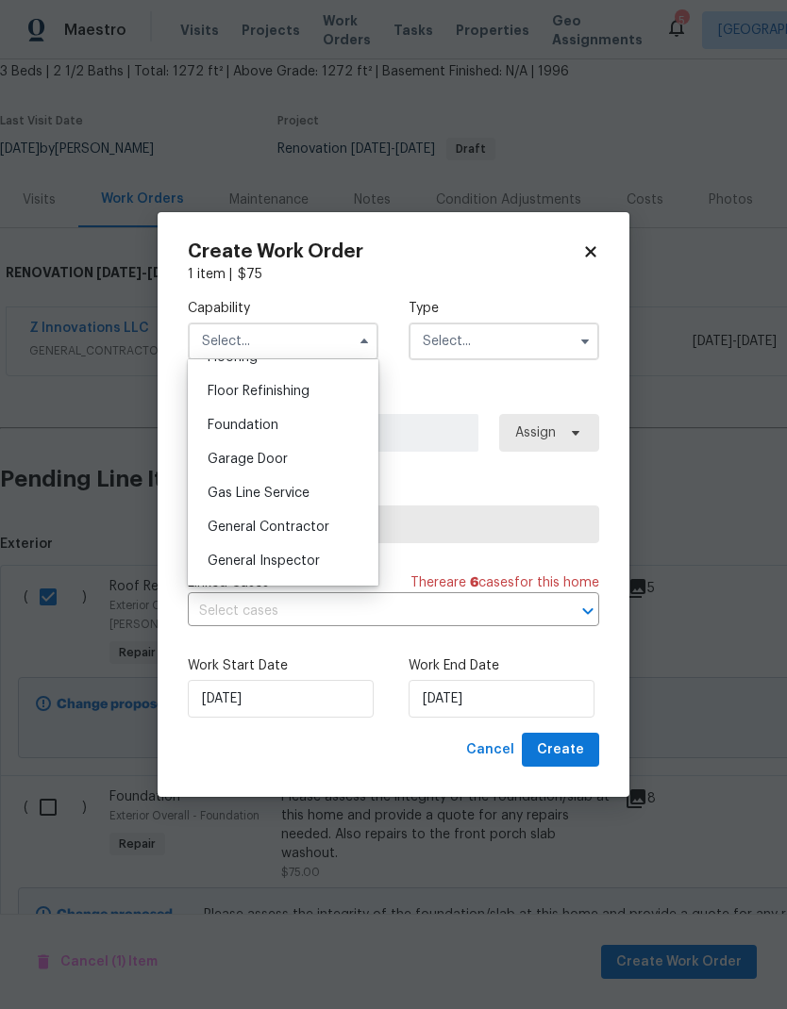
scroll to position [772, 0]
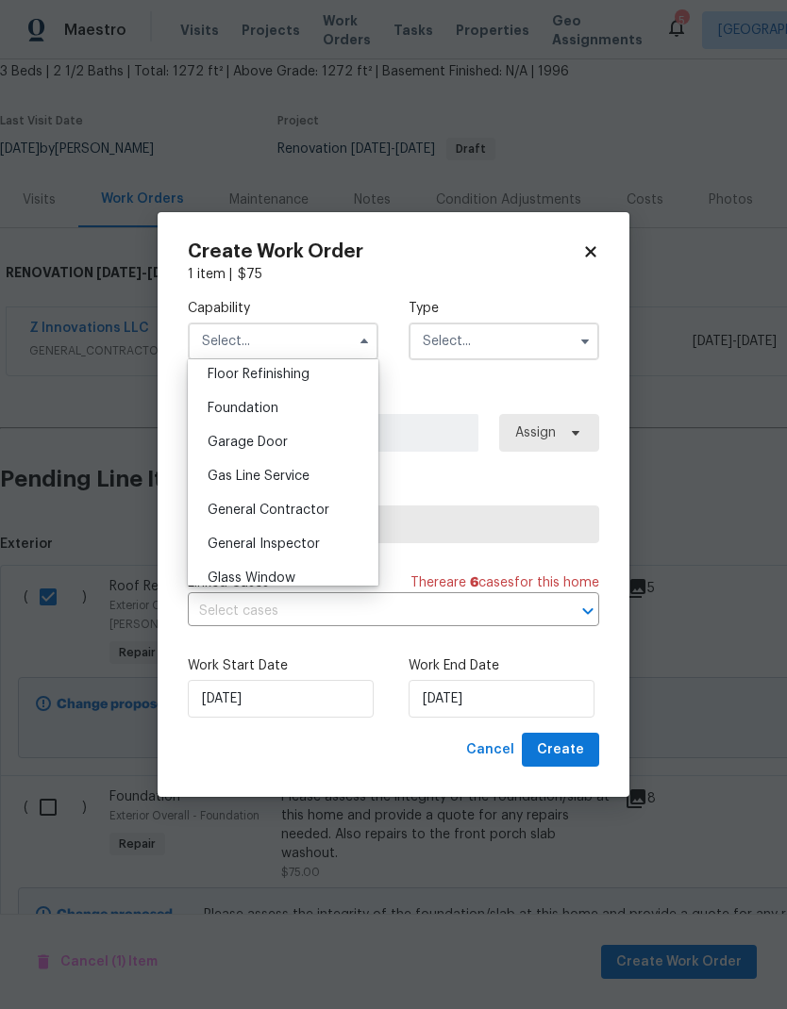
click at [320, 513] on span "General Contractor" at bounding box center [268, 510] width 122 height 13
type input "General Contractor"
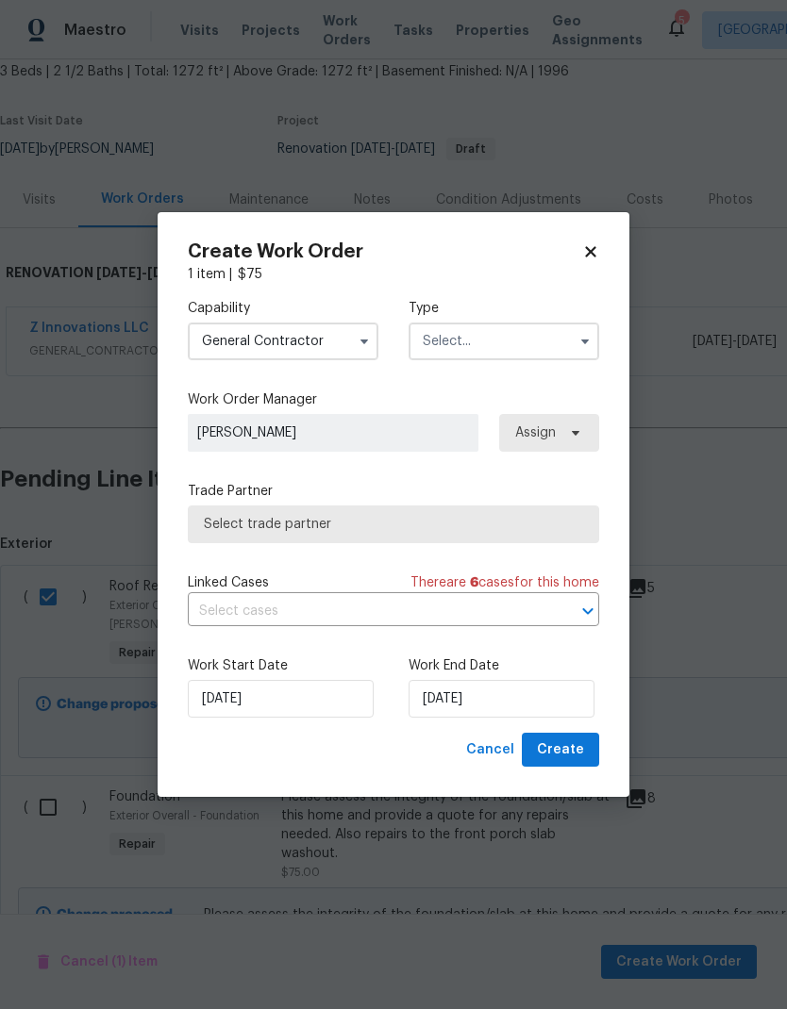
click at [526, 338] on input "text" at bounding box center [503, 342] width 191 height 38
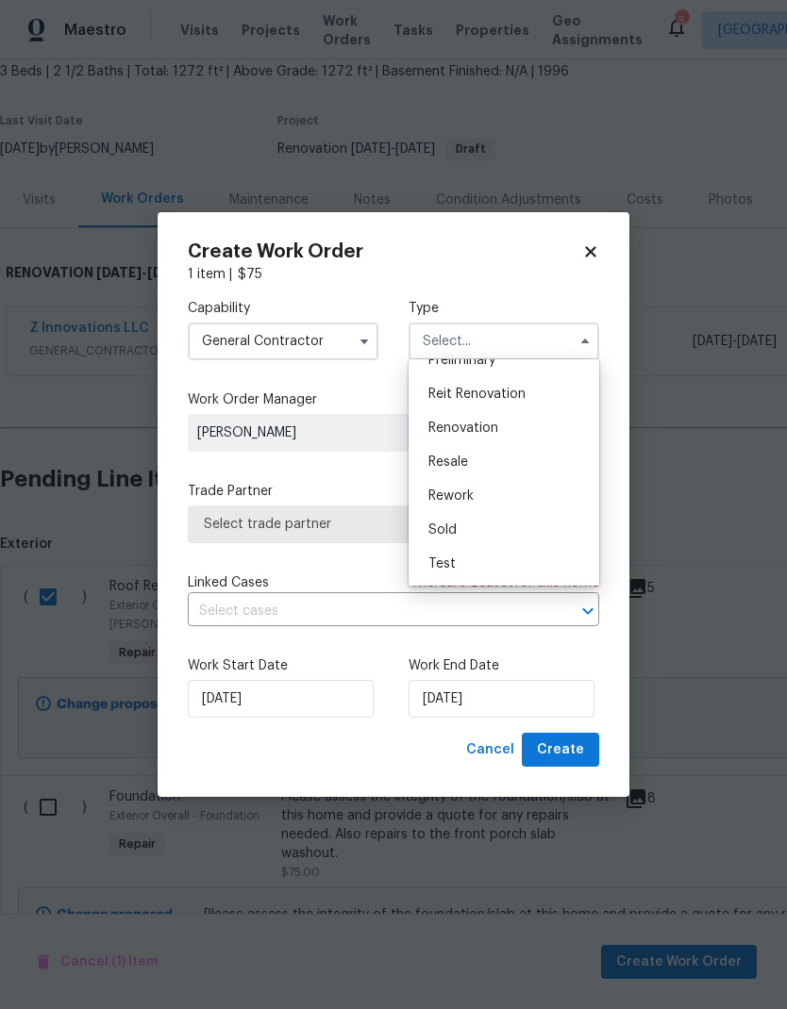
scroll to position [428, 0]
click at [499, 425] on div "Renovation" at bounding box center [503, 428] width 181 height 34
type input "Renovation"
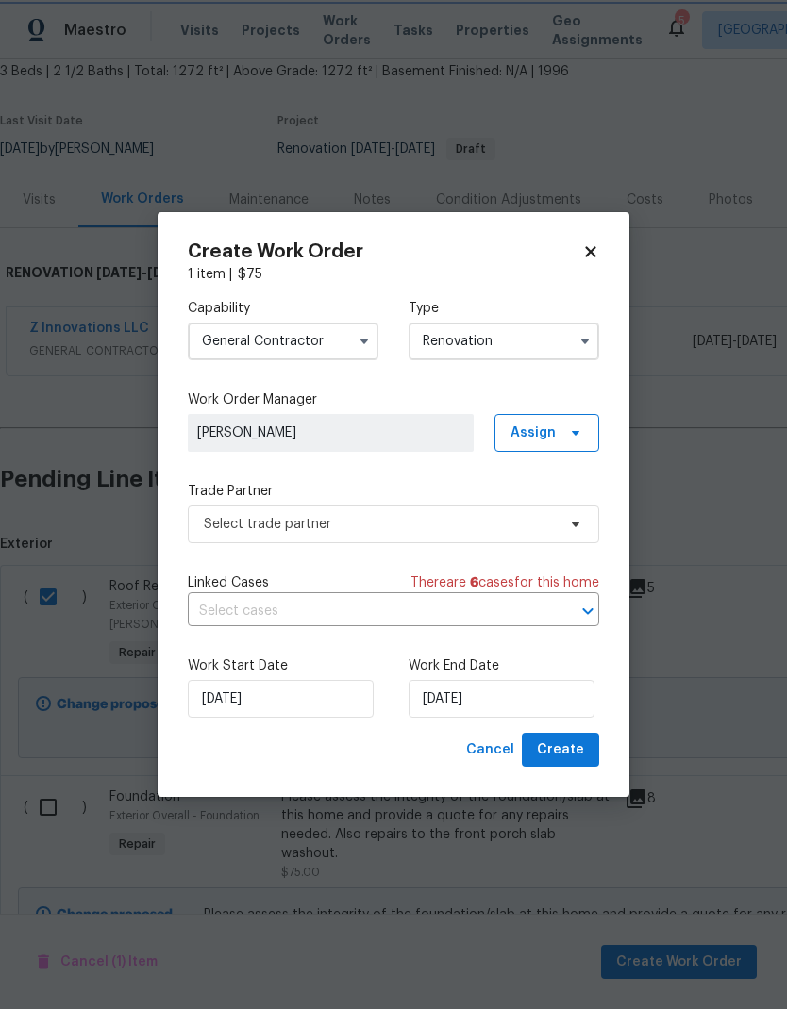
scroll to position [0, 0]
click at [546, 698] on input "8/20/2025" at bounding box center [501, 699] width 186 height 38
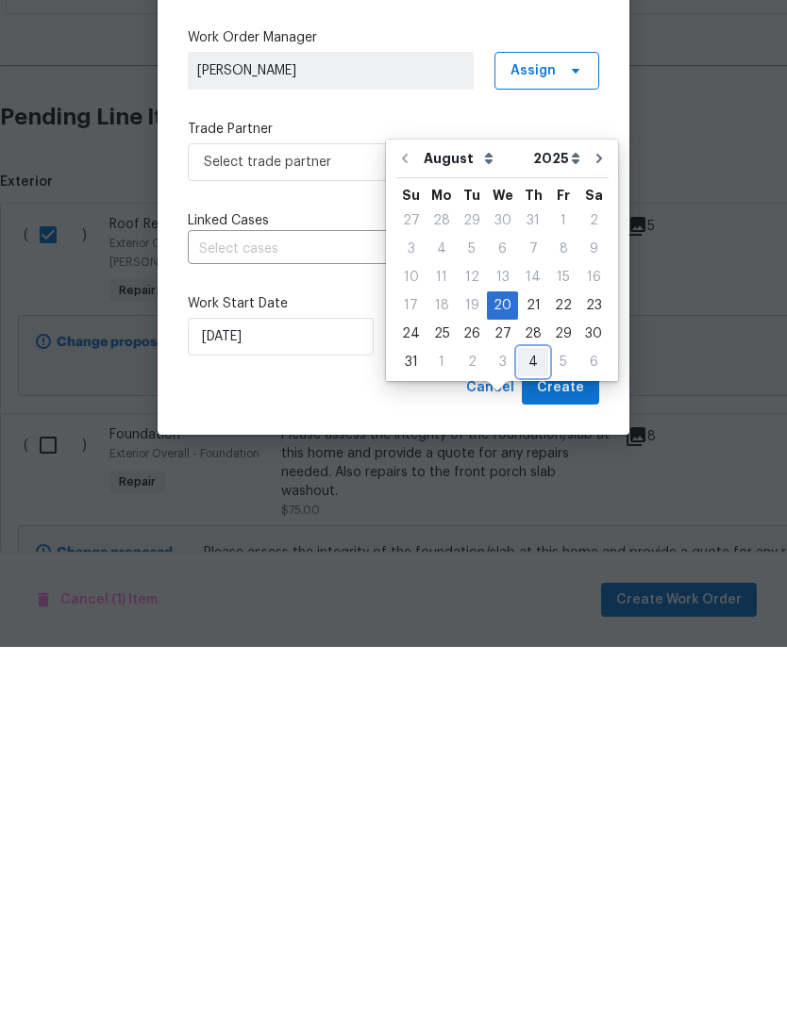
click at [526, 711] on div "4" at bounding box center [533, 724] width 30 height 26
type input "9/4/2025"
select select "8"
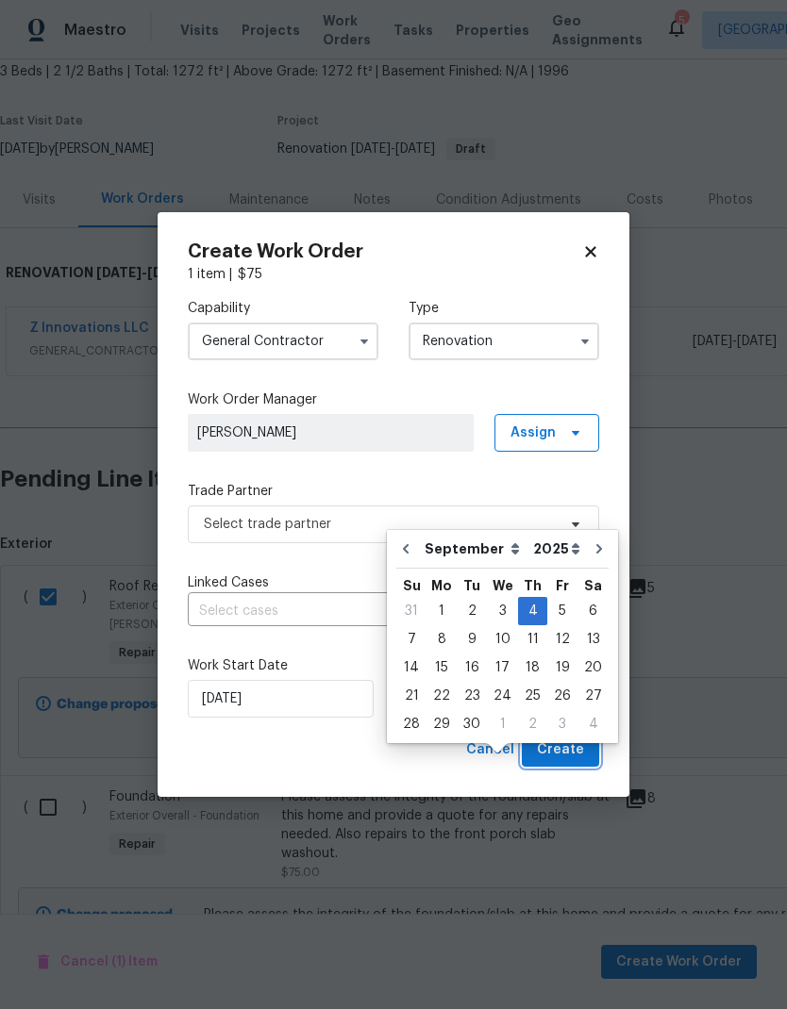
click at [577, 754] on span "Create" at bounding box center [560, 750] width 47 height 24
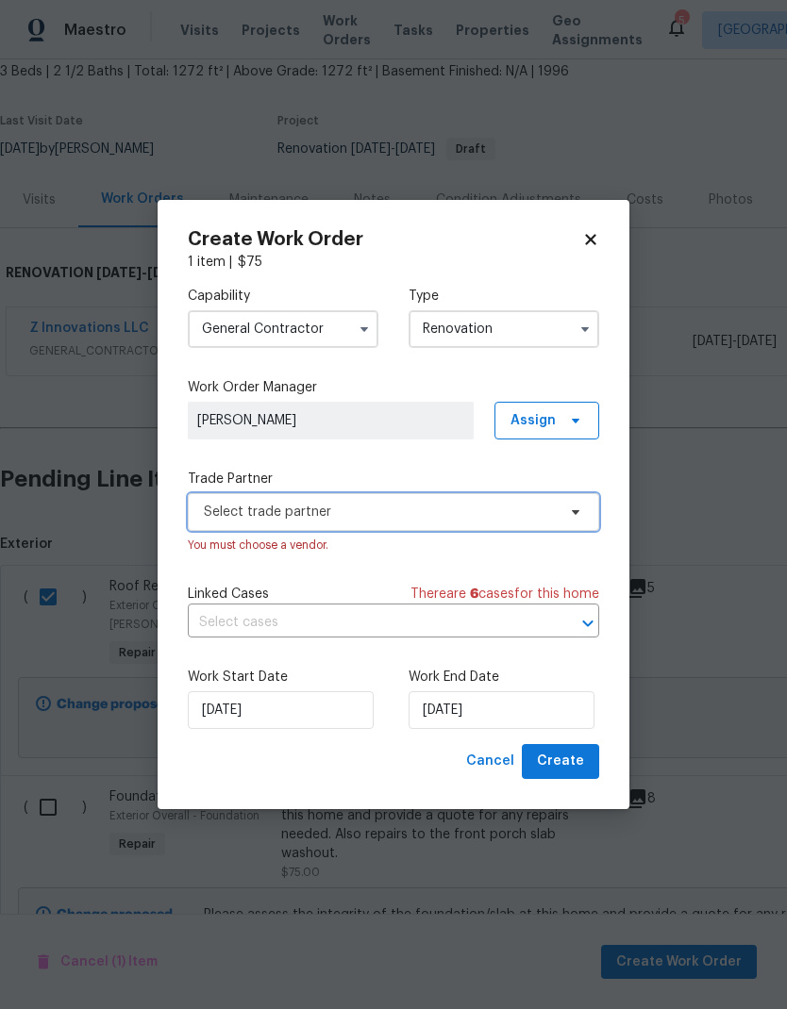
click at [471, 512] on span "Select trade partner" at bounding box center [380, 512] width 352 height 19
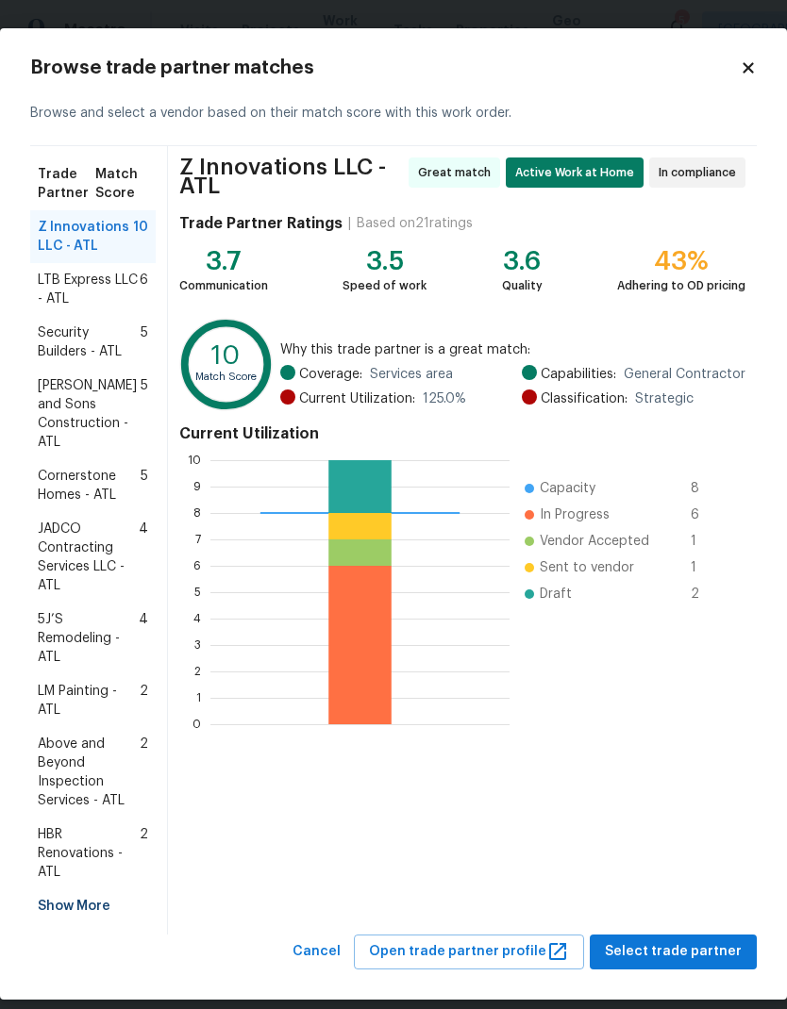
scroll to position [264, 299]
click at [729, 940] on span "Select trade partner" at bounding box center [673, 952] width 137 height 24
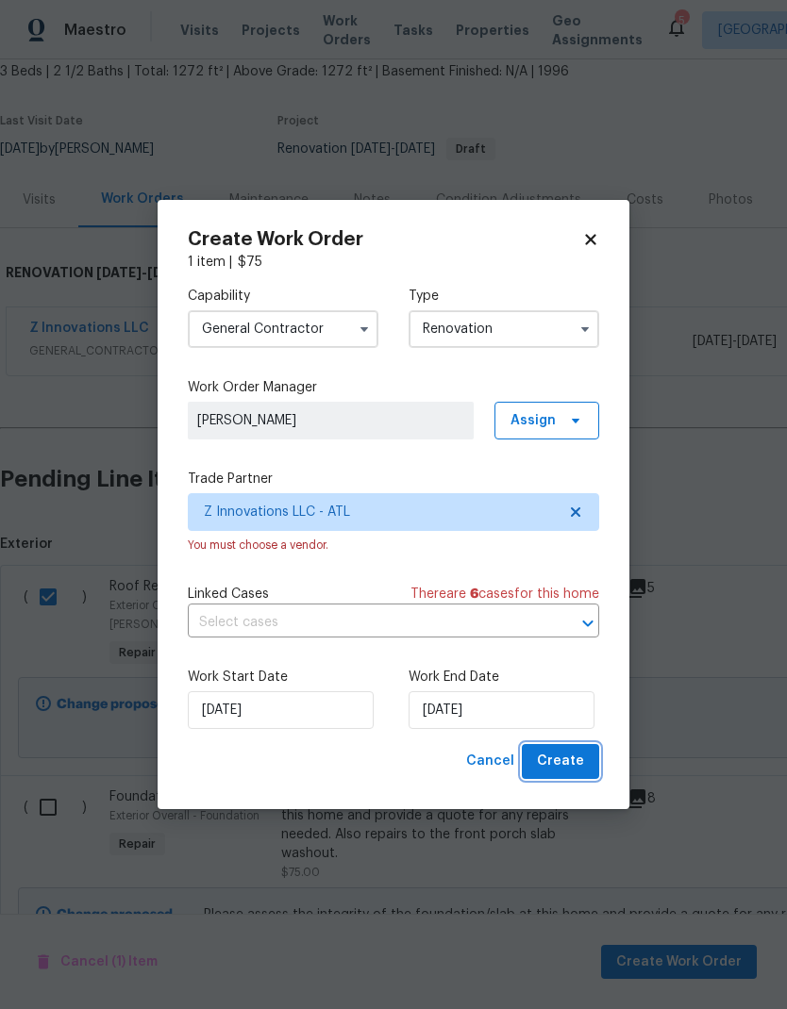
click at [584, 769] on button "Create" at bounding box center [560, 761] width 77 height 35
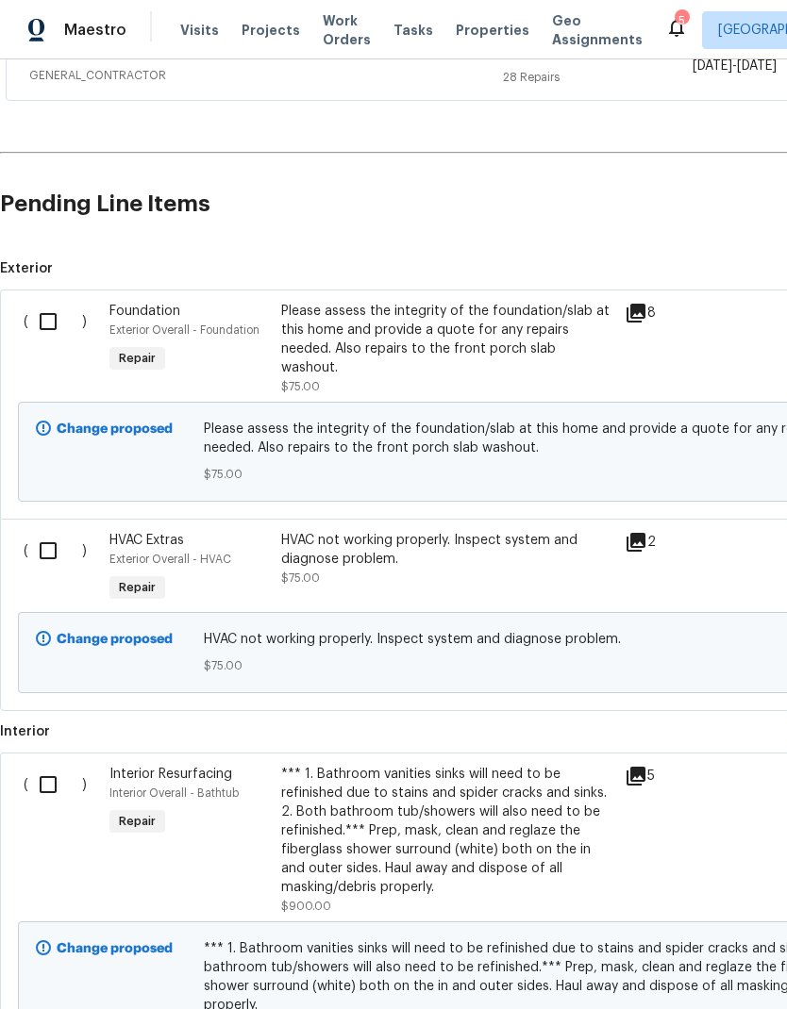
scroll to position [459, 0]
click at [55, 301] on input "checkbox" at bounding box center [55, 321] width 54 height 40
checkbox input "true"
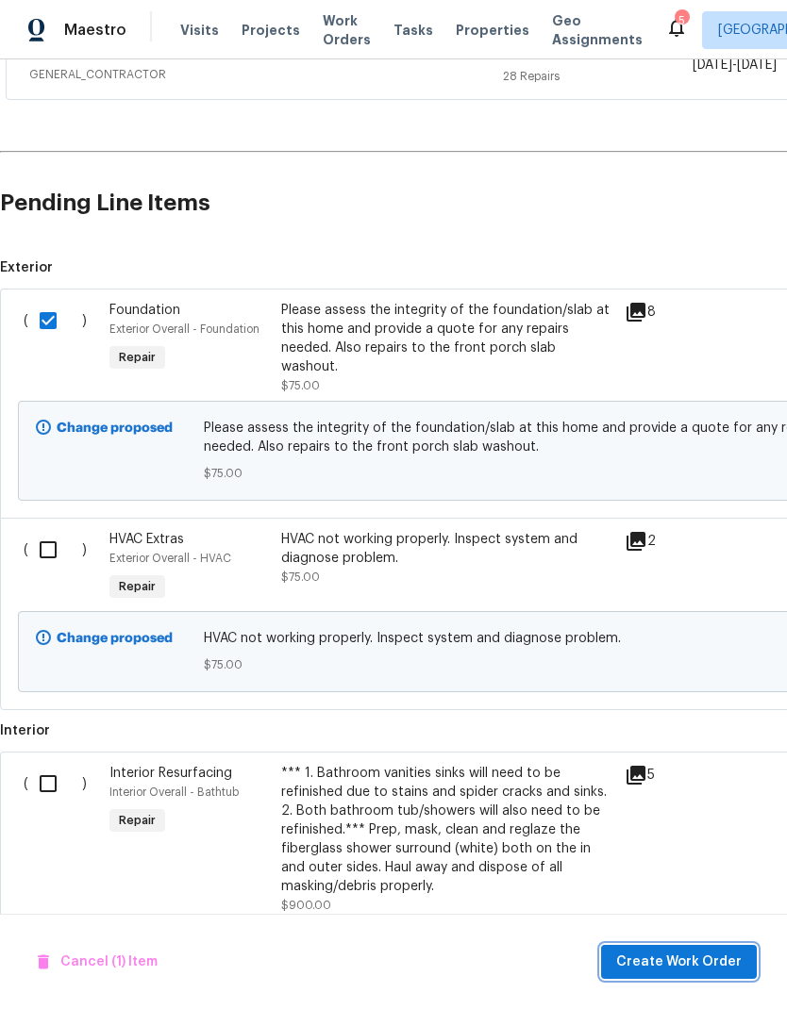
click at [727, 969] on span "Create Work Order" at bounding box center [678, 963] width 125 height 24
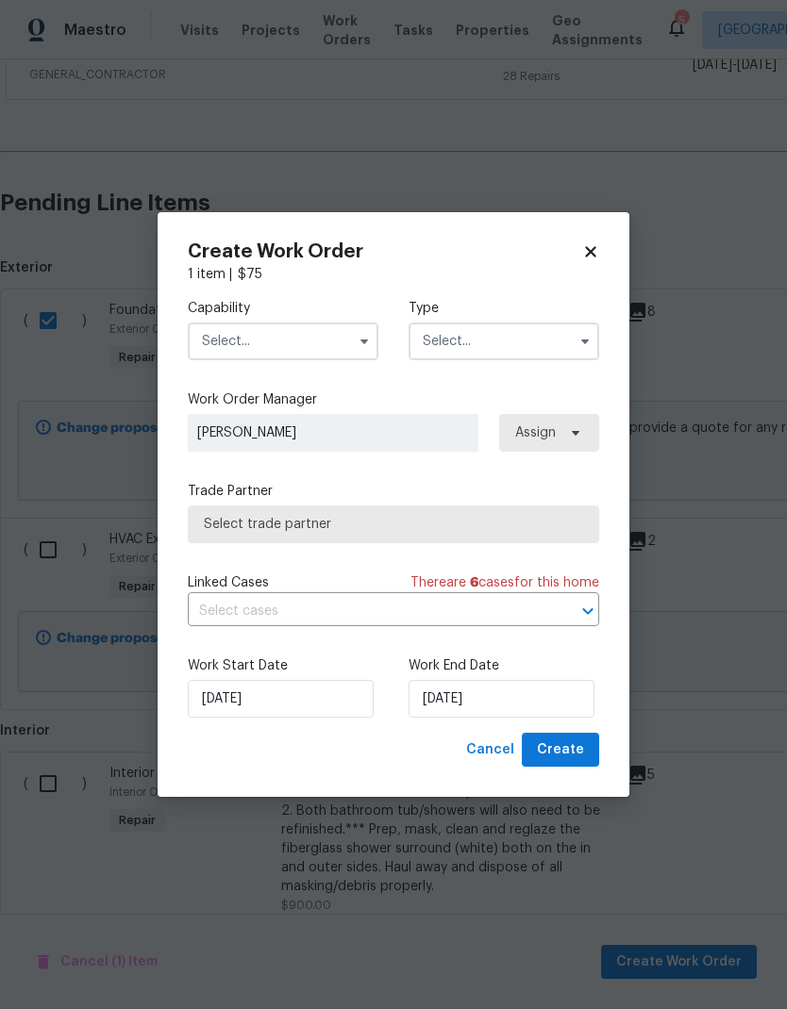
click at [361, 330] on button "button" at bounding box center [364, 341] width 23 height 23
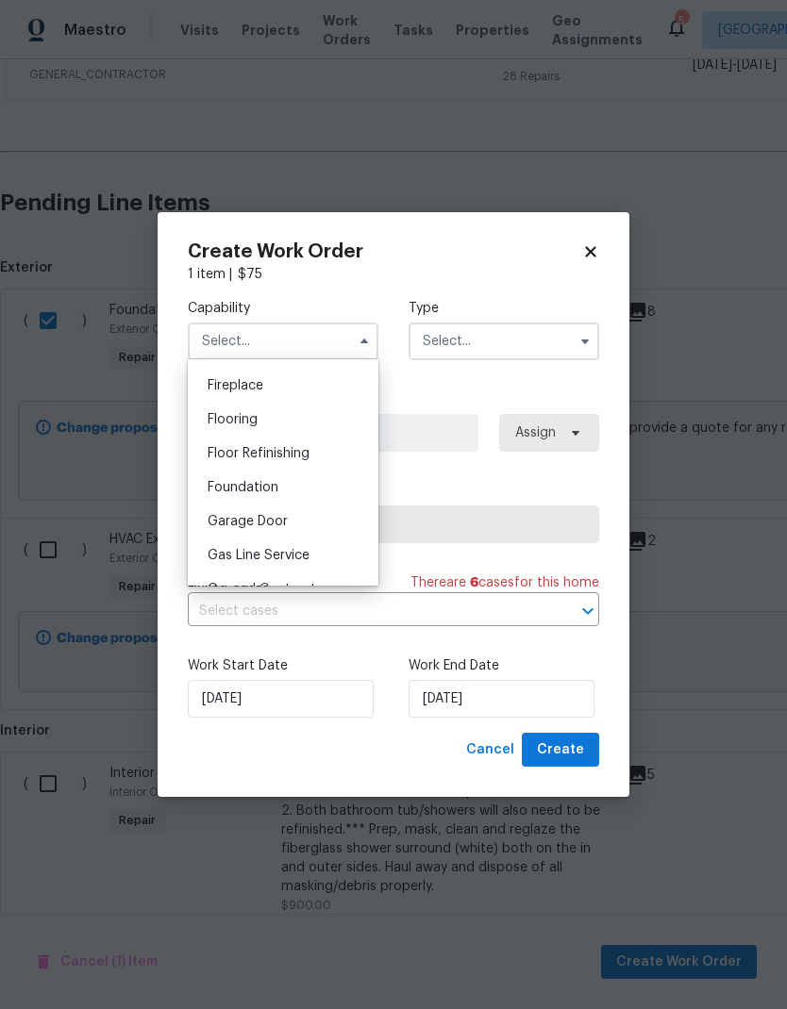
scroll to position [645, 0]
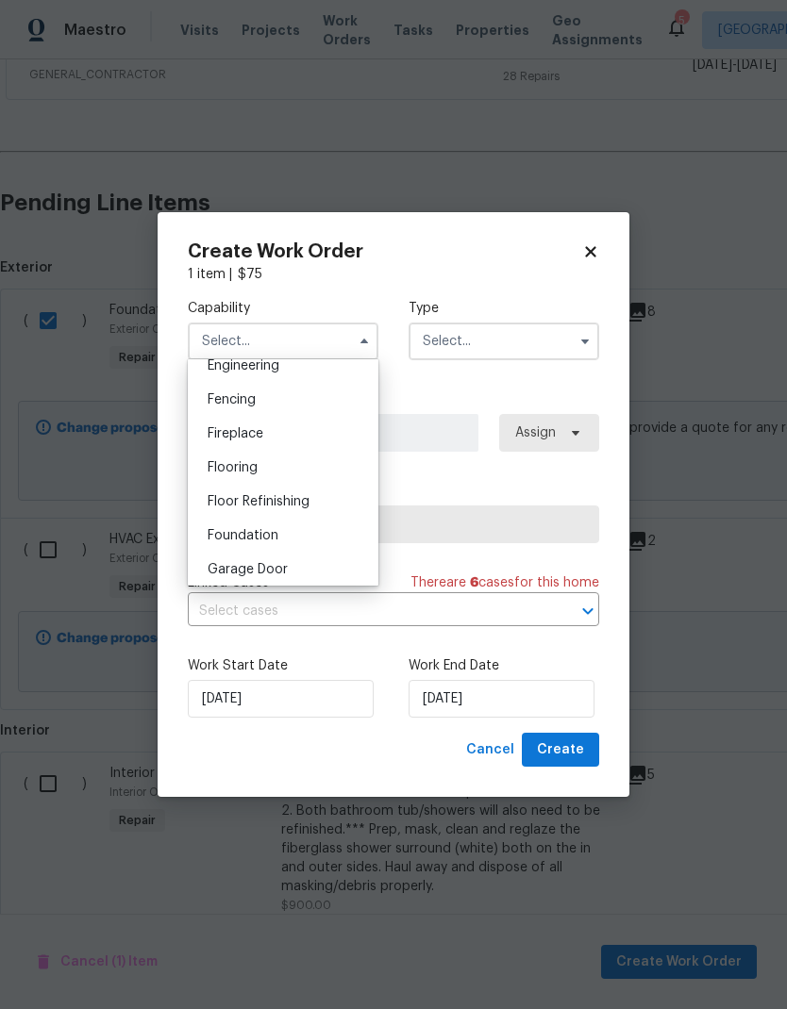
click at [295, 528] on div "Foundation" at bounding box center [282, 536] width 181 height 34
type input "Foundation"
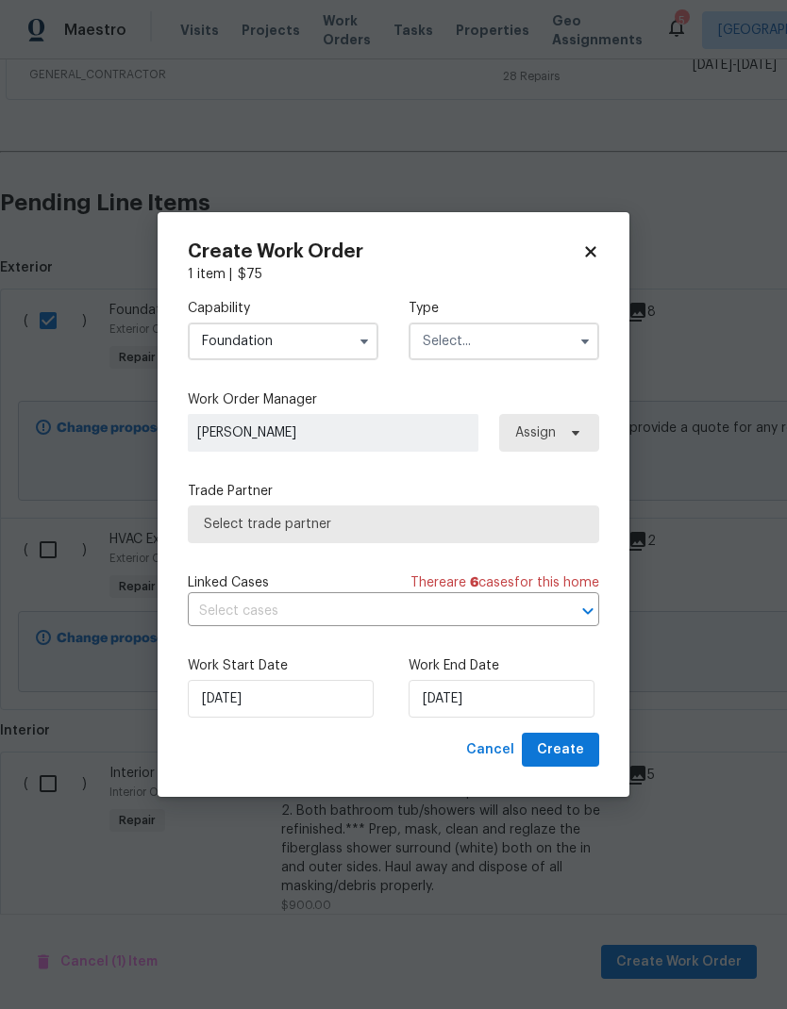
click at [531, 338] on input "text" at bounding box center [503, 342] width 191 height 38
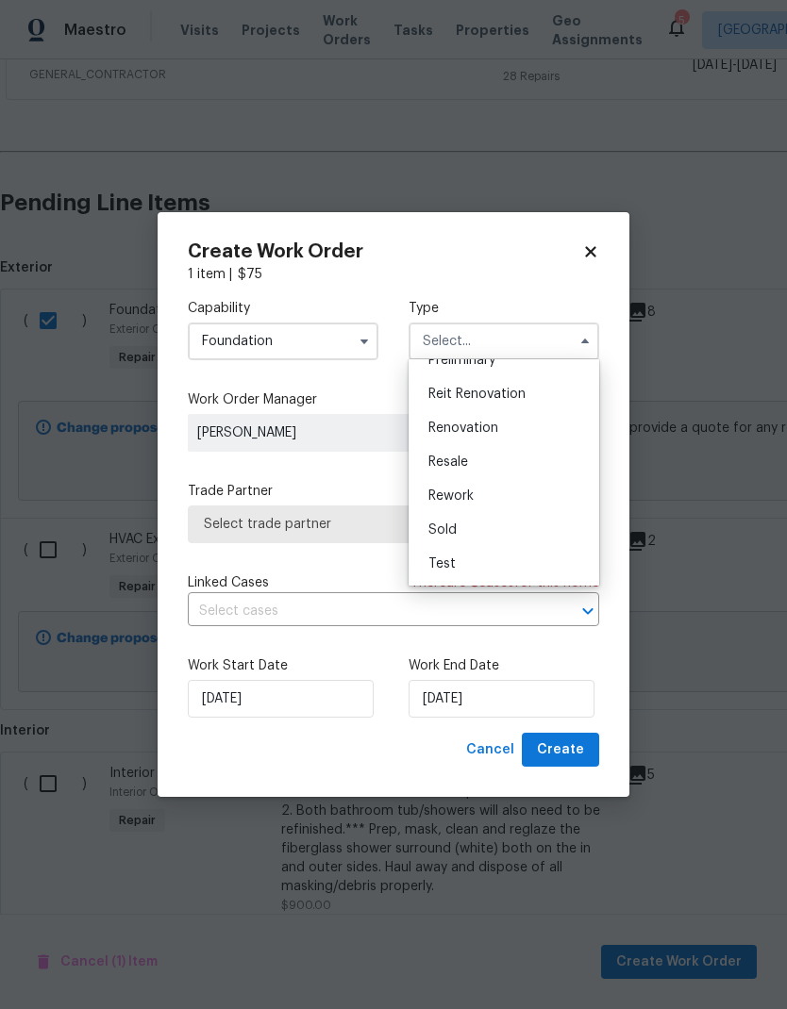
scroll to position [428, 0]
click at [494, 427] on span "Renovation" at bounding box center [463, 428] width 70 height 13
type input "Renovation"
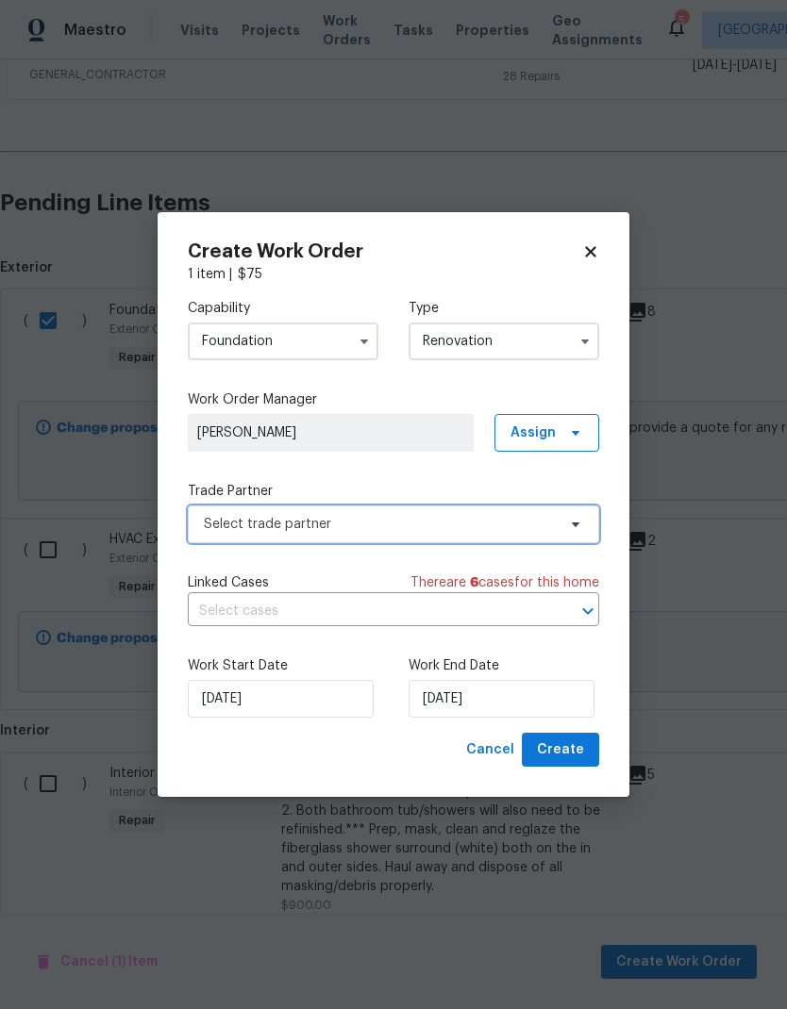
click at [589, 517] on span "Select trade partner" at bounding box center [393, 525] width 411 height 38
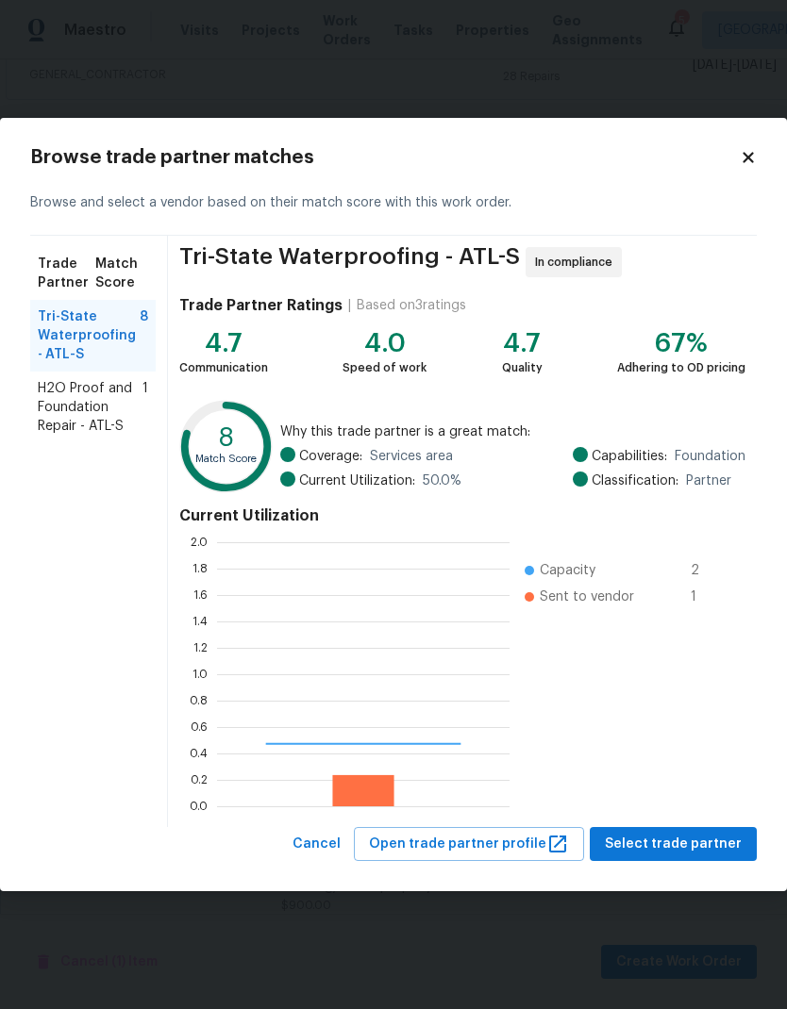
scroll to position [264, 292]
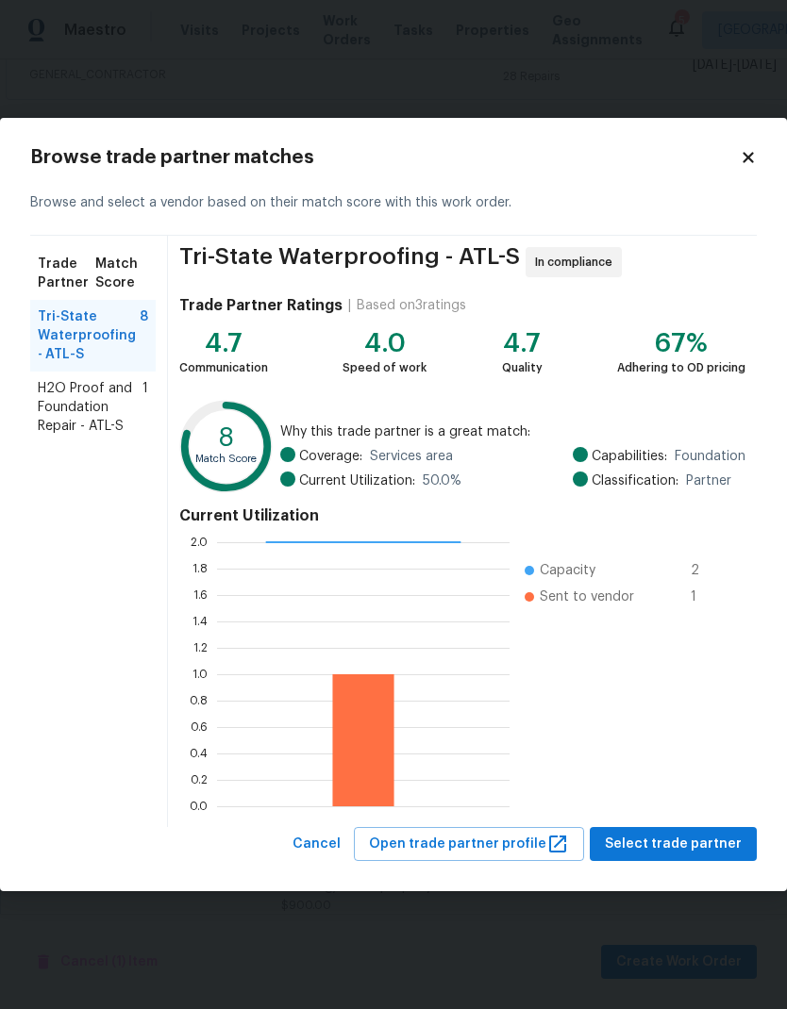
click at [97, 408] on span "H2O Proof and Foundation Repair - ATL-S" at bounding box center [90, 407] width 105 height 57
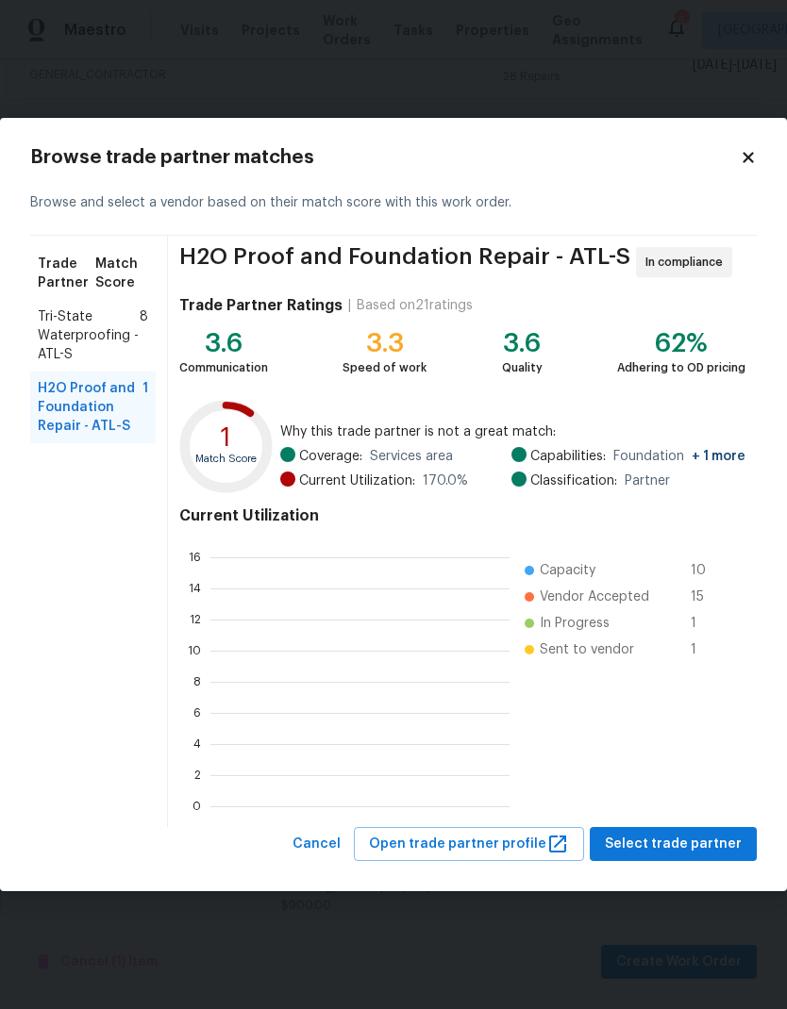
scroll to position [264, 299]
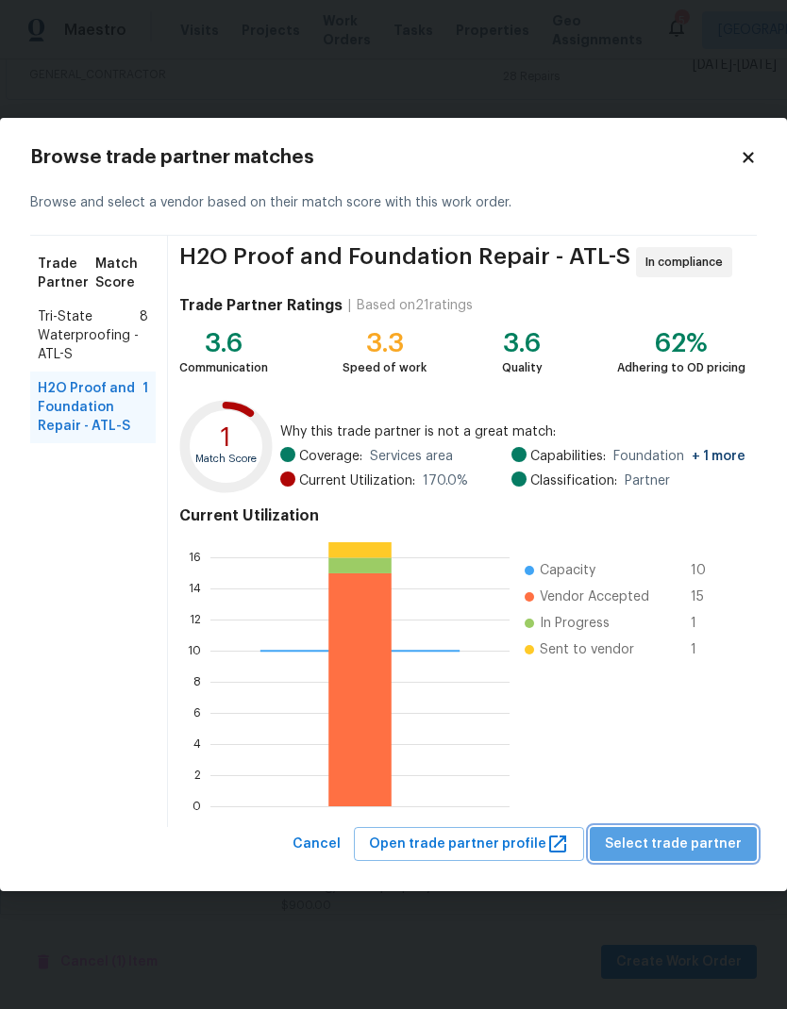
click at [733, 840] on span "Select trade partner" at bounding box center [673, 845] width 137 height 24
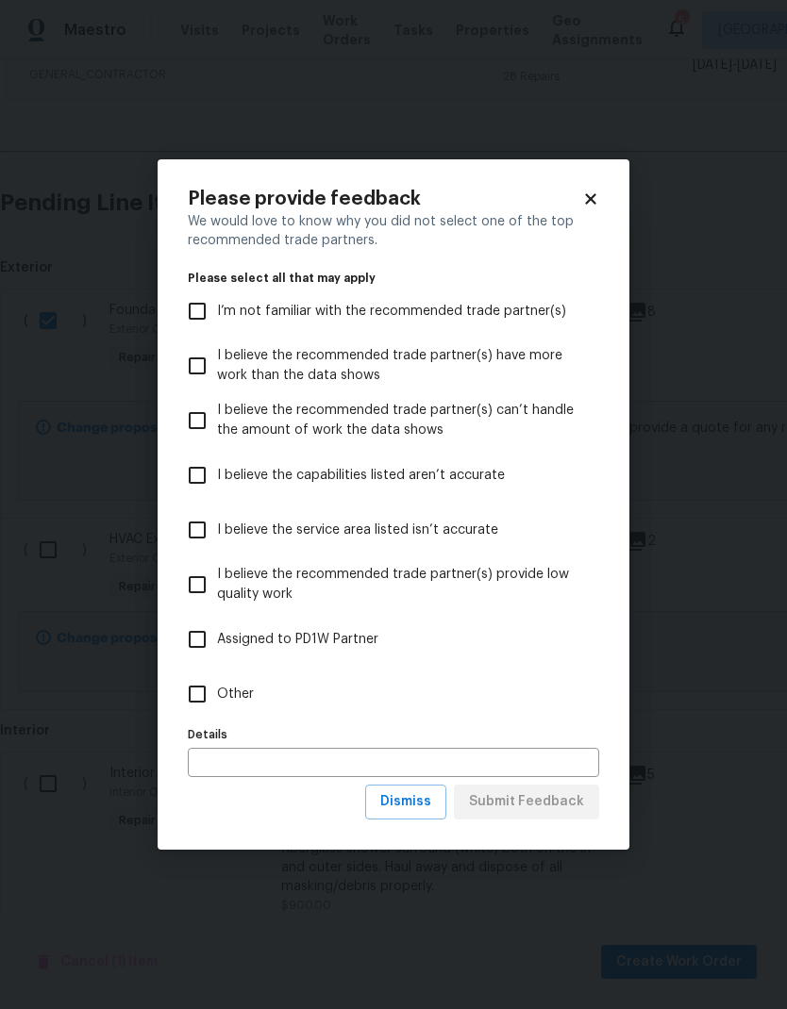
click at [196, 682] on input "Other" at bounding box center [197, 694] width 40 height 40
checkbox input "true"
click at [561, 805] on span "Submit Feedback" at bounding box center [526, 802] width 115 height 24
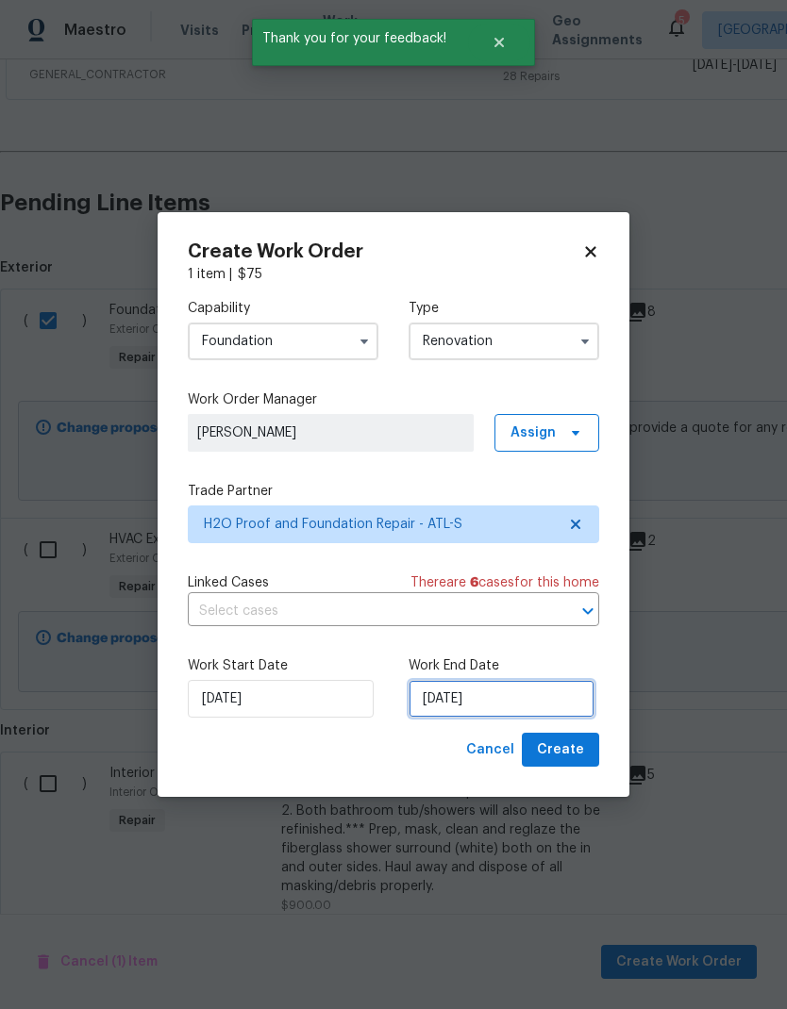
click at [516, 702] on input "8/20/2025" at bounding box center [501, 699] width 186 height 38
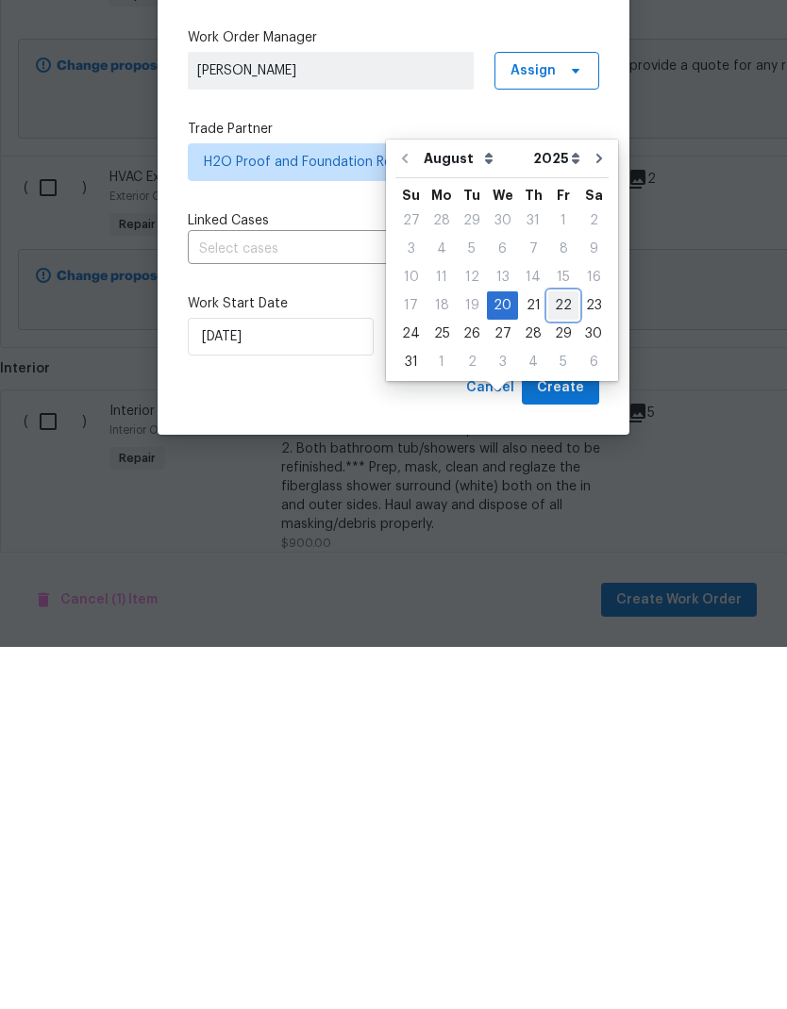
click at [557, 655] on div "22" at bounding box center [563, 668] width 30 height 26
type input "8/22/2025"
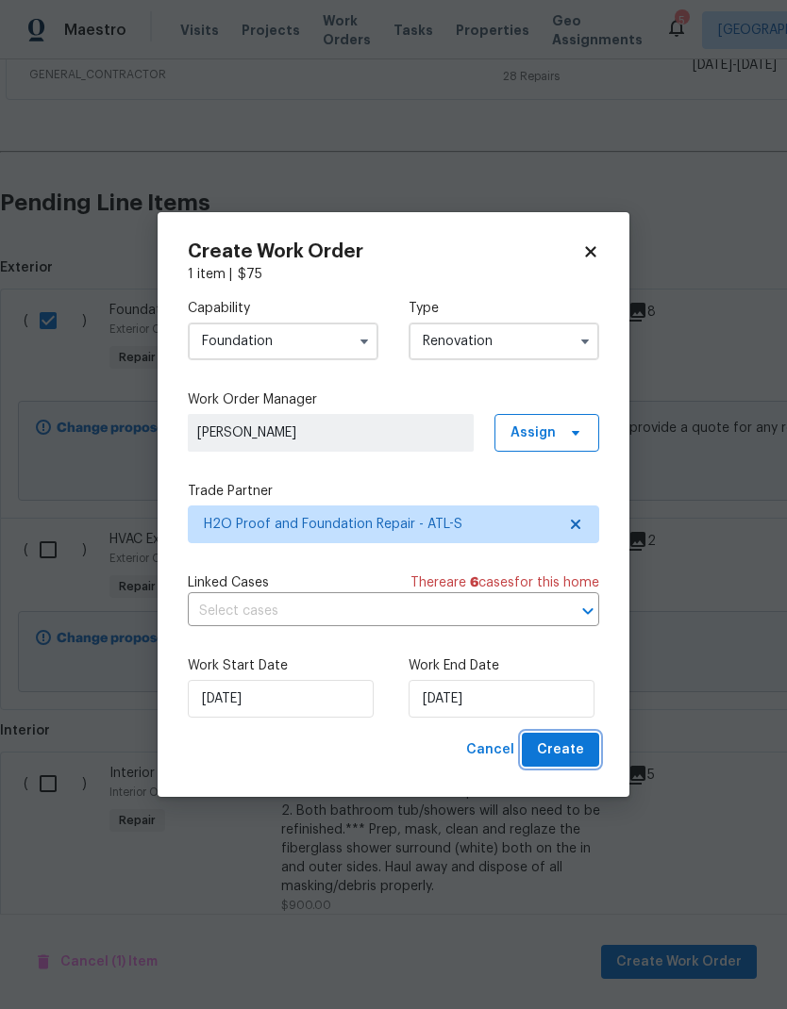
click at [572, 752] on span "Create" at bounding box center [560, 750] width 47 height 24
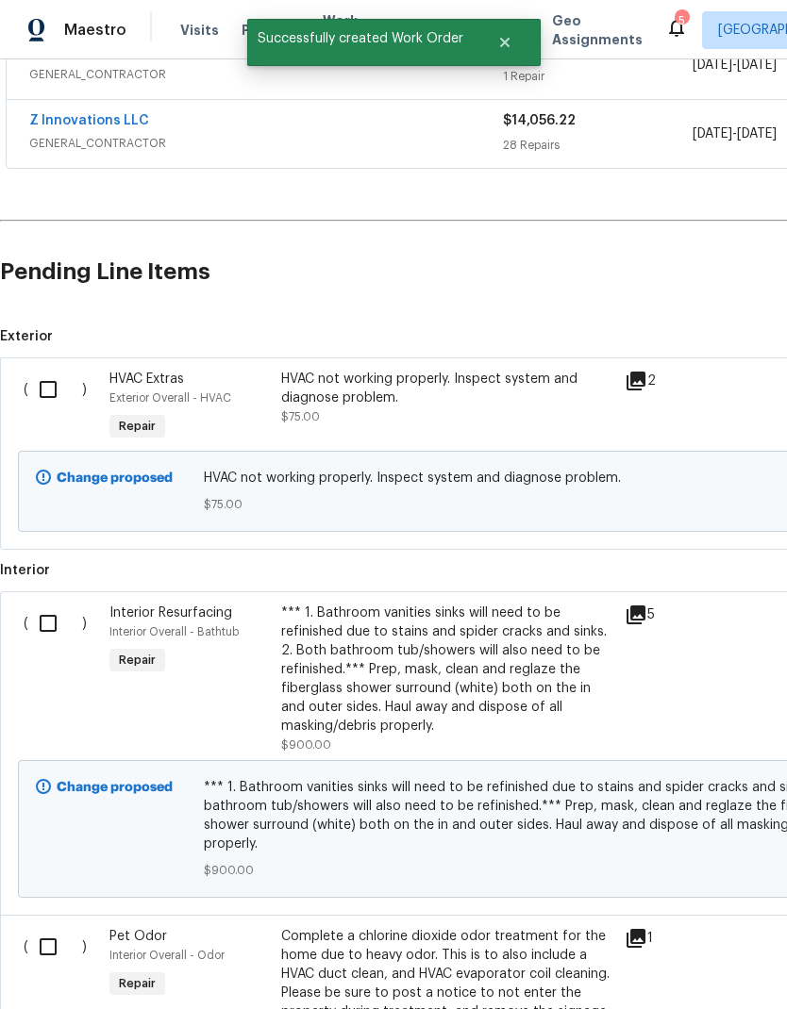
click at [58, 370] on input "checkbox" at bounding box center [55, 390] width 54 height 40
checkbox input "true"
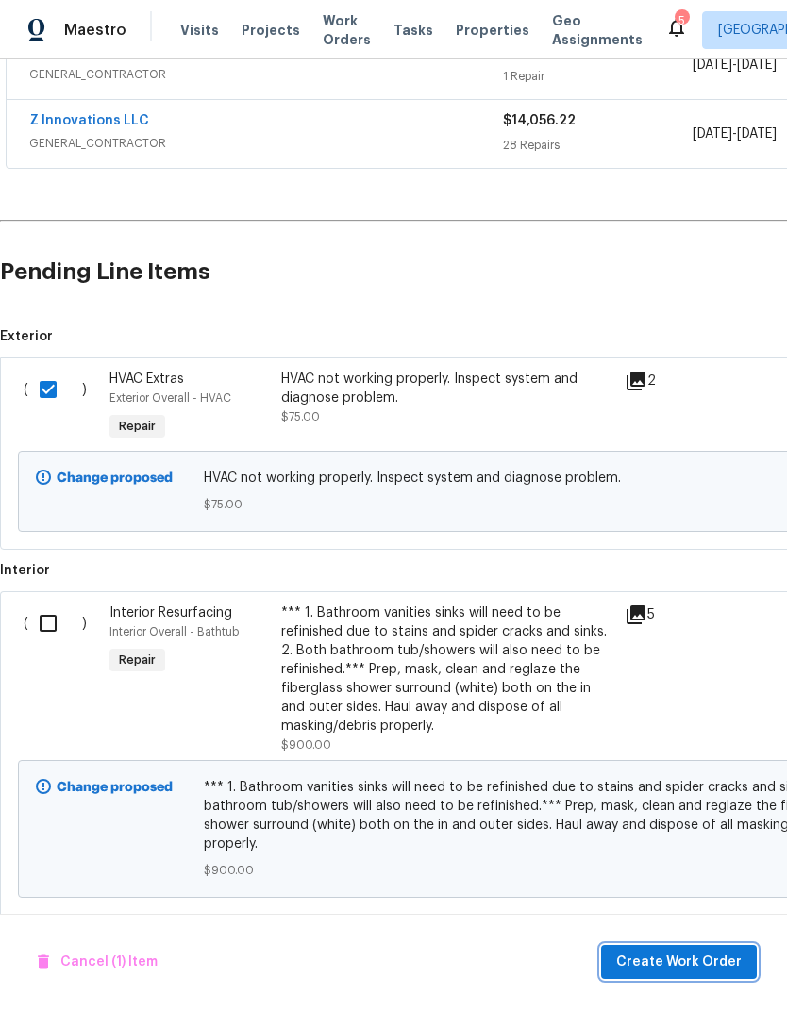
click at [714, 957] on span "Create Work Order" at bounding box center [678, 963] width 125 height 24
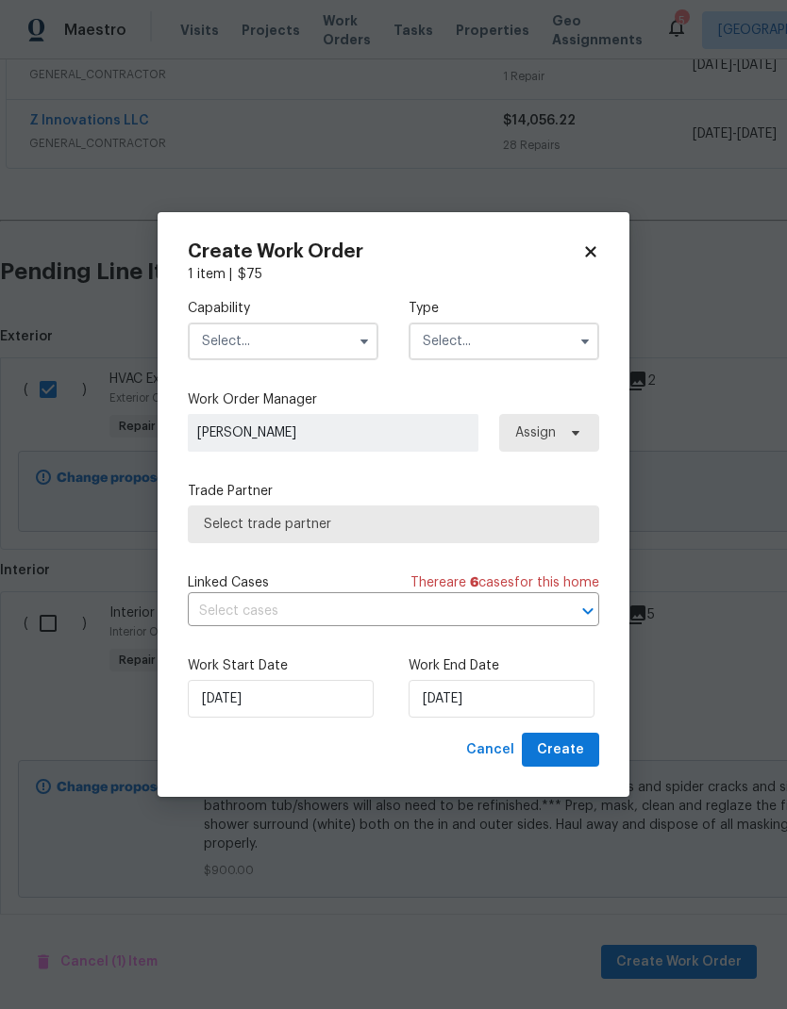
click at [356, 336] on button "button" at bounding box center [364, 341] width 23 height 23
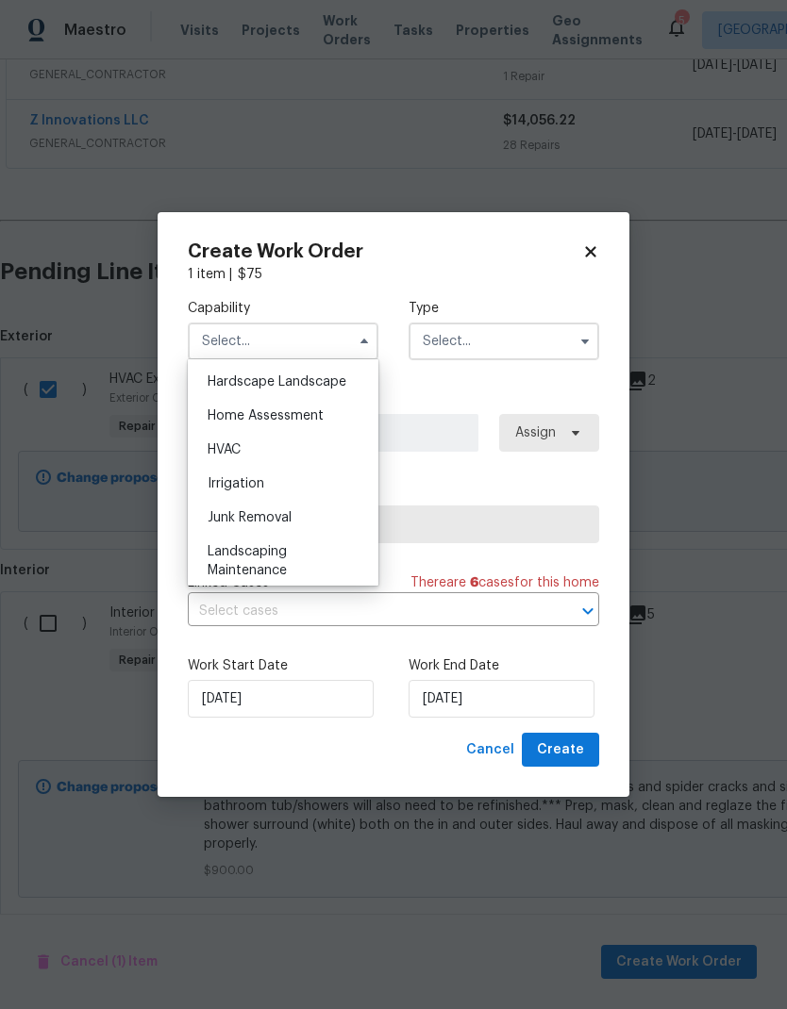
scroll to position [1064, 0]
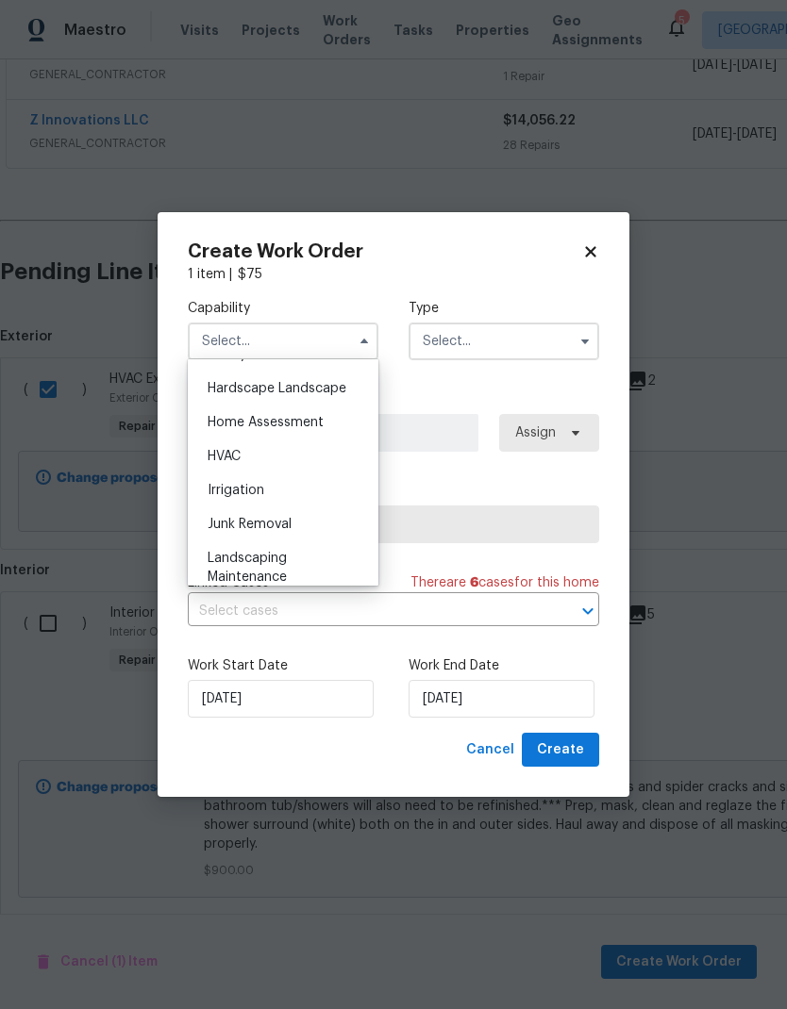
click at [303, 454] on div "HVAC" at bounding box center [282, 456] width 181 height 34
type input "HVAC"
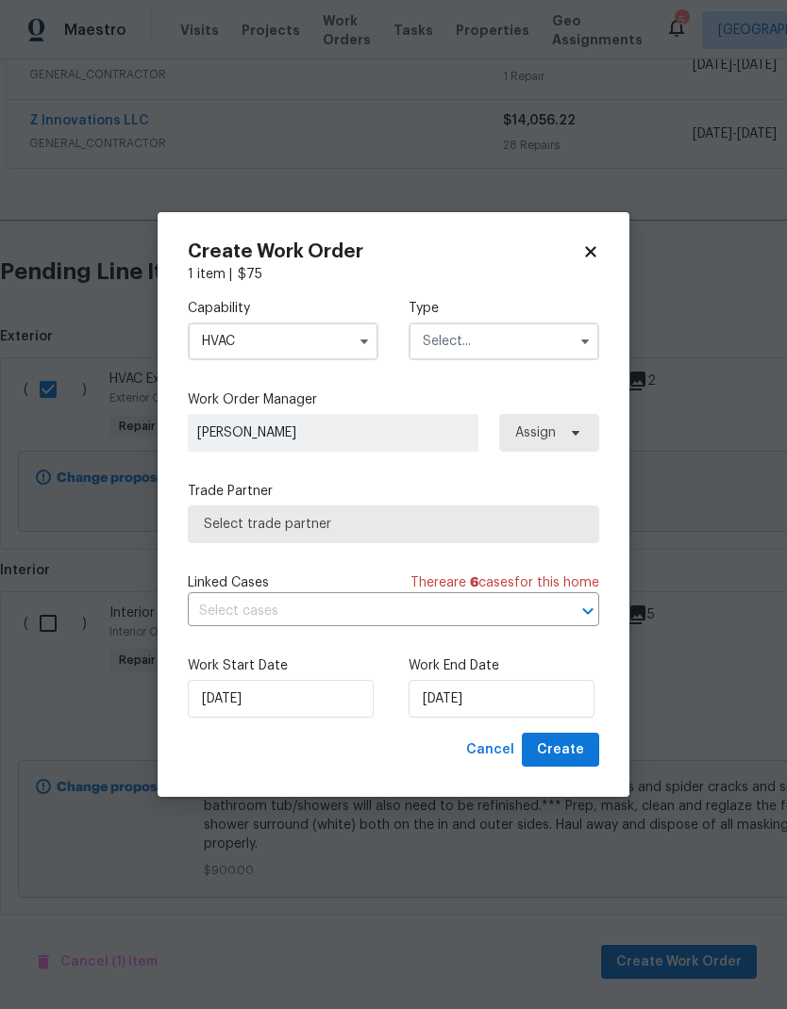
click at [511, 340] on input "text" at bounding box center [503, 342] width 191 height 38
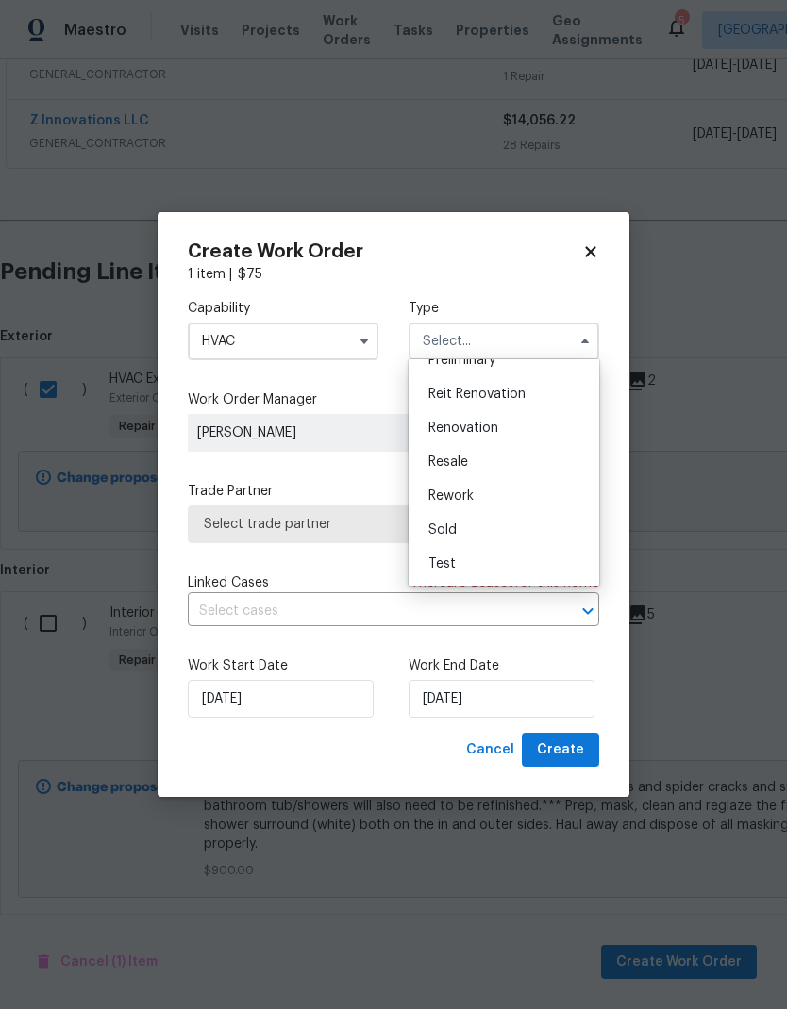
scroll to position [428, 0]
click at [497, 426] on span "Renovation" at bounding box center [463, 428] width 70 height 13
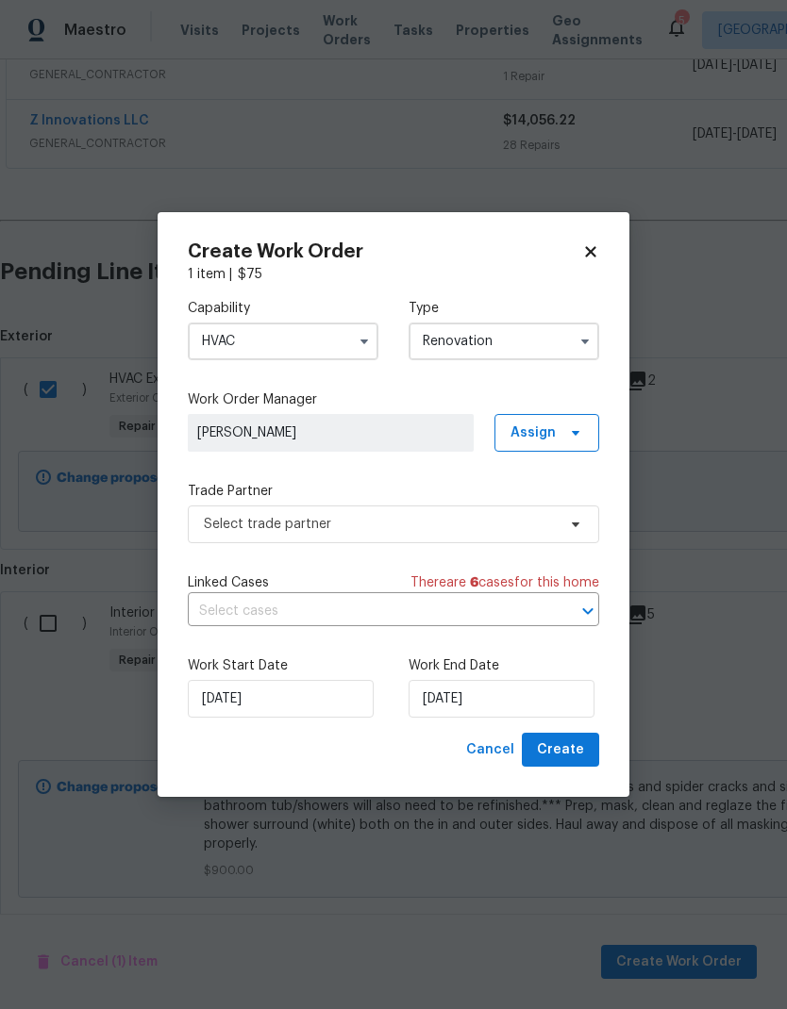
type input "Renovation"
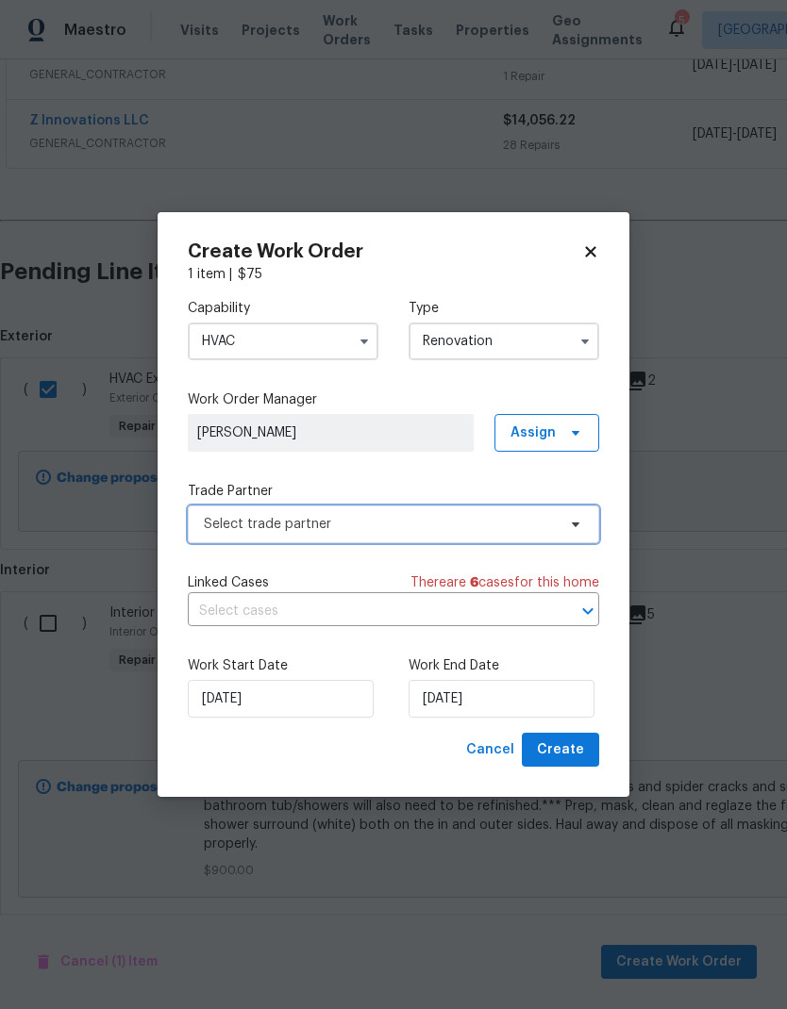
click at [578, 526] on icon at bounding box center [575, 524] width 15 height 15
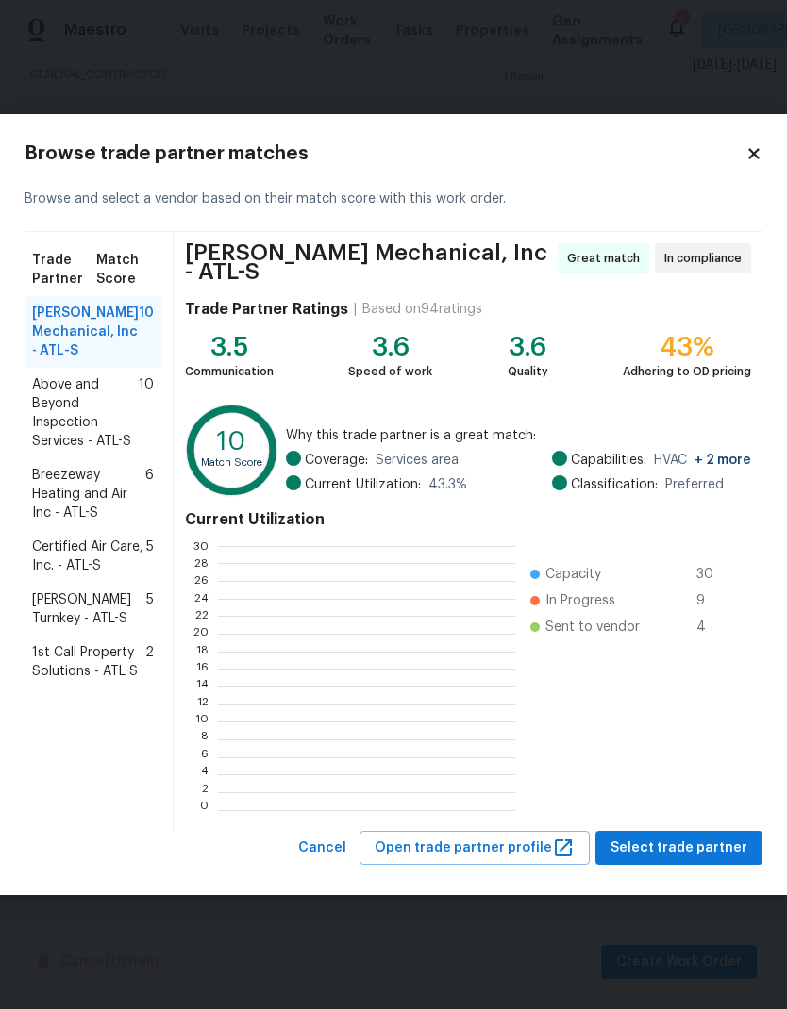
scroll to position [264, 296]
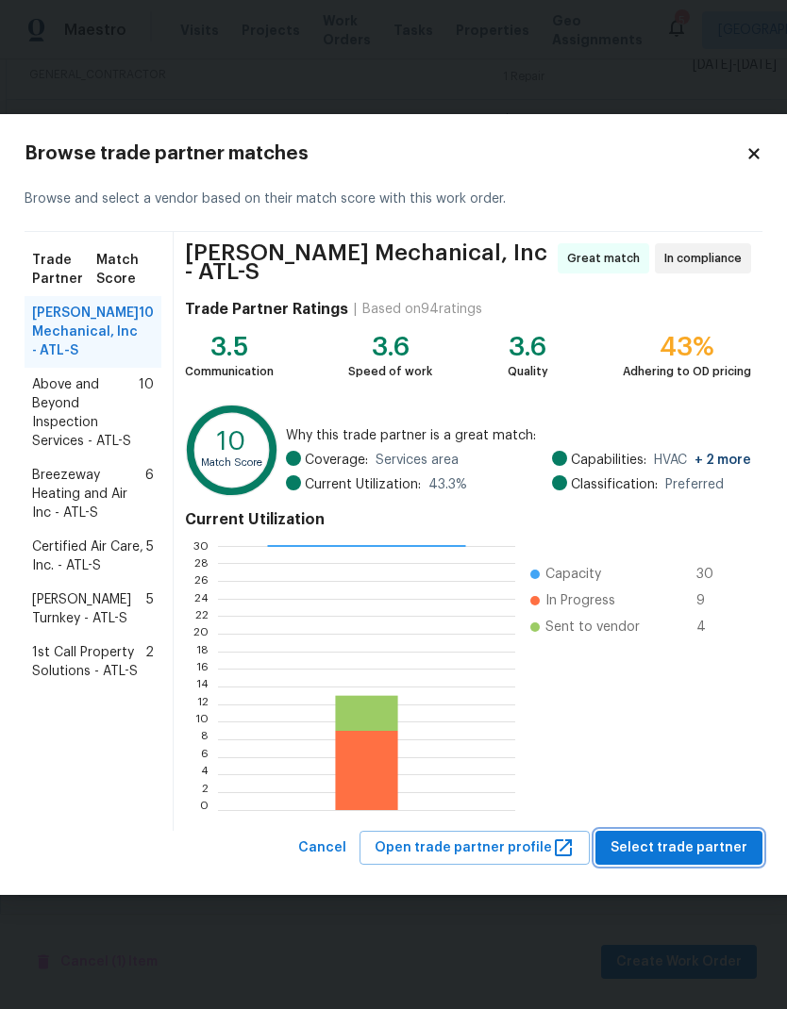
click at [735, 849] on span "Select trade partner" at bounding box center [678, 849] width 137 height 24
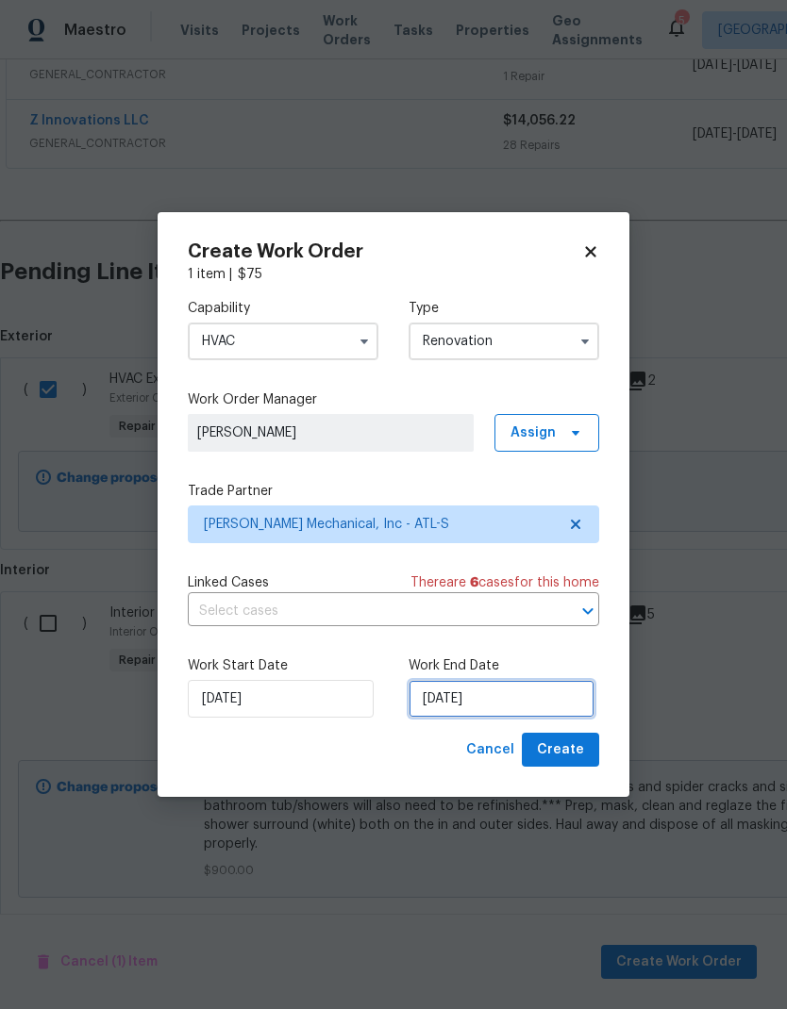
click at [539, 699] on input "8/20/2025" at bounding box center [501, 699] width 186 height 38
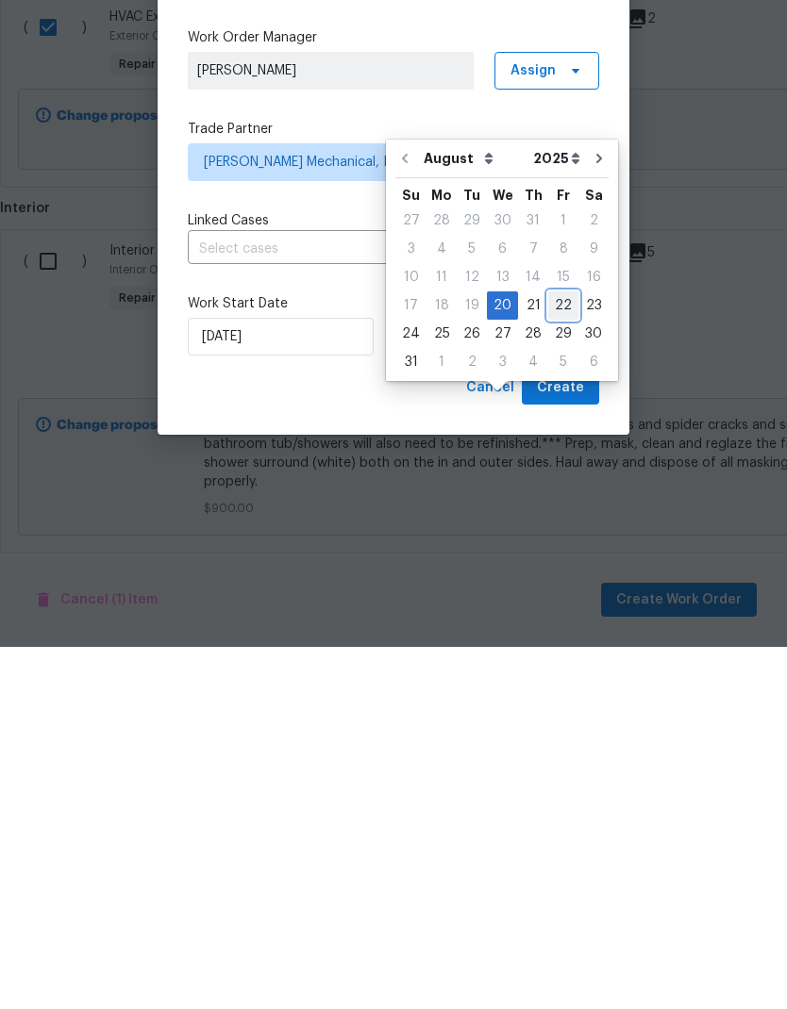
click at [557, 655] on div "22" at bounding box center [563, 668] width 30 height 26
type input "8/22/2025"
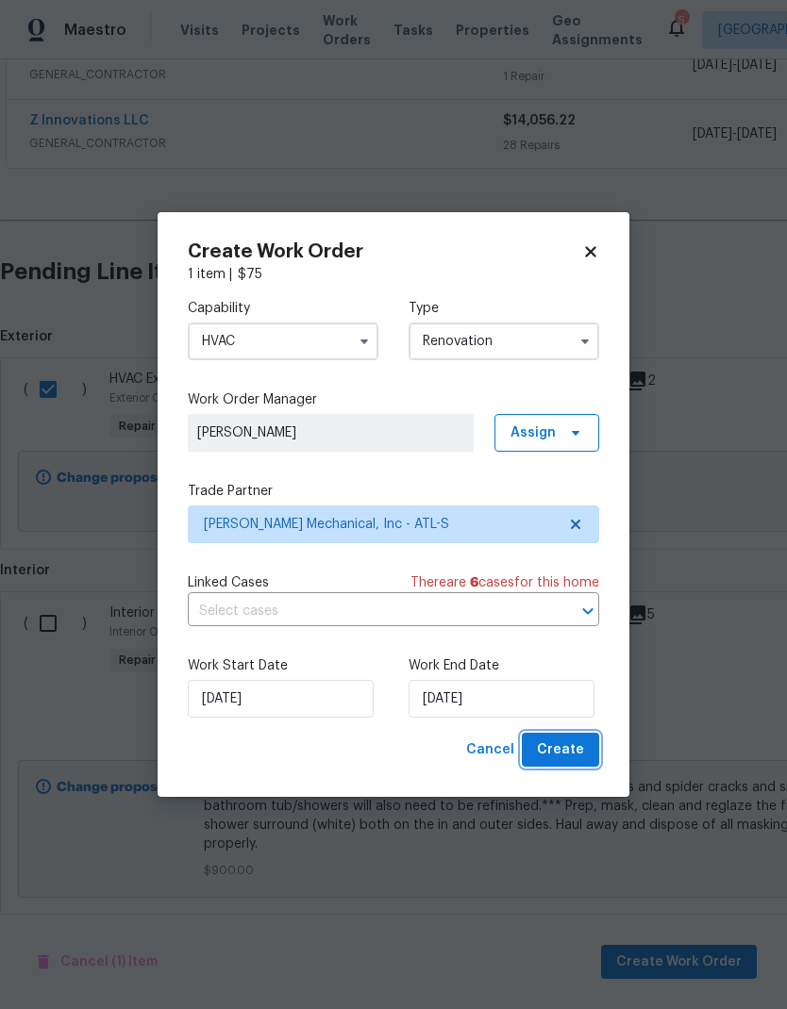
click at [583, 746] on span "Create" at bounding box center [560, 750] width 47 height 24
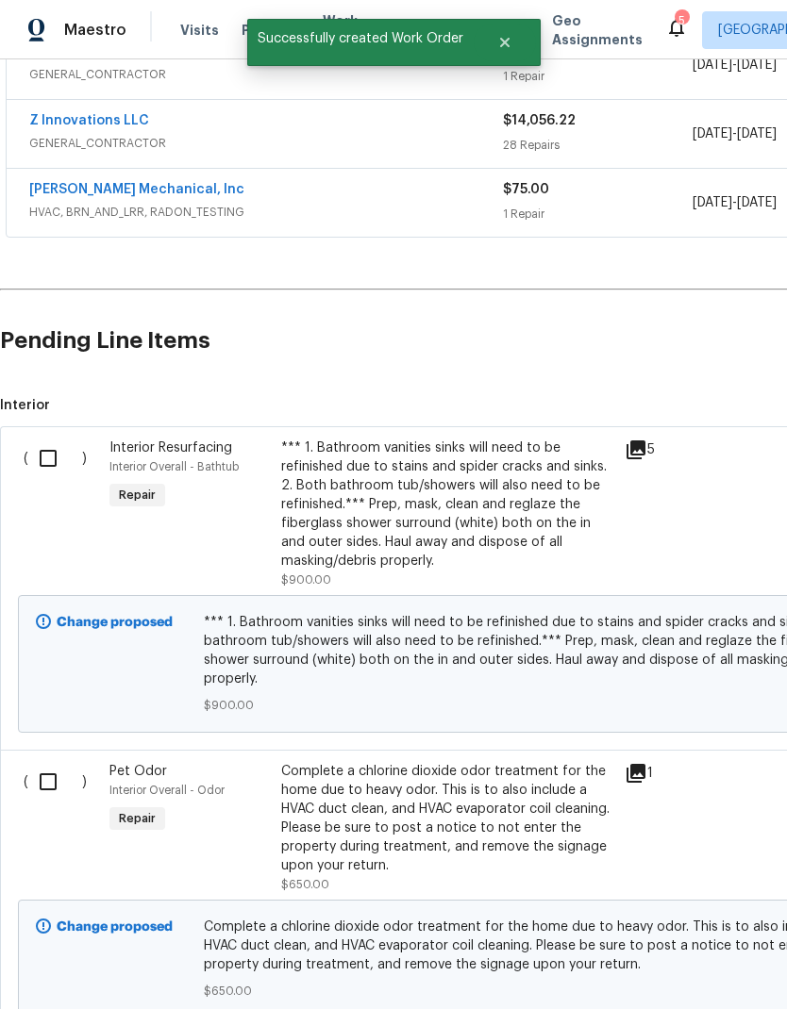
click at [54, 439] on input "checkbox" at bounding box center [55, 459] width 54 height 40
checkbox input "true"
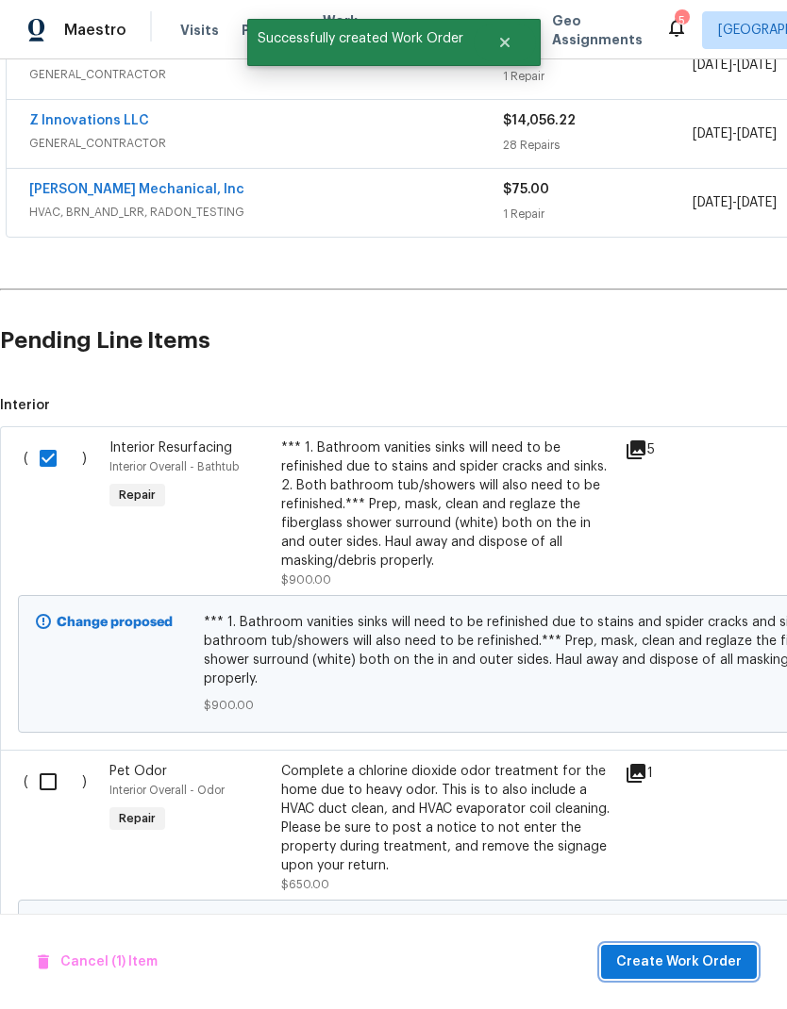
click at [715, 958] on span "Create Work Order" at bounding box center [678, 963] width 125 height 24
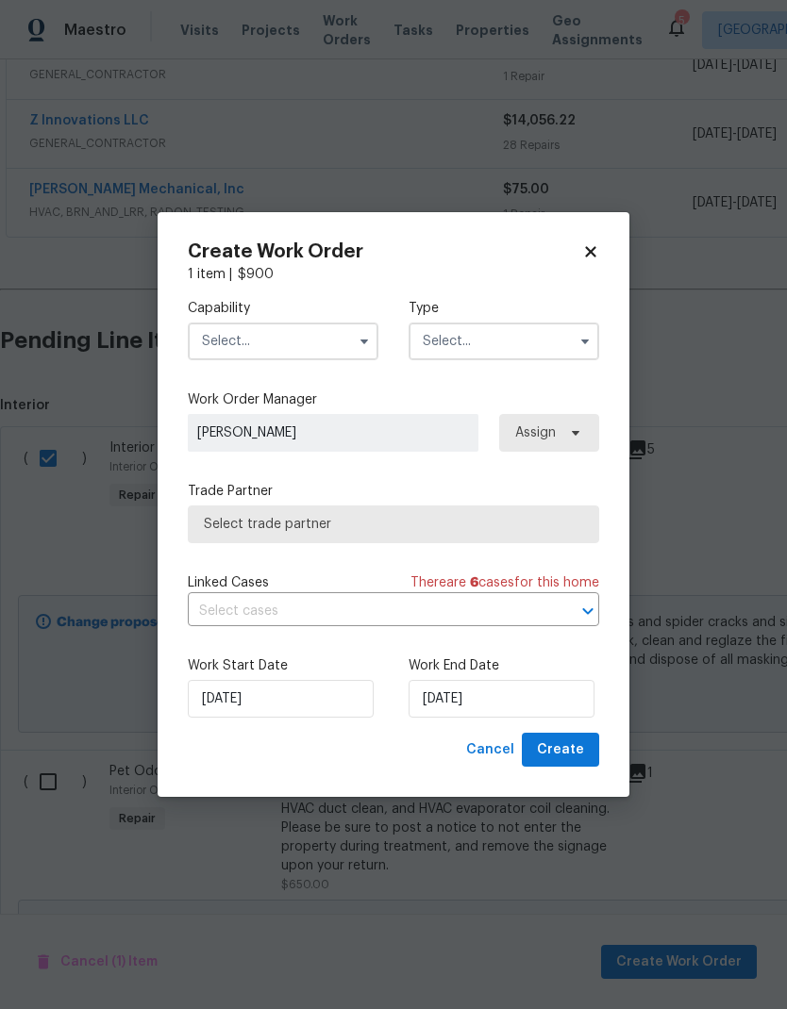
click at [361, 336] on icon "button" at bounding box center [364, 341] width 15 height 15
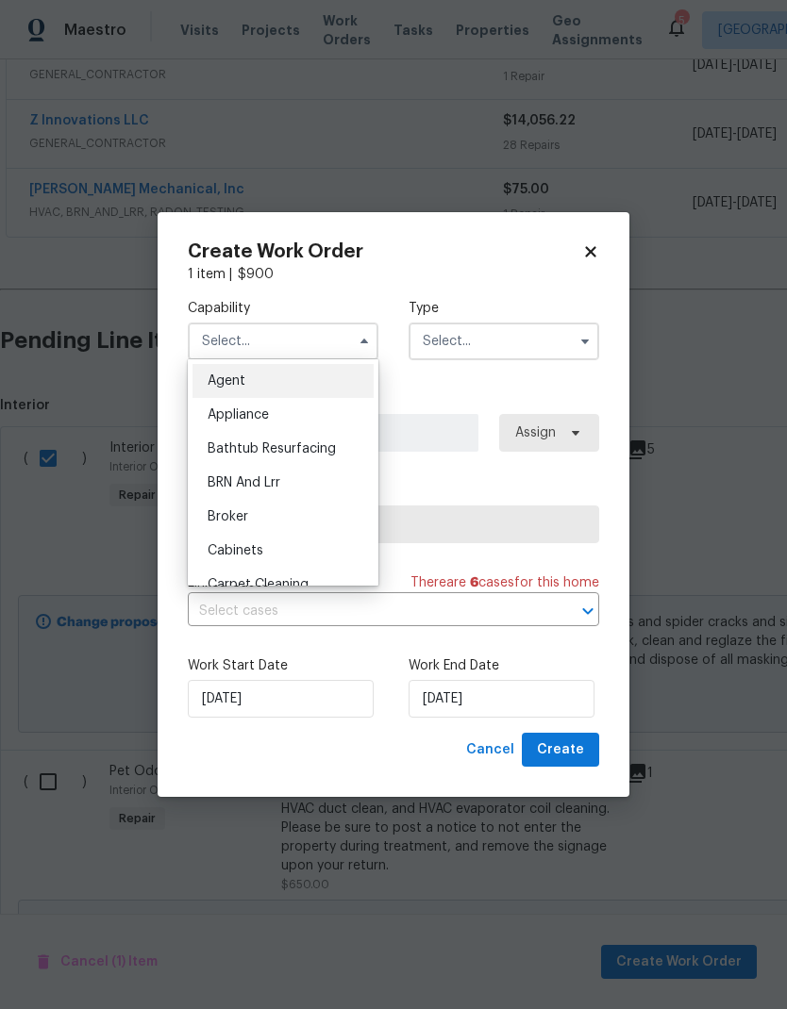
scroll to position [0, 0]
click at [320, 442] on span "Bathtub Resurfacing" at bounding box center [271, 448] width 128 height 13
type input "Bathtub Resurfacing"
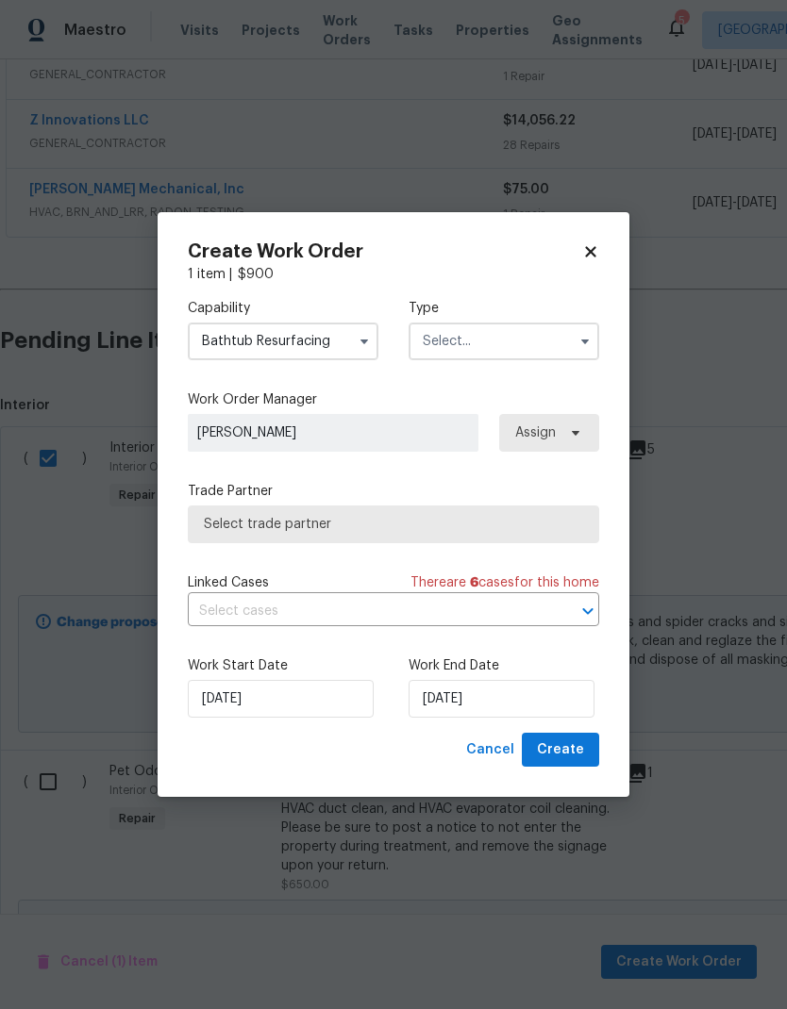
click at [569, 337] on input "text" at bounding box center [503, 342] width 191 height 38
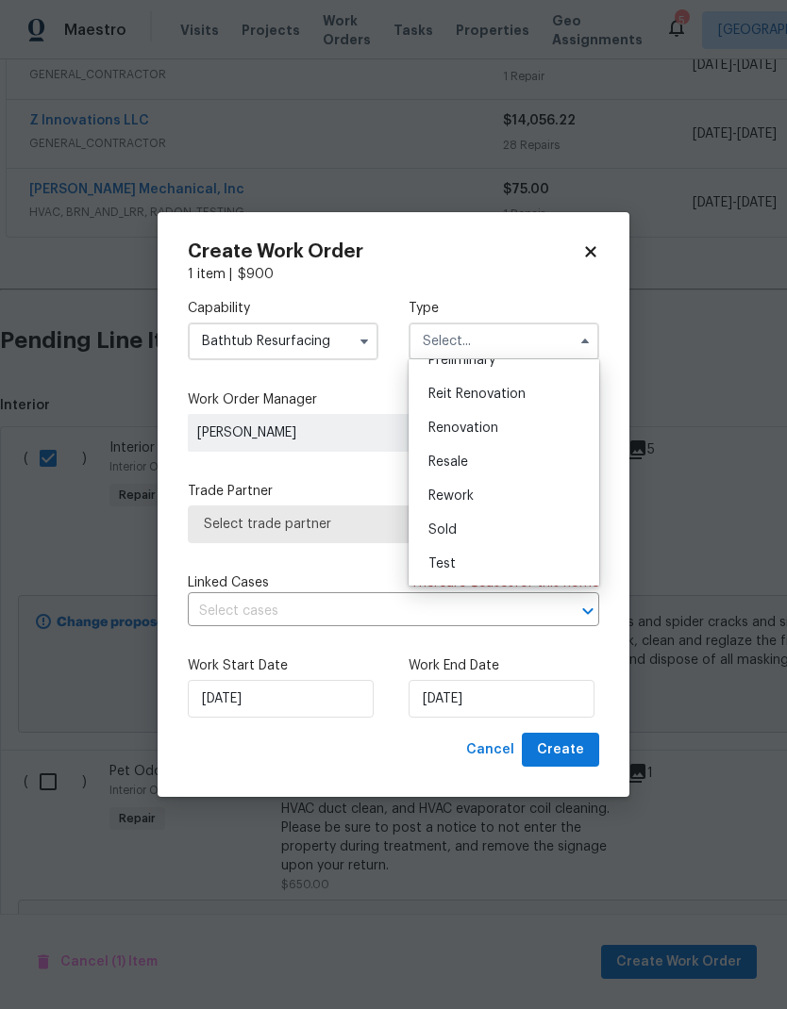
scroll to position [428, 0]
click at [503, 426] on div "Renovation" at bounding box center [503, 428] width 181 height 34
type input "Renovation"
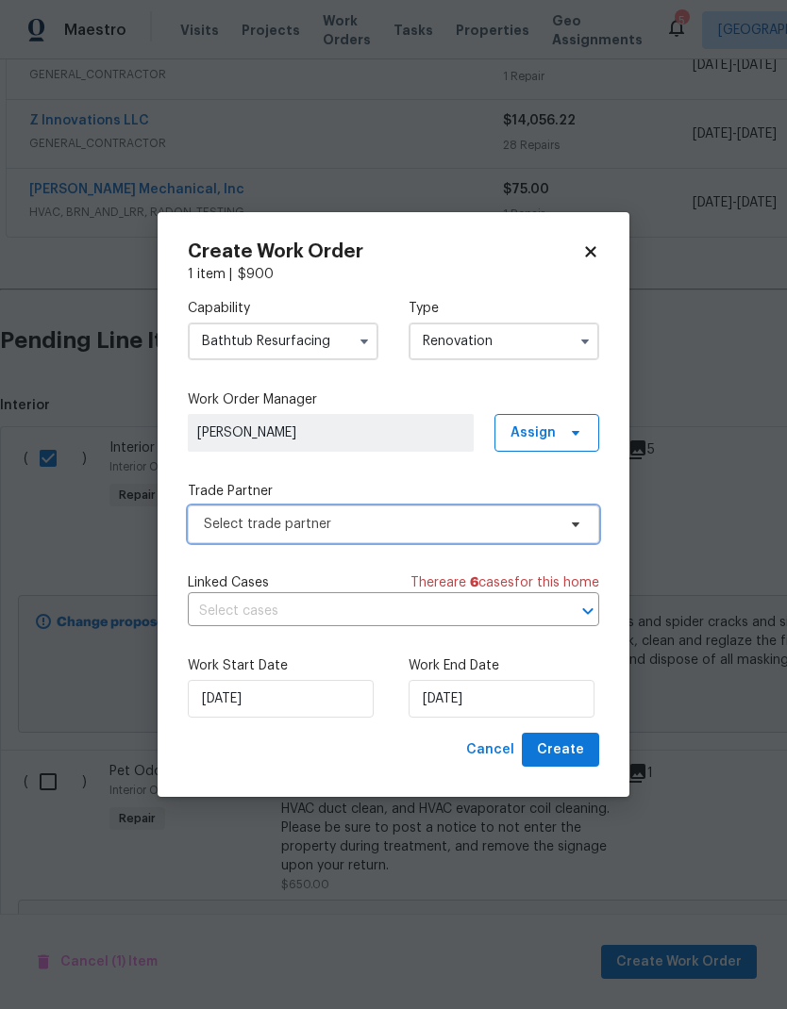
click at [584, 529] on span "Select trade partner" at bounding box center [393, 525] width 411 height 38
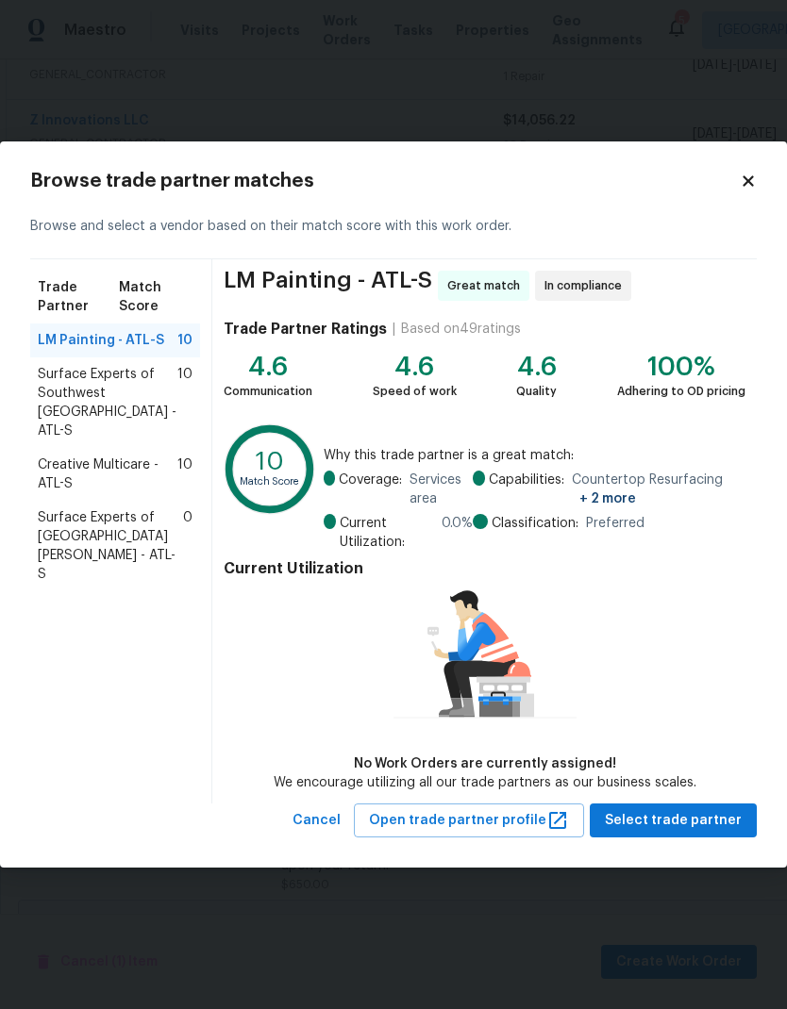
click at [143, 456] on span "Creative Multicare - ATL-S" at bounding box center [108, 475] width 140 height 38
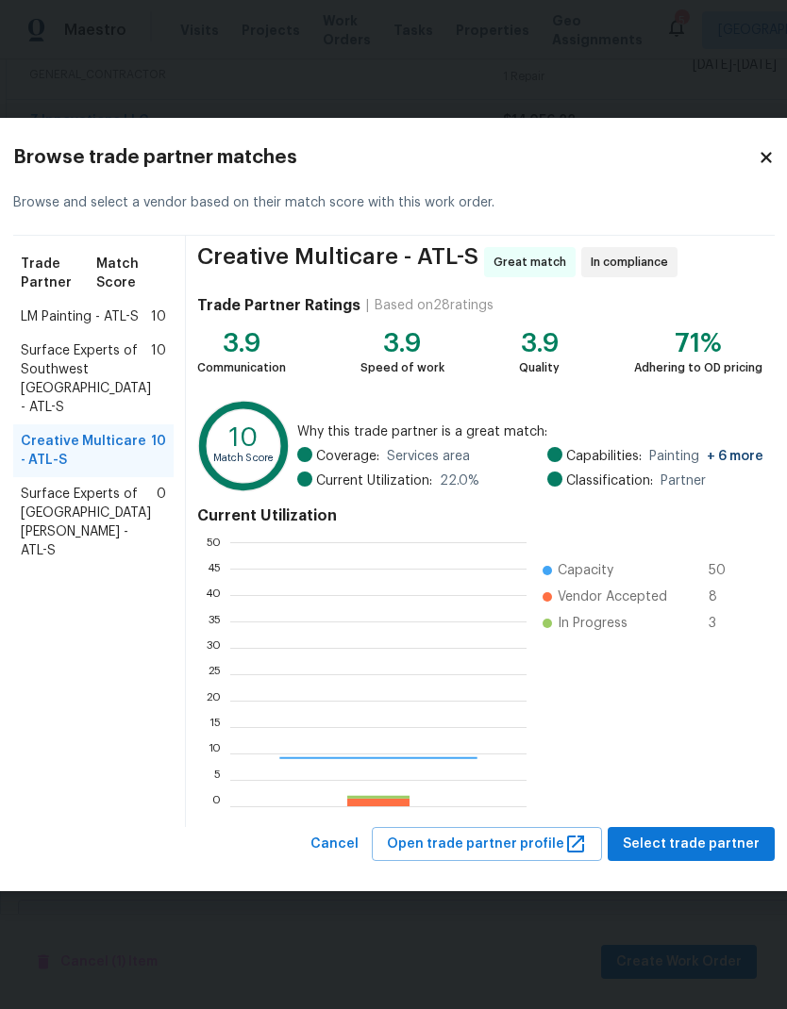
scroll to position [264, 296]
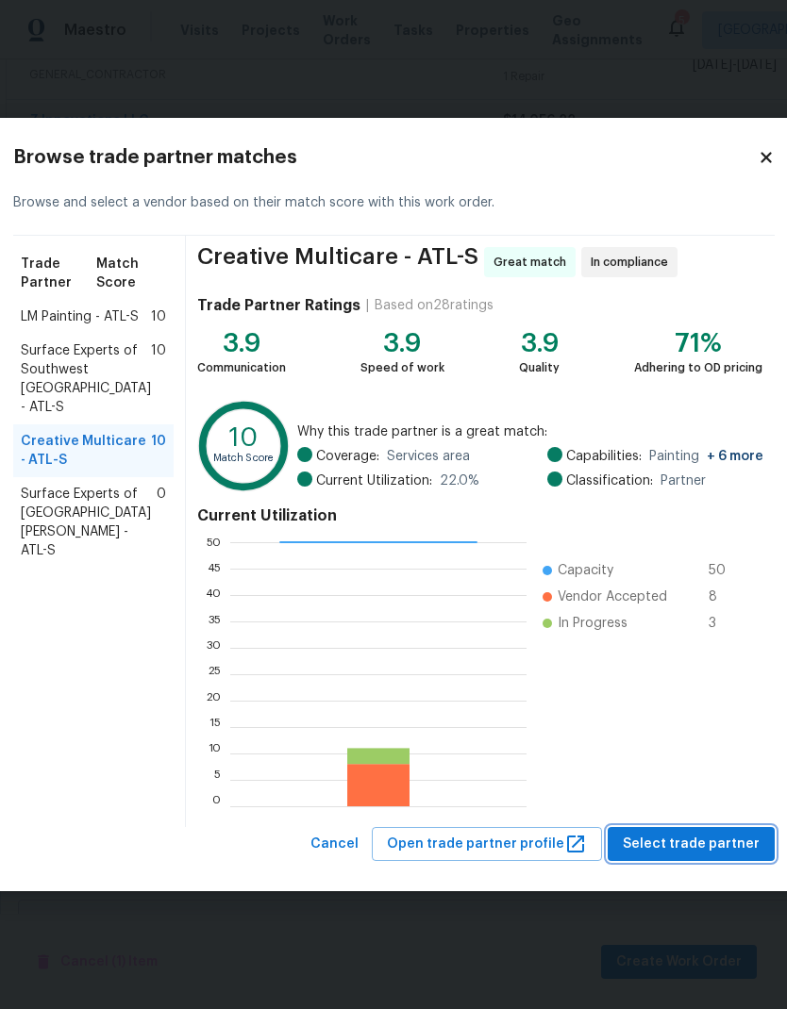
click at [727, 841] on span "Select trade partner" at bounding box center [690, 845] width 137 height 24
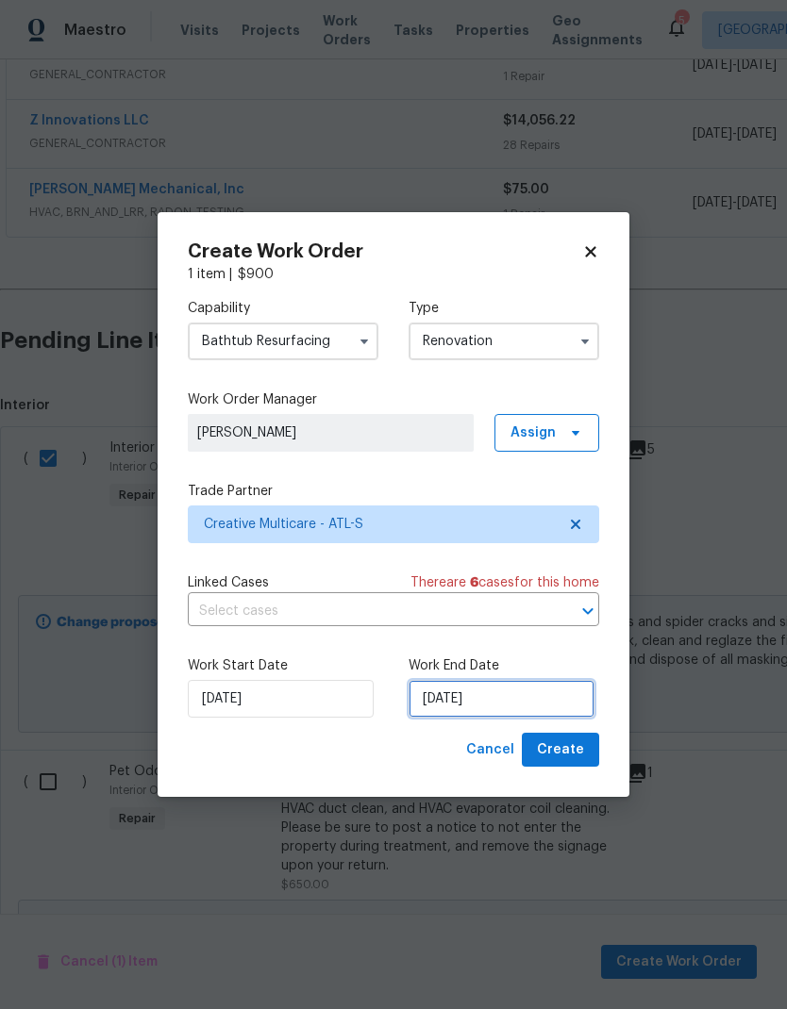
click at [537, 705] on input "8/20/2025" at bounding box center [501, 699] width 186 height 38
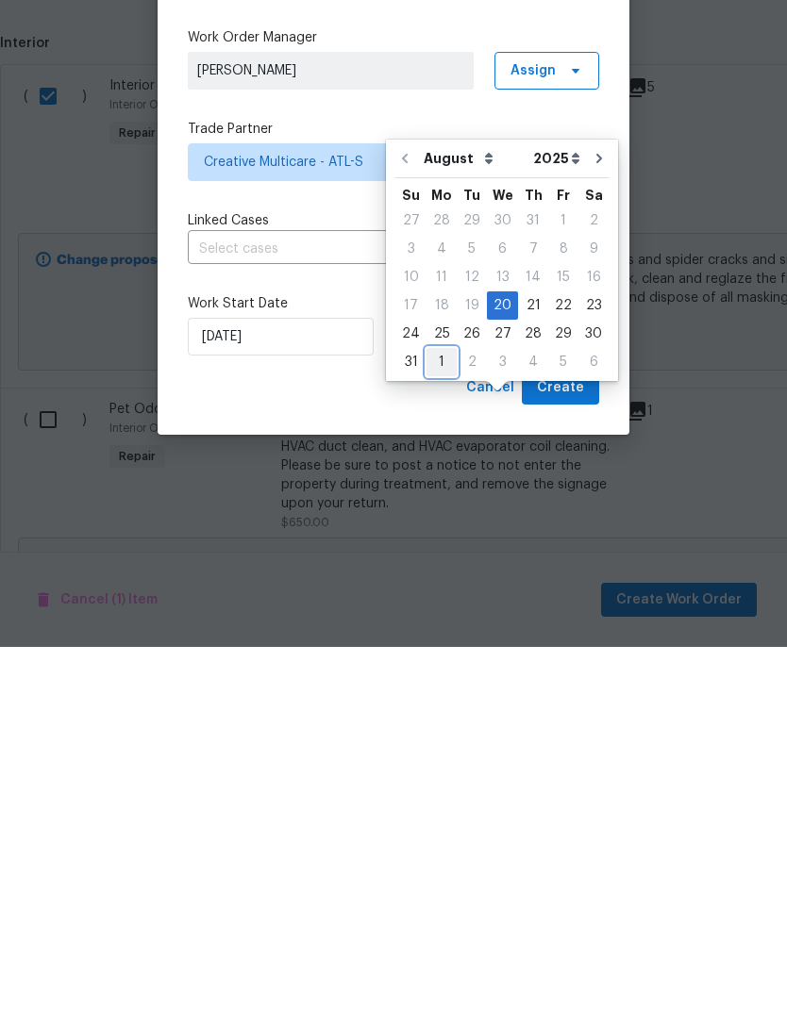
click at [439, 711] on div "1" at bounding box center [441, 724] width 30 height 26
type input "9/1/2025"
select select "8"
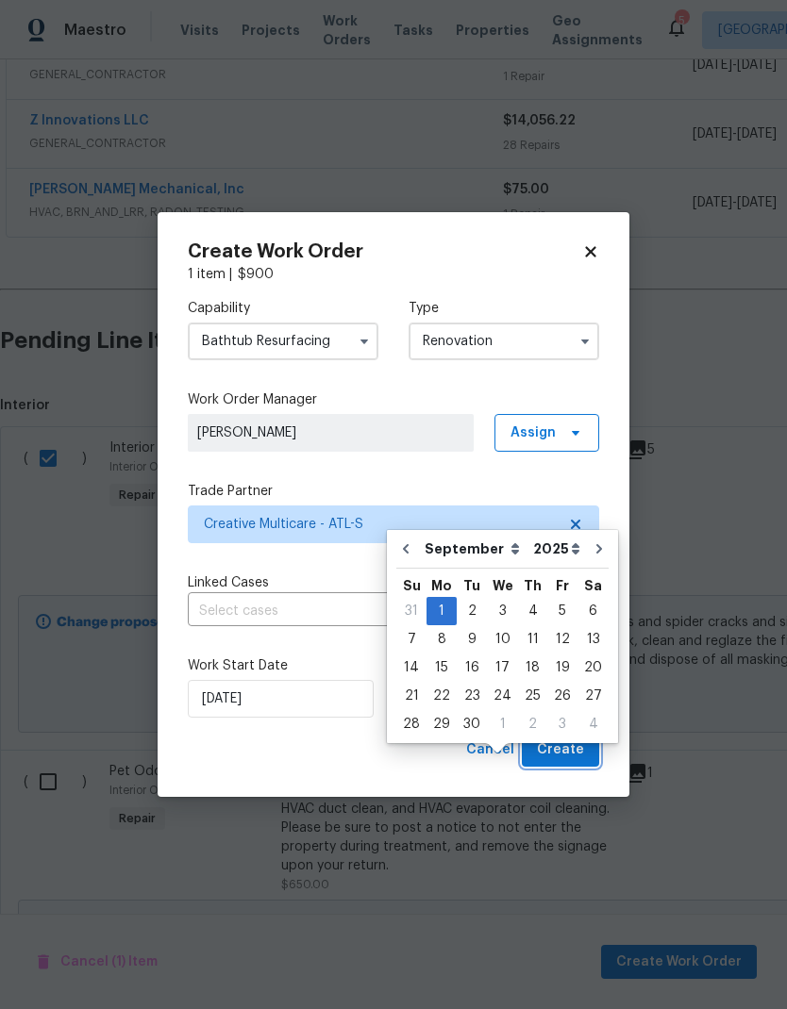
click at [585, 761] on button "Create" at bounding box center [560, 750] width 77 height 35
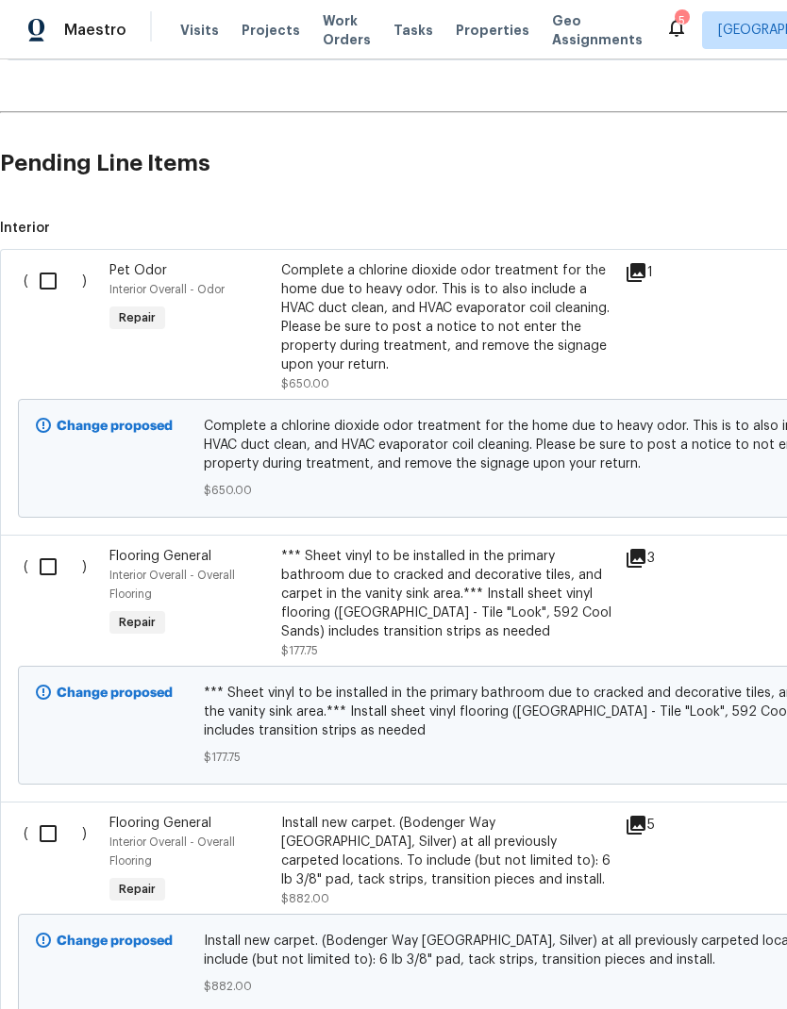
scroll to position [719, 0]
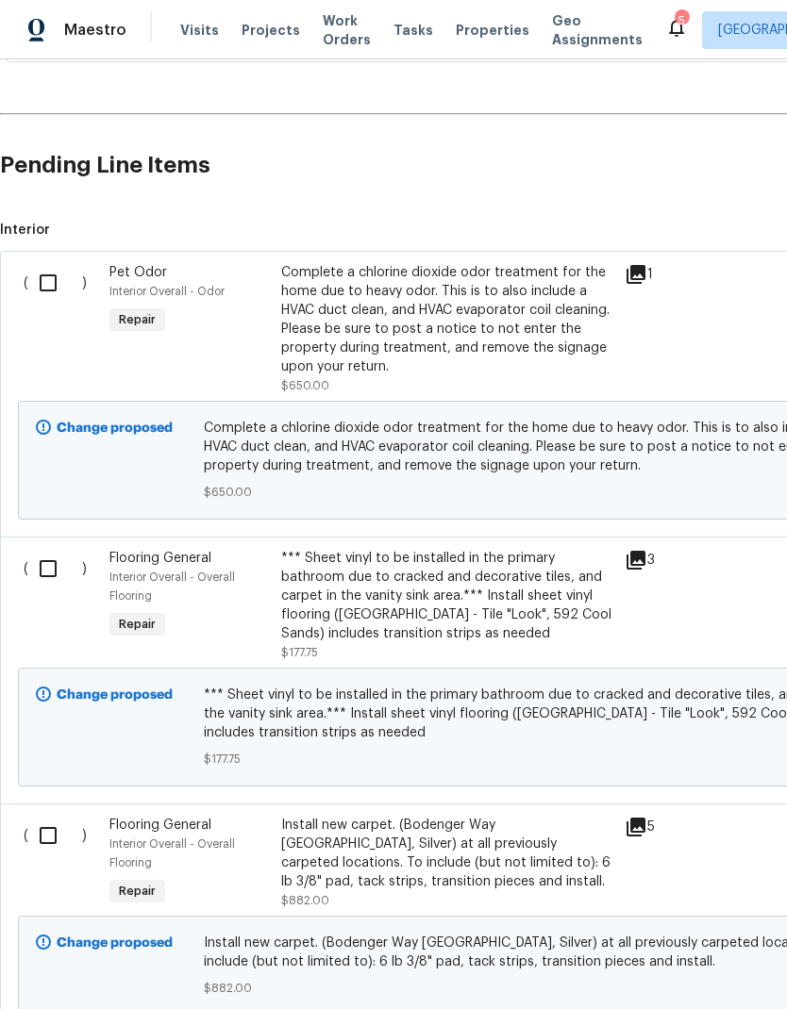
click at [50, 263] on input "checkbox" at bounding box center [55, 283] width 54 height 40
checkbox input "true"
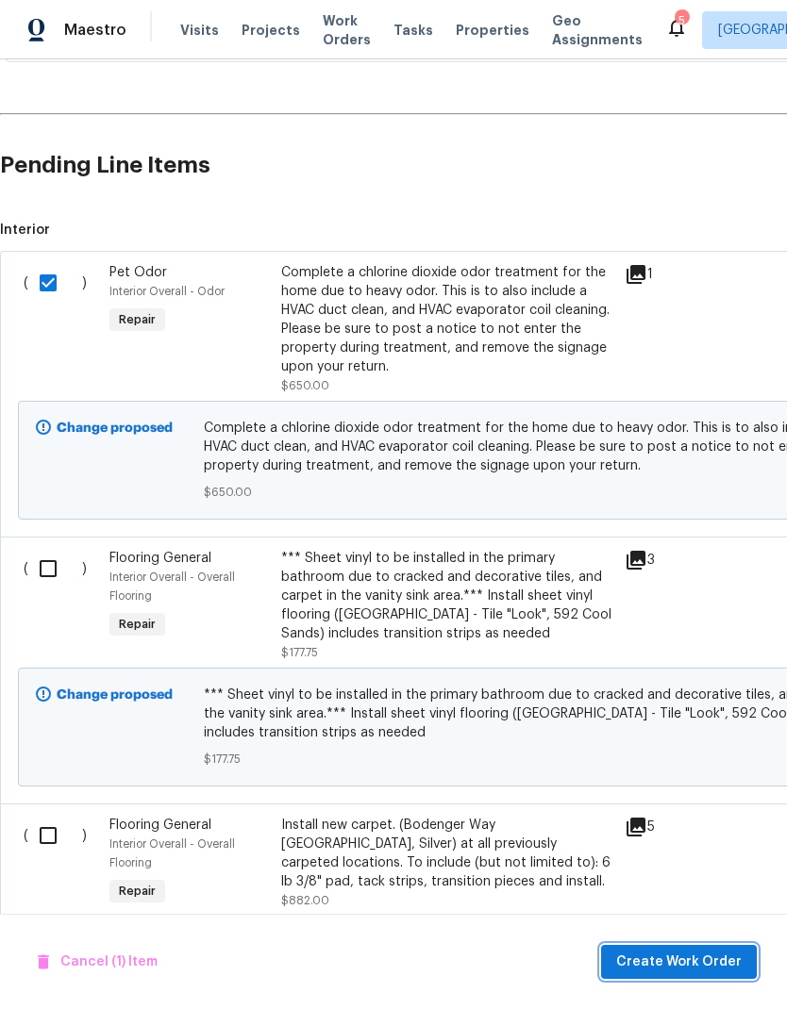
click at [716, 955] on span "Create Work Order" at bounding box center [678, 963] width 125 height 24
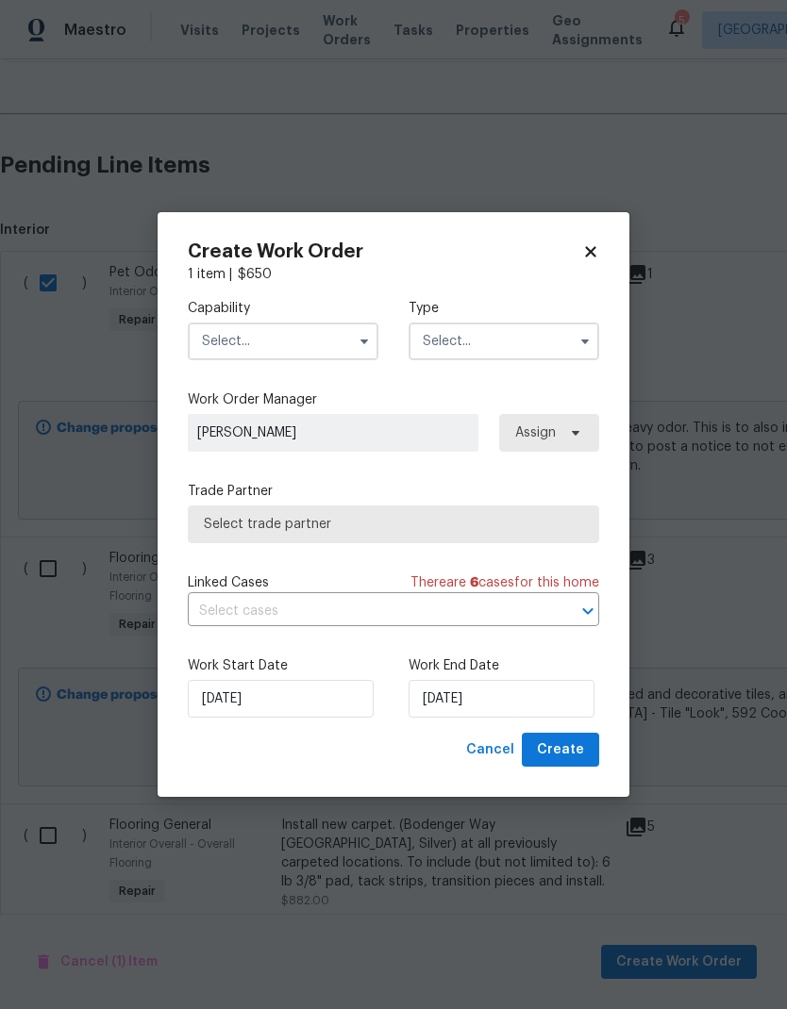
click at [367, 330] on button "button" at bounding box center [364, 341] width 23 height 23
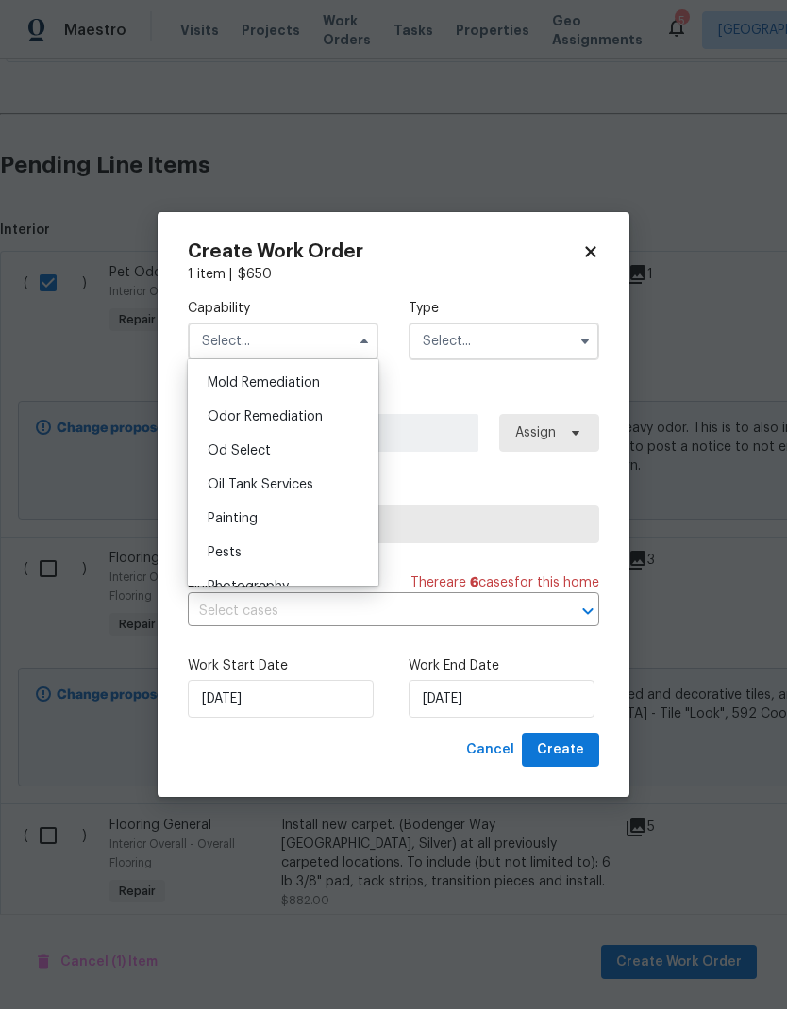
scroll to position [1427, 0]
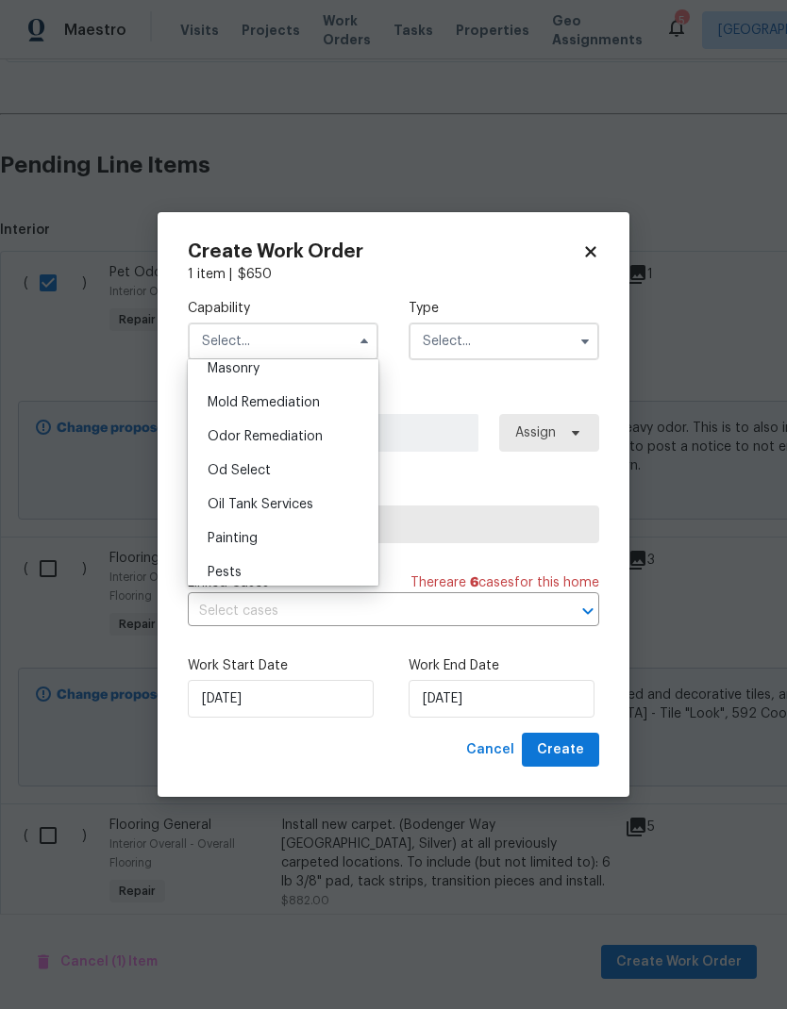
click at [311, 431] on span "Odor Remediation" at bounding box center [264, 436] width 115 height 13
type input "Odor Remediation"
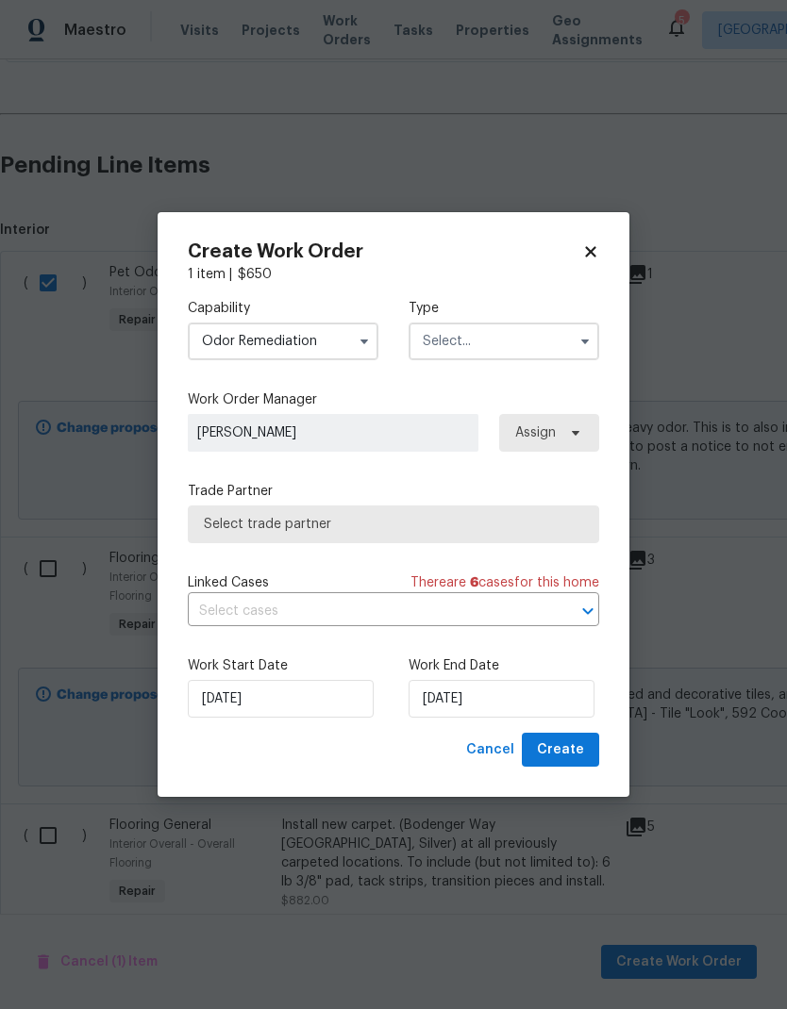
click at [513, 327] on input "text" at bounding box center [503, 342] width 191 height 38
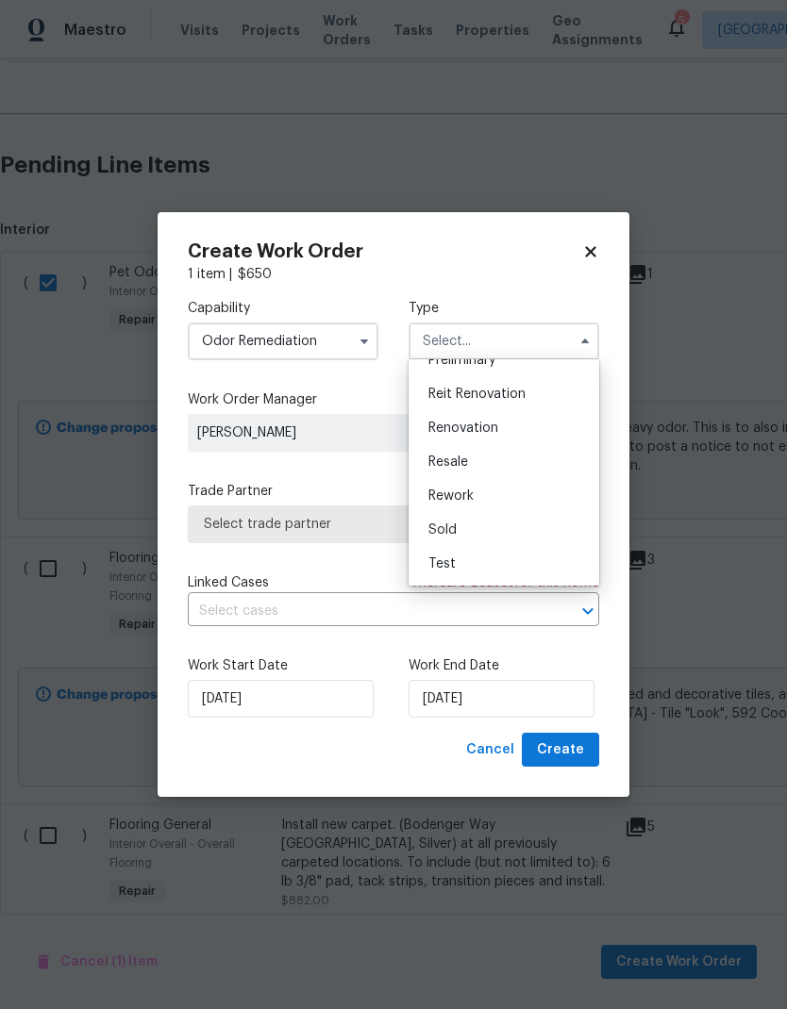
scroll to position [428, 0]
click at [499, 422] on div "Renovation" at bounding box center [503, 428] width 181 height 34
type input "Renovation"
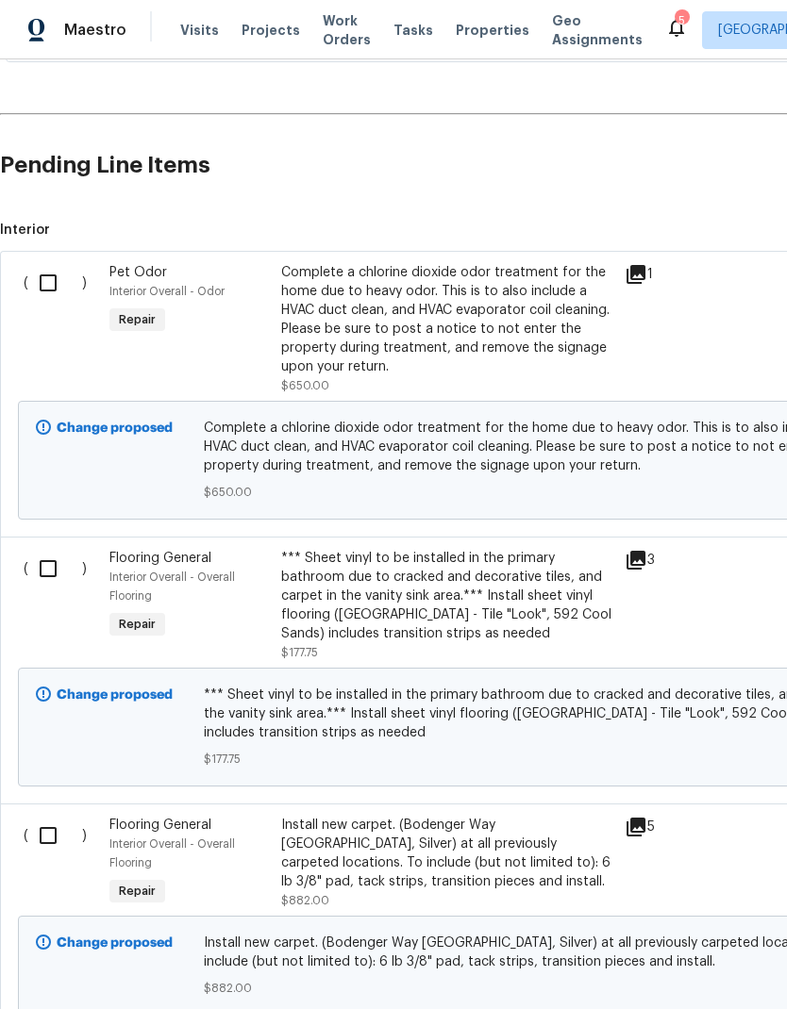
click at [49, 263] on input "checkbox" at bounding box center [55, 283] width 54 height 40
checkbox input "true"
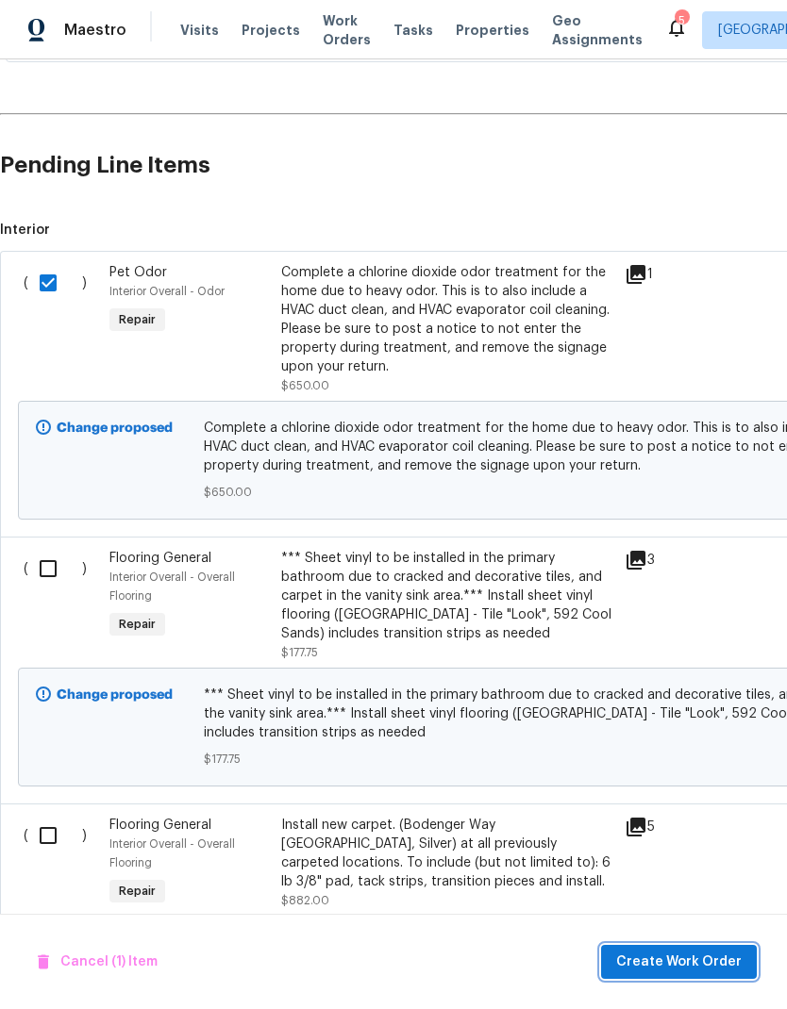
click at [723, 957] on span "Create Work Order" at bounding box center [678, 963] width 125 height 24
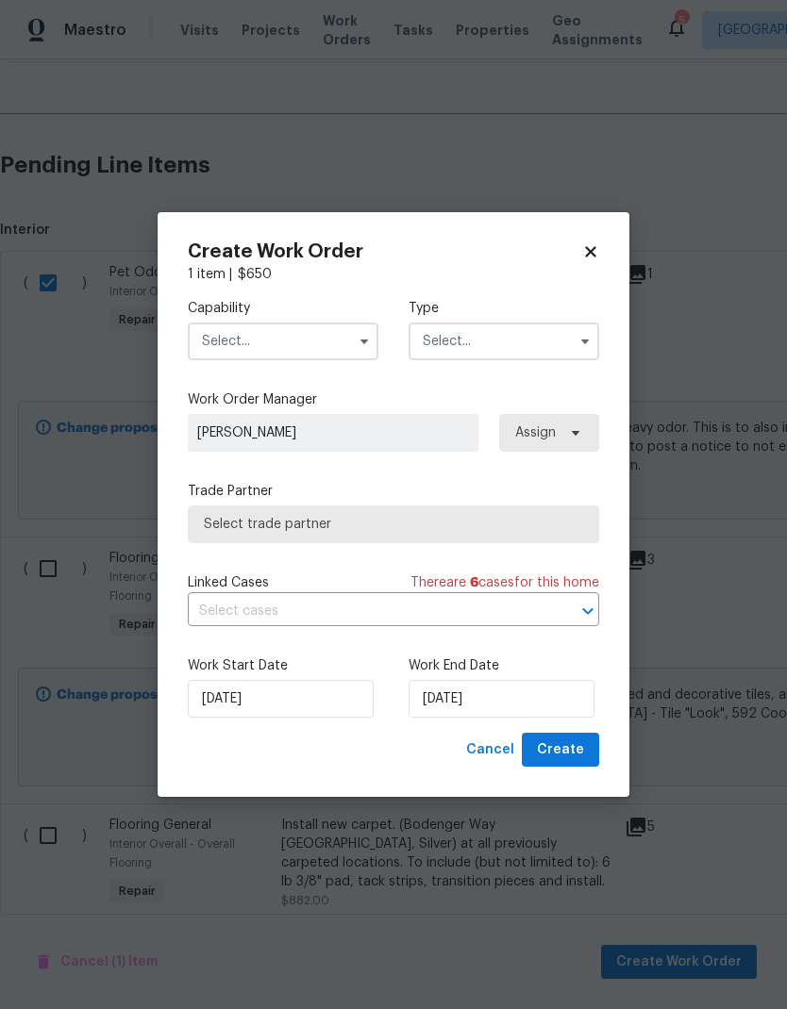
click at [339, 334] on input "text" at bounding box center [283, 342] width 191 height 38
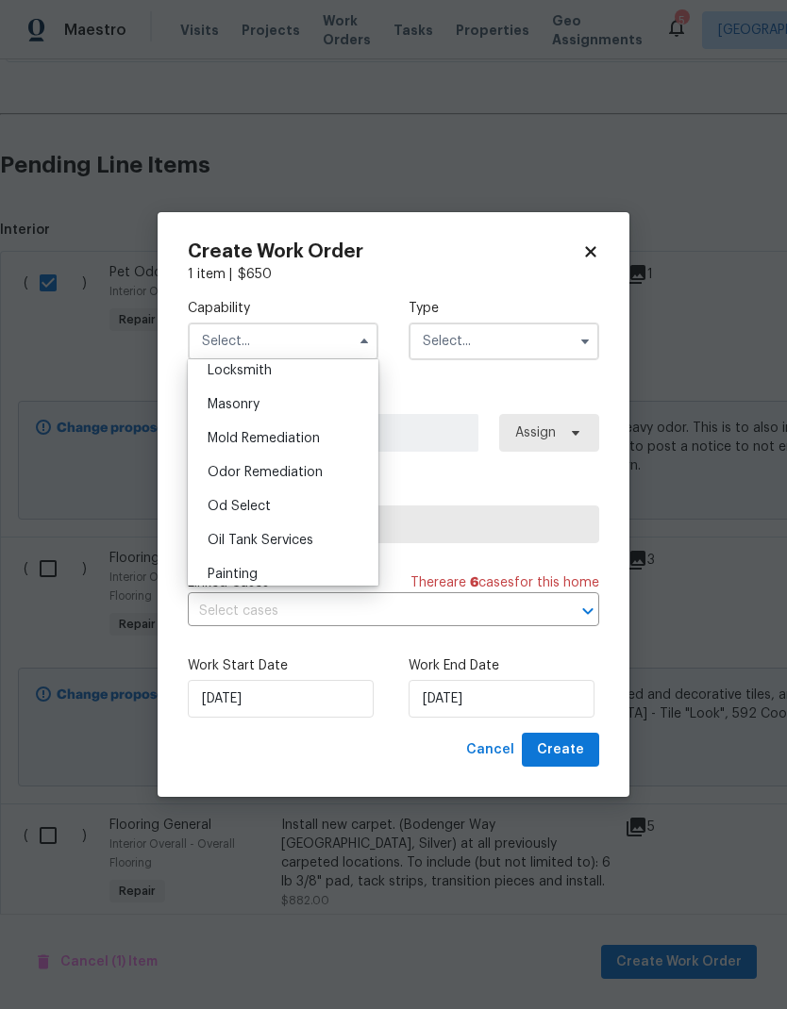
scroll to position [1395, 0]
click at [306, 475] on div "Odor Remediation" at bounding box center [282, 469] width 181 height 34
type input "Odor Remediation"
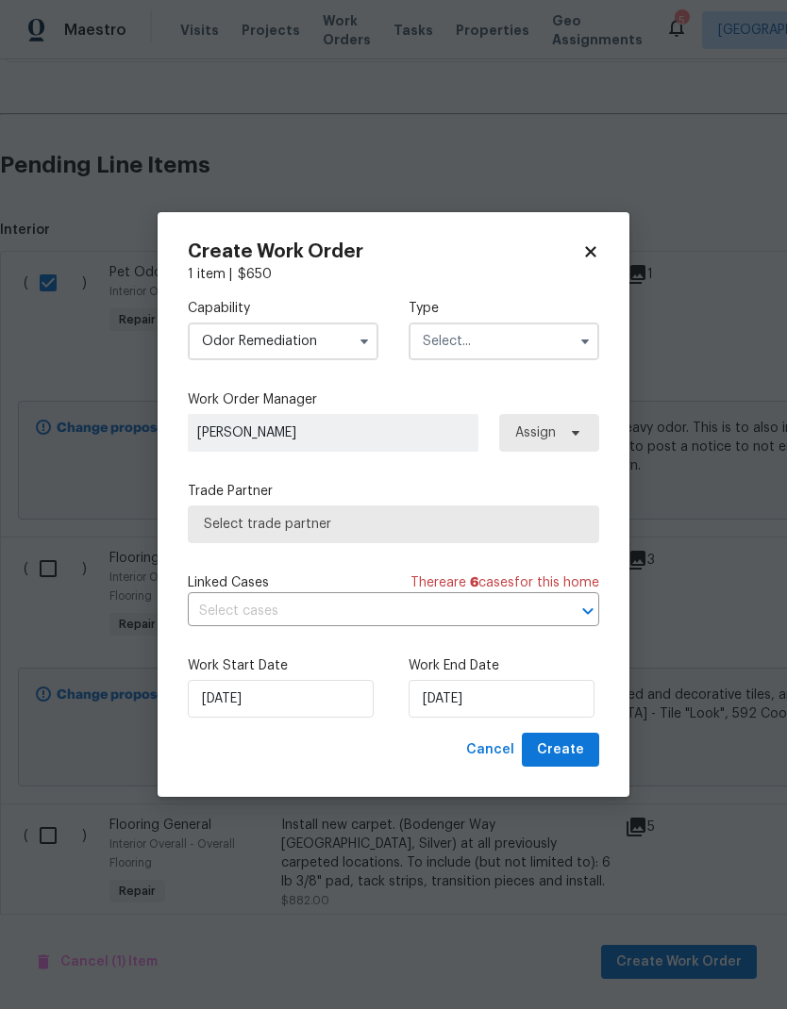
click at [541, 333] on input "text" at bounding box center [503, 342] width 191 height 38
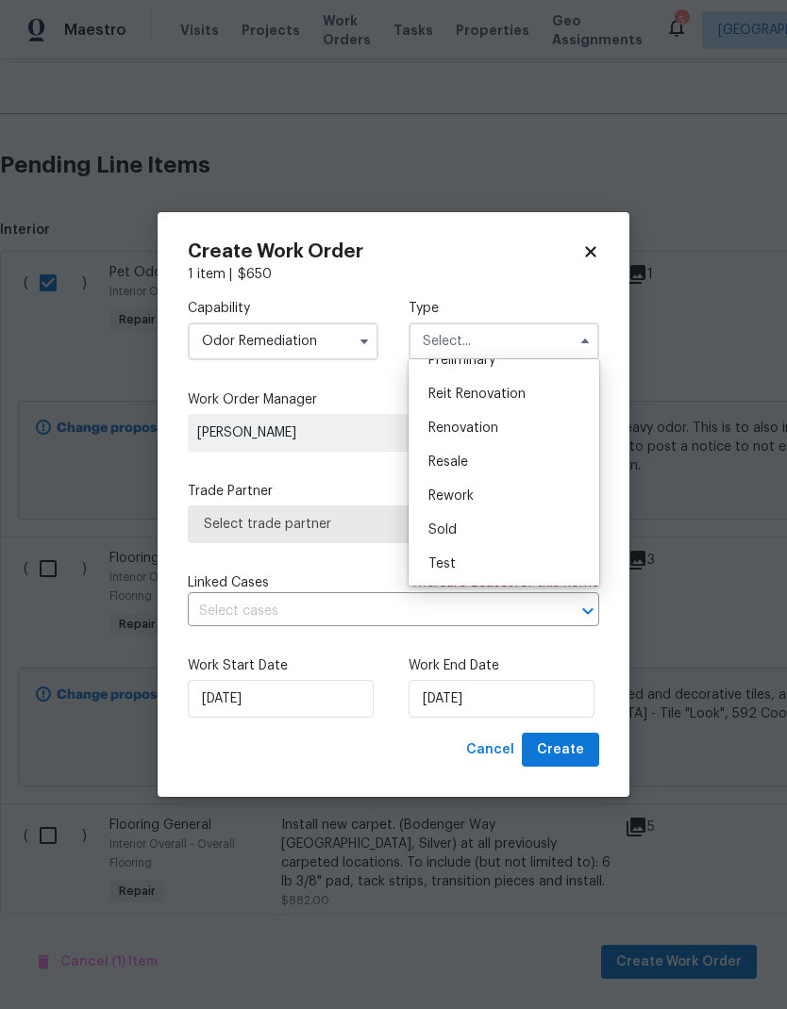
scroll to position [428, 0]
click at [508, 427] on div "Renovation" at bounding box center [503, 428] width 181 height 34
type input "Renovation"
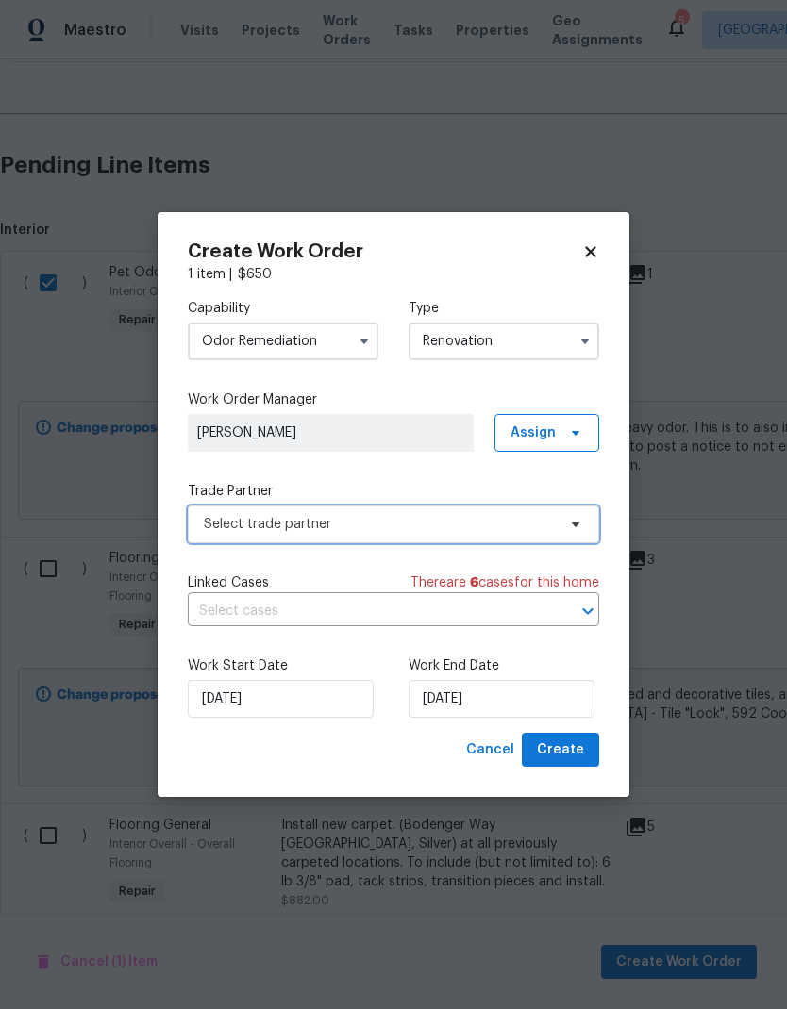
click at [569, 517] on icon at bounding box center [575, 524] width 15 height 15
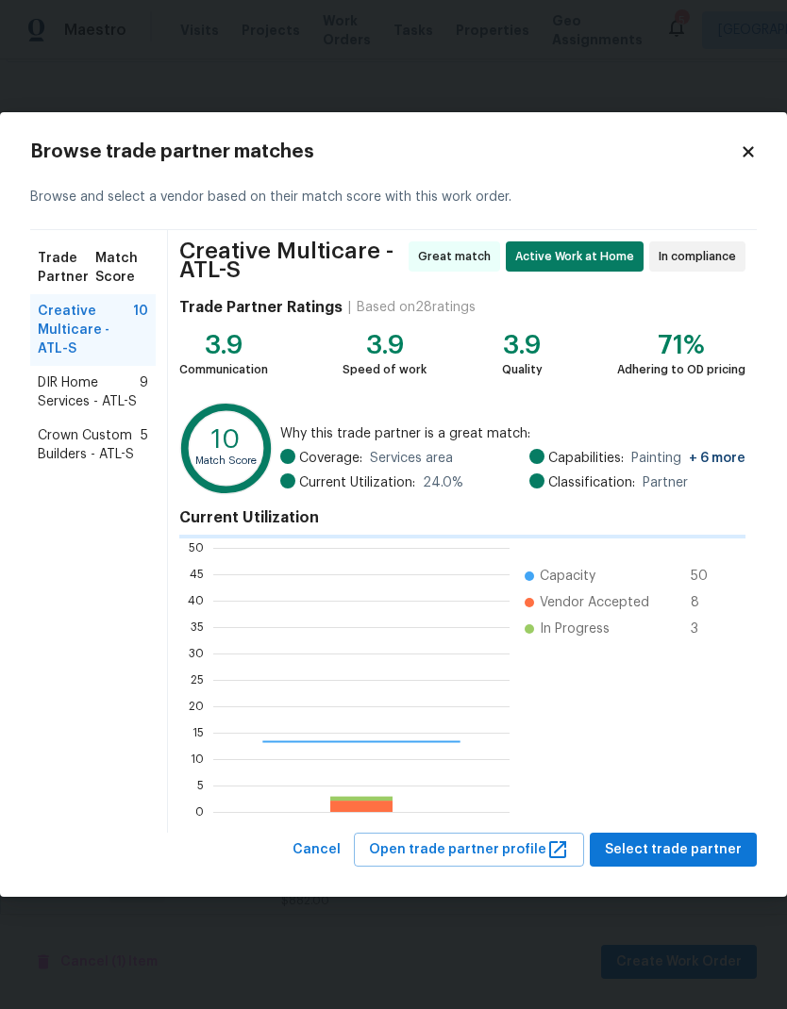
scroll to position [264, 296]
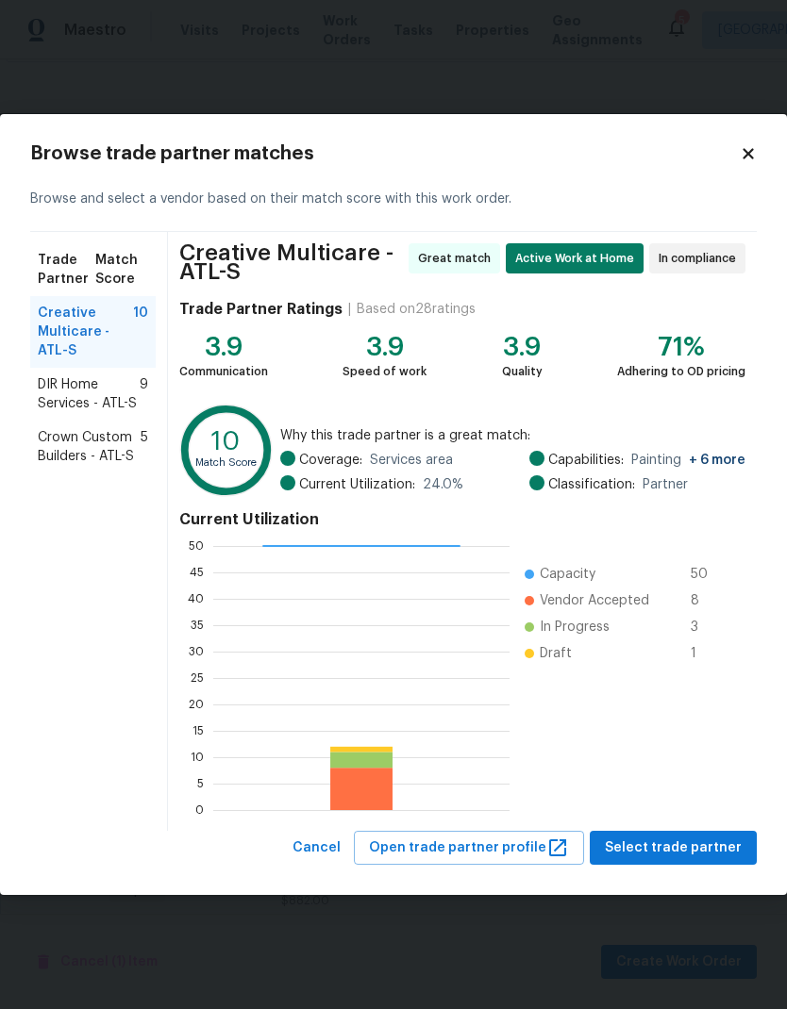
click at [108, 395] on span "DIR Home Services - ATL-S" at bounding box center [89, 394] width 102 height 38
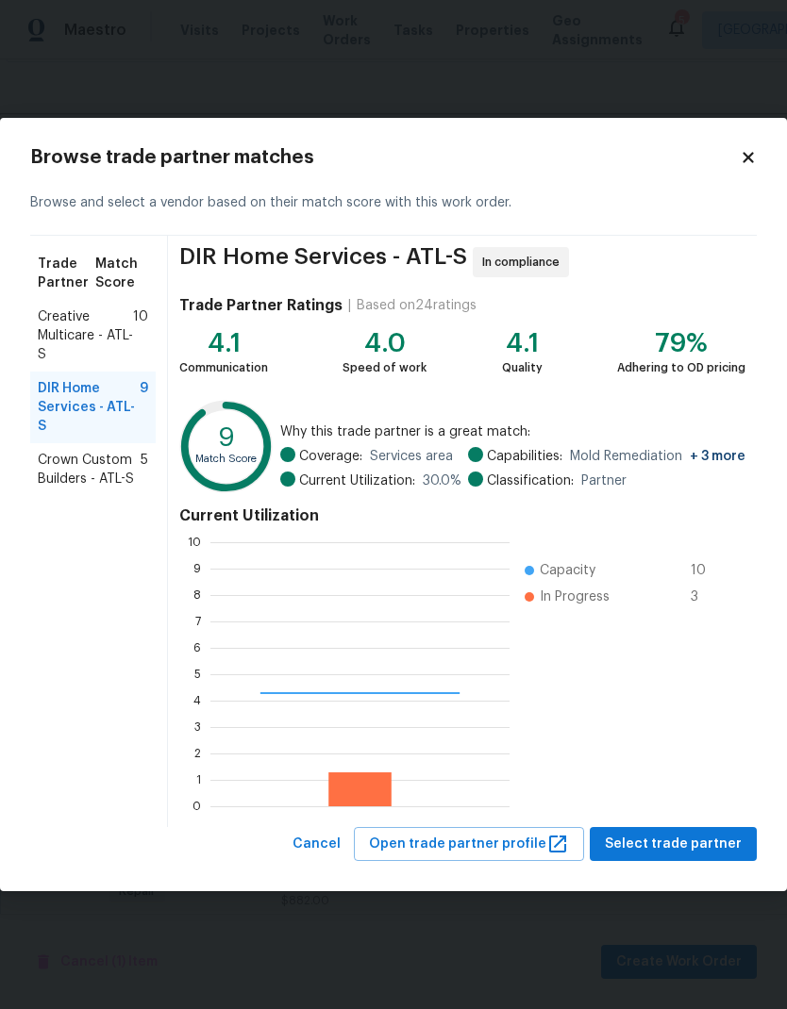
scroll to position [264, 299]
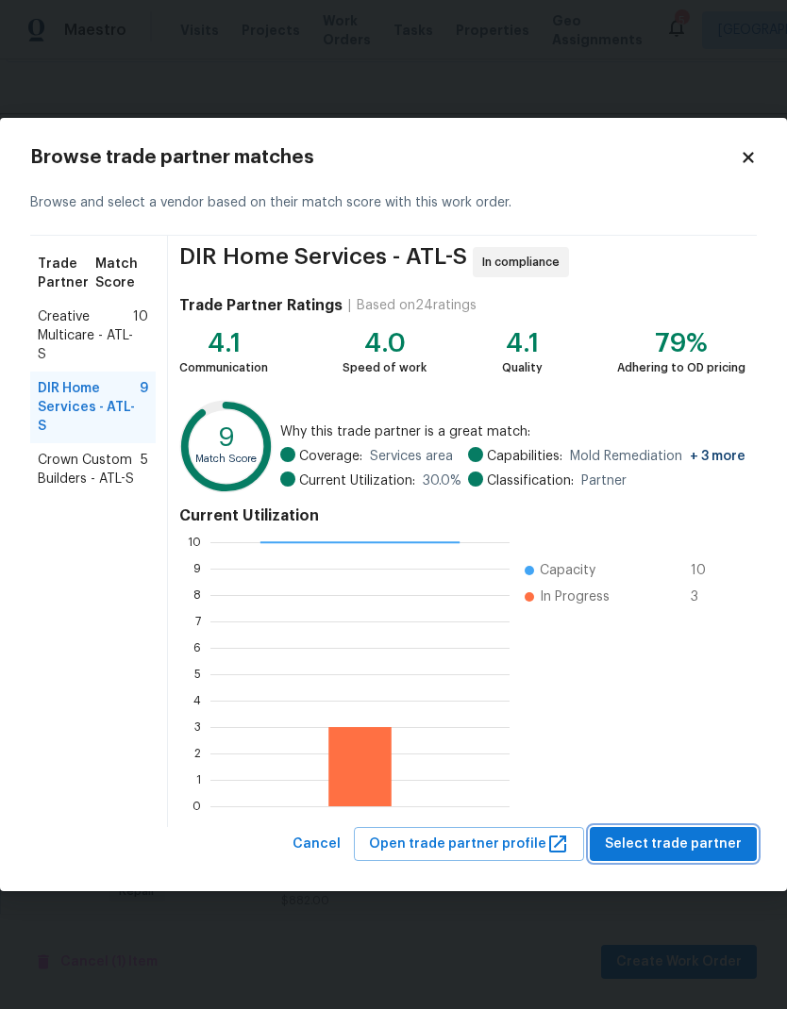
click at [720, 838] on span "Select trade partner" at bounding box center [673, 845] width 137 height 24
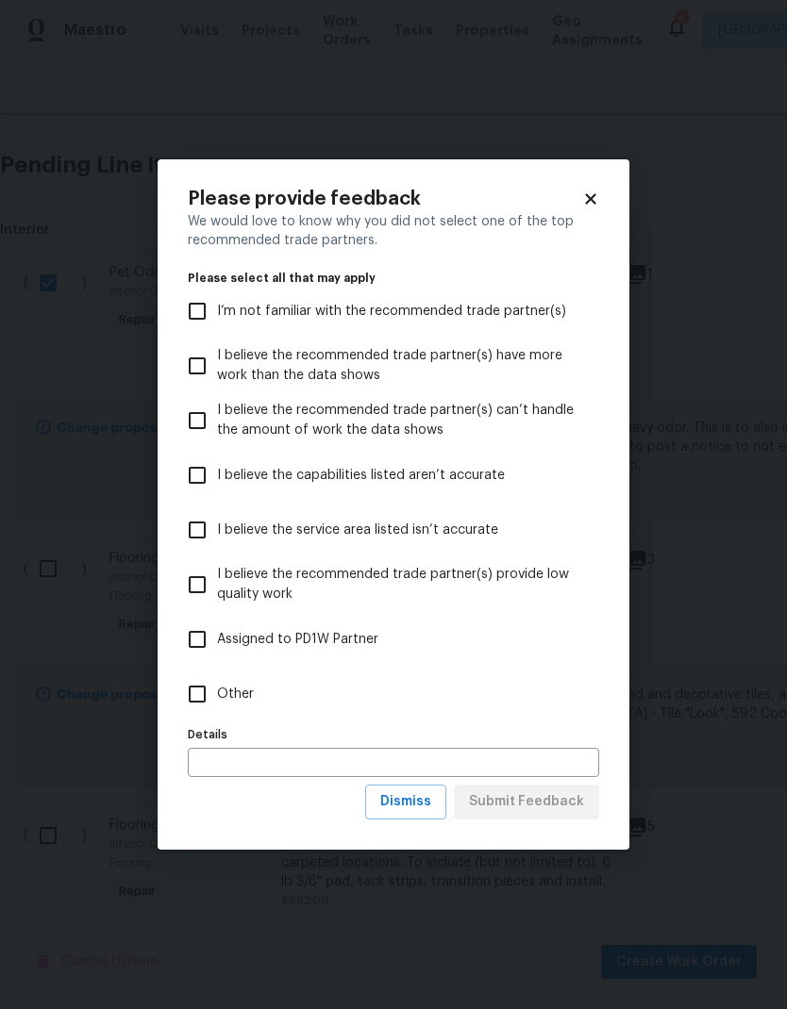
click at [200, 692] on input "Other" at bounding box center [197, 694] width 40 height 40
checkbox input "true"
click at [576, 802] on span "Submit Feedback" at bounding box center [526, 802] width 115 height 24
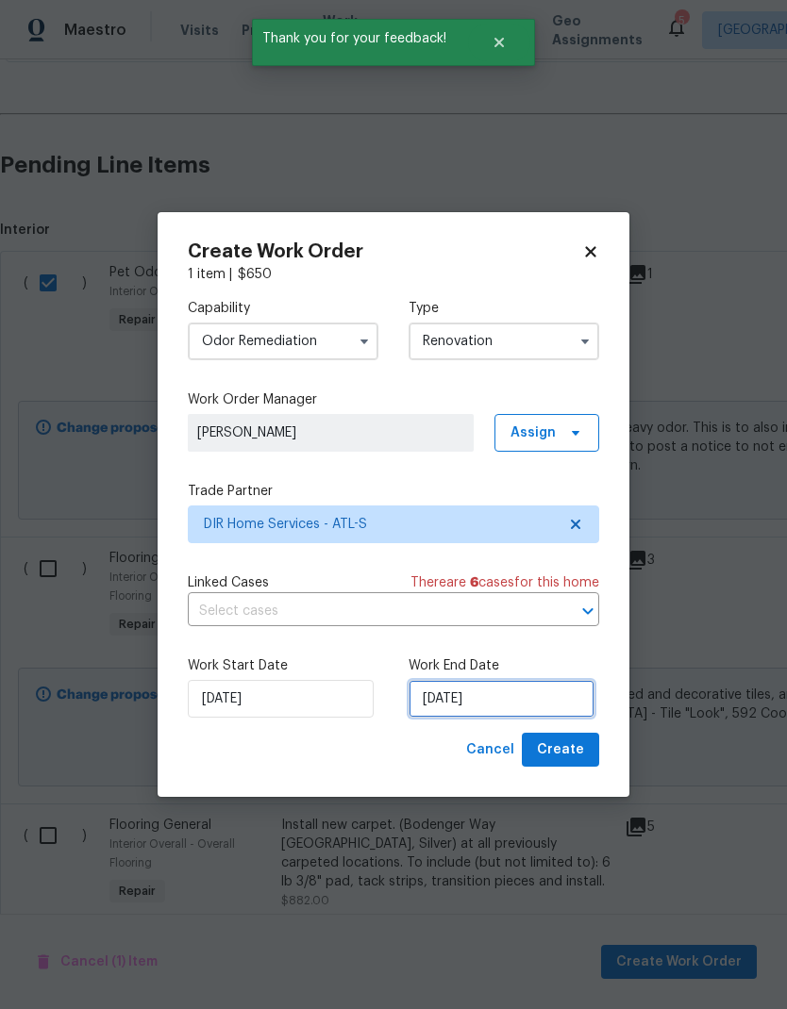
click at [537, 703] on input "8/20/2025" at bounding box center [501, 699] width 186 height 38
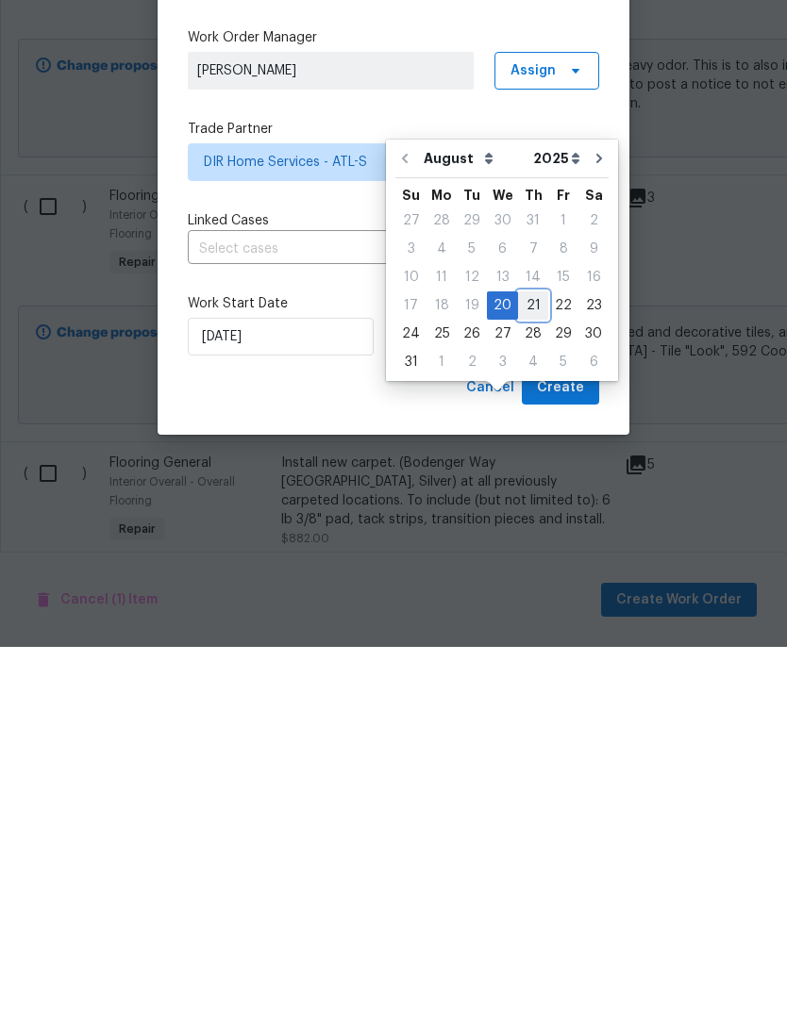
click at [528, 655] on div "21" at bounding box center [533, 668] width 30 height 26
type input "8/21/2025"
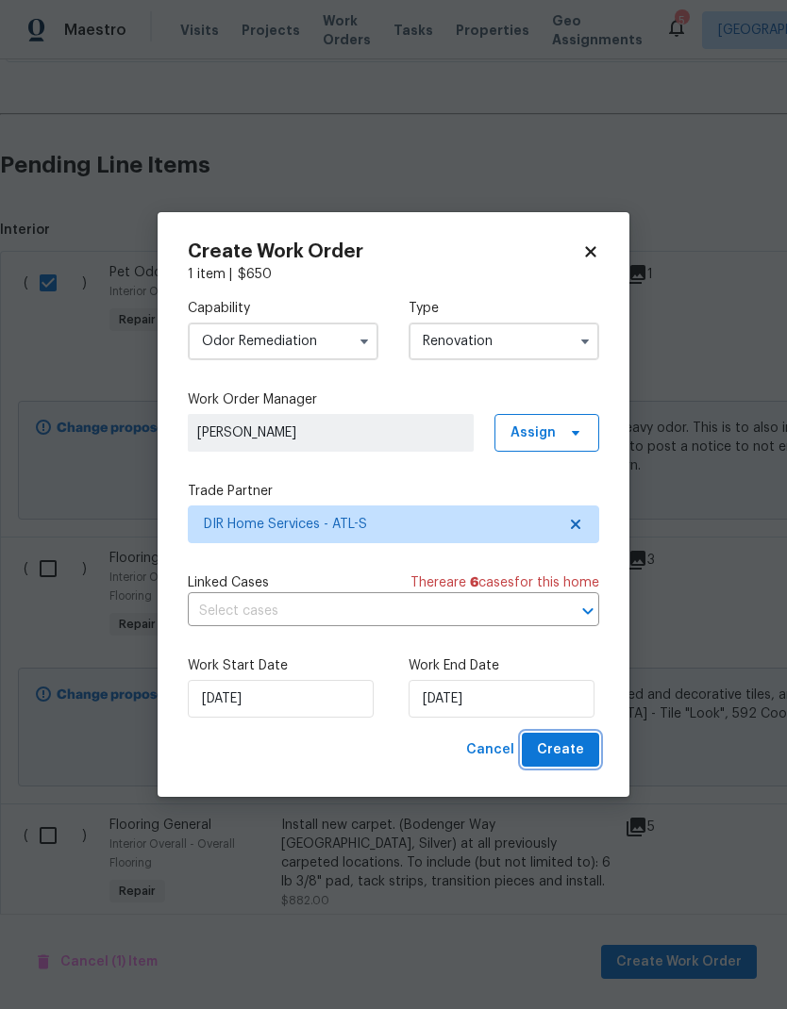
click at [584, 749] on button "Create" at bounding box center [560, 750] width 77 height 35
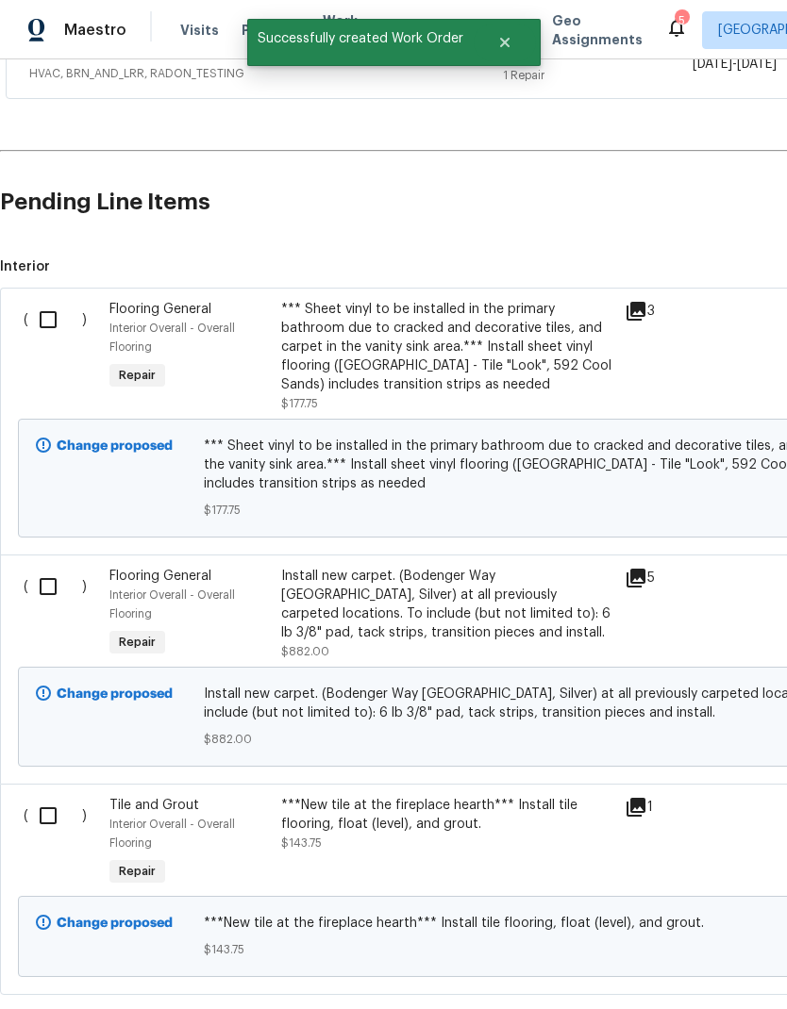
scroll to position [750, 0]
click at [51, 301] on input "checkbox" at bounding box center [55, 321] width 54 height 40
checkbox input "true"
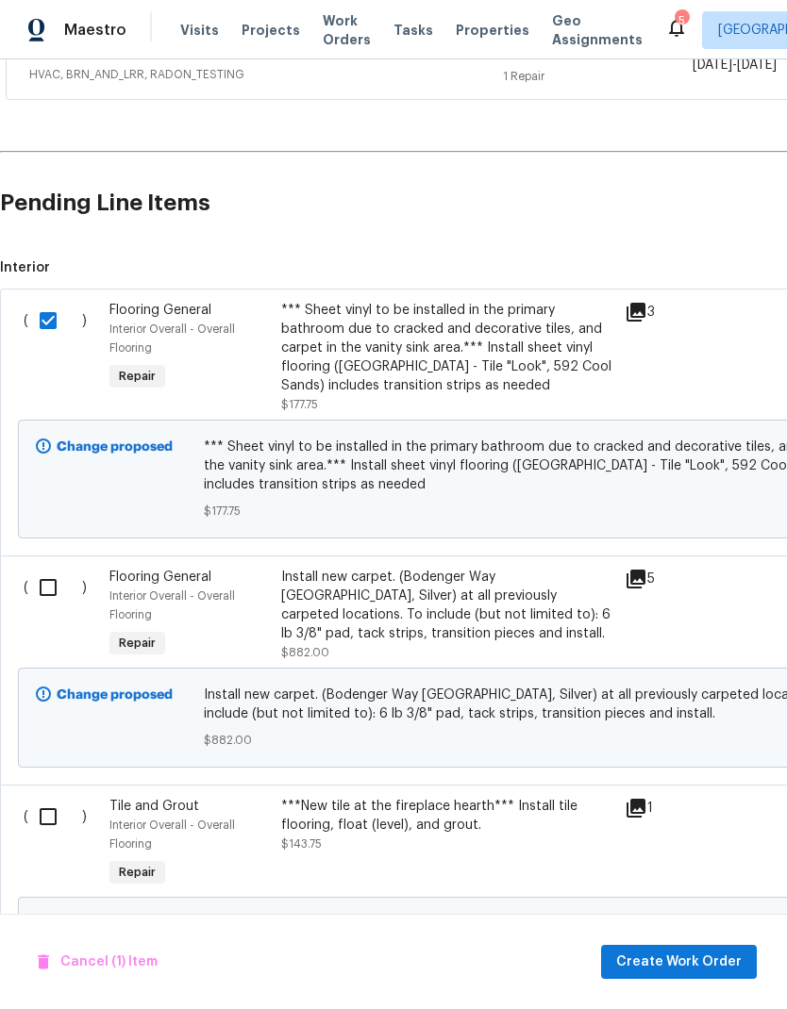
click at [53, 568] on input "checkbox" at bounding box center [55, 588] width 54 height 40
checkbox input "true"
click at [54, 797] on input "checkbox" at bounding box center [55, 817] width 54 height 40
checkbox input "true"
click at [693, 961] on span "Create Work Order" at bounding box center [678, 963] width 125 height 24
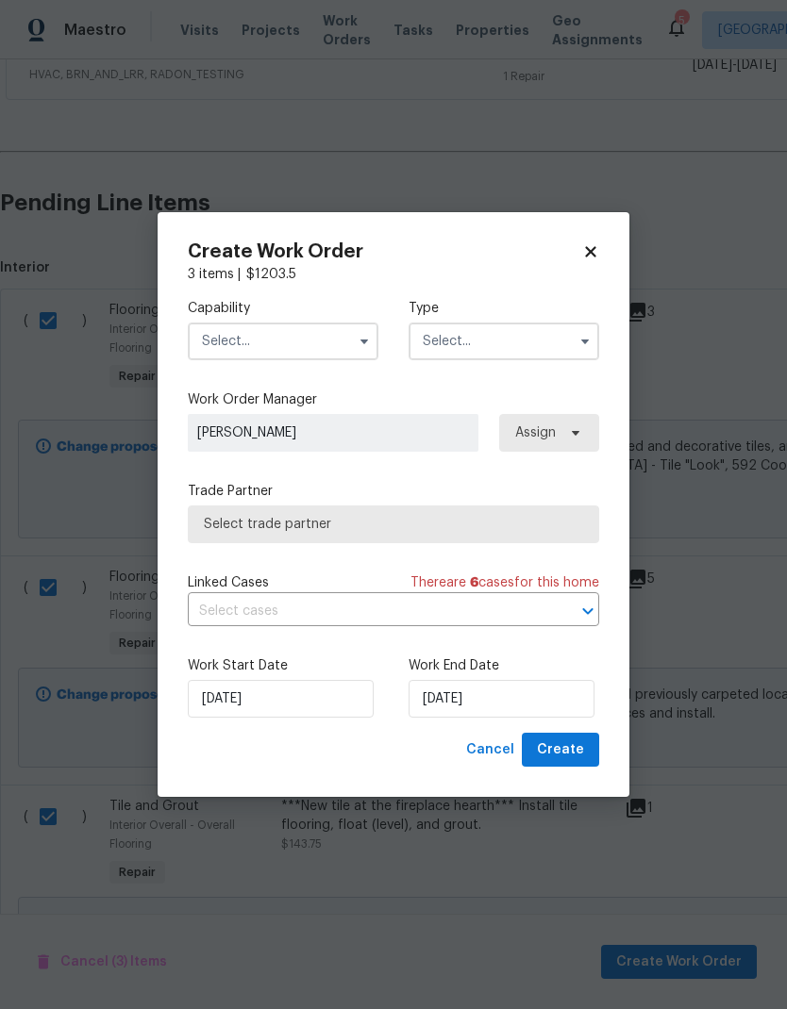
click at [330, 337] on input "text" at bounding box center [283, 342] width 191 height 38
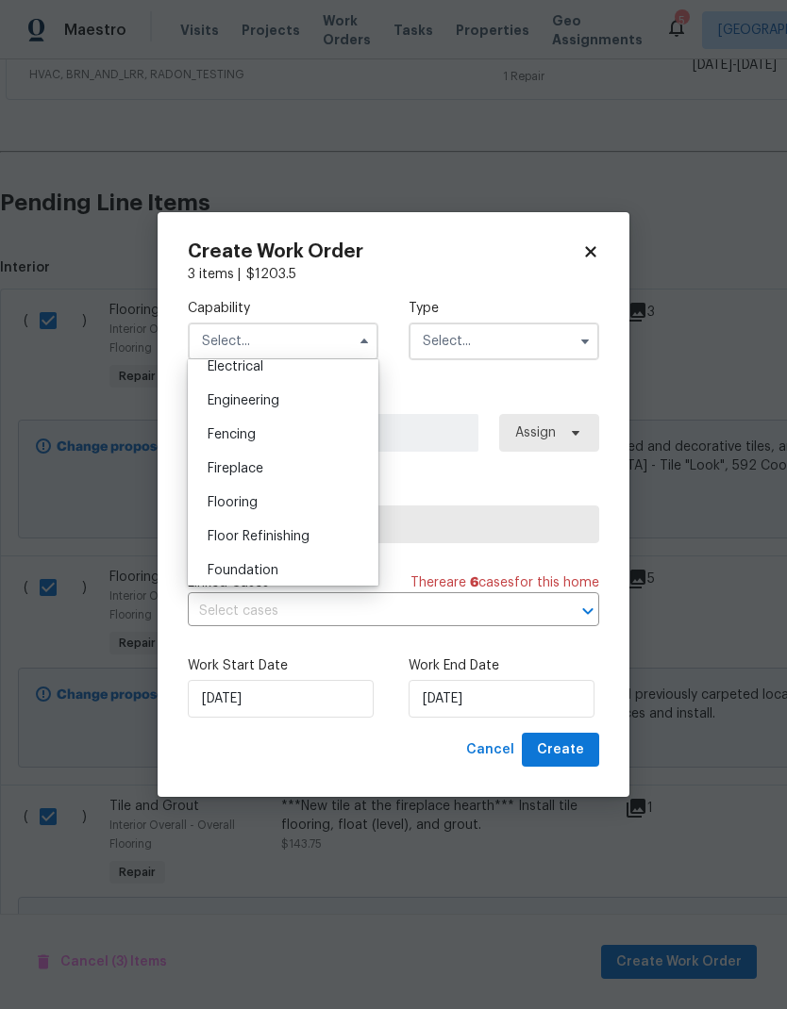
scroll to position [609, 0]
click at [287, 510] on div "Flooring" at bounding box center [282, 504] width 181 height 34
type input "Flooring"
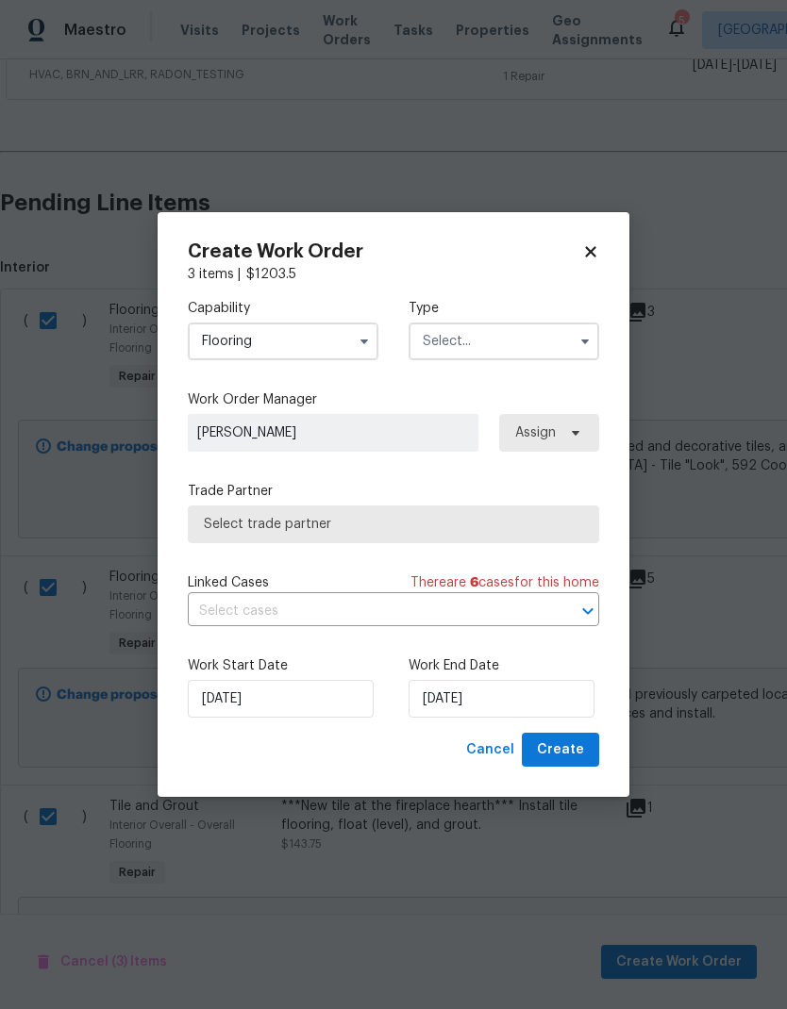
click at [522, 353] on input "text" at bounding box center [503, 342] width 191 height 38
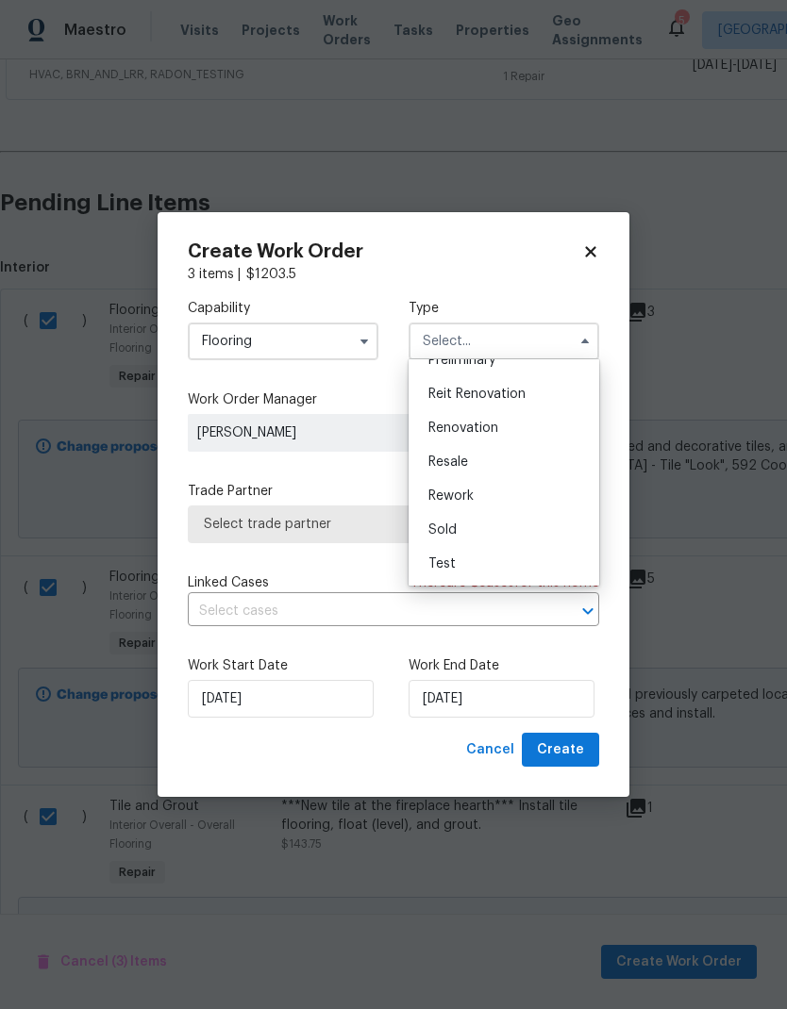
scroll to position [428, 0]
click at [504, 429] on div "Renovation" at bounding box center [503, 428] width 181 height 34
type input "Renovation"
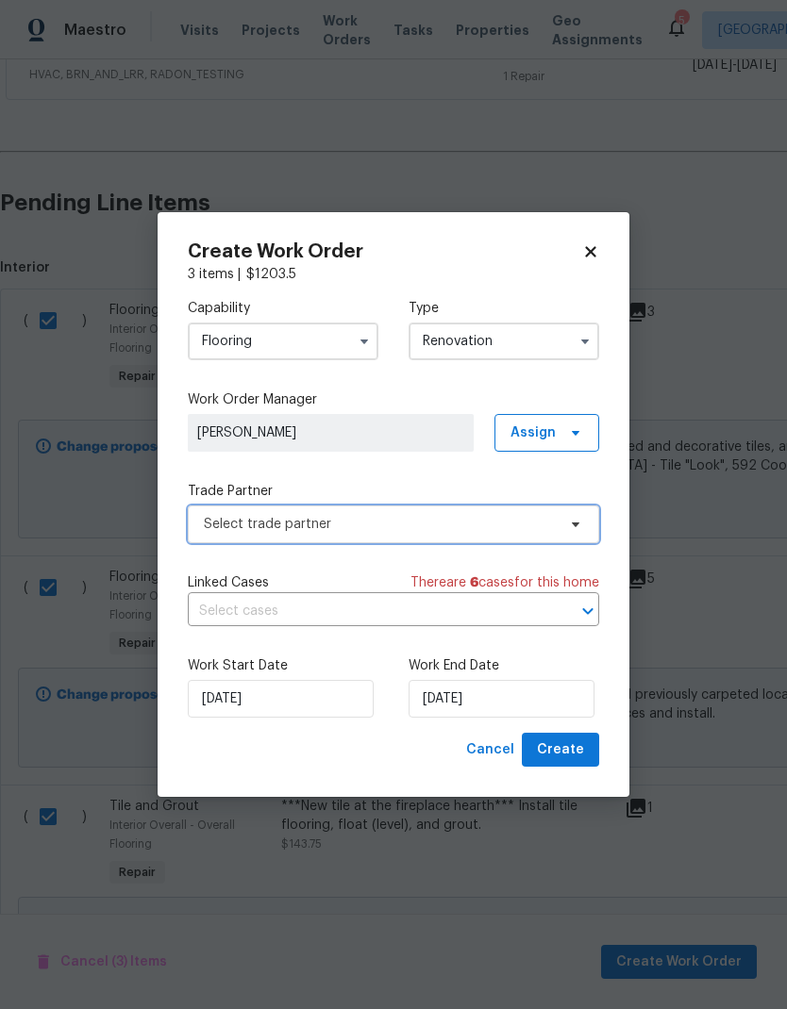
click at [569, 522] on icon at bounding box center [575, 524] width 15 height 15
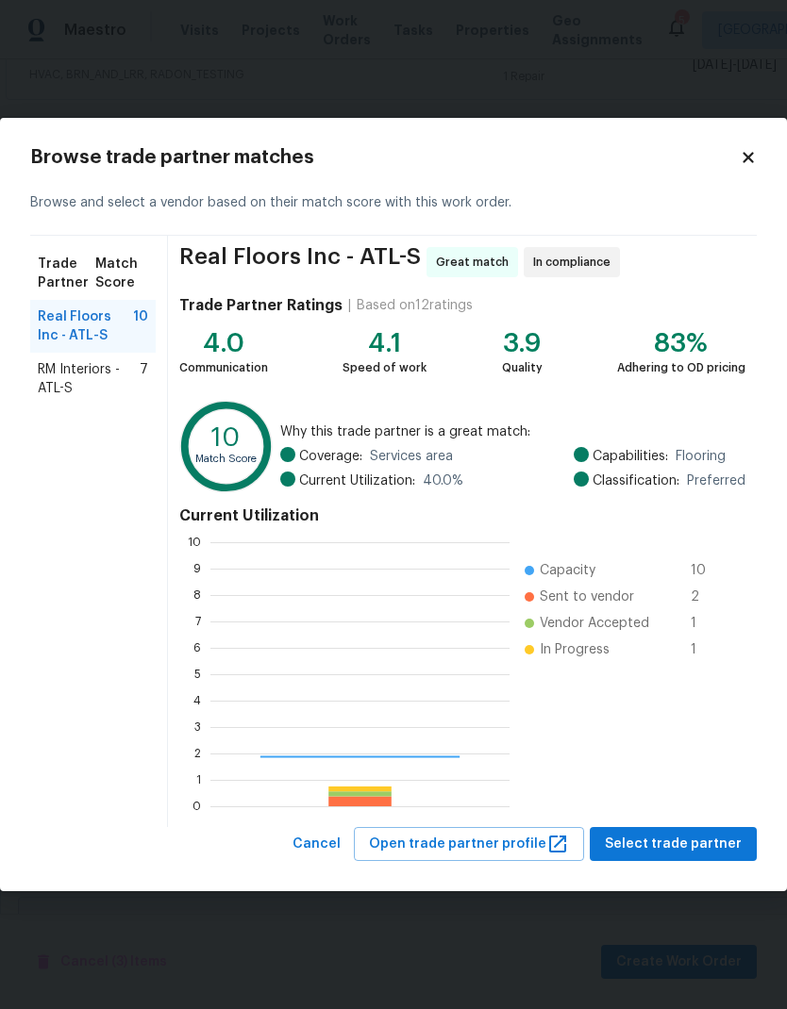
scroll to position [264, 299]
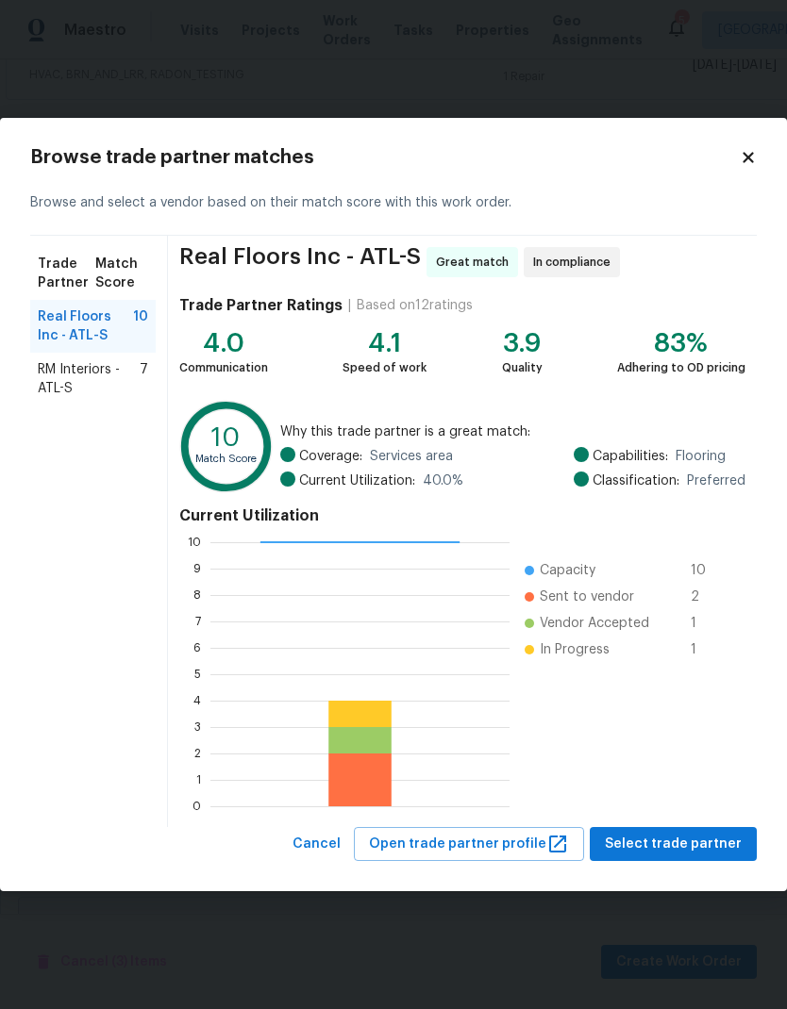
click at [112, 367] on span "RM Interiors - ATL-S" at bounding box center [89, 379] width 102 height 38
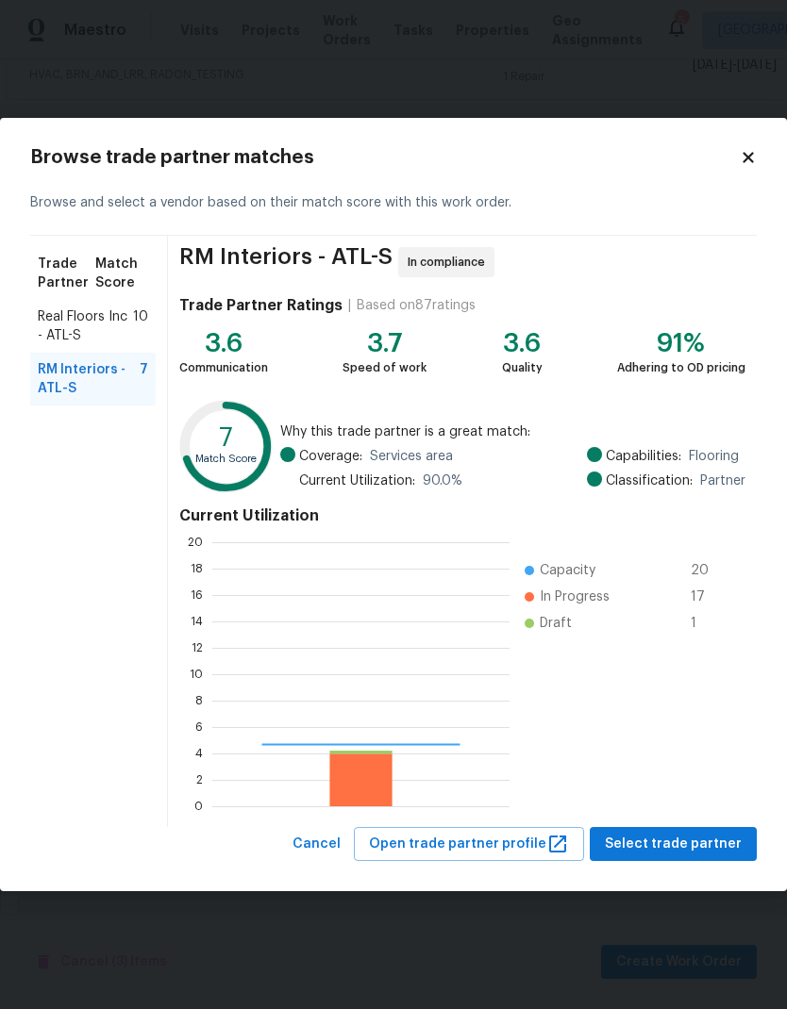
scroll to position [264, 297]
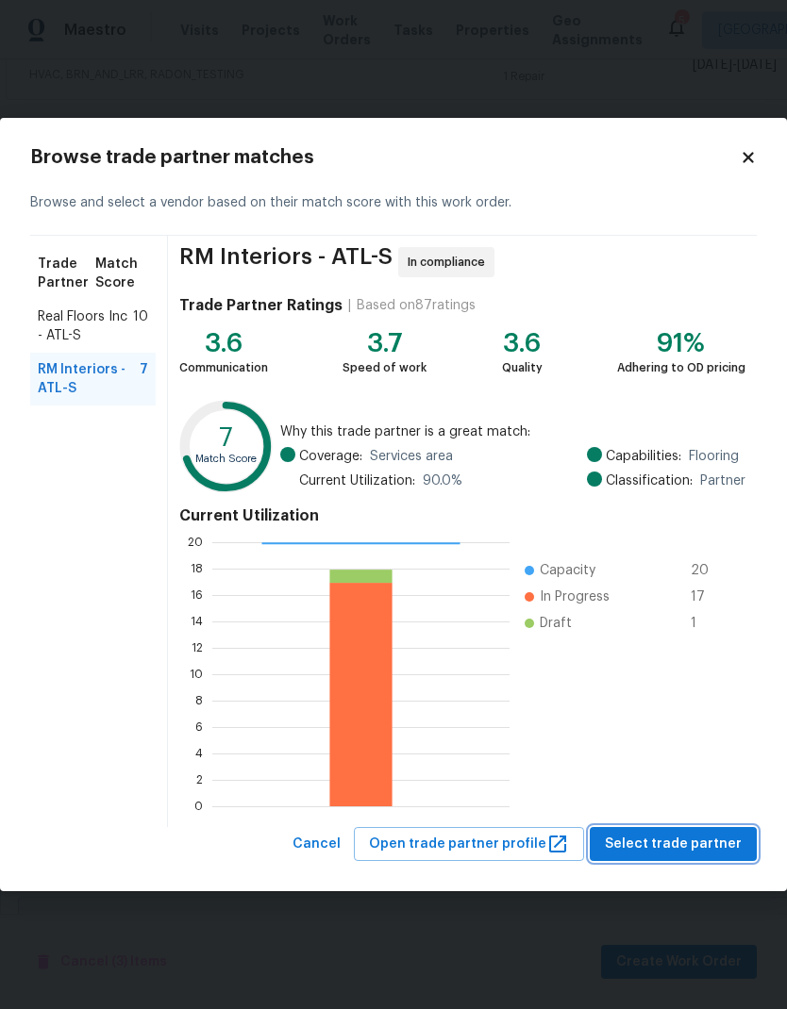
click at [729, 847] on span "Select trade partner" at bounding box center [673, 845] width 137 height 24
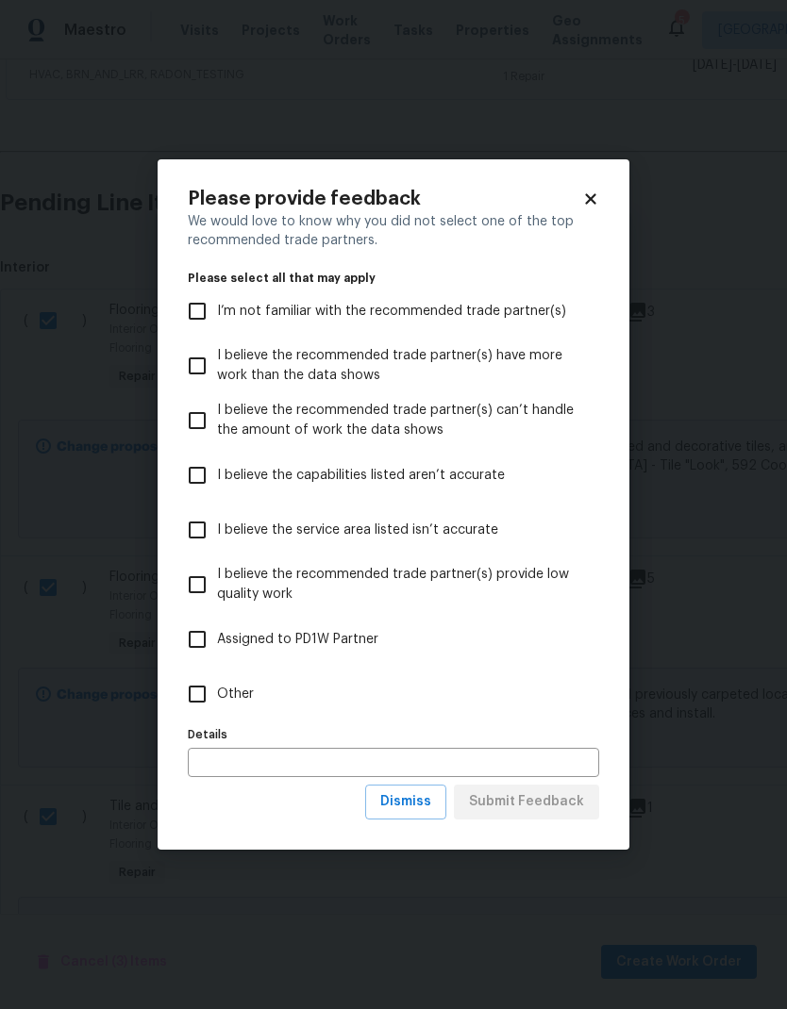
click at [205, 690] on input "Other" at bounding box center [197, 694] width 40 height 40
checkbox input "true"
click at [576, 808] on span "Submit Feedback" at bounding box center [526, 802] width 115 height 24
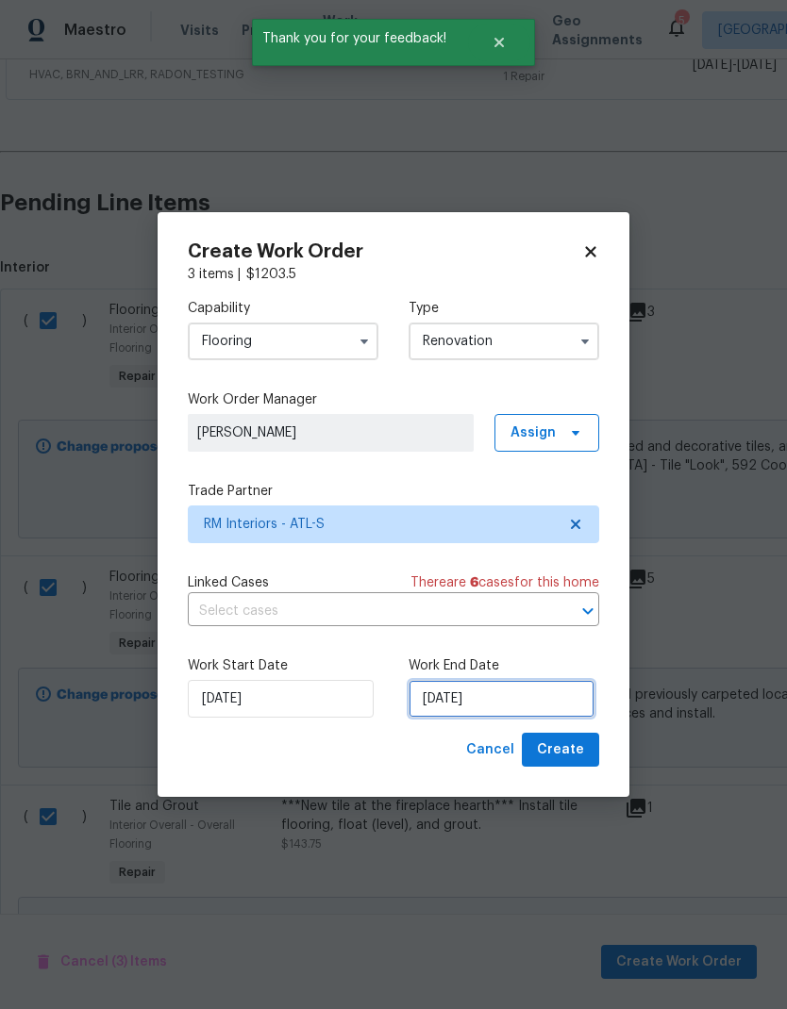
click at [537, 696] on input "8/20/2025" at bounding box center [501, 699] width 186 height 38
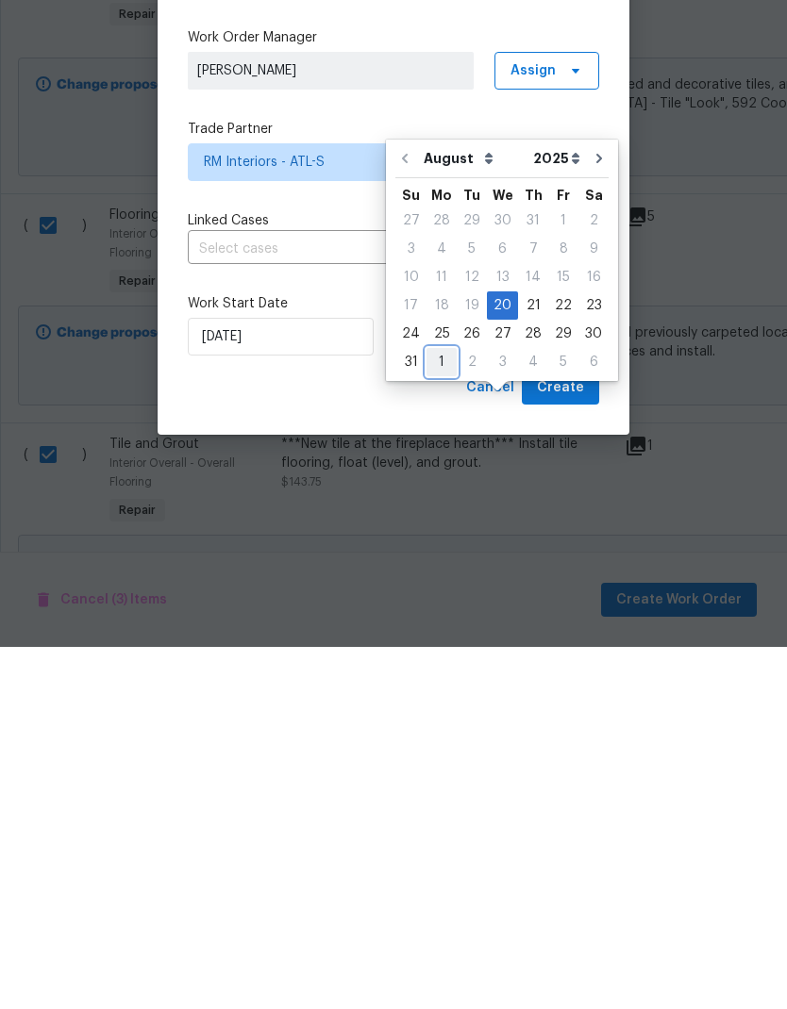
click at [439, 711] on div "1" at bounding box center [441, 724] width 30 height 26
type input "9/1/2025"
select select "8"
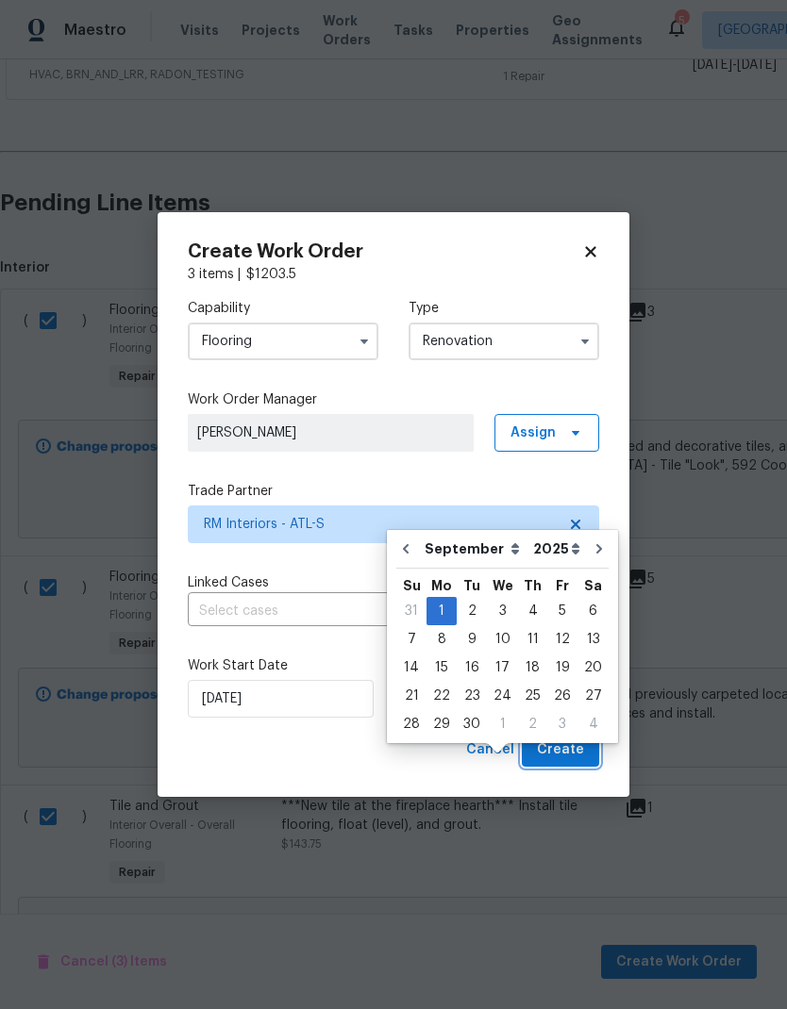
click at [581, 744] on span "Create" at bounding box center [560, 750] width 47 height 24
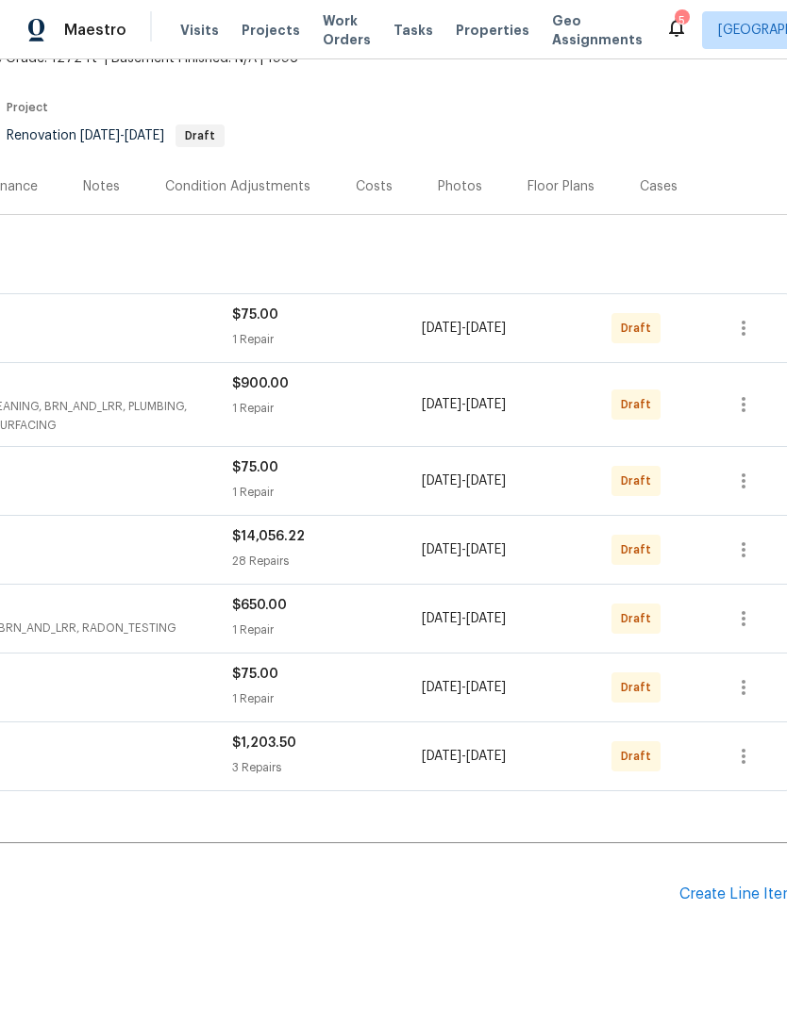
scroll to position [127, 271]
click at [750, 676] on icon "button" at bounding box center [743, 687] width 23 height 23
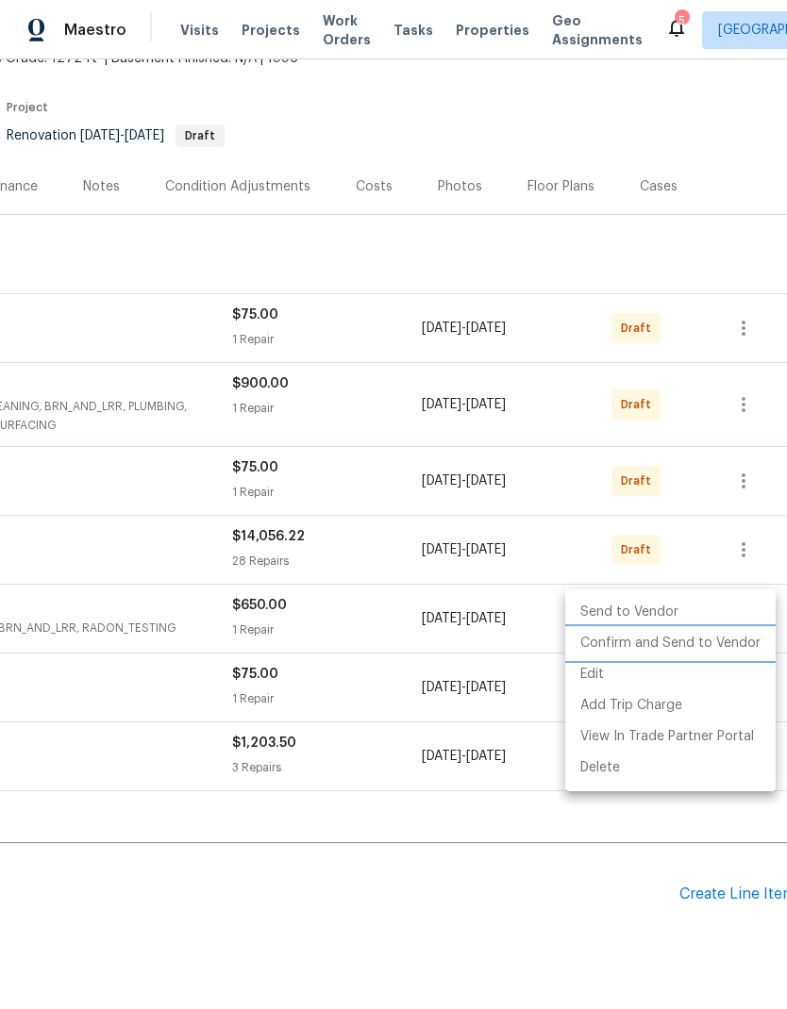
click at [727, 647] on li "Confirm and Send to Vendor" at bounding box center [670, 643] width 210 height 31
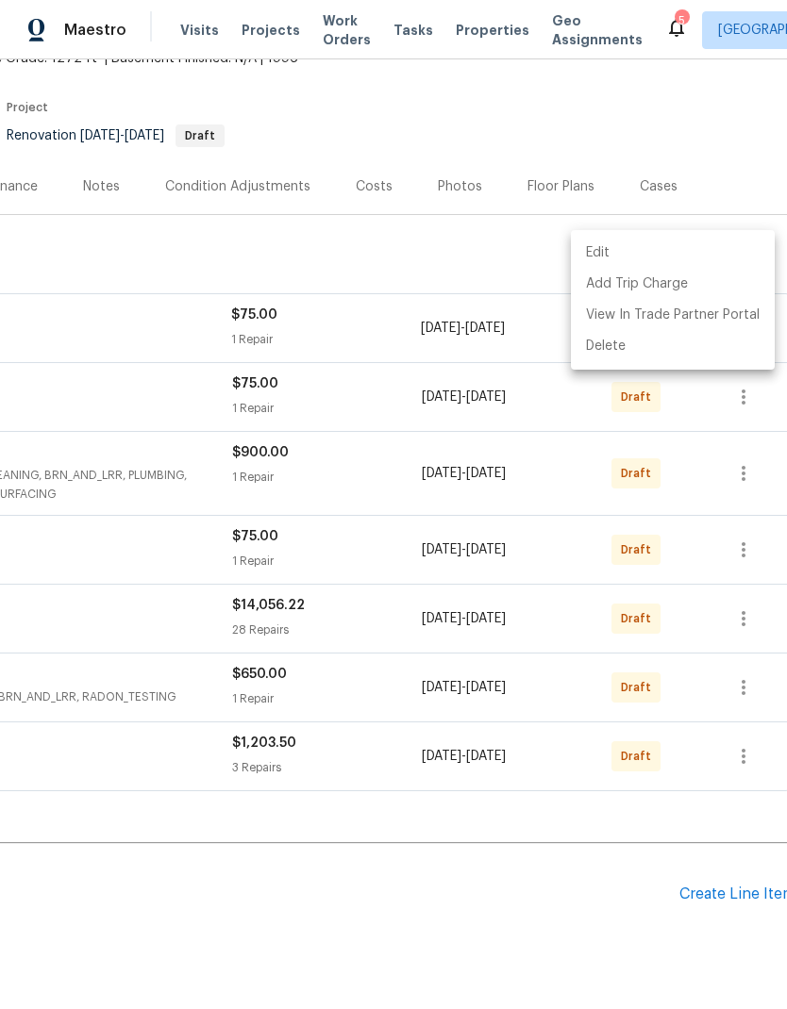
click at [423, 840] on div at bounding box center [393, 504] width 787 height 1009
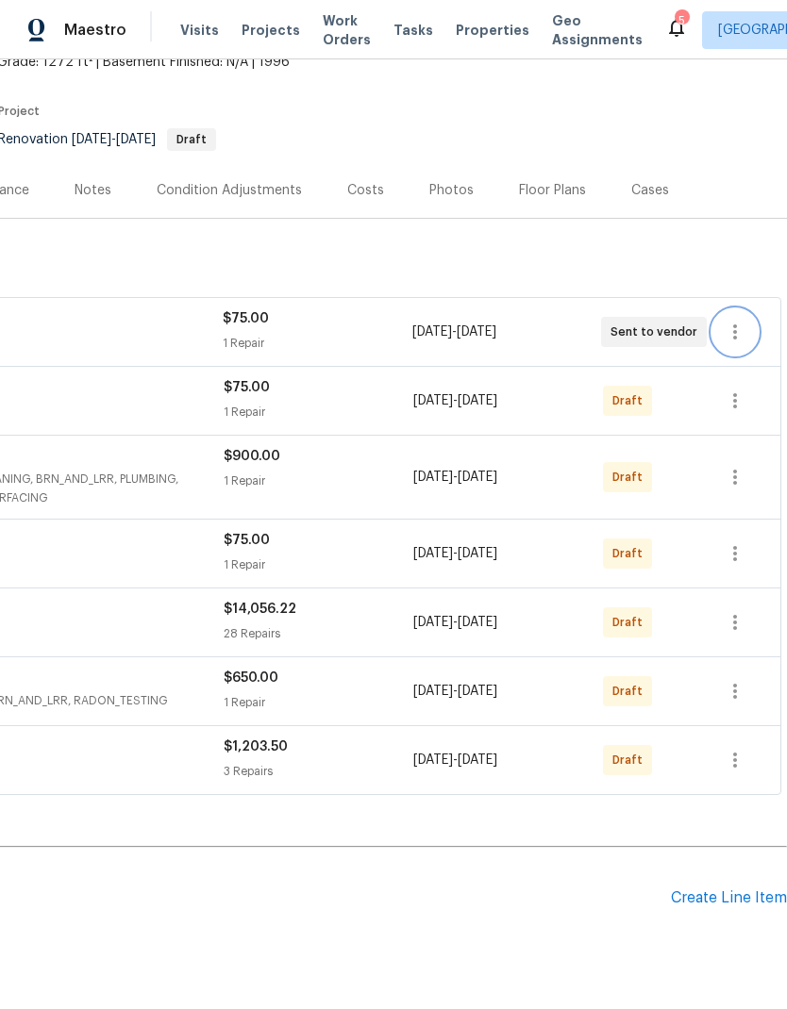
scroll to position [124, 279]
click at [745, 680] on icon "button" at bounding box center [734, 691] width 23 height 23
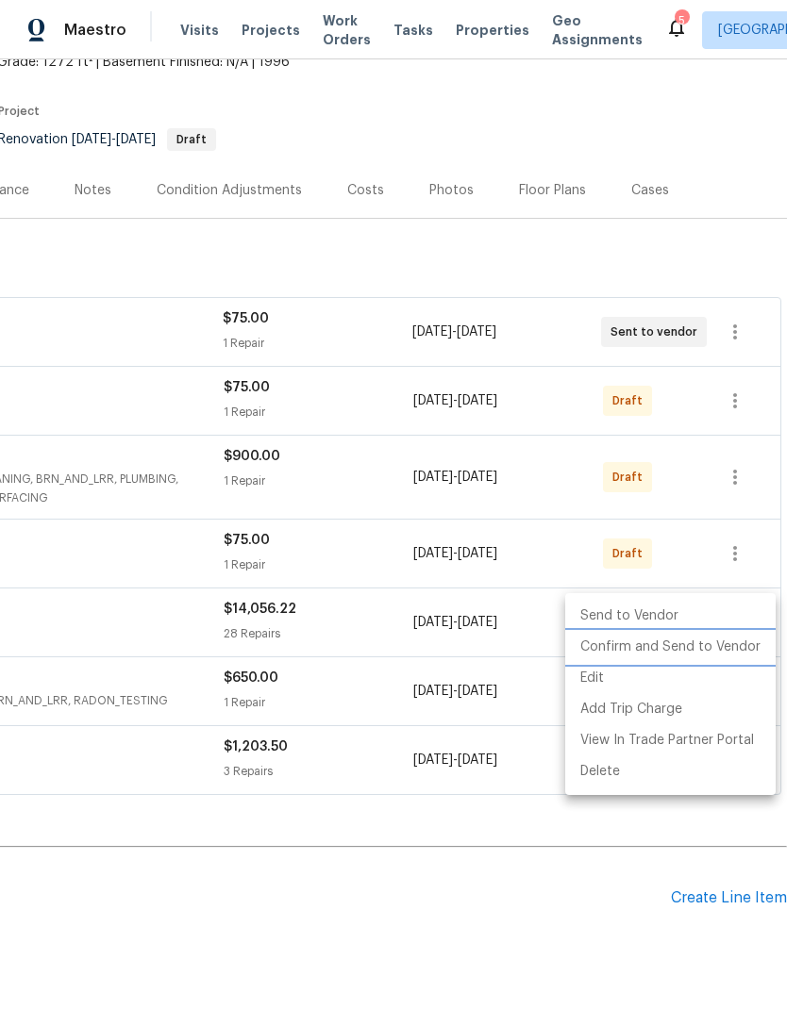
click at [713, 646] on li "Confirm and Send to Vendor" at bounding box center [670, 647] width 210 height 31
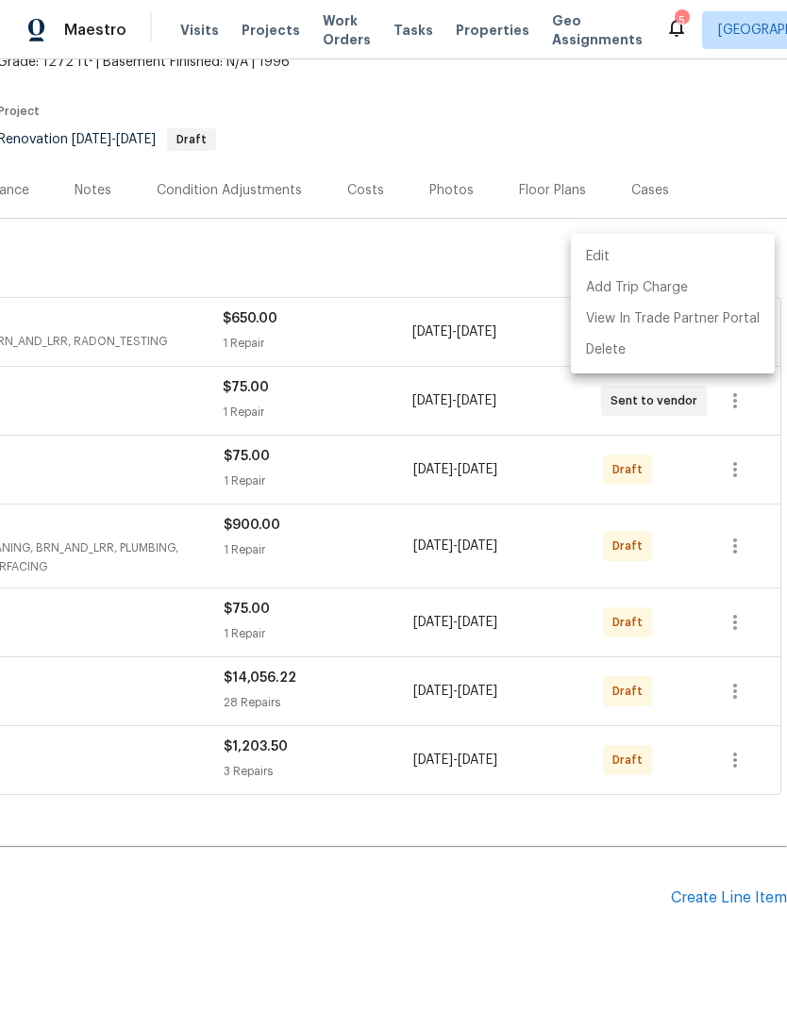
click at [562, 821] on div at bounding box center [393, 504] width 787 height 1009
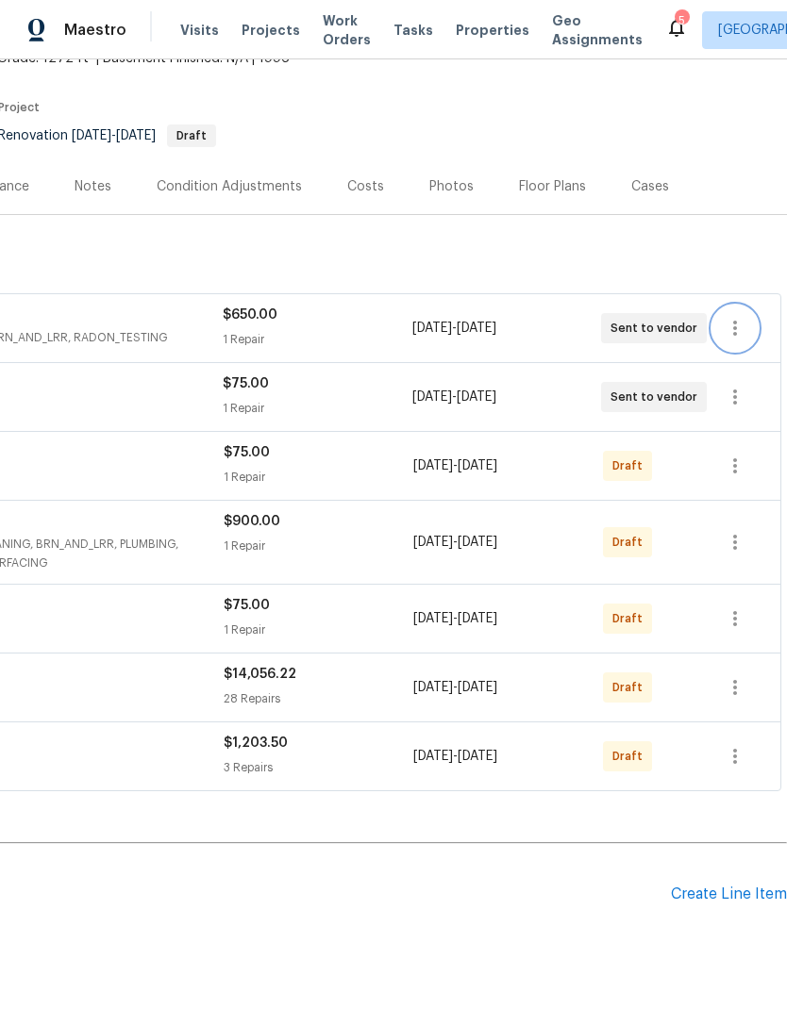
scroll to position [127, 279]
click at [742, 455] on icon "button" at bounding box center [734, 466] width 23 height 23
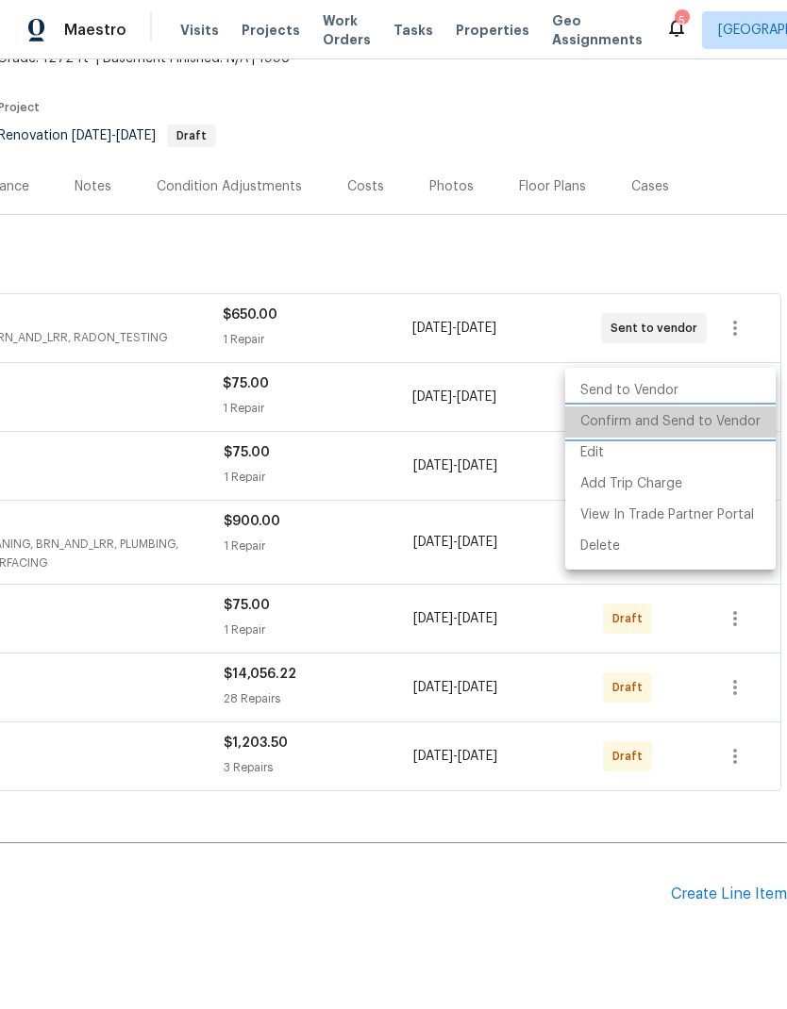
click at [735, 420] on li "Confirm and Send to Vendor" at bounding box center [670, 421] width 210 height 31
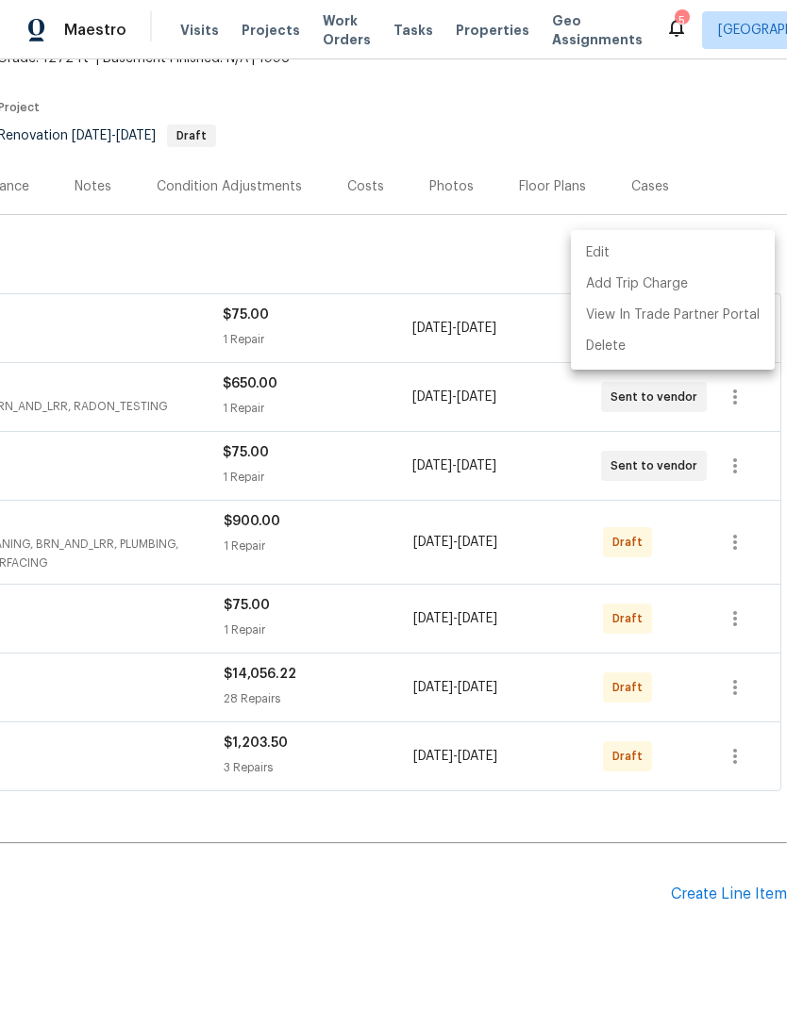
click at [567, 855] on div at bounding box center [393, 504] width 787 height 1009
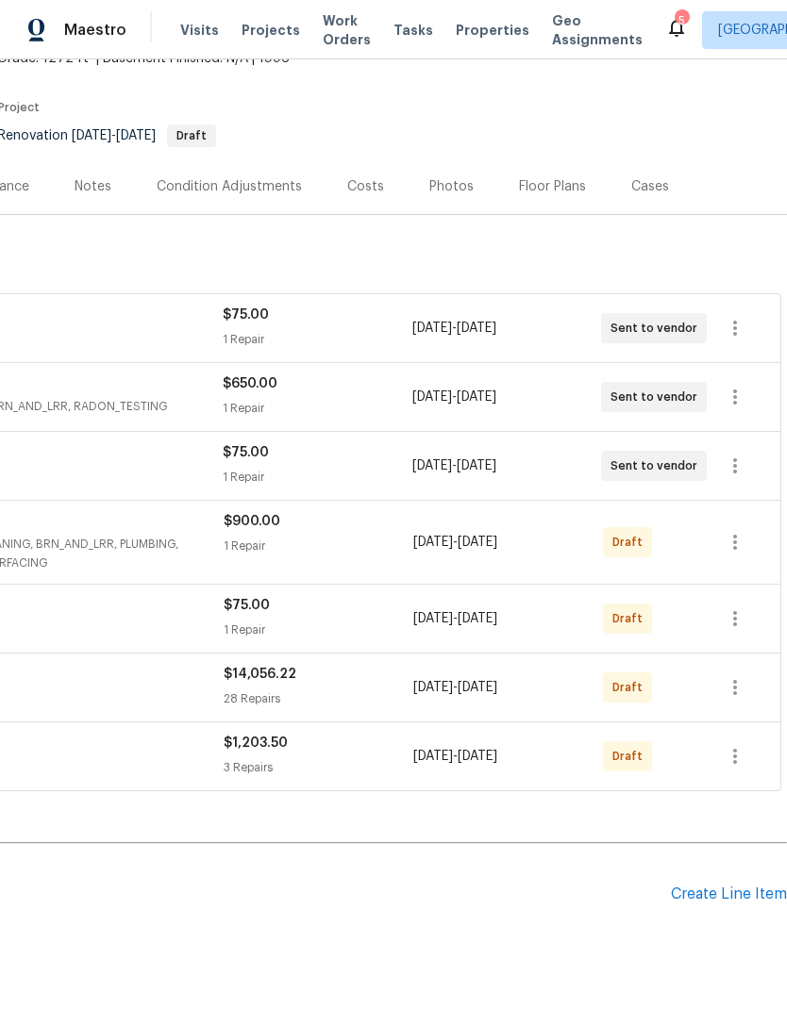
click at [397, 734] on div "$1,203.50" at bounding box center [319, 743] width 190 height 19
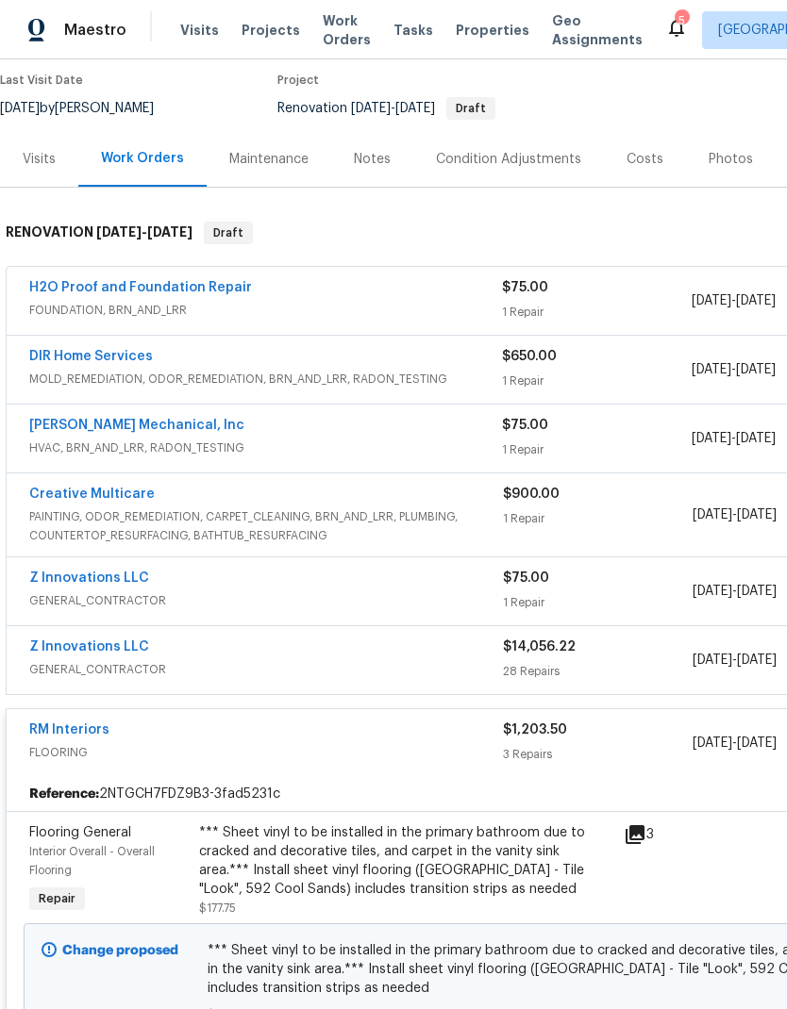
scroll to position [156, 0]
click at [94, 722] on link "RM Interiors" at bounding box center [69, 728] width 80 height 13
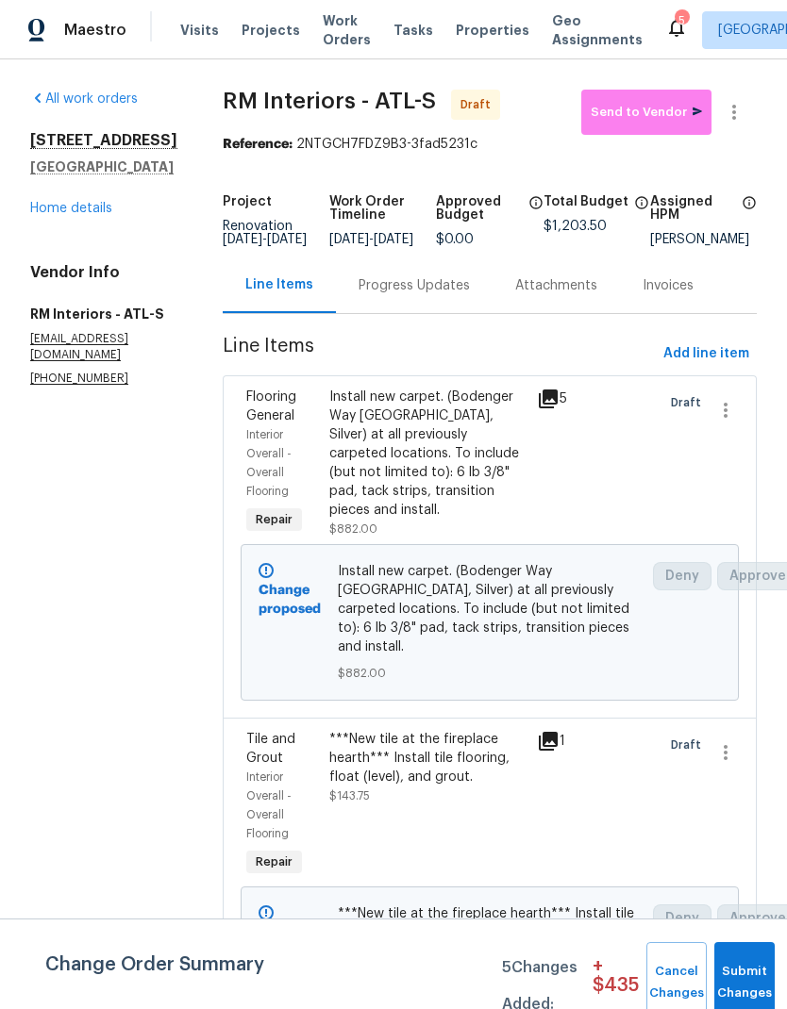
click at [92, 215] on link "Home details" at bounding box center [71, 208] width 82 height 13
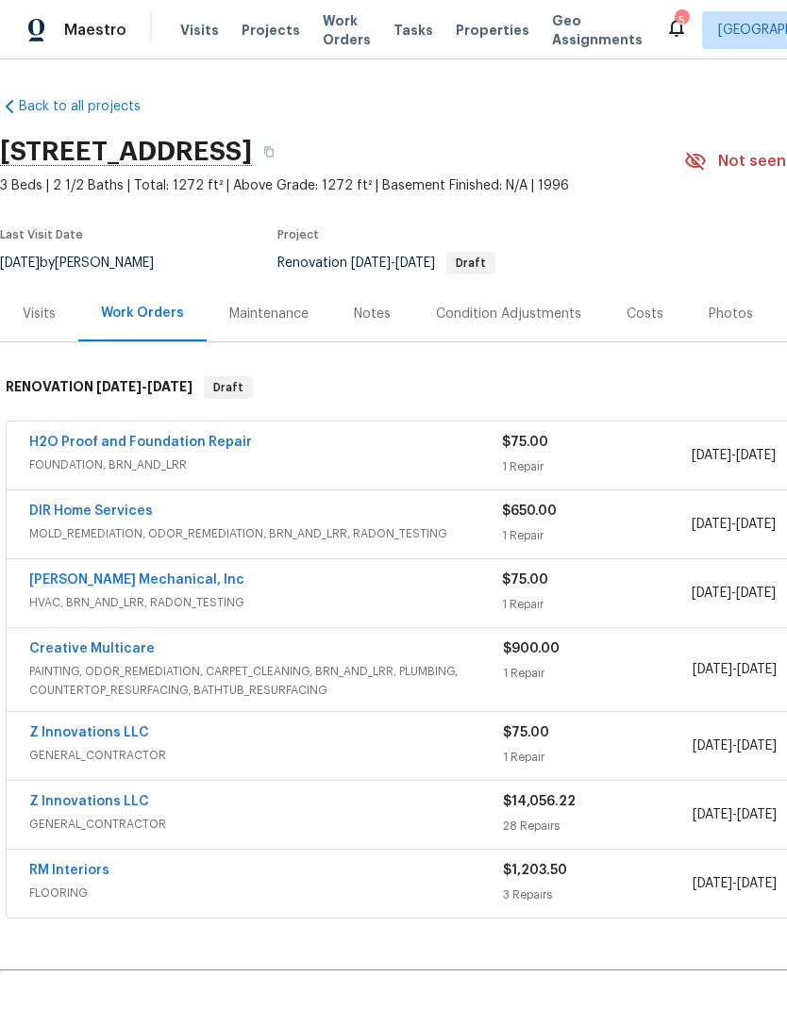
click at [139, 727] on link "Z Innovations LLC" at bounding box center [89, 732] width 120 height 13
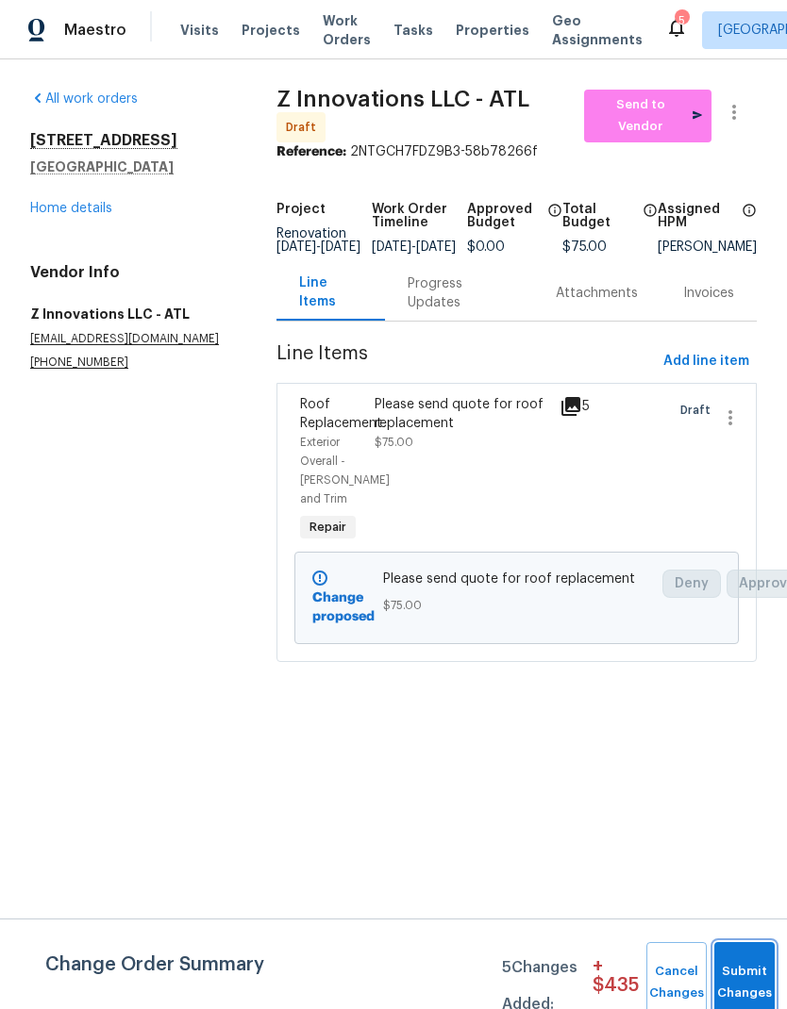
click at [736, 982] on span "Submit Changes" at bounding box center [743, 982] width 41 height 43
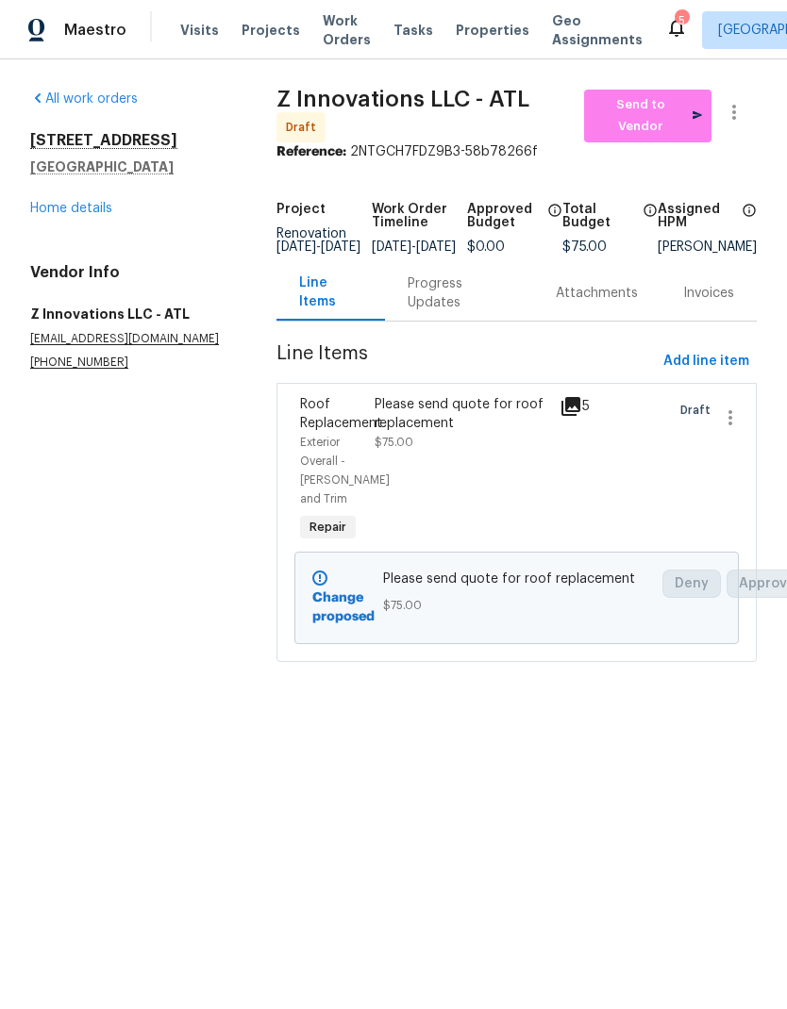
click at [100, 204] on link "Home details" at bounding box center [71, 208] width 82 height 13
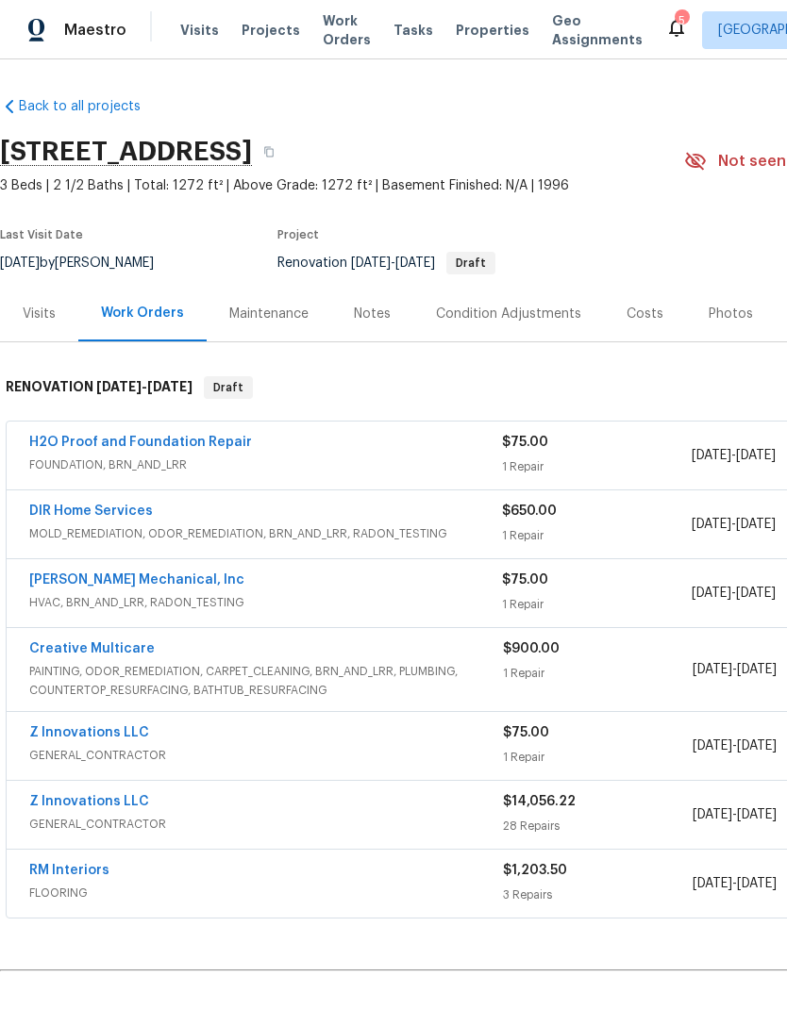
click at [147, 799] on div "Z Innovations LLC" at bounding box center [265, 803] width 473 height 23
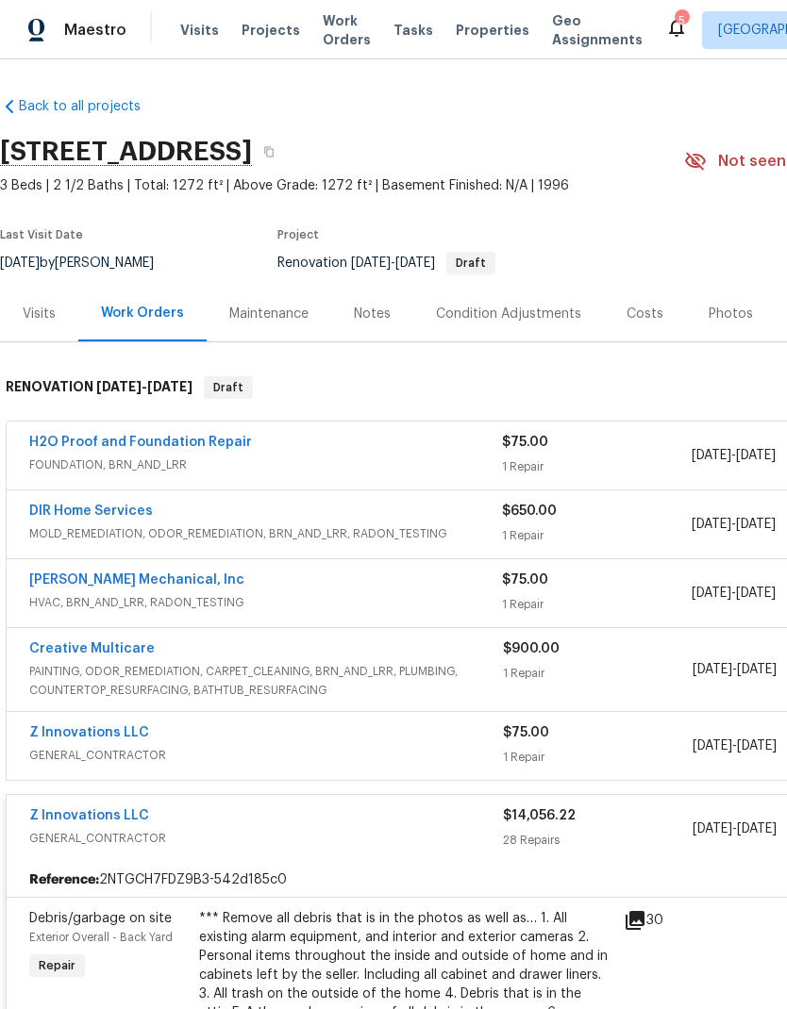
click at [348, 818] on div "Z Innovations LLC" at bounding box center [265, 817] width 473 height 23
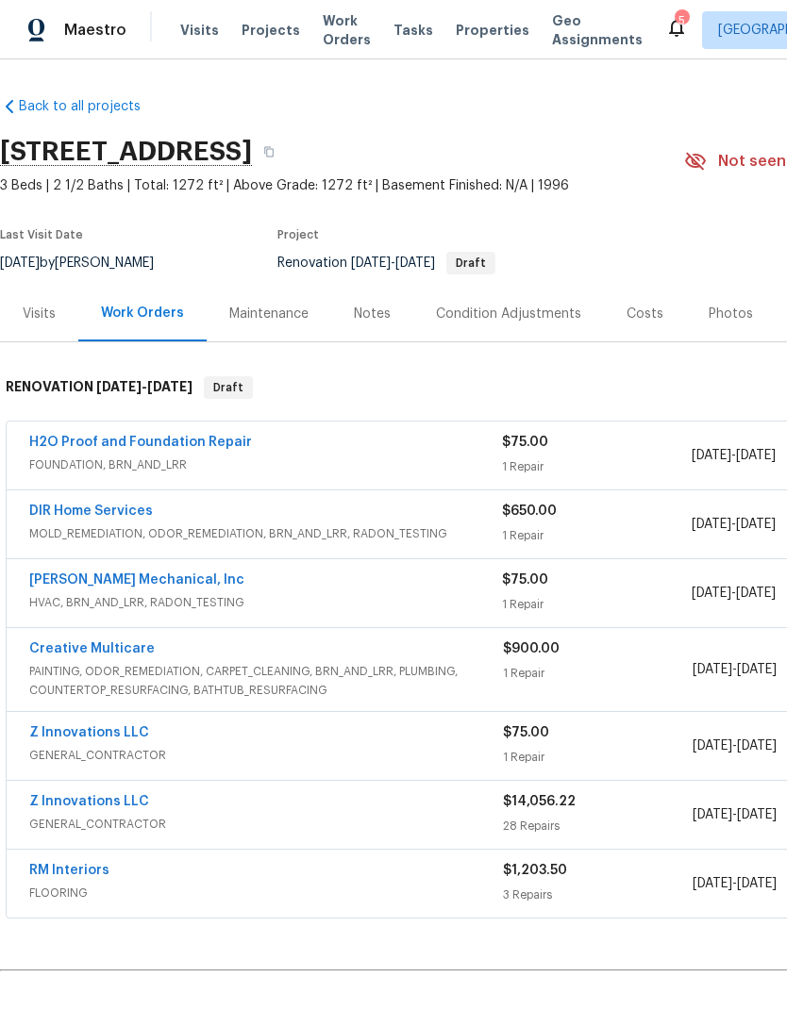
click at [216, 806] on div "Z Innovations LLC" at bounding box center [265, 803] width 473 height 23
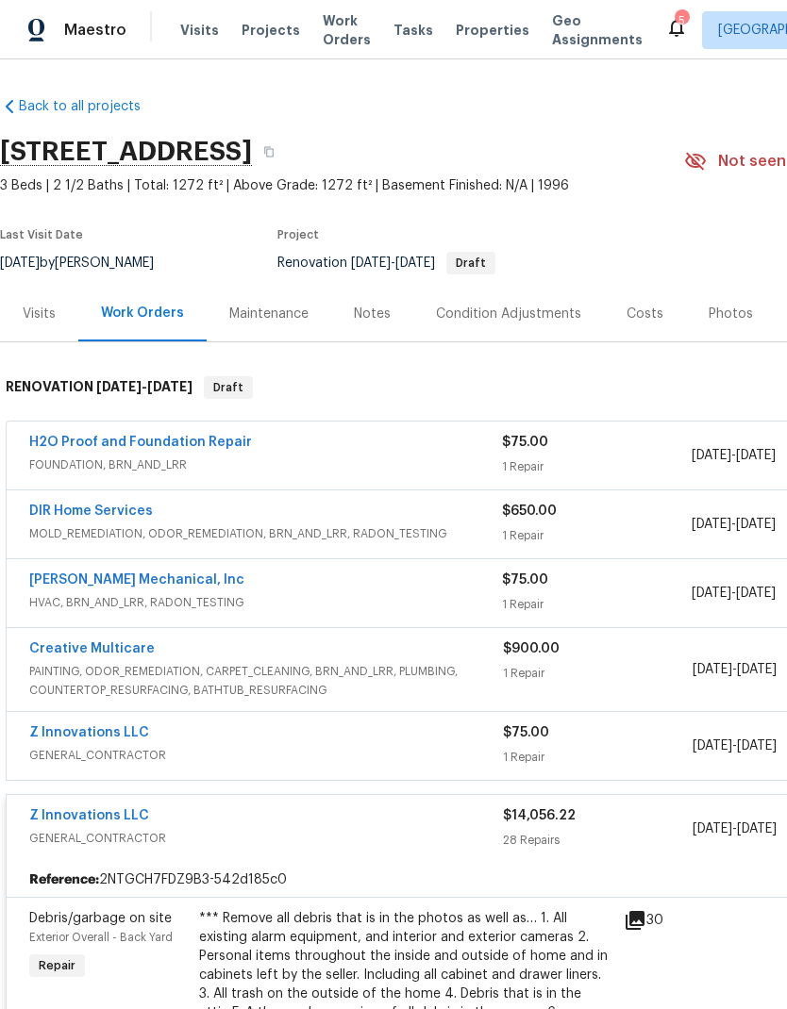
click at [197, 828] on div "Z Innovations LLC" at bounding box center [265, 817] width 473 height 23
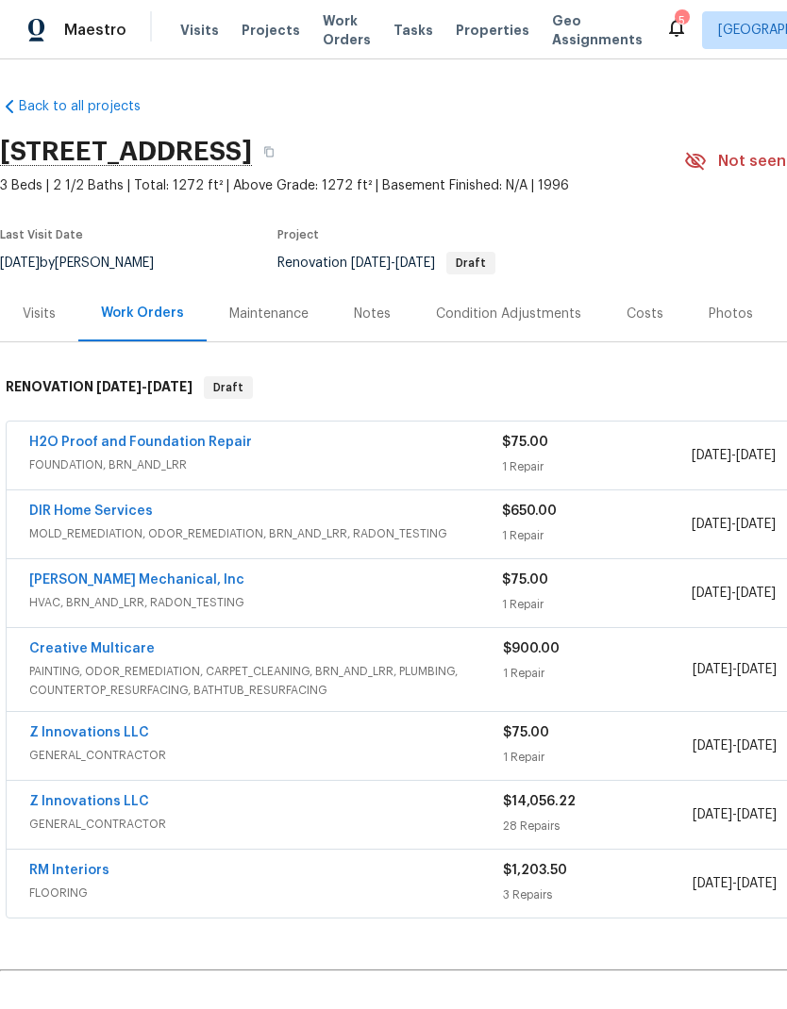
click at [118, 797] on link "Z Innovations LLC" at bounding box center [89, 801] width 120 height 13
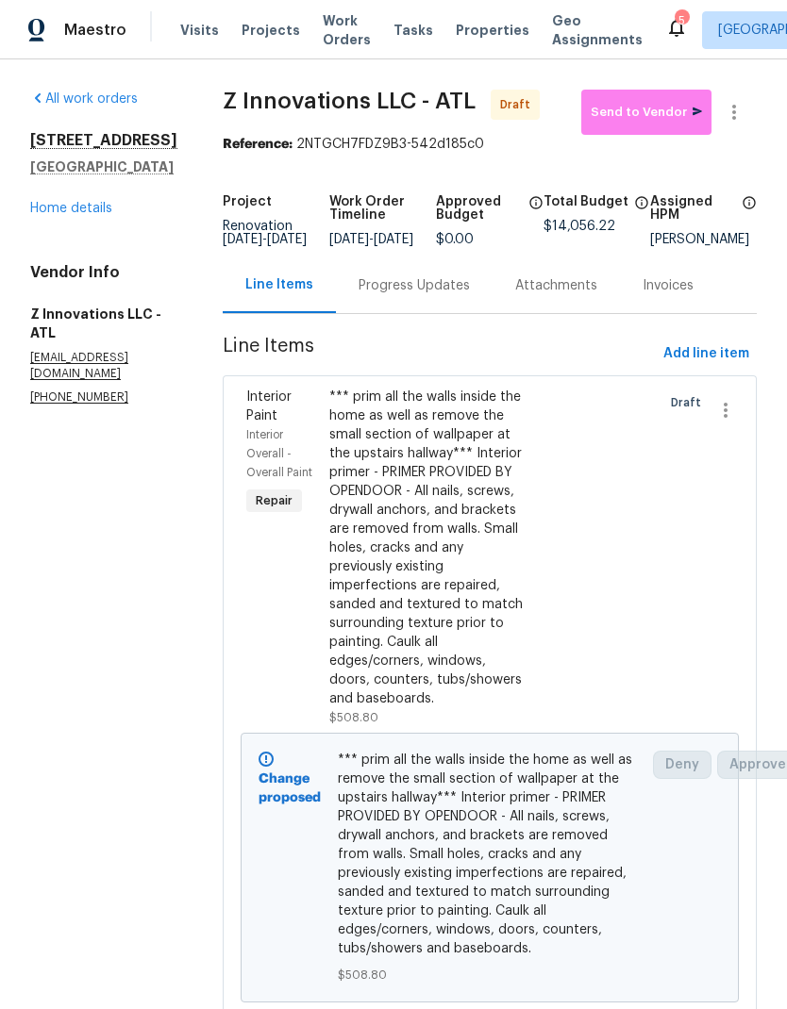
click at [94, 215] on link "Home details" at bounding box center [71, 208] width 82 height 13
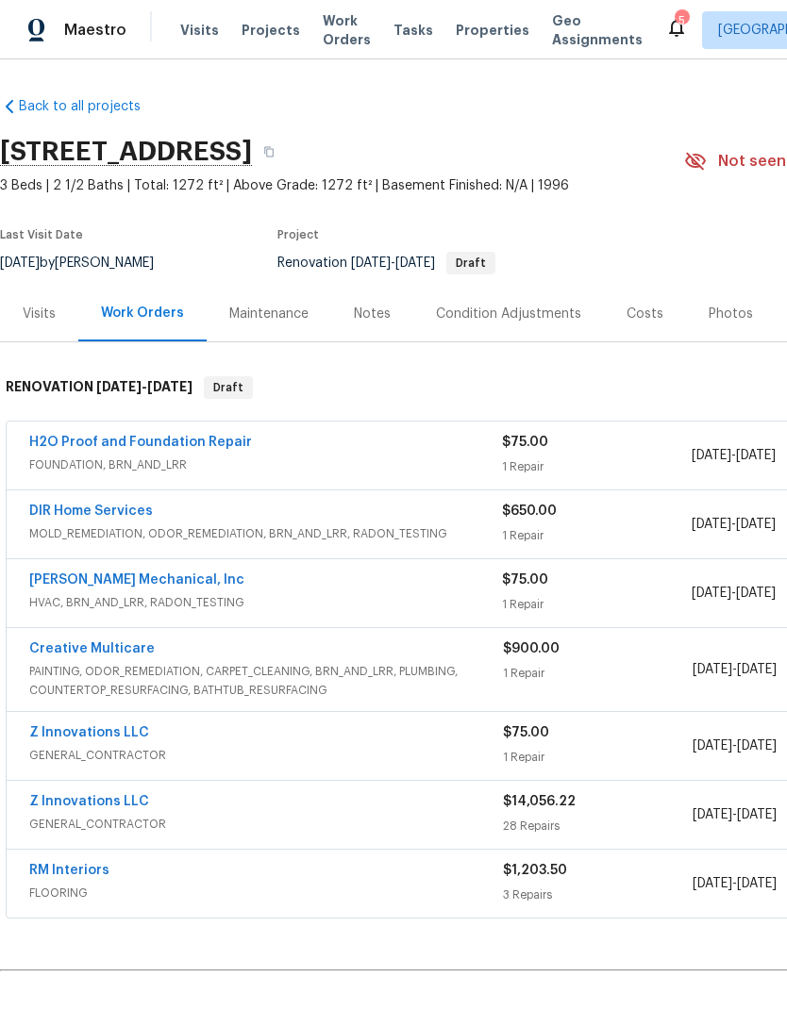
click at [94, 864] on link "RM Interiors" at bounding box center [69, 870] width 80 height 13
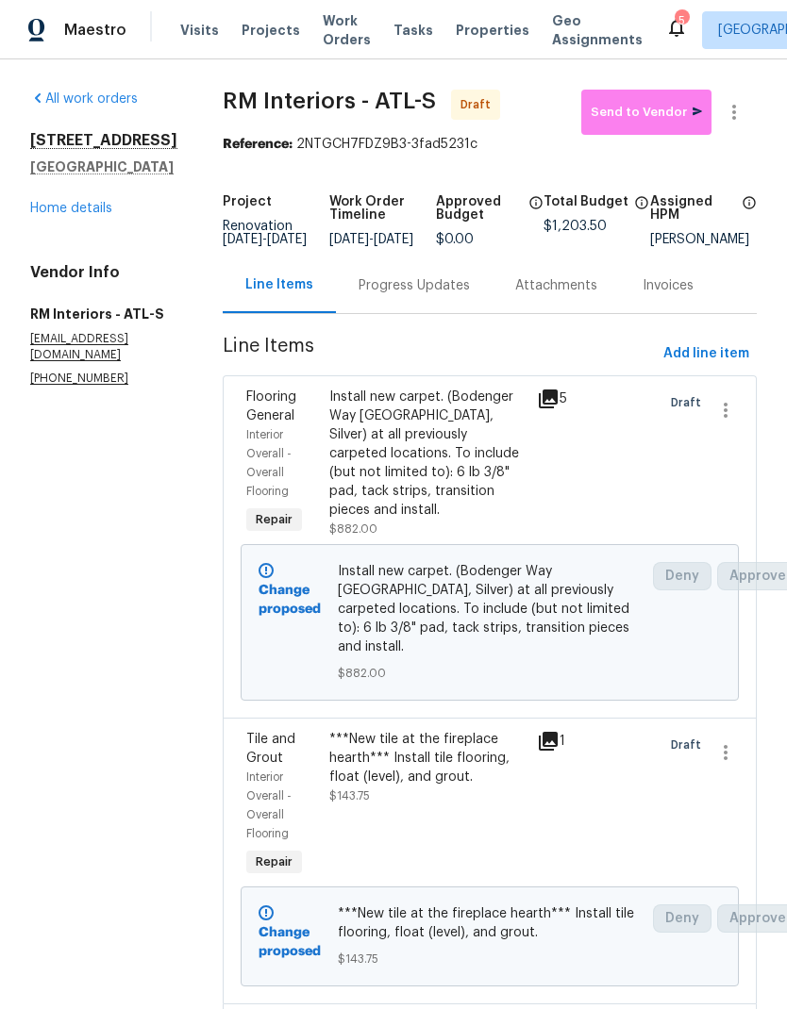
click at [91, 215] on link "Home details" at bounding box center [71, 208] width 82 height 13
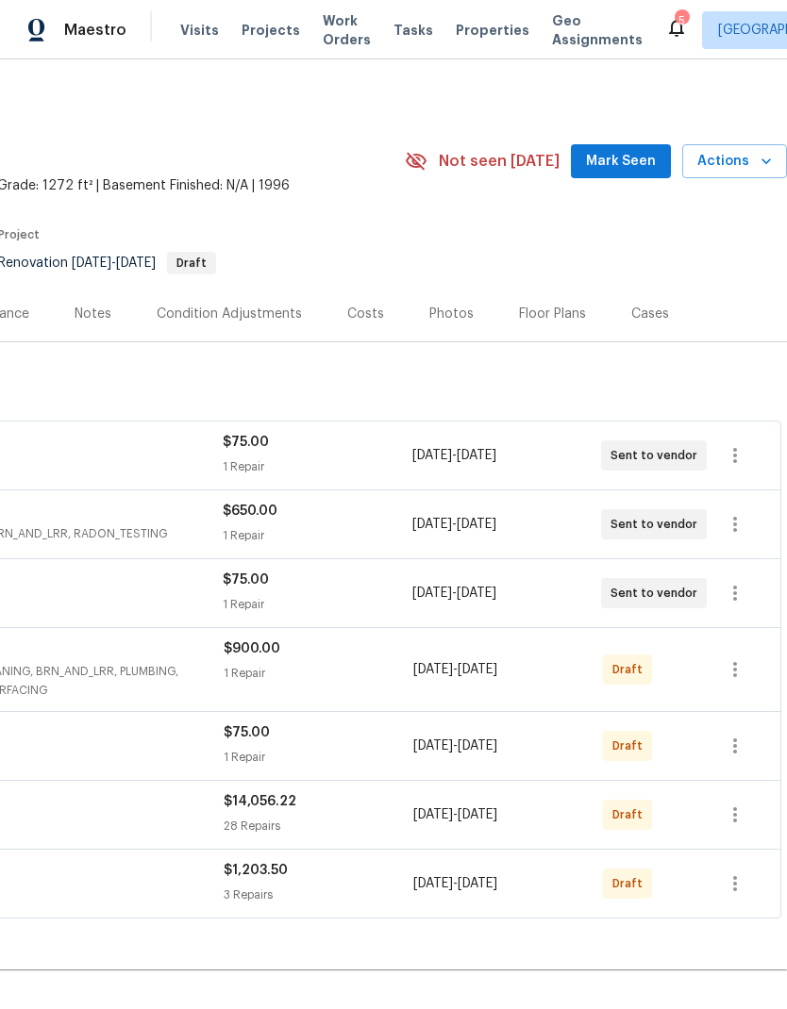
scroll to position [0, 279]
click at [639, 158] on span "Mark Seen" at bounding box center [621, 162] width 70 height 24
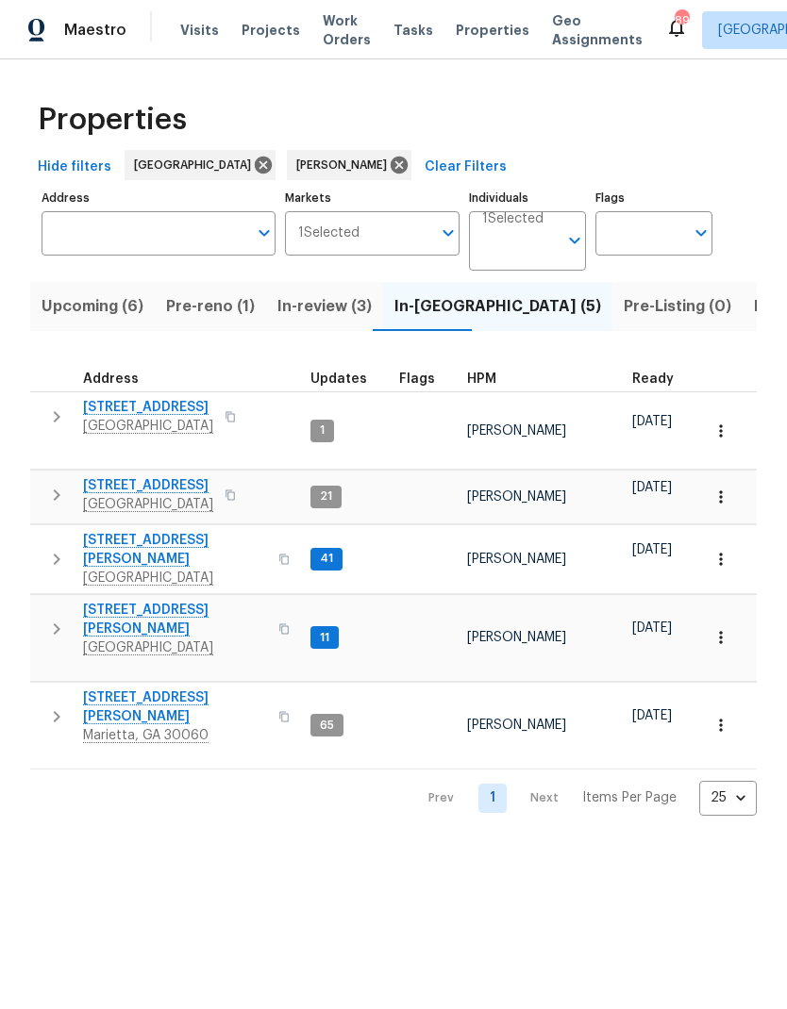
click at [104, 314] on span "Upcoming (6)" at bounding box center [92, 306] width 102 height 26
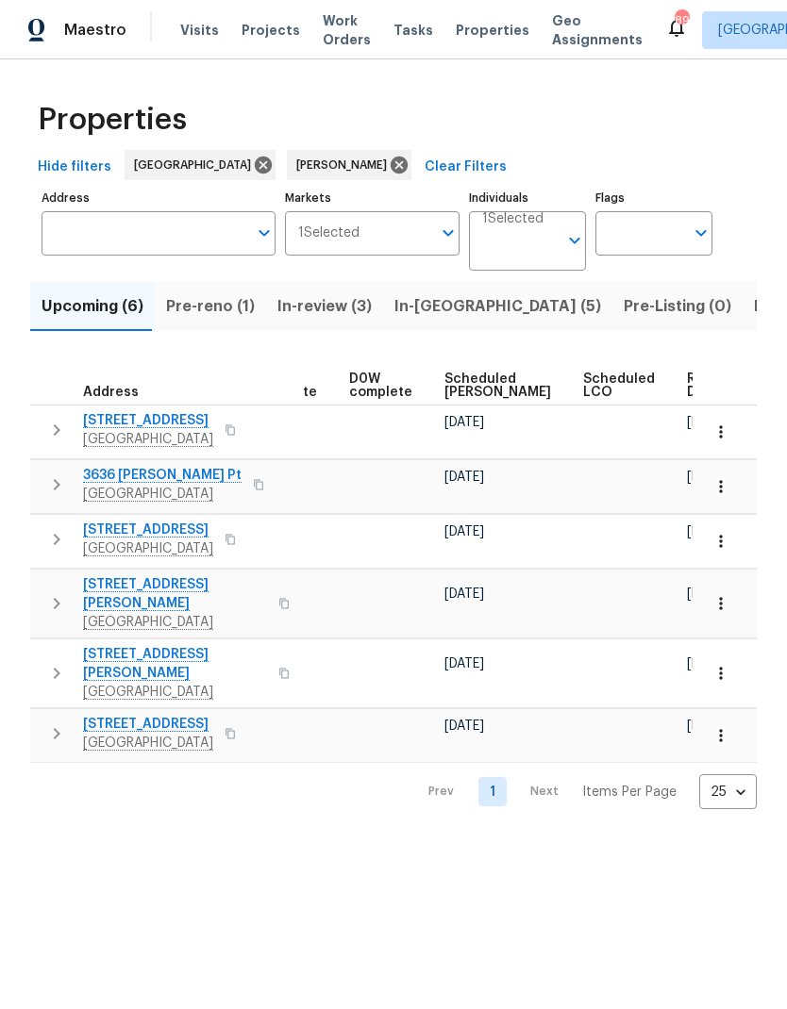
scroll to position [0, 474]
click at [465, 383] on span "Scheduled [PERSON_NAME]" at bounding box center [498, 386] width 107 height 26
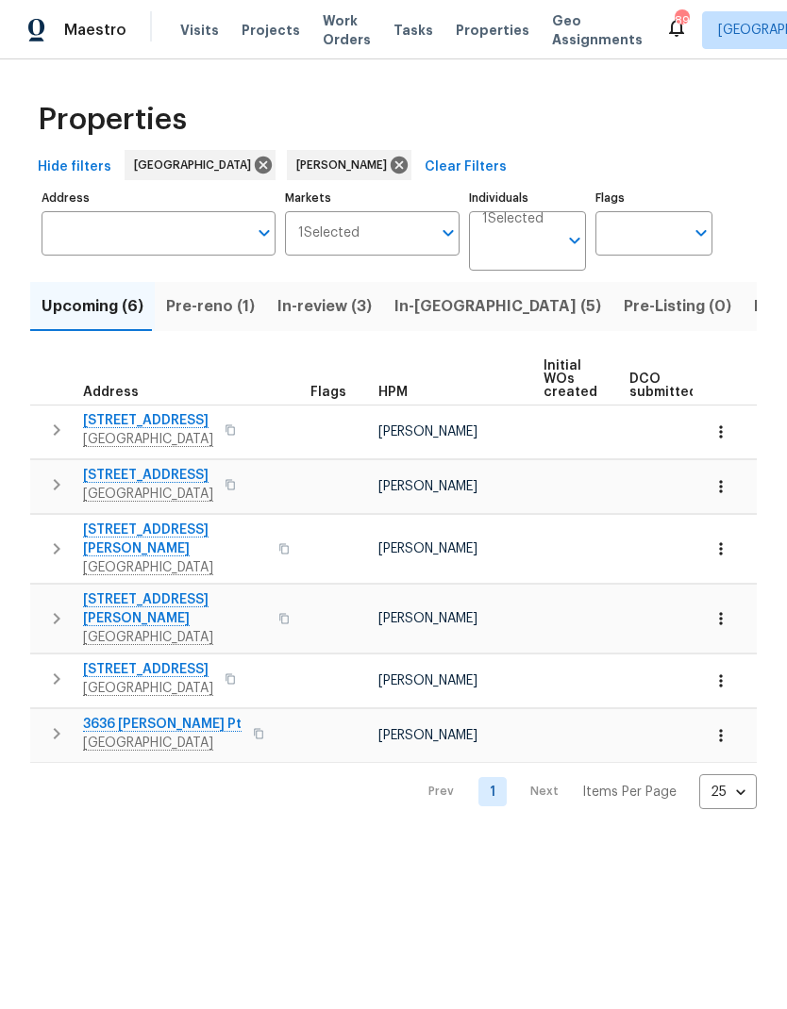
click at [216, 314] on span "Pre-reno (1)" at bounding box center [210, 306] width 89 height 26
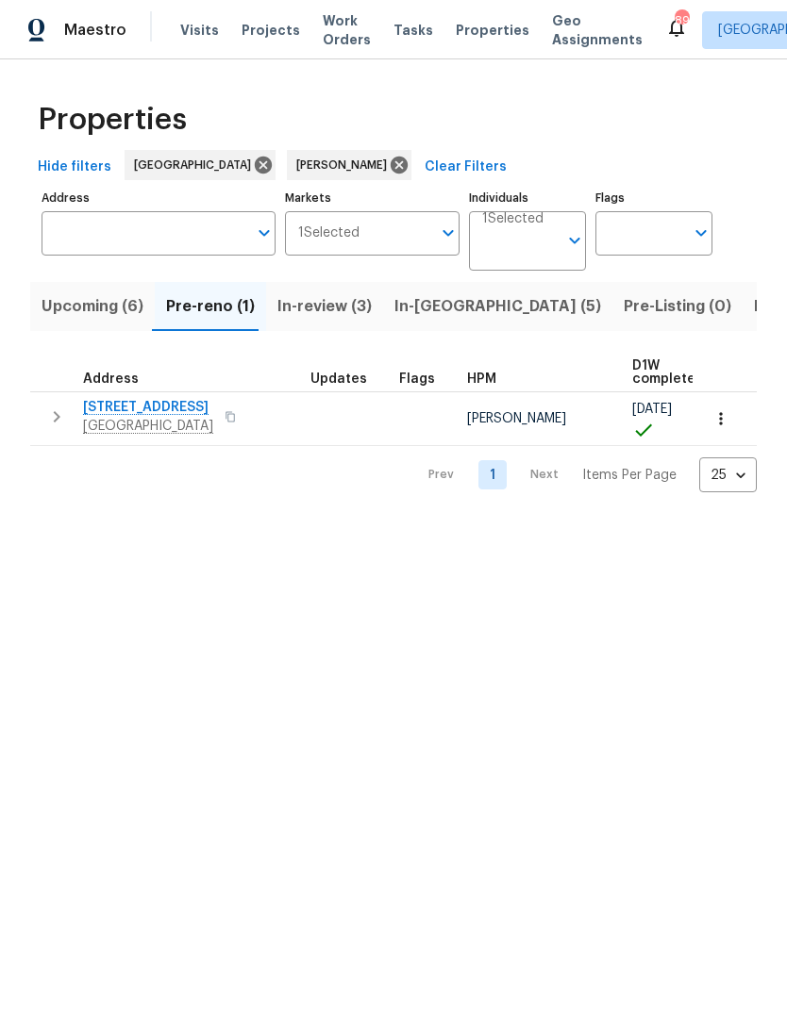
click at [424, 309] on span "In-[GEOGRAPHIC_DATA] (5)" at bounding box center [497, 306] width 207 height 26
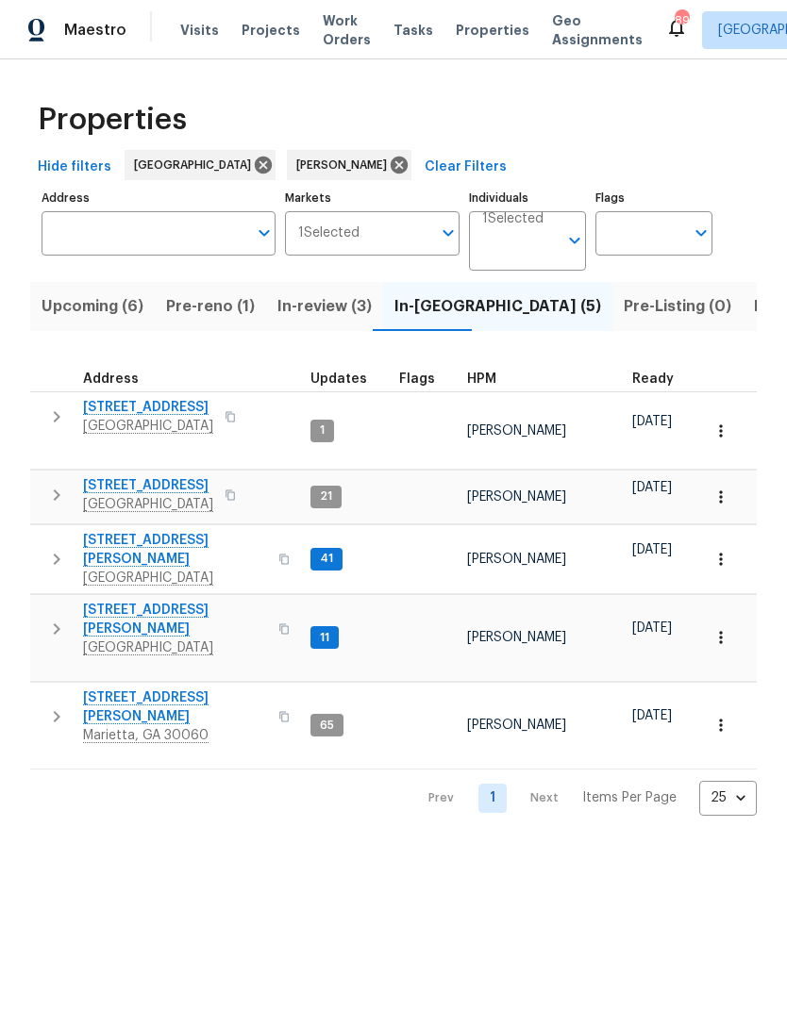
click at [213, 307] on span "Pre-reno (1)" at bounding box center [210, 306] width 89 height 26
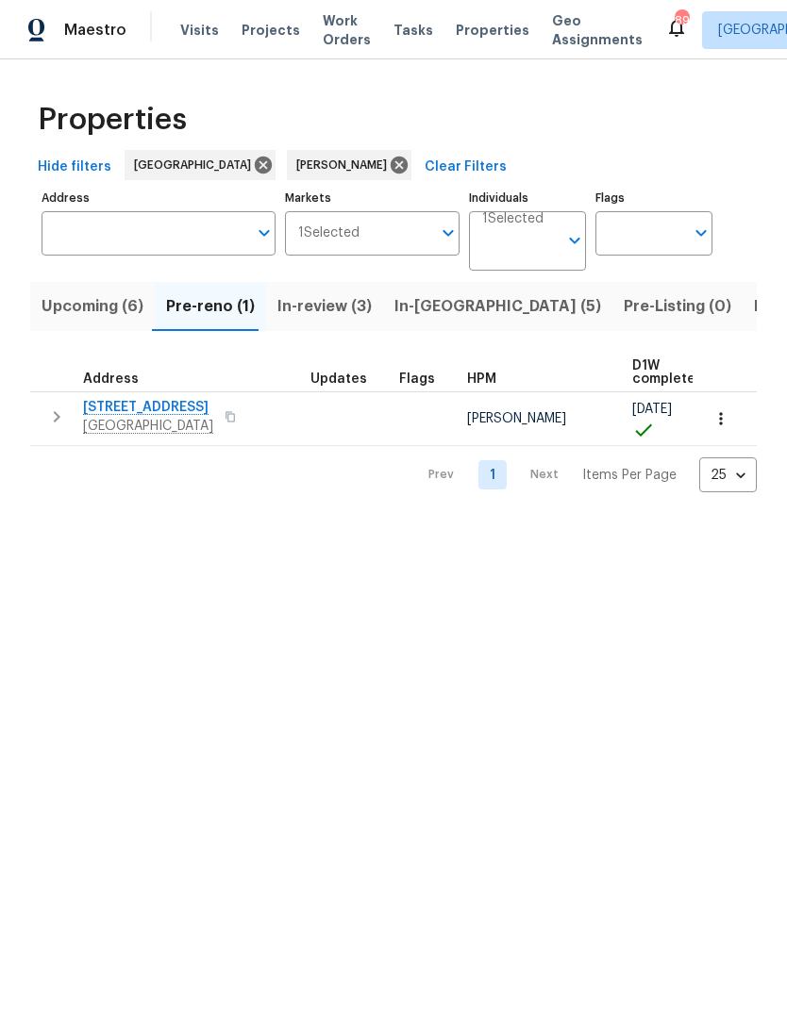
click at [108, 312] on span "Upcoming (6)" at bounding box center [92, 306] width 102 height 26
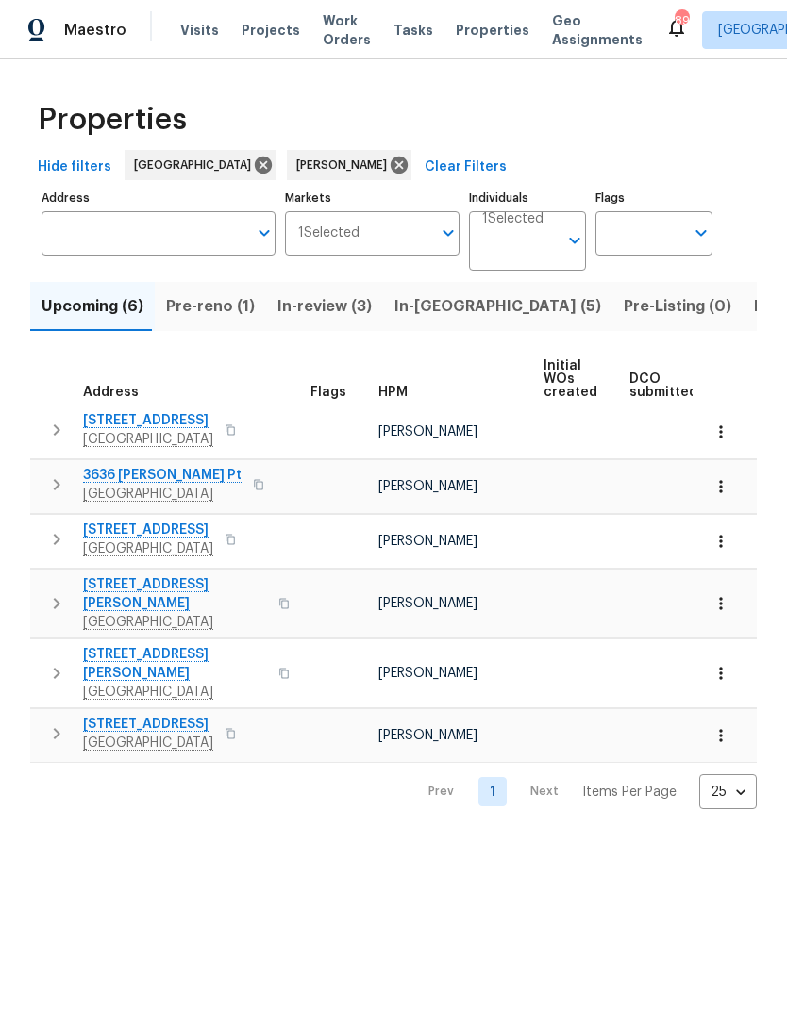
click at [329, 314] on span "In-review (3)" at bounding box center [324, 306] width 94 height 26
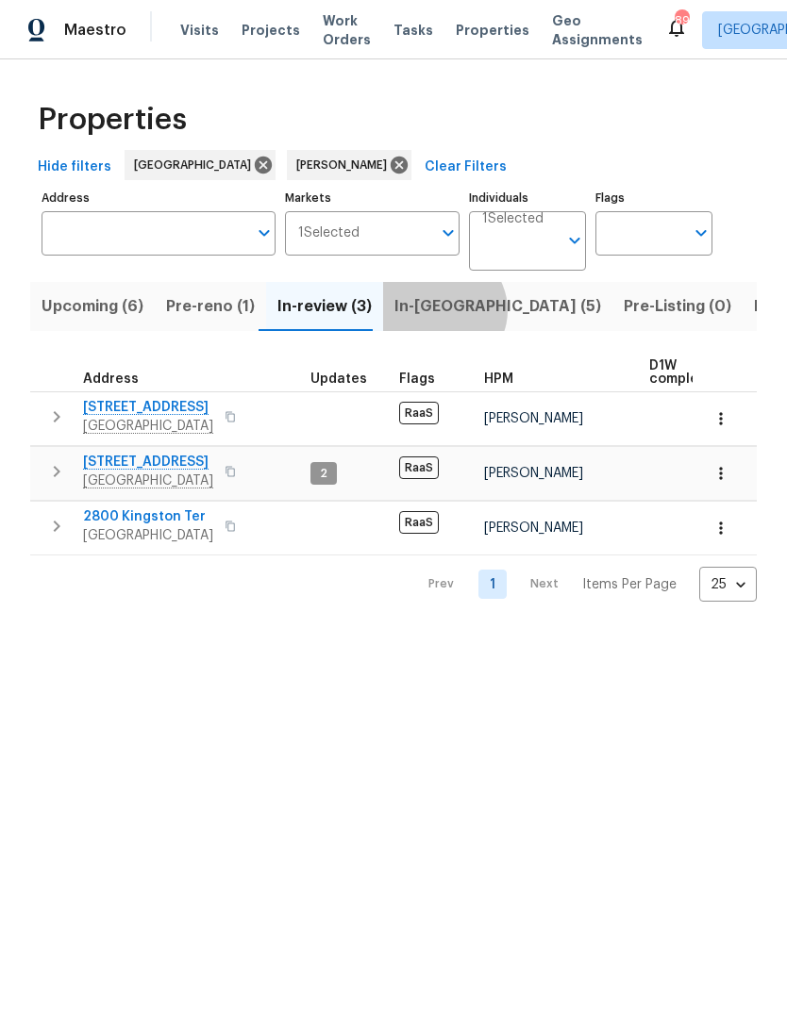
click at [431, 311] on span "In-[GEOGRAPHIC_DATA] (5)" at bounding box center [497, 306] width 207 height 26
